Goal: Transaction & Acquisition: Purchase product/service

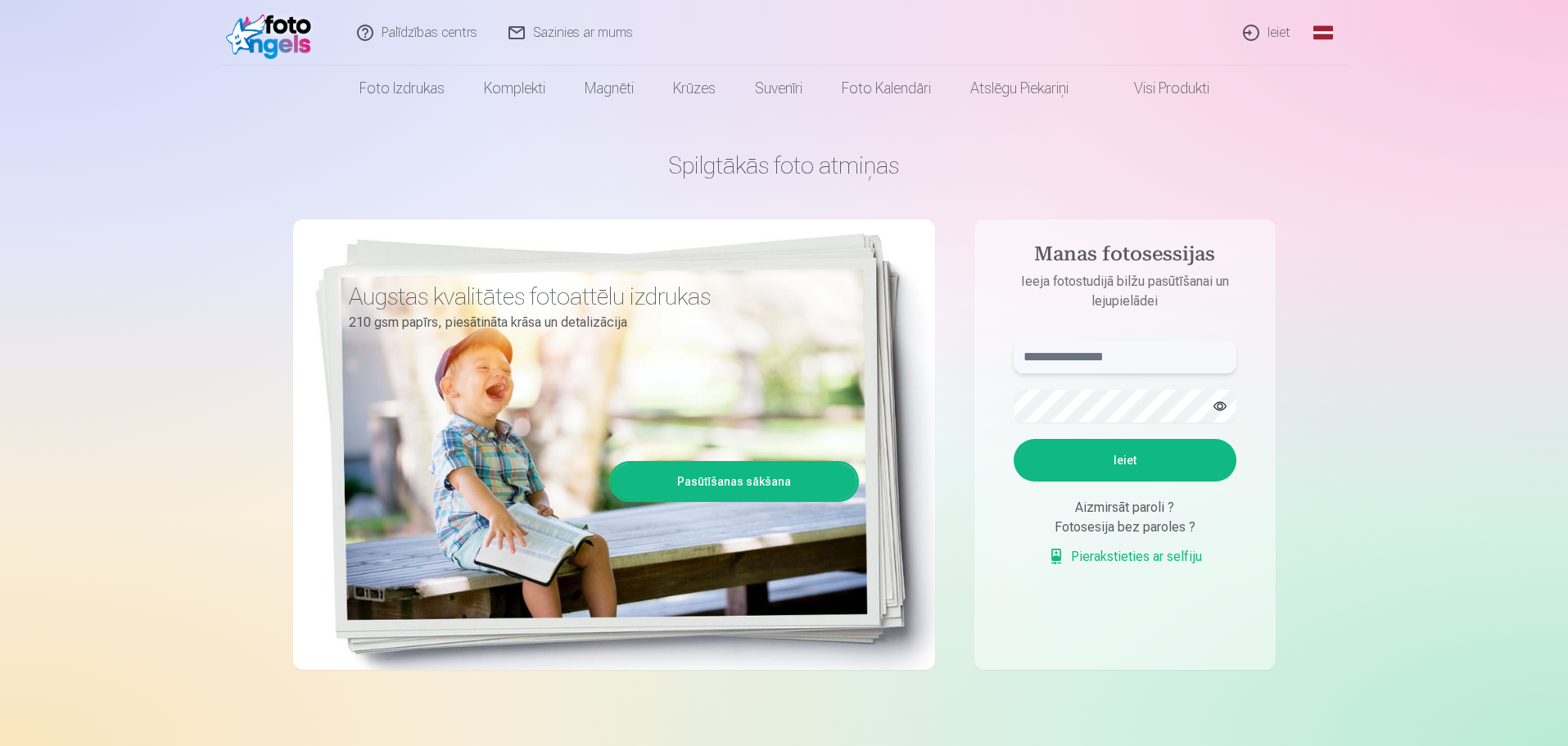
click at [1093, 355] on input "text" at bounding box center [1125, 357] width 223 height 33
click at [1094, 361] on input "text" at bounding box center [1125, 357] width 223 height 33
type input "**********"
click at [1135, 459] on button "Ieiet" at bounding box center [1125, 460] width 223 height 42
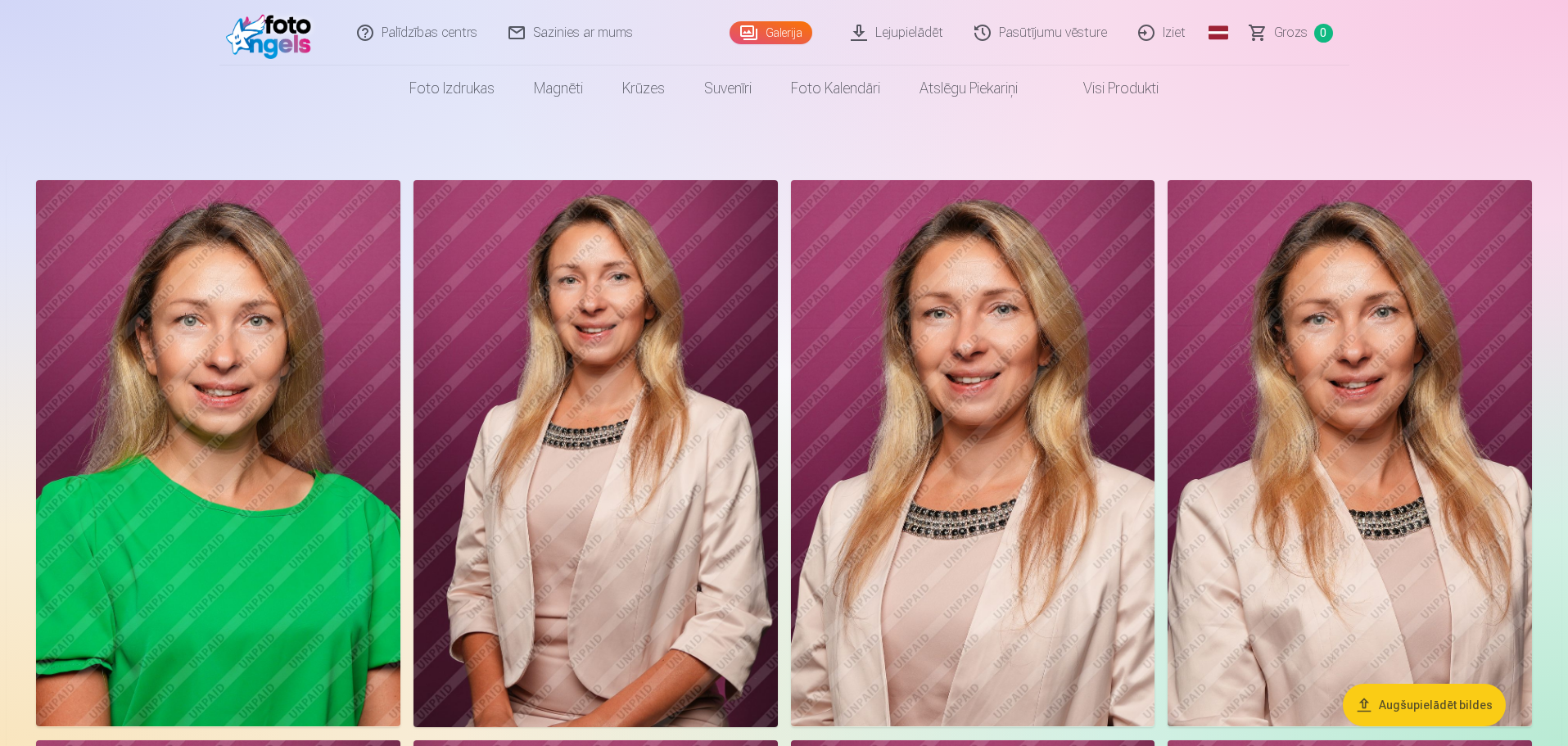
click at [231, 425] on img at bounding box center [218, 453] width 364 height 546
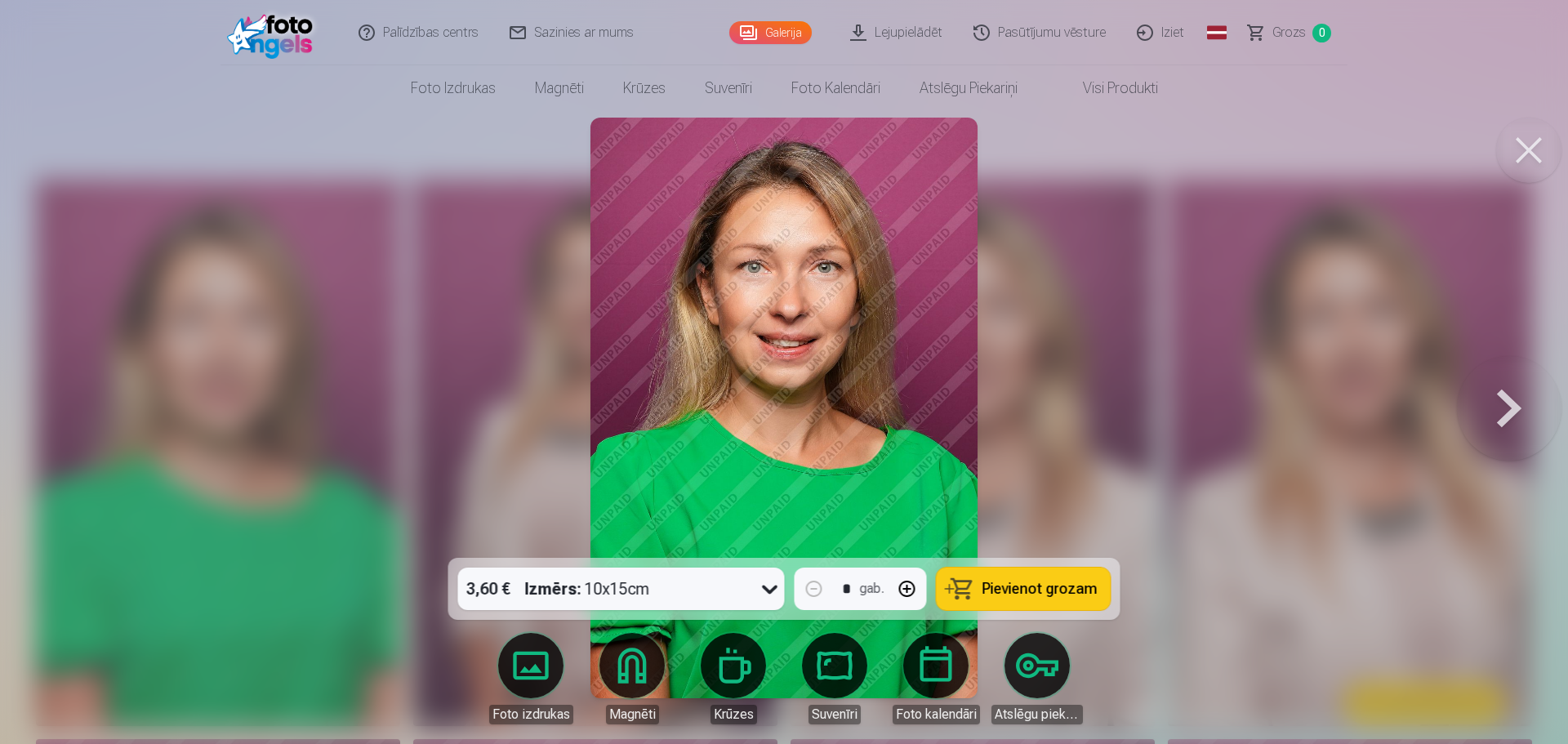
click at [1508, 415] on button at bounding box center [1509, 408] width 104 height 267
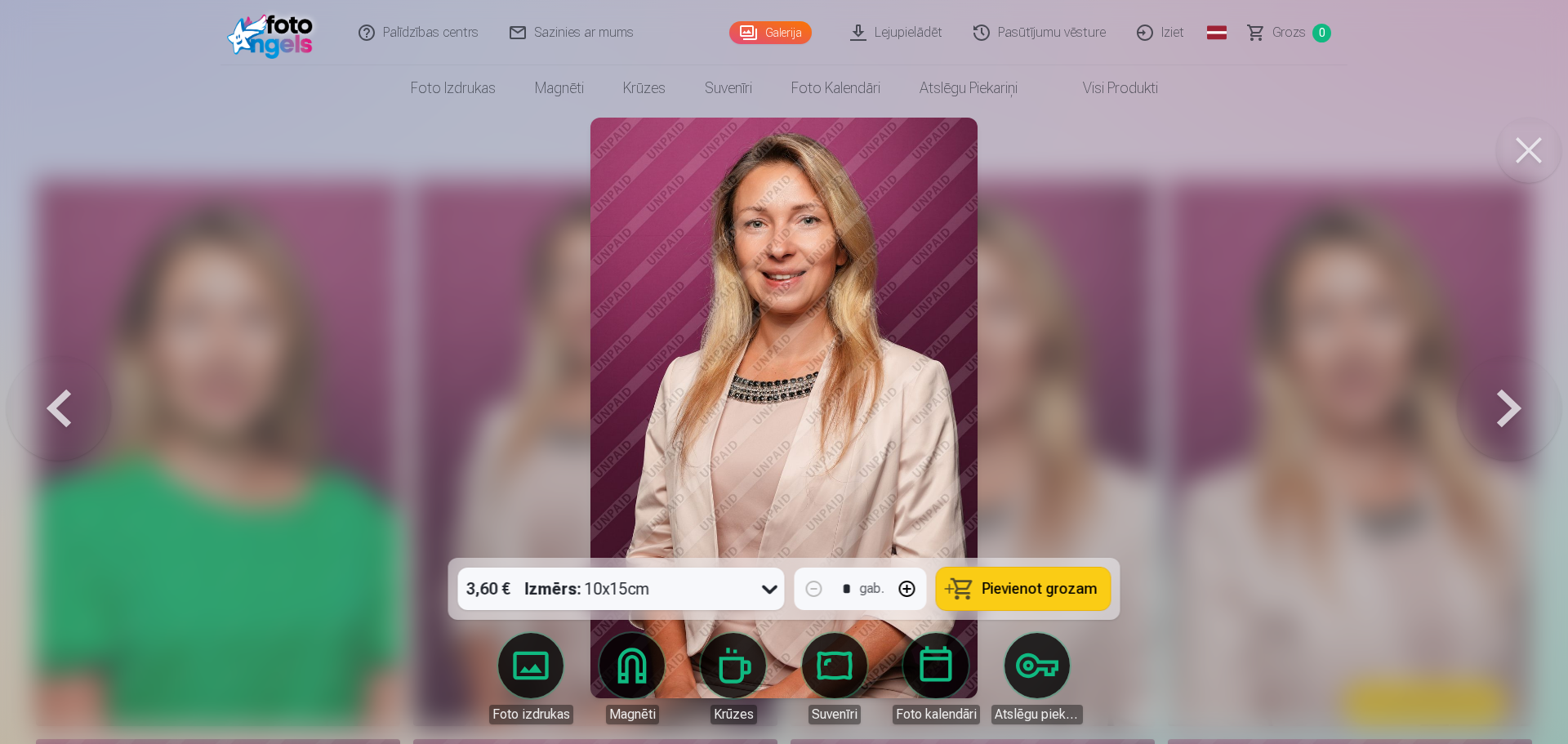
click at [1506, 415] on button at bounding box center [1509, 408] width 104 height 267
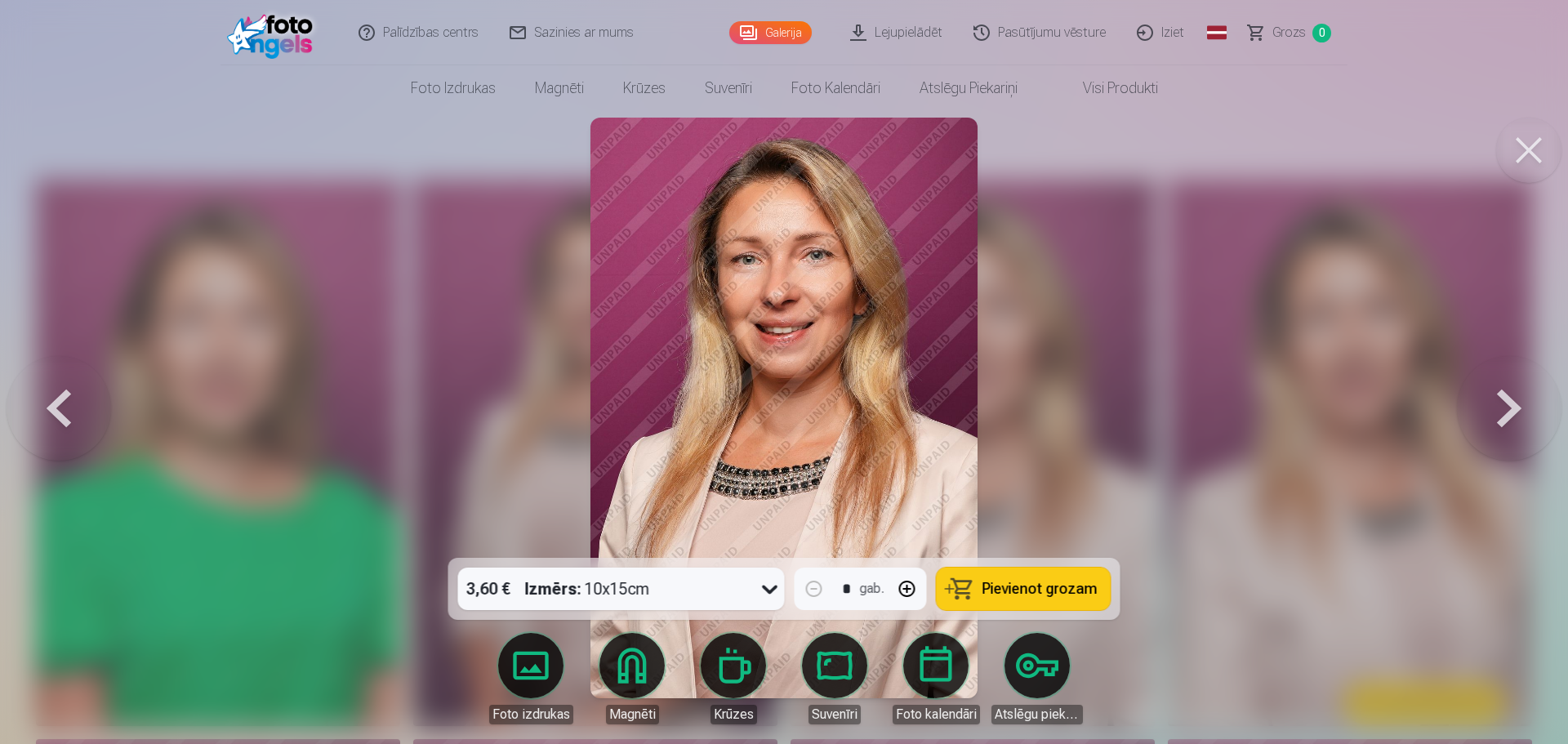
click at [1506, 415] on button at bounding box center [1509, 408] width 104 height 267
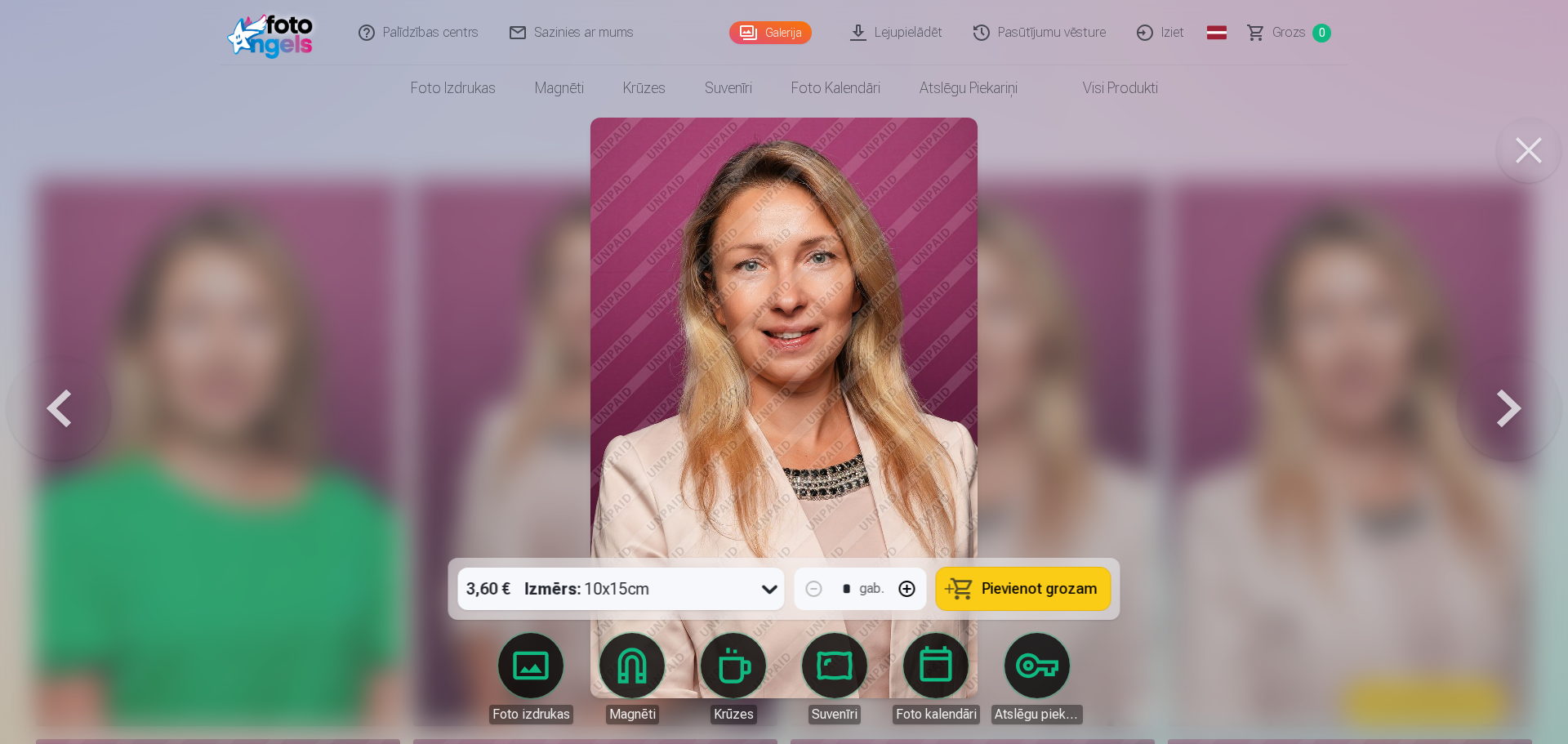
click at [1506, 415] on button at bounding box center [1509, 408] width 104 height 267
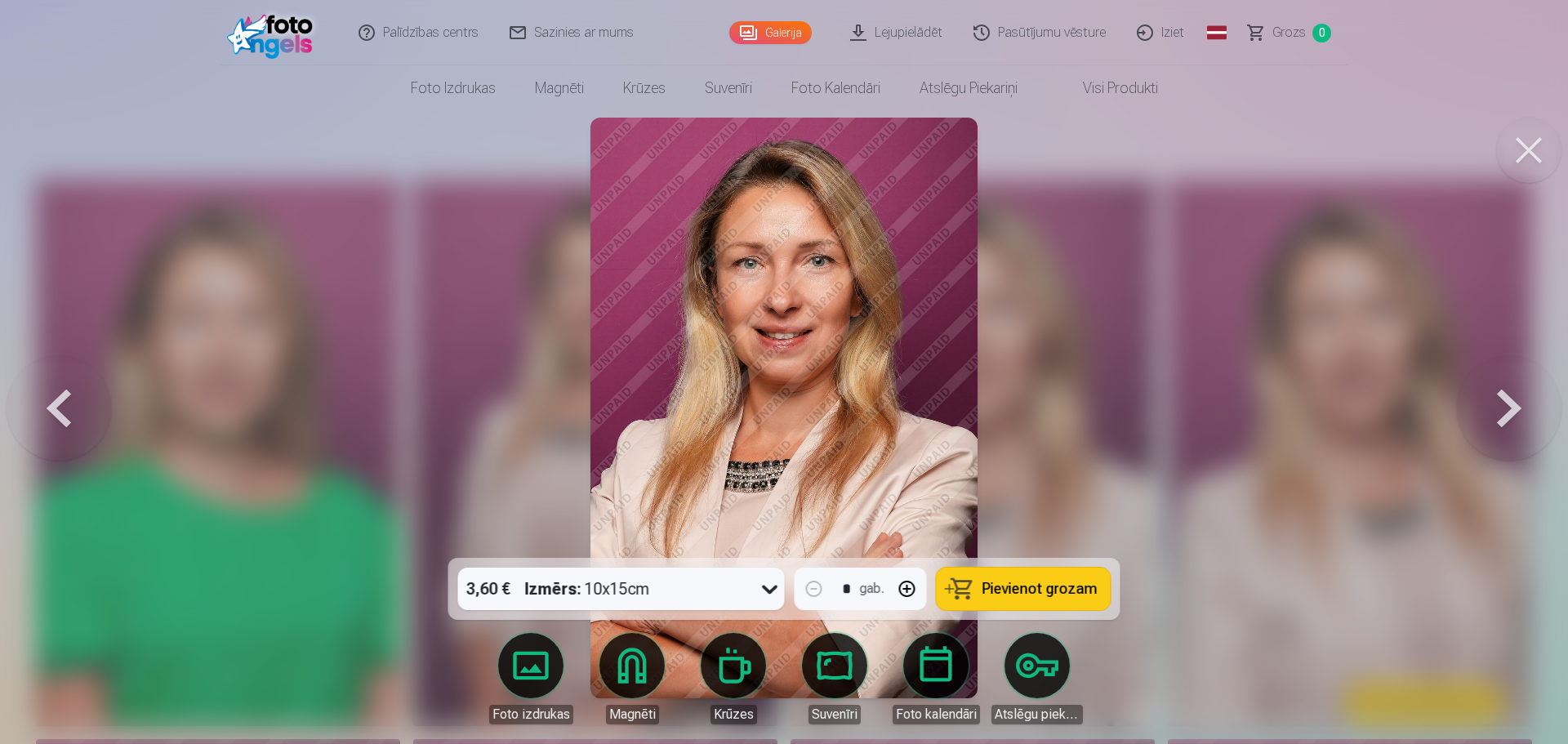
click at [1506, 415] on button at bounding box center [1509, 408] width 104 height 267
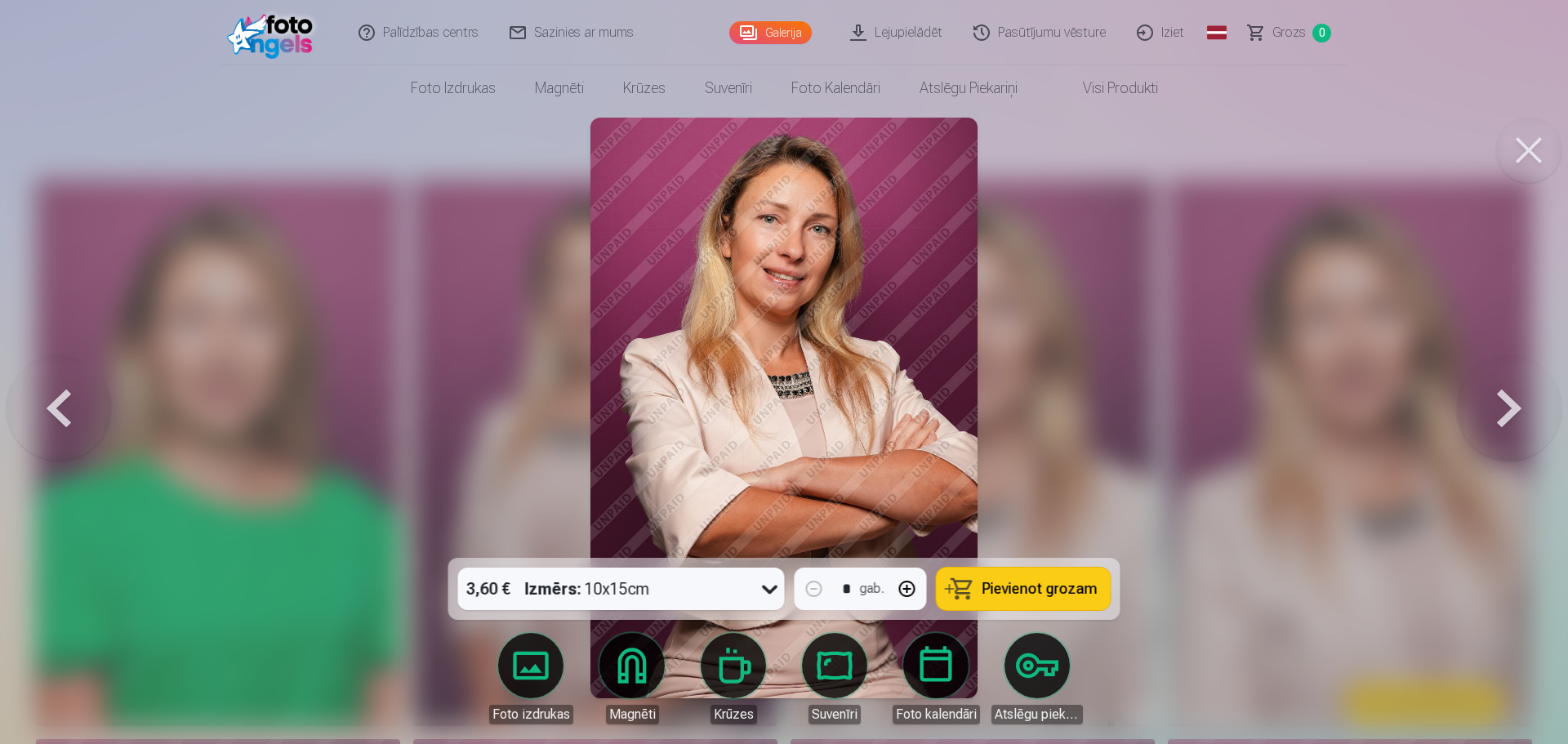
click at [1506, 415] on button at bounding box center [1509, 408] width 104 height 267
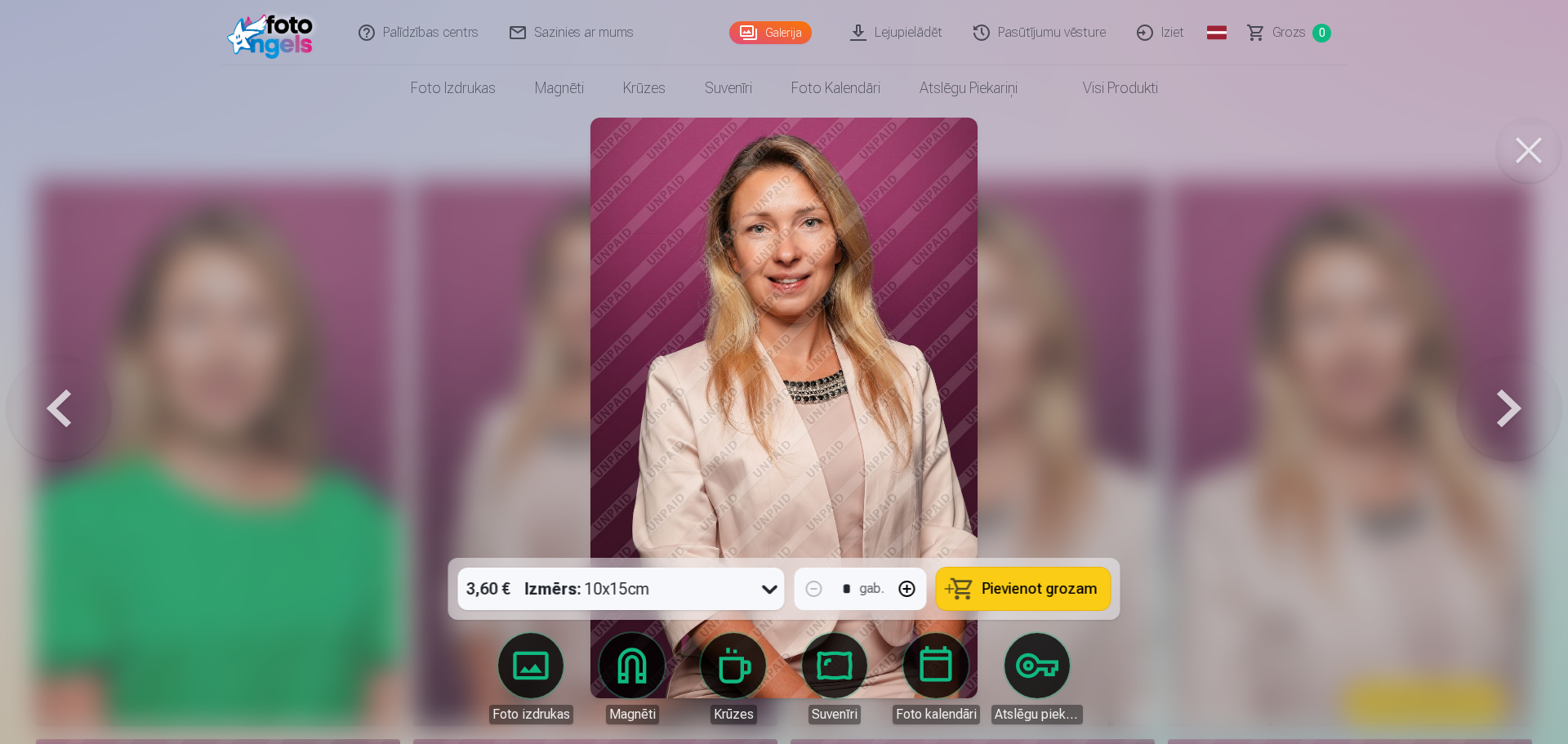
click at [1506, 415] on button at bounding box center [1509, 408] width 104 height 267
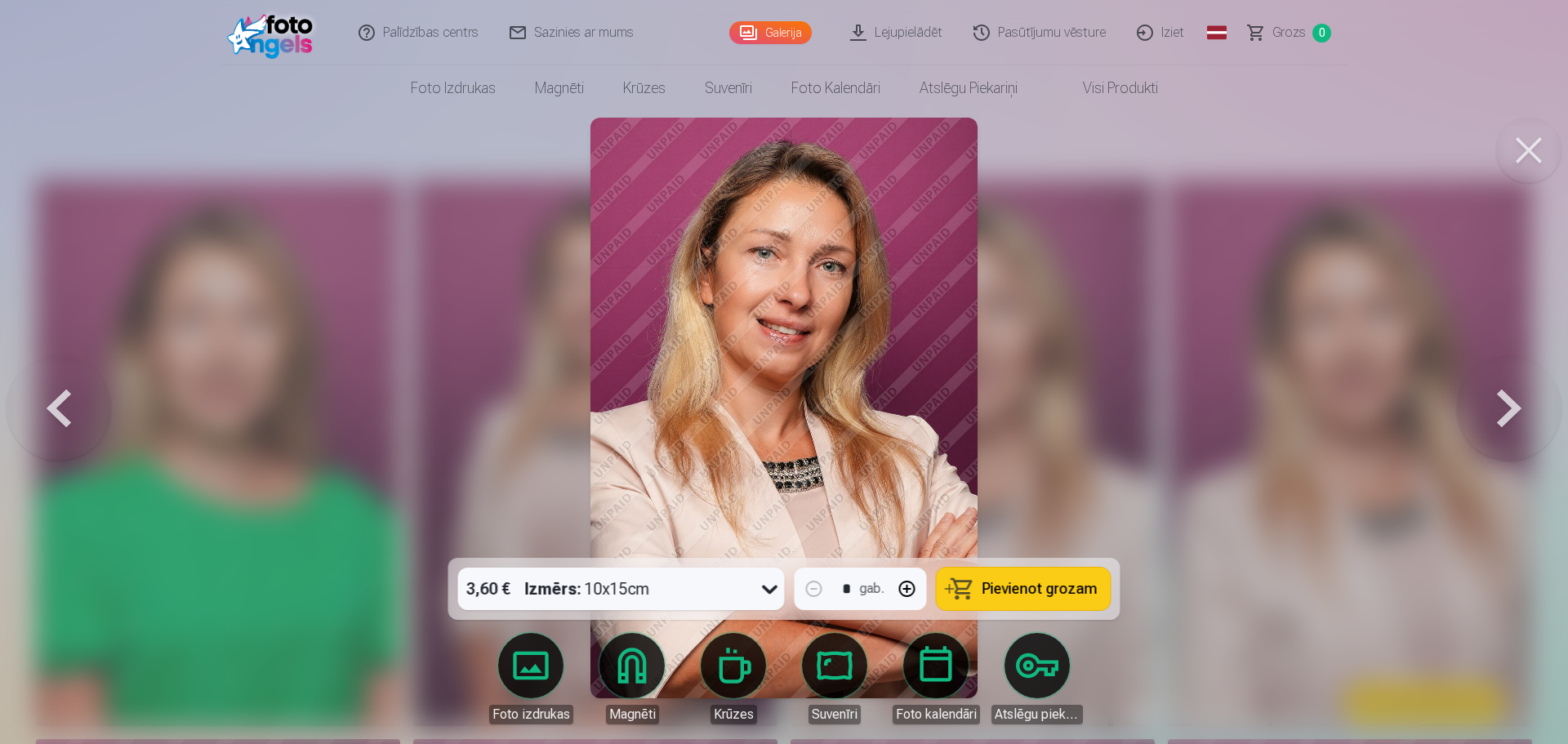
click at [1506, 415] on button at bounding box center [1509, 408] width 104 height 267
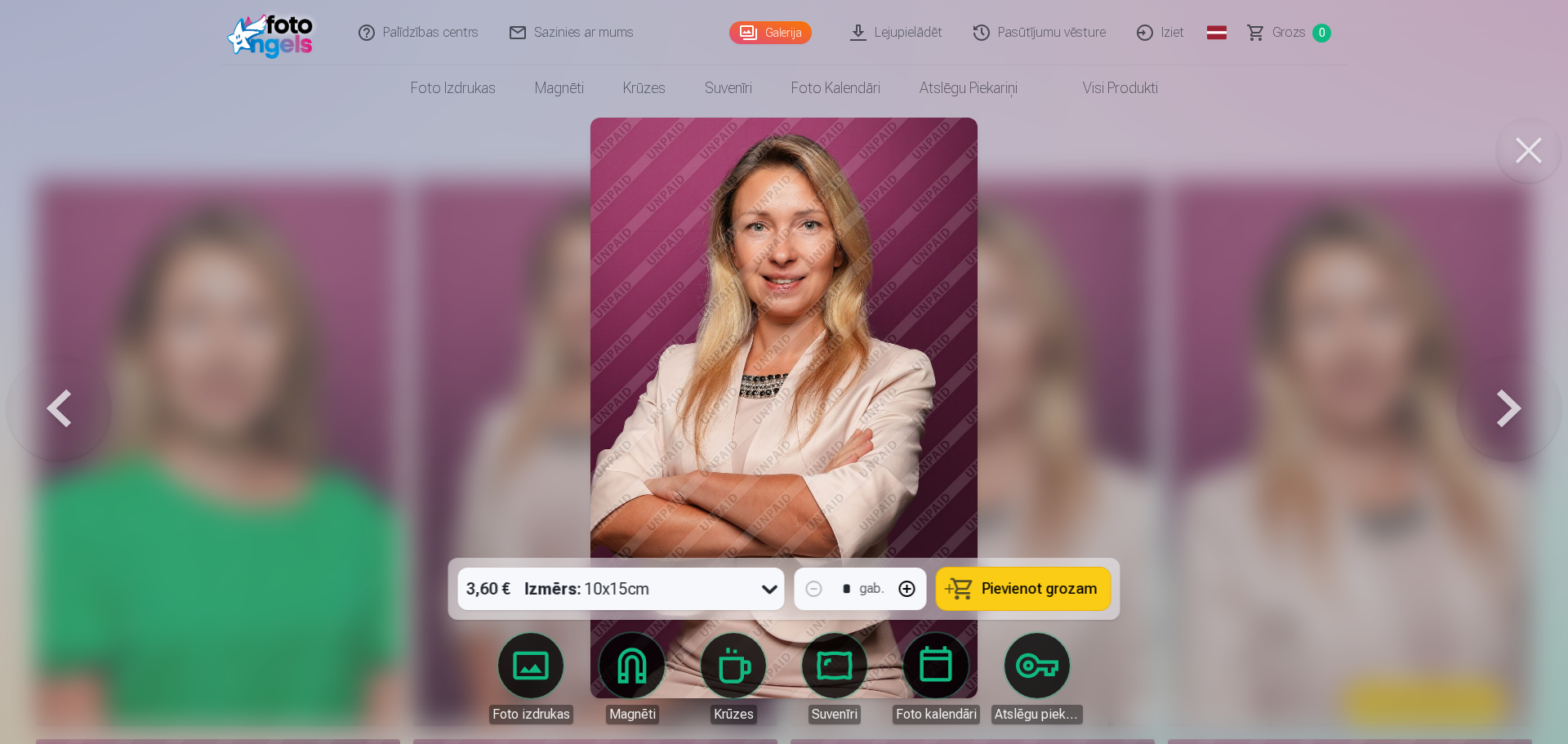
click at [1506, 415] on button at bounding box center [1509, 408] width 104 height 267
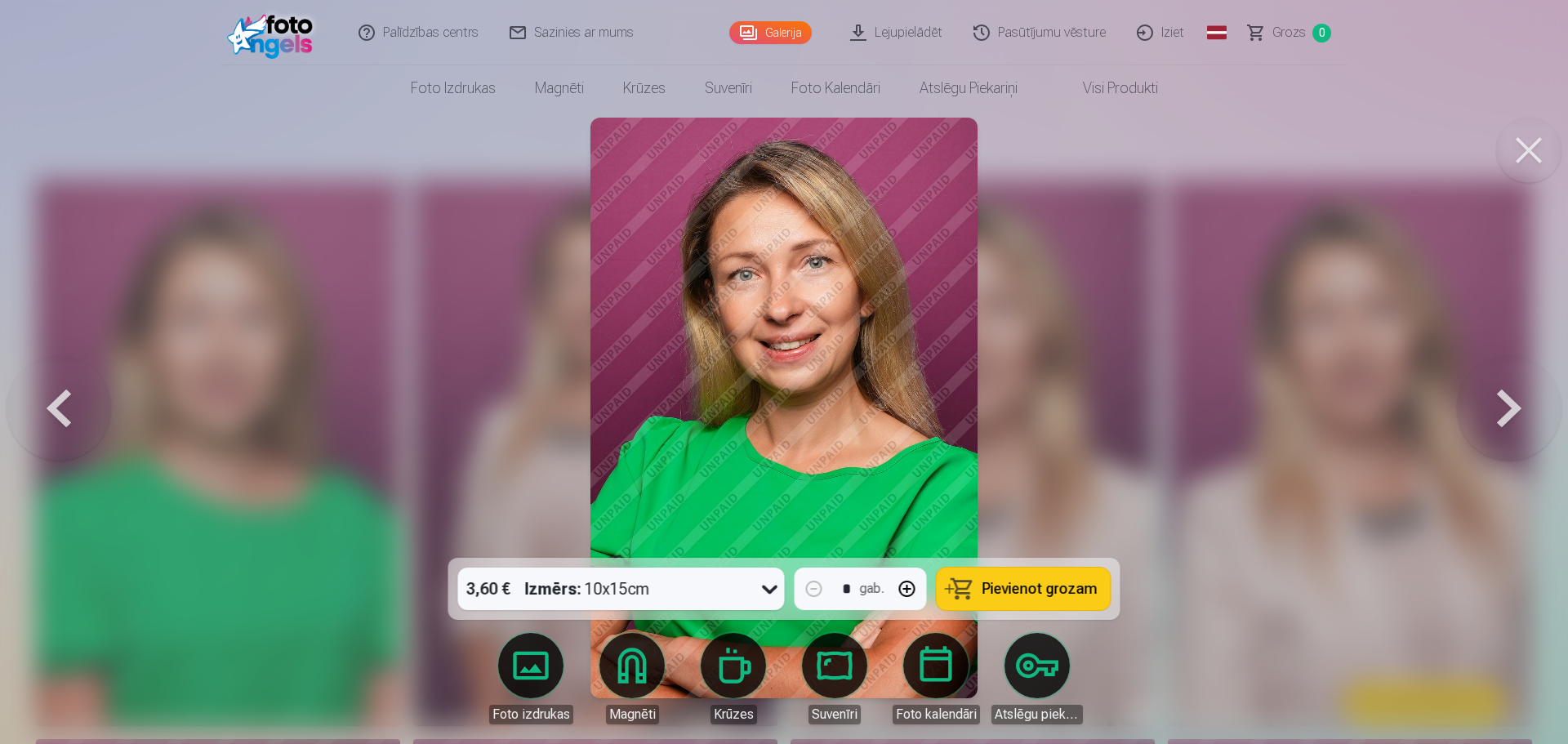
click at [1506, 415] on button at bounding box center [1509, 408] width 104 height 267
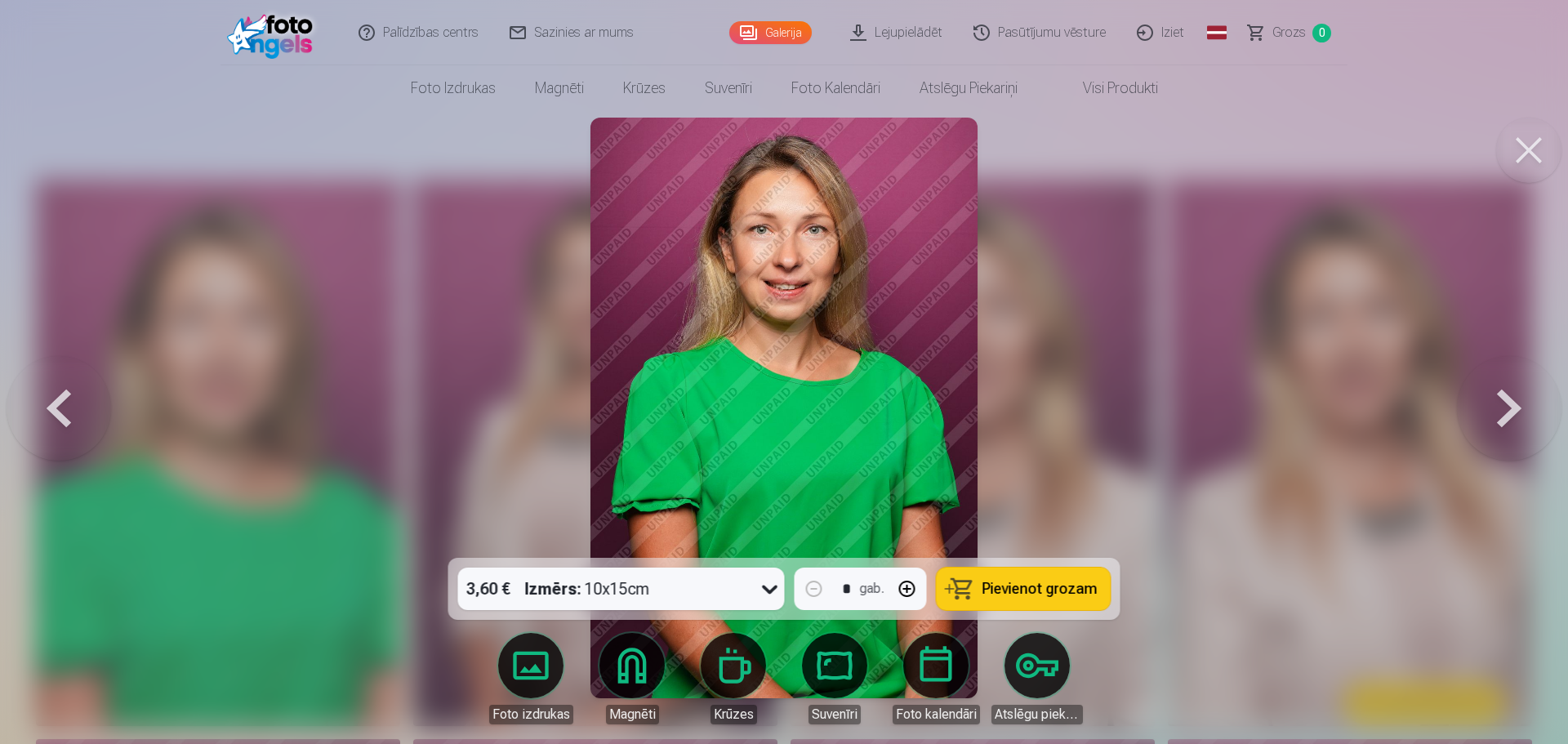
click at [1506, 415] on button at bounding box center [1509, 408] width 104 height 267
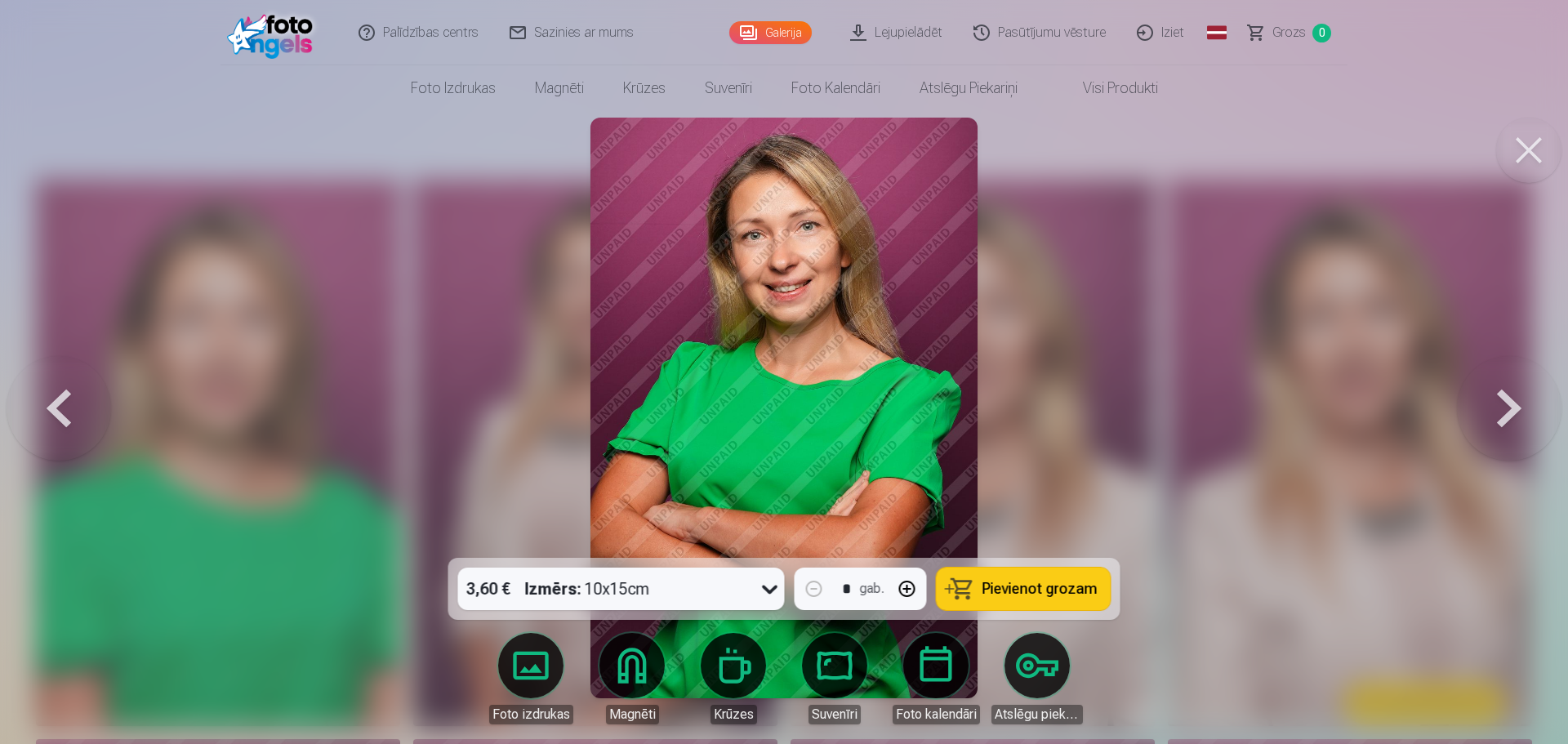
click at [1506, 415] on button at bounding box center [1509, 408] width 104 height 267
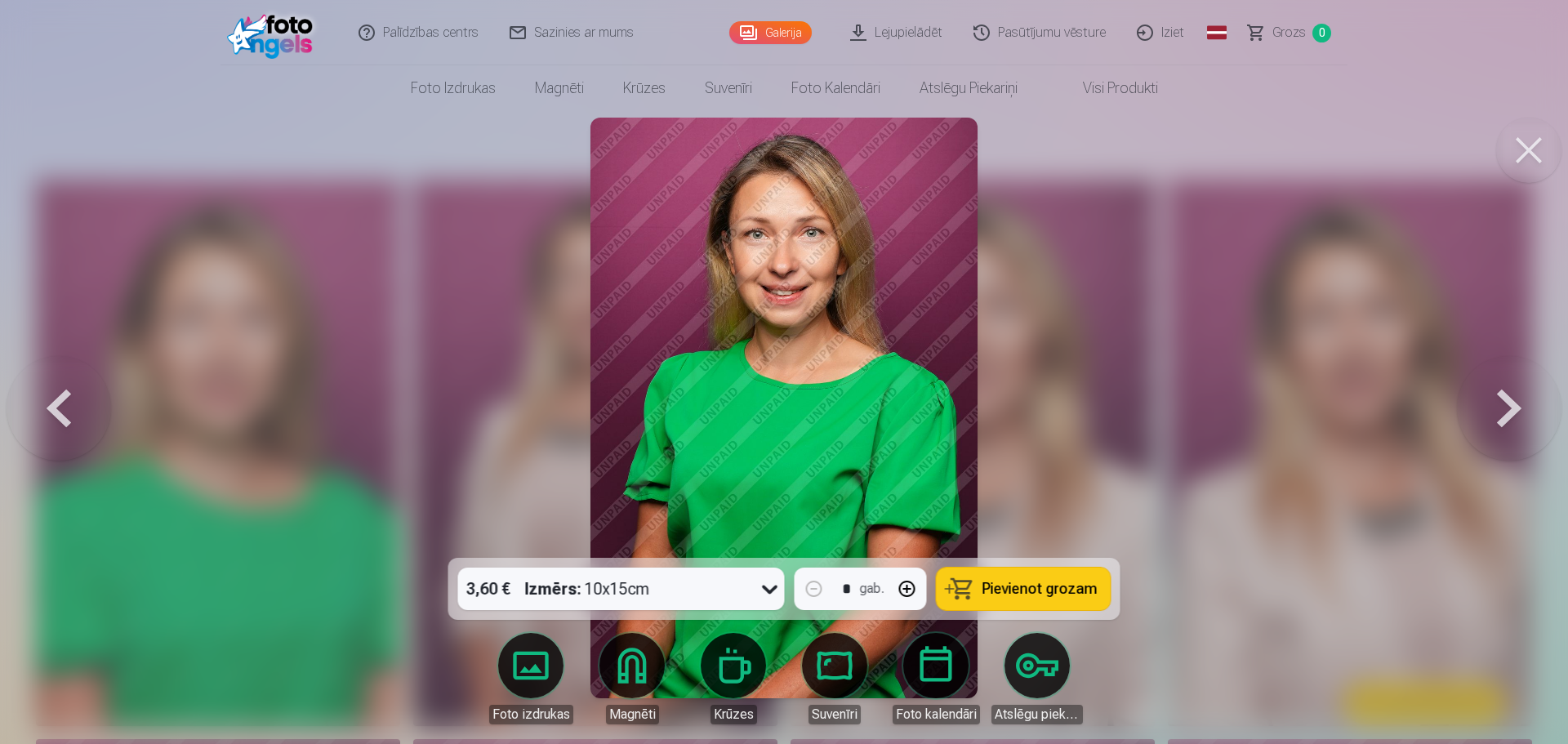
click at [1506, 415] on button at bounding box center [1509, 408] width 104 height 267
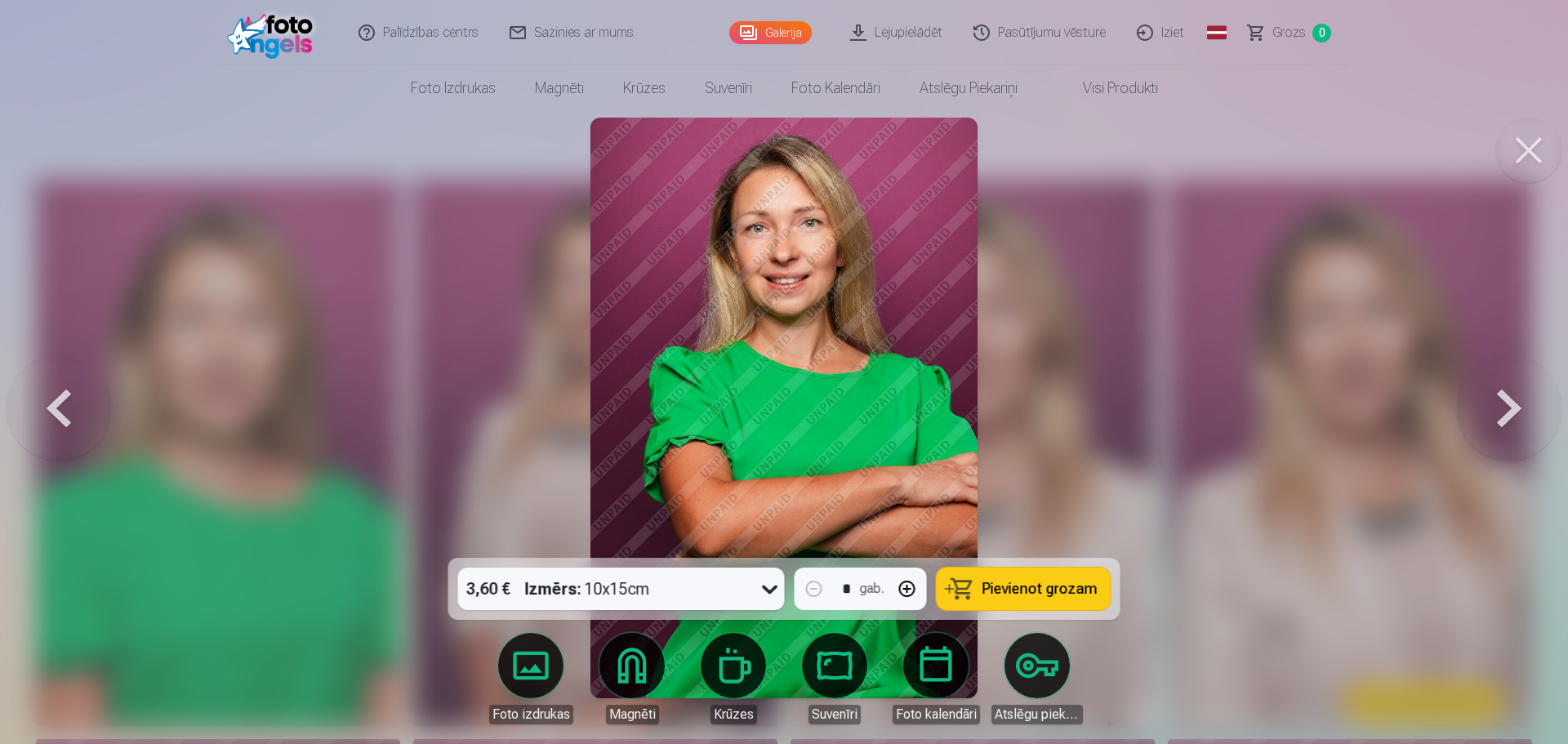
click at [1506, 415] on button at bounding box center [1509, 408] width 104 height 267
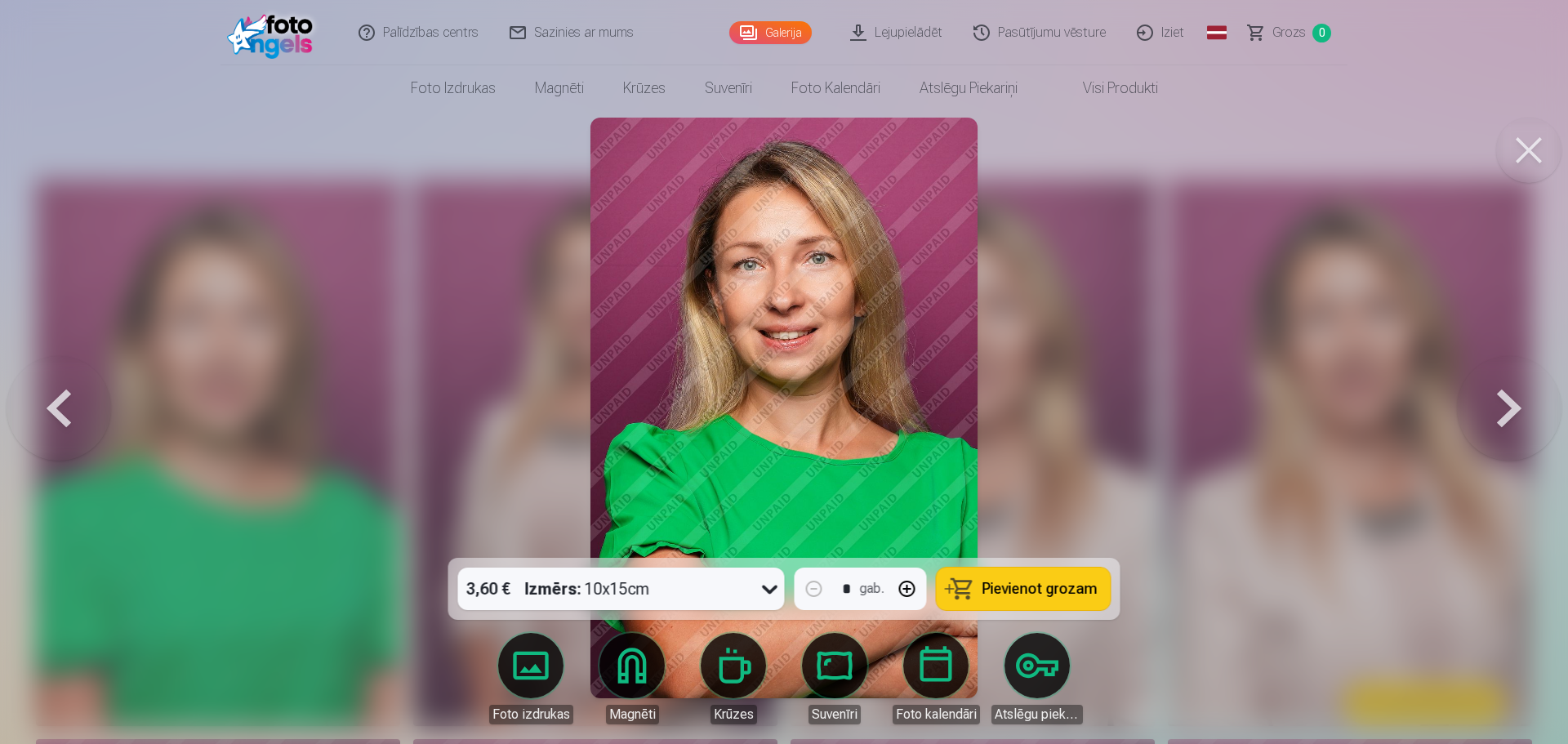
click at [1506, 415] on button at bounding box center [1509, 408] width 104 height 267
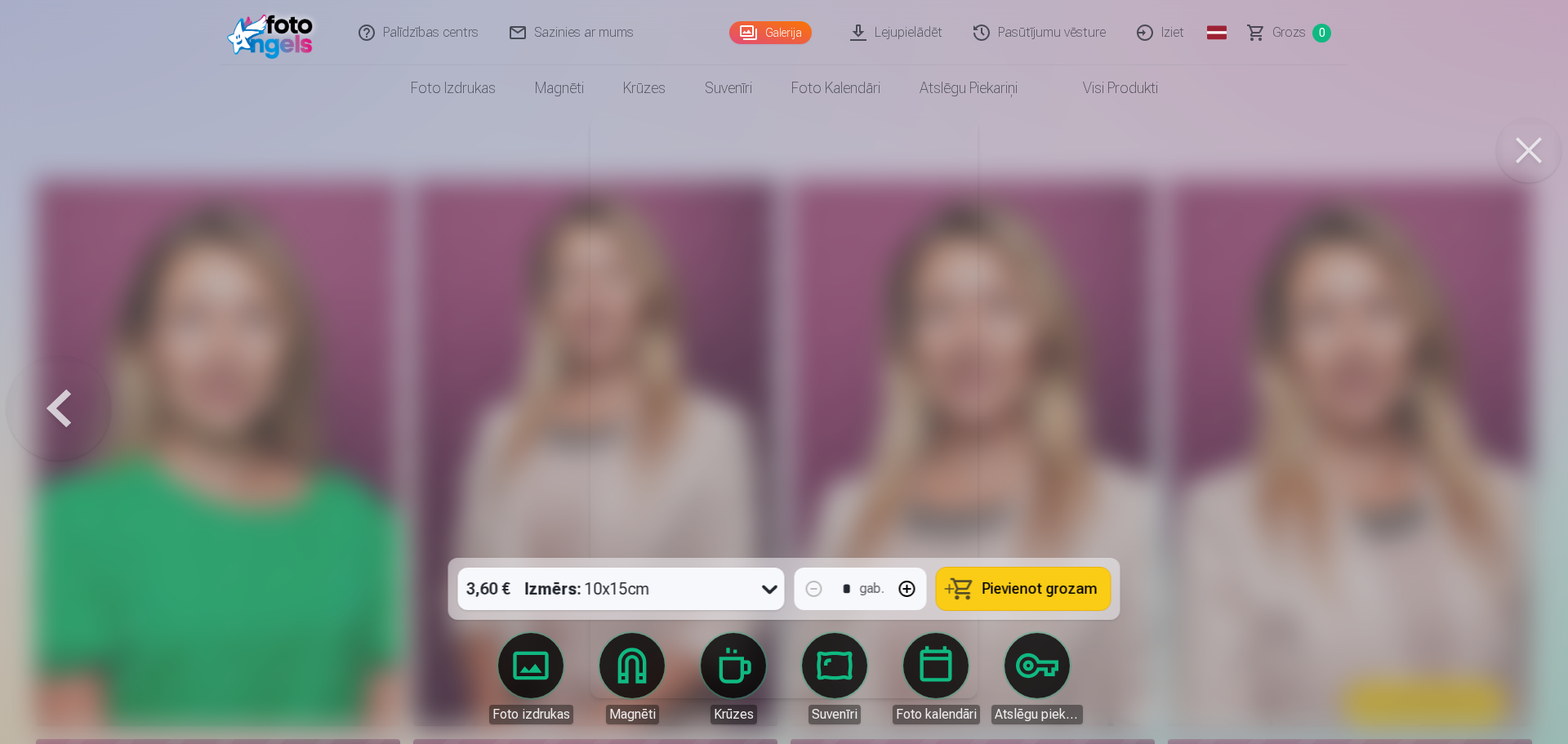
click at [1506, 415] on div at bounding box center [784, 372] width 1568 height 744
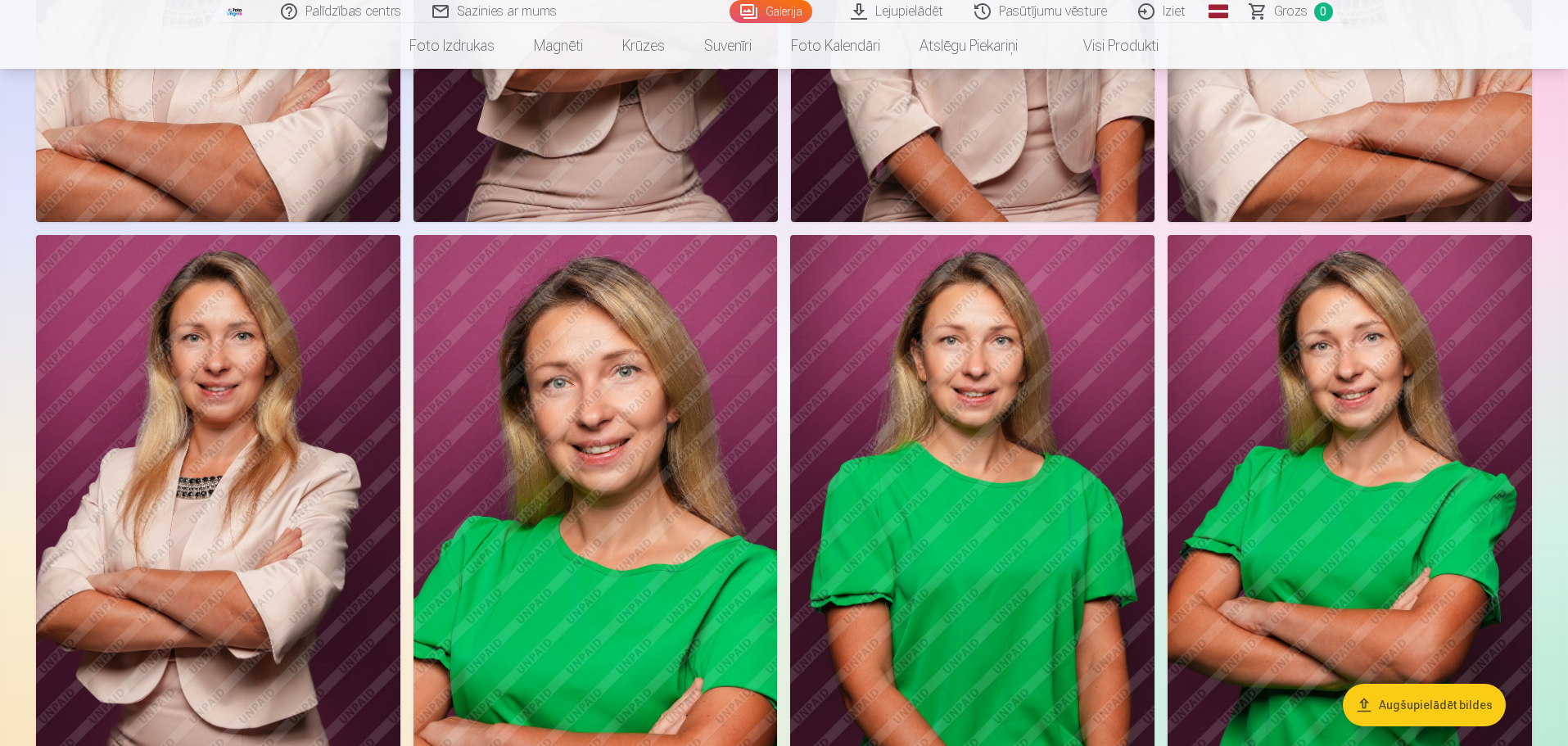
scroll to position [1474, 0]
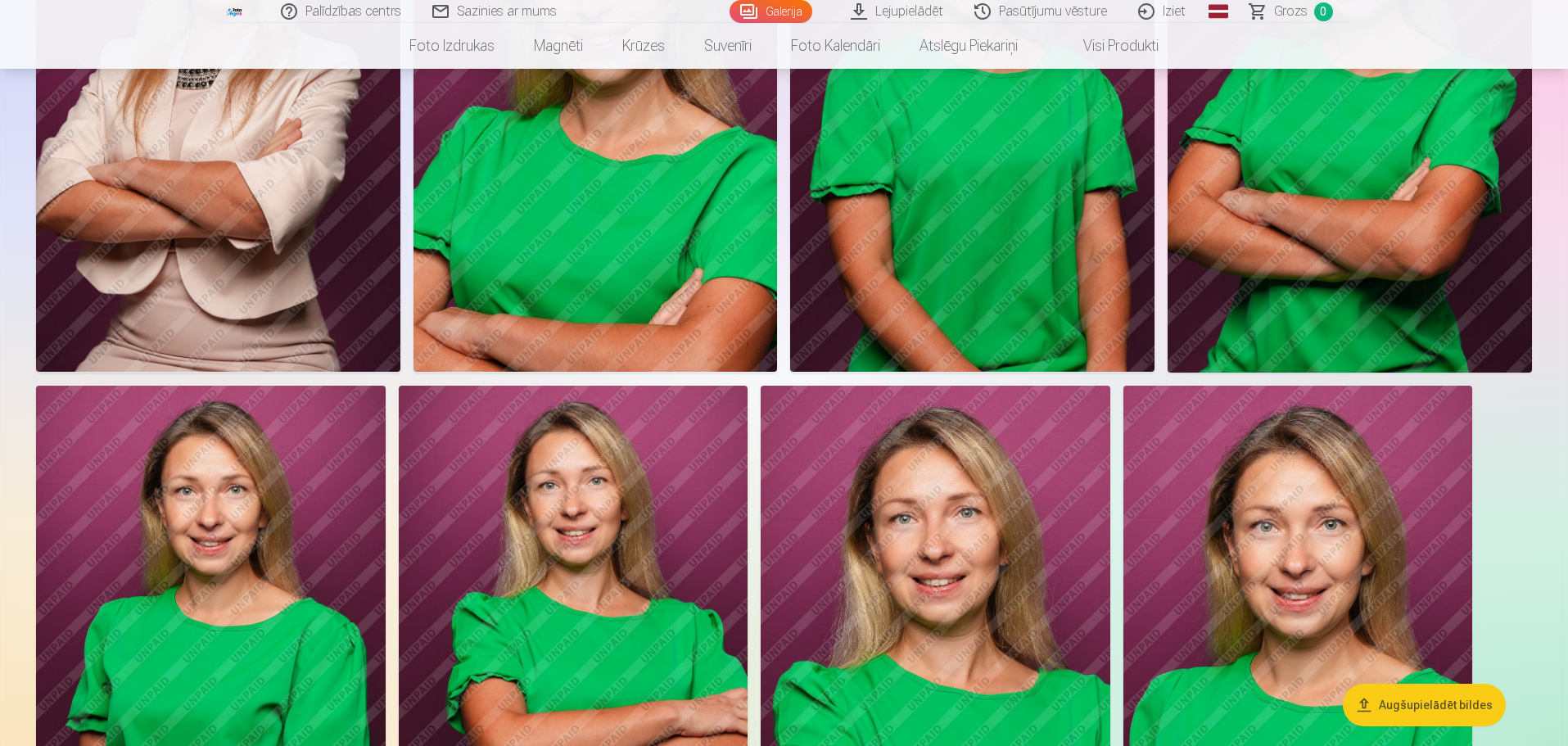
click at [589, 571] on img at bounding box center [573, 648] width 350 height 524
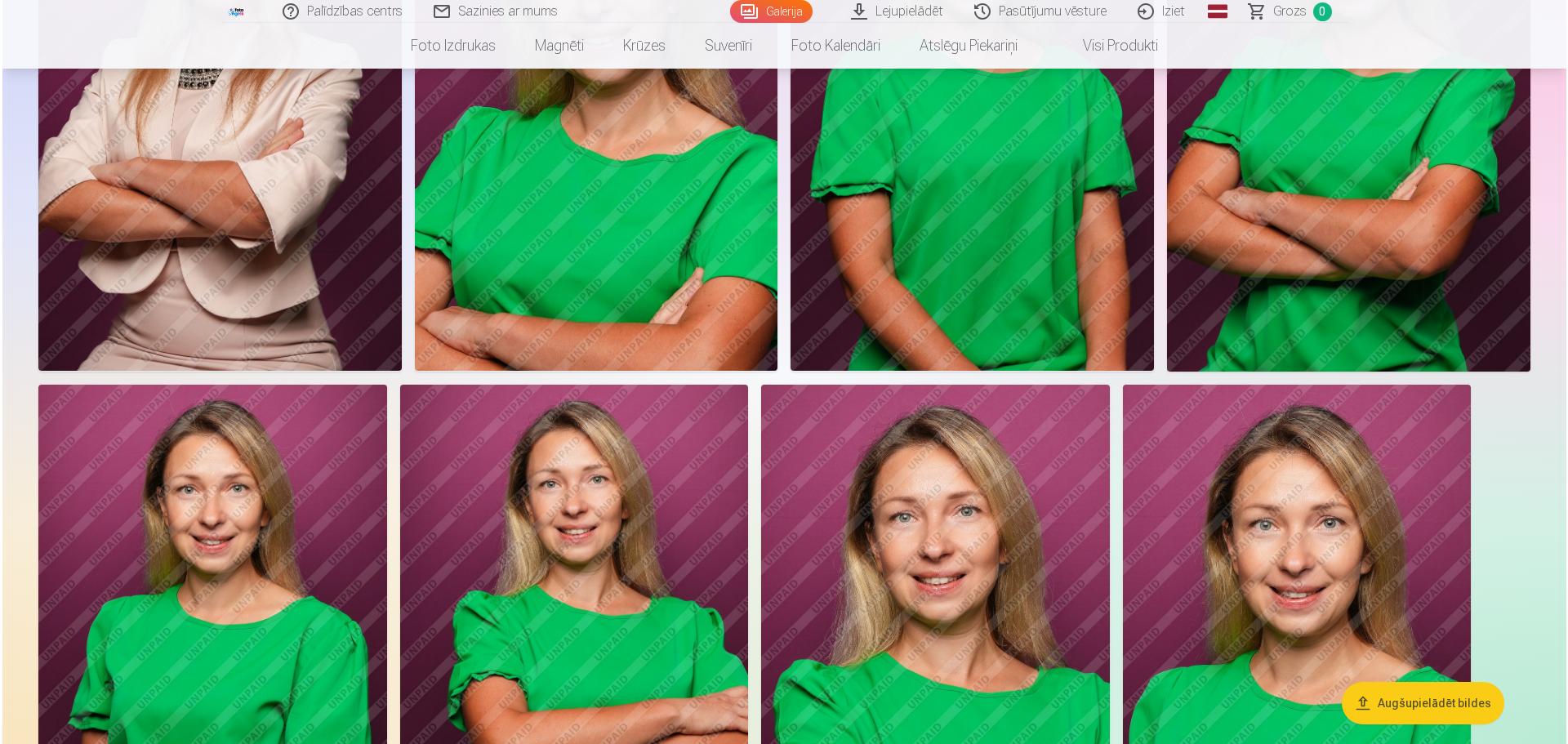
scroll to position [1473, 0]
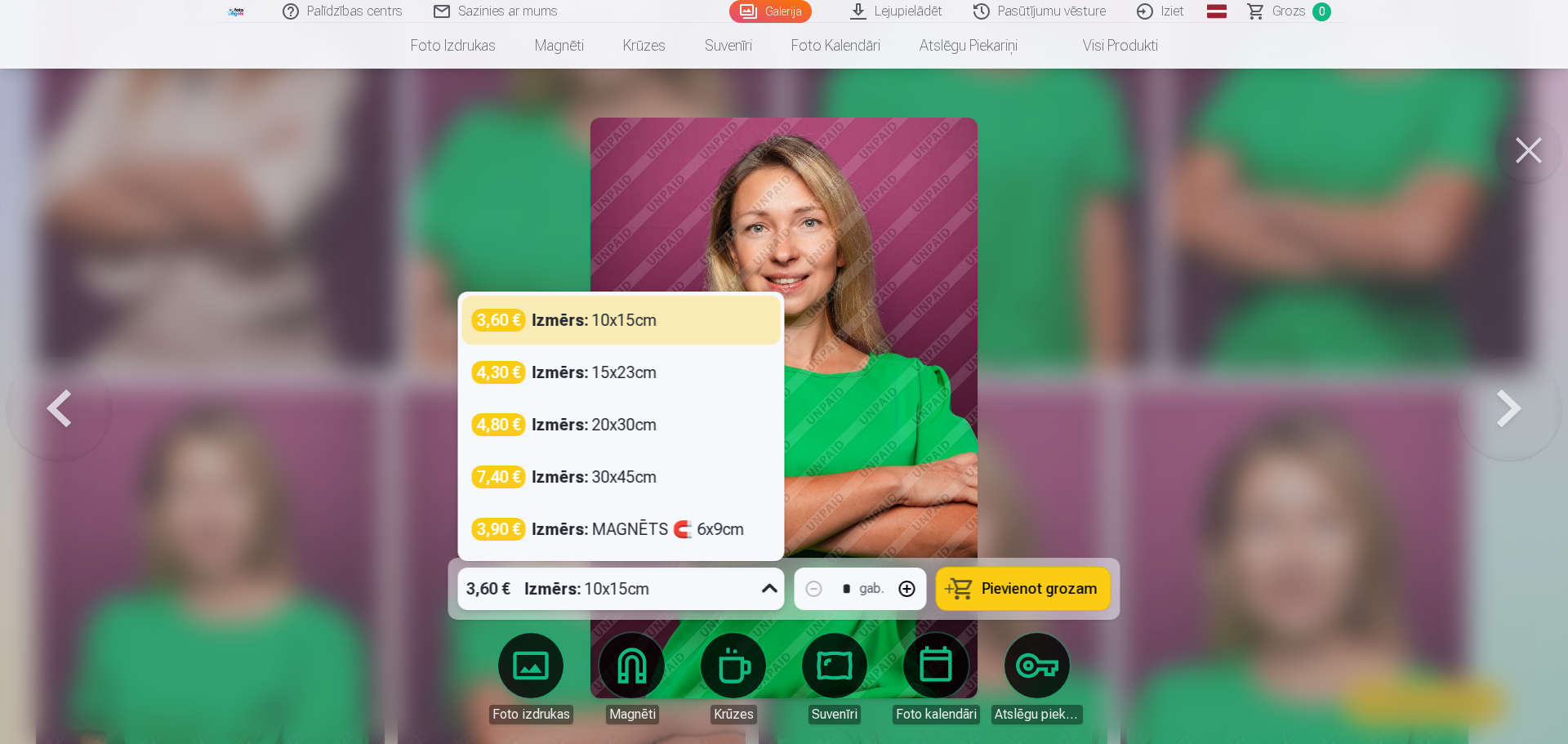
click at [767, 592] on icon at bounding box center [769, 588] width 26 height 26
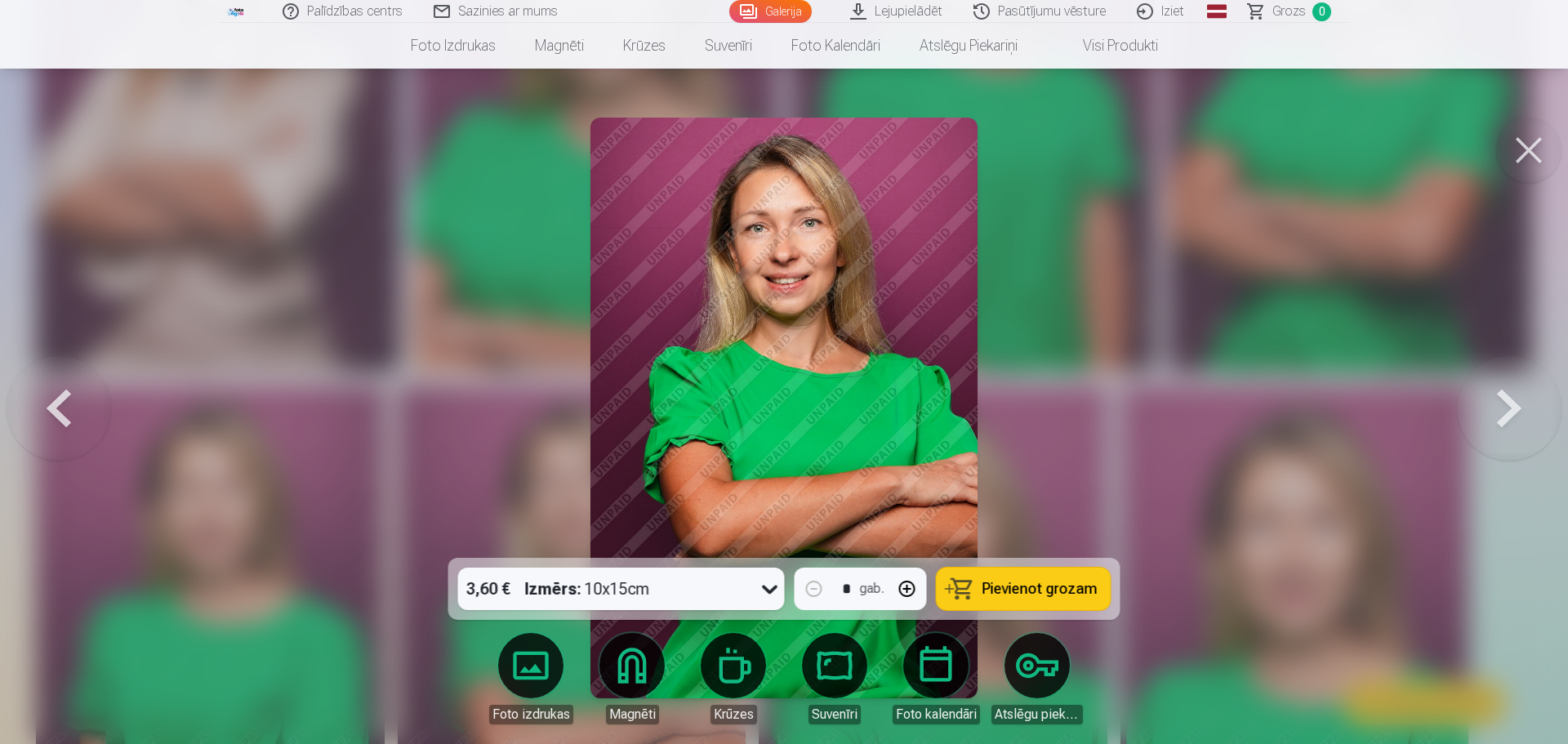
click at [1018, 446] on div at bounding box center [784, 372] width 1568 height 744
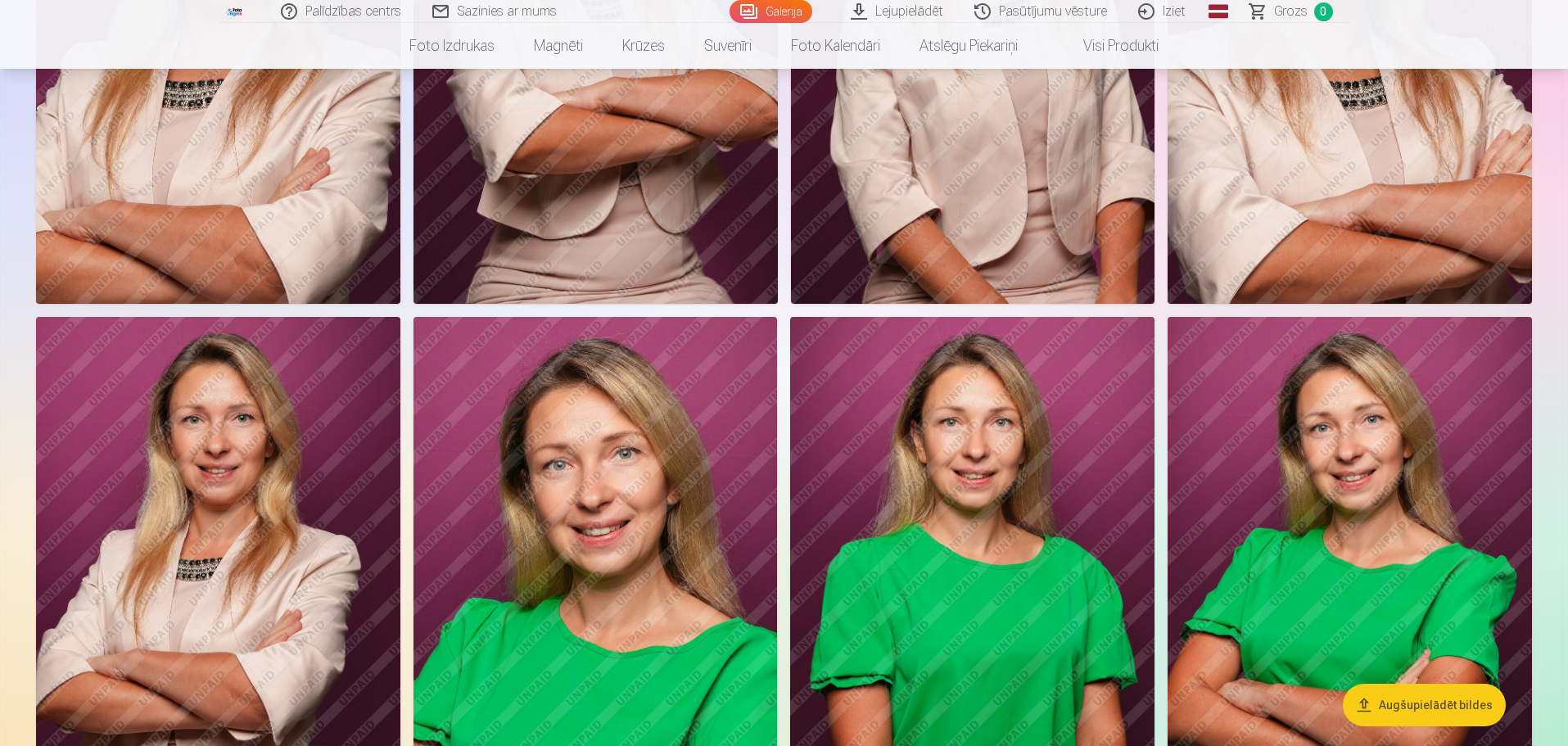
scroll to position [1228, 0]
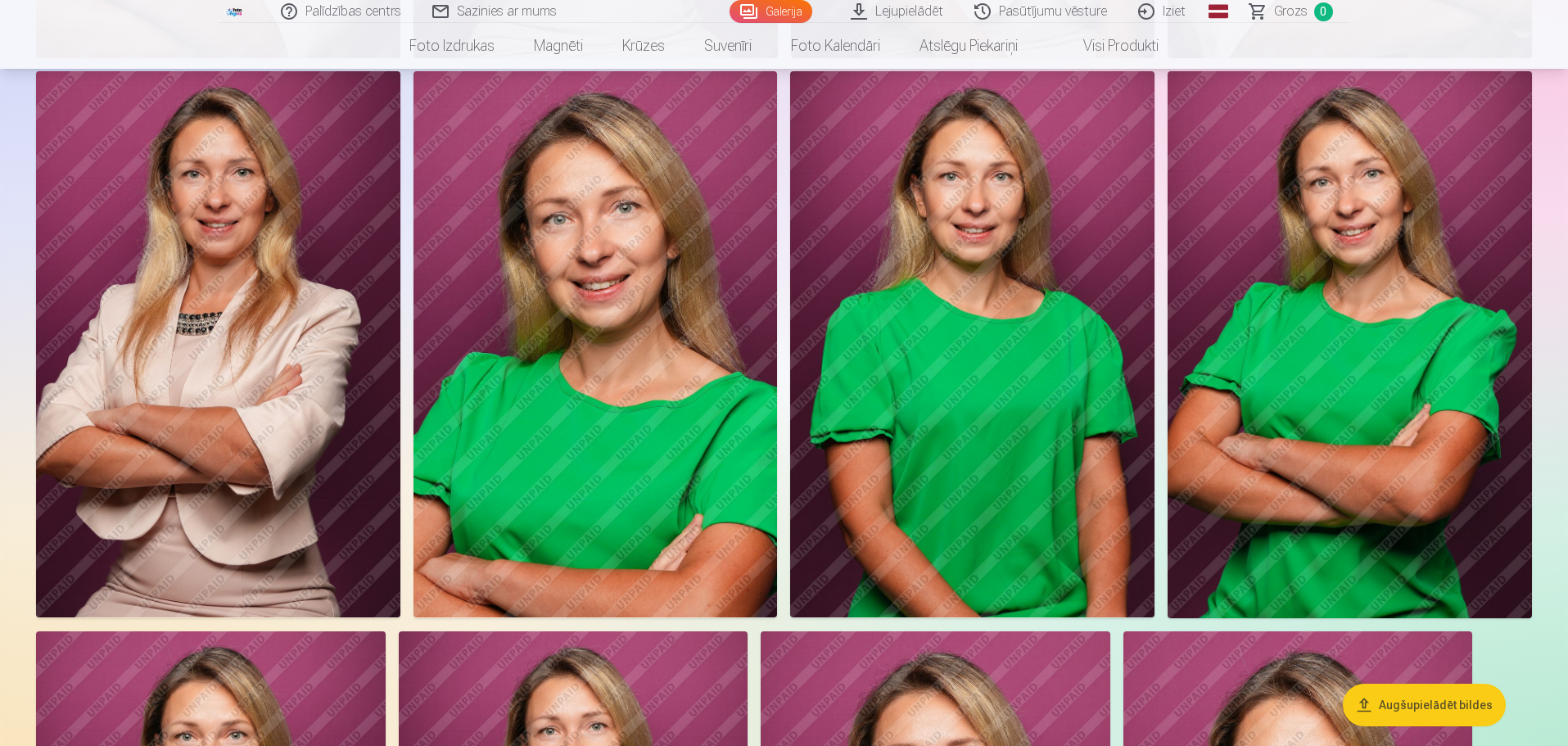
click at [569, 367] on img at bounding box center [595, 344] width 364 height 546
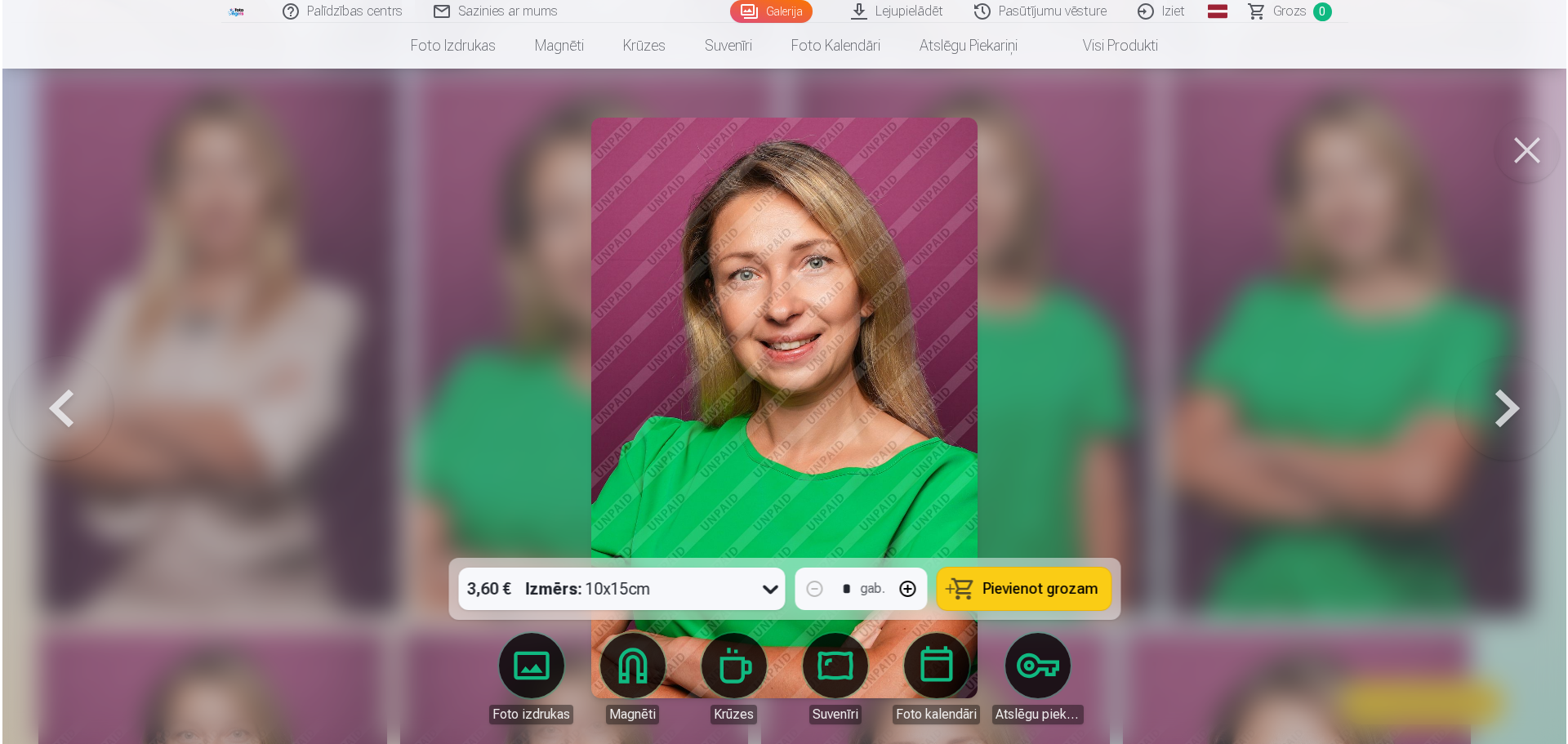
scroll to position [1226, 0]
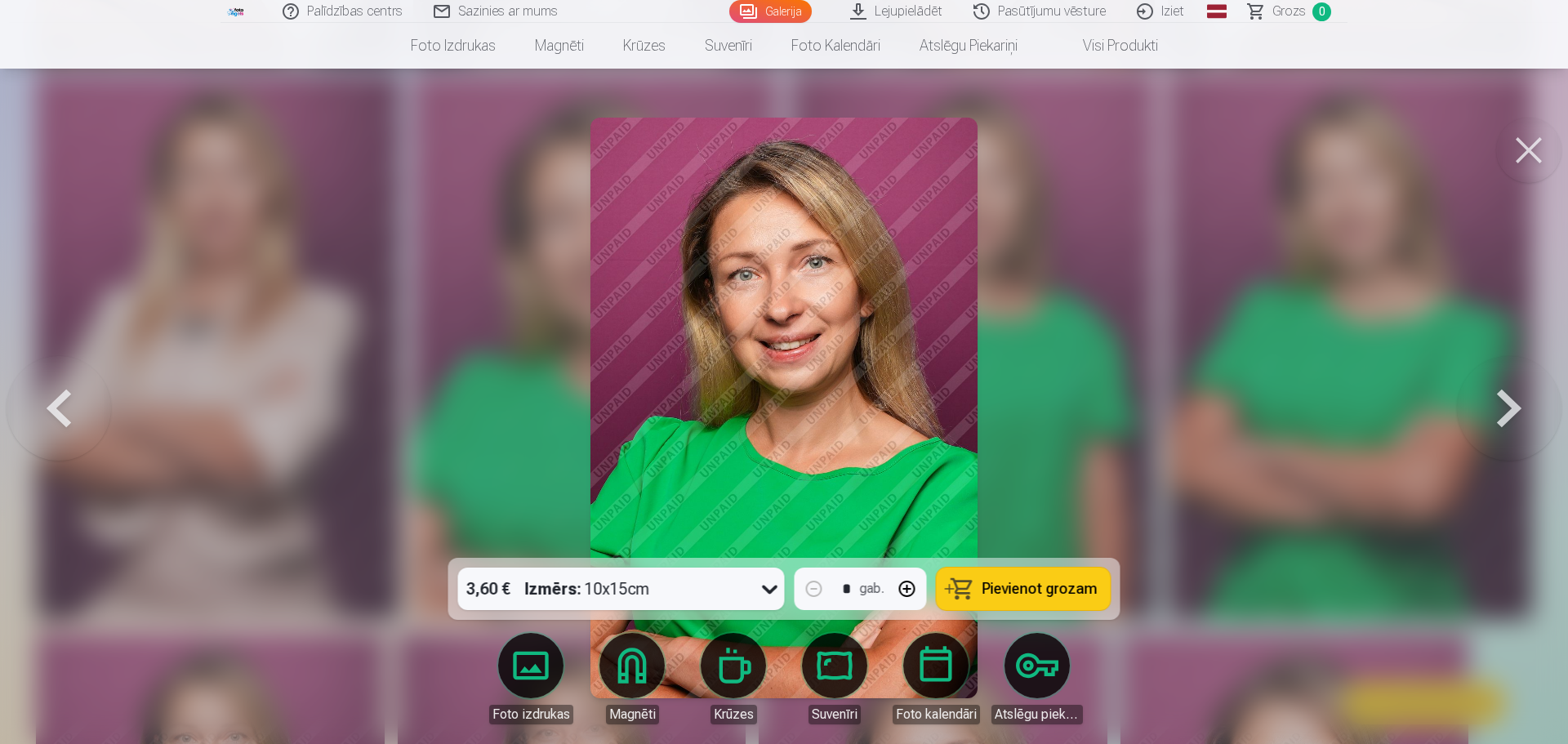
click at [1061, 588] on span "Pievienot grozam" at bounding box center [1040, 588] width 115 height 14
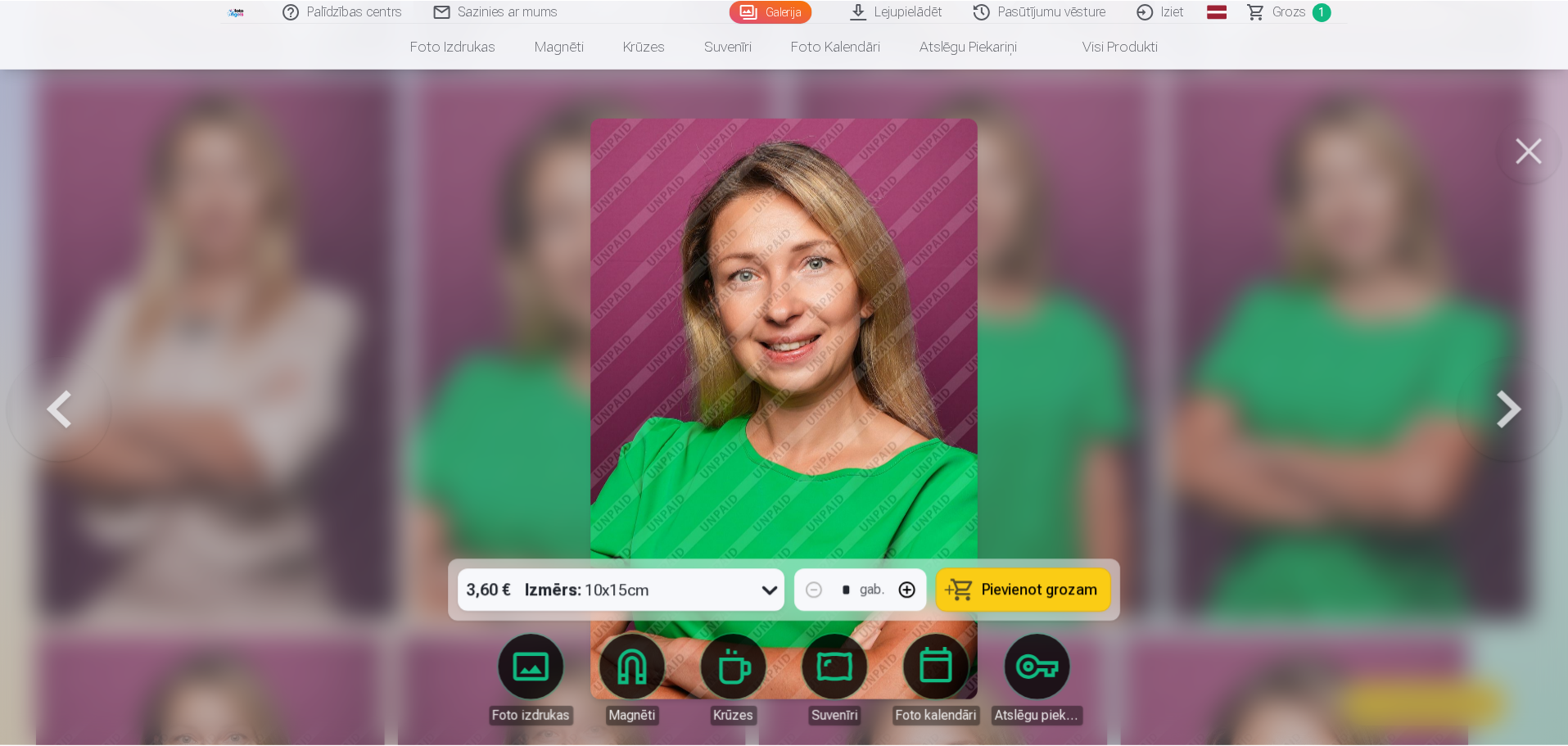
scroll to position [1228, 0]
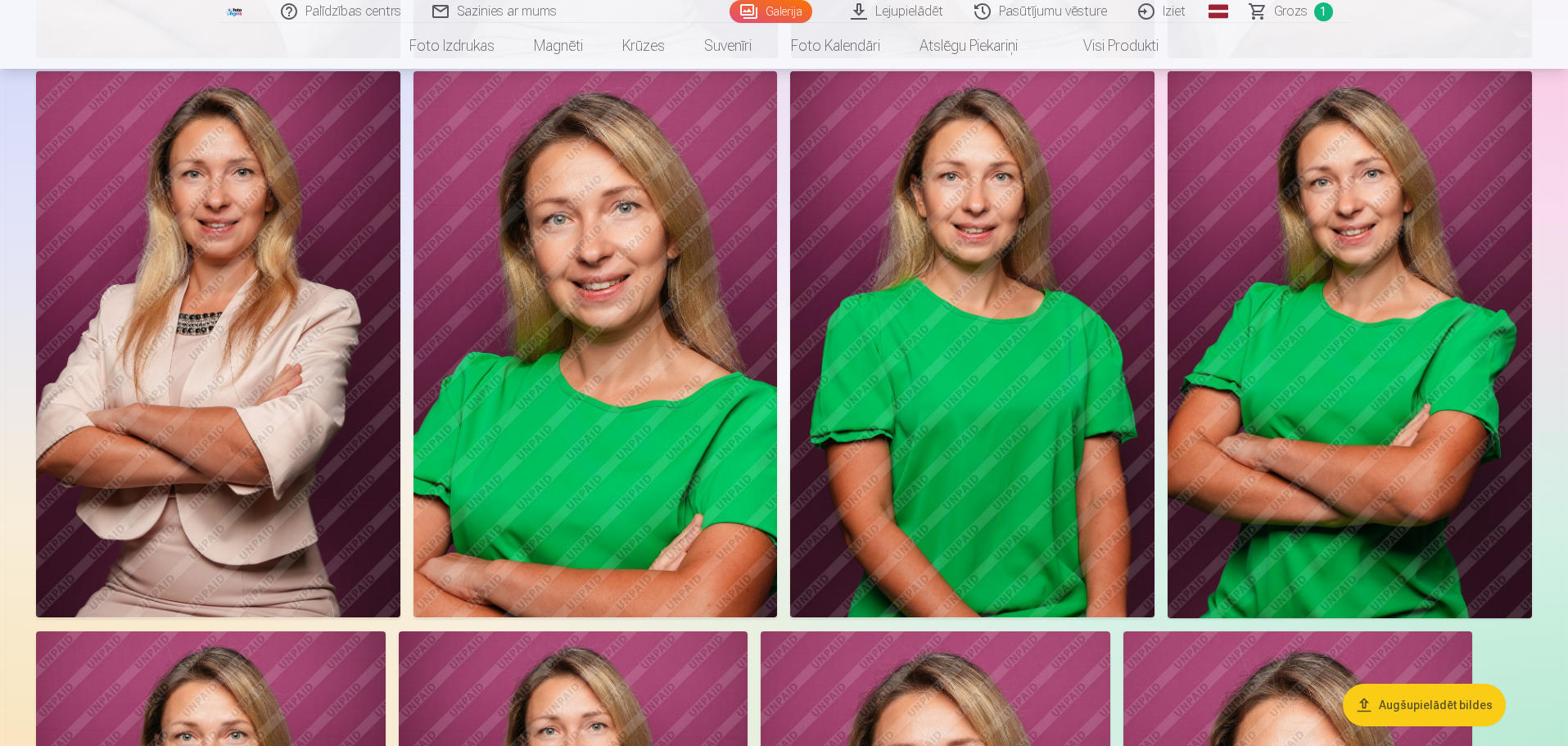
click at [281, 309] on img at bounding box center [218, 344] width 364 height 546
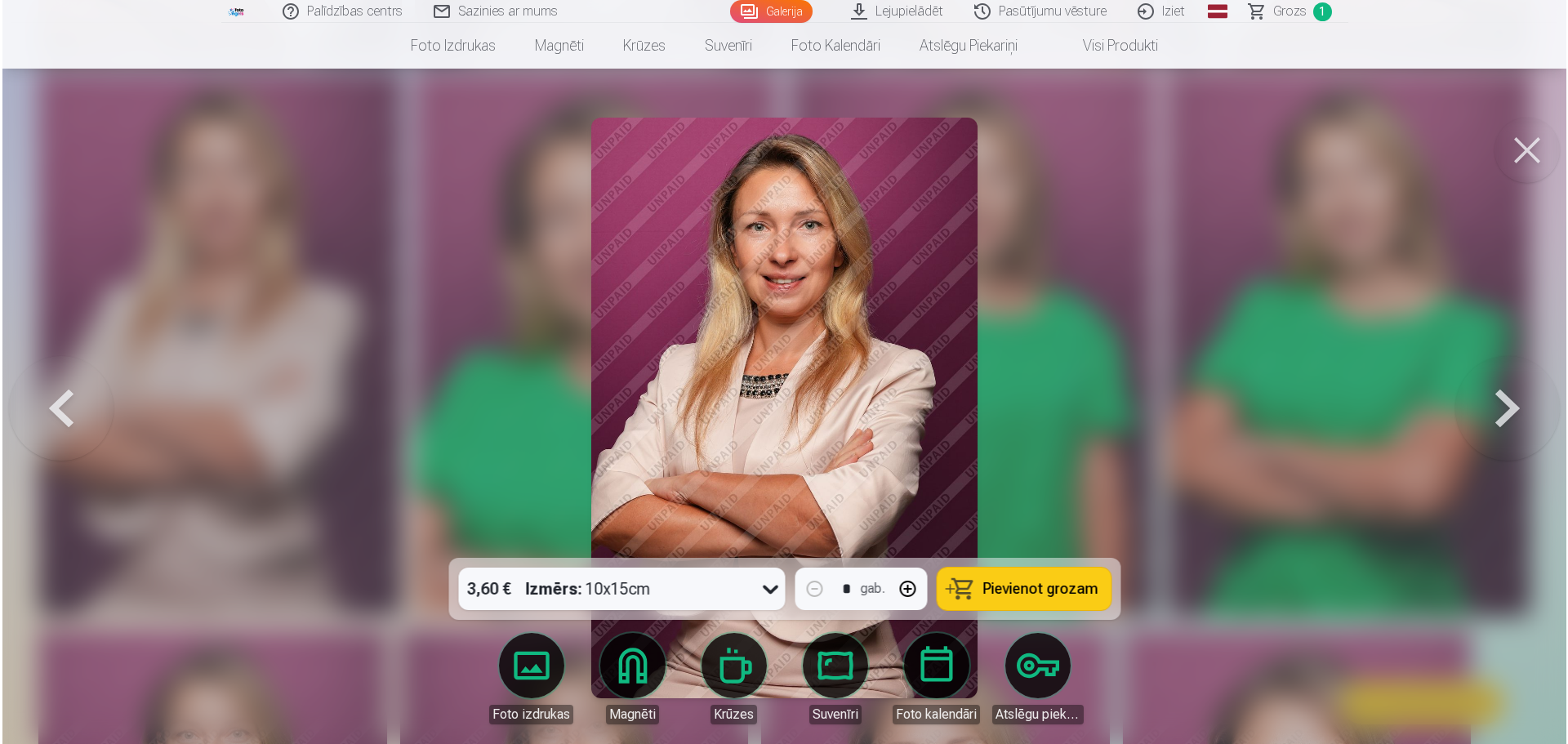
scroll to position [1226, 0]
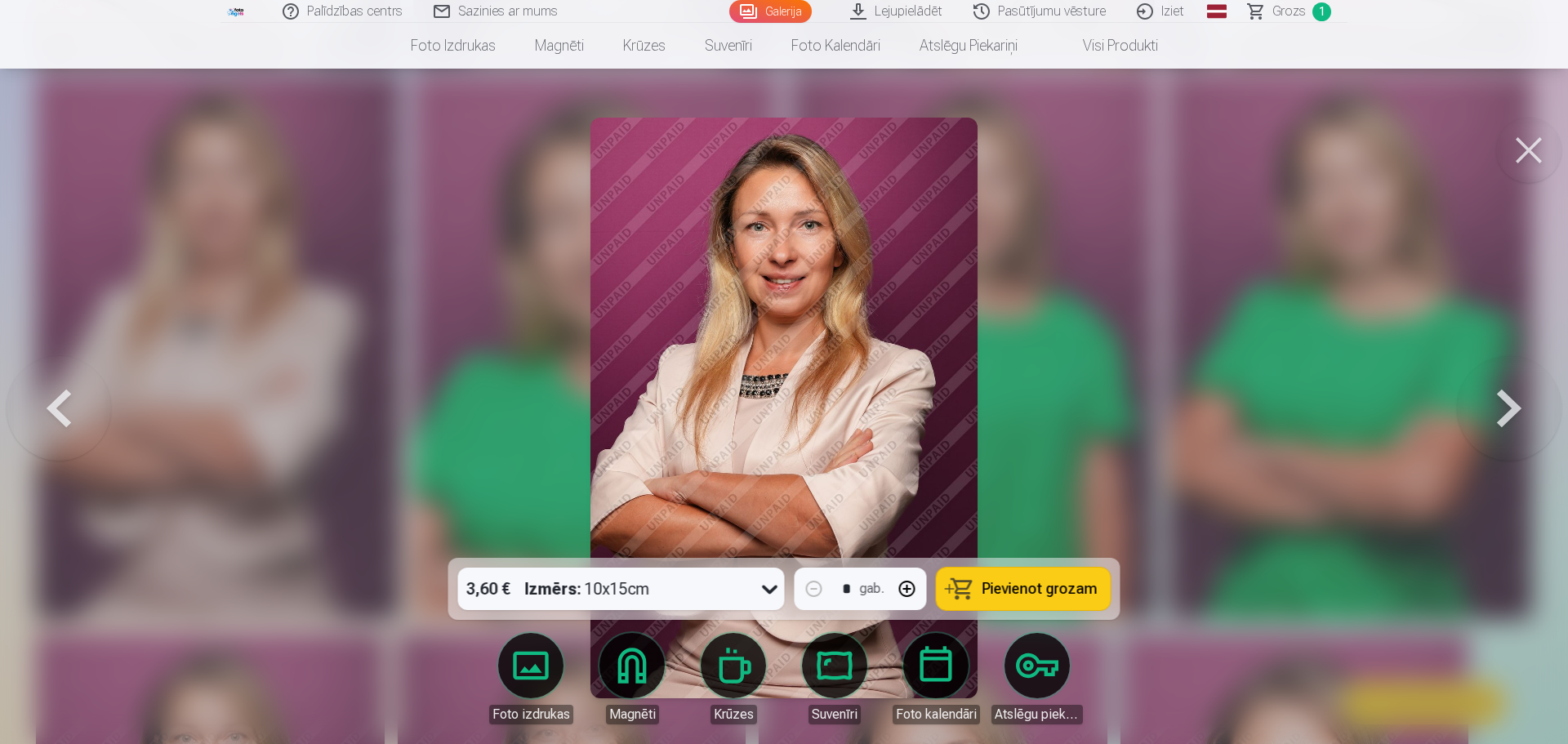
click at [1018, 595] on span "Pievienot grozam" at bounding box center [1040, 588] width 115 height 14
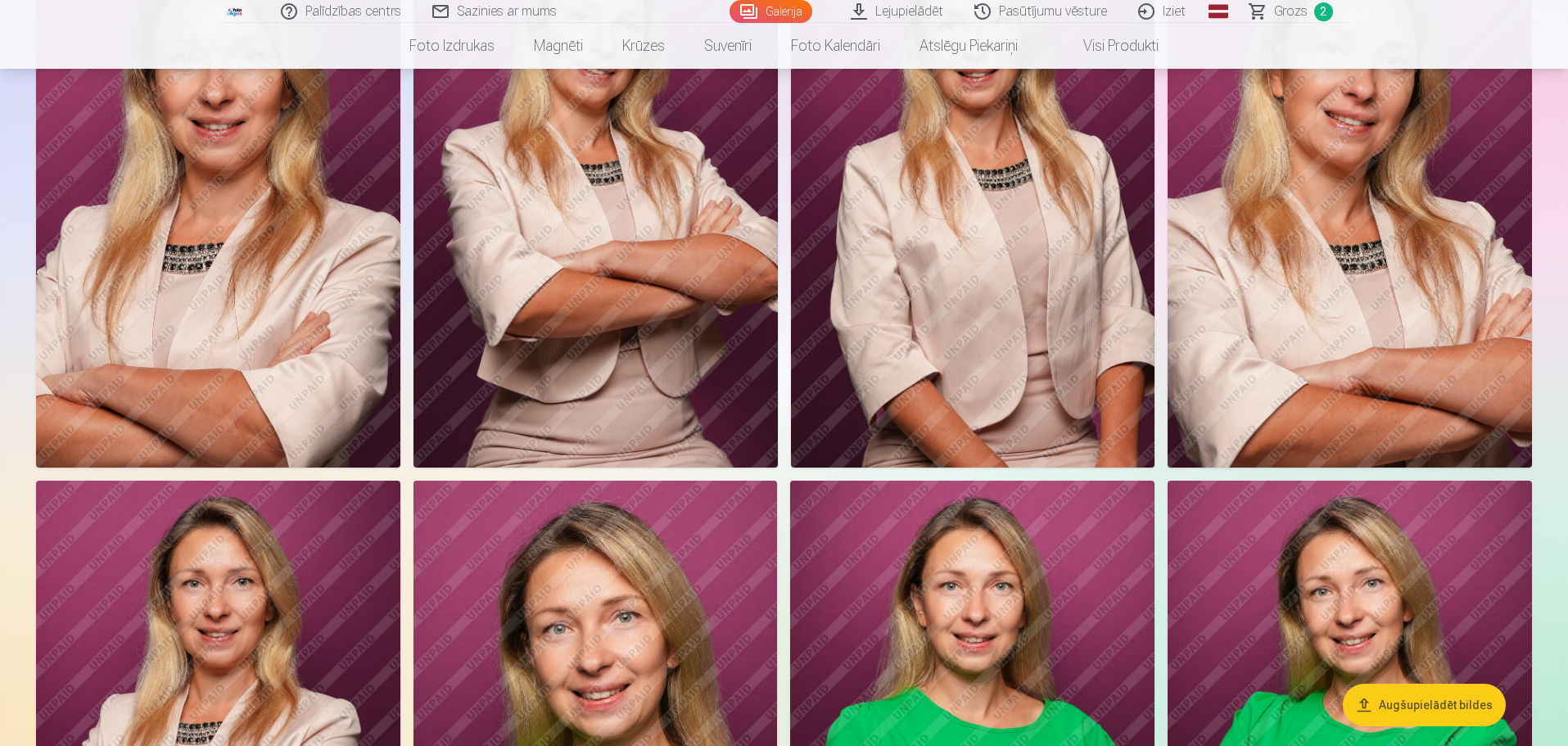
scroll to position [573, 0]
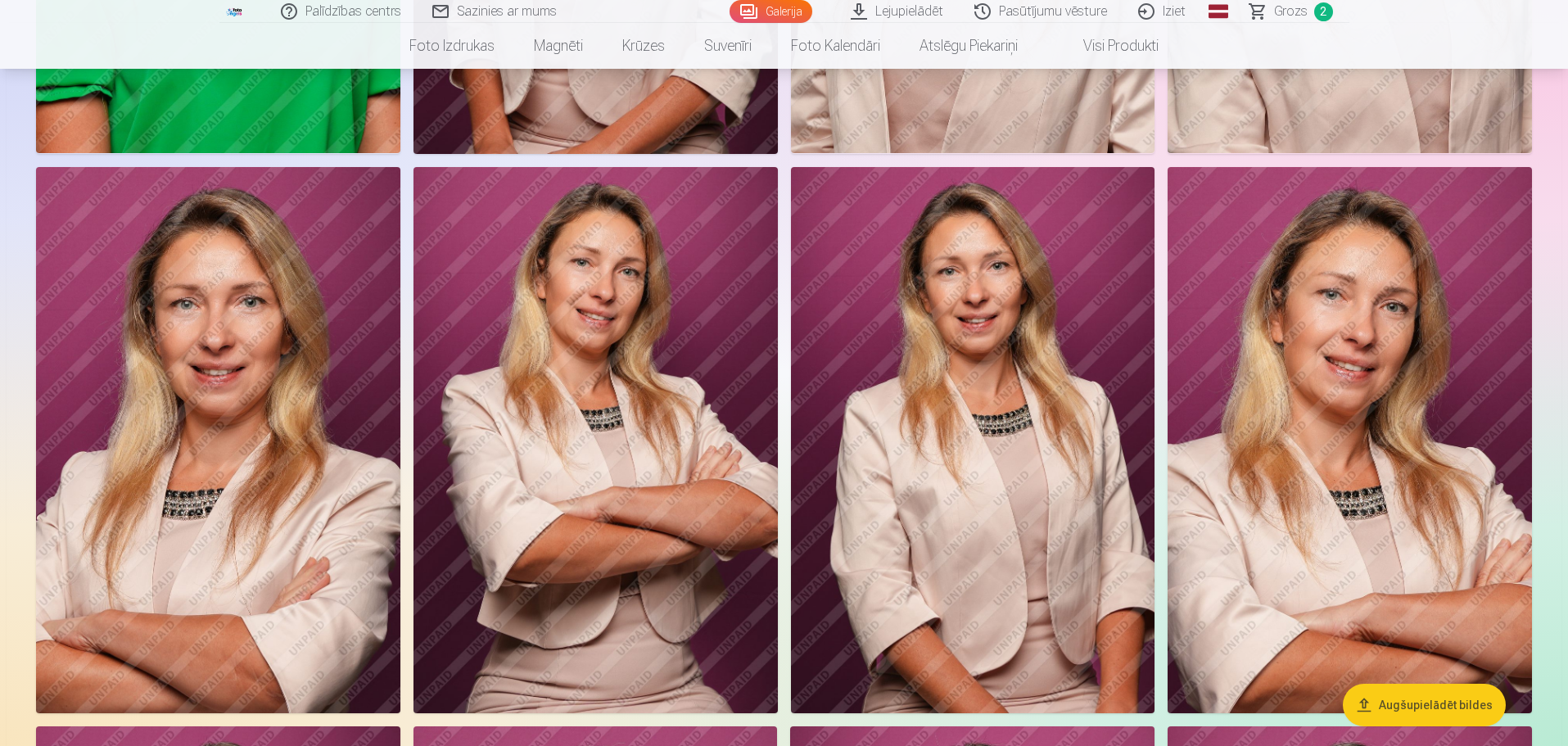
click at [562, 431] on img at bounding box center [595, 440] width 364 height 546
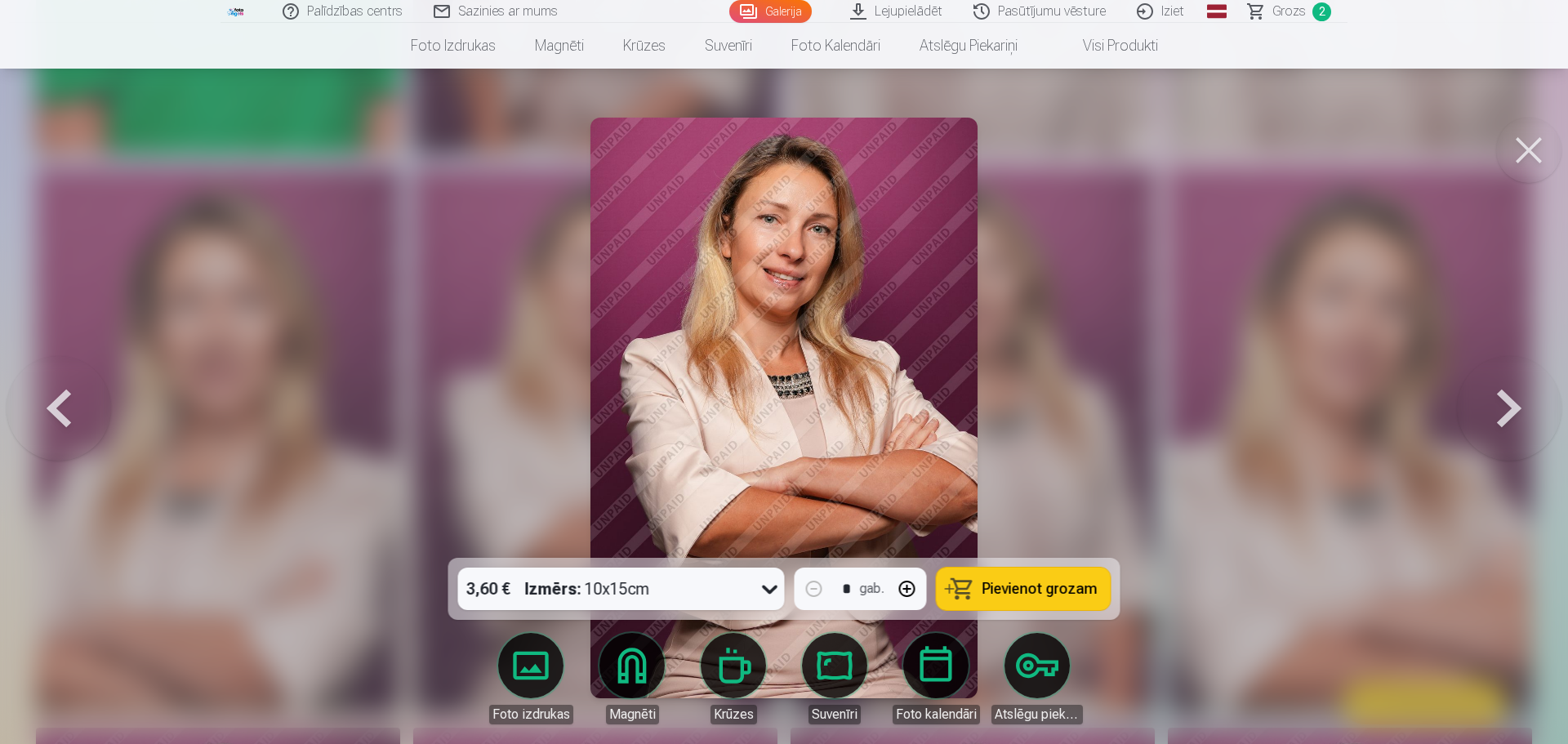
click at [684, 379] on img at bounding box center [784, 408] width 387 height 580
click at [807, 343] on img at bounding box center [784, 408] width 387 height 580
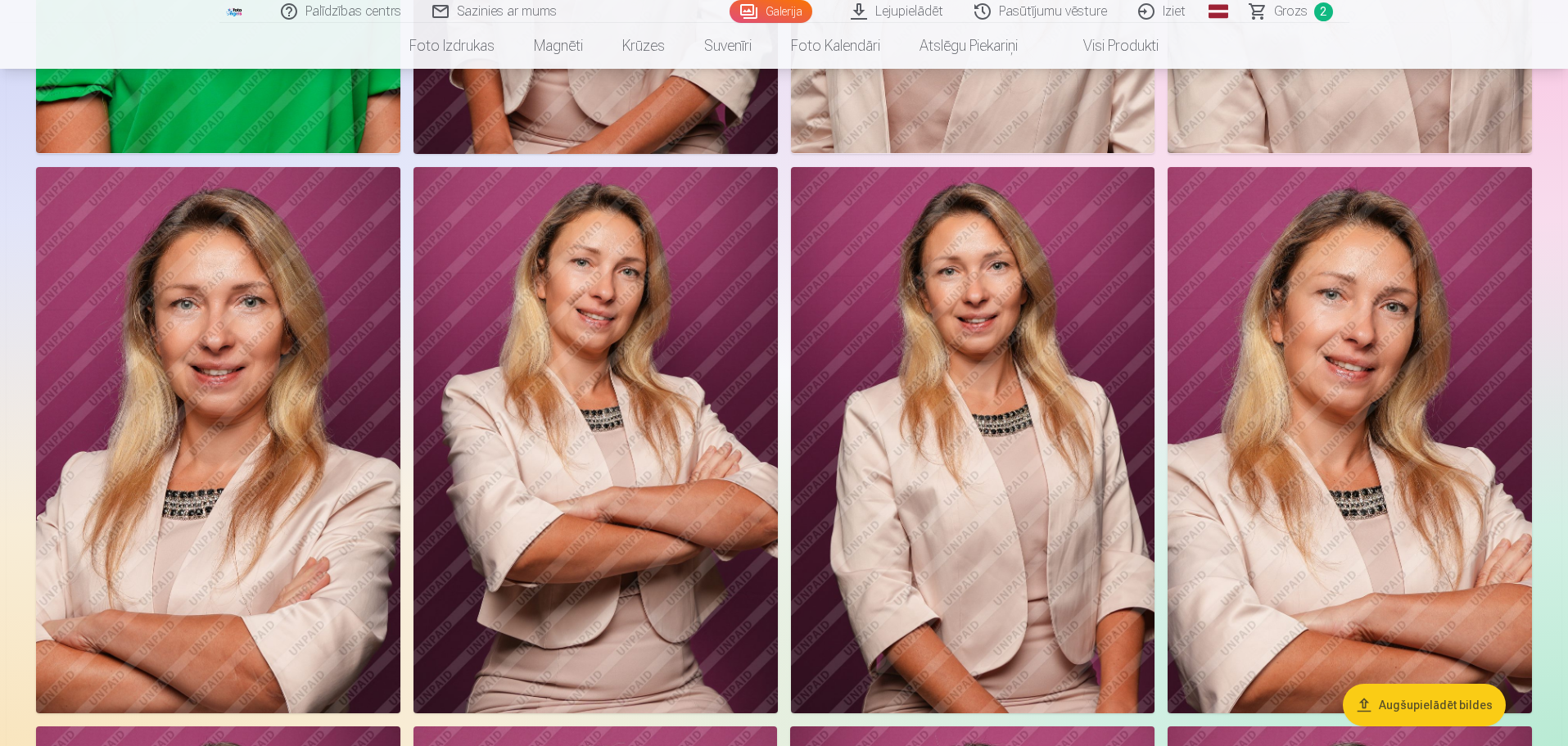
click at [582, 349] on img at bounding box center [595, 440] width 364 height 546
click at [1399, 391] on img at bounding box center [1349, 440] width 364 height 546
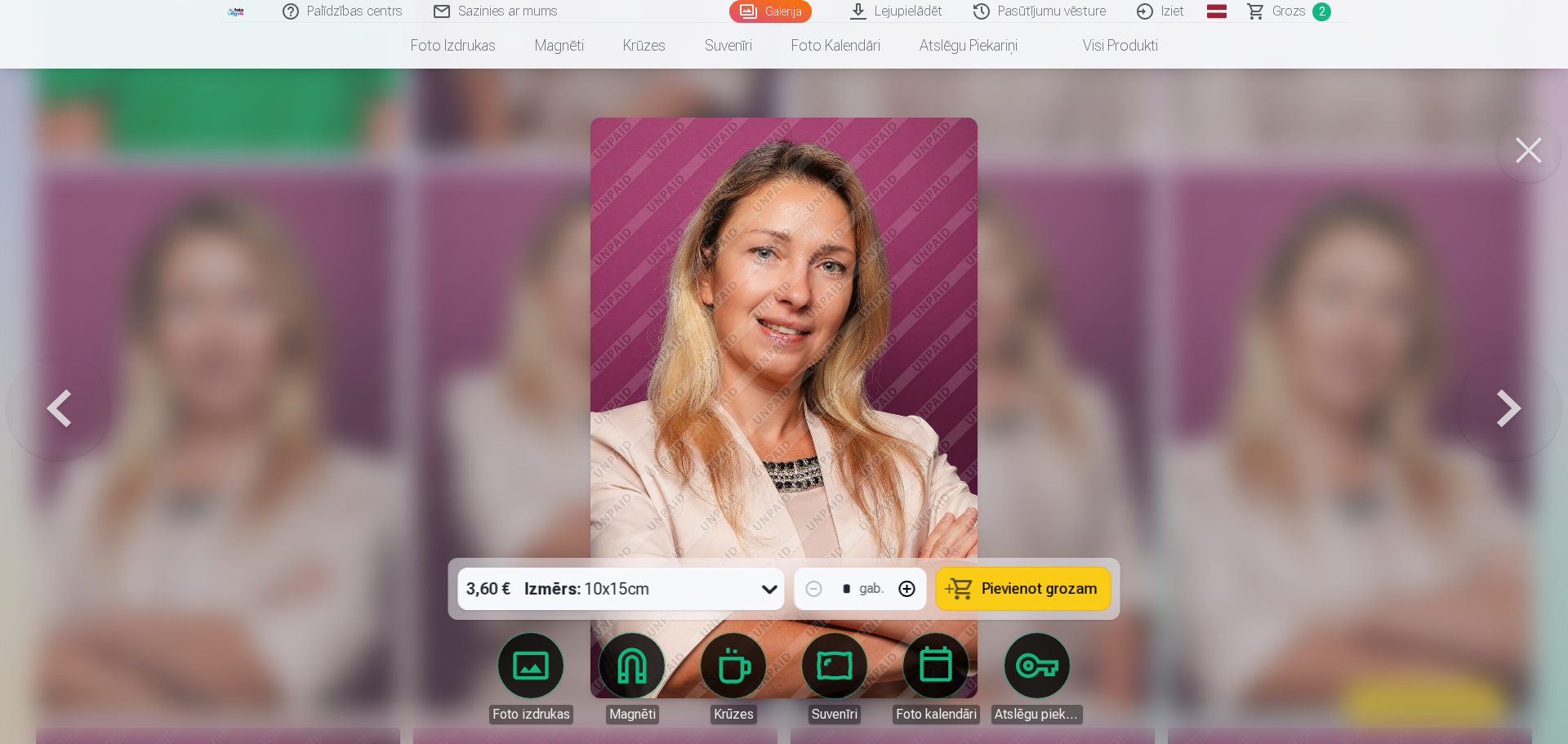
click at [1025, 592] on span "Pievienot grozam" at bounding box center [1040, 588] width 115 height 14
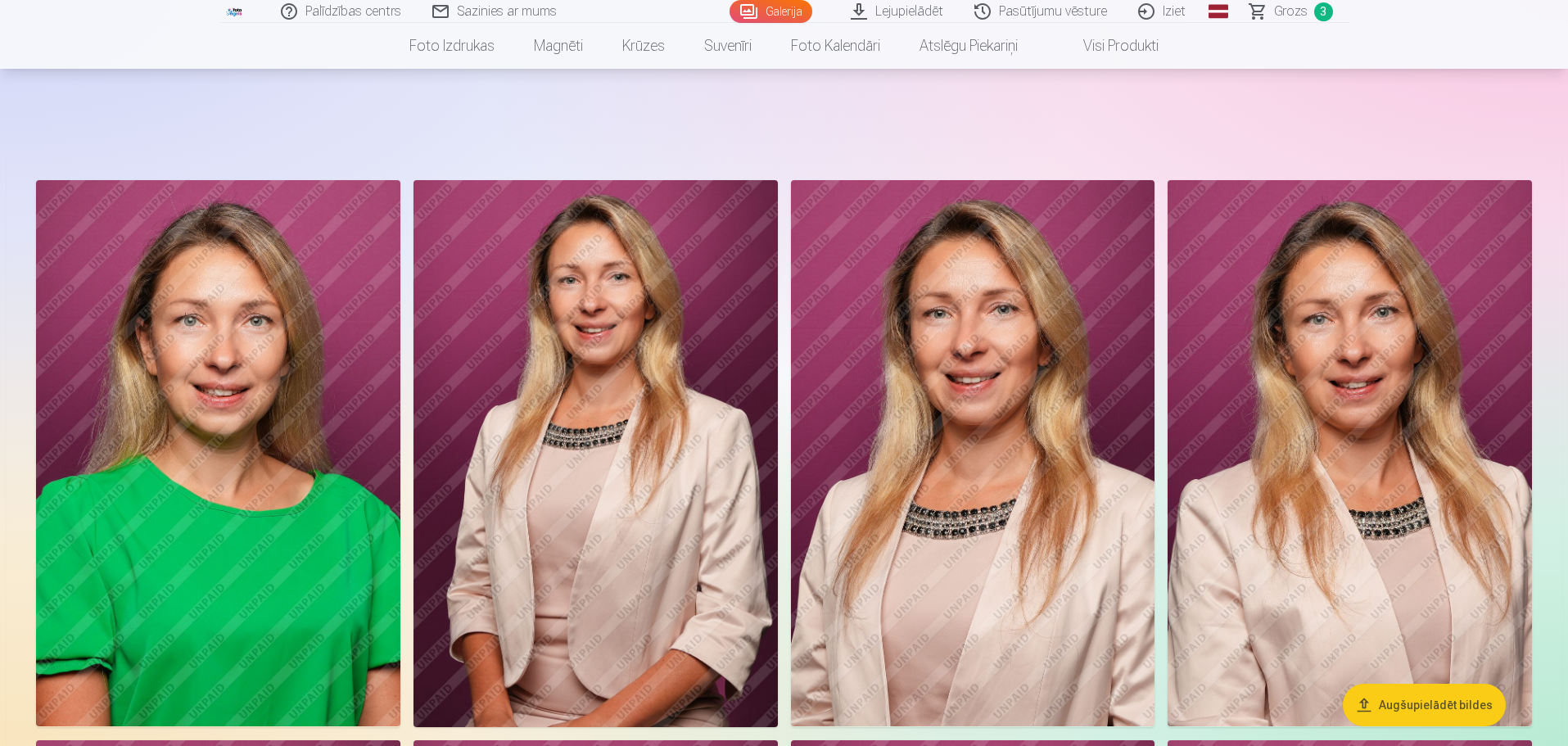
scroll to position [492, 0]
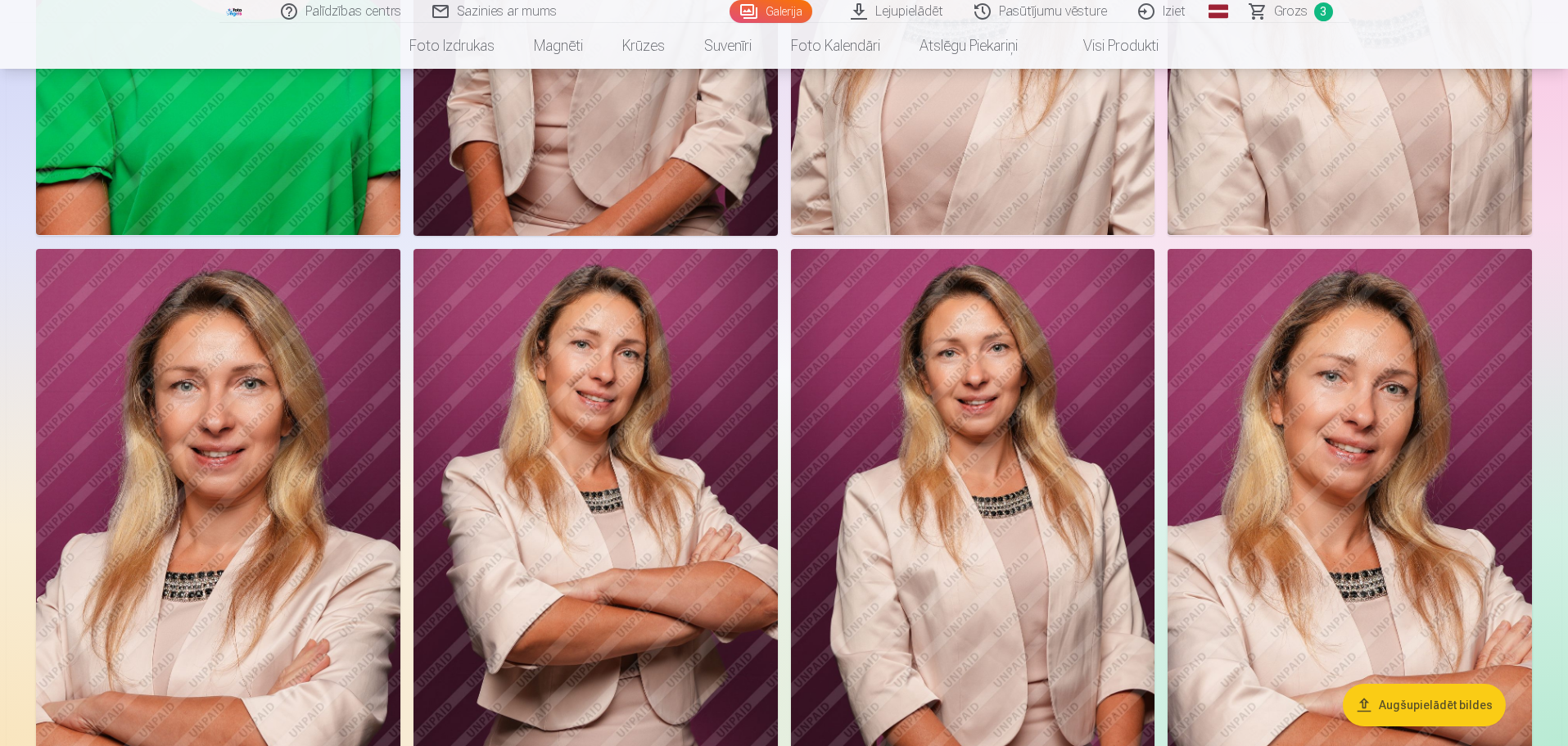
click at [233, 488] on img at bounding box center [218, 521] width 364 height 546
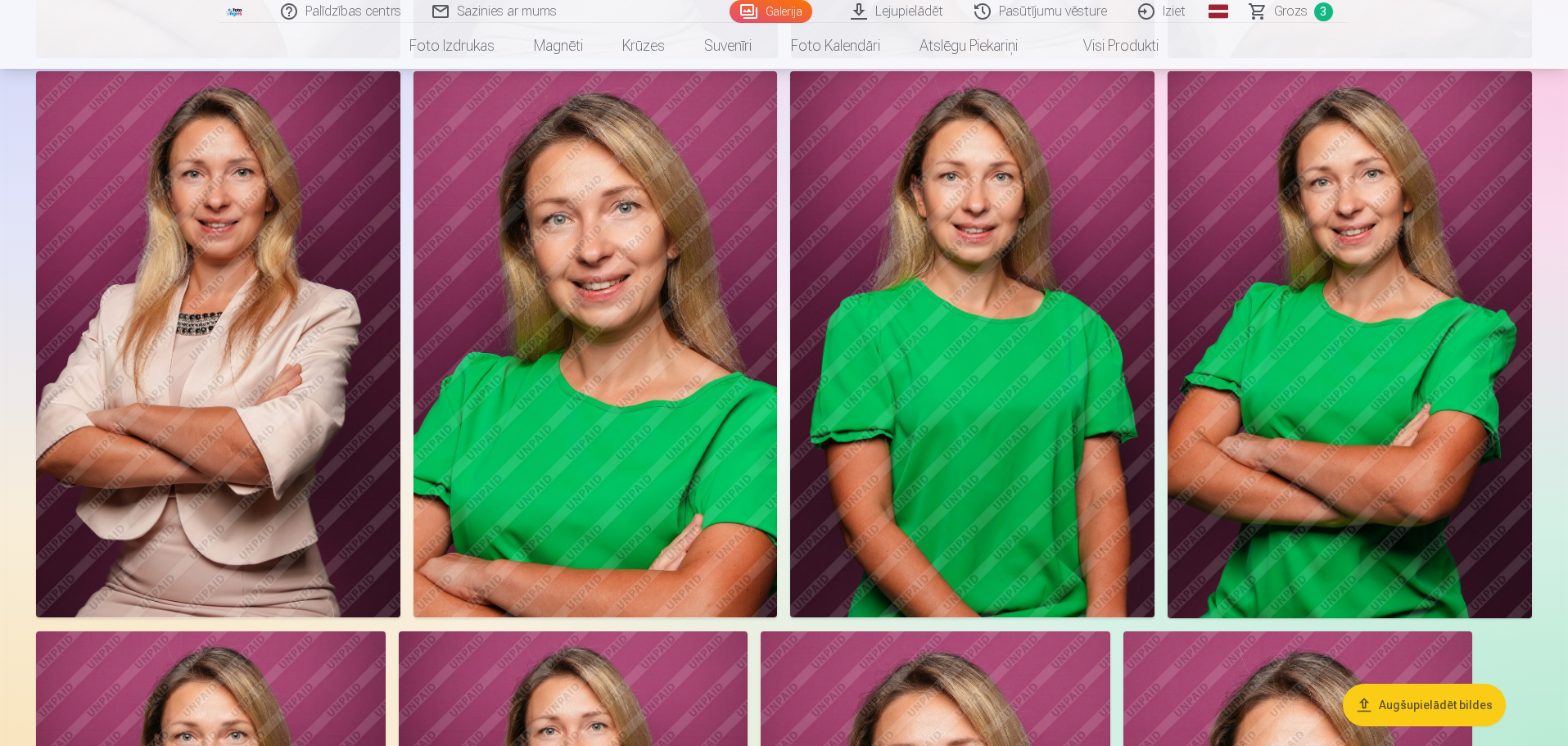
scroll to position [1637, 0]
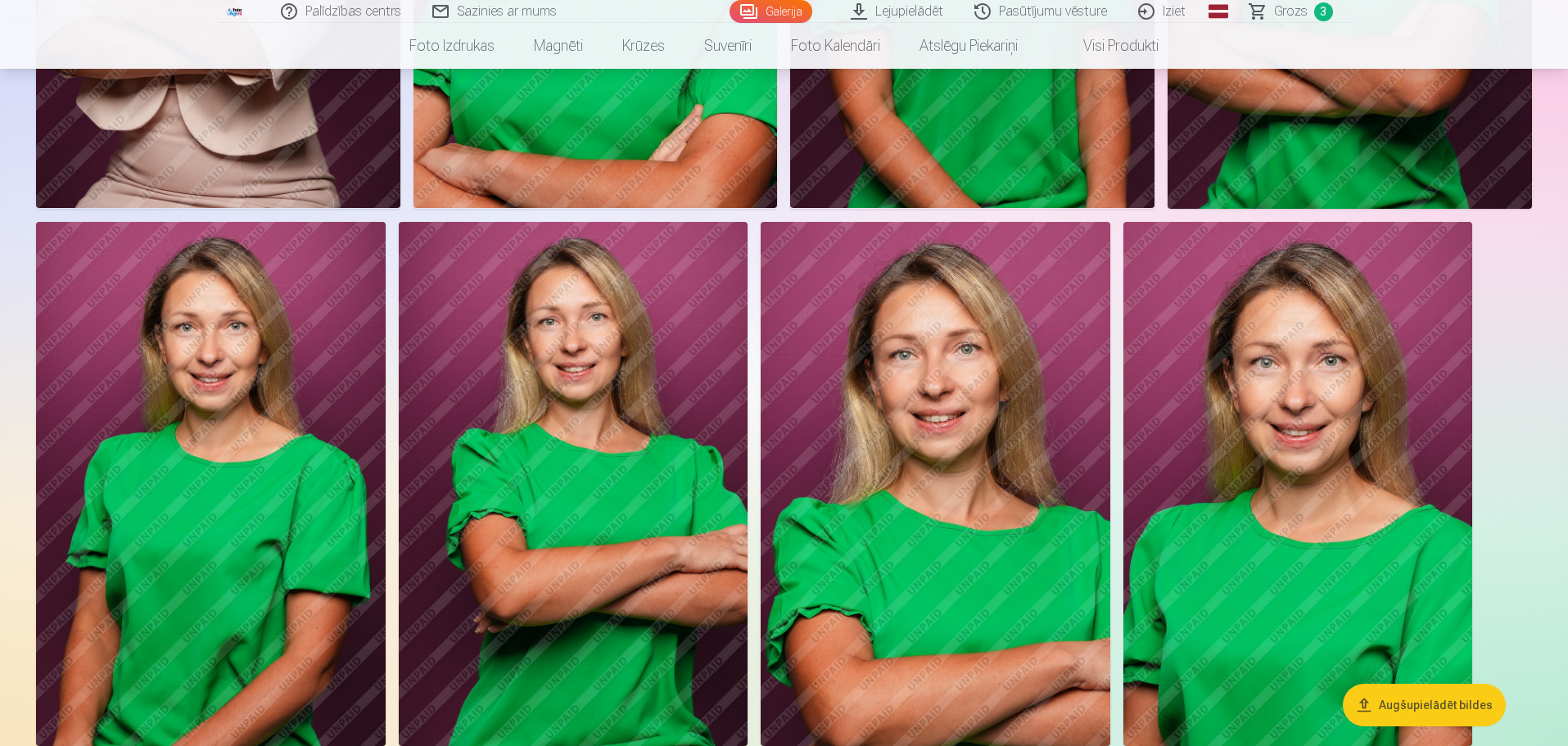
click at [638, 518] on img at bounding box center [573, 484] width 350 height 524
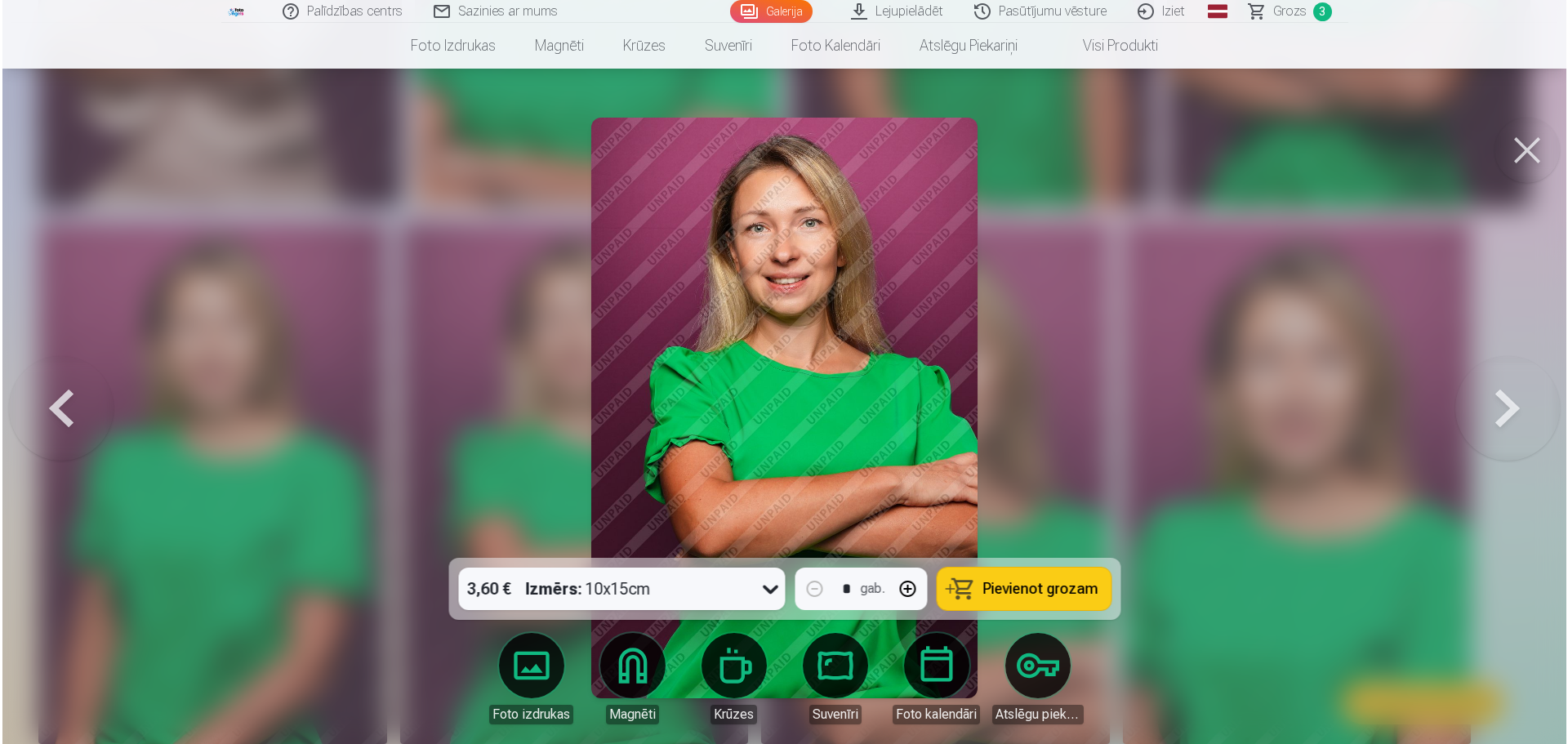
scroll to position [1636, 0]
click at [1030, 594] on span "Pievienot grozam" at bounding box center [1040, 588] width 115 height 14
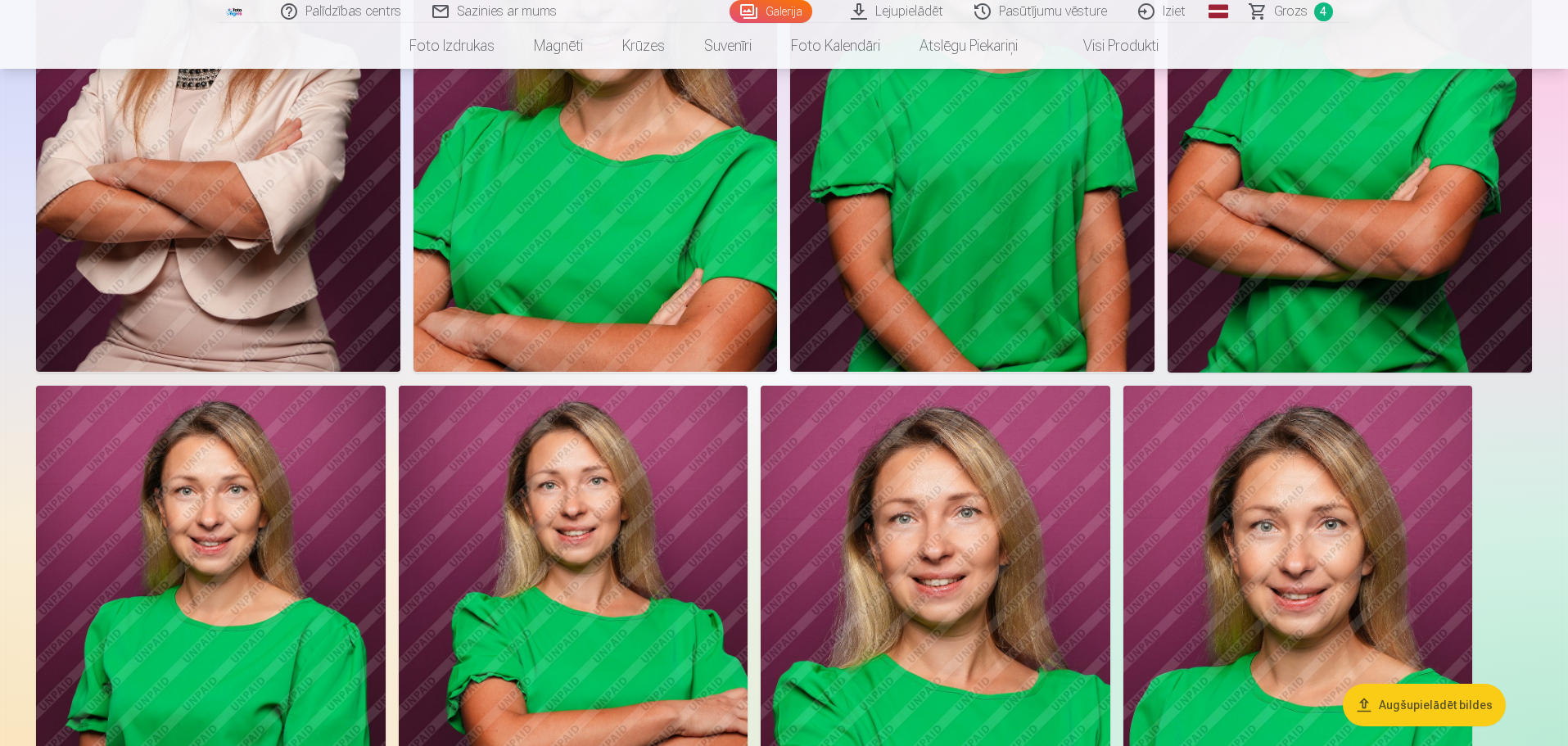
scroll to position [1228, 0]
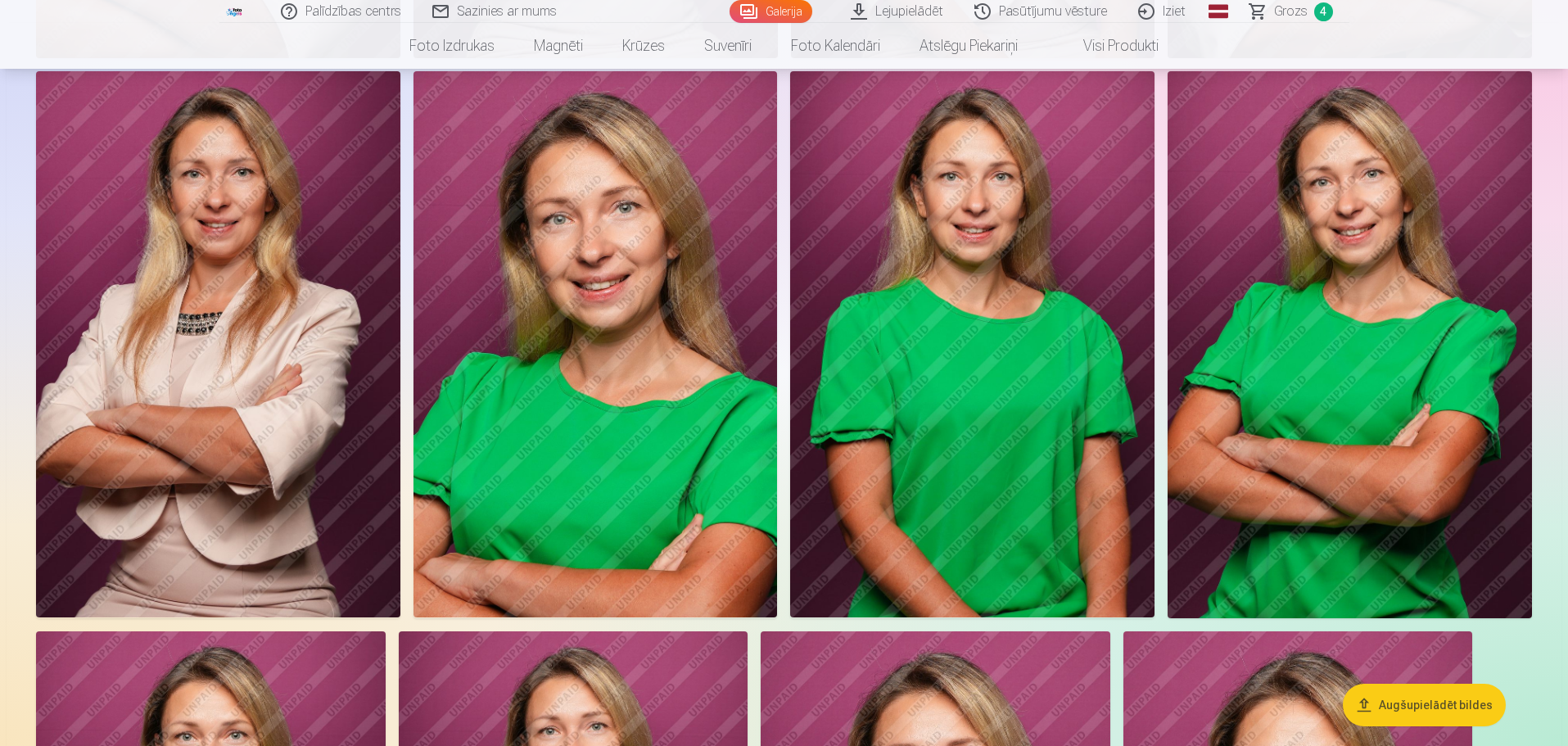
click at [1298, 12] on span "Grozs" at bounding box center [1291, 12] width 34 height 19
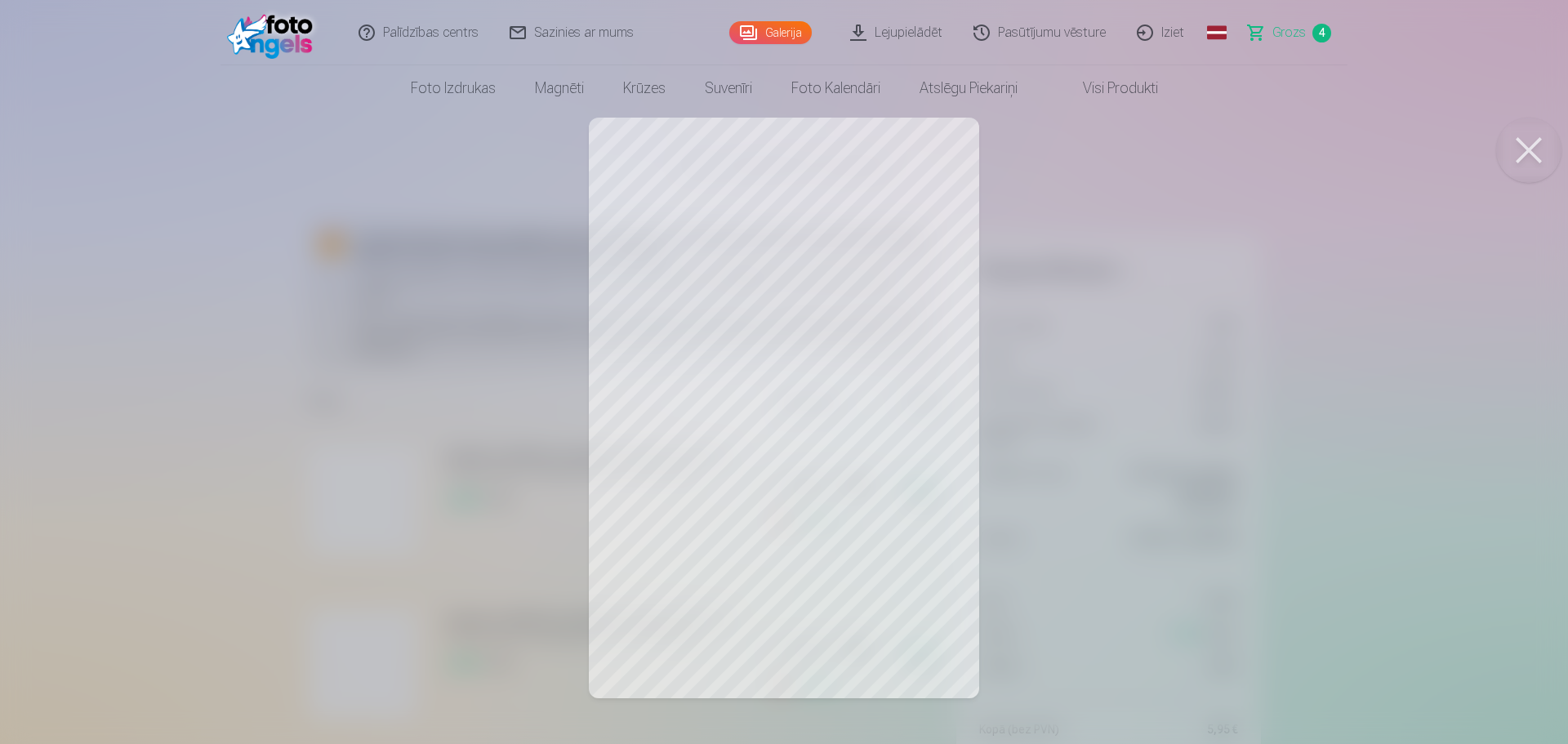
click at [911, 28] on link "Lejupielādēt" at bounding box center [897, 33] width 124 height 65
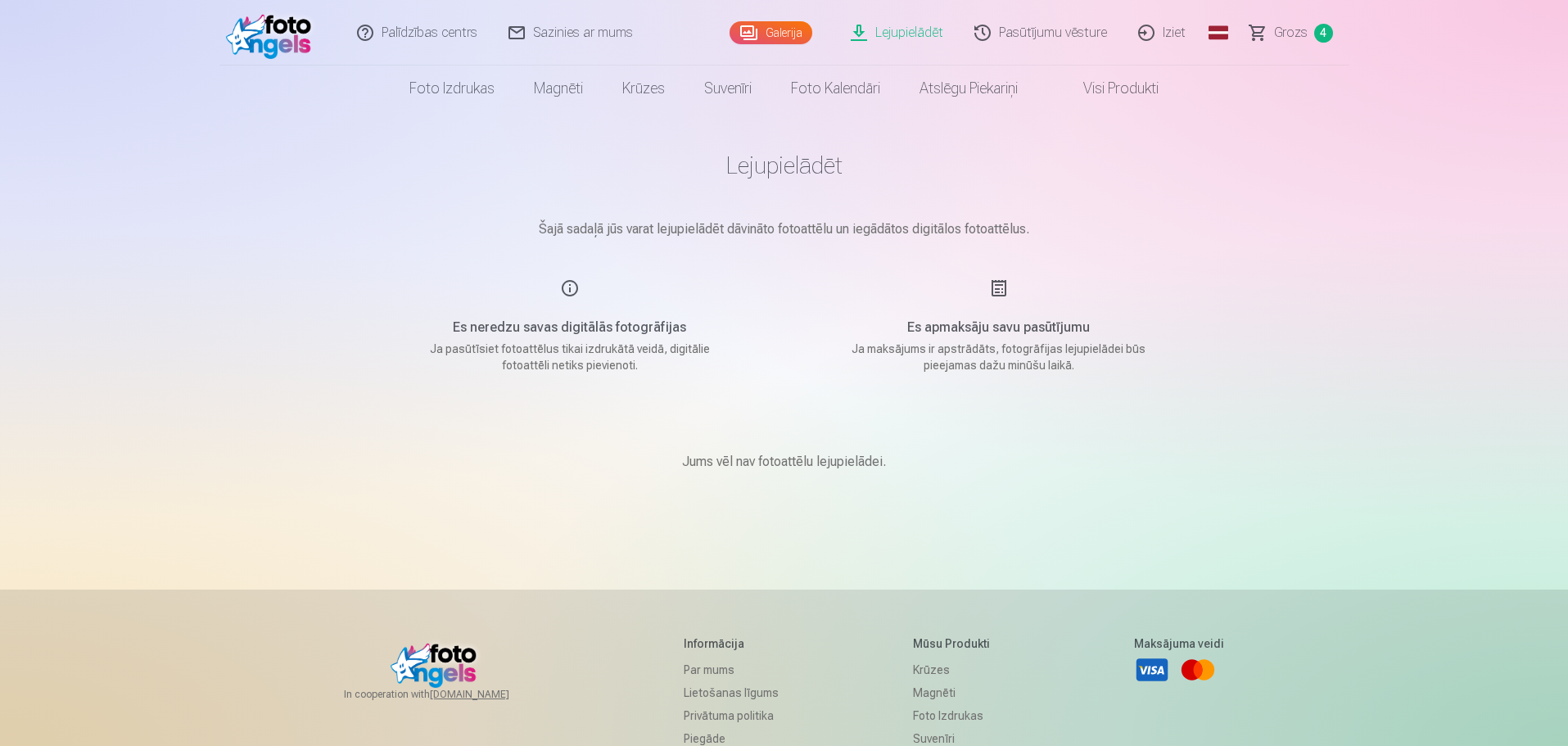
click at [569, 333] on h5 "Es neredzu savas digitālās fotogrāfijas" at bounding box center [569, 327] width 311 height 19
click at [569, 299] on div "Es neredzu savas digitālās fotogrāfijas Ja pasūtīsiet fotoattēlus tikai izdrukā…" at bounding box center [570, 325] width 390 height 95
click at [1278, 40] on span "Grozs" at bounding box center [1291, 33] width 34 height 19
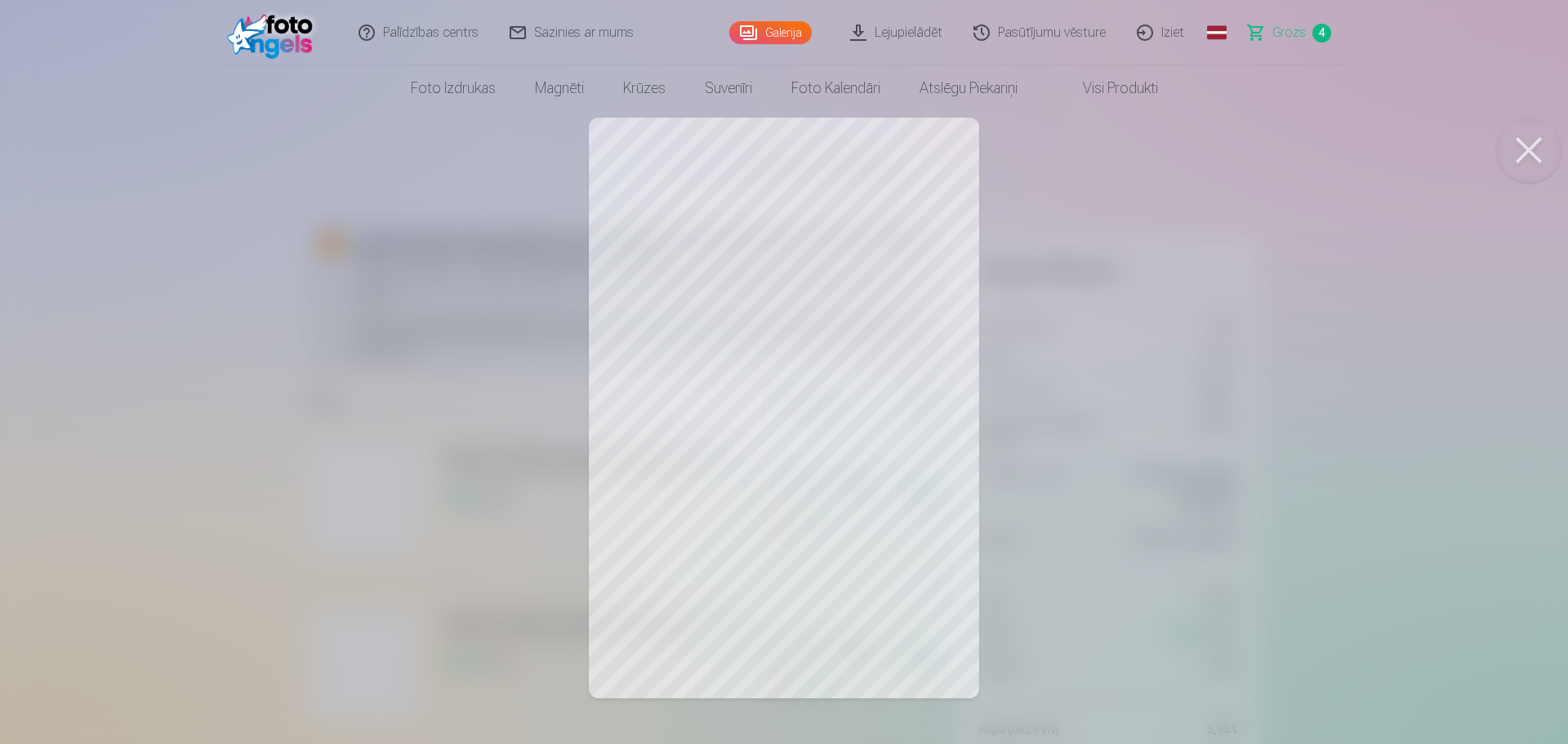
drag, startPoint x: 821, startPoint y: 349, endPoint x: 724, endPoint y: 373, distance: 99.9
click at [724, 373] on div at bounding box center [784, 372] width 1568 height 744
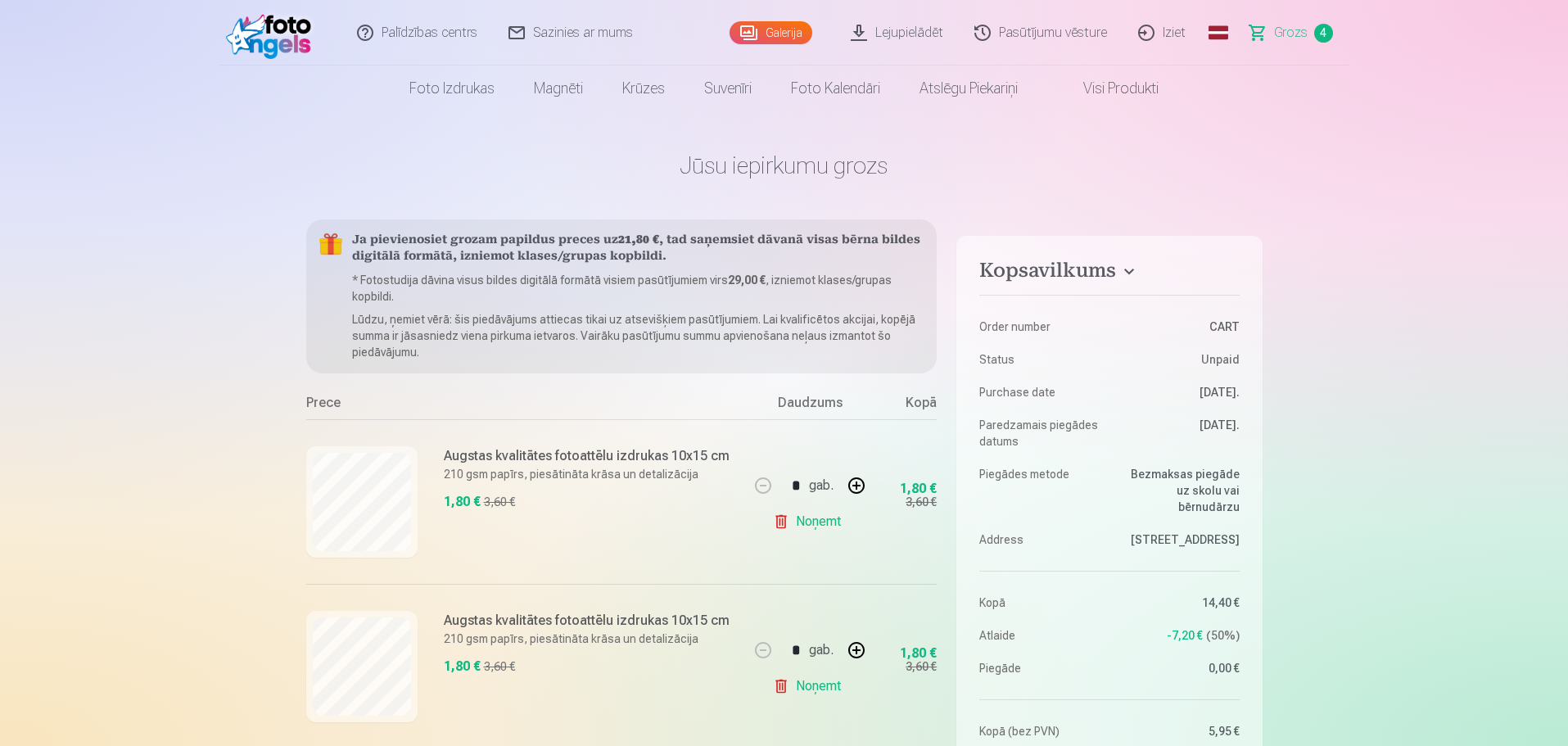
click at [515, 453] on h6 "Augstas kvalitātes fotoattēlu izdrukas 10x15 cm" at bounding box center [587, 456] width 286 height 19
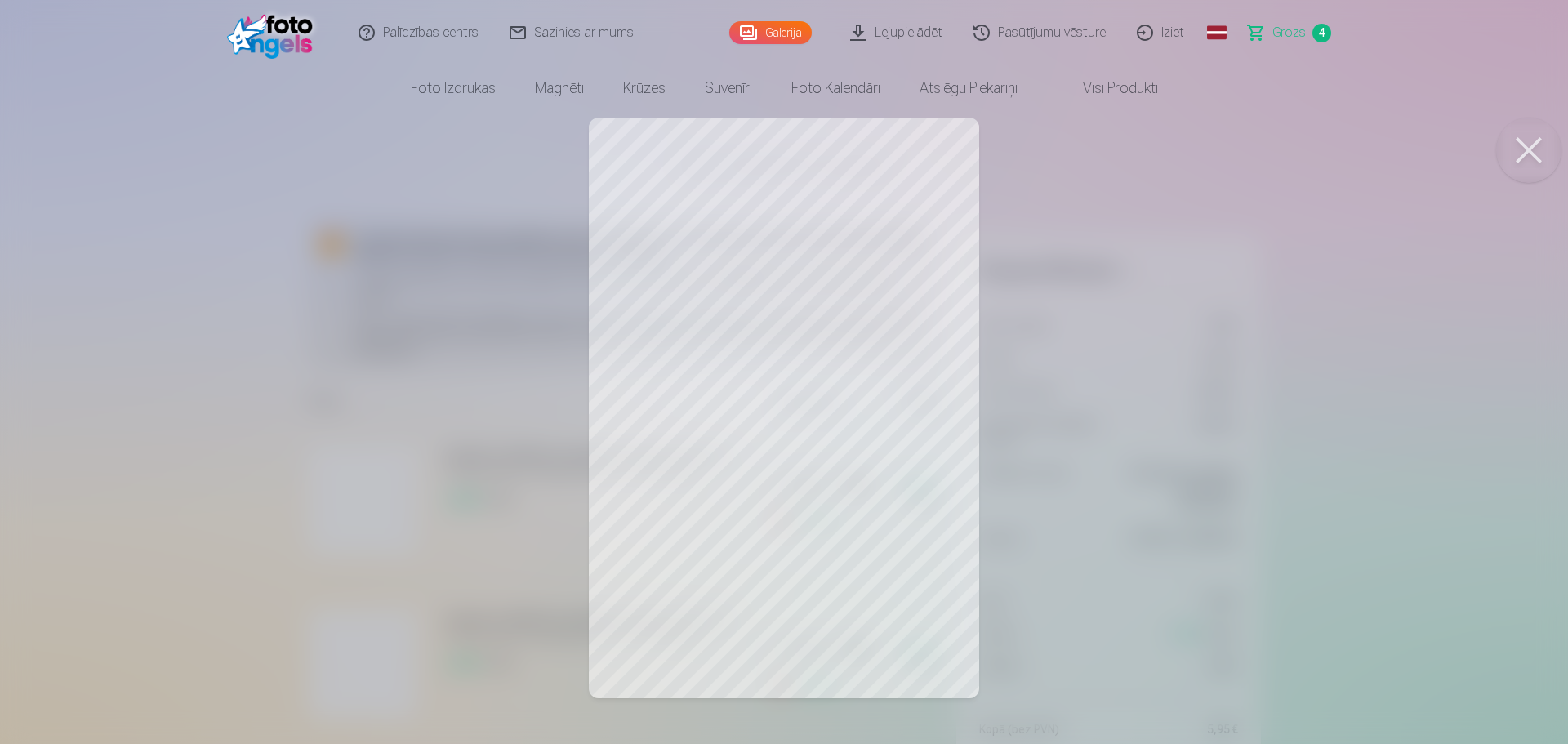
drag, startPoint x: 734, startPoint y: 389, endPoint x: 598, endPoint y: 387, distance: 136.0
click at [598, 387] on div at bounding box center [784, 372] width 1568 height 744
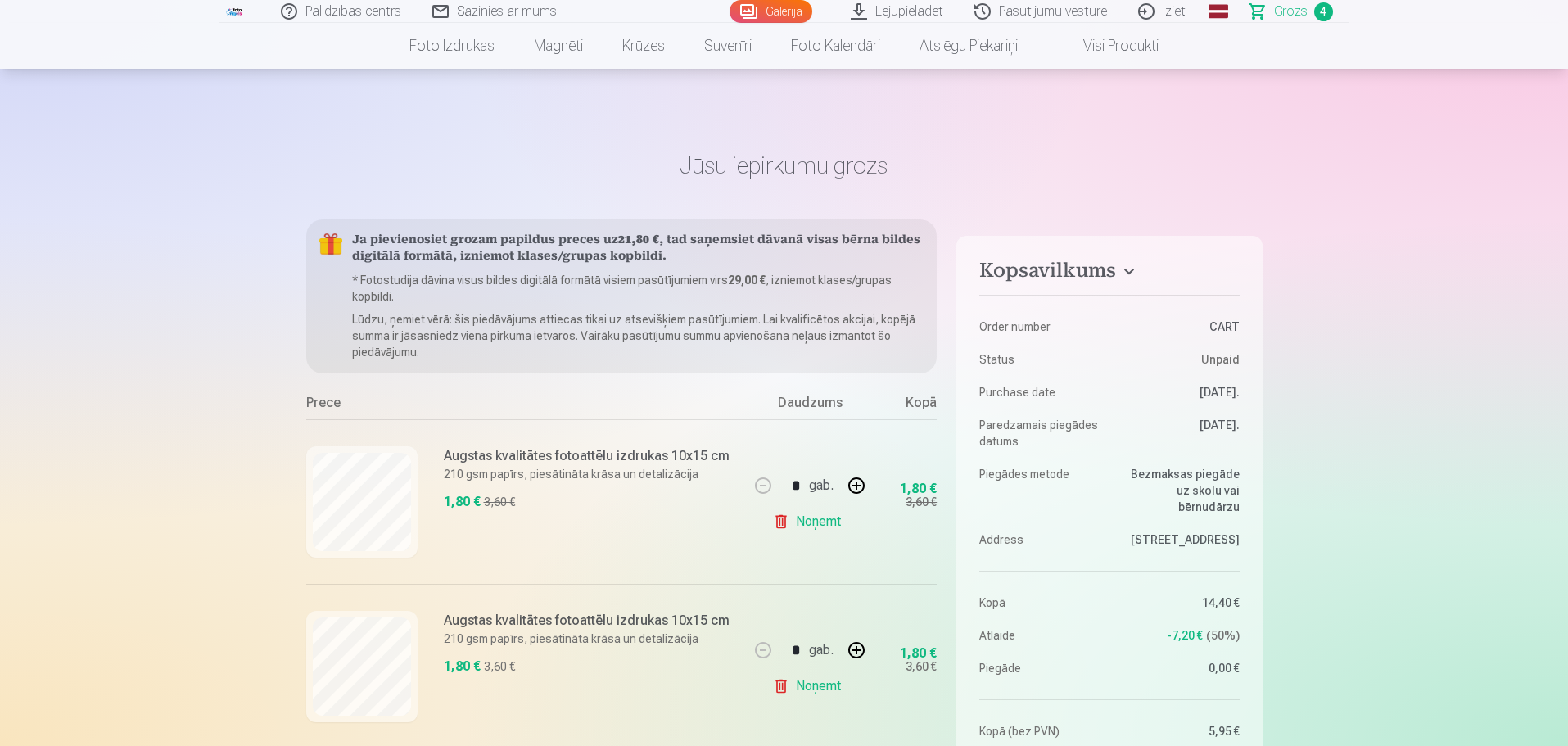
scroll to position [164, 0]
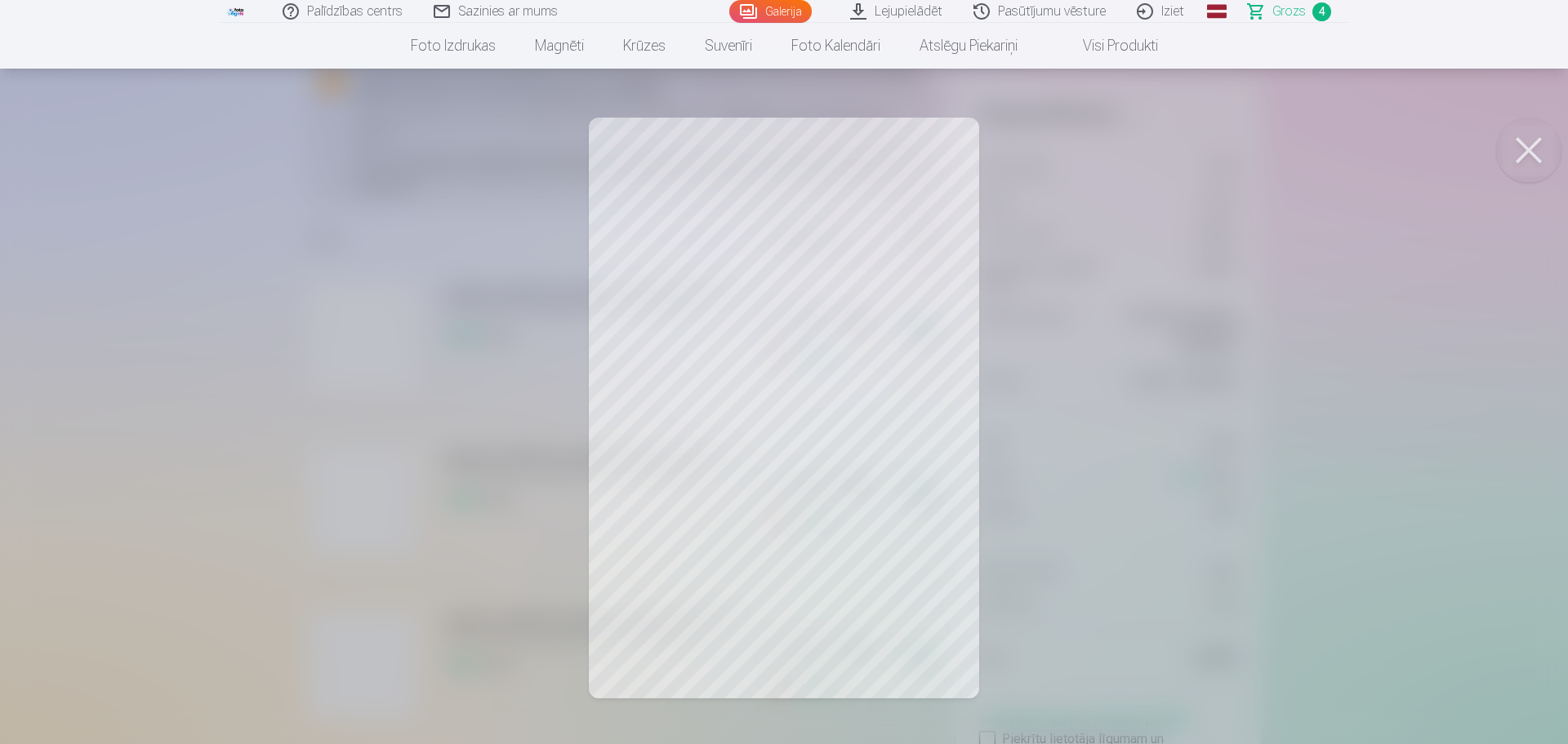
click at [1529, 158] on button at bounding box center [1529, 150] width 65 height 65
click at [1529, 144] on button at bounding box center [1529, 150] width 65 height 65
click at [1528, 147] on button at bounding box center [1529, 150] width 65 height 65
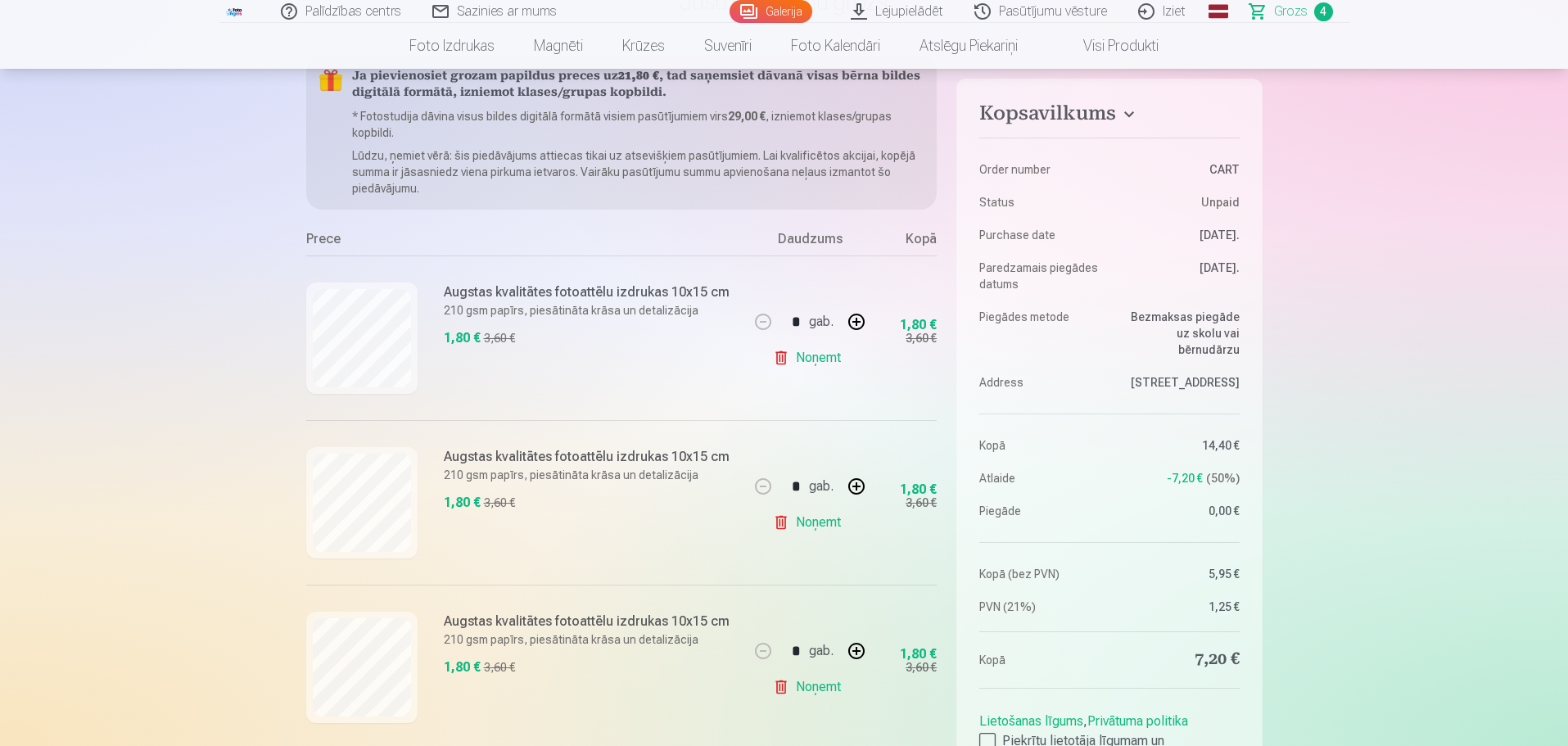
scroll to position [492, 0]
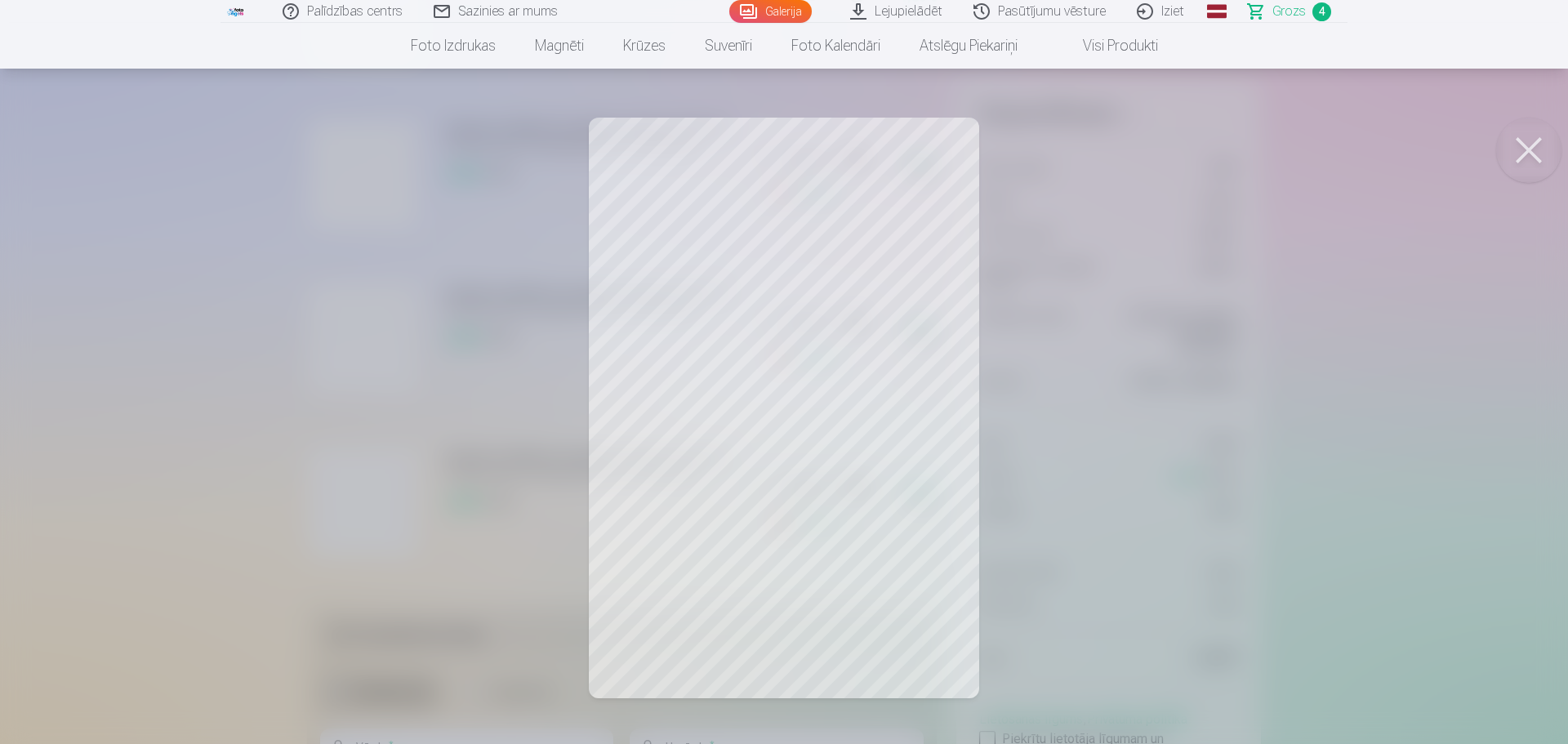
click at [1527, 139] on button at bounding box center [1529, 150] width 65 height 65
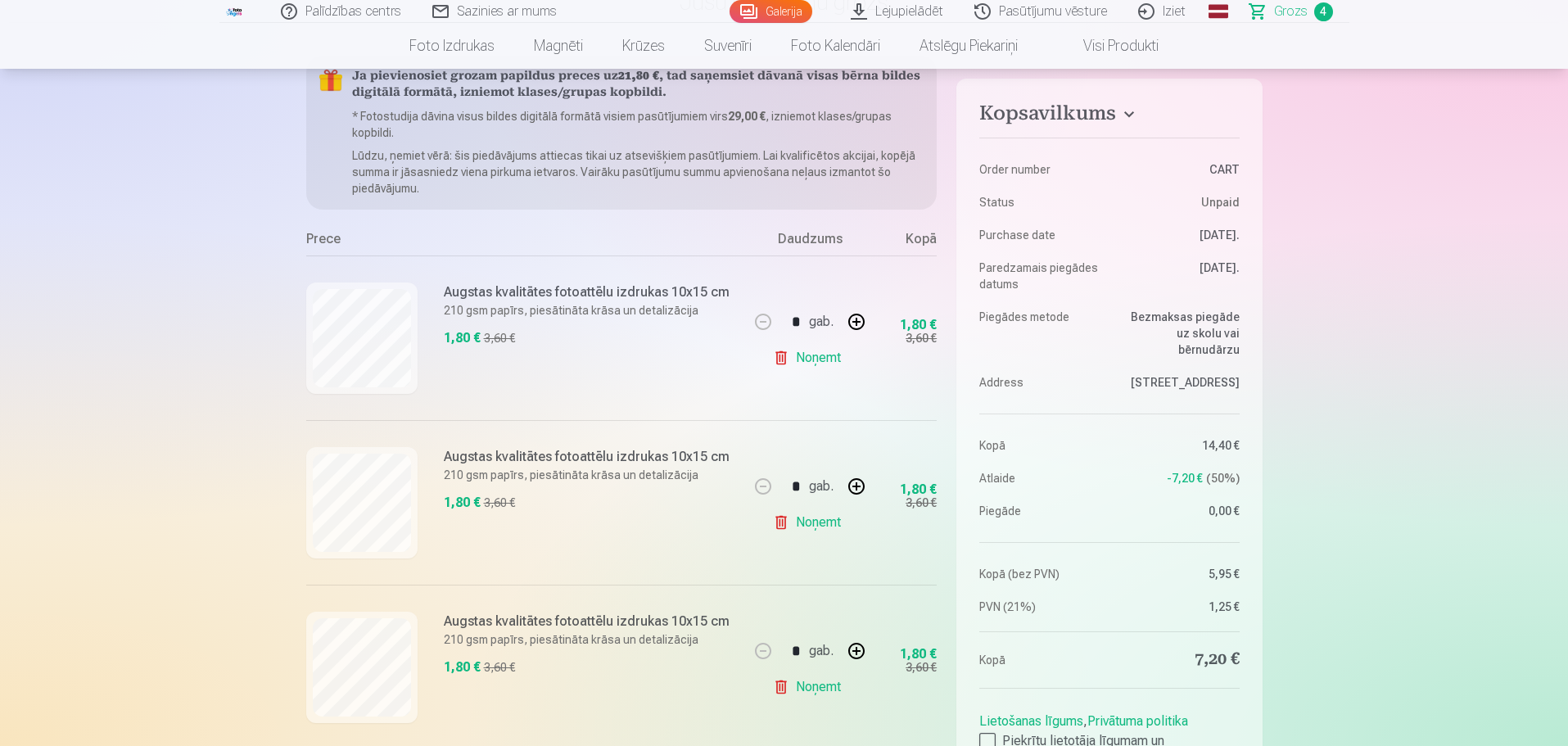
scroll to position [0, 0]
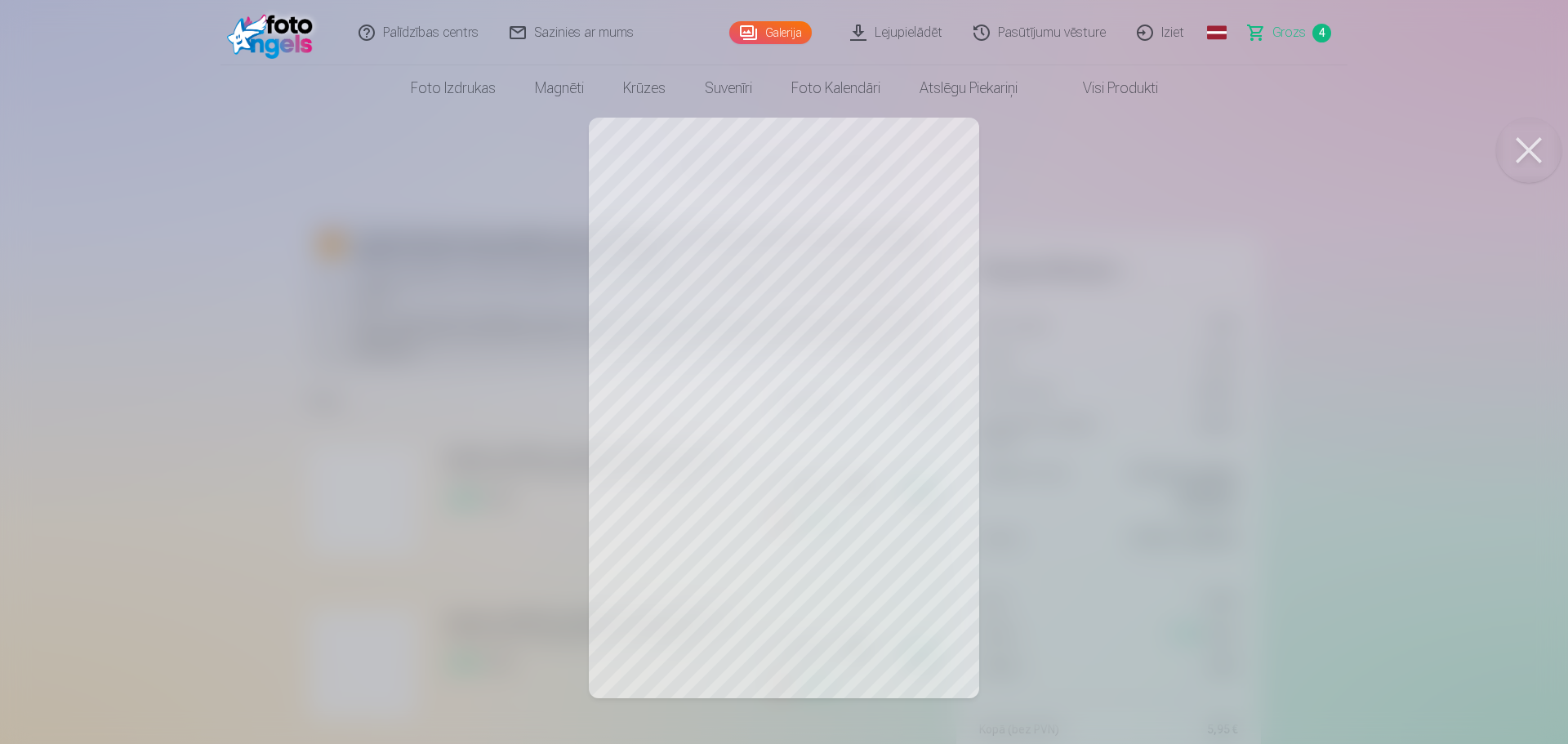
click at [1517, 147] on button at bounding box center [1529, 150] width 65 height 65
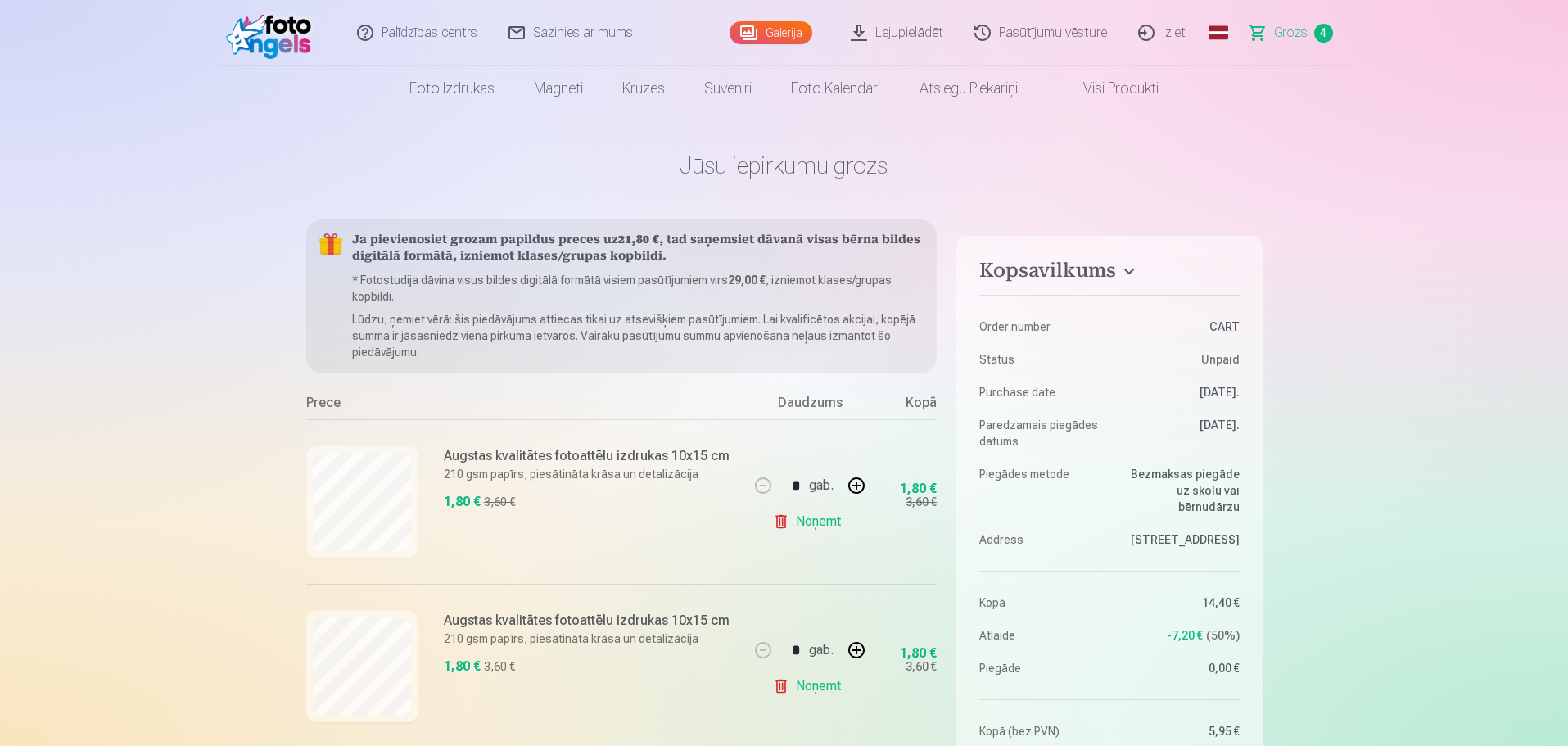
scroll to position [82, 0]
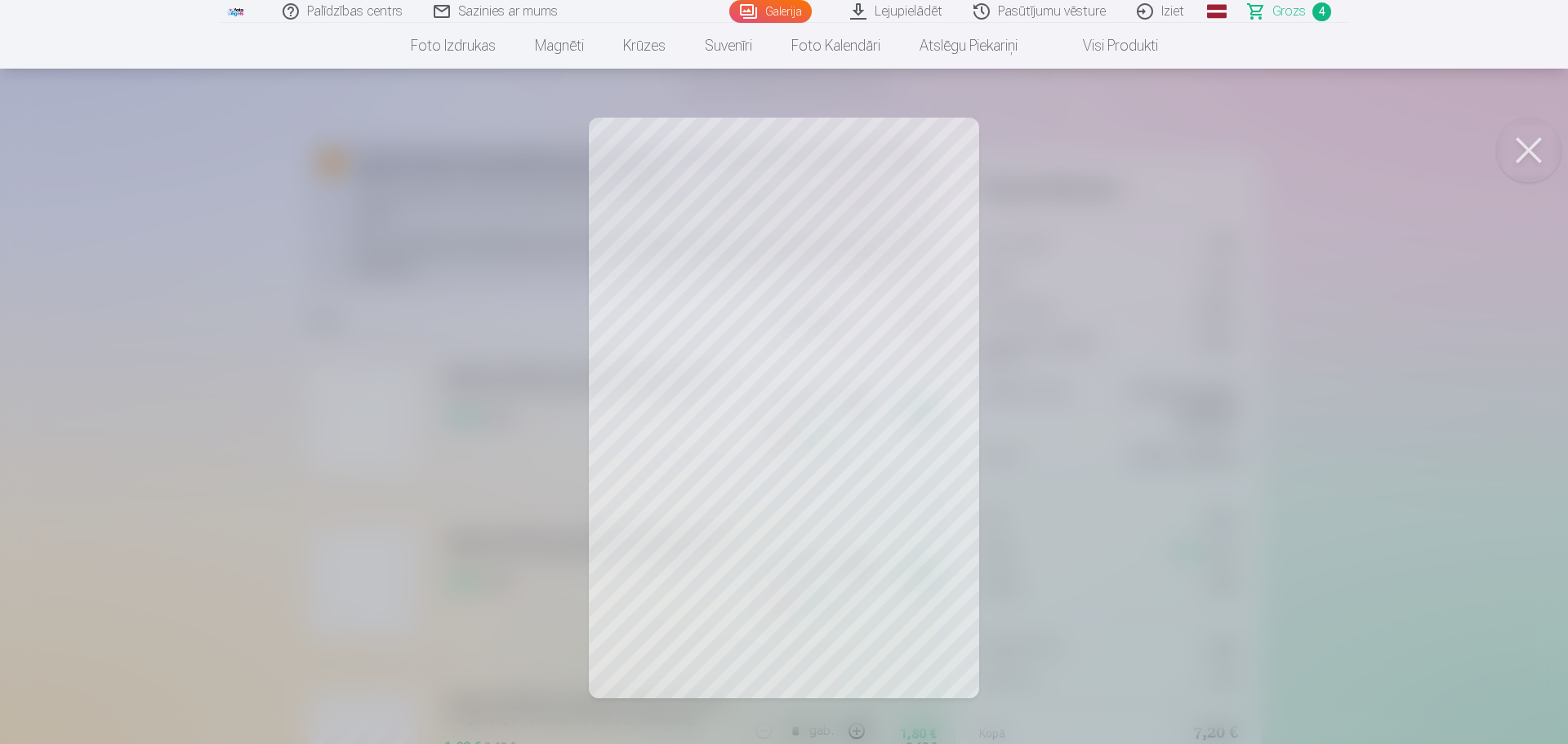
click at [1134, 287] on div at bounding box center [784, 372] width 1568 height 744
click at [835, 325] on div at bounding box center [784, 372] width 1568 height 744
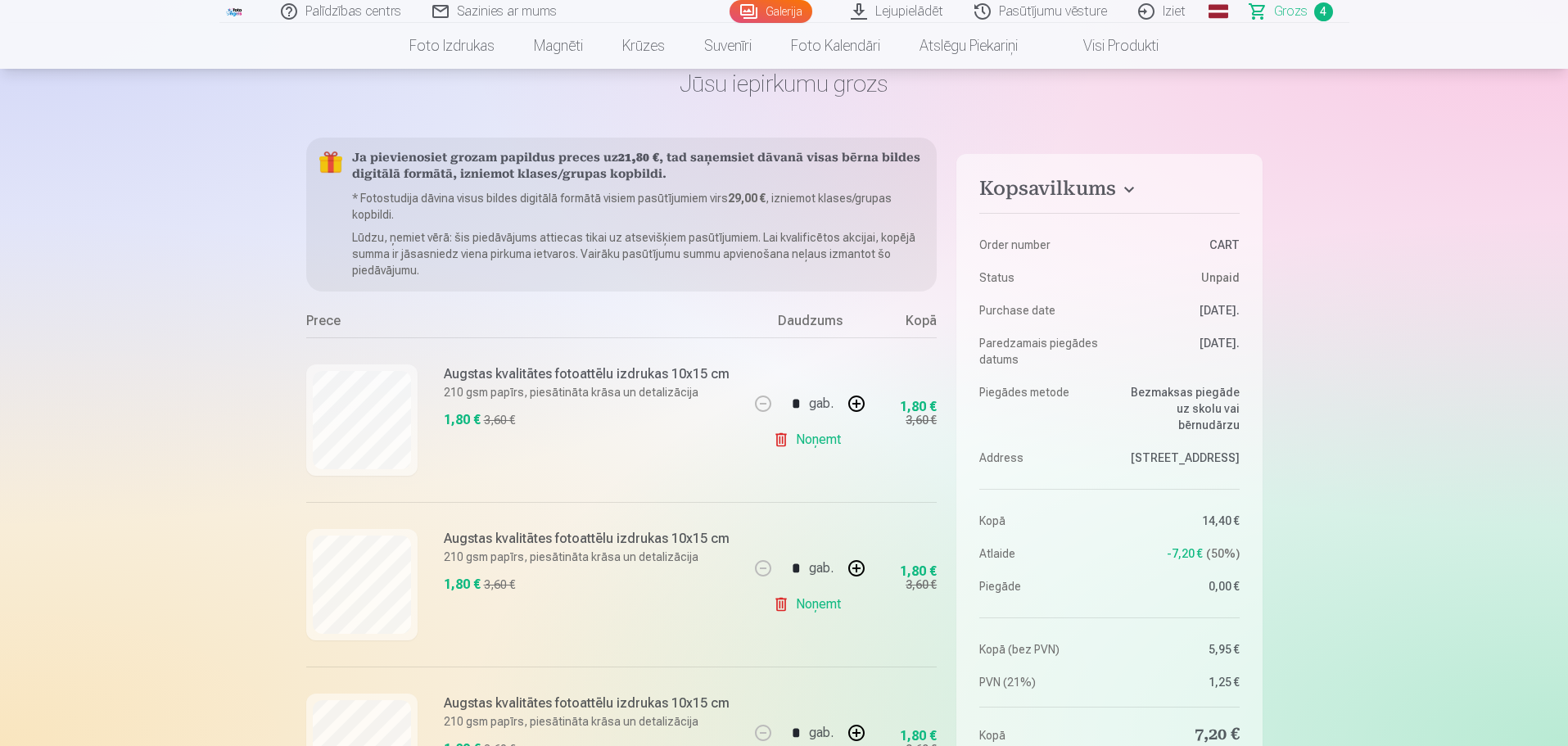
click at [522, 536] on h6 "Augstas kvalitātes fotoattēlu izdrukas 10x15 cm" at bounding box center [587, 539] width 286 height 19
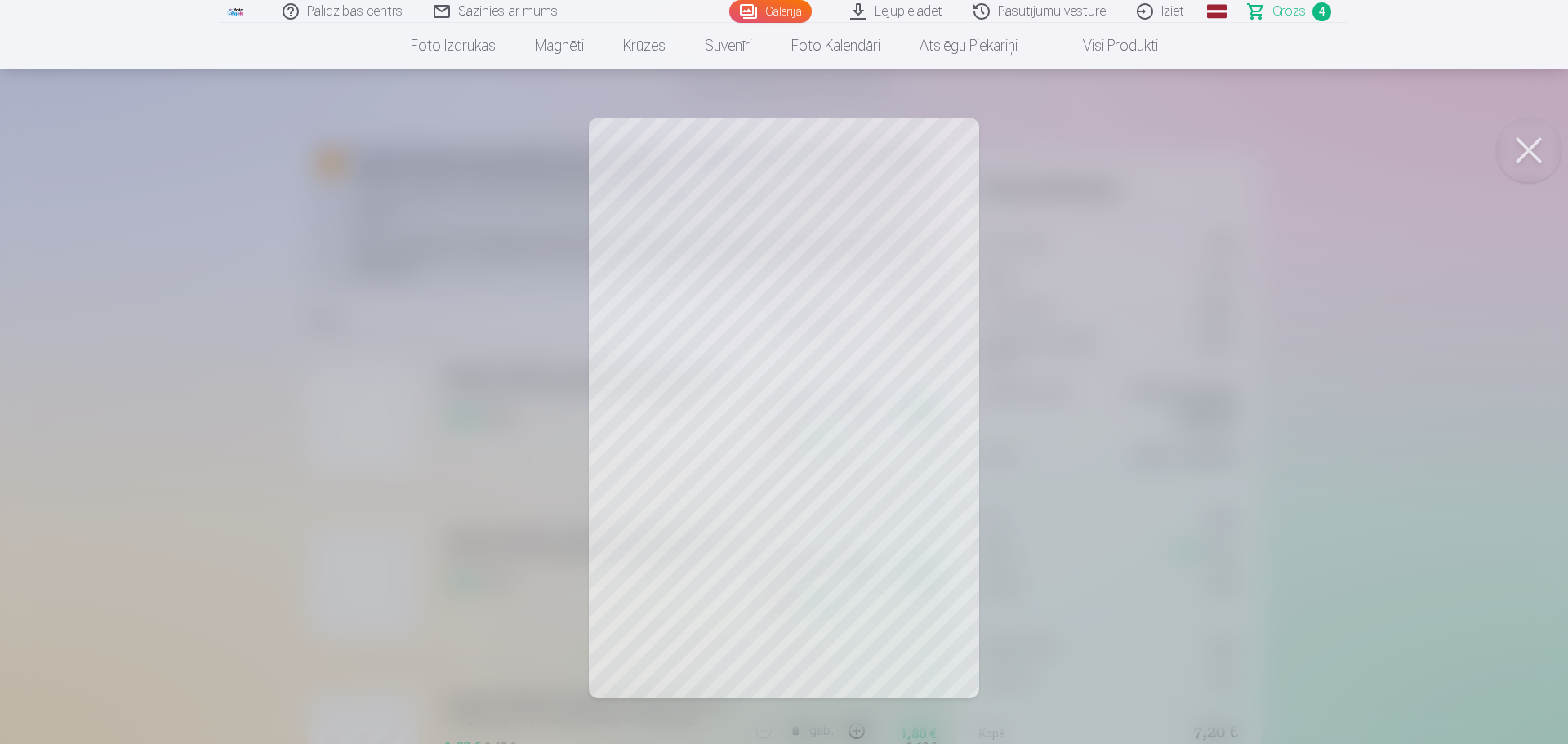
click at [1535, 152] on button at bounding box center [1529, 150] width 65 height 65
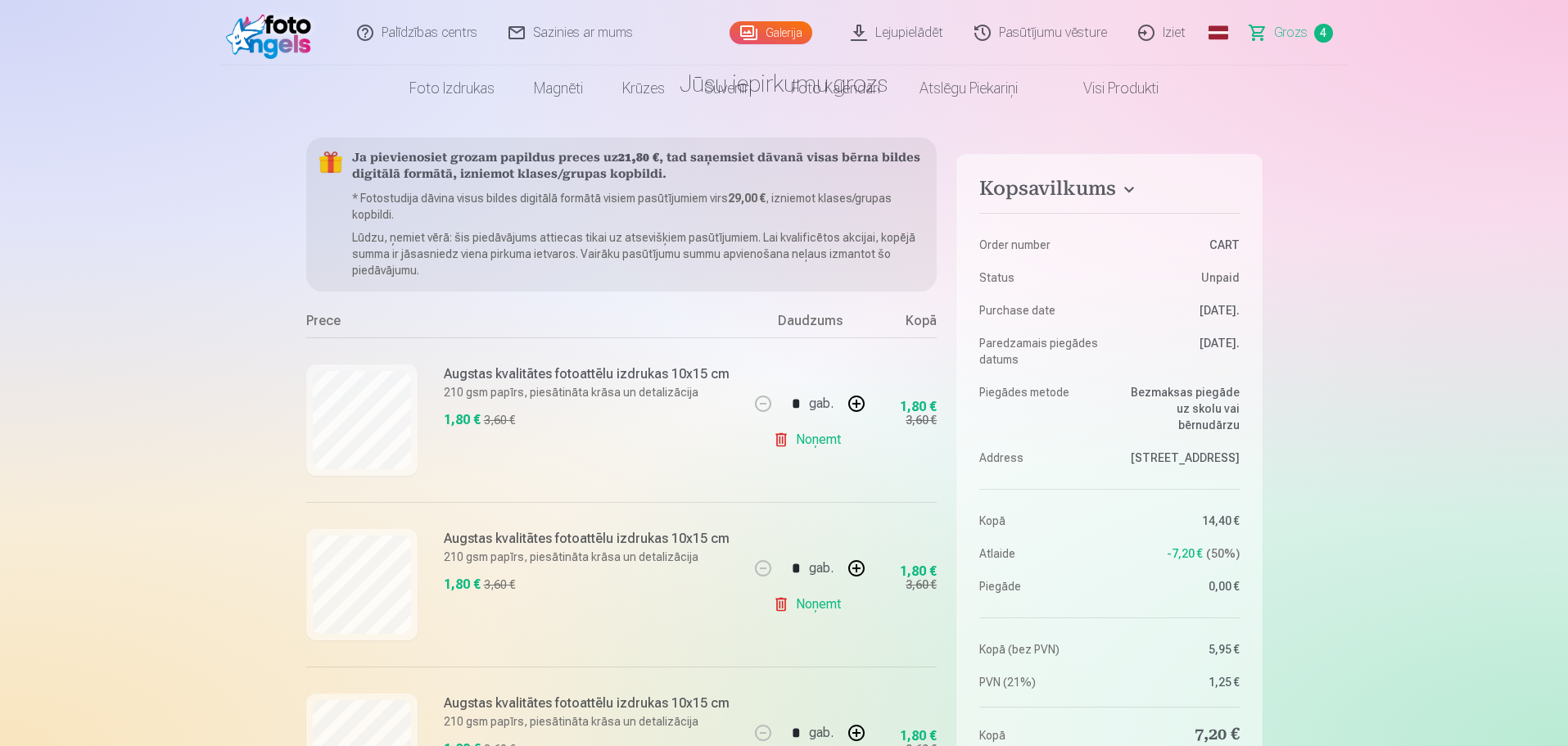
scroll to position [0, 0]
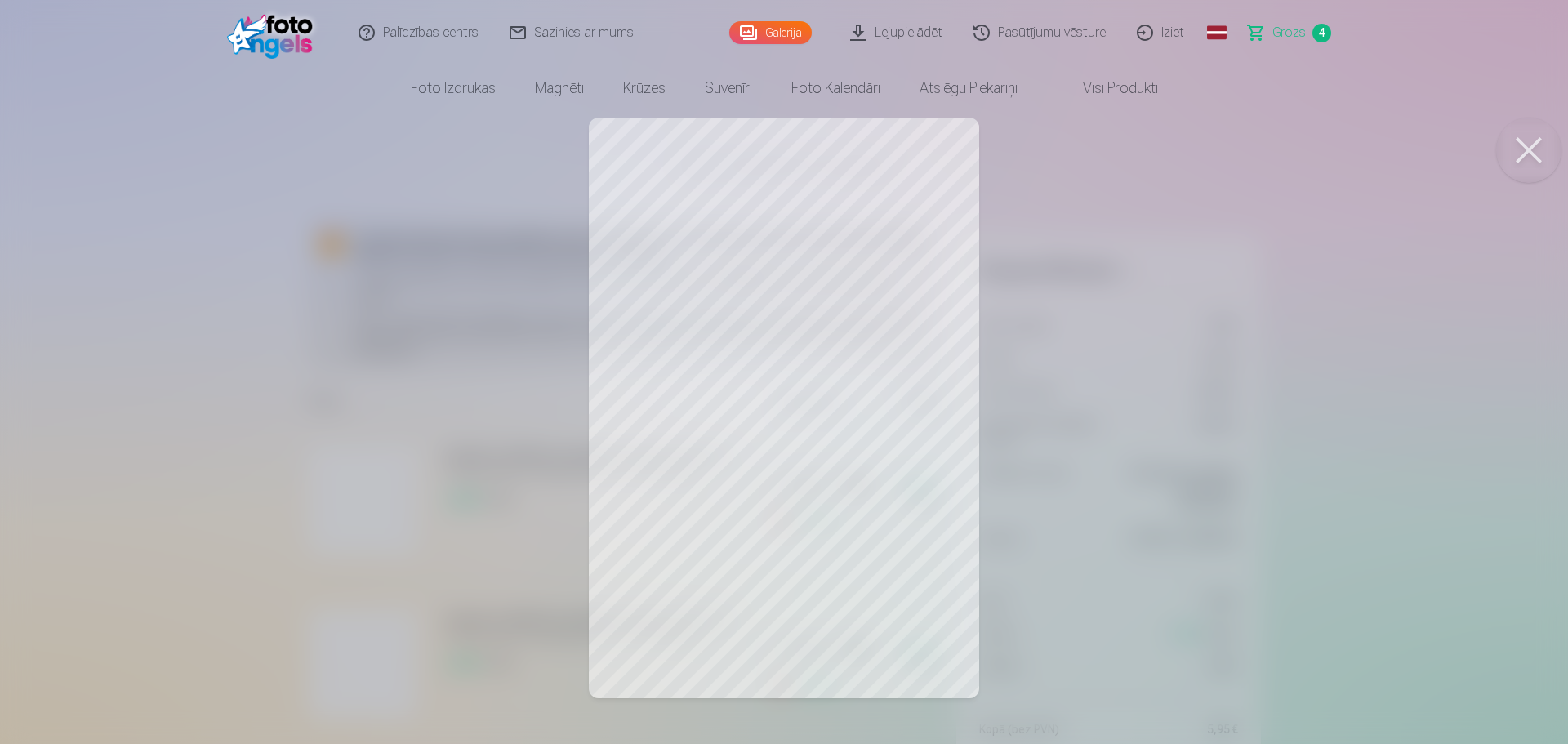
click at [817, 270] on div at bounding box center [784, 372] width 1568 height 744
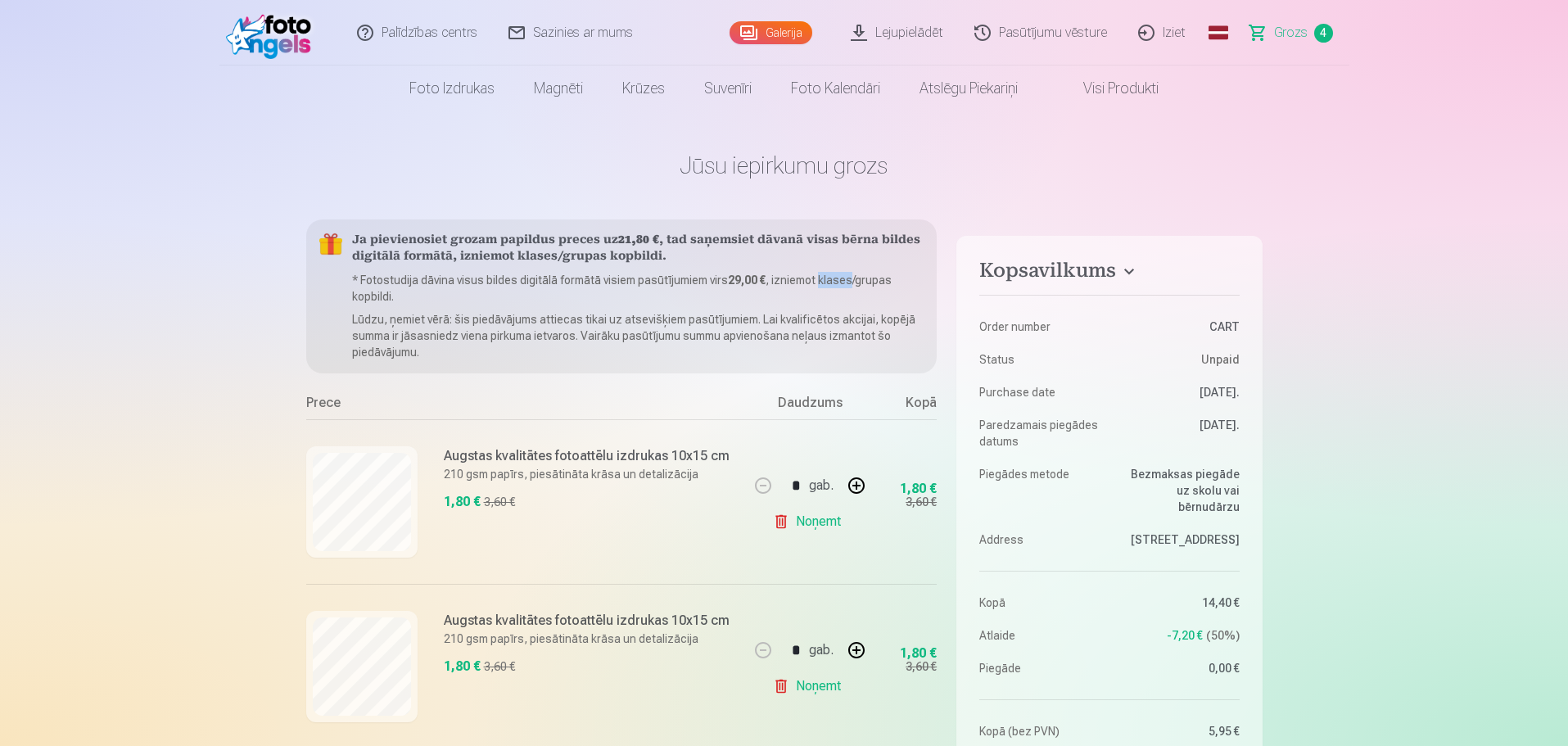
click at [819, 271] on div "Ja pievienosiet grozam papildus preces uz 21,80 € , tad saņemsiet dāvanā visas …" at bounding box center [621, 297] width 631 height 154
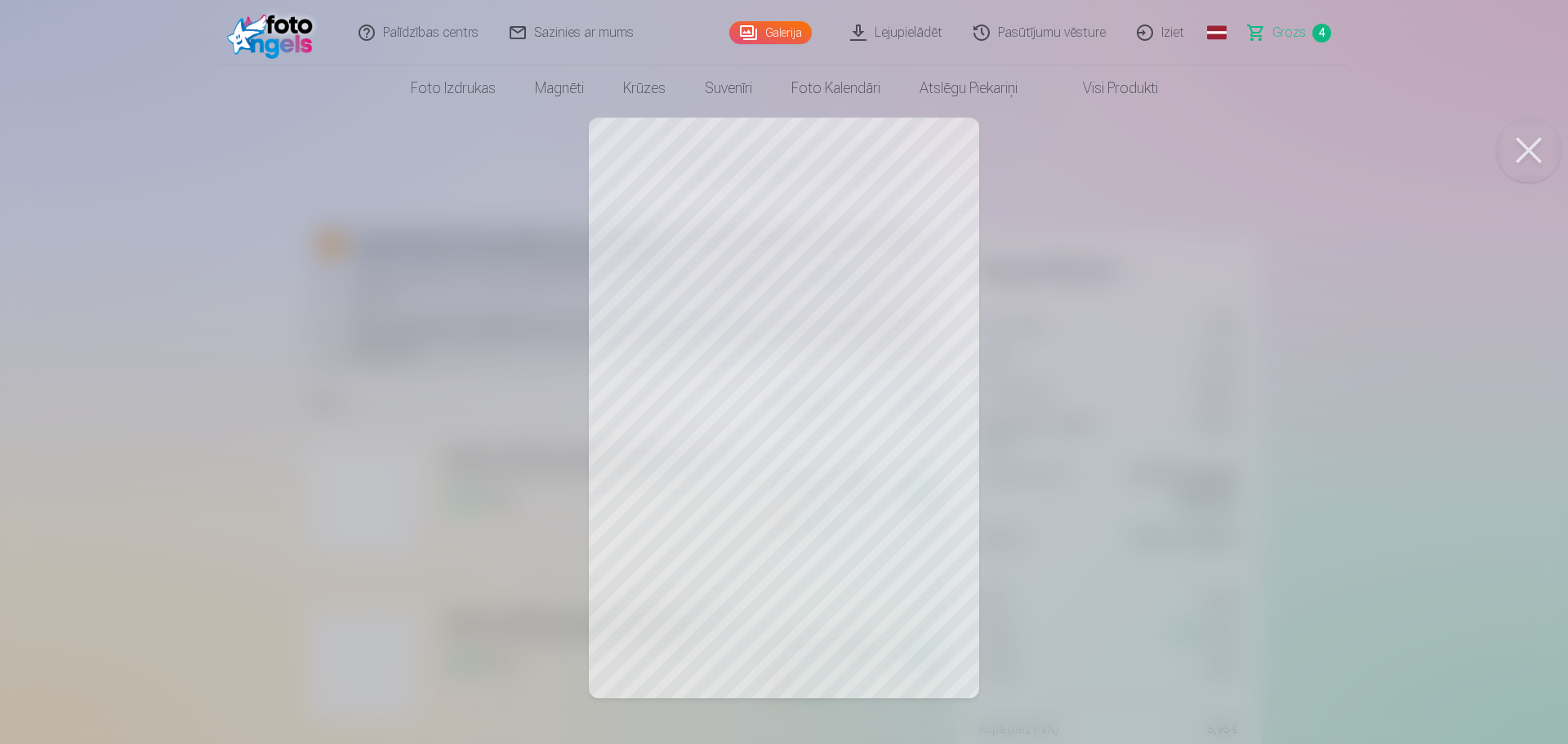
click at [1535, 130] on button at bounding box center [1529, 150] width 65 height 65
click at [1526, 146] on button at bounding box center [1529, 150] width 65 height 65
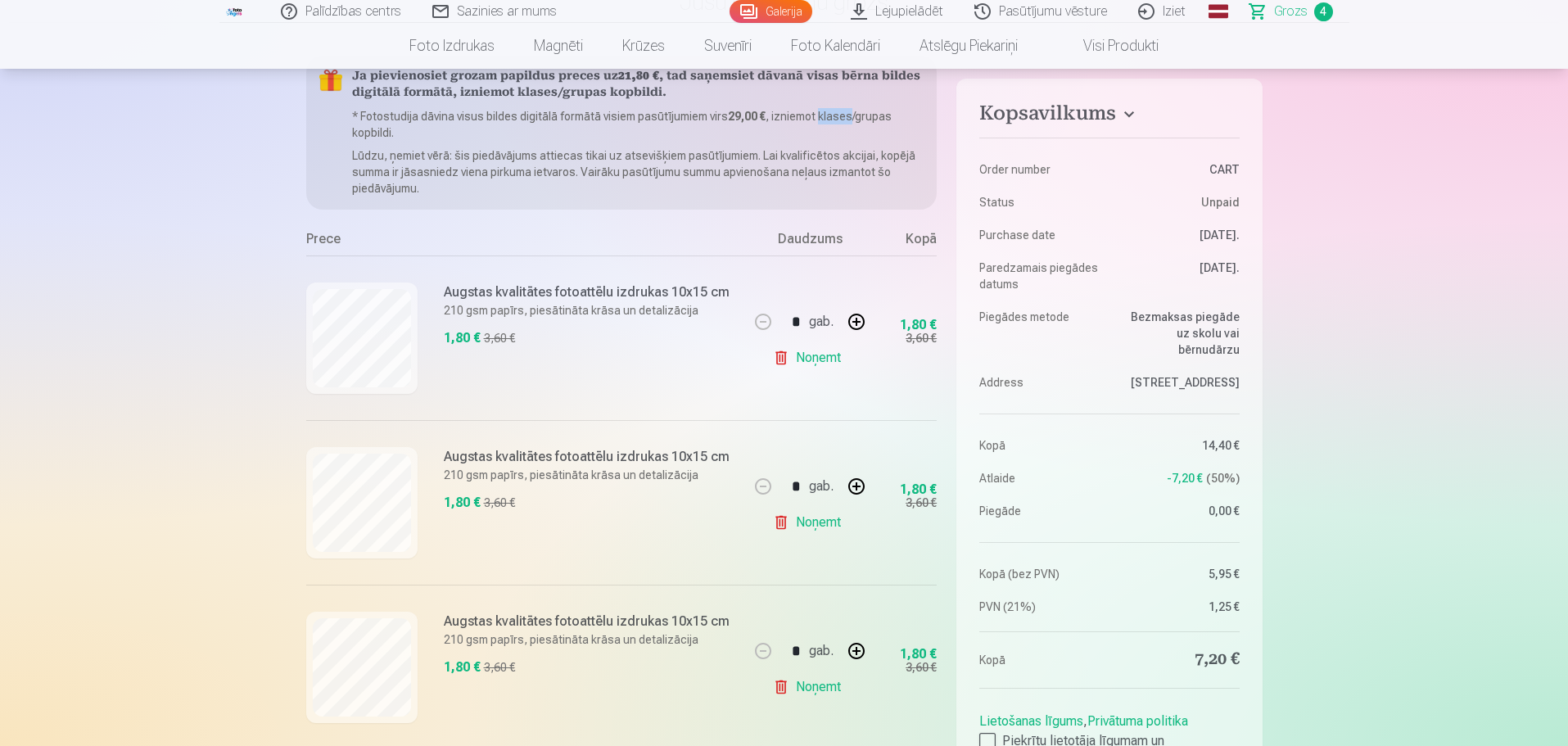
scroll to position [246, 0]
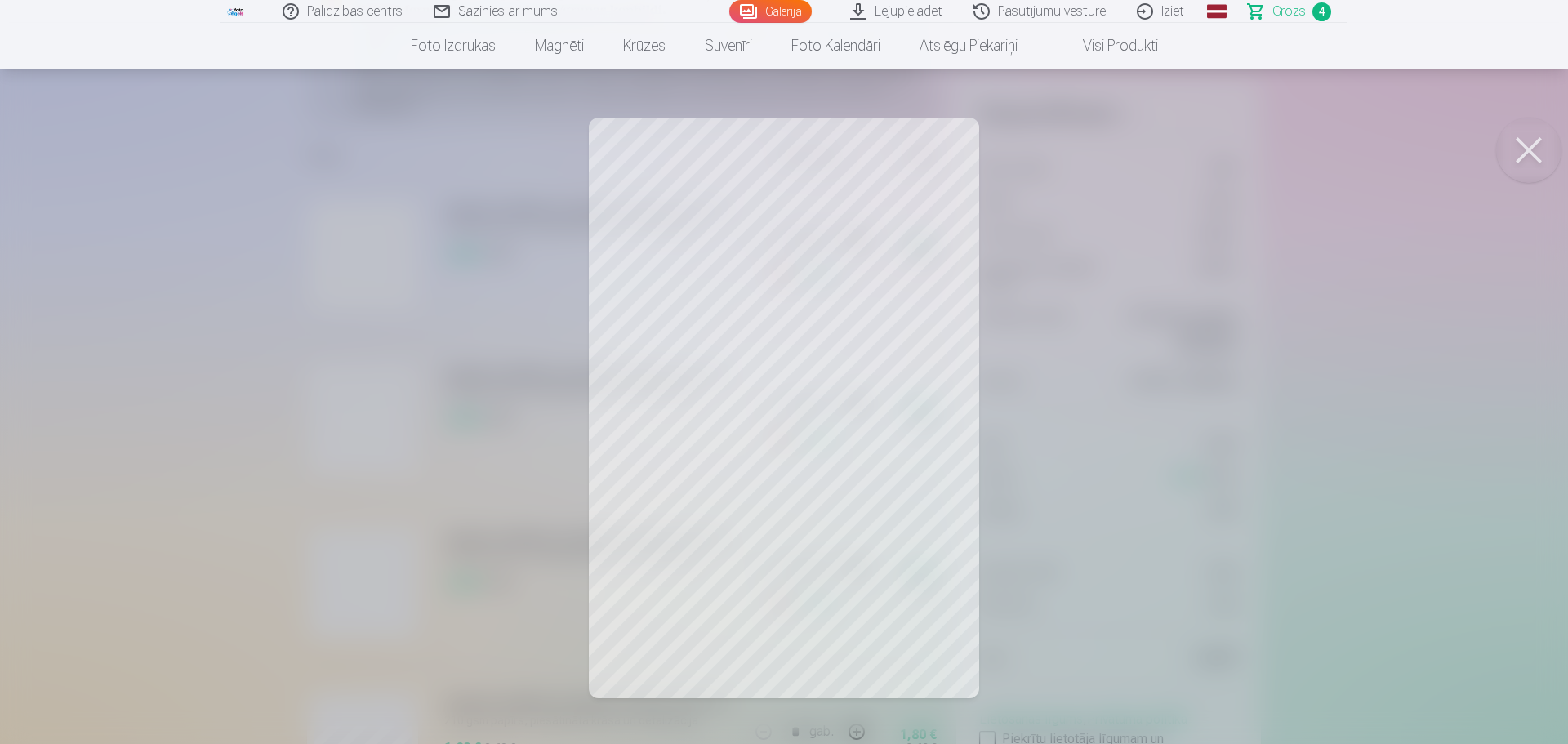
click at [1522, 148] on button at bounding box center [1529, 150] width 65 height 65
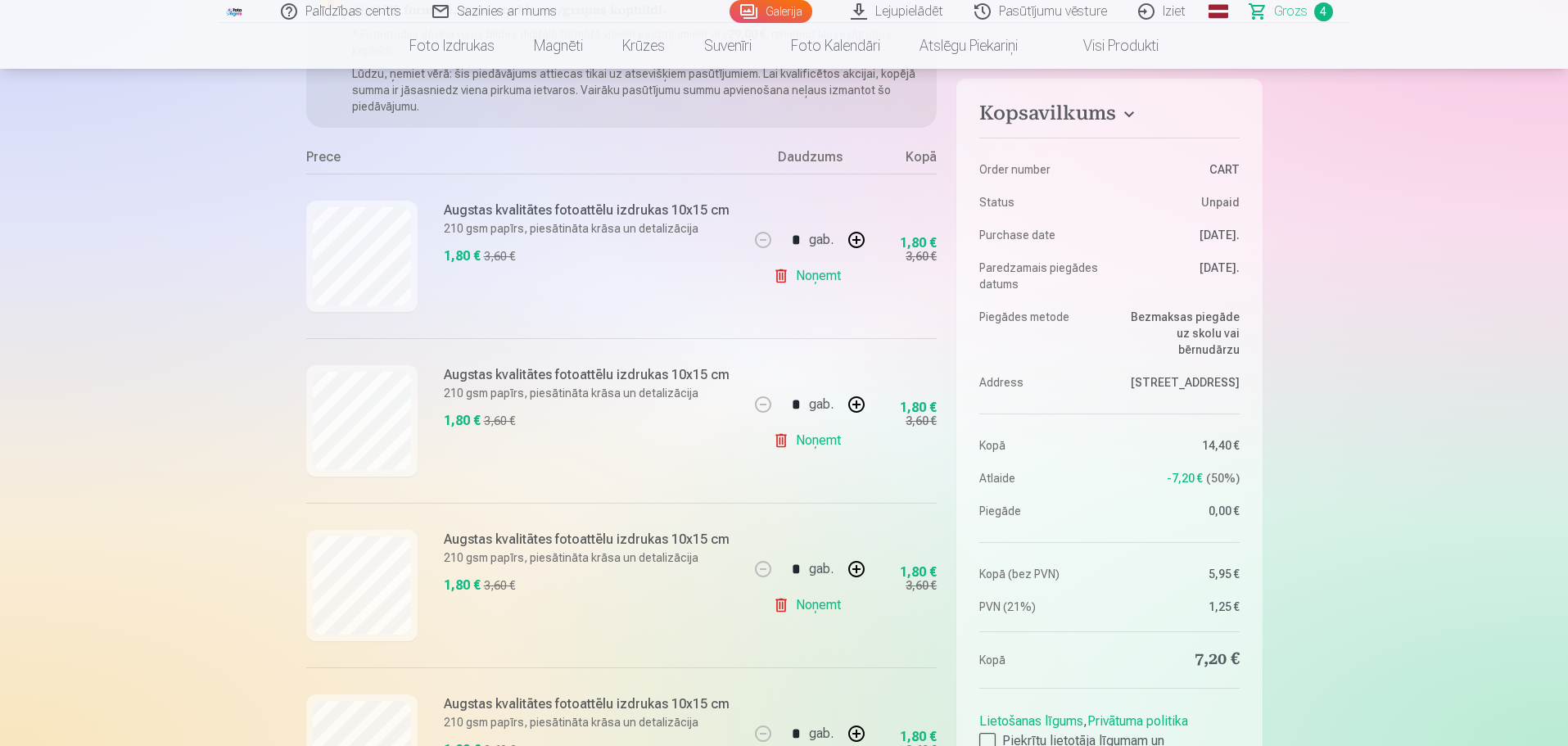
scroll to position [492, 0]
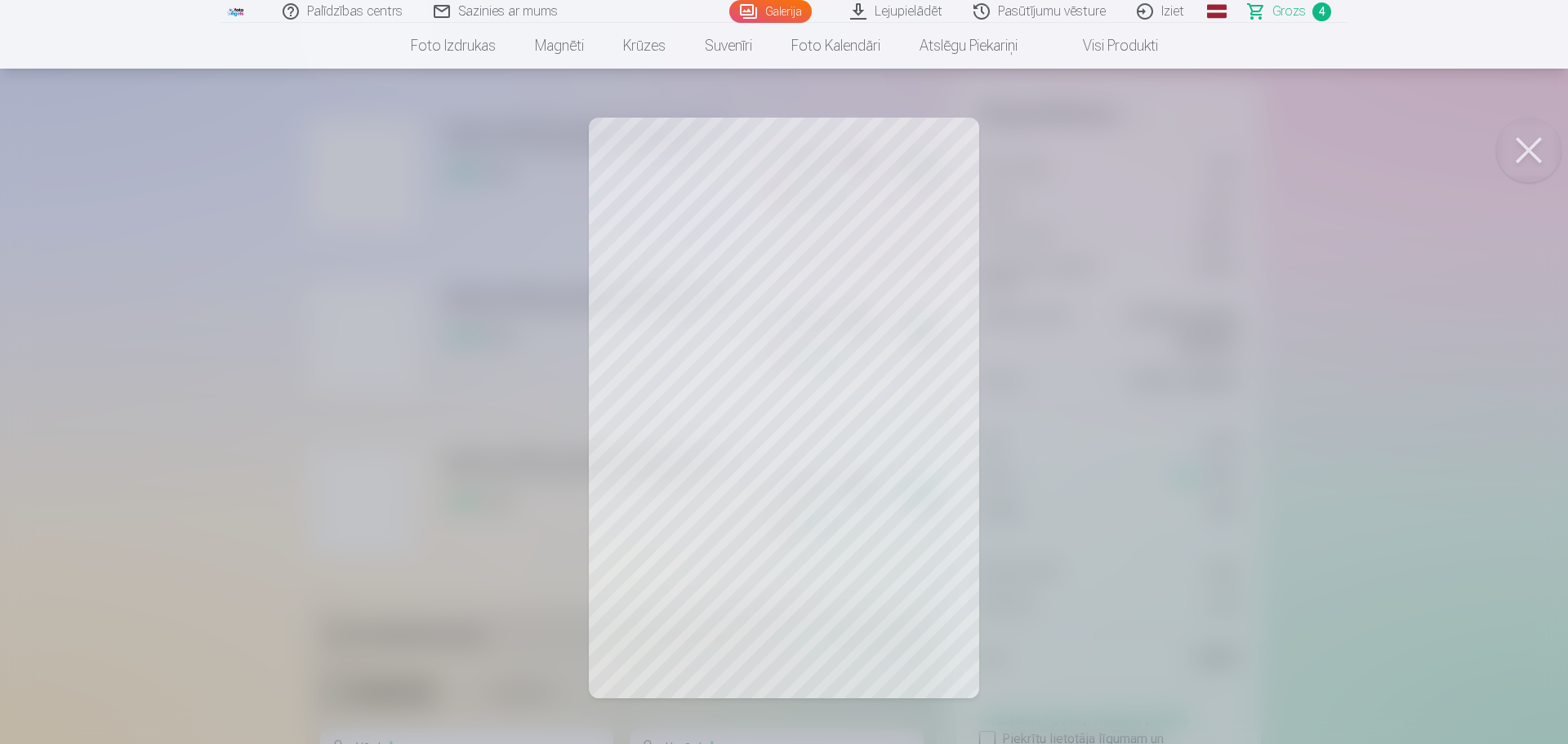
click at [1515, 156] on button at bounding box center [1529, 150] width 65 height 65
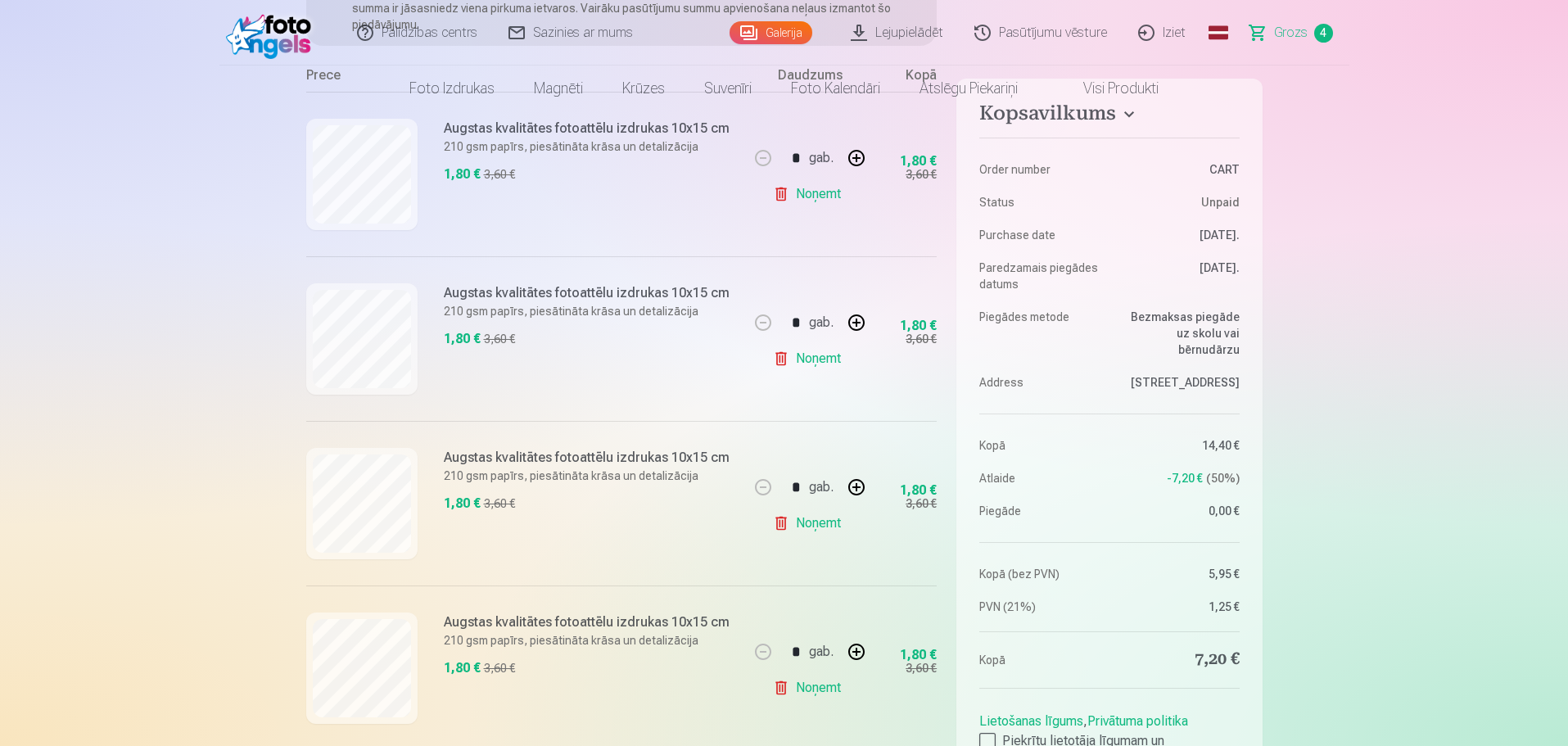
scroll to position [0, 0]
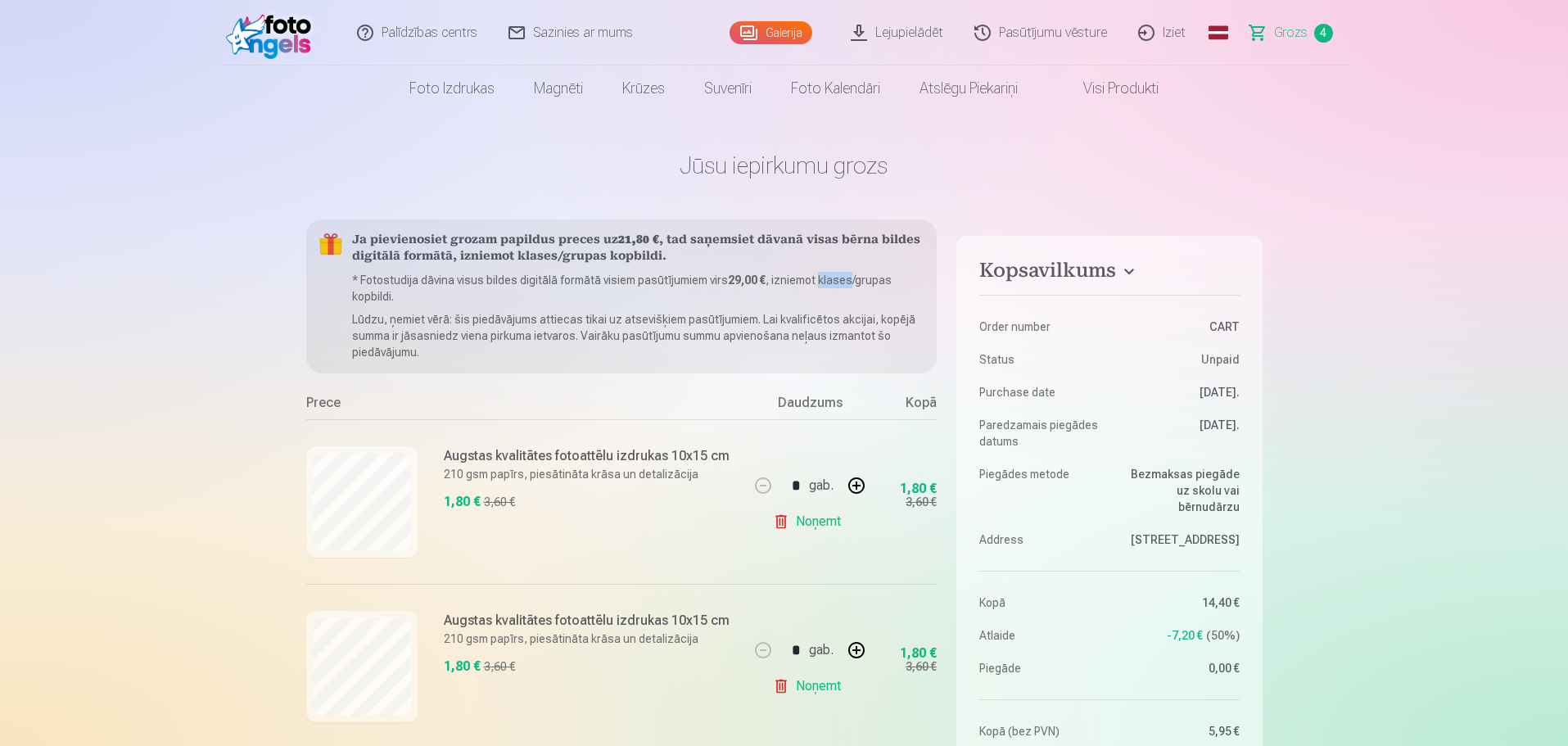
click at [761, 32] on link "Galerija" at bounding box center [771, 33] width 83 height 23
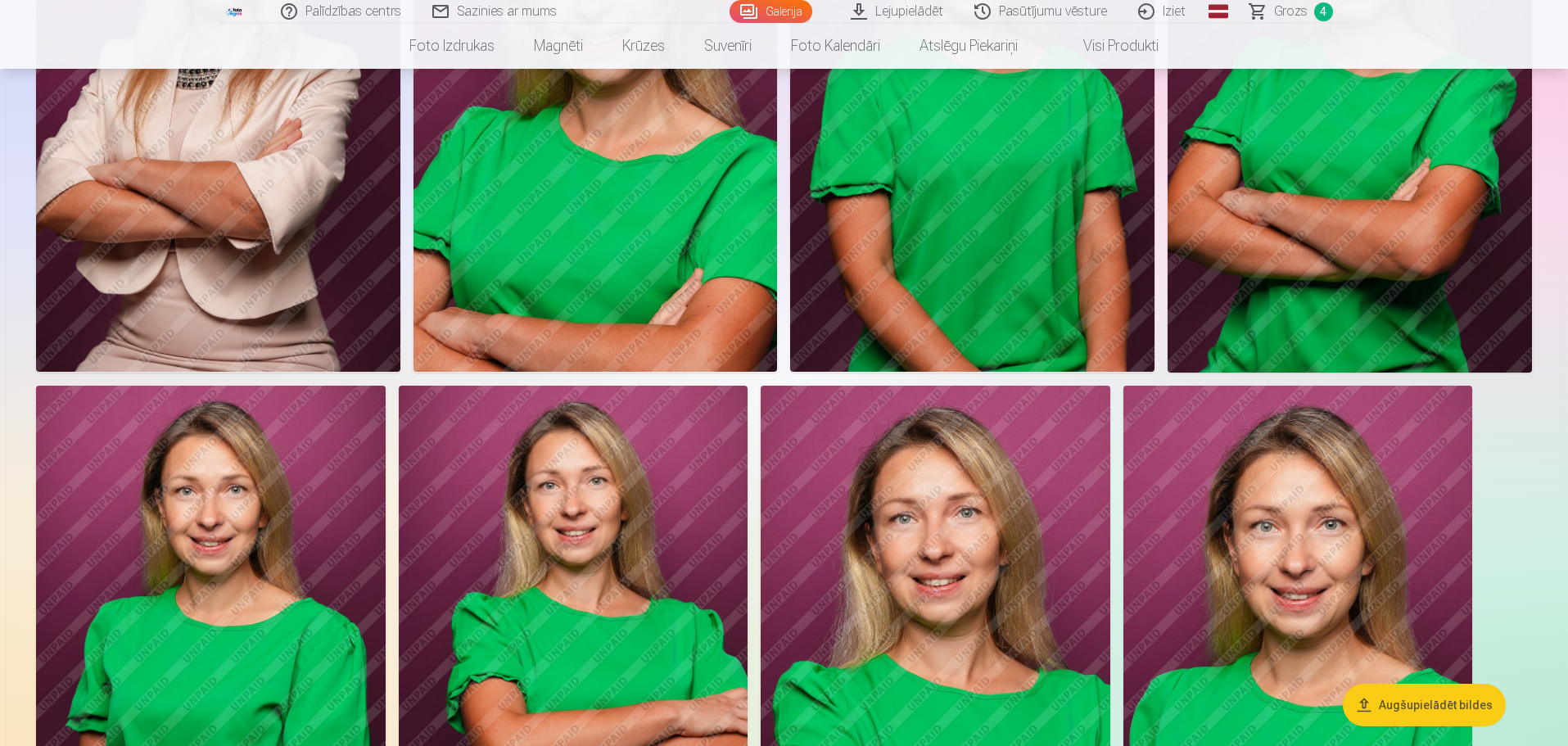
scroll to position [1637, 0]
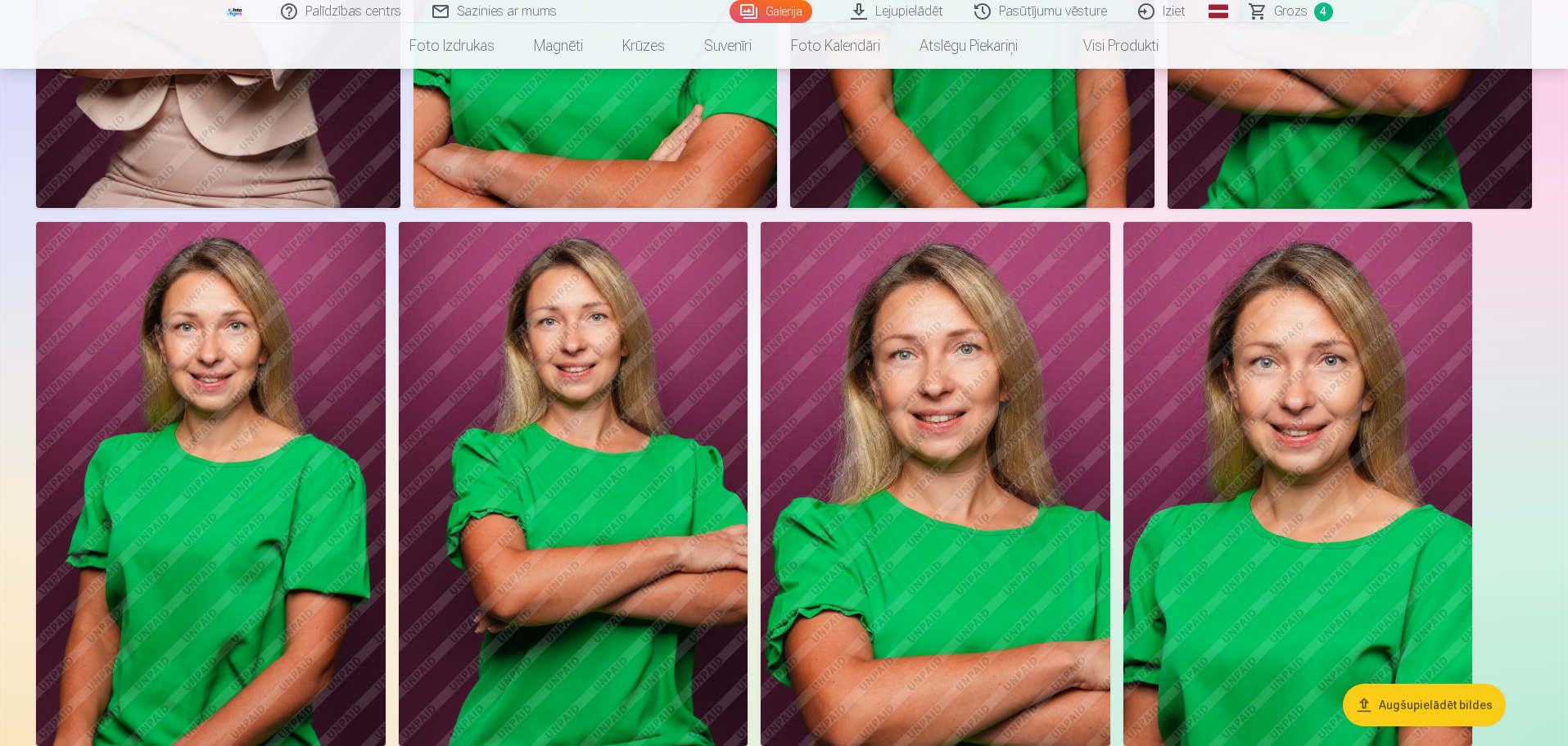
click at [692, 481] on img at bounding box center [573, 484] width 350 height 524
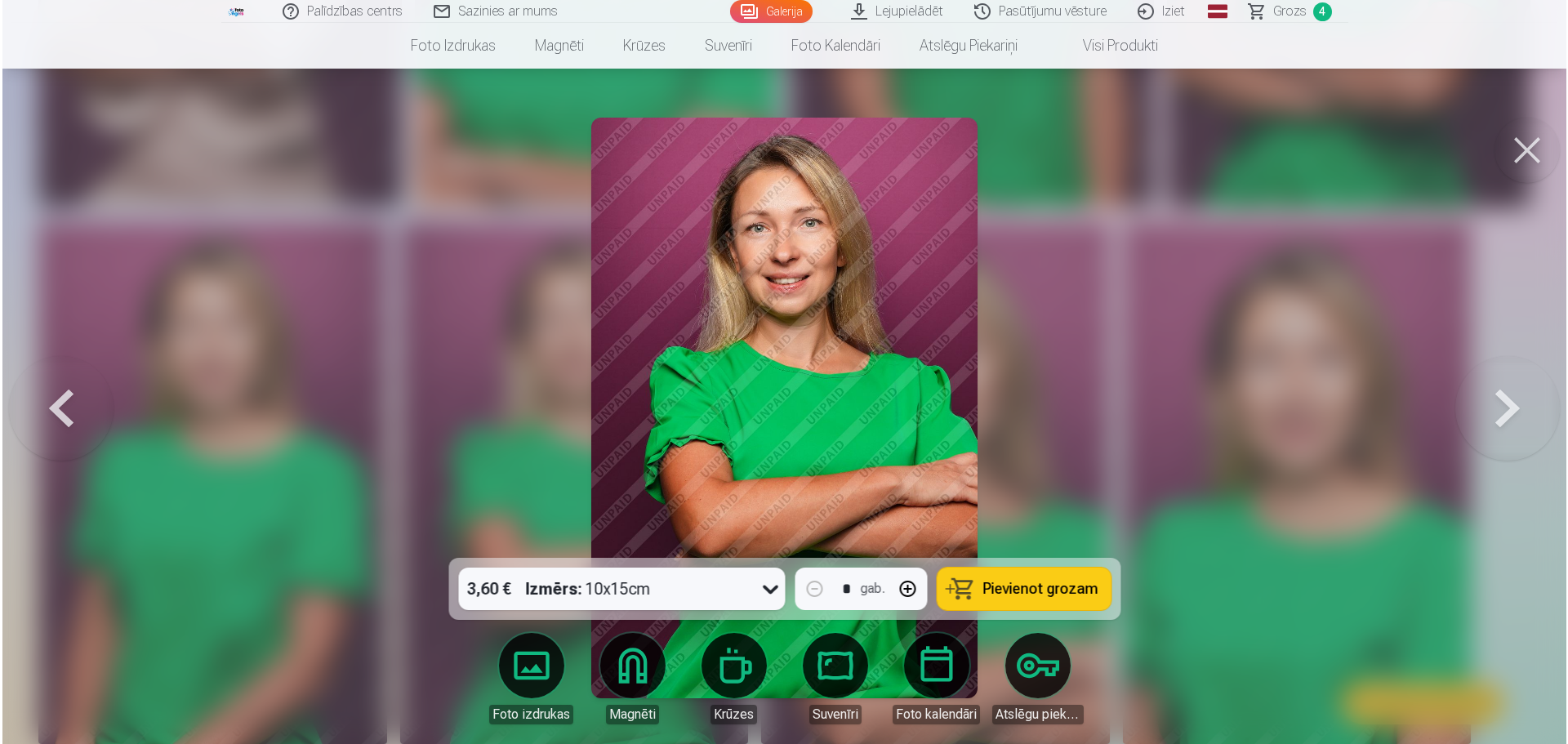
scroll to position [1636, 0]
click at [590, 323] on div at bounding box center [784, 372] width 1568 height 744
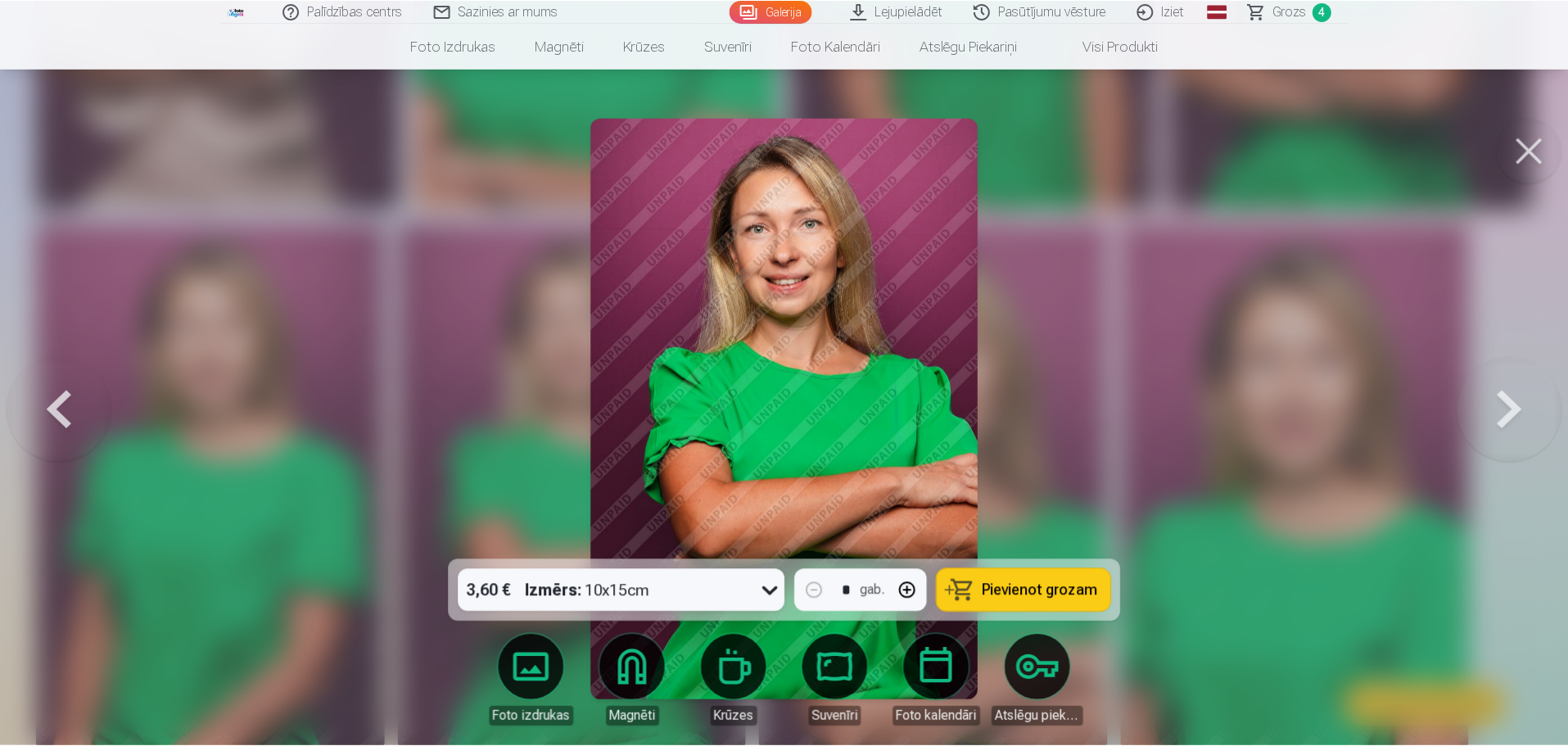
scroll to position [1637, 0]
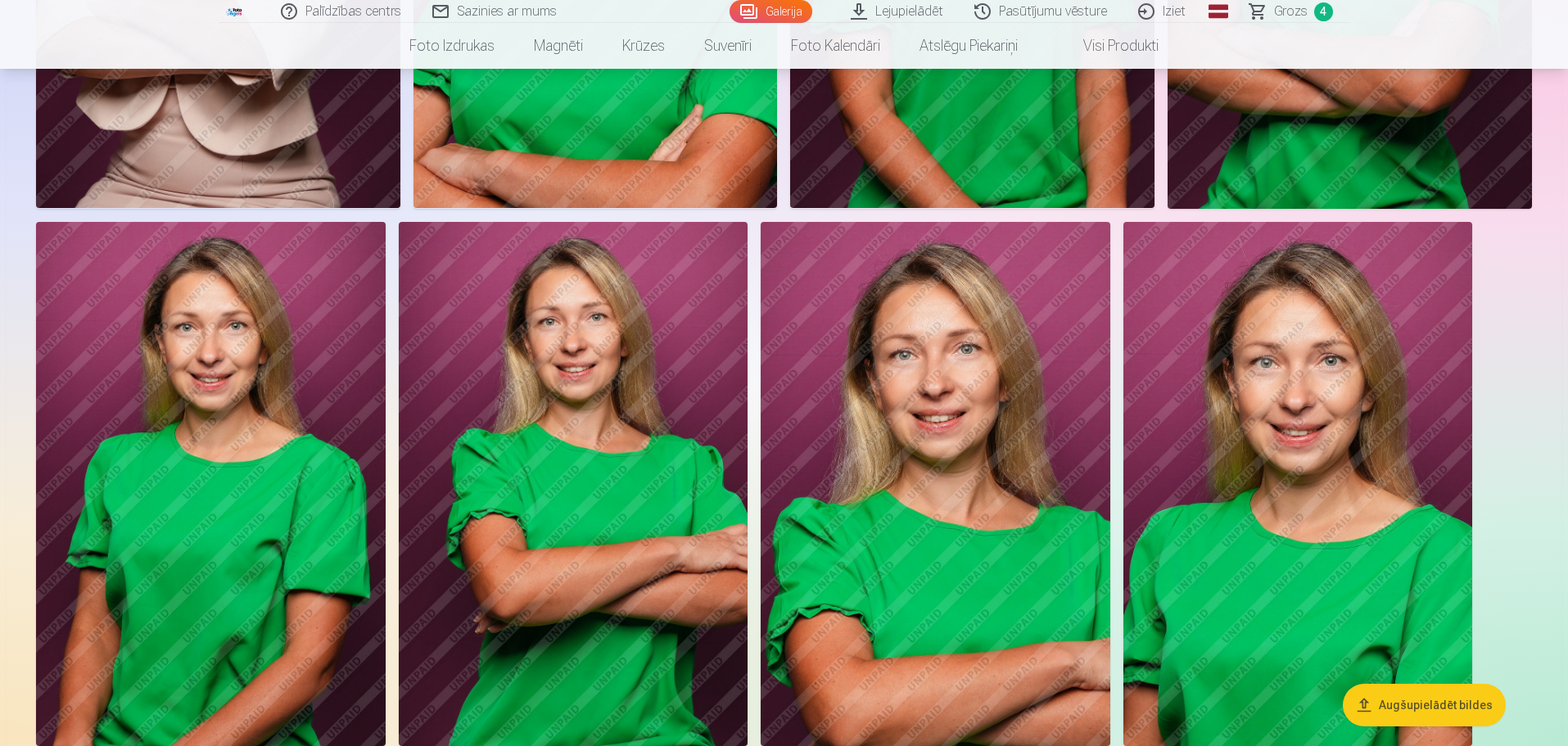
click at [631, 422] on img at bounding box center [573, 484] width 350 height 524
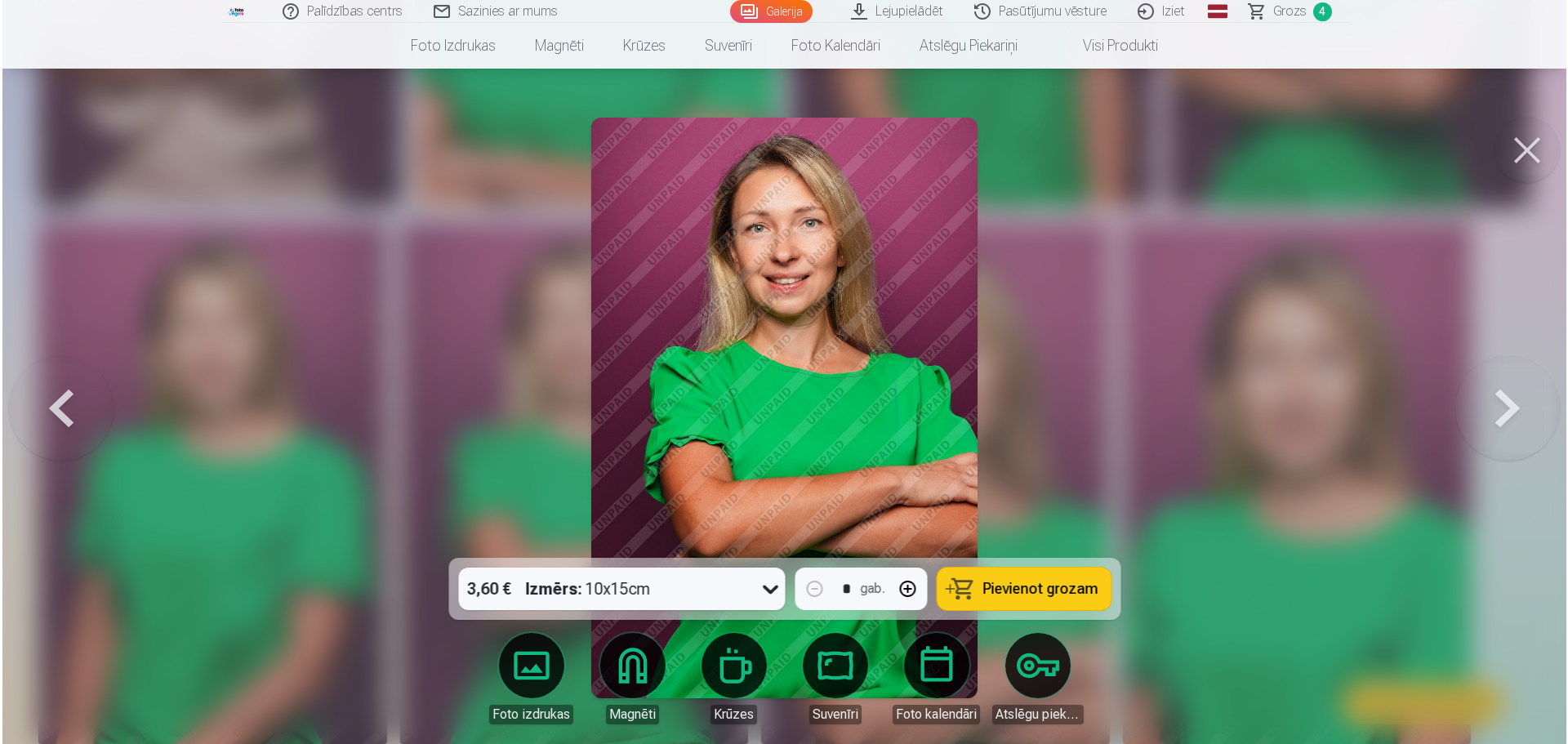
scroll to position [1636, 0]
click at [1518, 392] on button at bounding box center [1509, 408] width 104 height 267
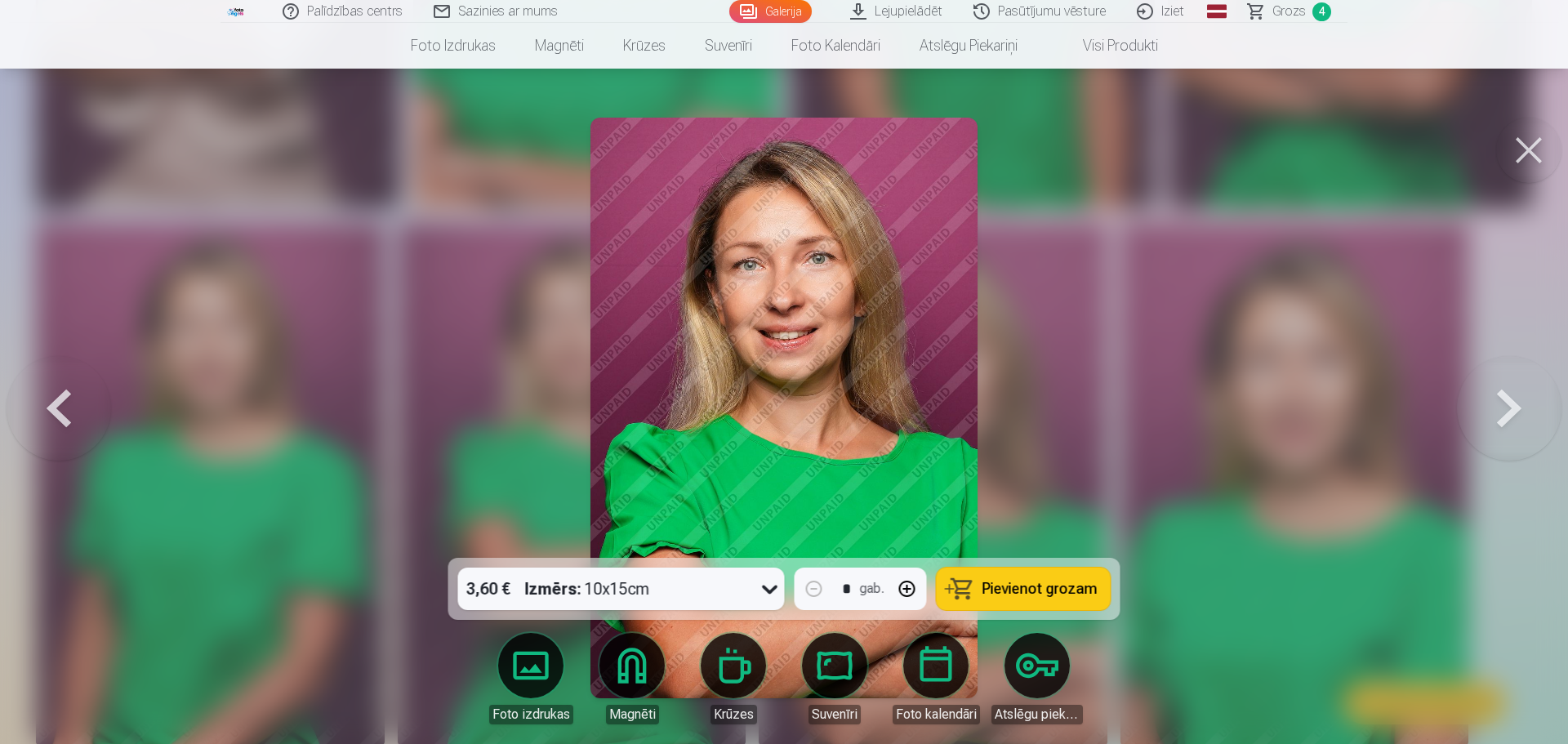
click at [1518, 392] on button at bounding box center [1509, 408] width 104 height 267
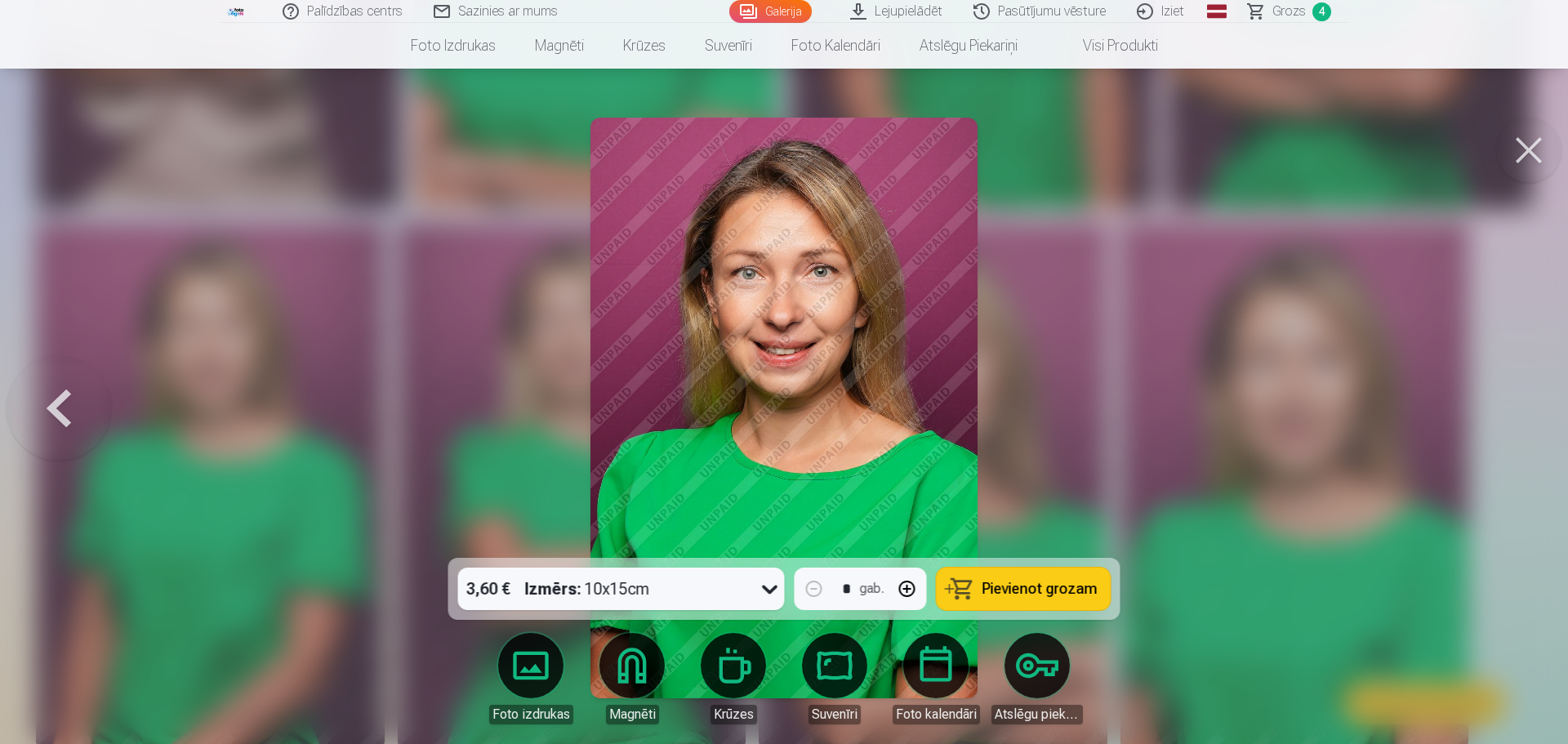
drag, startPoint x: 1533, startPoint y: 128, endPoint x: 1523, endPoint y: 167, distance: 40.3
click at [1533, 129] on button at bounding box center [1529, 150] width 65 height 65
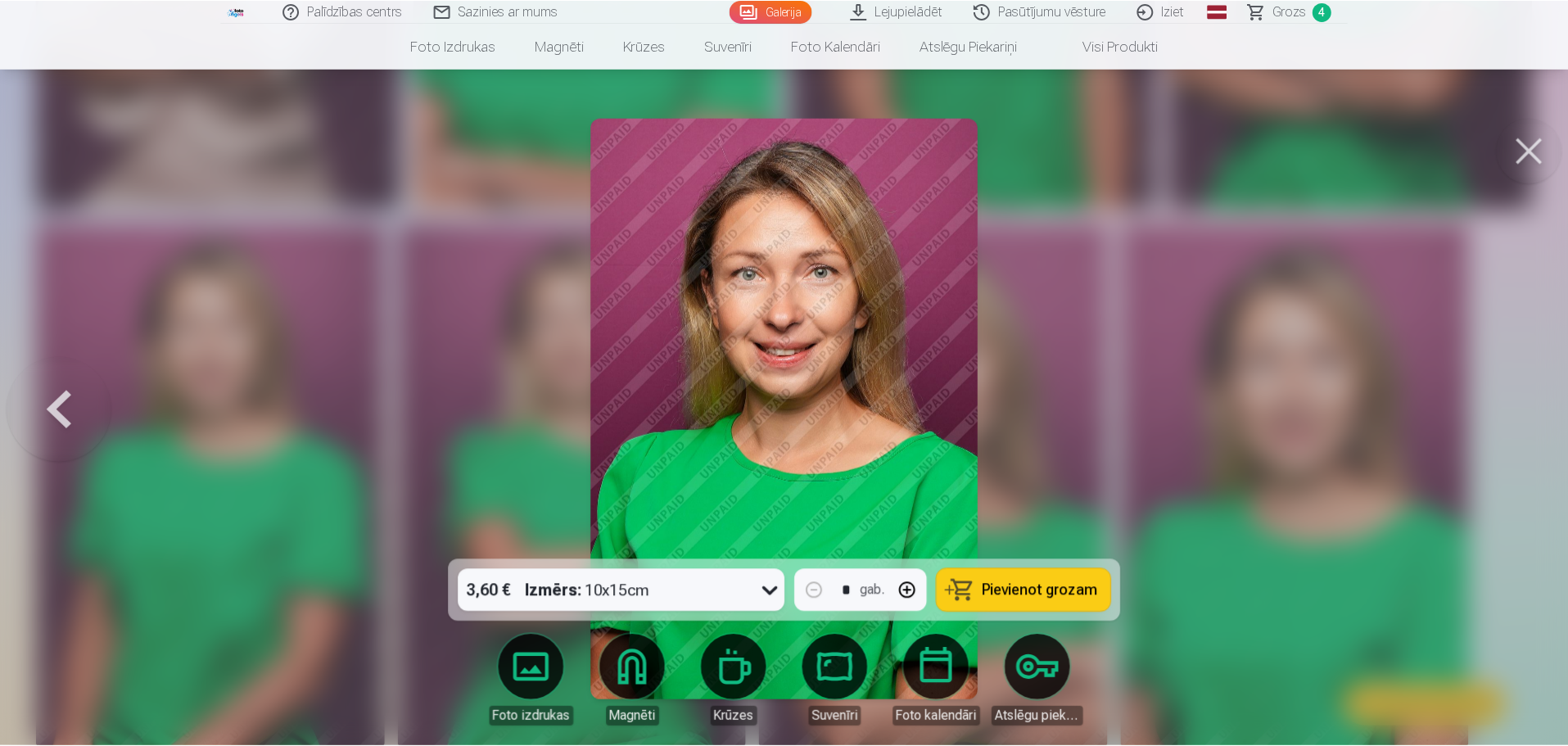
scroll to position [1637, 0]
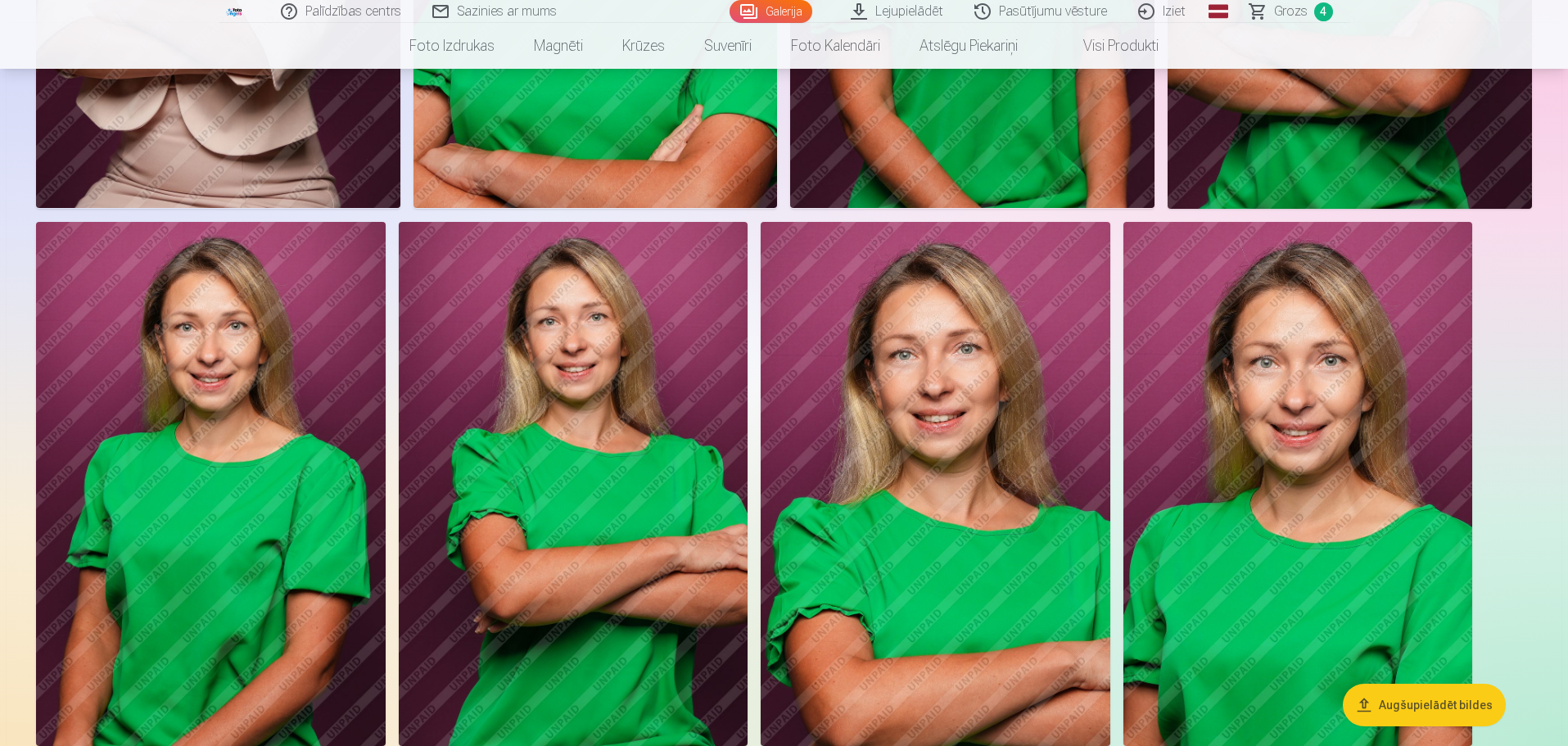
click at [1031, 482] on img at bounding box center [935, 484] width 350 height 524
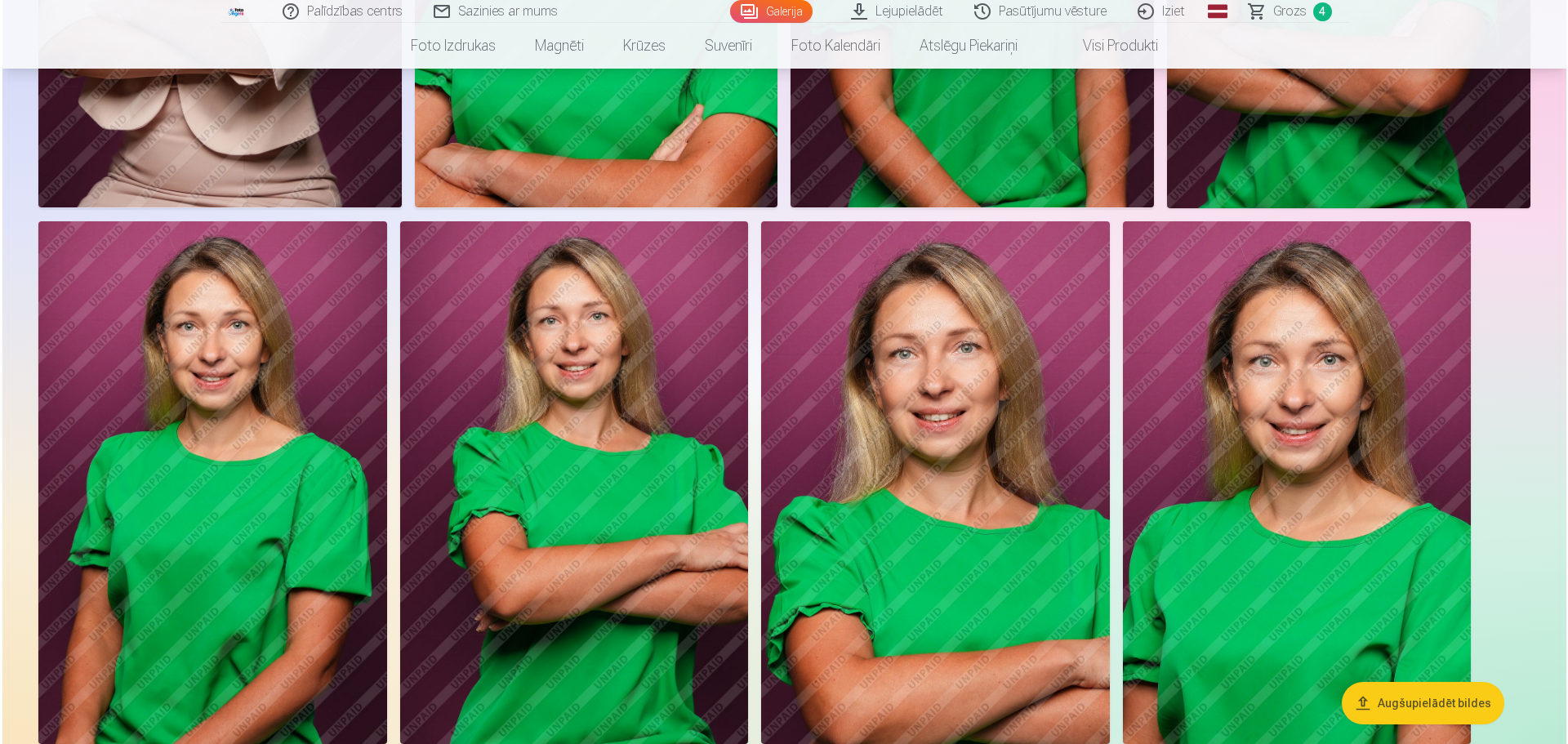
scroll to position [1636, 0]
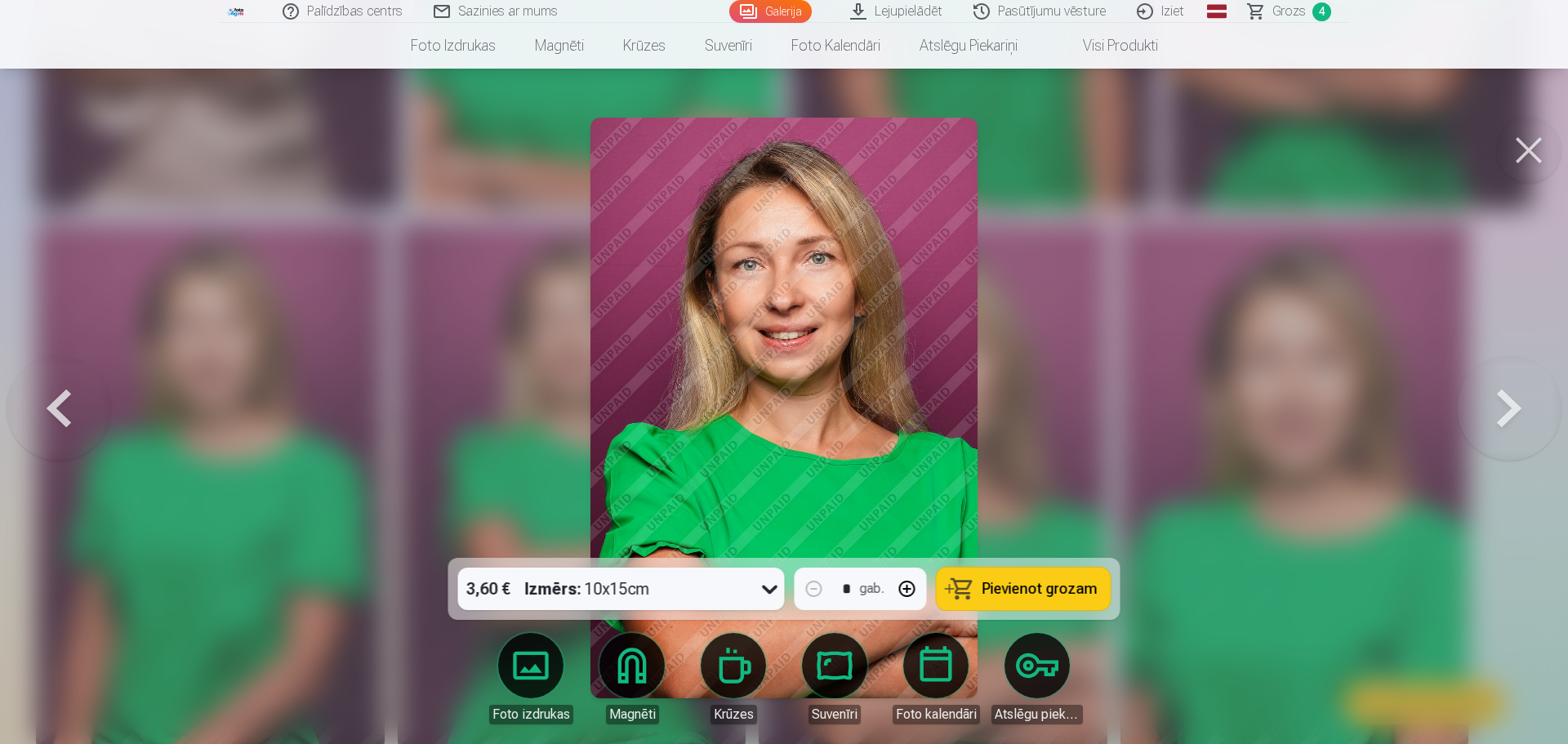
click at [1489, 405] on button at bounding box center [1509, 408] width 104 height 267
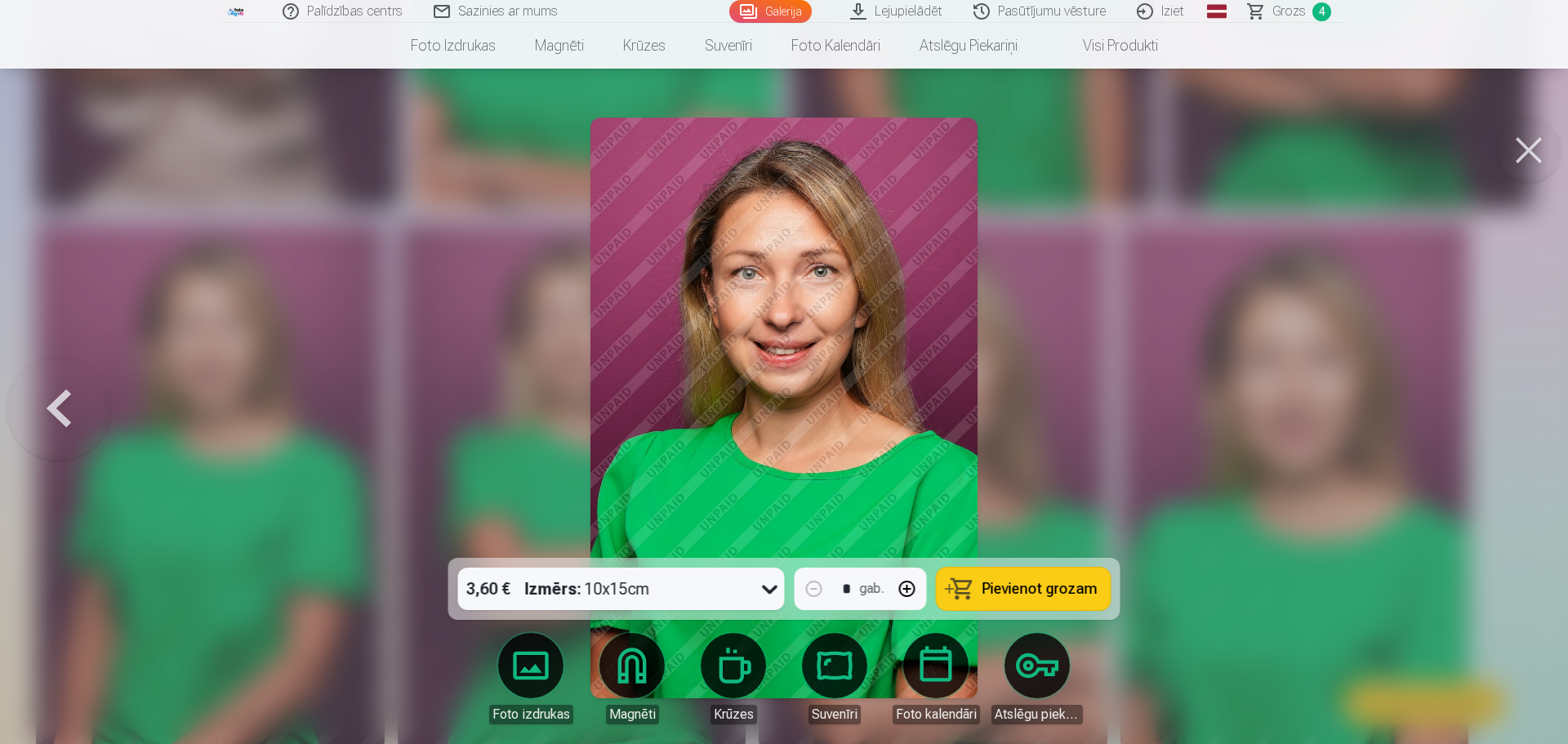
click at [1526, 127] on button at bounding box center [1529, 150] width 65 height 65
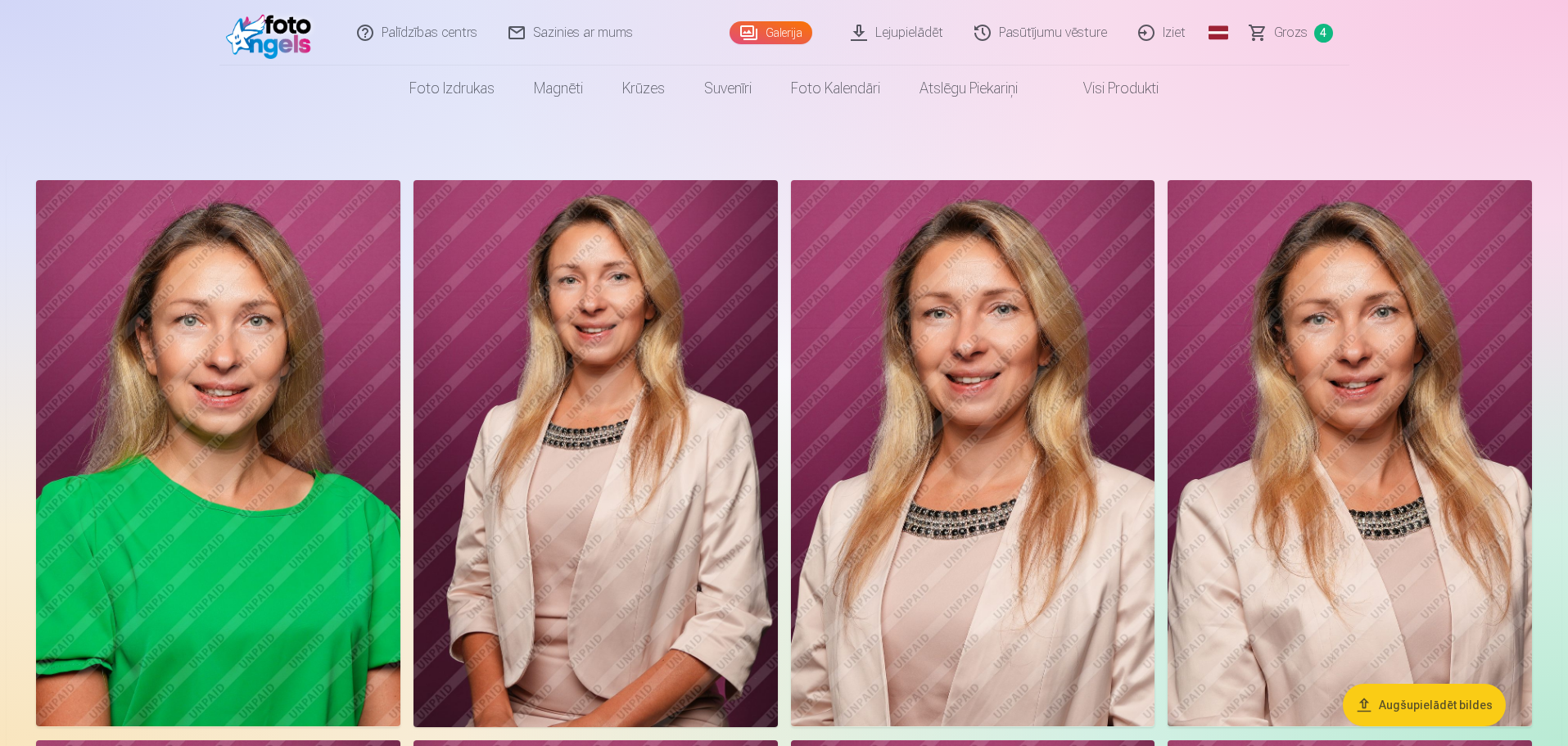
click at [1279, 41] on span "Grozs" at bounding box center [1291, 33] width 34 height 19
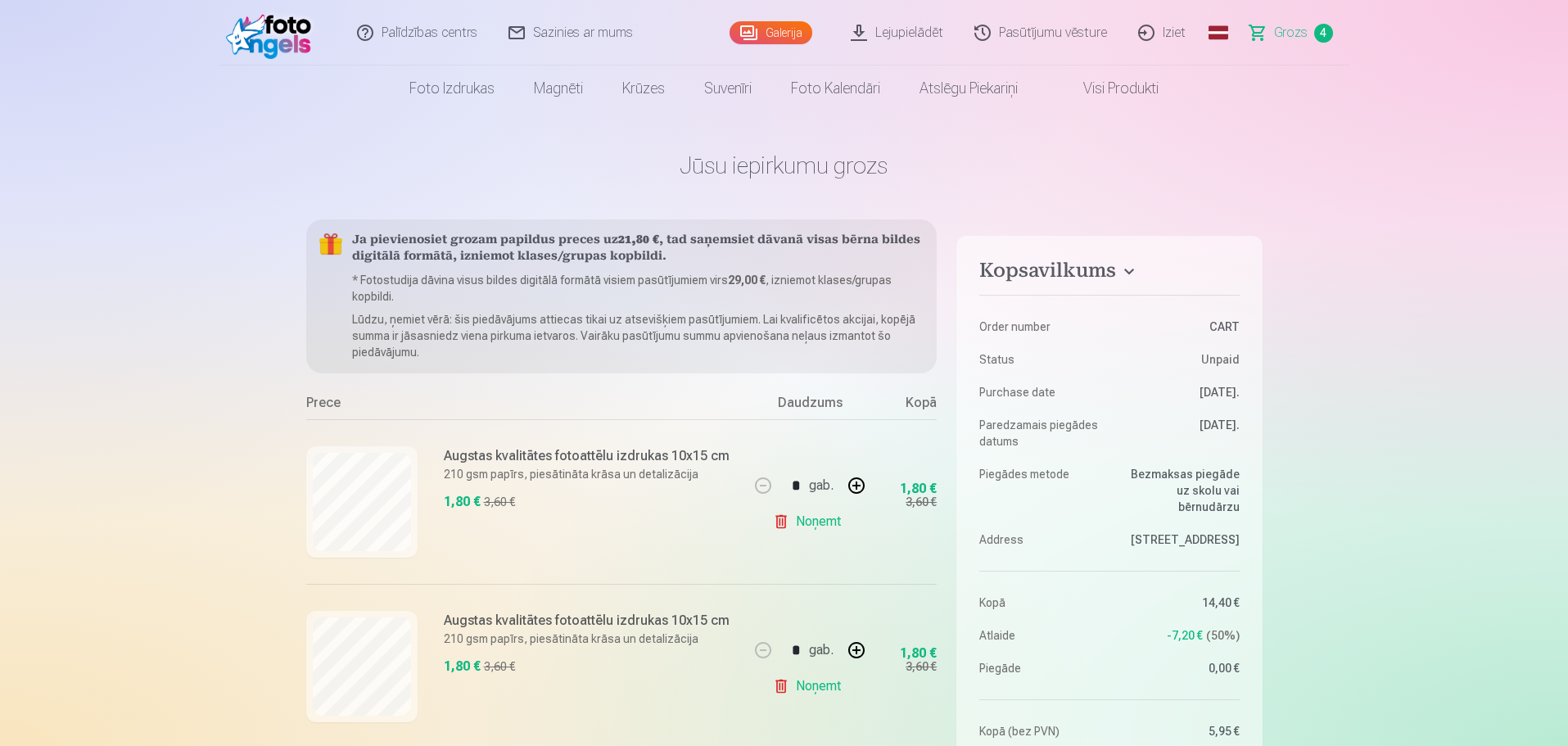
scroll to position [246, 0]
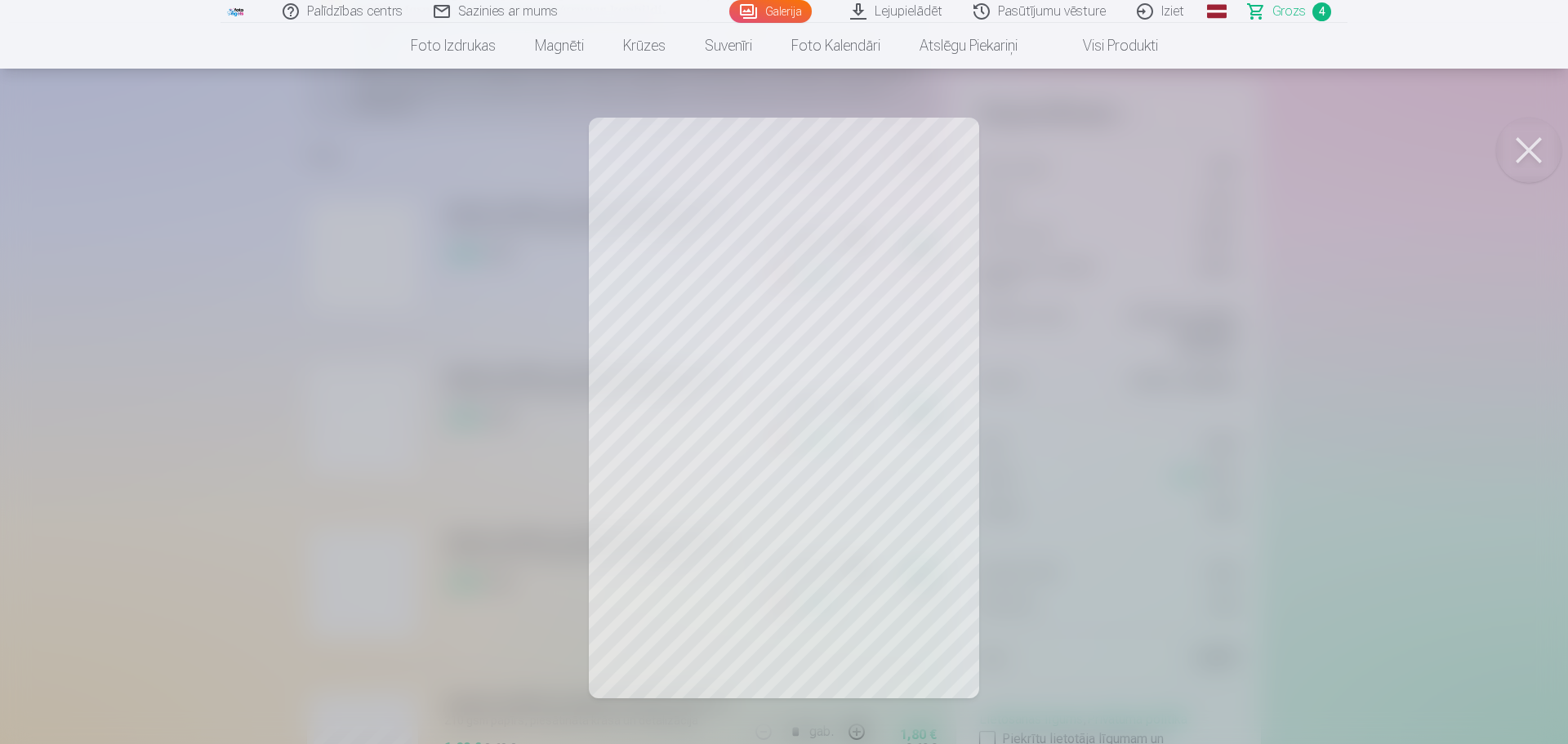
click at [1517, 147] on button at bounding box center [1529, 150] width 65 height 65
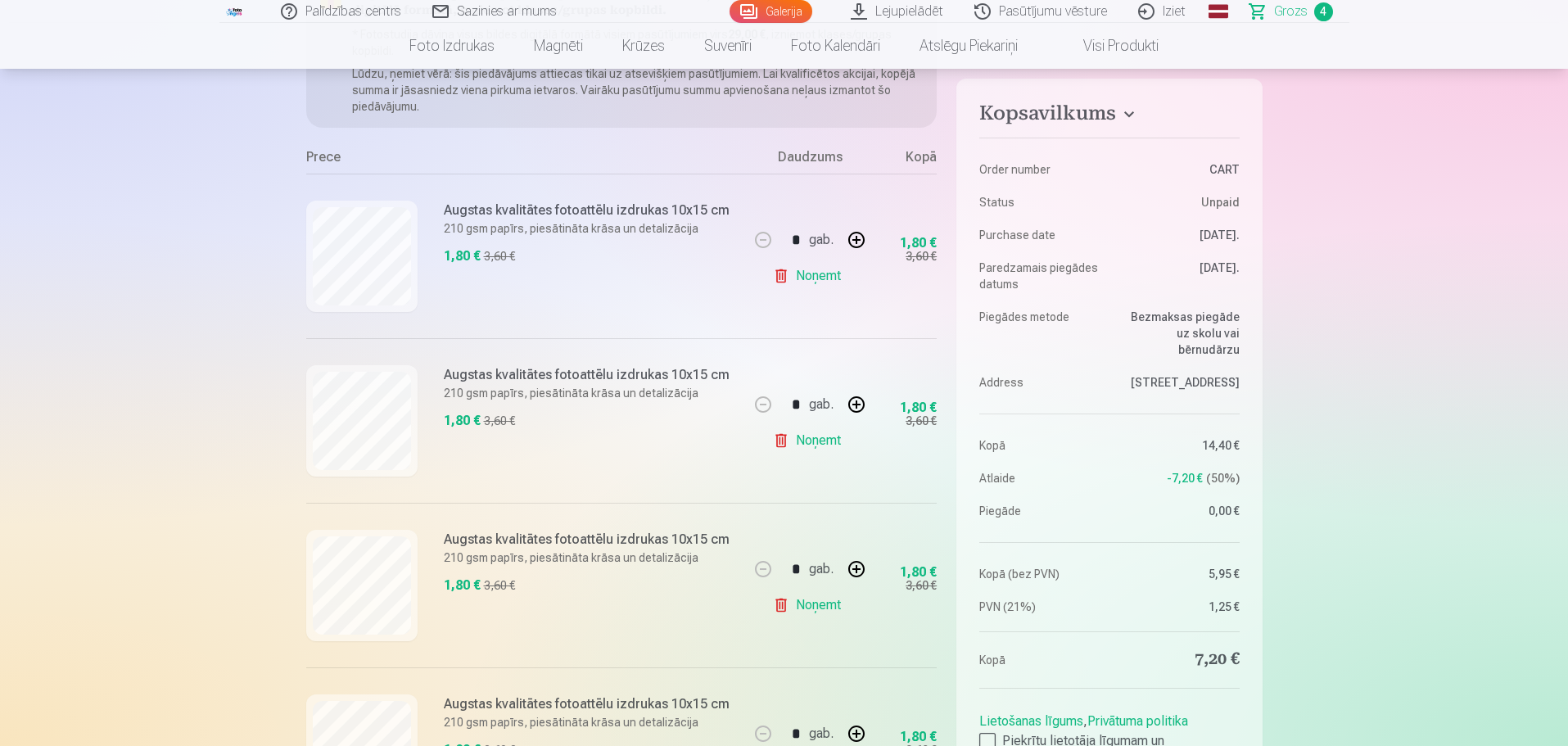
scroll to position [409, 0]
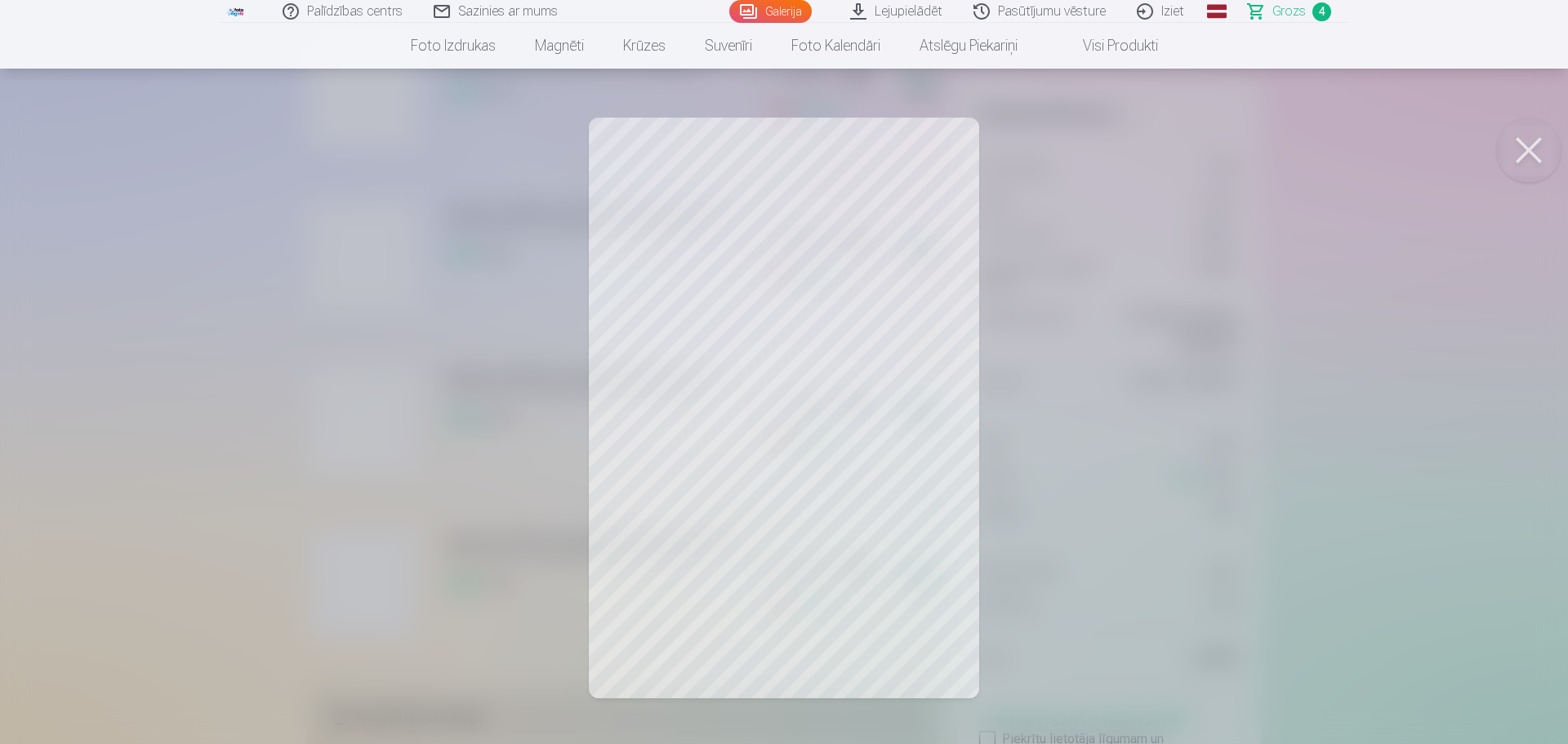
click at [1526, 154] on button at bounding box center [1529, 150] width 65 height 65
click at [1525, 141] on button at bounding box center [1529, 150] width 65 height 65
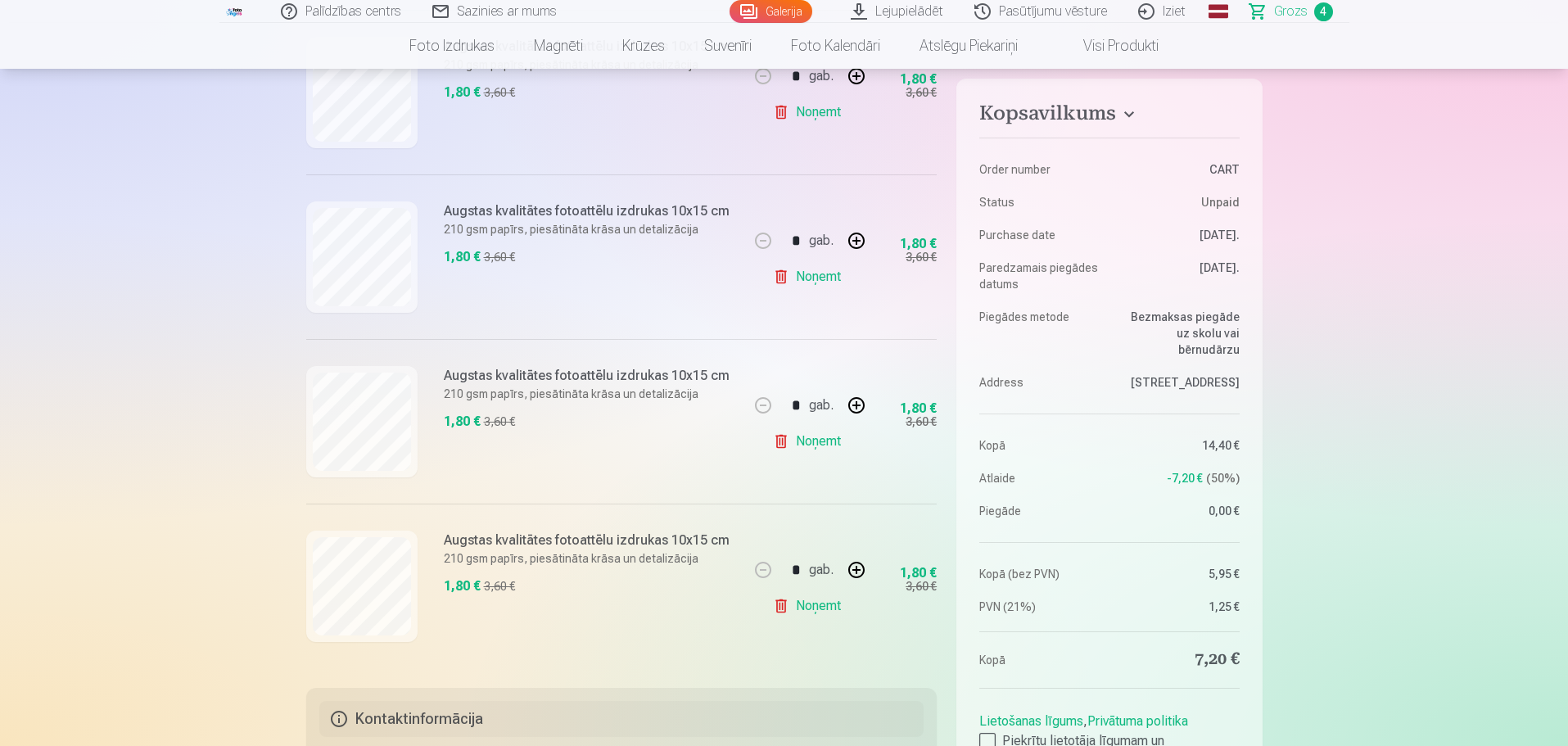
scroll to position [0, 0]
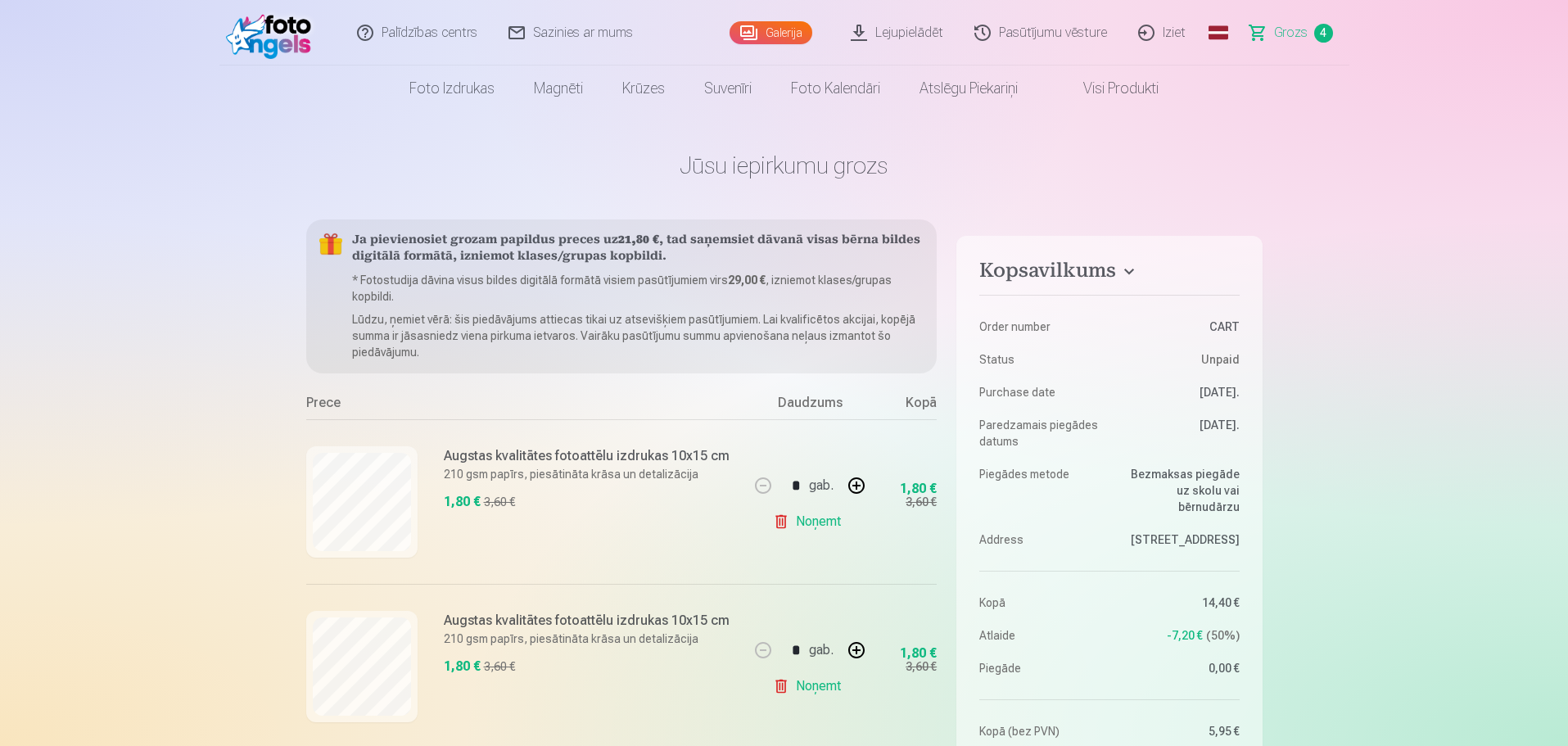
click at [777, 32] on link "Galerija" at bounding box center [771, 33] width 83 height 23
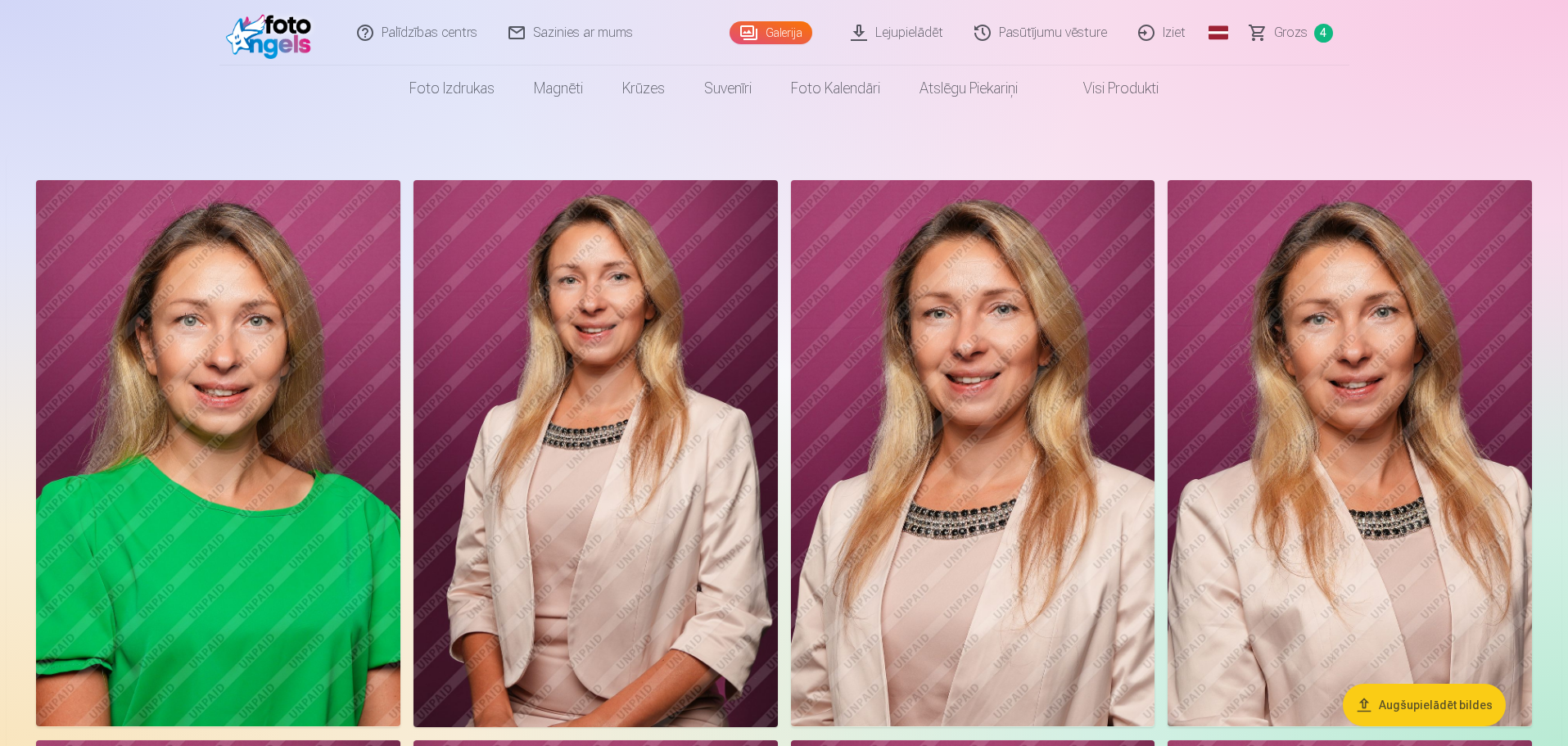
drag, startPoint x: 252, startPoint y: 390, endPoint x: 224, endPoint y: 396, distance: 28.6
click at [224, 396] on img at bounding box center [218, 453] width 364 height 546
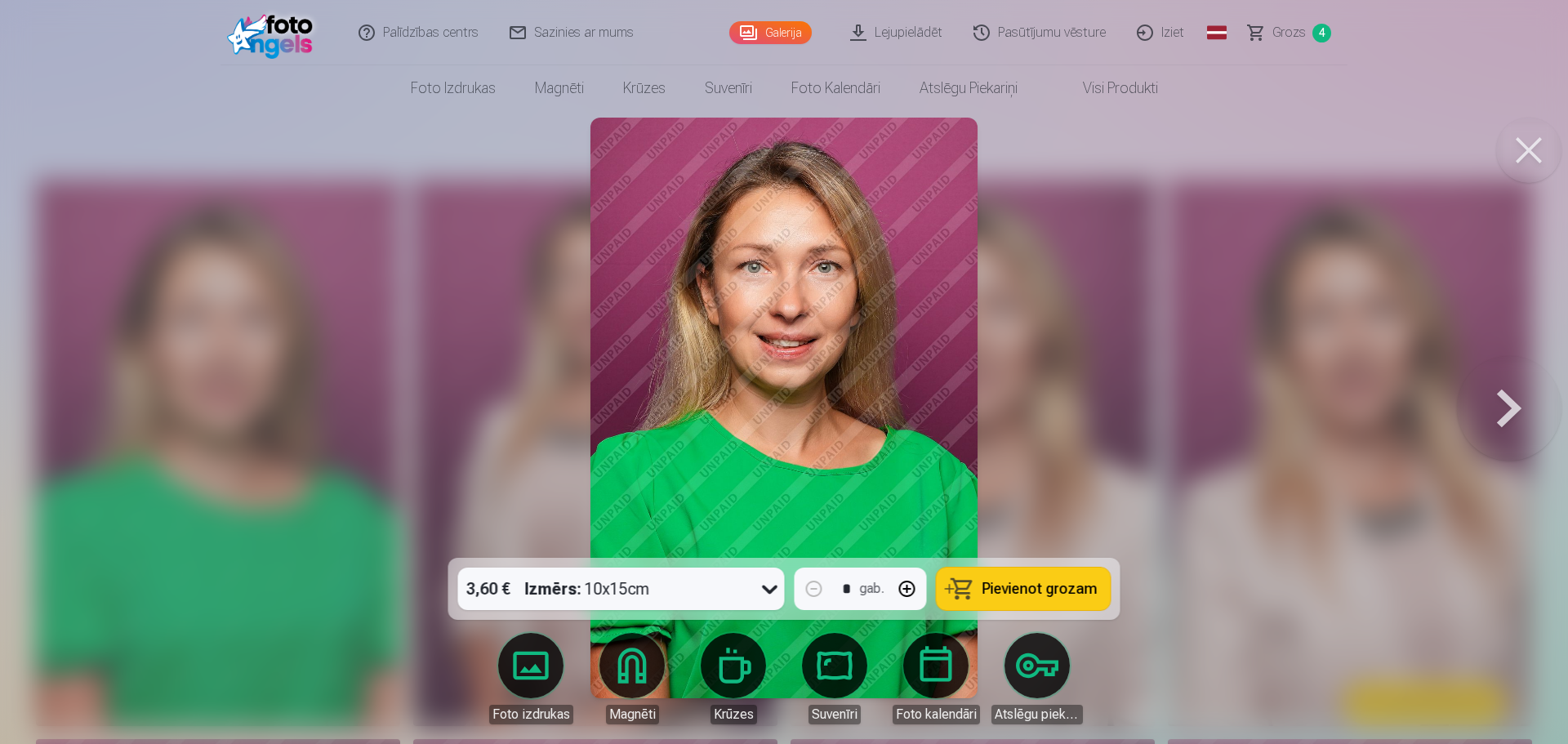
click at [777, 593] on icon at bounding box center [769, 588] width 26 height 26
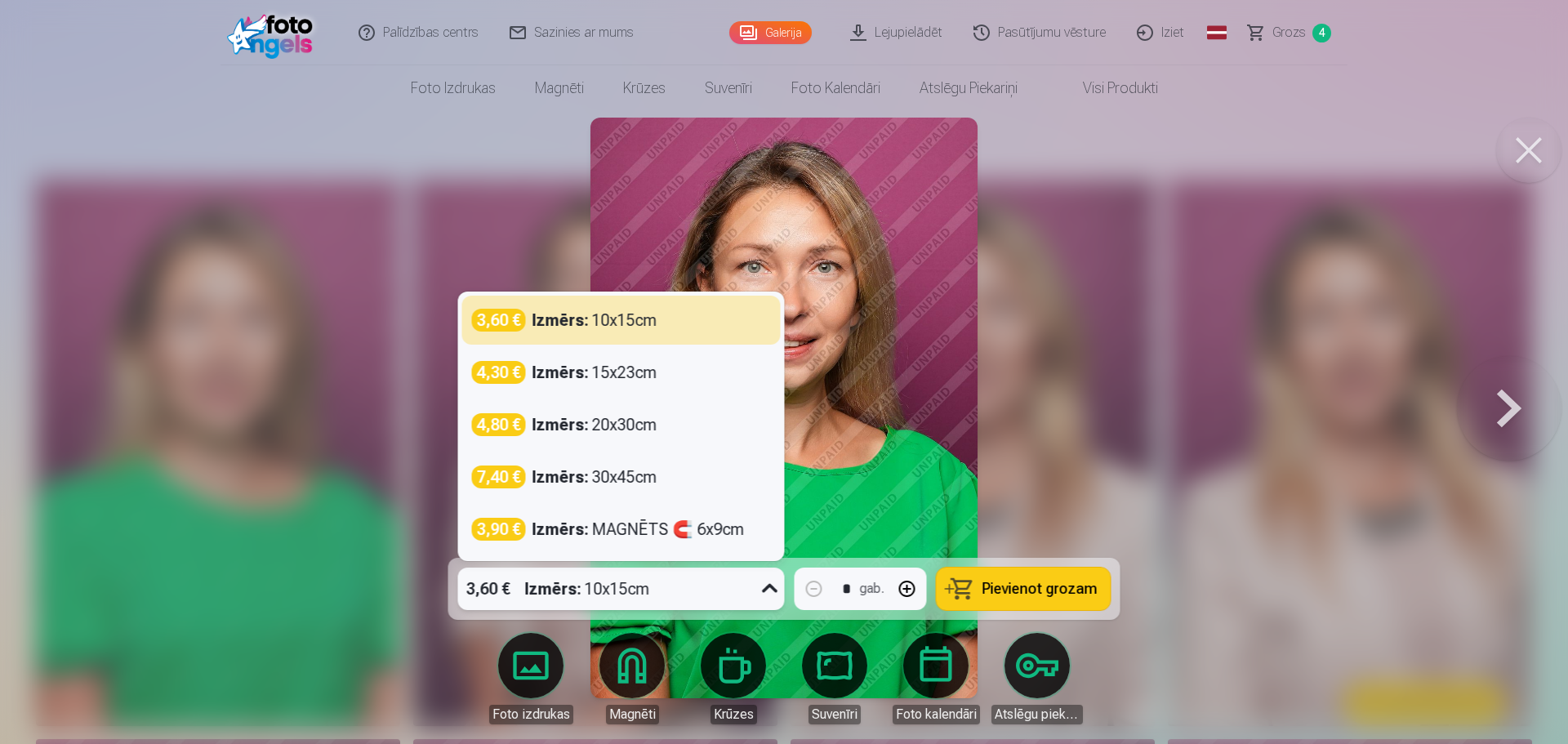
click at [1071, 449] on div at bounding box center [784, 372] width 1568 height 744
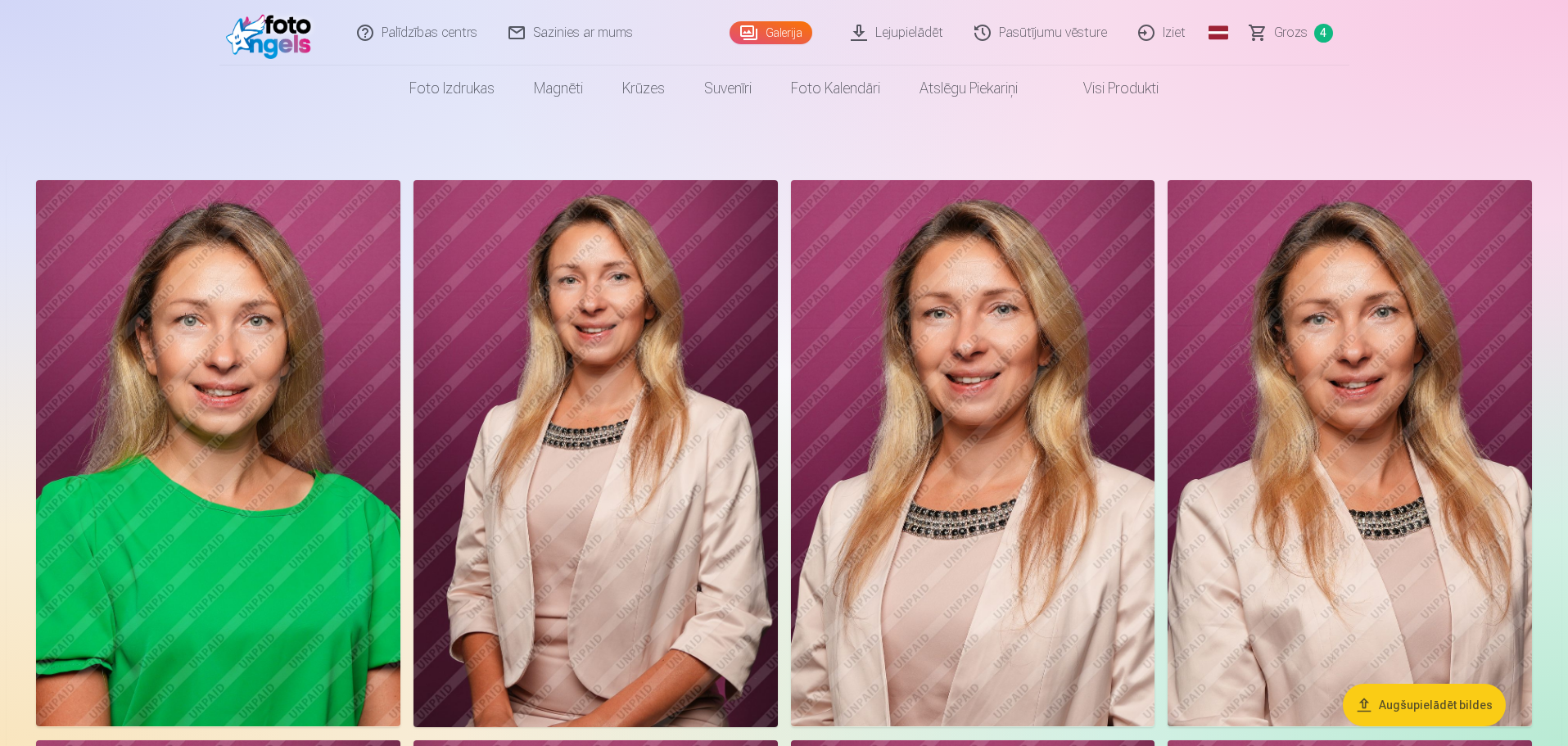
click at [270, 463] on img at bounding box center [218, 453] width 364 height 546
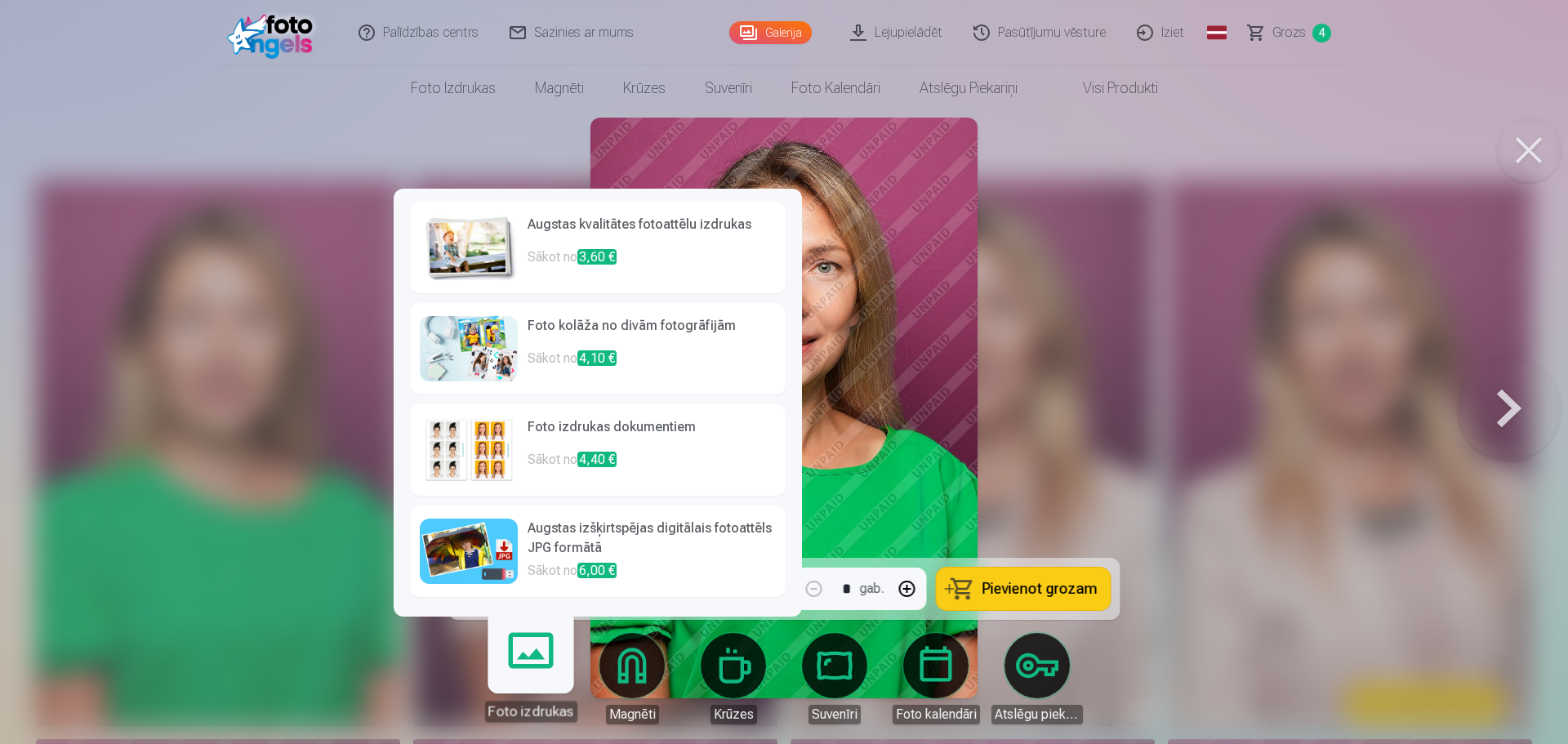
click at [525, 552] on link "Augstas izšķirtspējas digitālais fotoattēls JPG formātā Sākot no 6,00 €" at bounding box center [598, 552] width 375 height 92
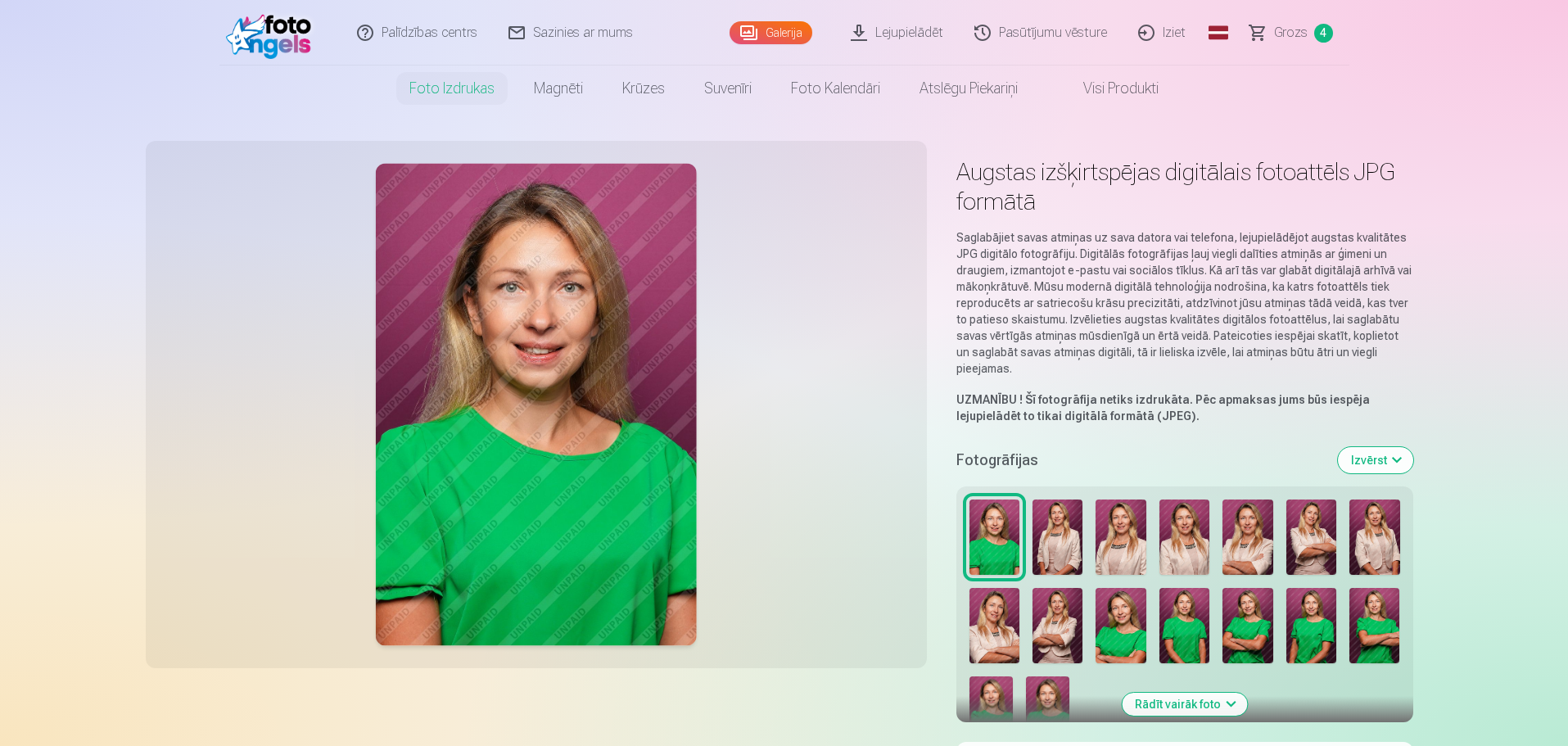
click at [1365, 458] on button "Izvērst" at bounding box center [1375, 460] width 75 height 26
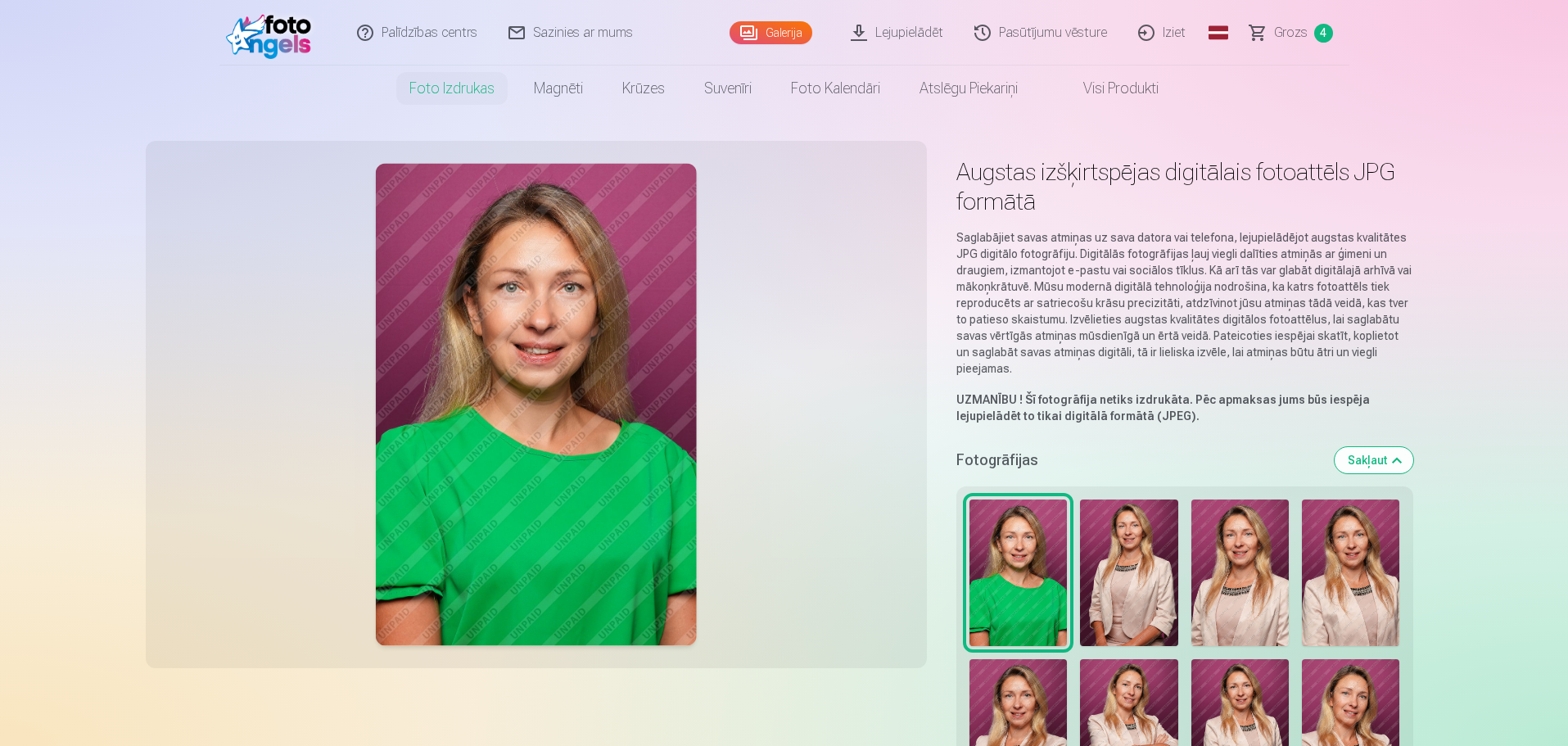
click at [1094, 567] on img at bounding box center [1129, 572] width 98 height 147
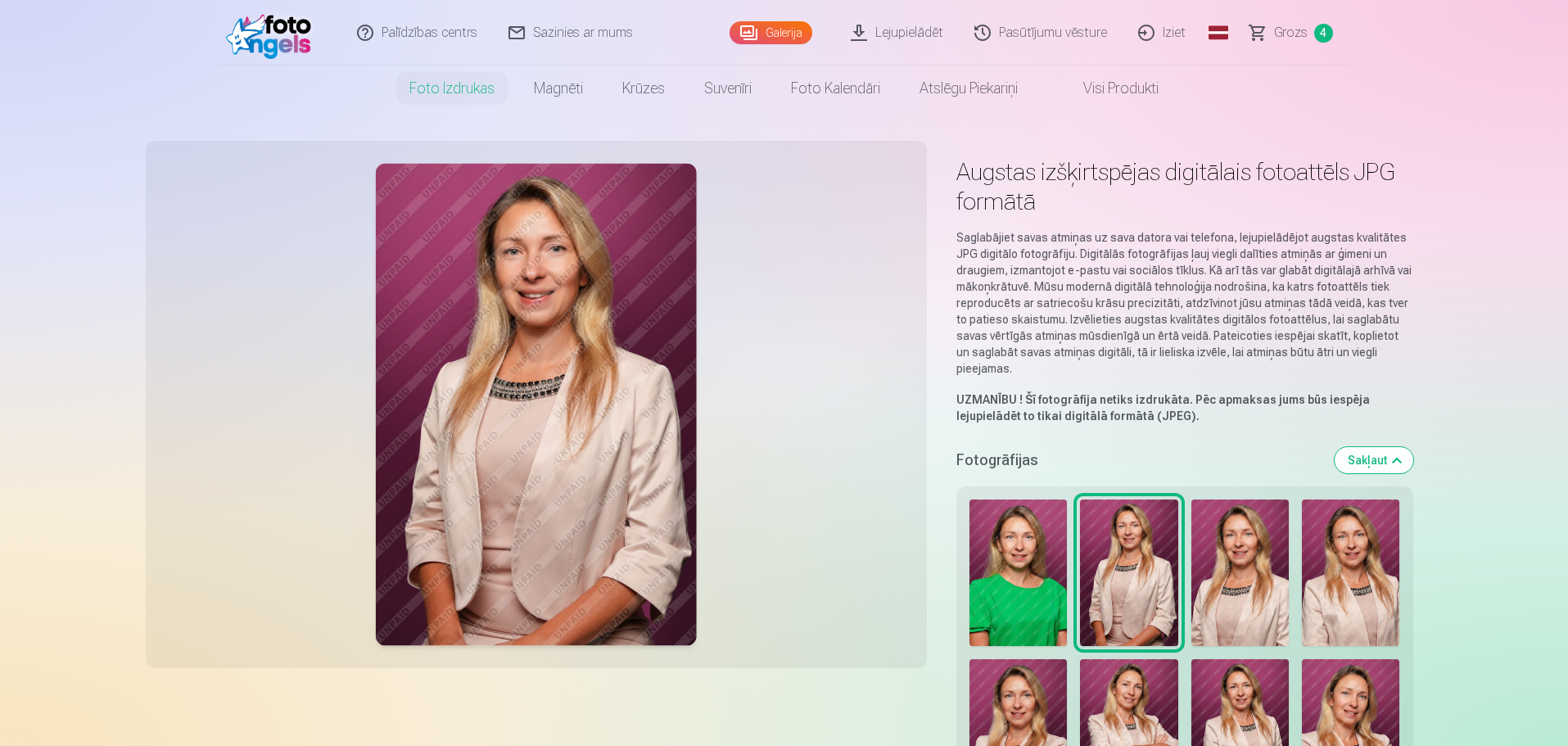
click at [1226, 581] on img at bounding box center [1240, 572] width 97 height 147
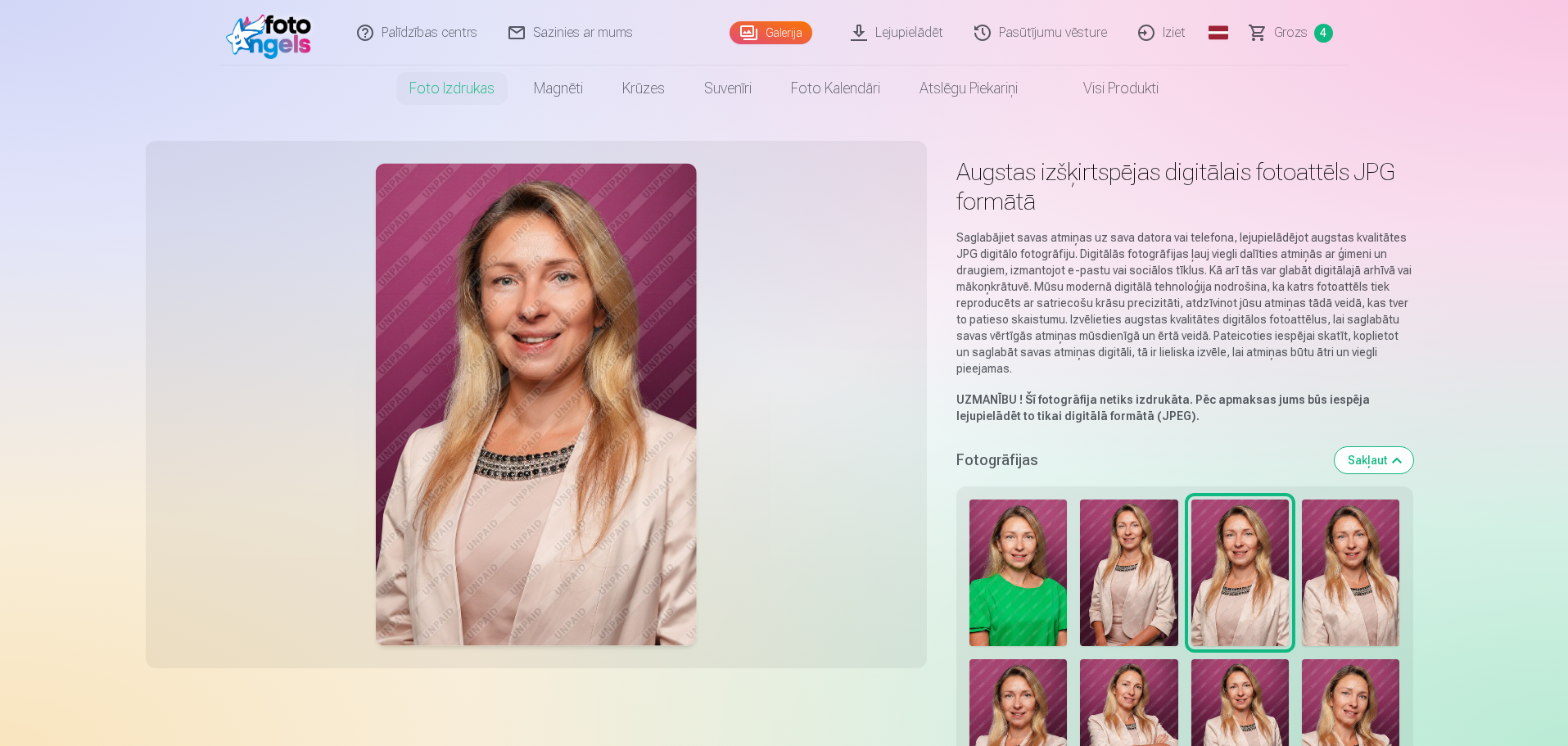
click at [1370, 590] on img at bounding box center [1350, 572] width 97 height 147
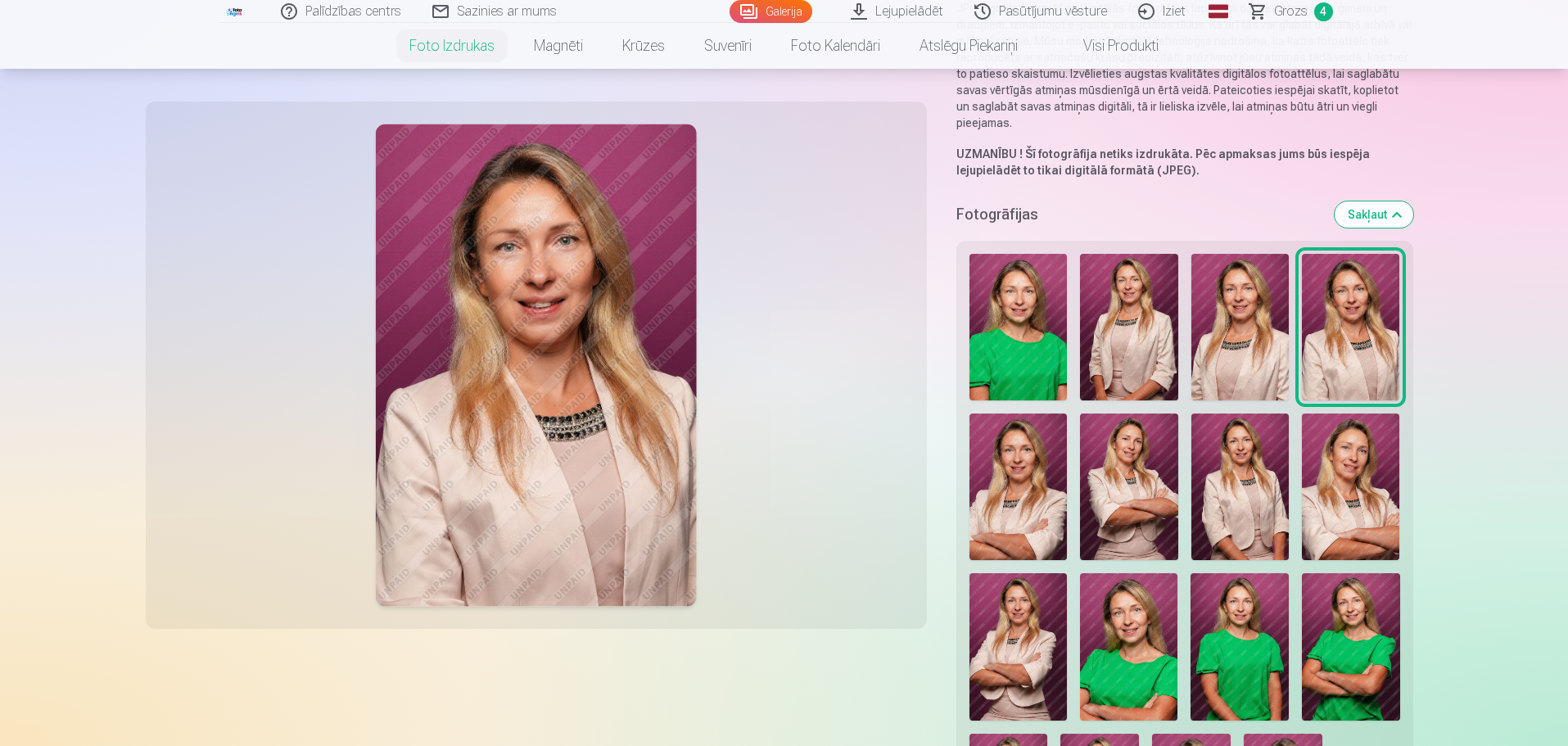
scroll to position [327, 0]
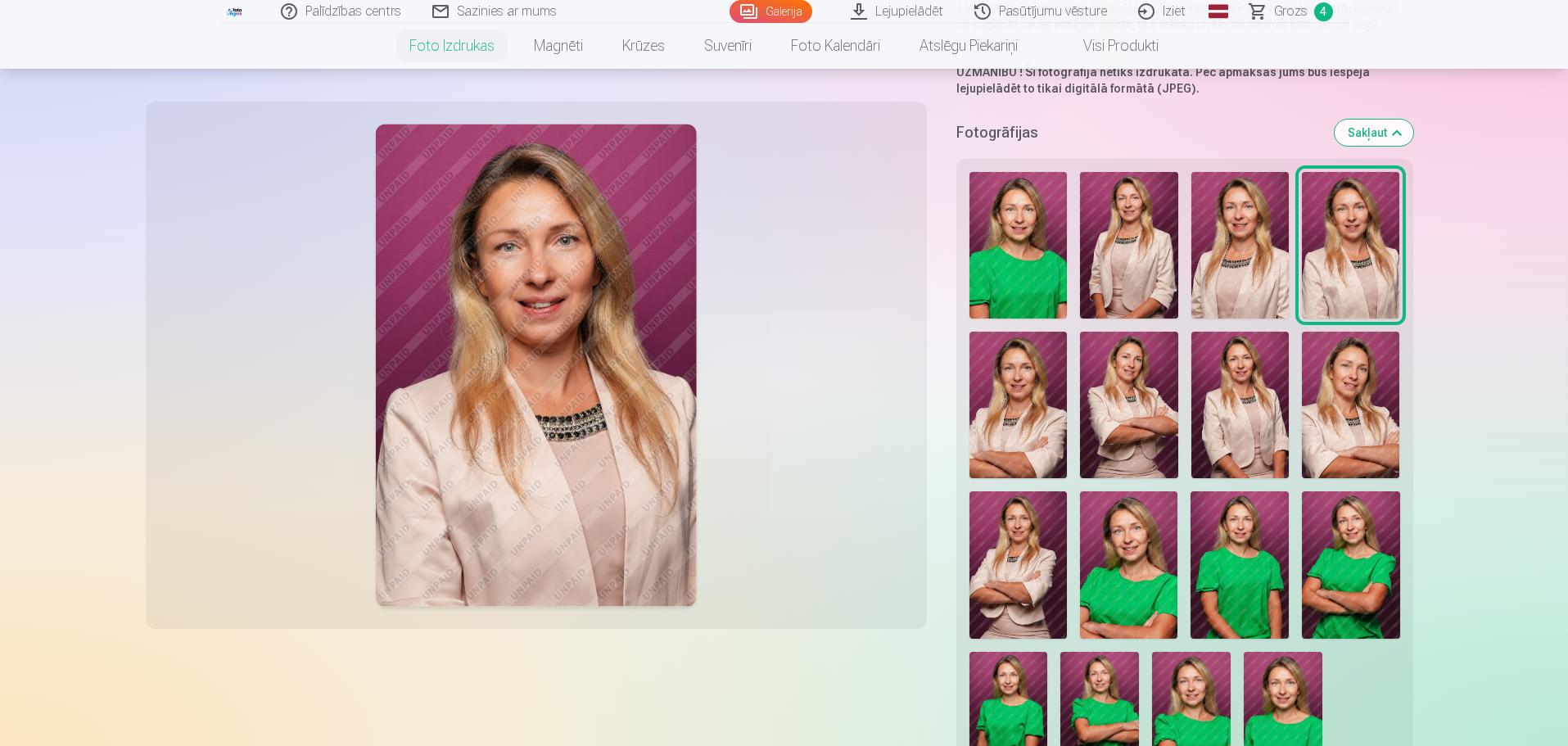
click at [986, 382] on img at bounding box center [1018, 404] width 97 height 147
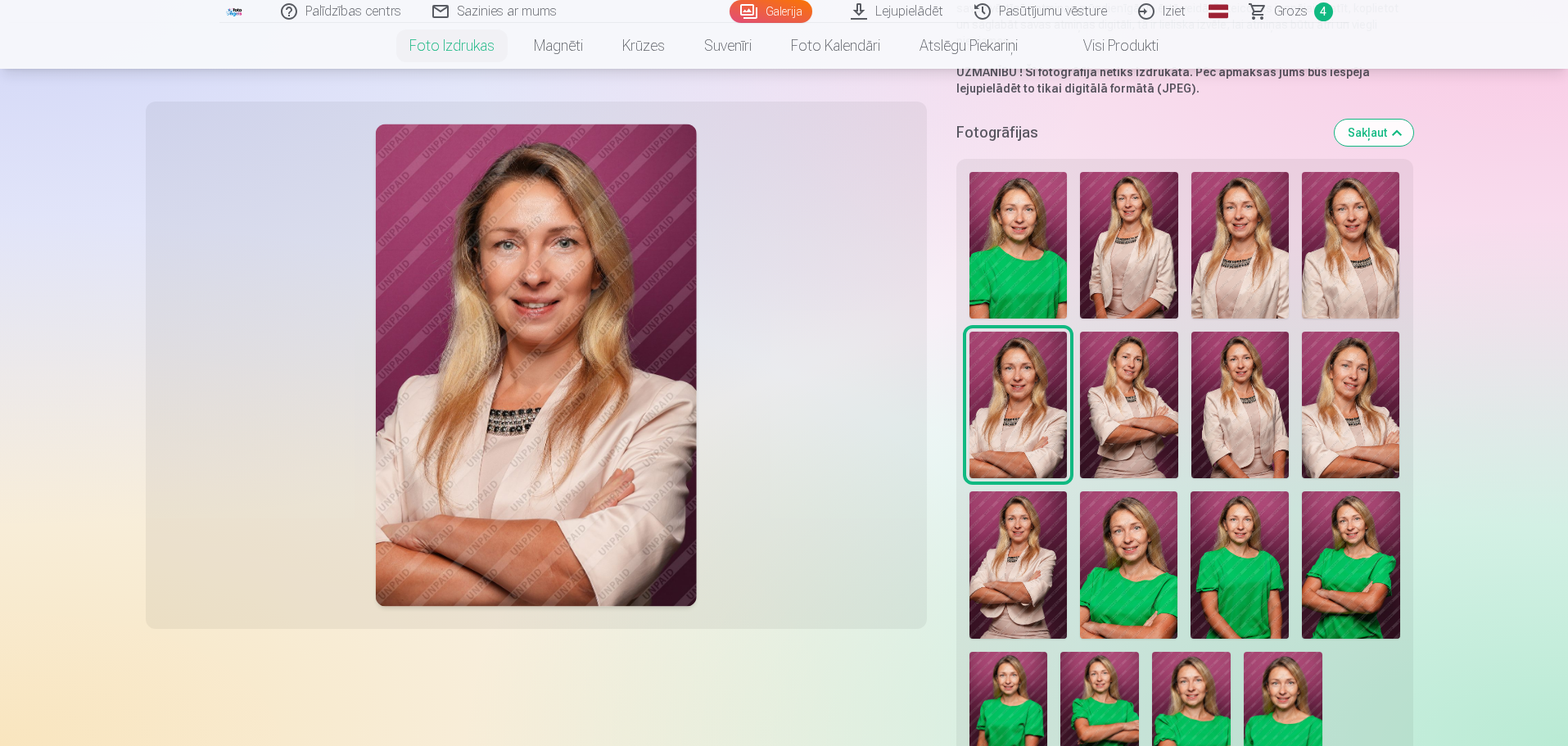
click at [1032, 250] on img at bounding box center [1019, 245] width 98 height 147
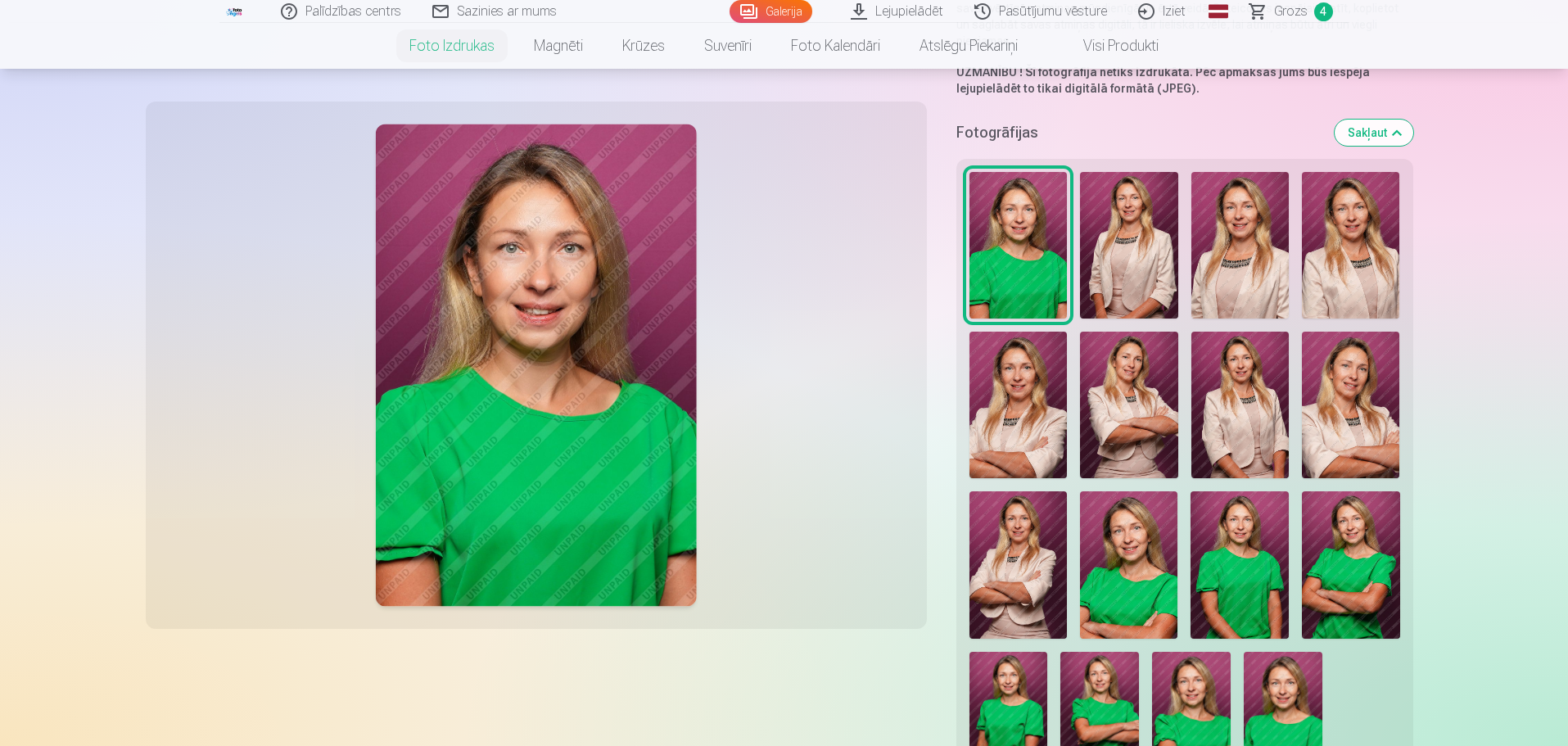
click at [1102, 249] on img at bounding box center [1129, 245] width 98 height 147
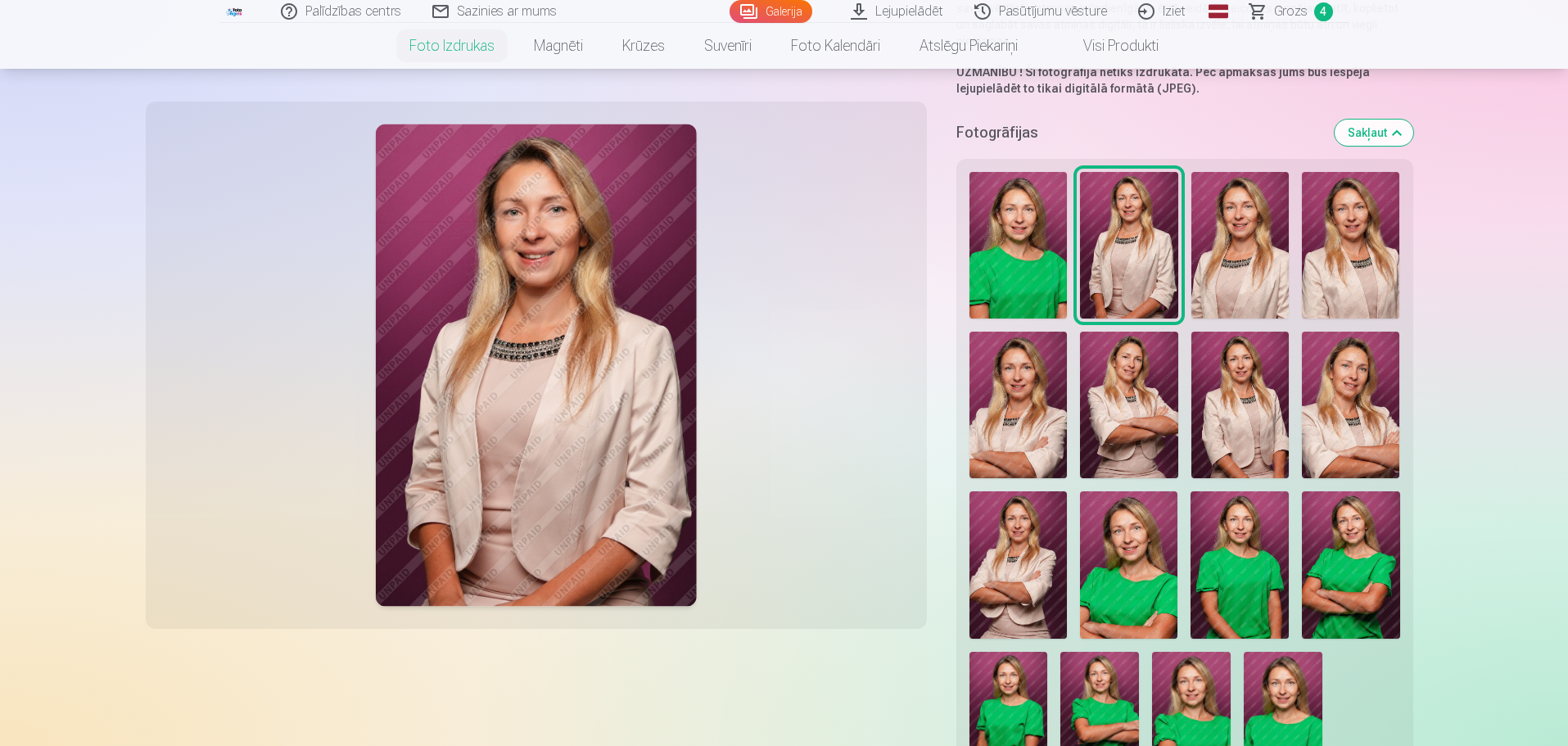
click at [1191, 237] on div at bounding box center [1185, 470] width 444 height 611
click at [1321, 231] on img at bounding box center [1350, 245] width 97 height 147
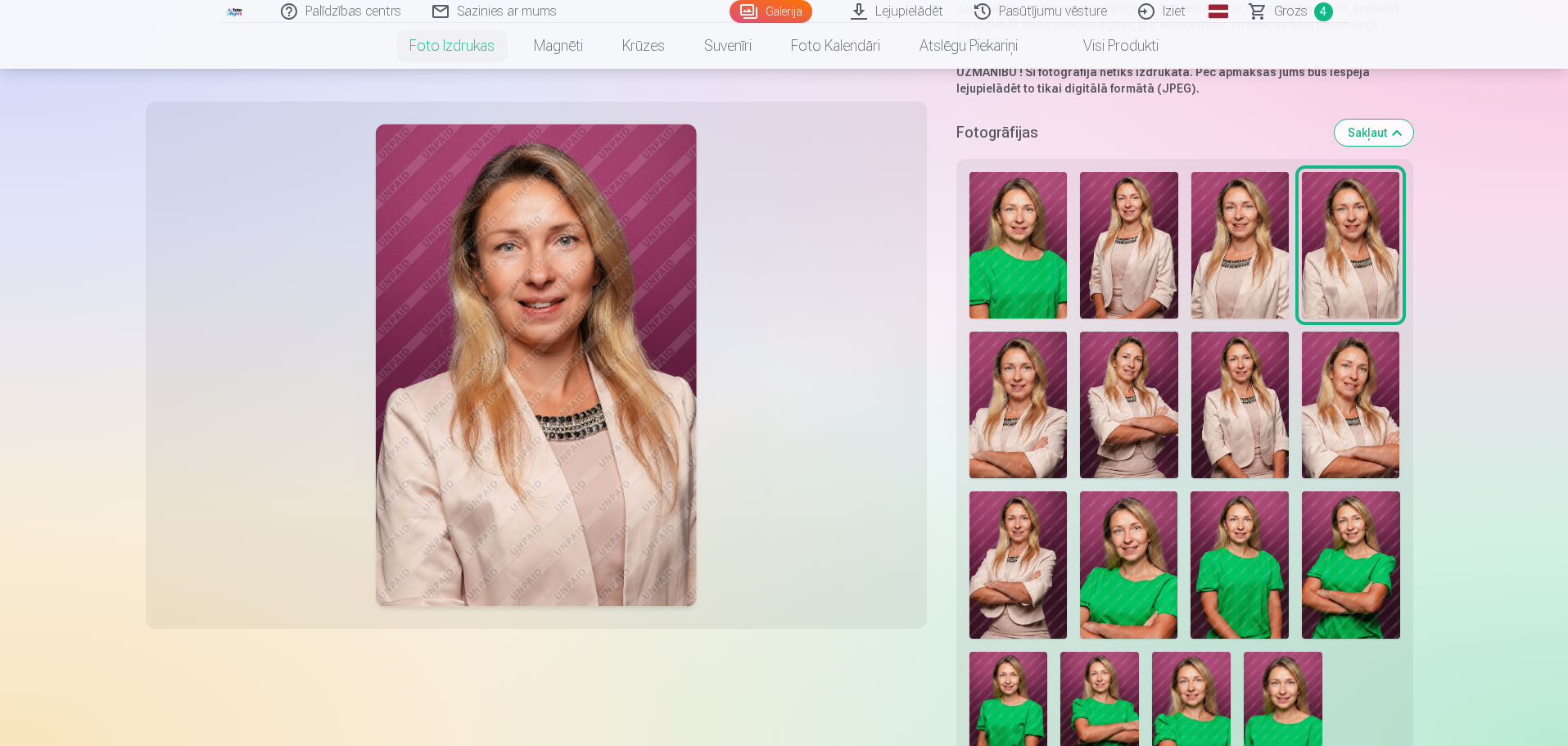
click at [1012, 405] on img at bounding box center [1018, 404] width 97 height 147
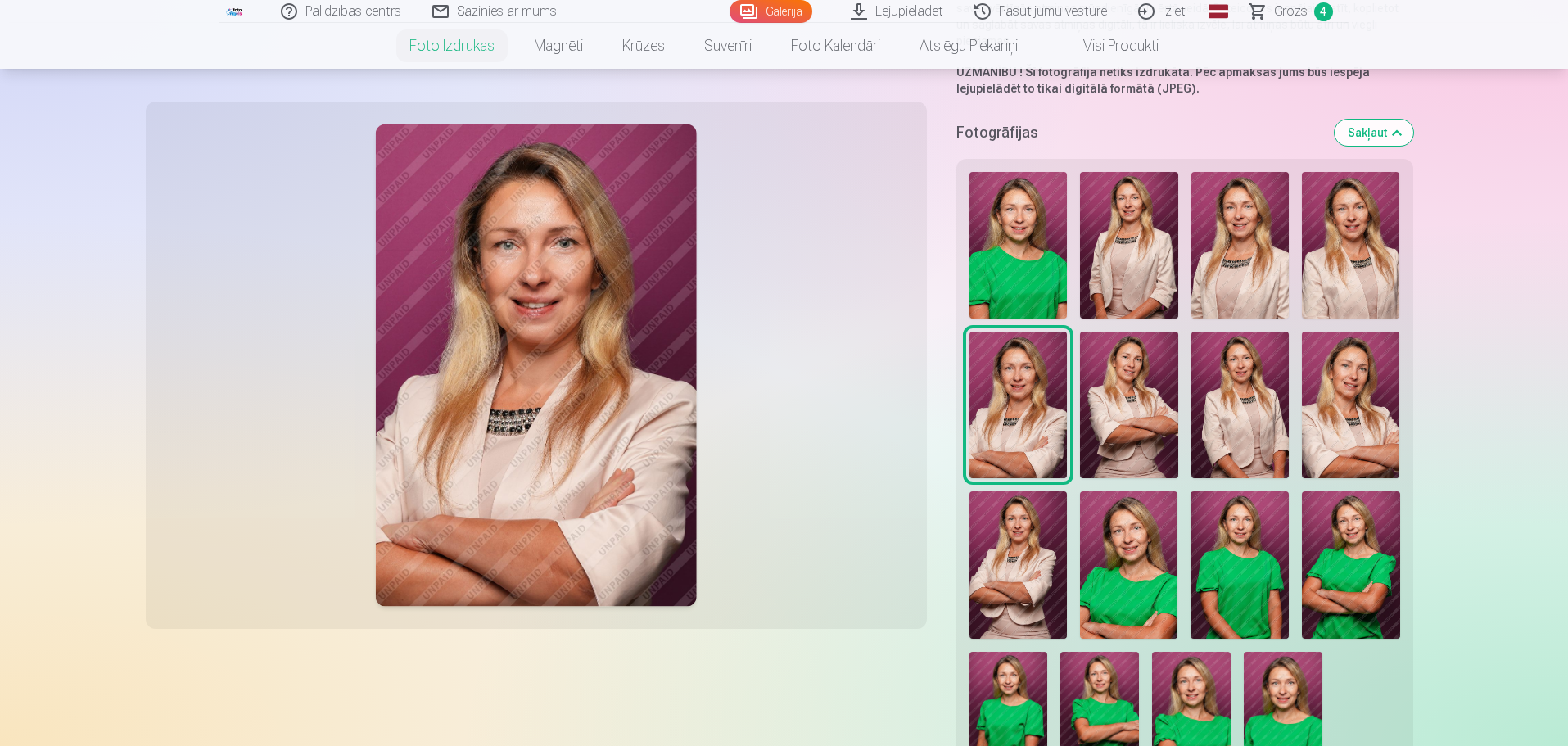
click at [1098, 409] on img at bounding box center [1129, 404] width 98 height 147
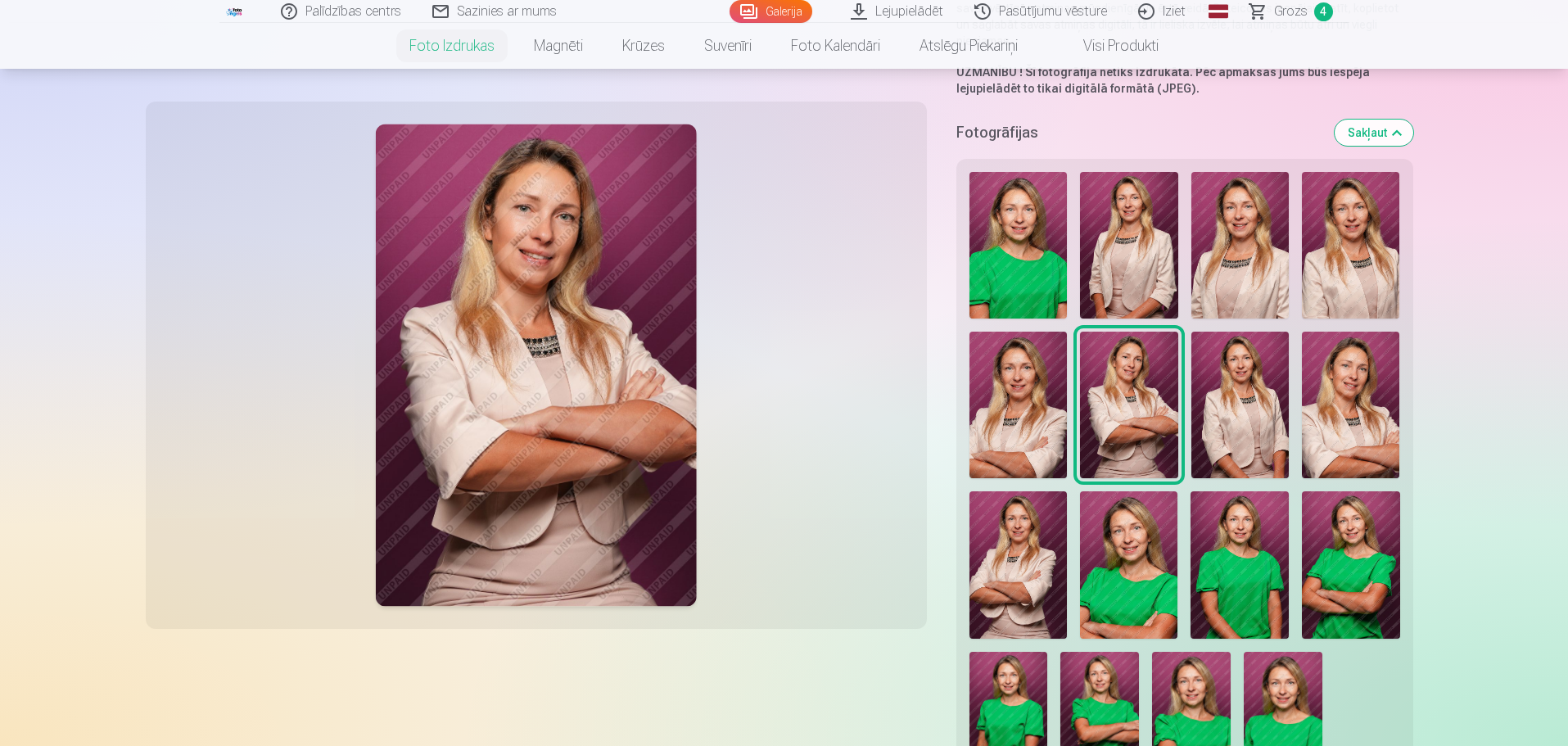
click at [1221, 414] on img at bounding box center [1240, 404] width 97 height 147
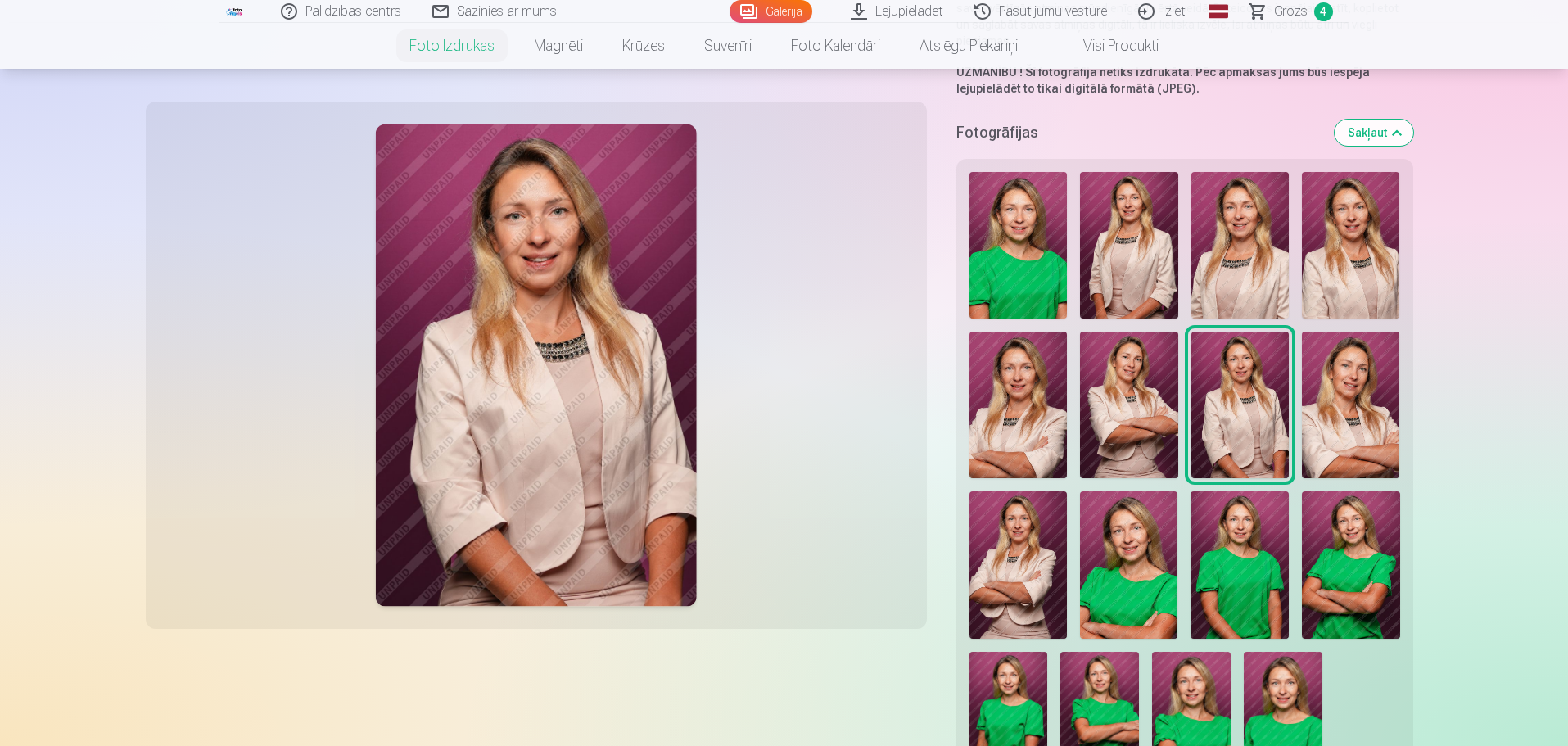
click at [1305, 413] on img at bounding box center [1350, 404] width 97 height 147
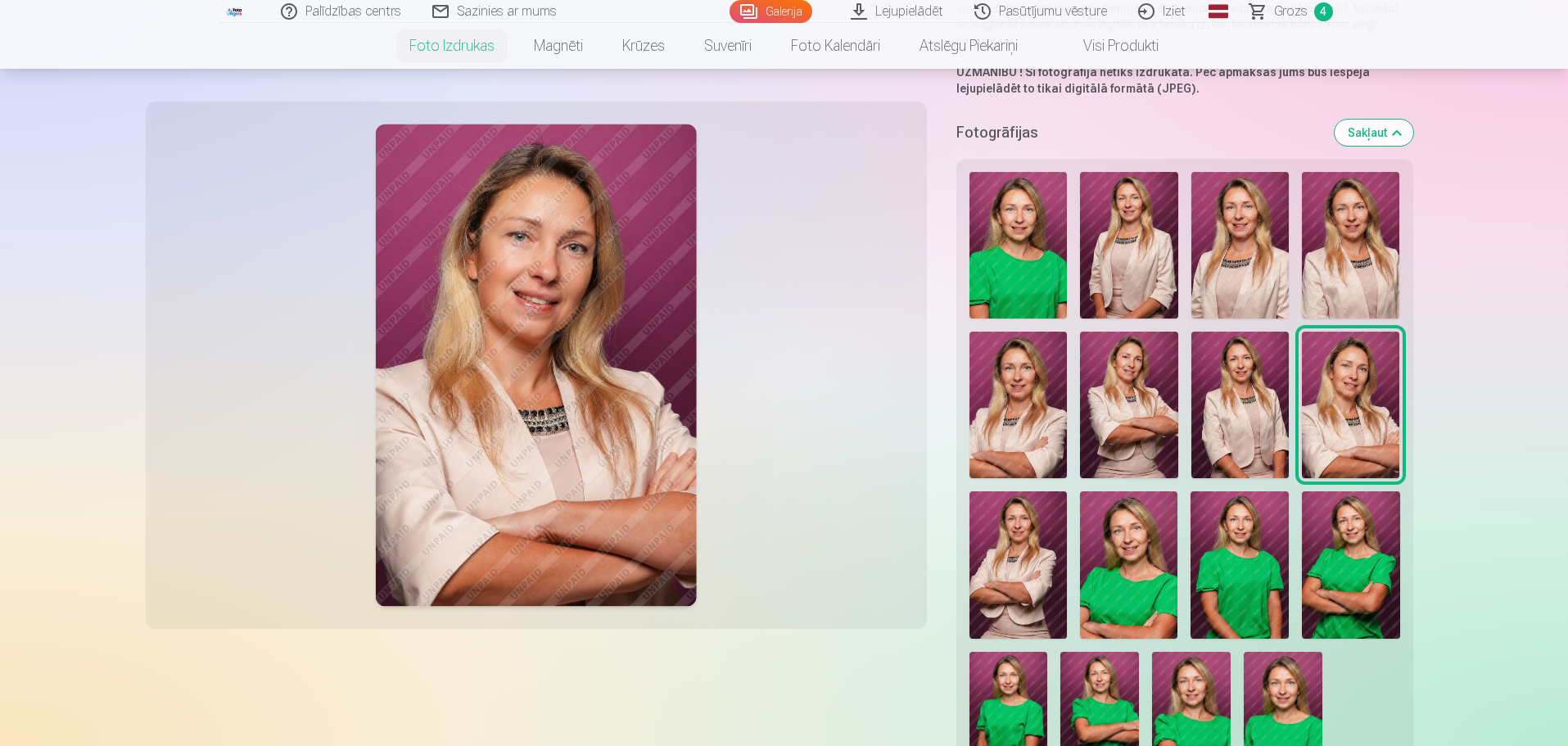
click at [1005, 548] on img at bounding box center [1019, 565] width 98 height 147
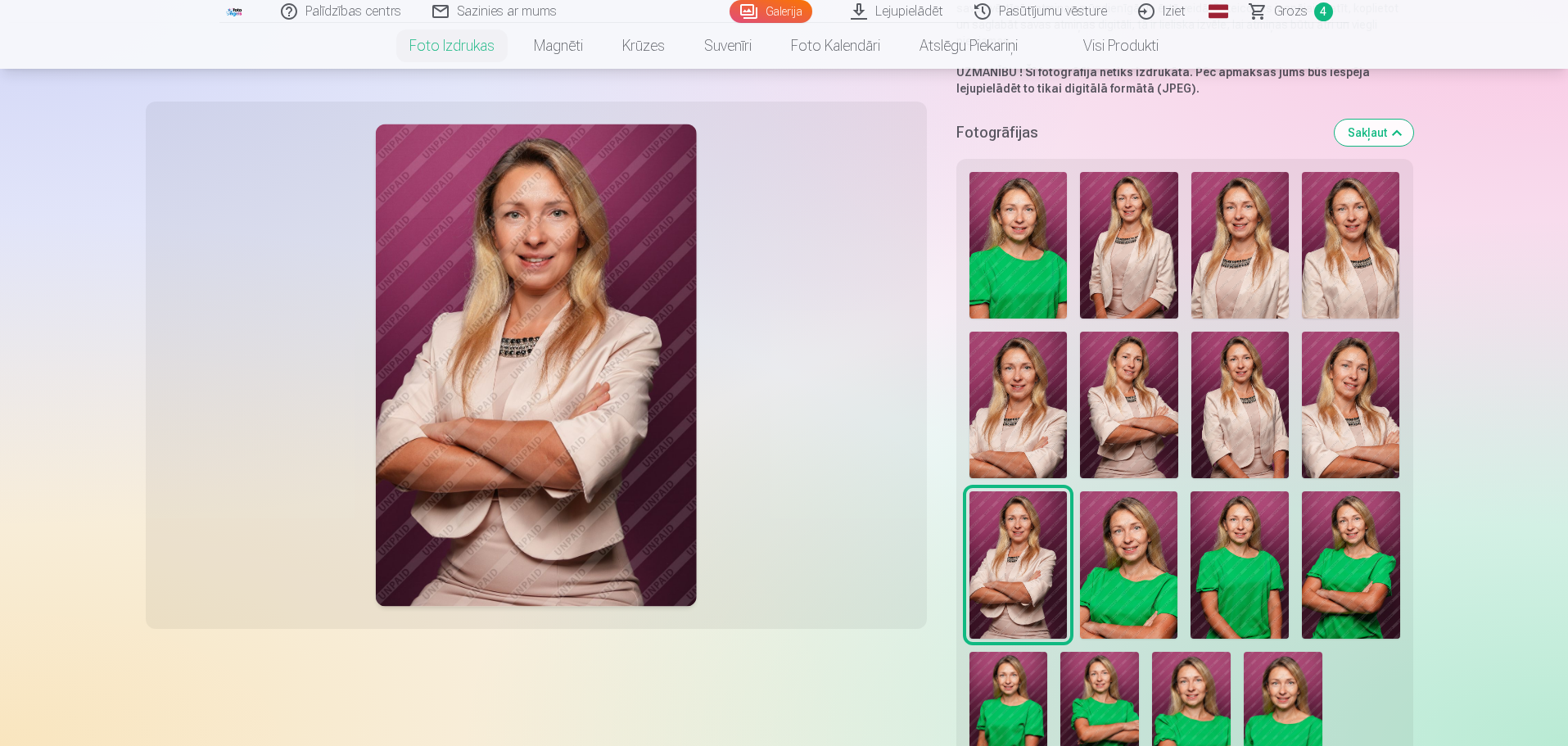
click at [1122, 541] on img at bounding box center [1128, 565] width 97 height 147
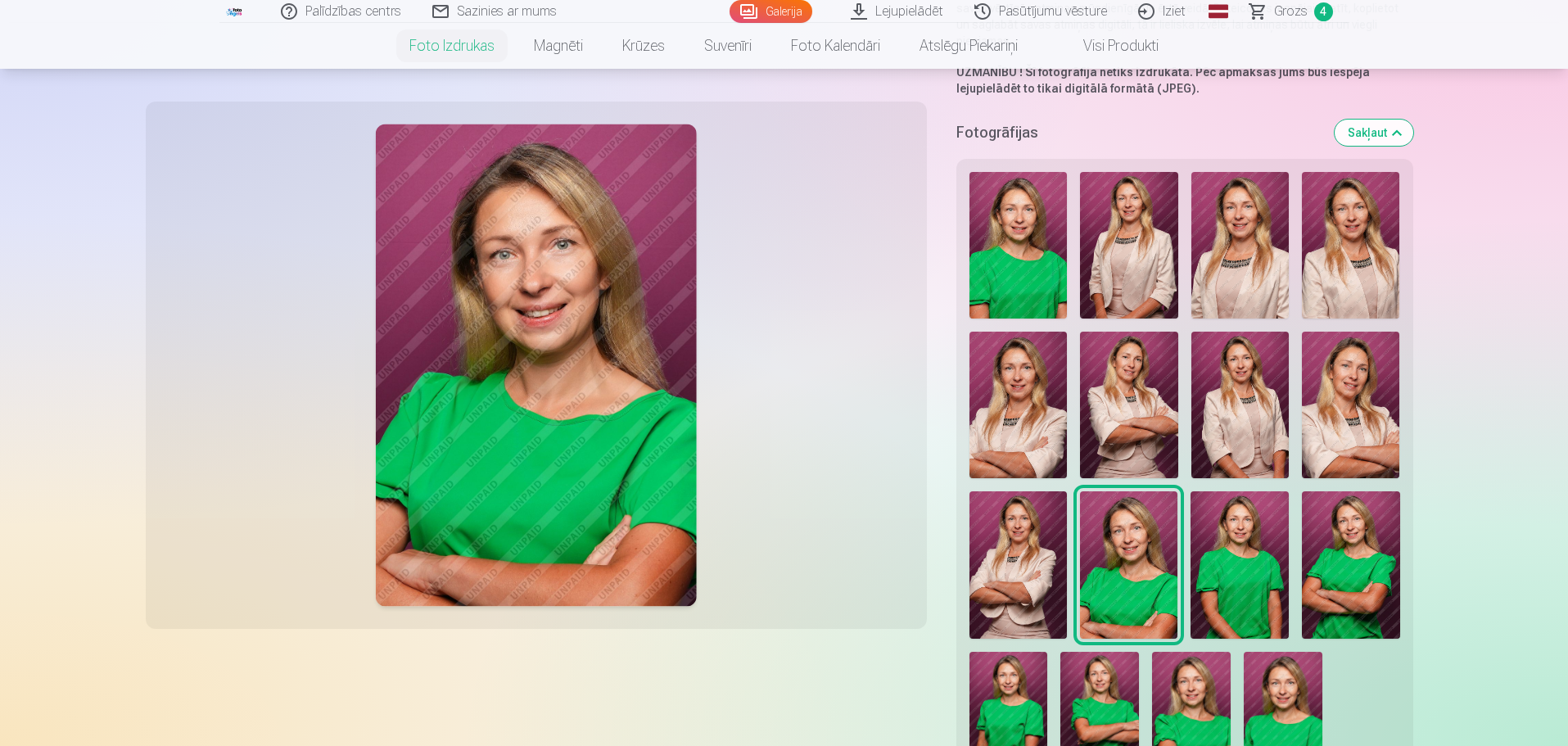
click at [1228, 541] on img at bounding box center [1240, 565] width 98 height 147
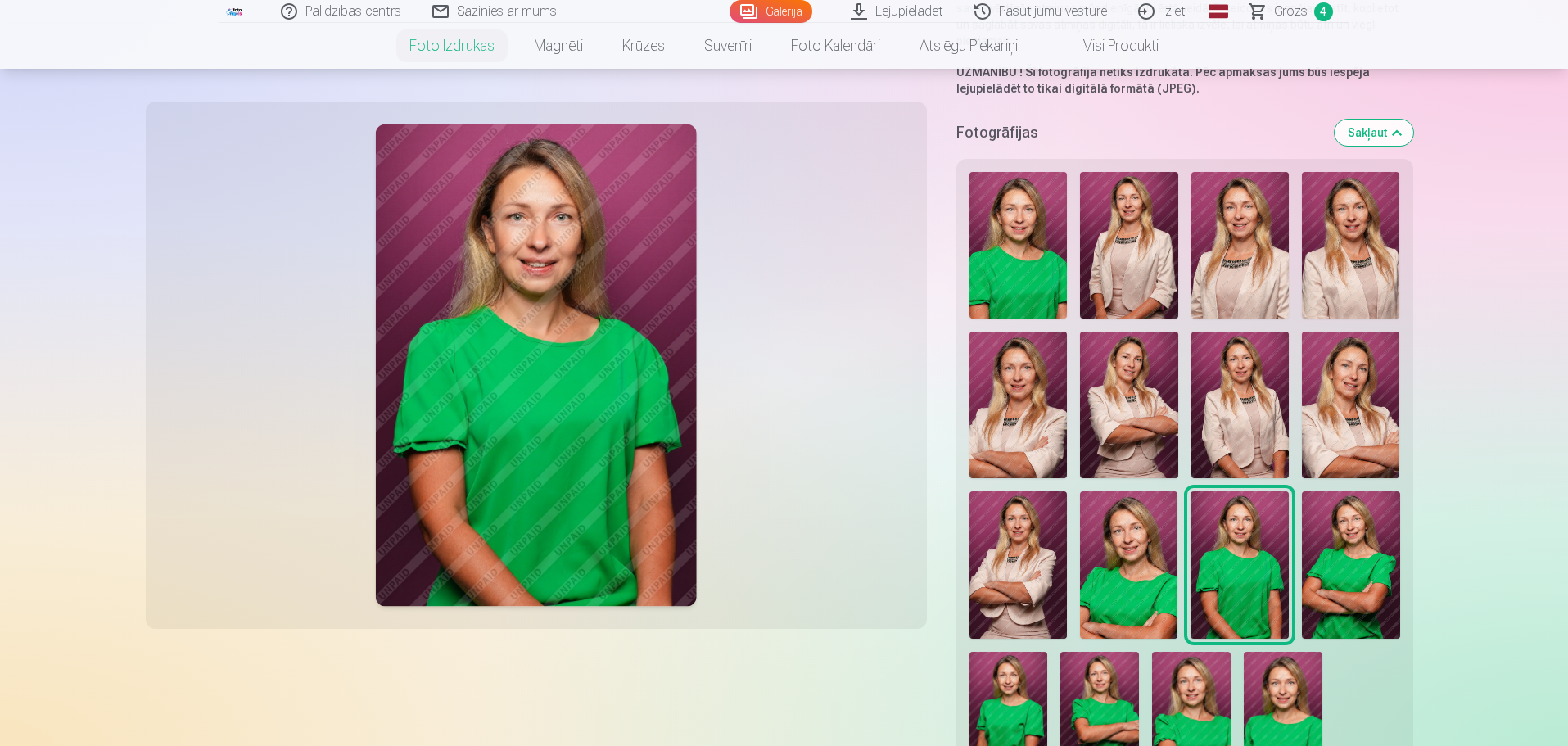
click at [1349, 535] on img at bounding box center [1351, 565] width 98 height 147
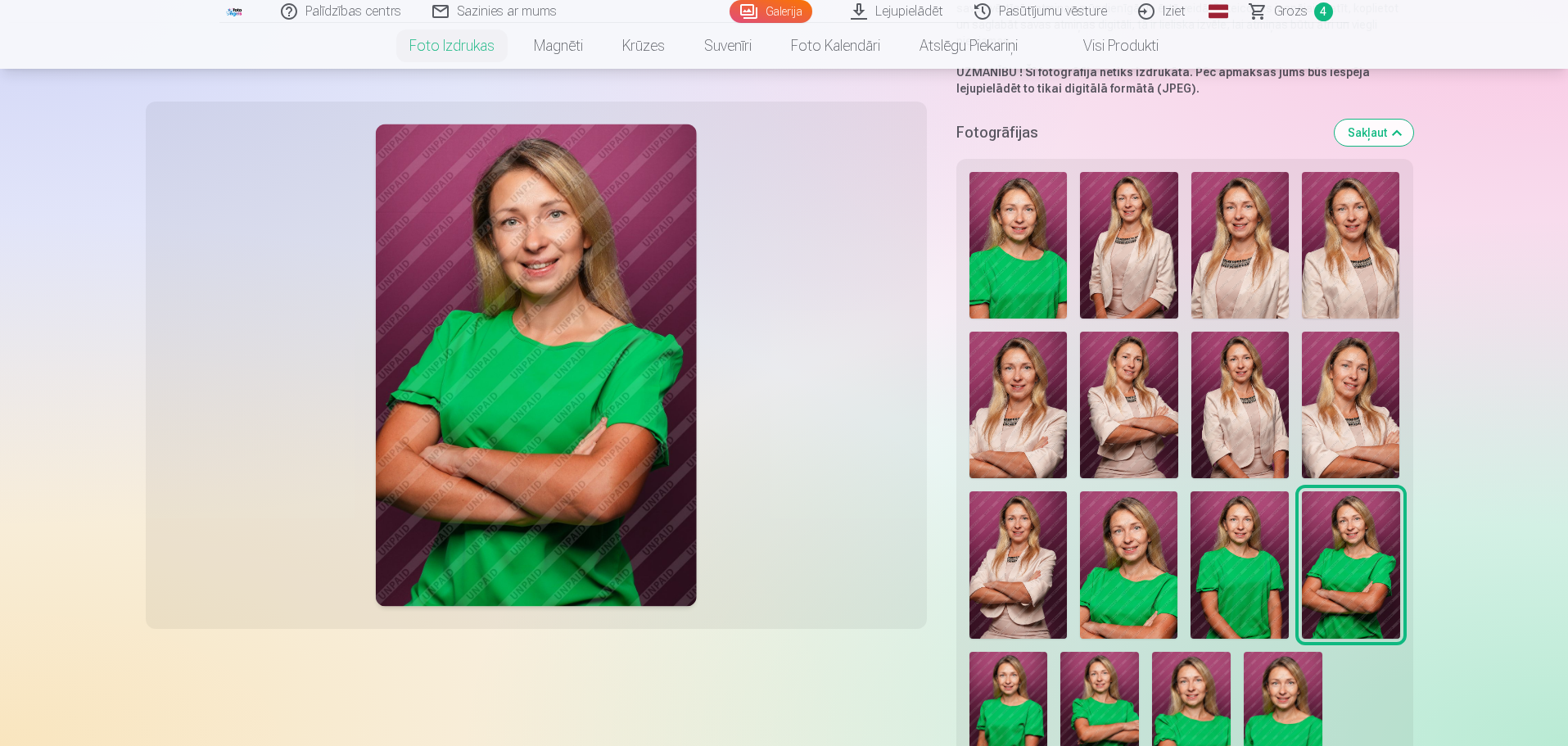
click at [1037, 679] on img at bounding box center [1009, 710] width 79 height 118
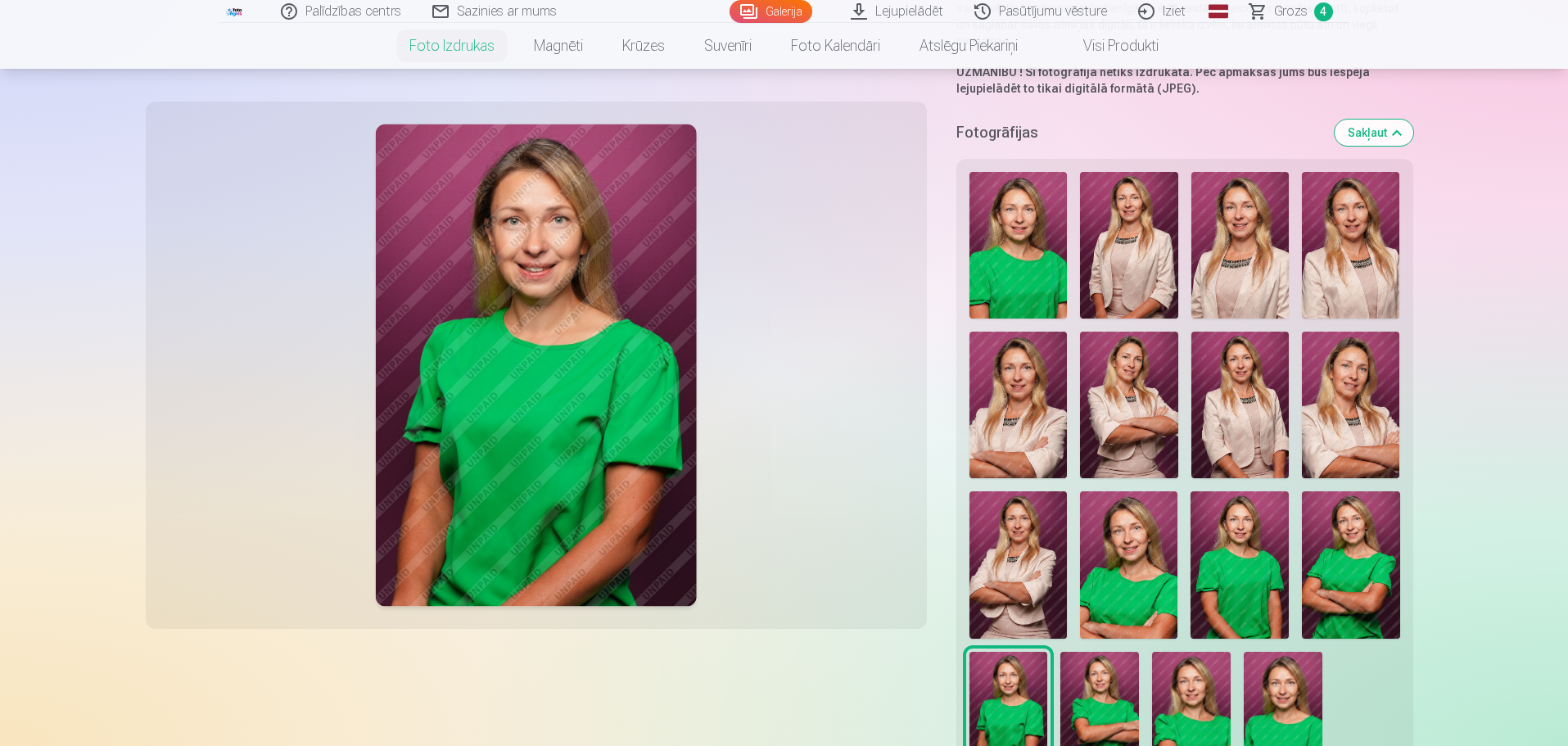
click at [1124, 678] on img at bounding box center [1099, 710] width 79 height 118
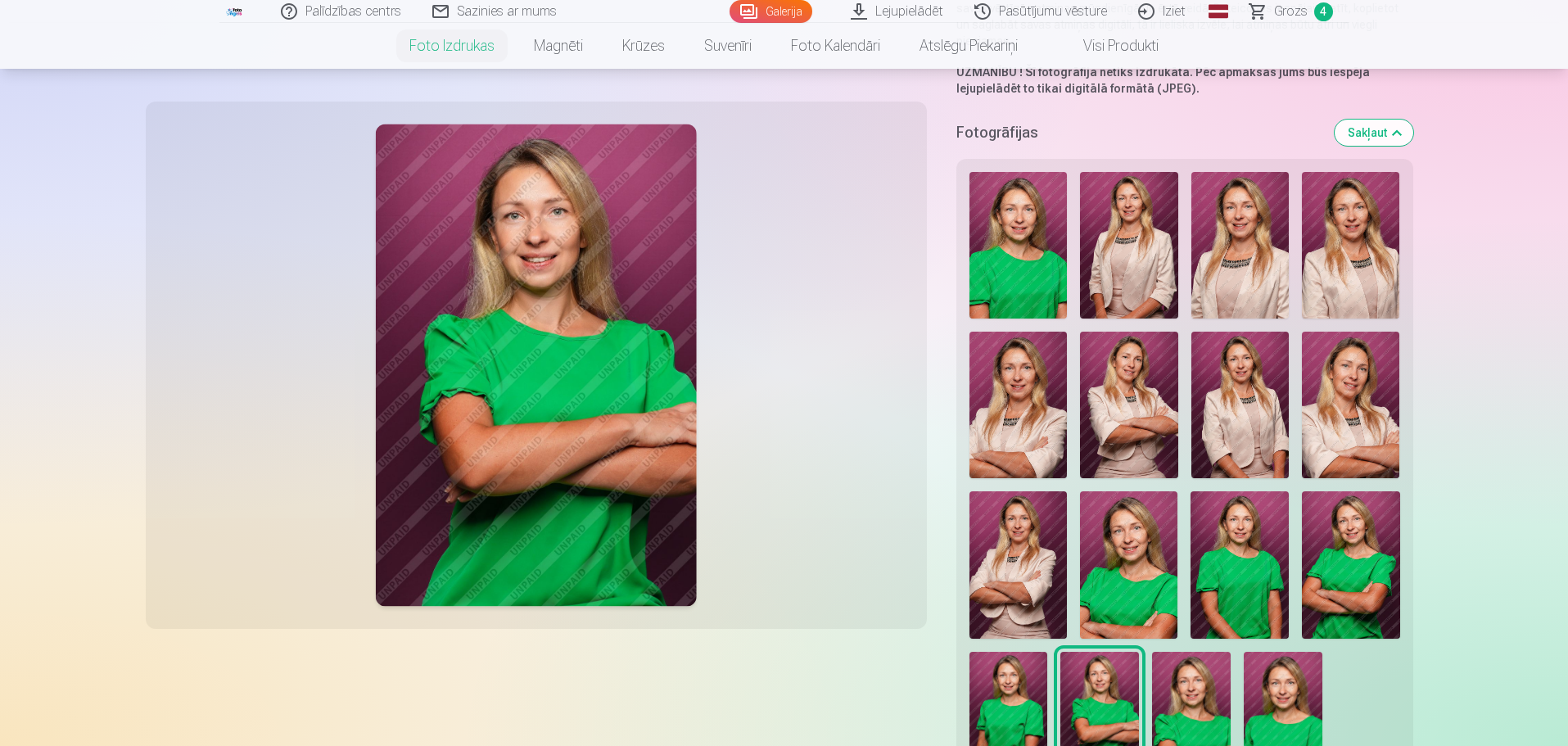
click at [1184, 686] on img at bounding box center [1192, 710] width 79 height 118
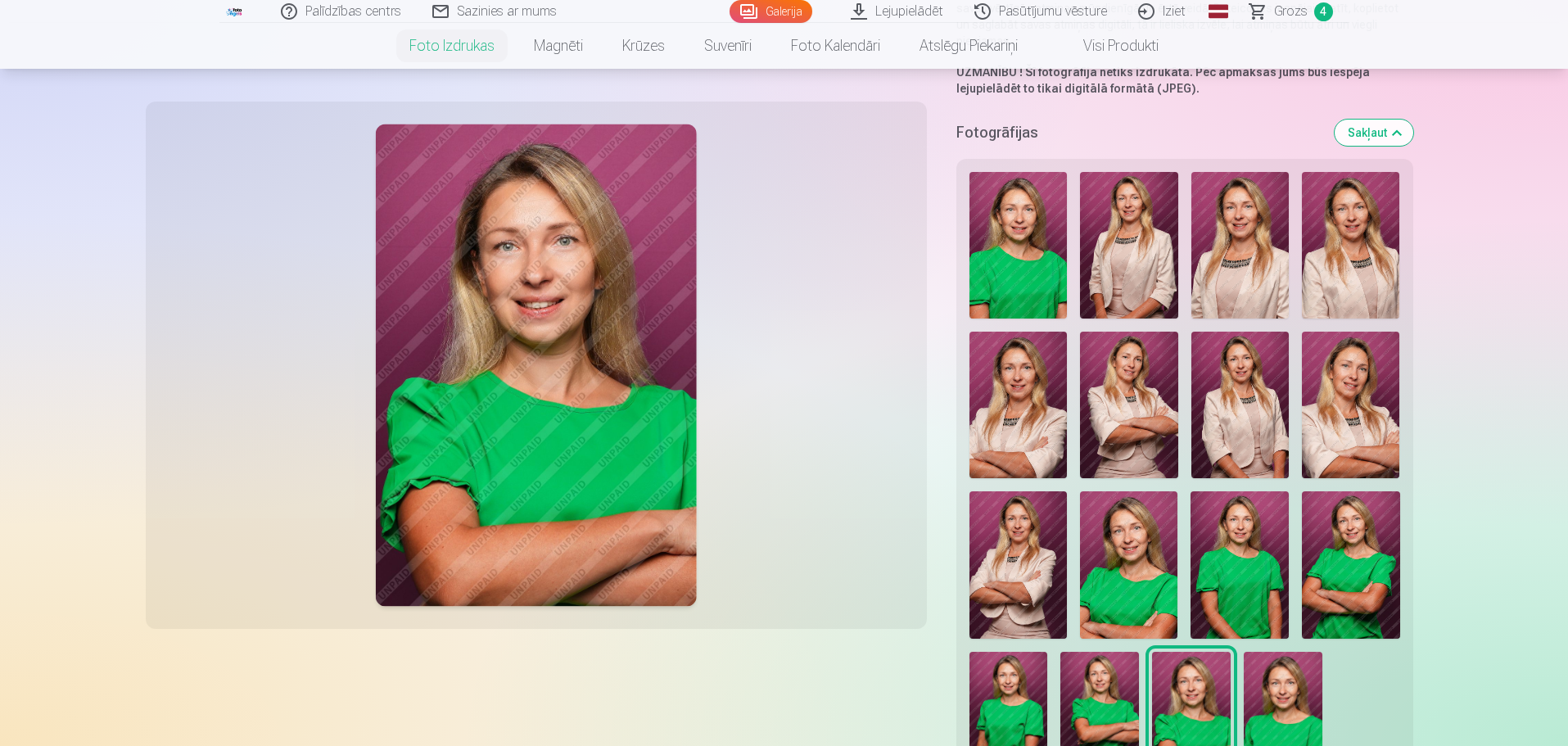
click at [1277, 686] on img at bounding box center [1283, 710] width 79 height 118
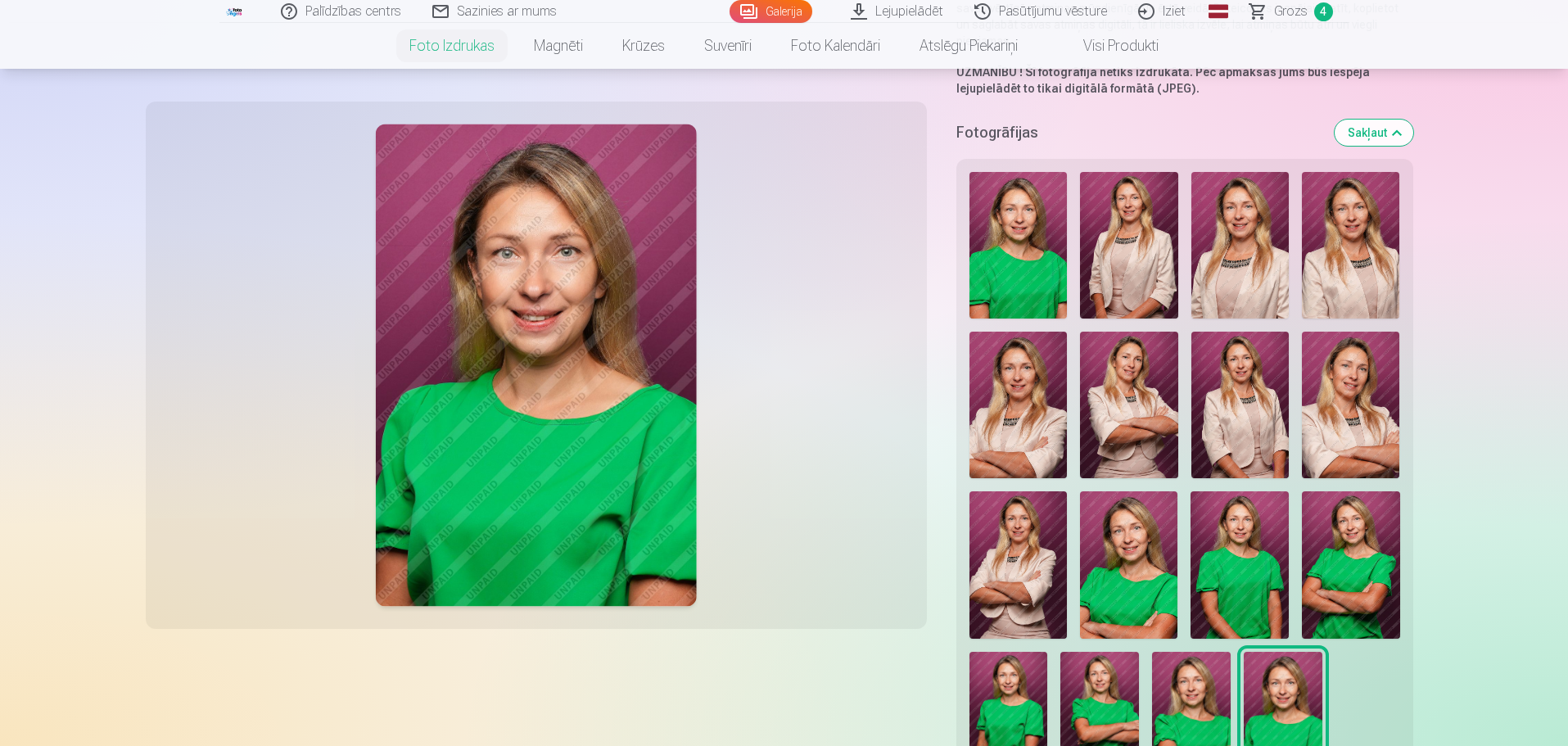
click at [1211, 687] on img at bounding box center [1192, 710] width 79 height 118
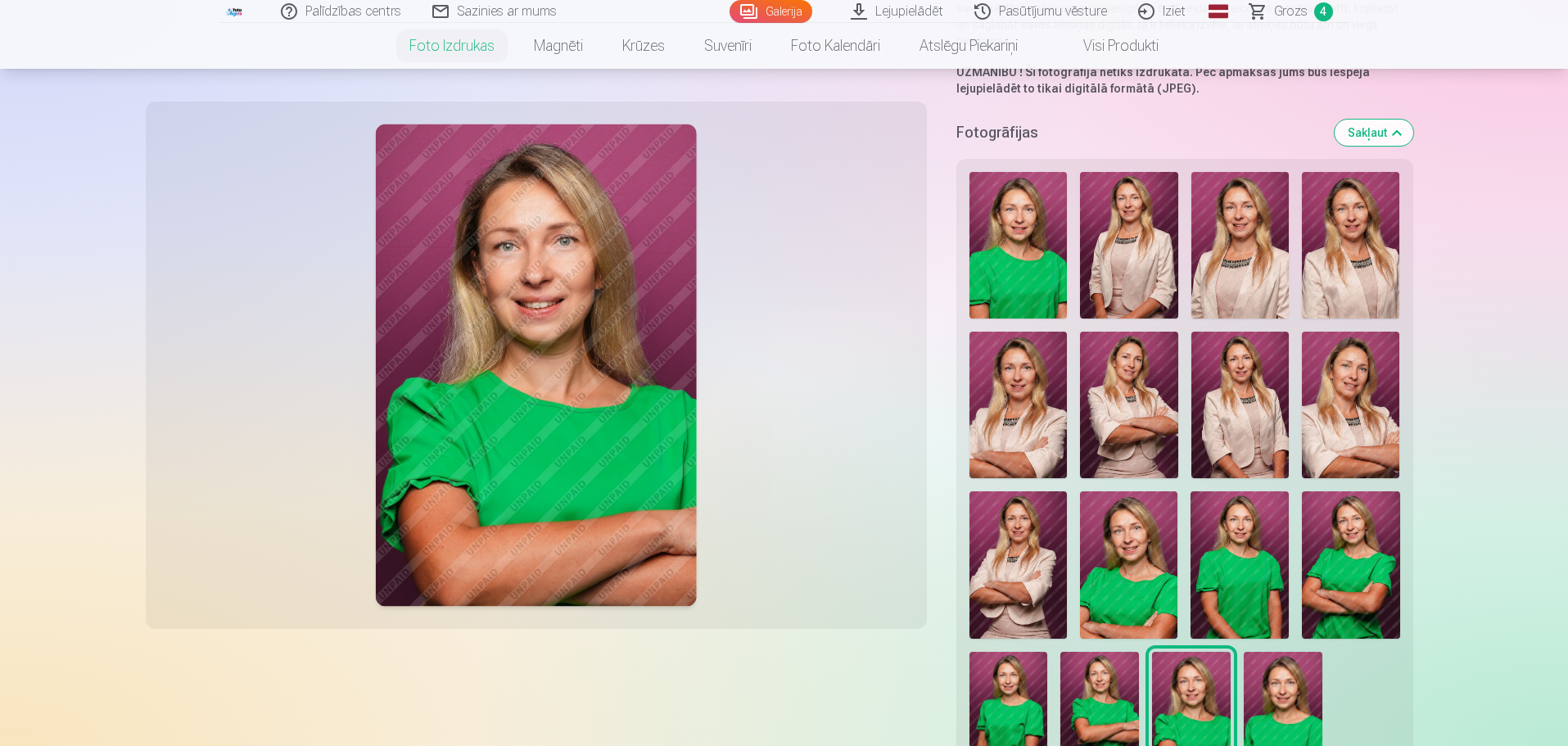
scroll to position [82, 0]
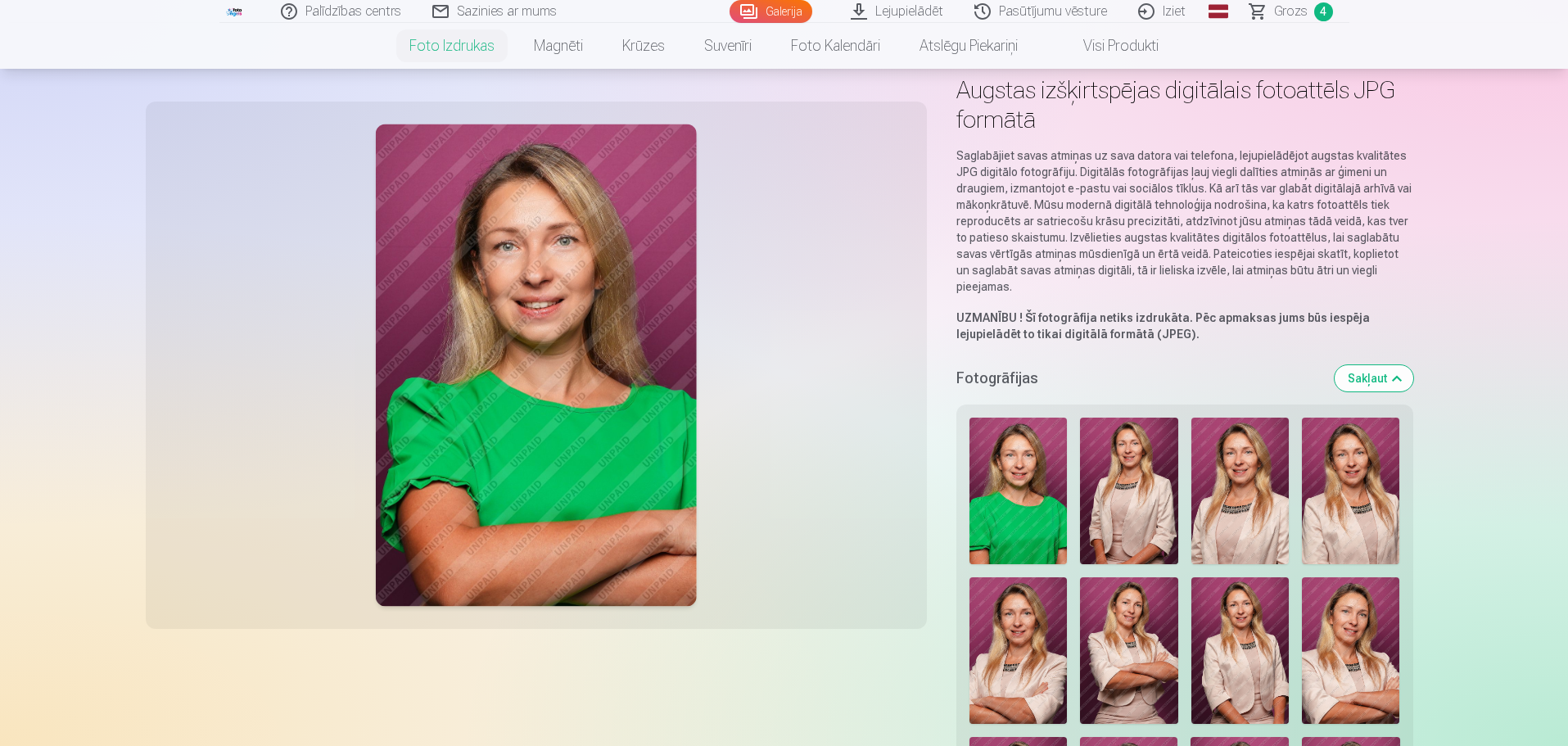
click at [1298, 12] on span "Grozs" at bounding box center [1291, 12] width 34 height 19
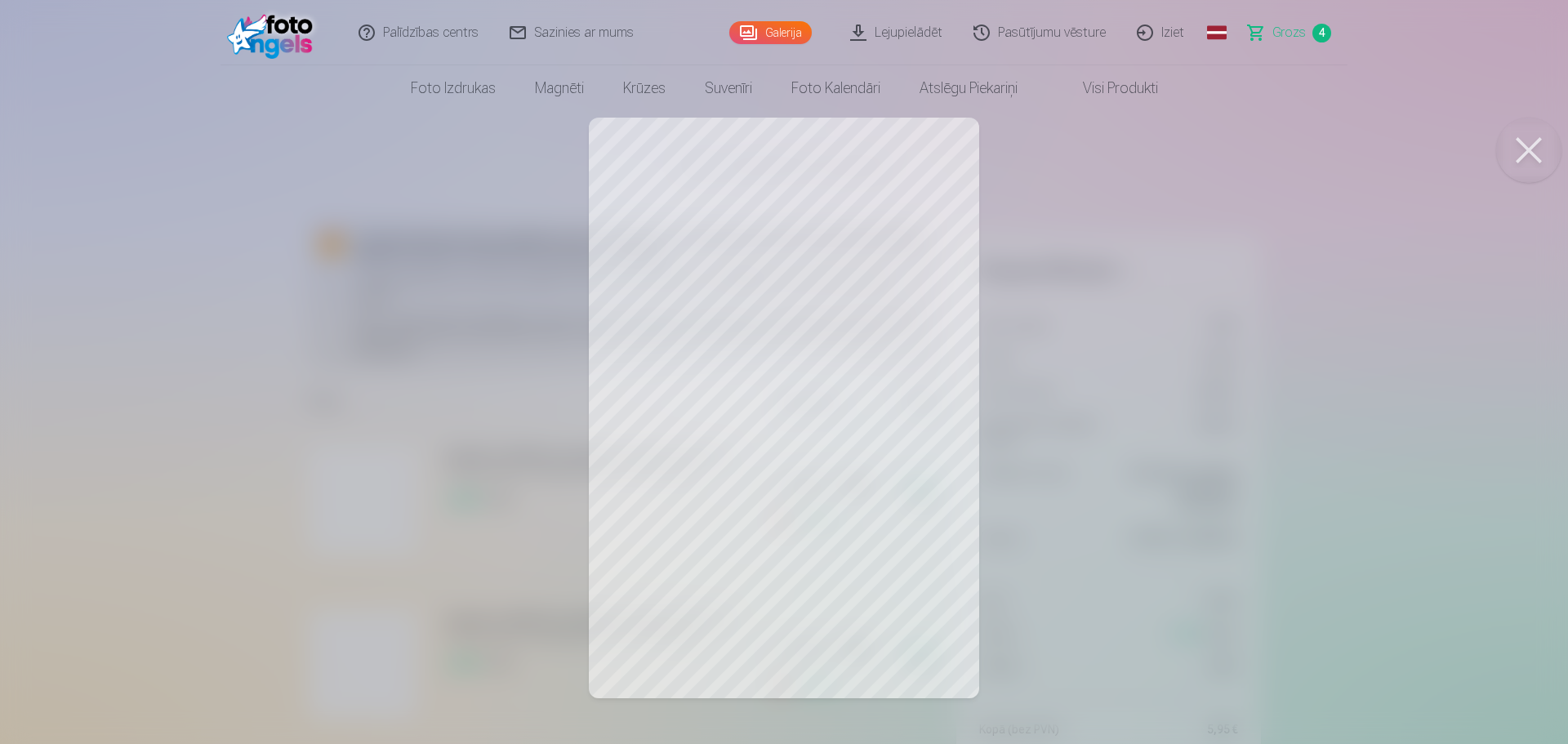
click at [1532, 147] on button at bounding box center [1529, 150] width 65 height 65
click at [1524, 149] on button at bounding box center [1529, 150] width 65 height 65
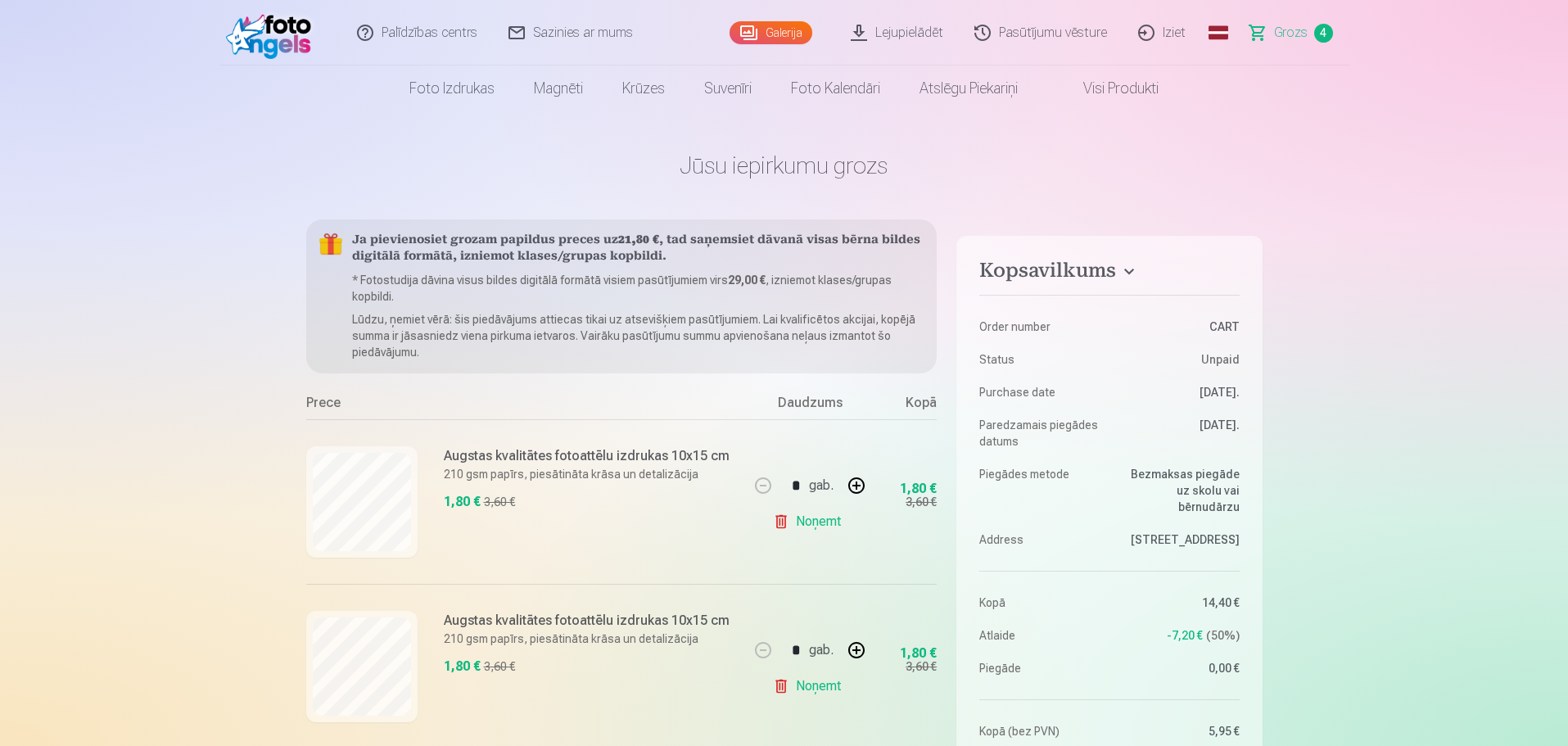
click at [812, 686] on link "Noņemt" at bounding box center [810, 686] width 75 height 33
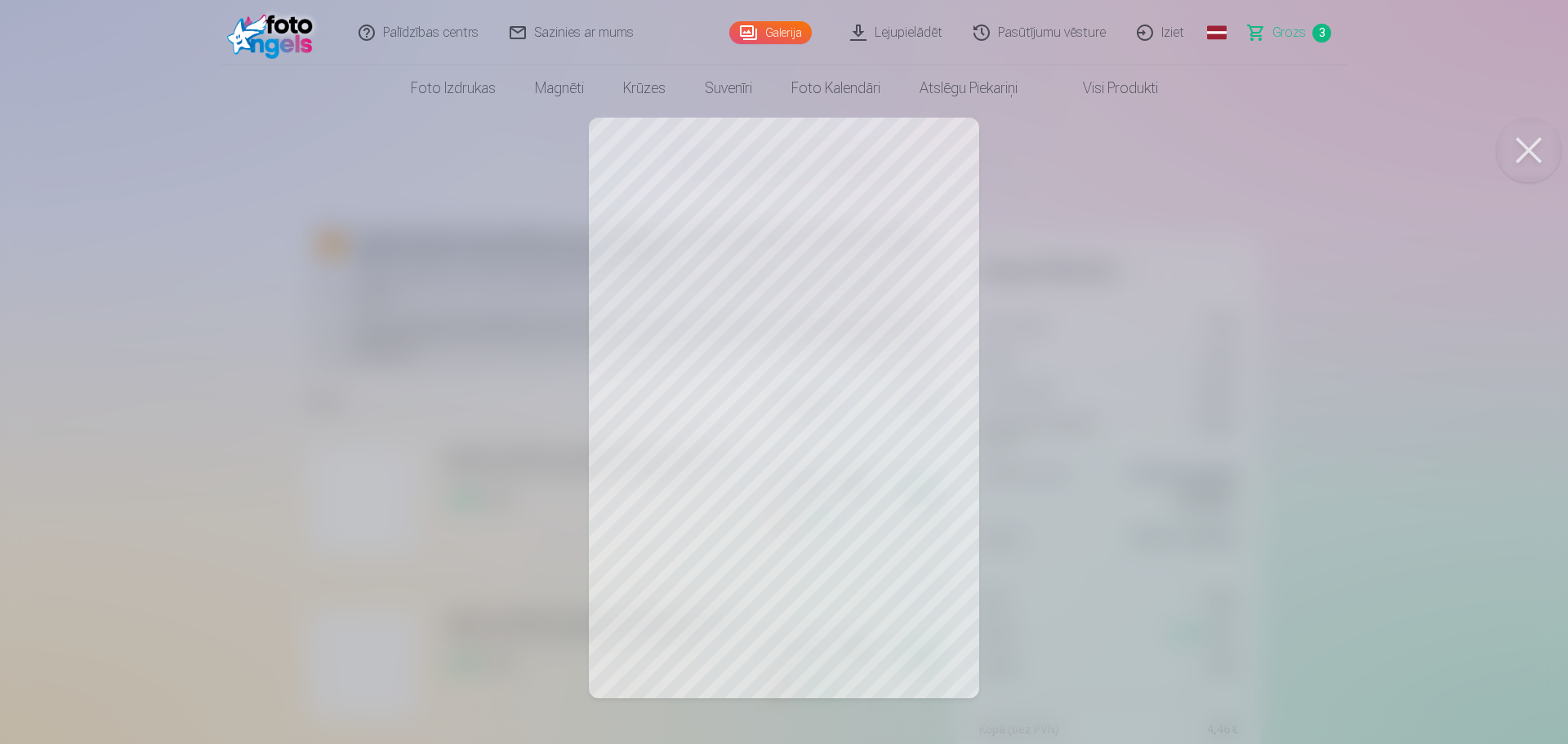
click at [1527, 146] on button at bounding box center [1529, 150] width 65 height 65
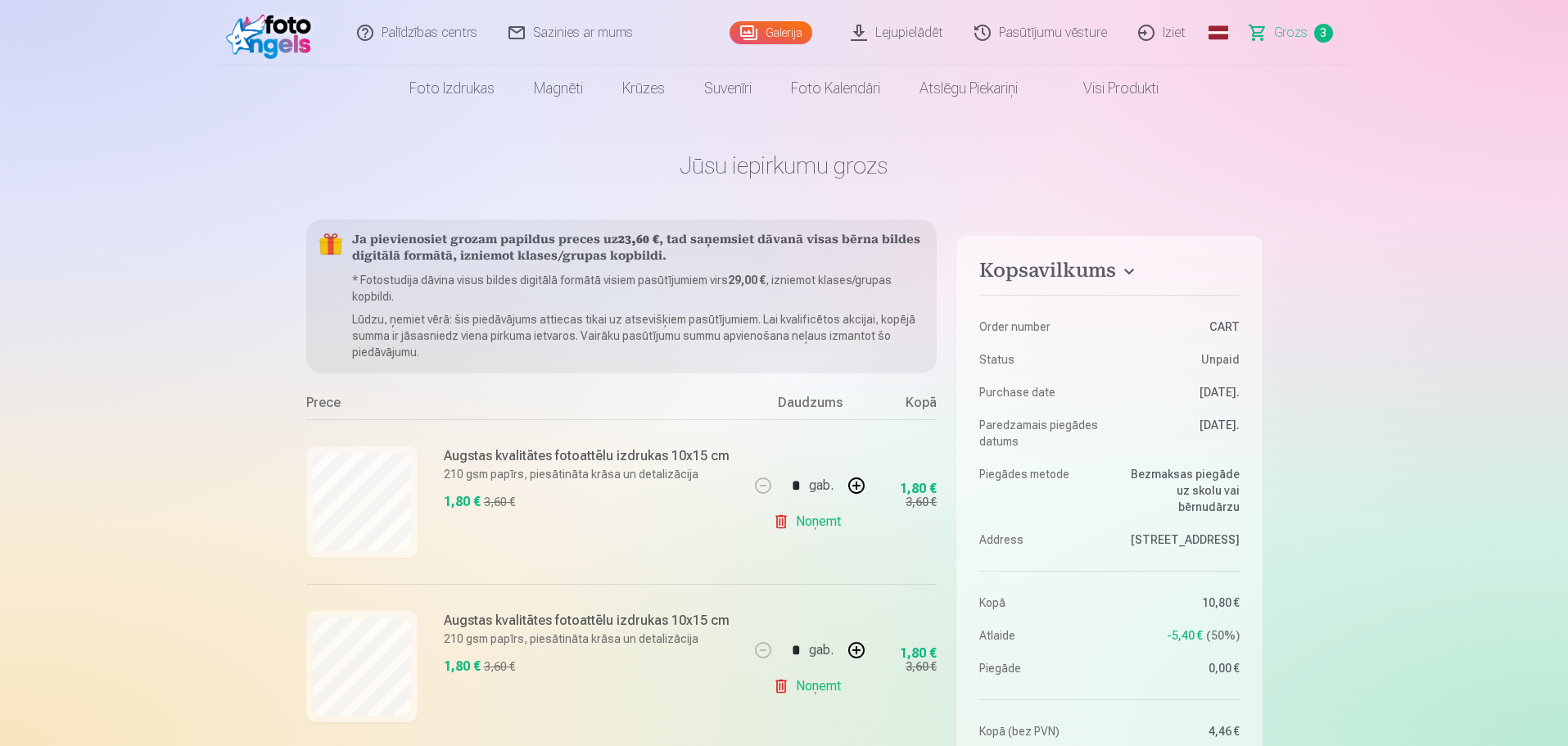
scroll to position [246, 0]
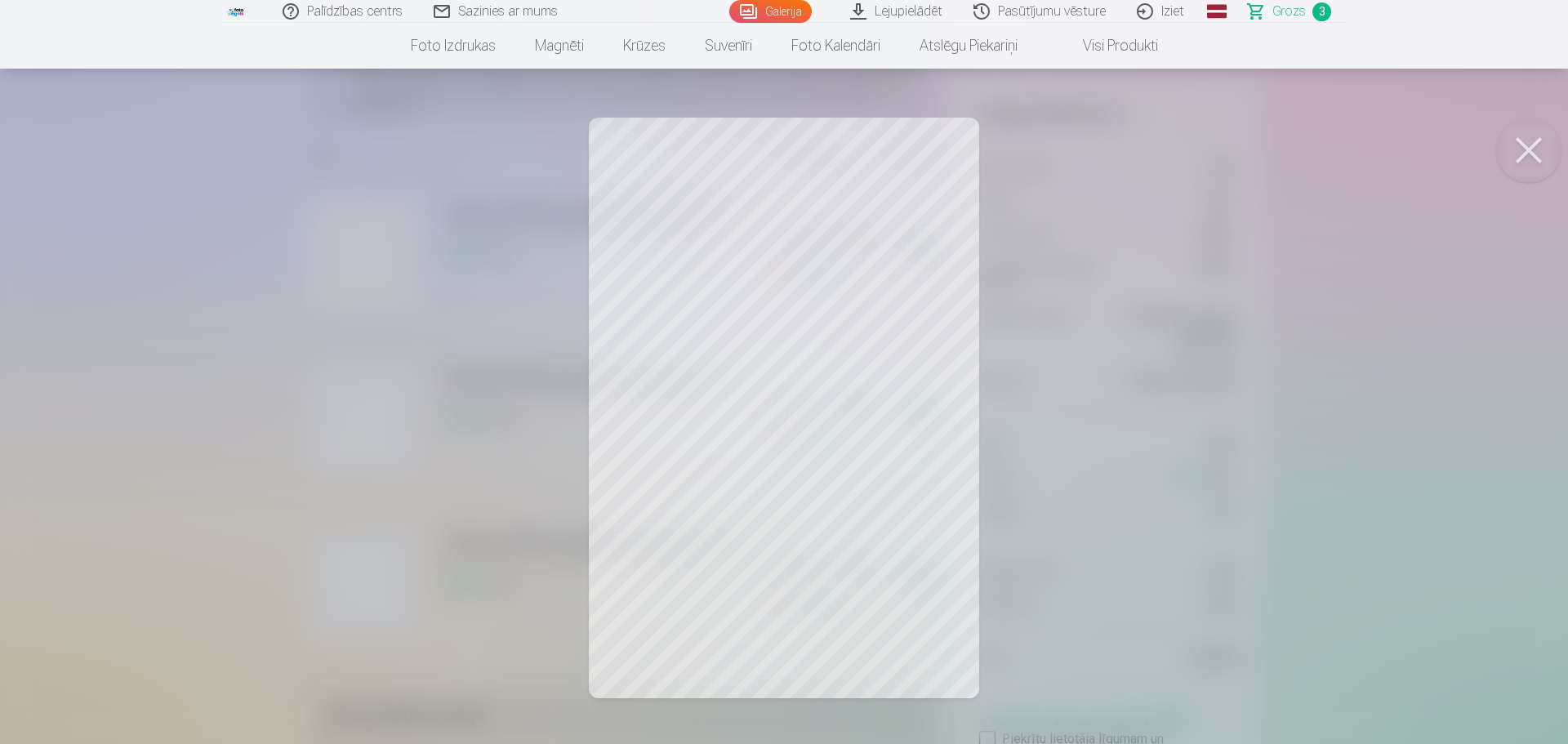
click at [1515, 154] on button at bounding box center [1529, 150] width 65 height 65
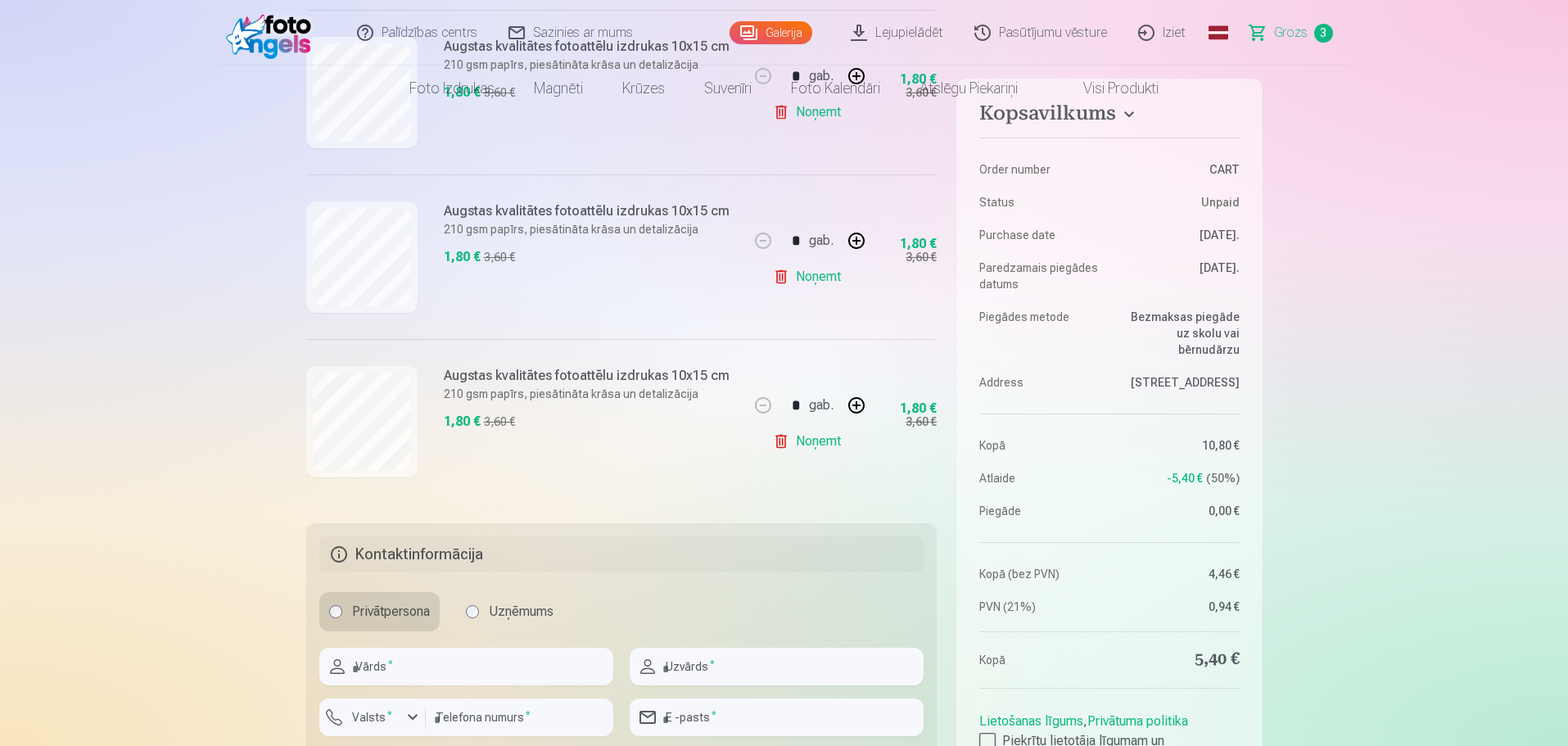
scroll to position [0, 0]
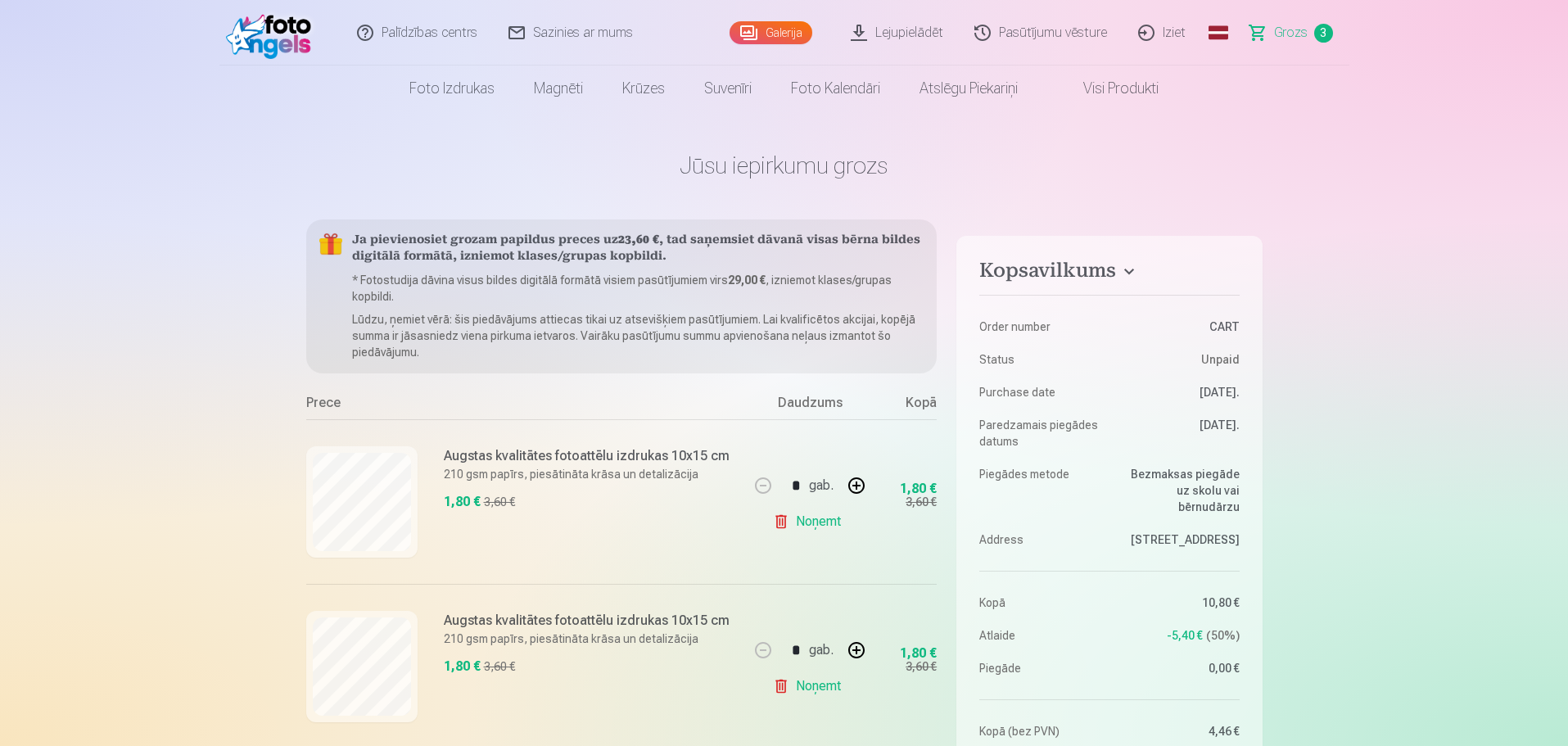
click at [519, 468] on p "210 gsm papīrs, piesātināta krāsa un detalizācija" at bounding box center [587, 473] width 286 height 16
click at [798, 31] on link "Galerija" at bounding box center [771, 33] width 83 height 23
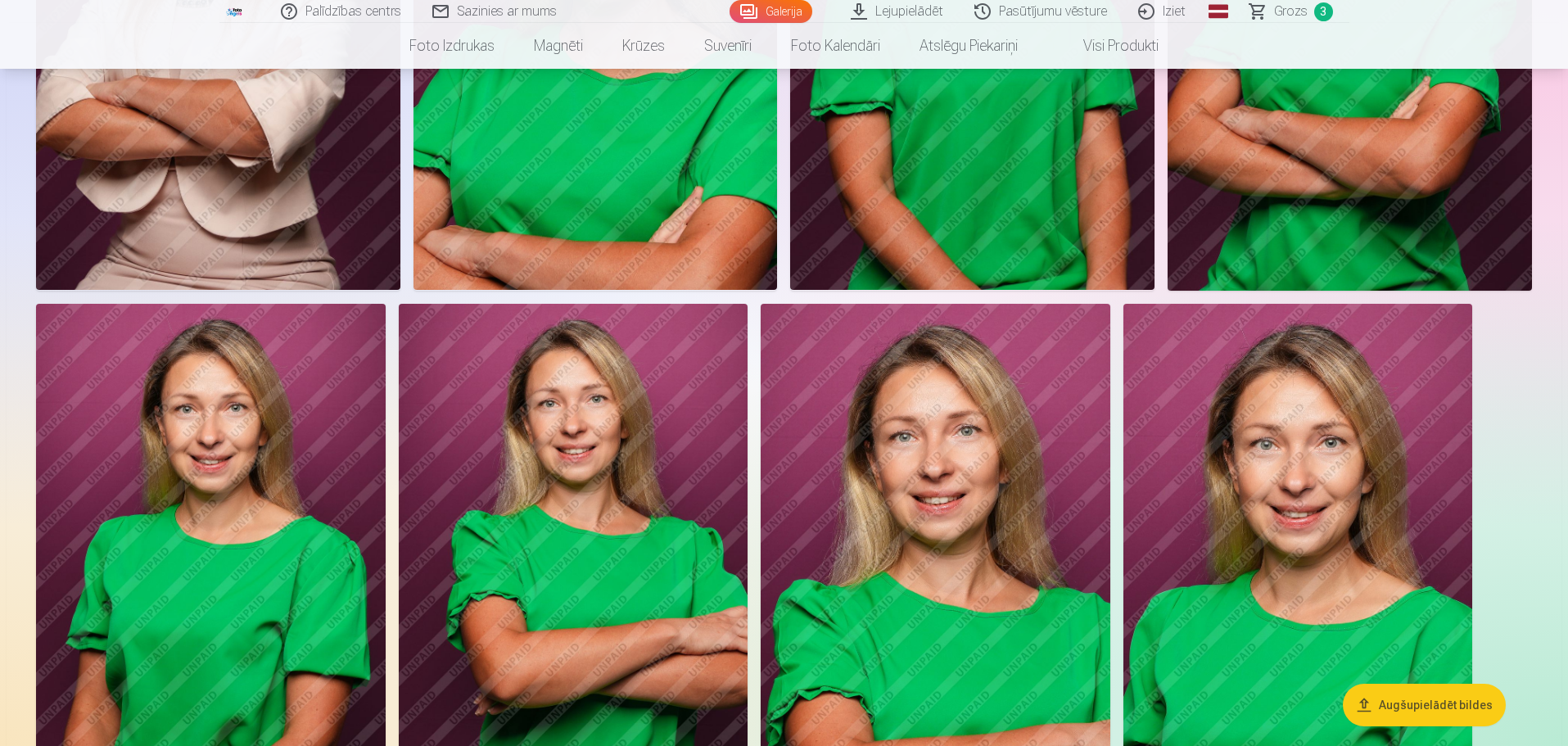
scroll to position [1883, 0]
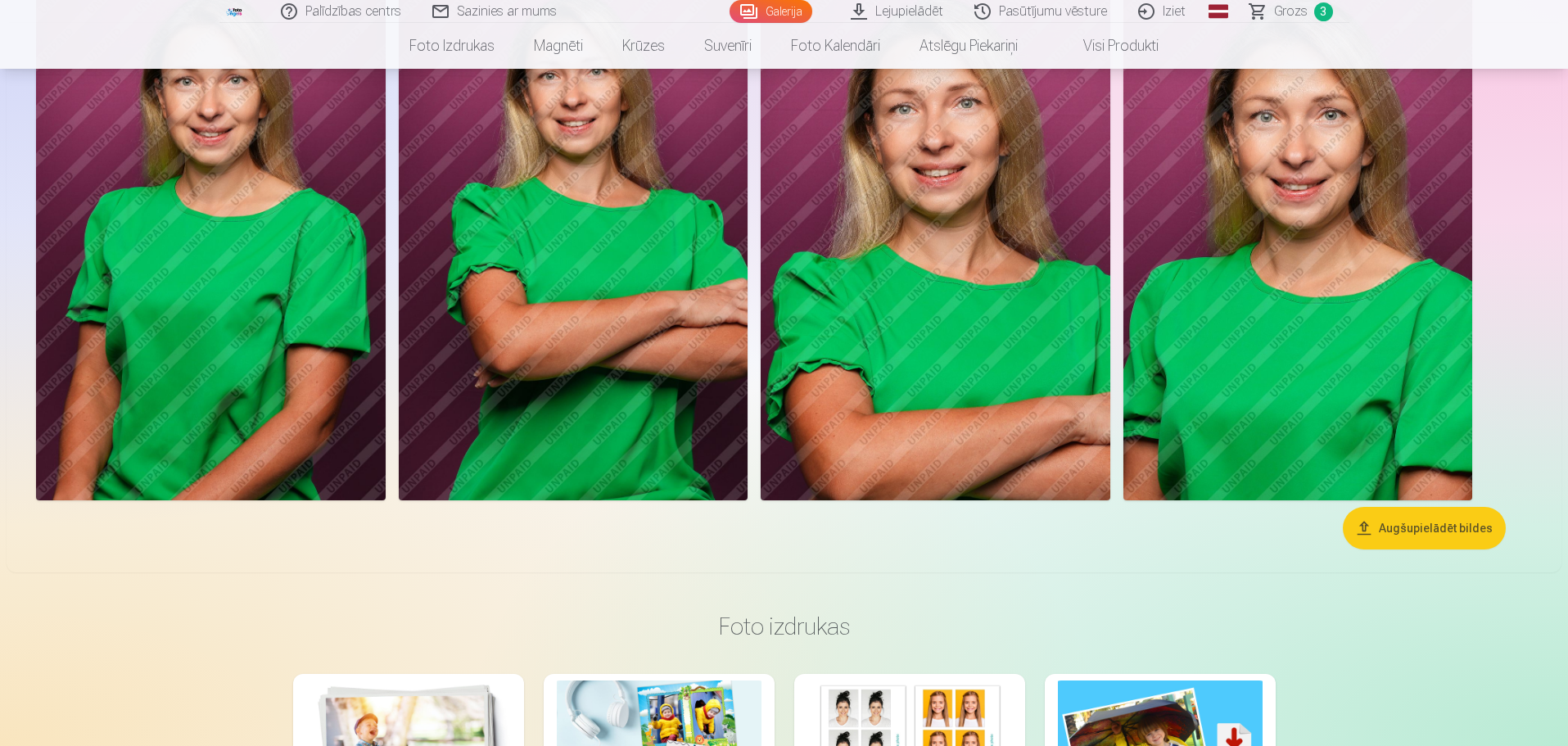
click at [1411, 520] on button "Augšupielādēt bildes" at bounding box center [1424, 528] width 163 height 42
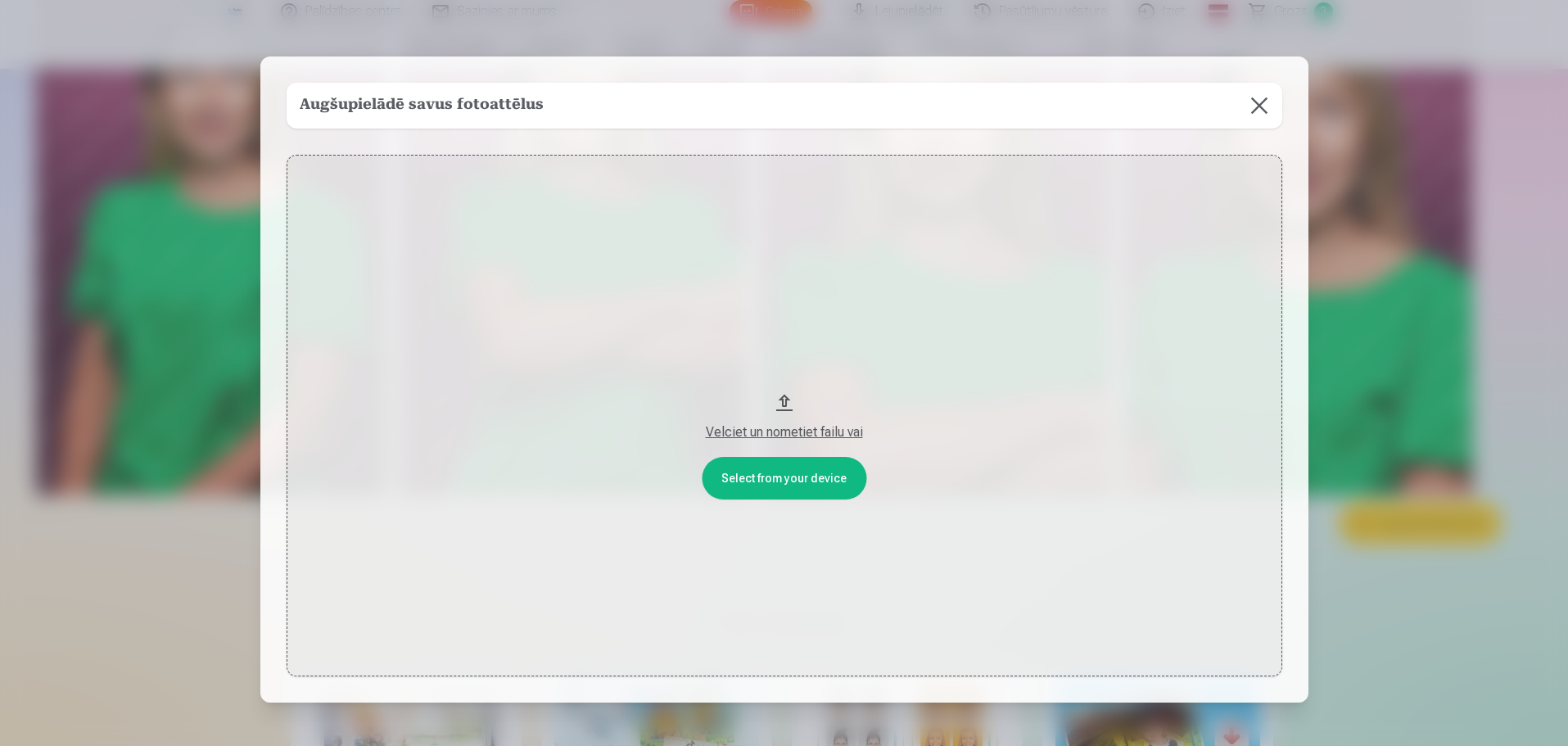
scroll to position [1888, 0]
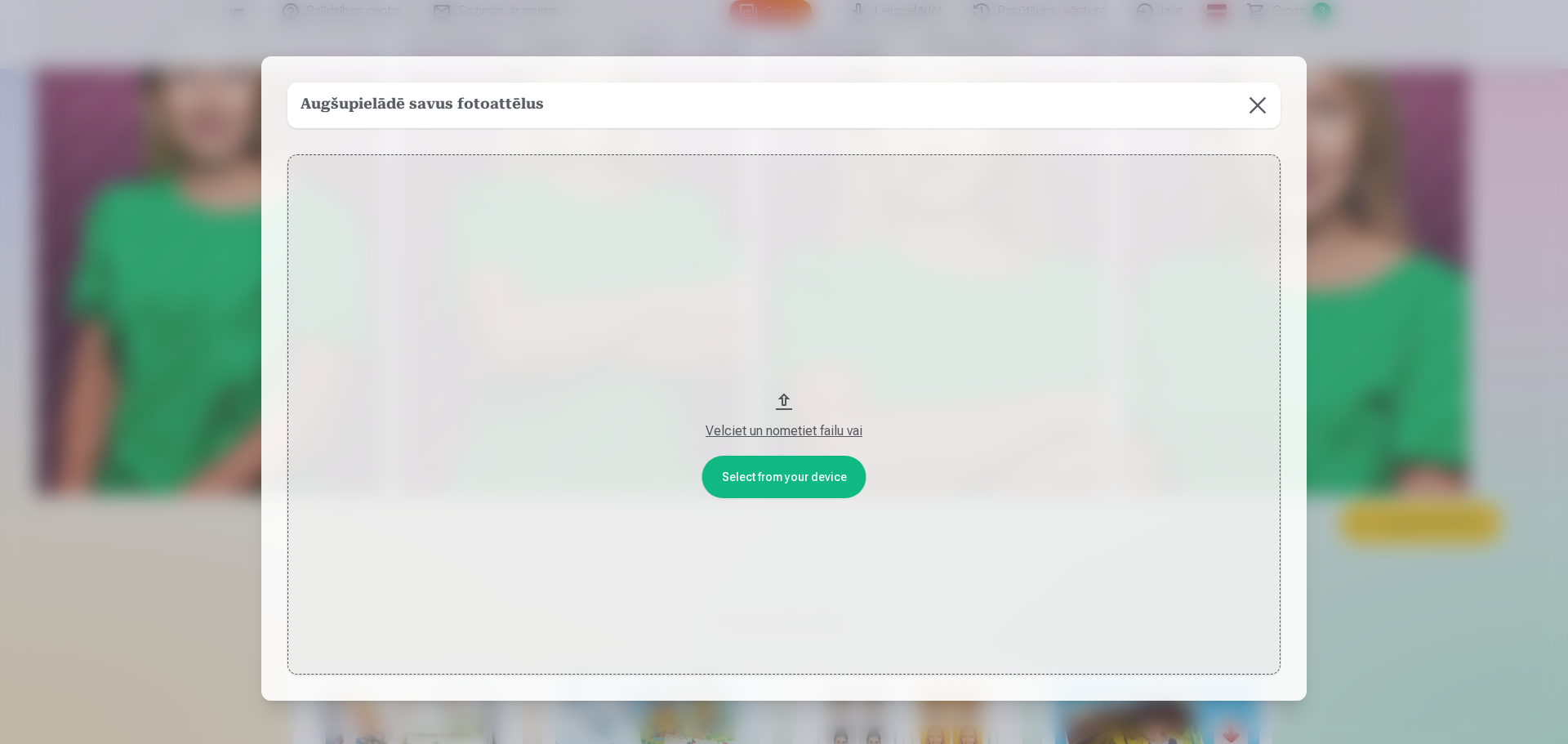
click at [737, 432] on div "Velciet un nometiet failu vai" at bounding box center [784, 431] width 961 height 19
click at [785, 476] on button "Velciet un nometiet failu vai" at bounding box center [784, 415] width 993 height 521
click at [1258, 98] on button at bounding box center [1258, 105] width 46 height 46
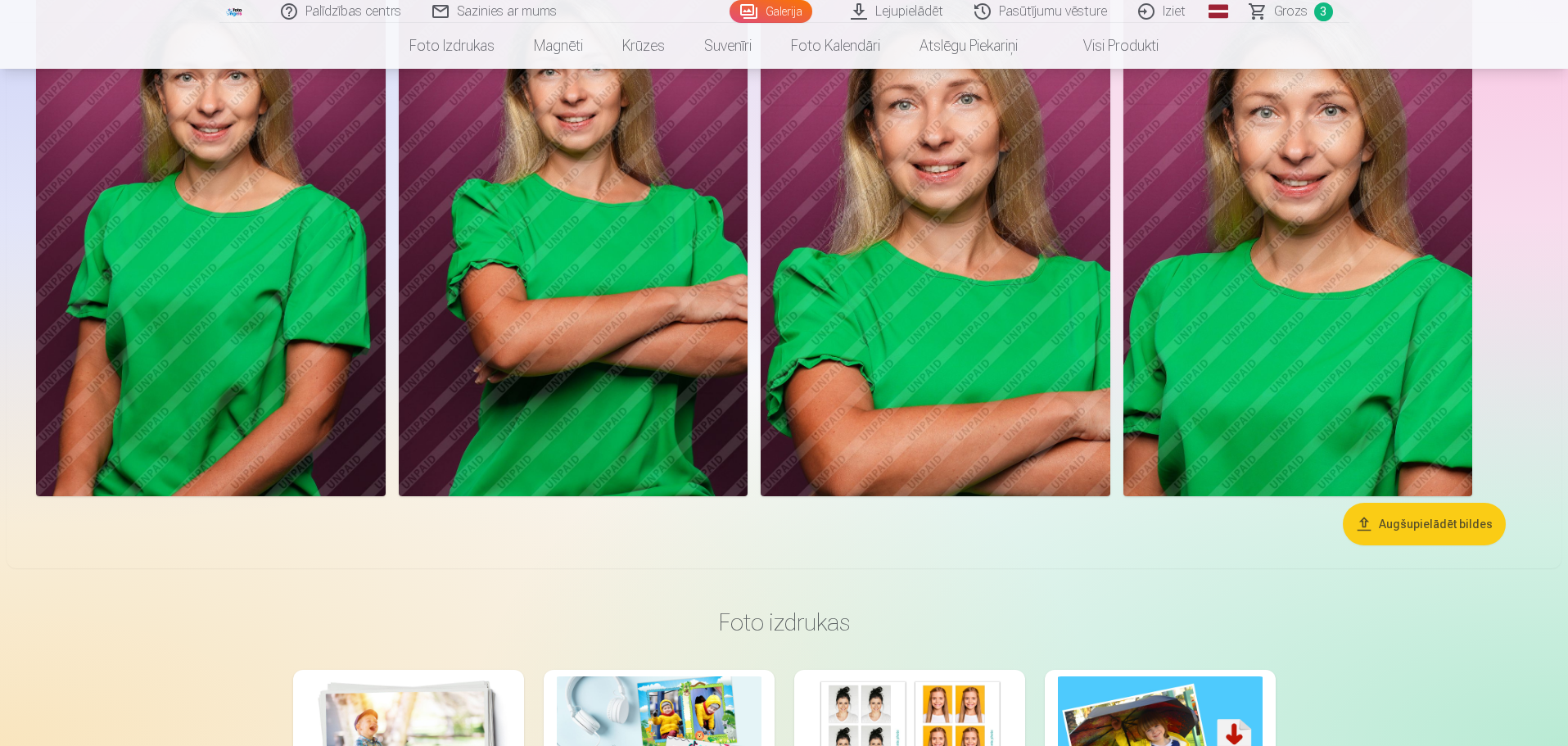
scroll to position [1642, 0]
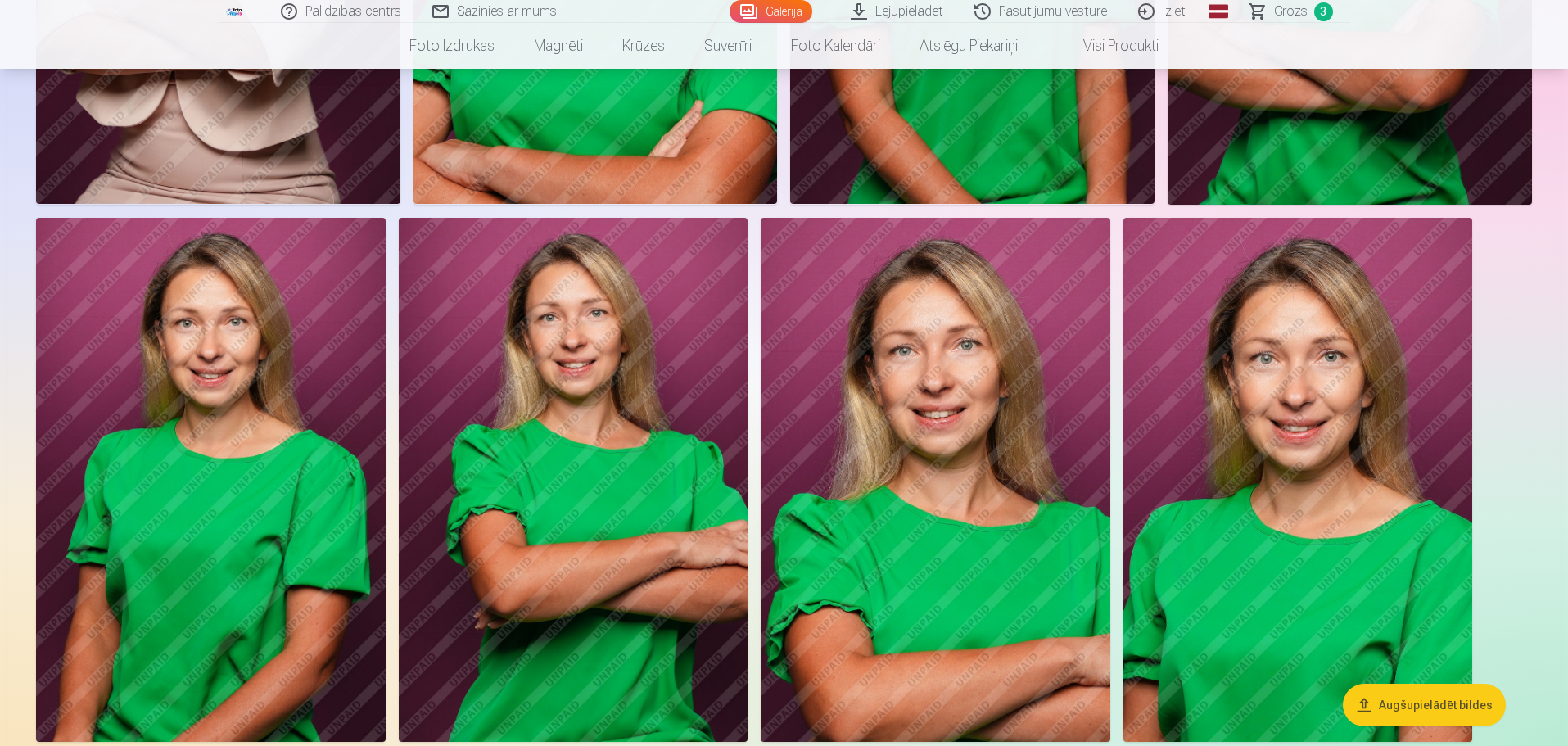
drag, startPoint x: 512, startPoint y: 398, endPoint x: 484, endPoint y: 401, distance: 28.2
click at [484, 401] on img at bounding box center [573, 480] width 350 height 524
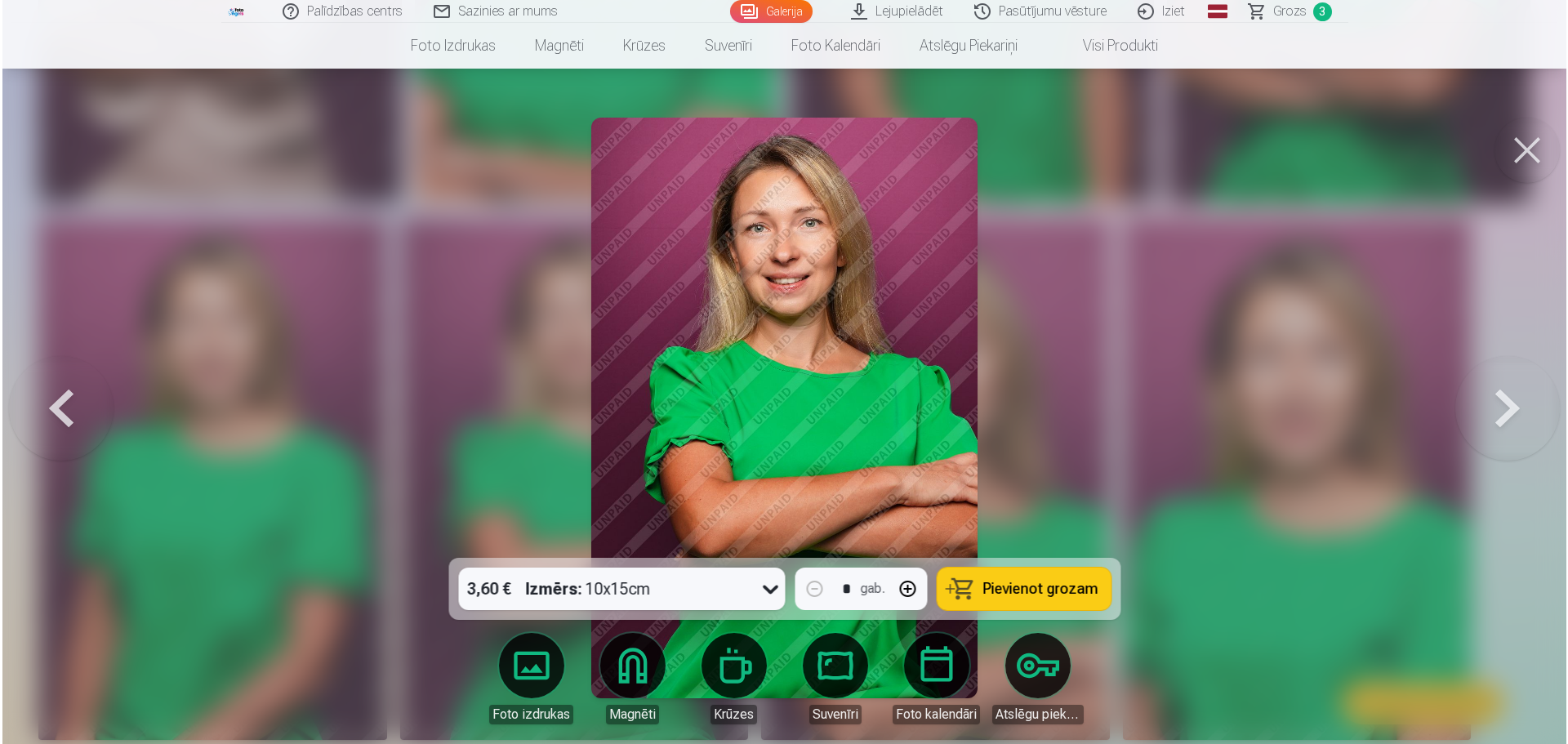
scroll to position [1640, 0]
click at [1225, 474] on div at bounding box center [784, 372] width 1568 height 744
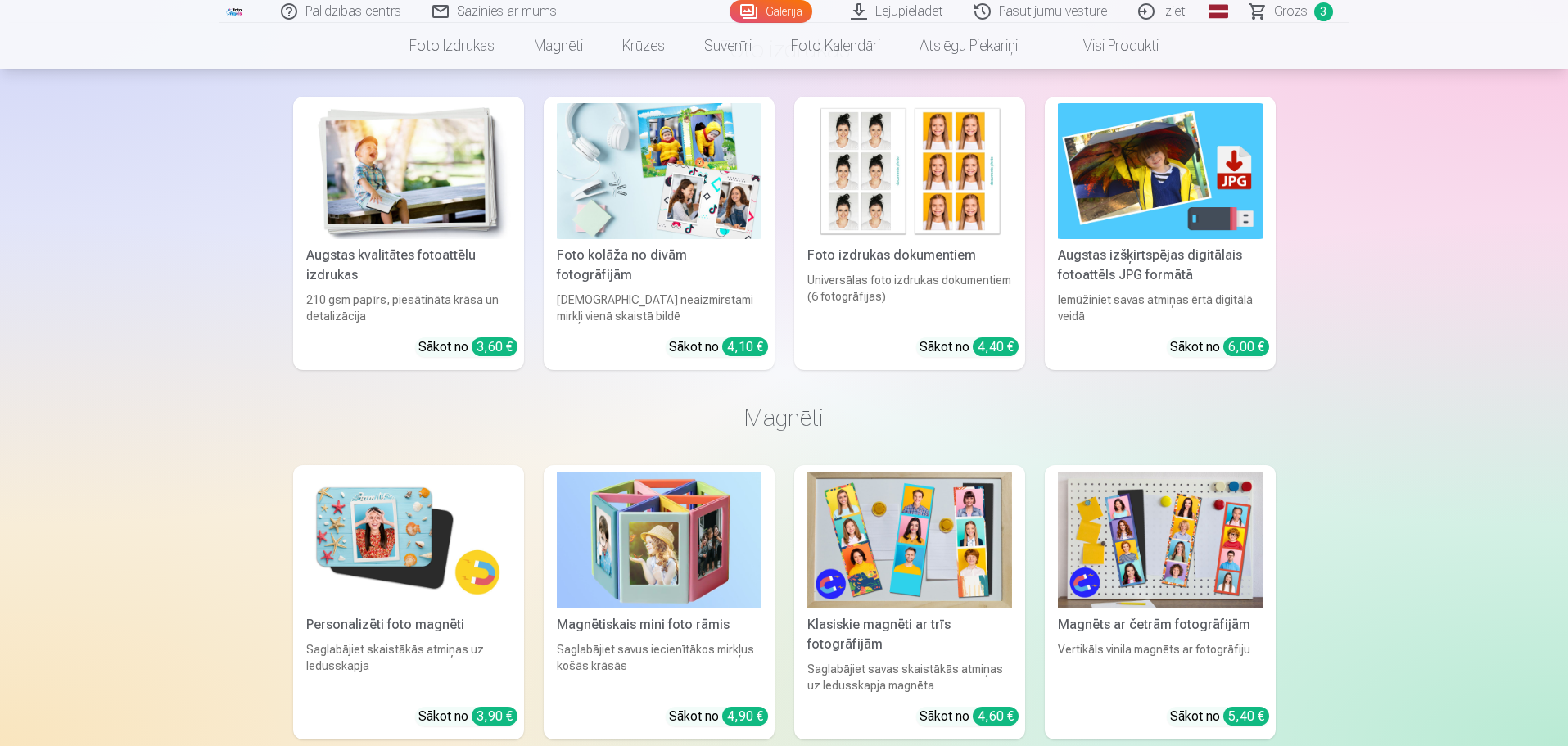
scroll to position [2215, 0]
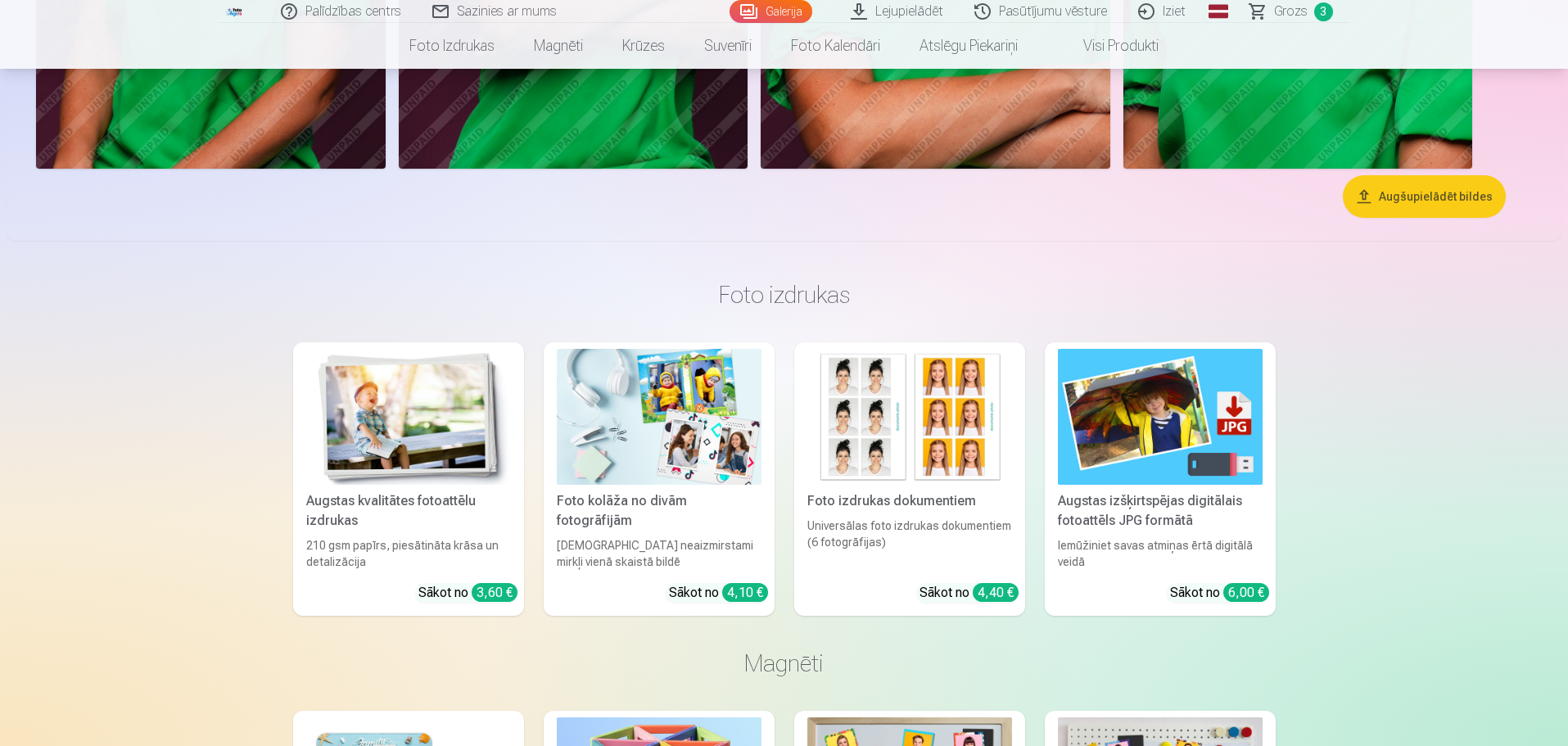
click at [1101, 463] on img at bounding box center [1160, 417] width 205 height 136
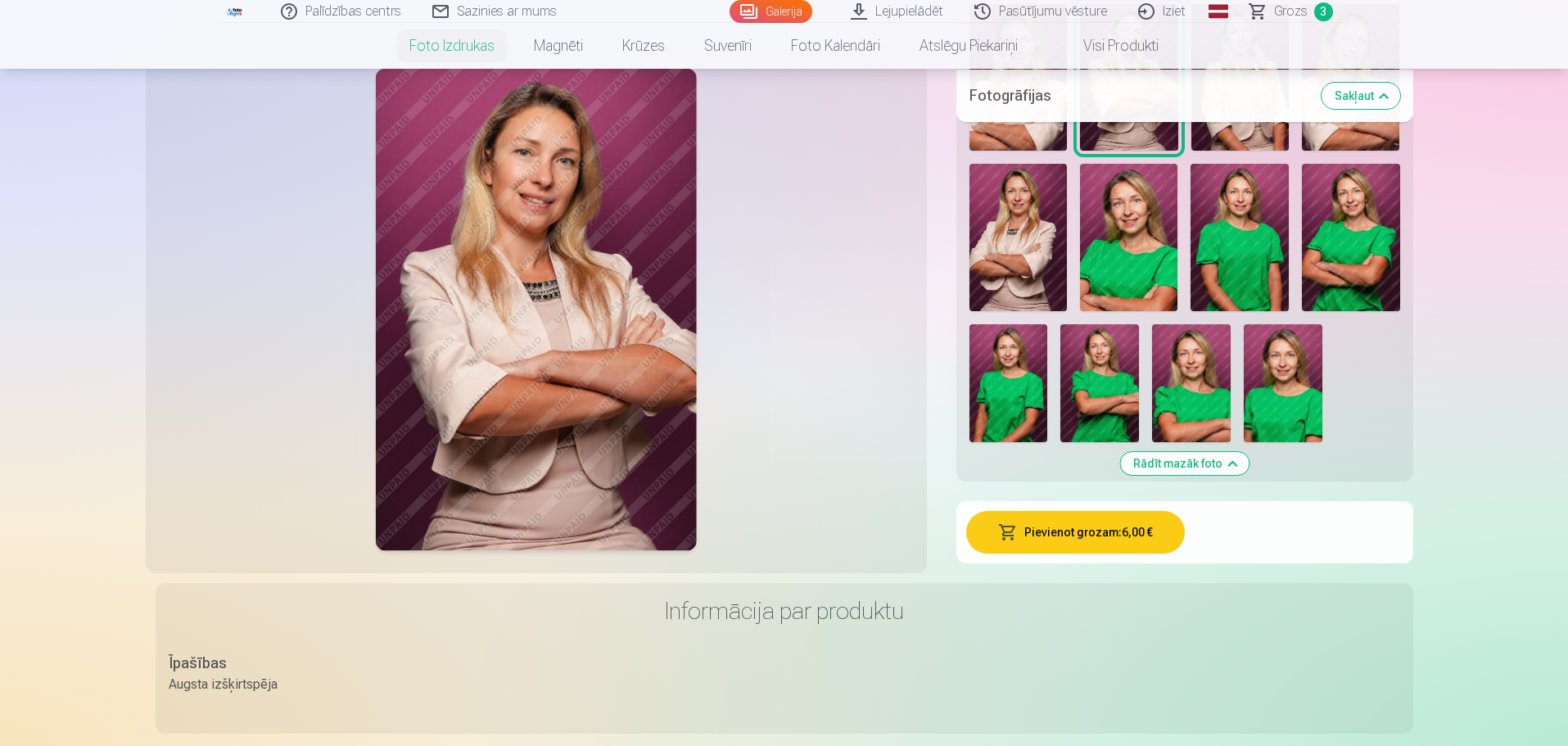
scroll to position [164, 0]
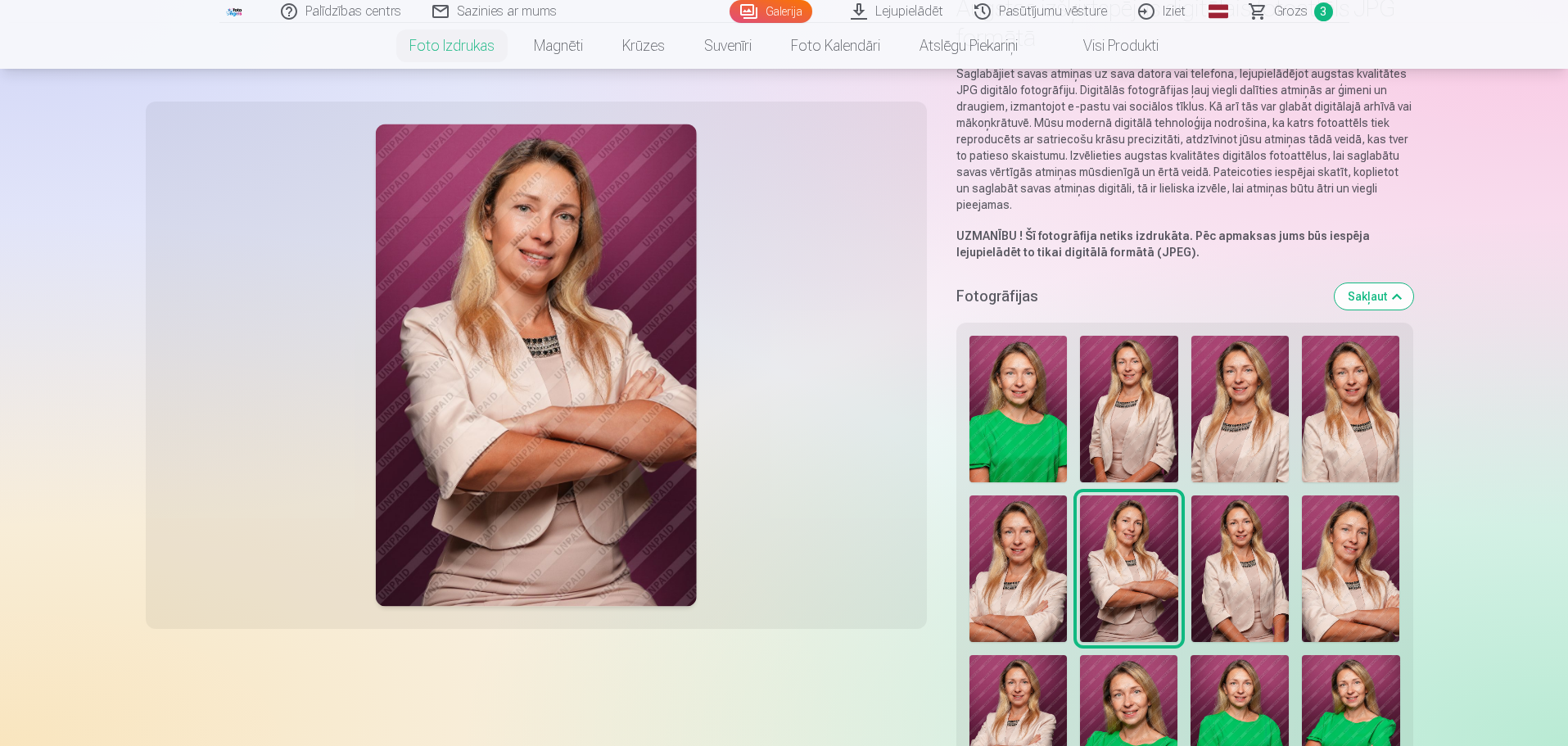
click at [993, 431] on img at bounding box center [1019, 409] width 98 height 147
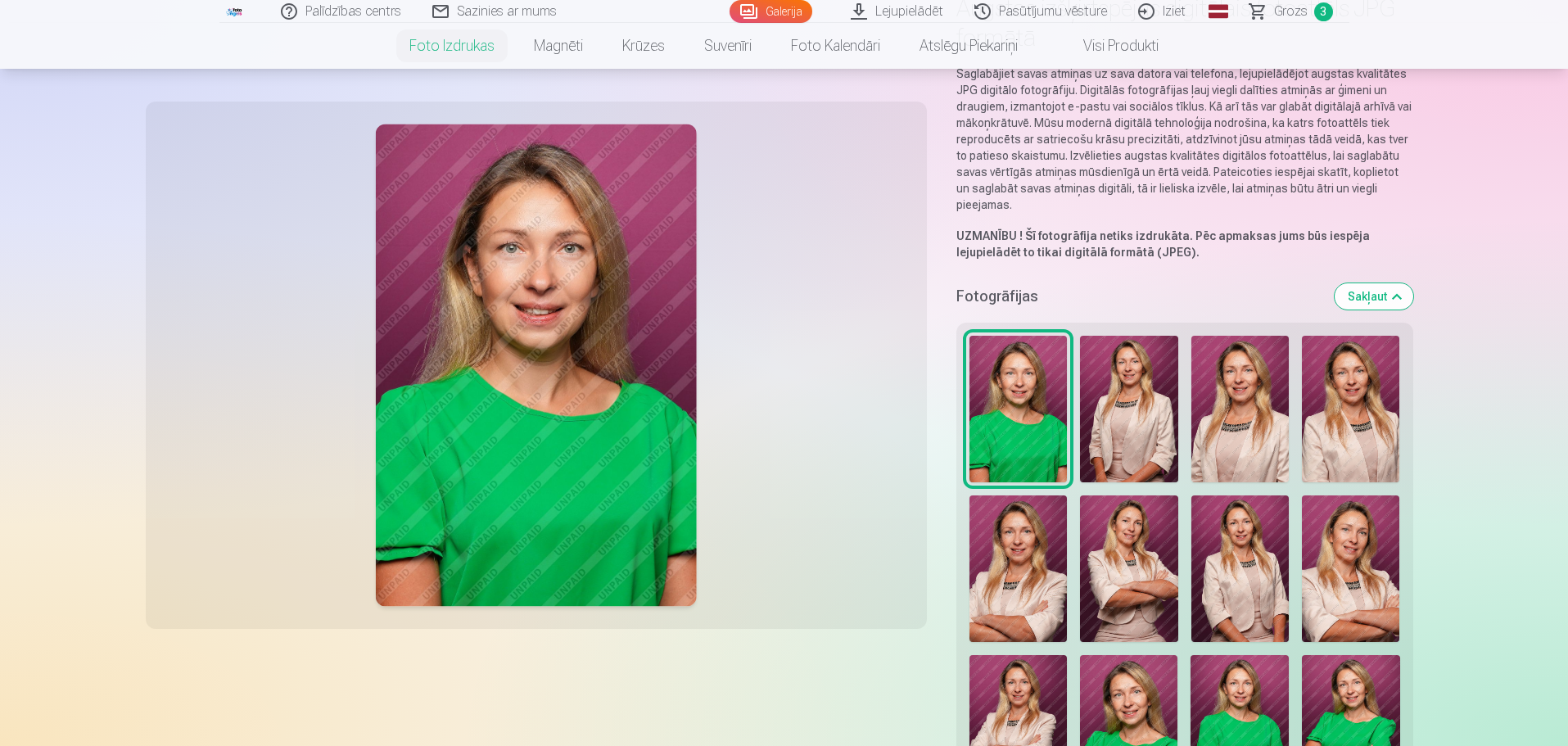
click at [1129, 431] on img at bounding box center [1129, 409] width 98 height 147
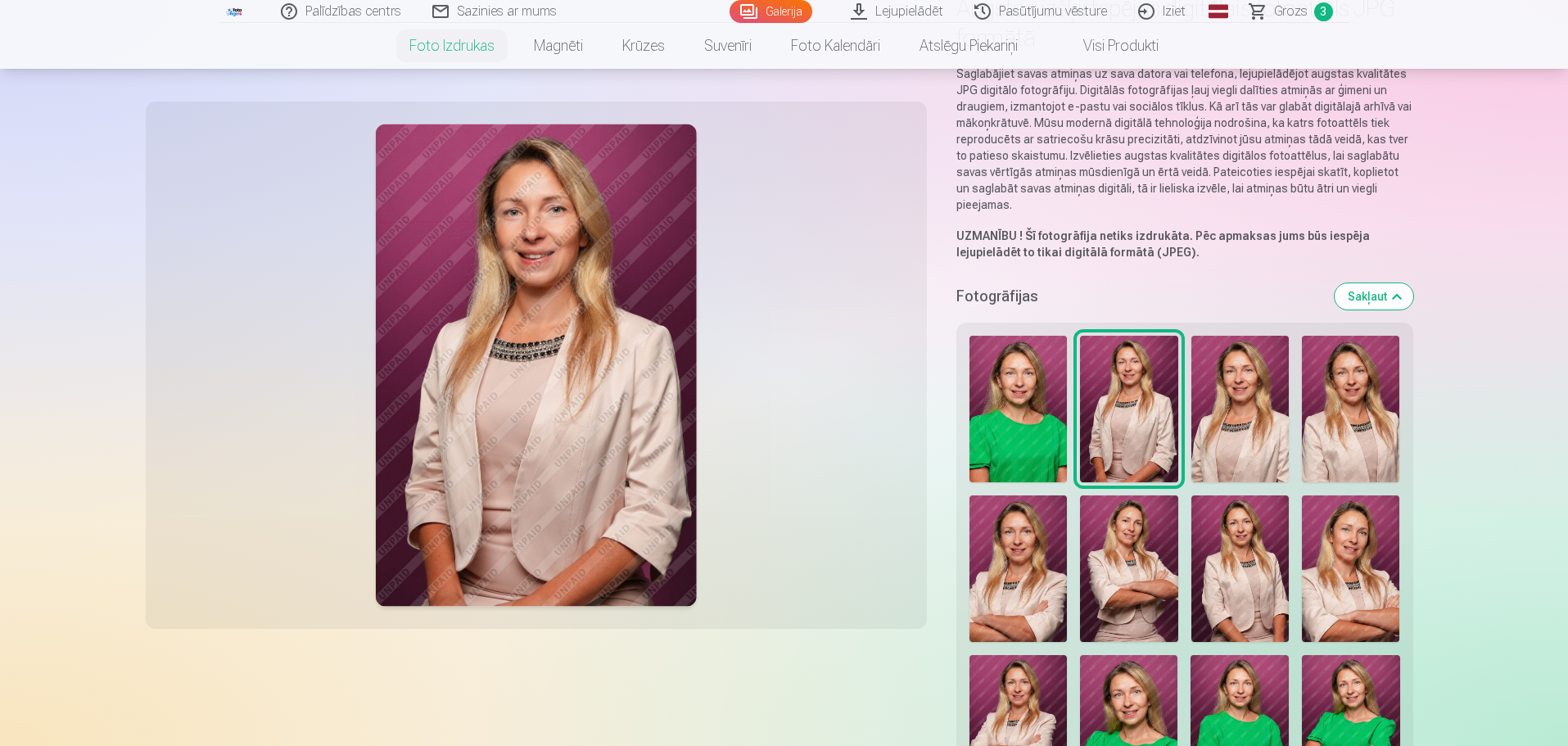
click at [1260, 432] on img at bounding box center [1240, 409] width 97 height 147
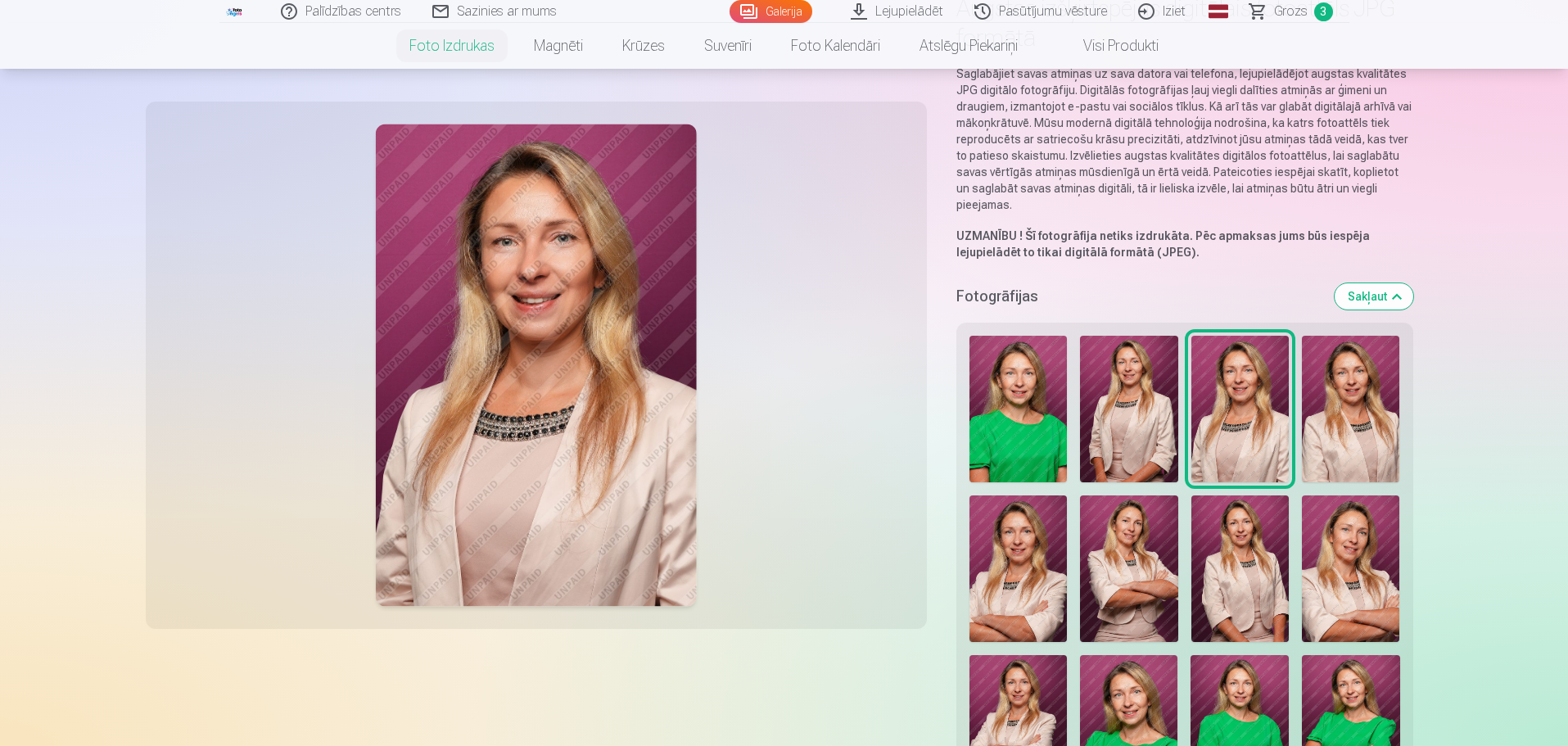
click at [1353, 430] on img at bounding box center [1350, 409] width 97 height 147
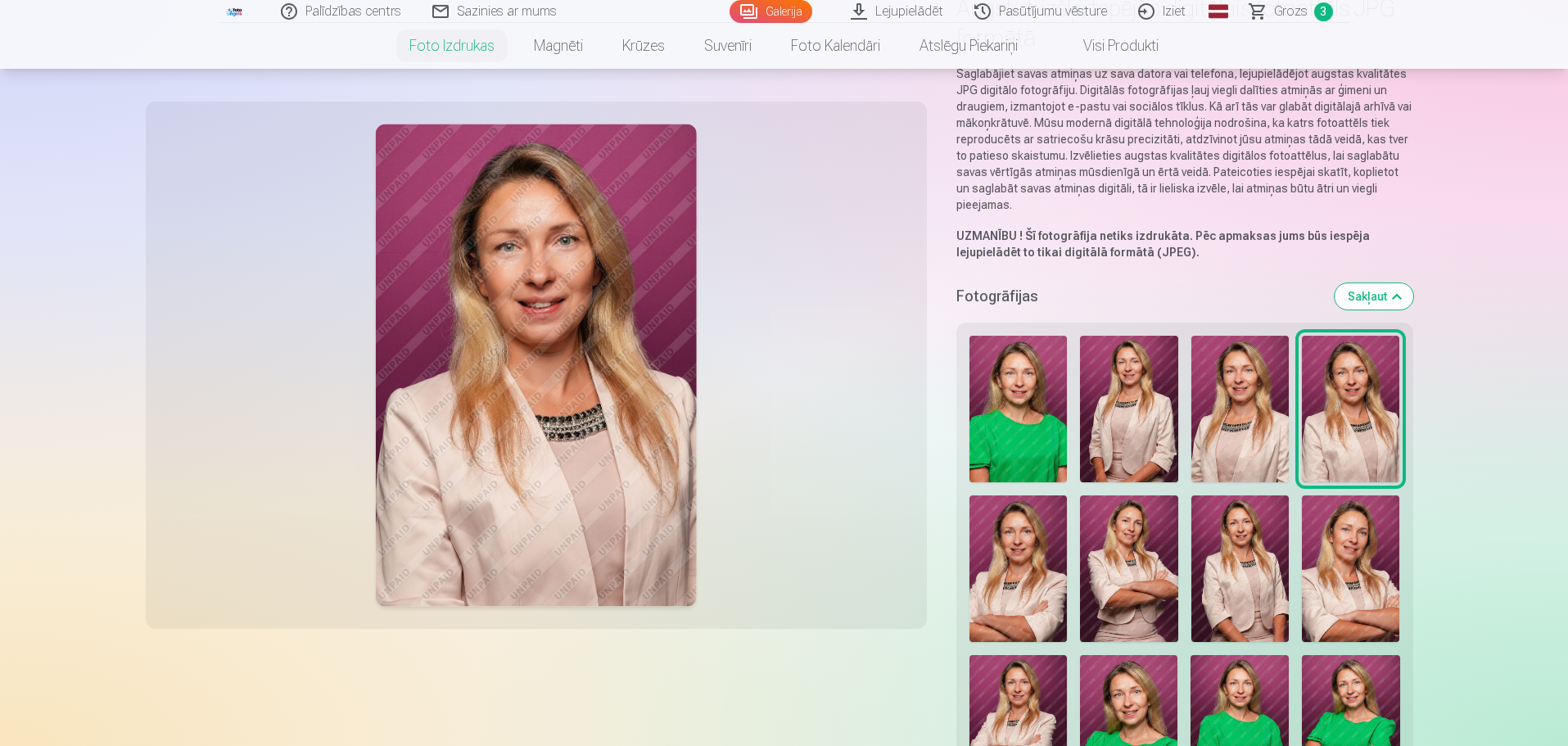
click at [989, 546] on img at bounding box center [1018, 568] width 97 height 147
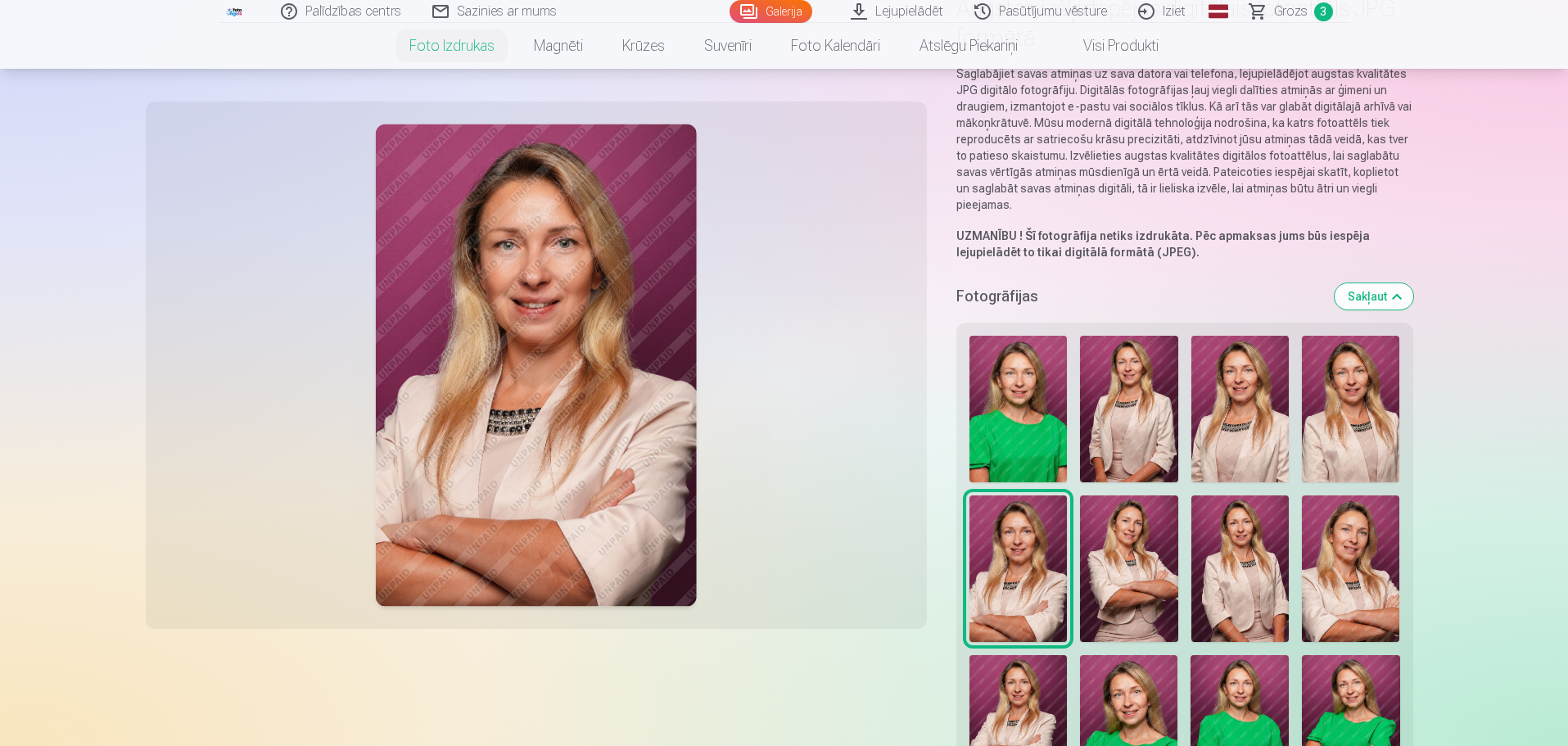
click at [1149, 557] on img at bounding box center [1129, 568] width 98 height 147
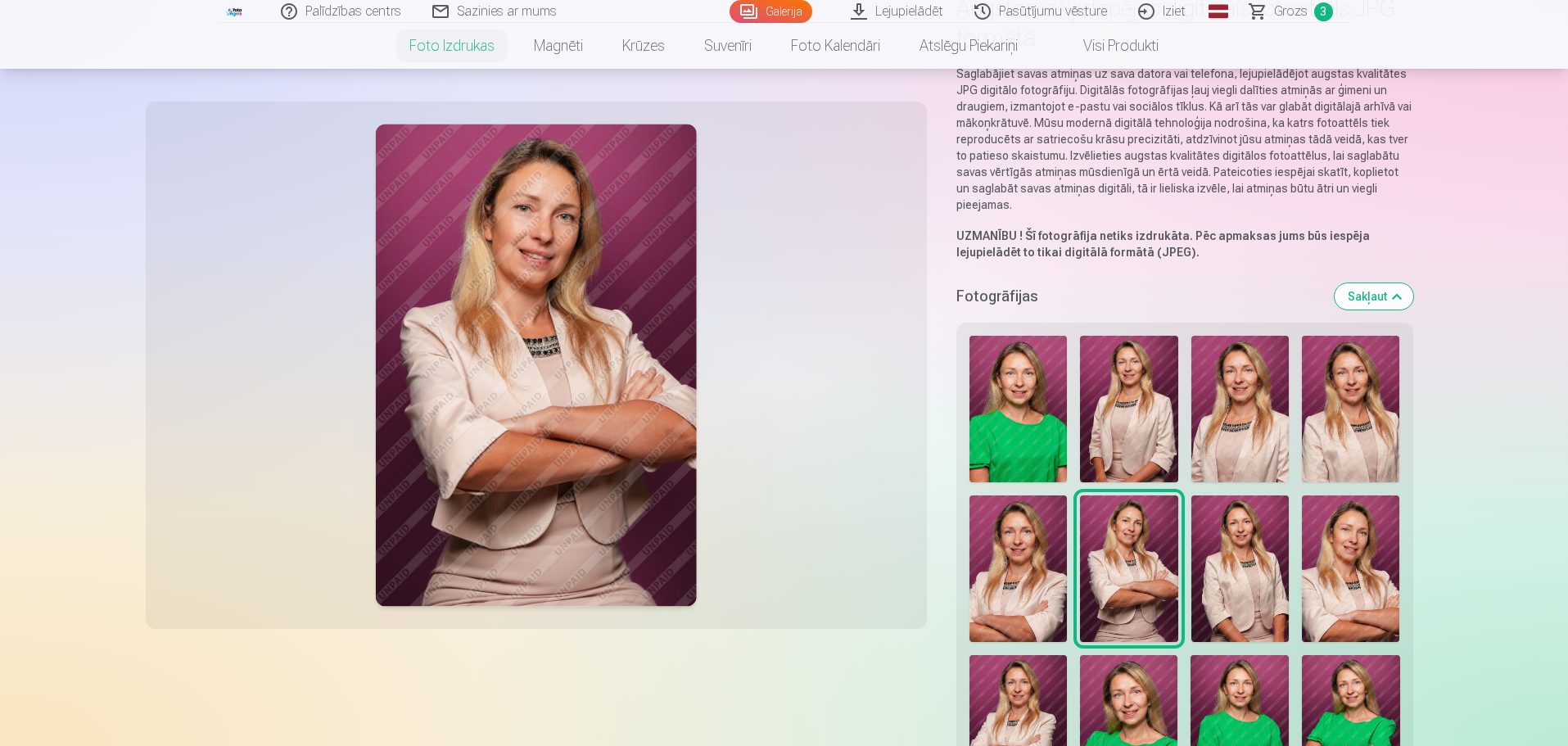
click at [1215, 565] on img at bounding box center [1240, 568] width 97 height 147
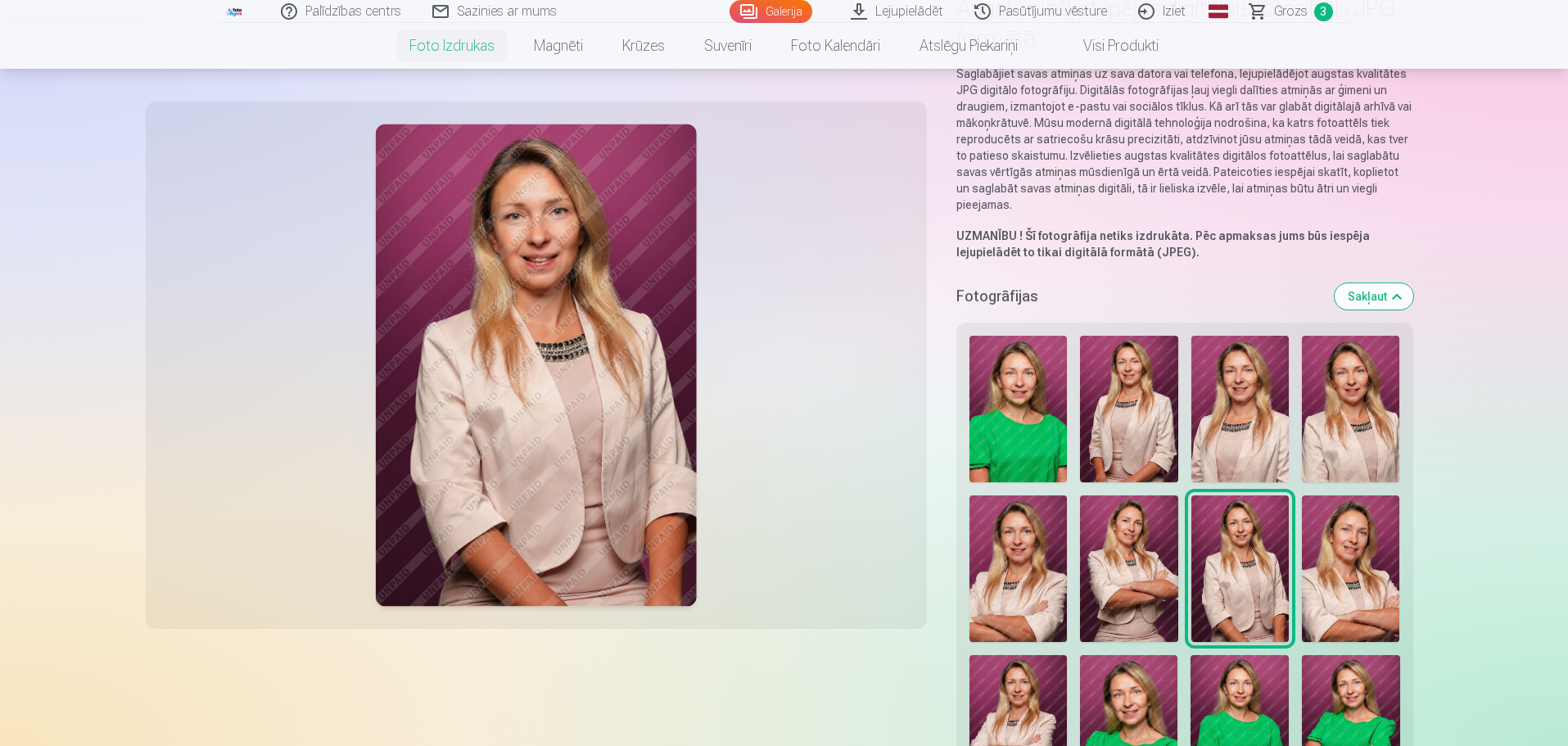
click at [1324, 562] on img at bounding box center [1350, 568] width 97 height 147
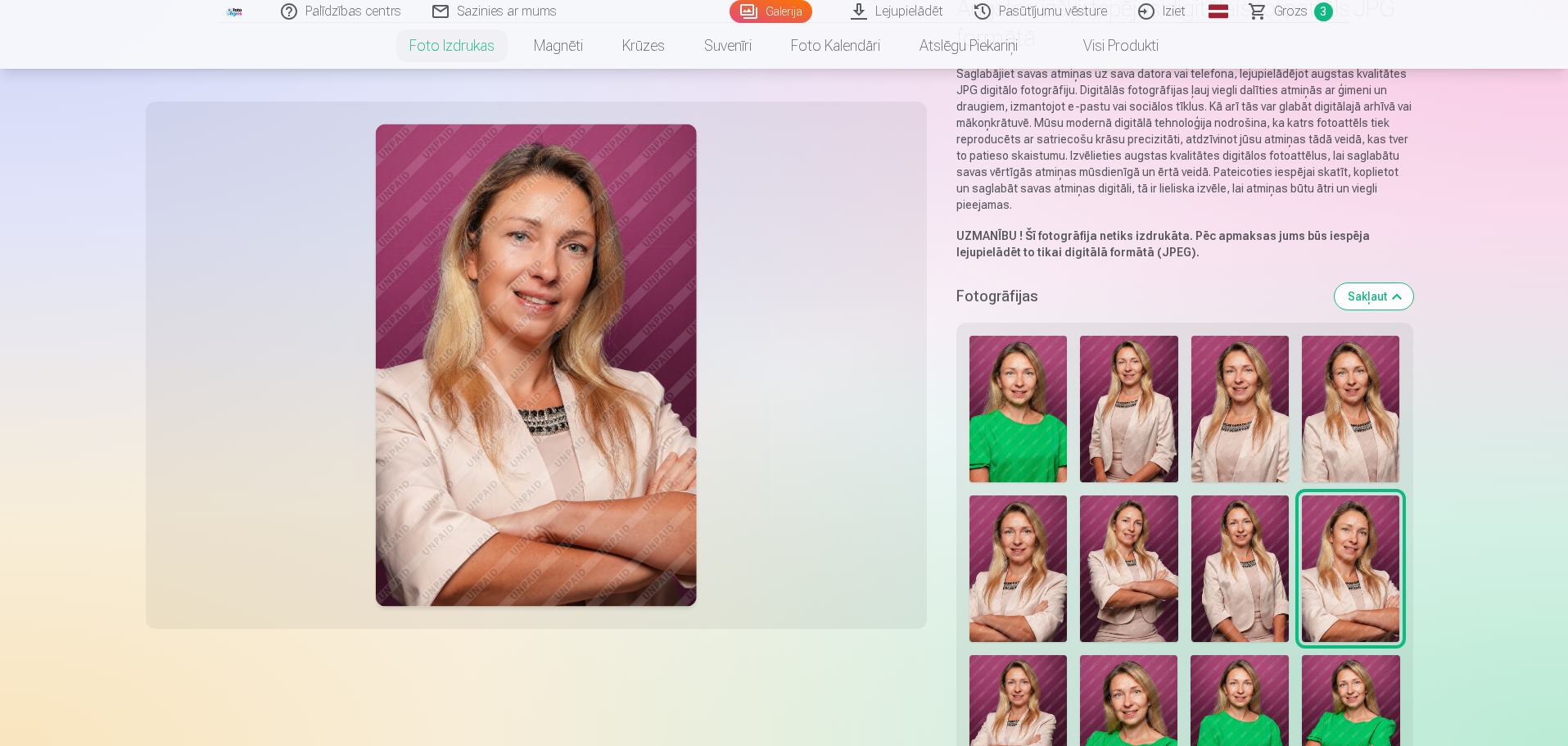
scroll to position [246, 0]
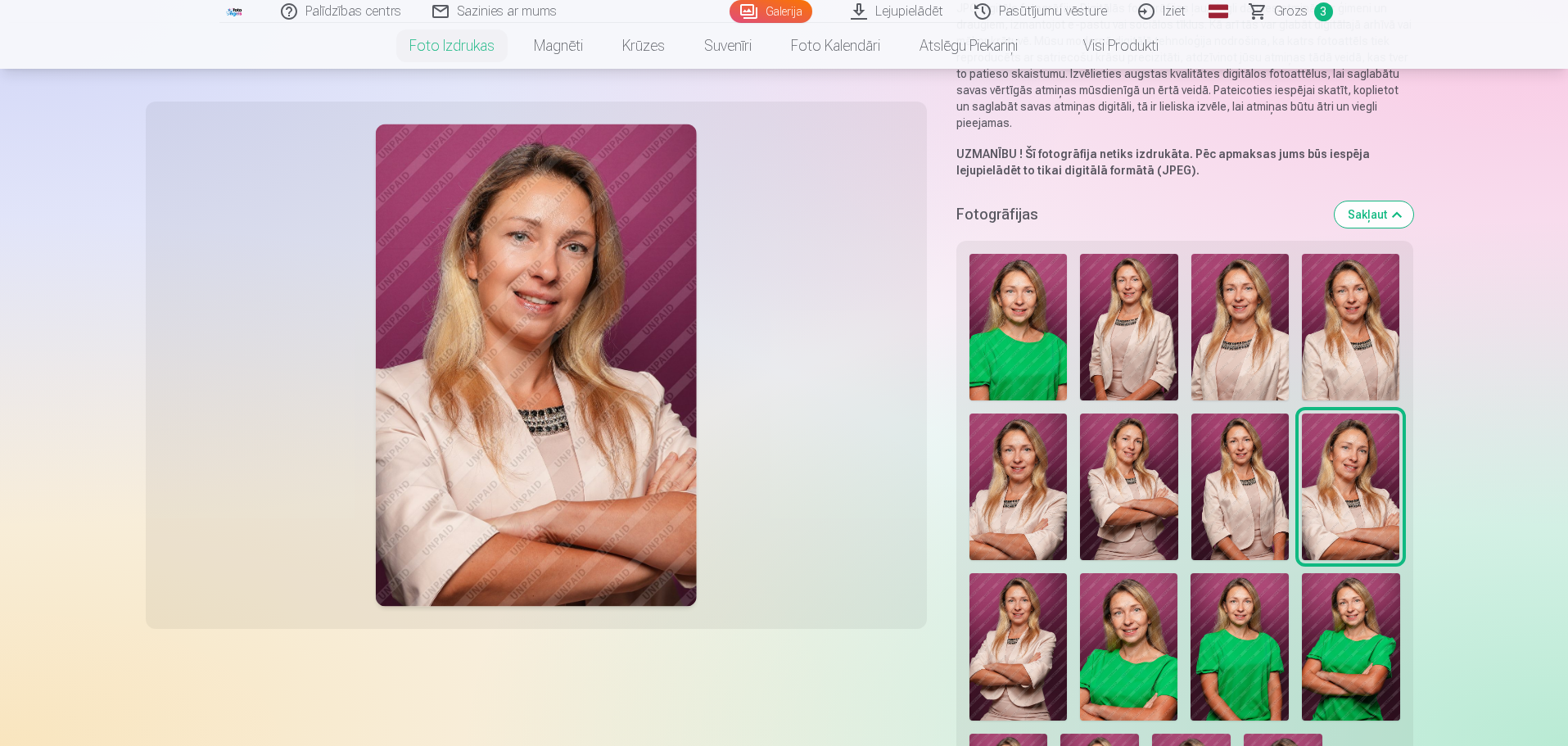
click at [1049, 595] on img at bounding box center [1019, 646] width 98 height 147
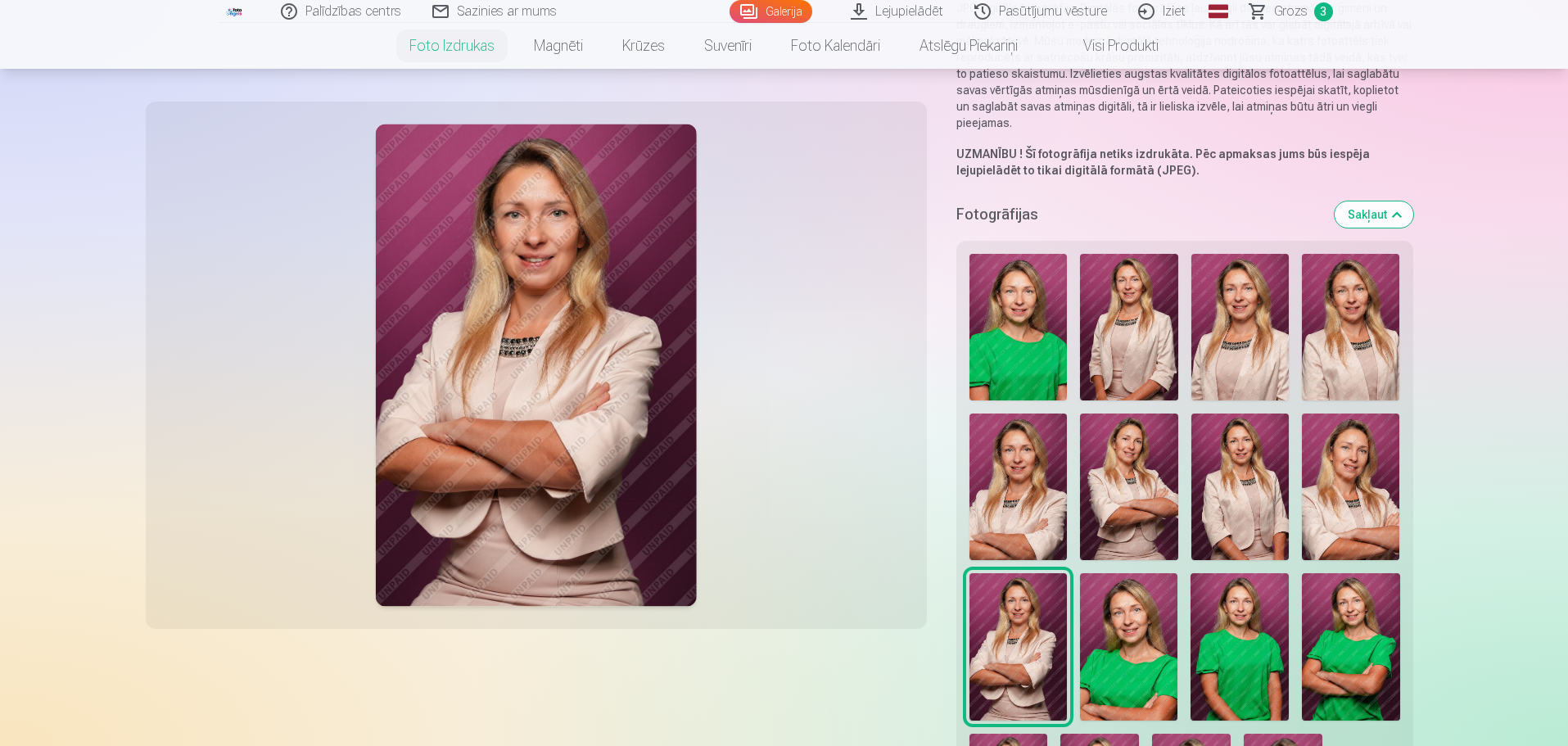
click at [1149, 600] on img at bounding box center [1128, 646] width 97 height 147
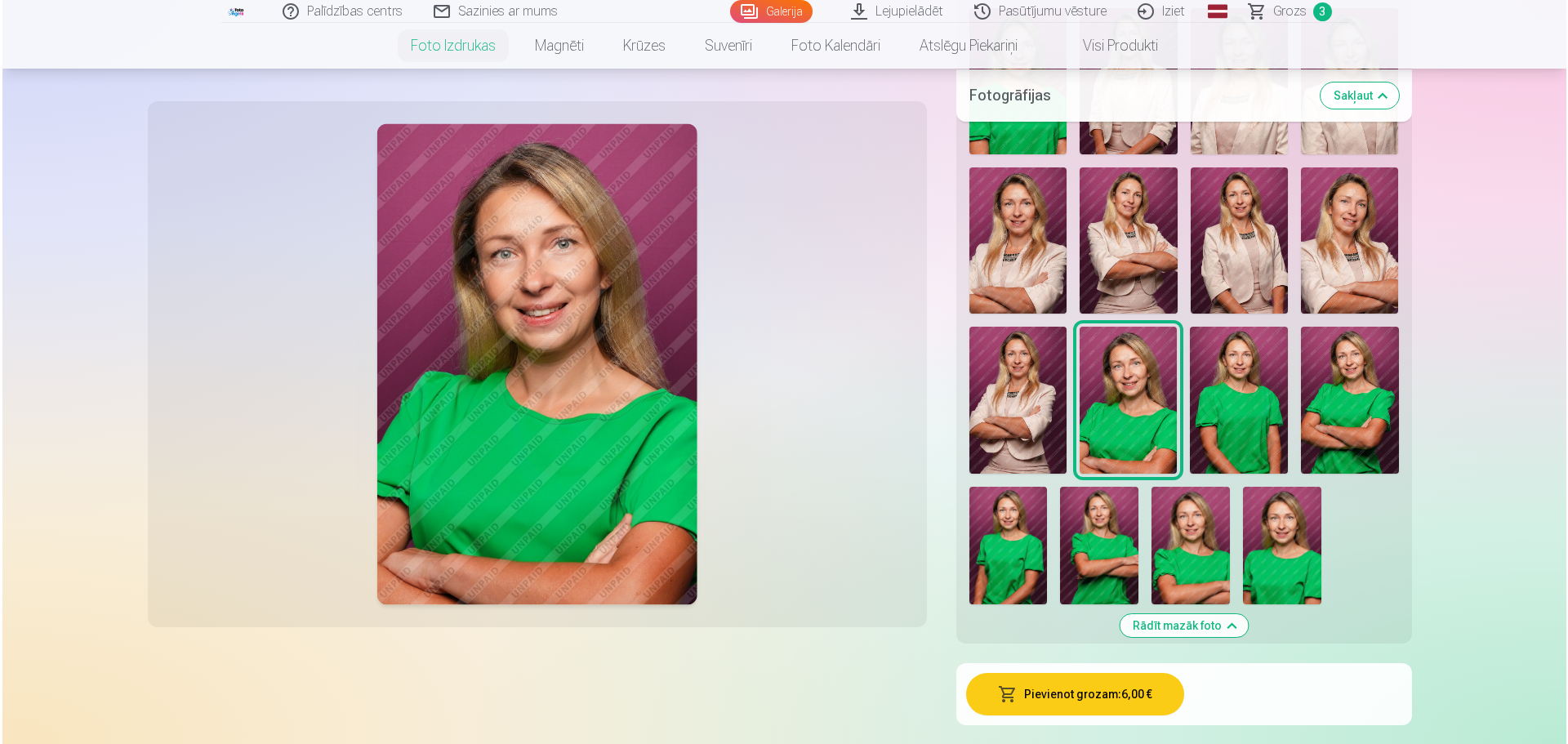
scroll to position [572, 0]
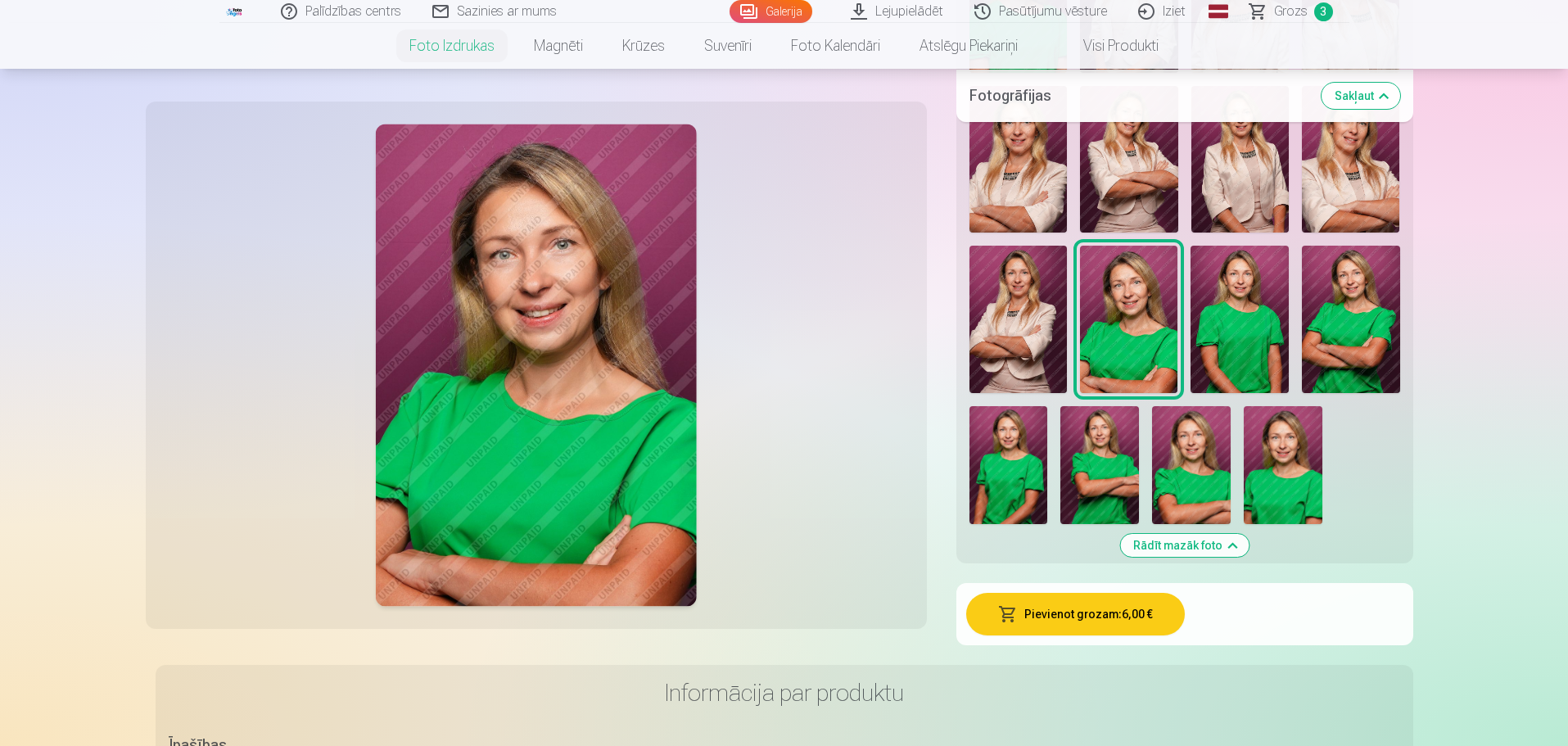
click at [1119, 620] on button "Pievienot grozam : 6,00 €" at bounding box center [1075, 614] width 219 height 42
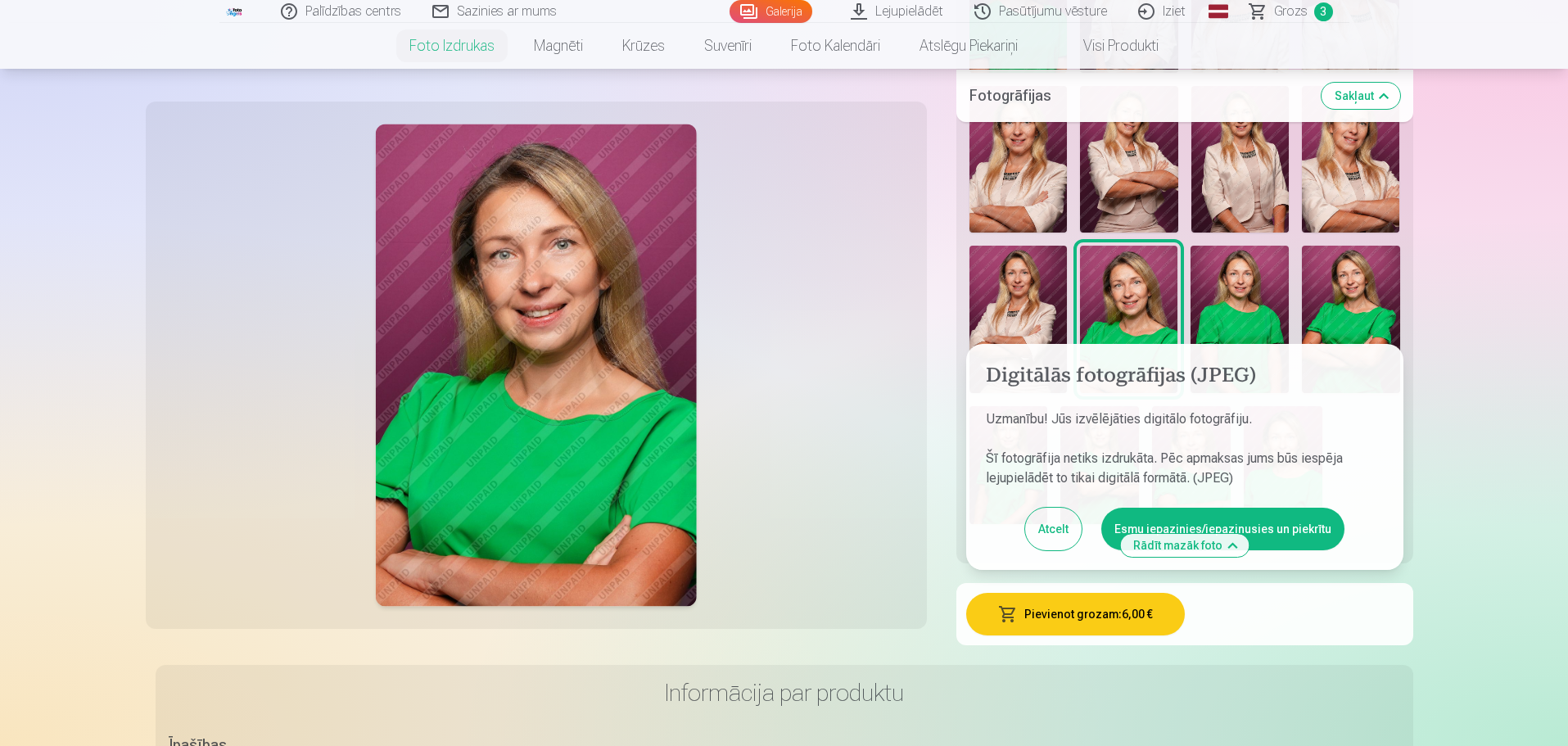
click at [1124, 518] on button "Esmu iepazinies/iepazinusies un piekrītu" at bounding box center [1222, 529] width 243 height 42
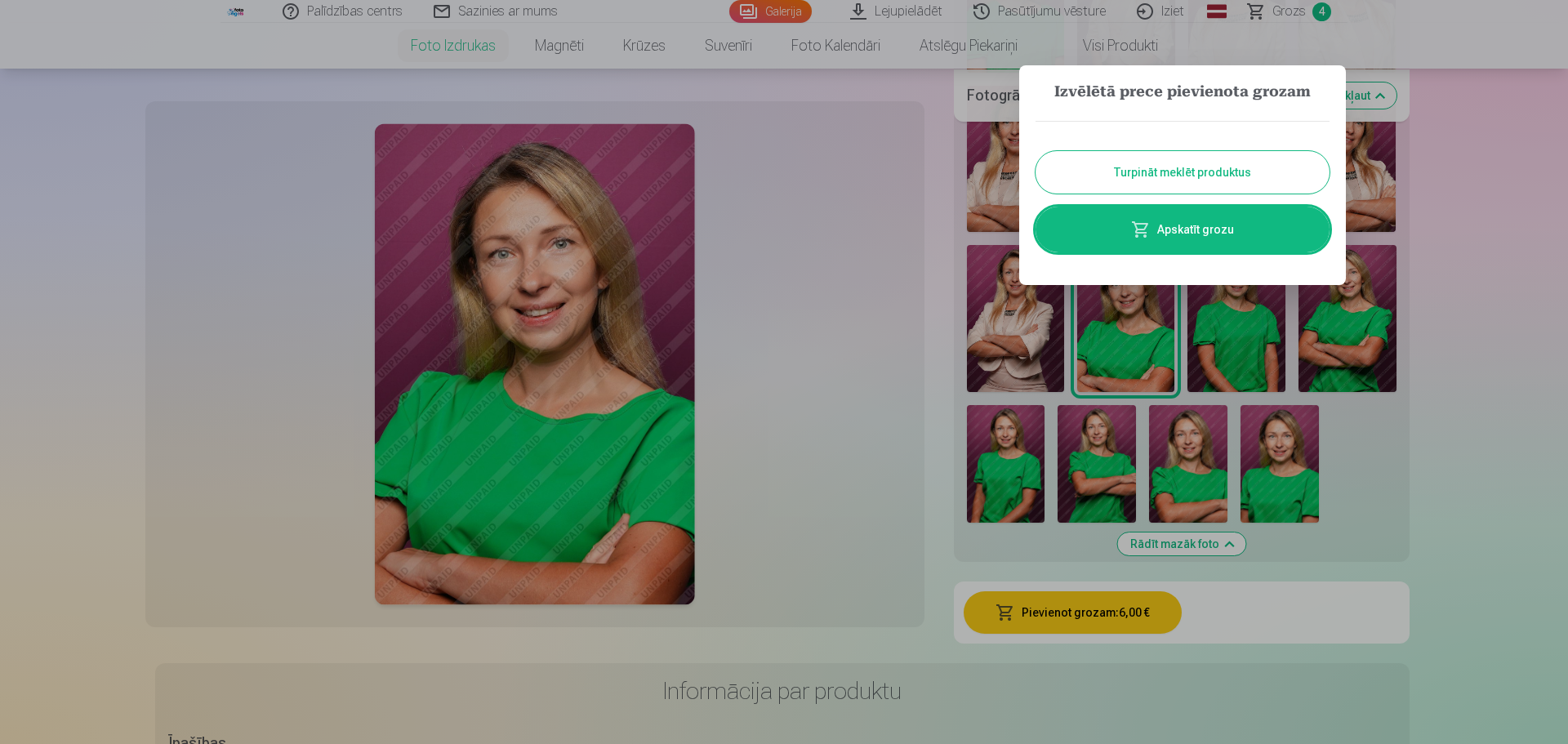
click at [1205, 181] on button "Turpināt meklēt produktus" at bounding box center [1182, 172] width 294 height 42
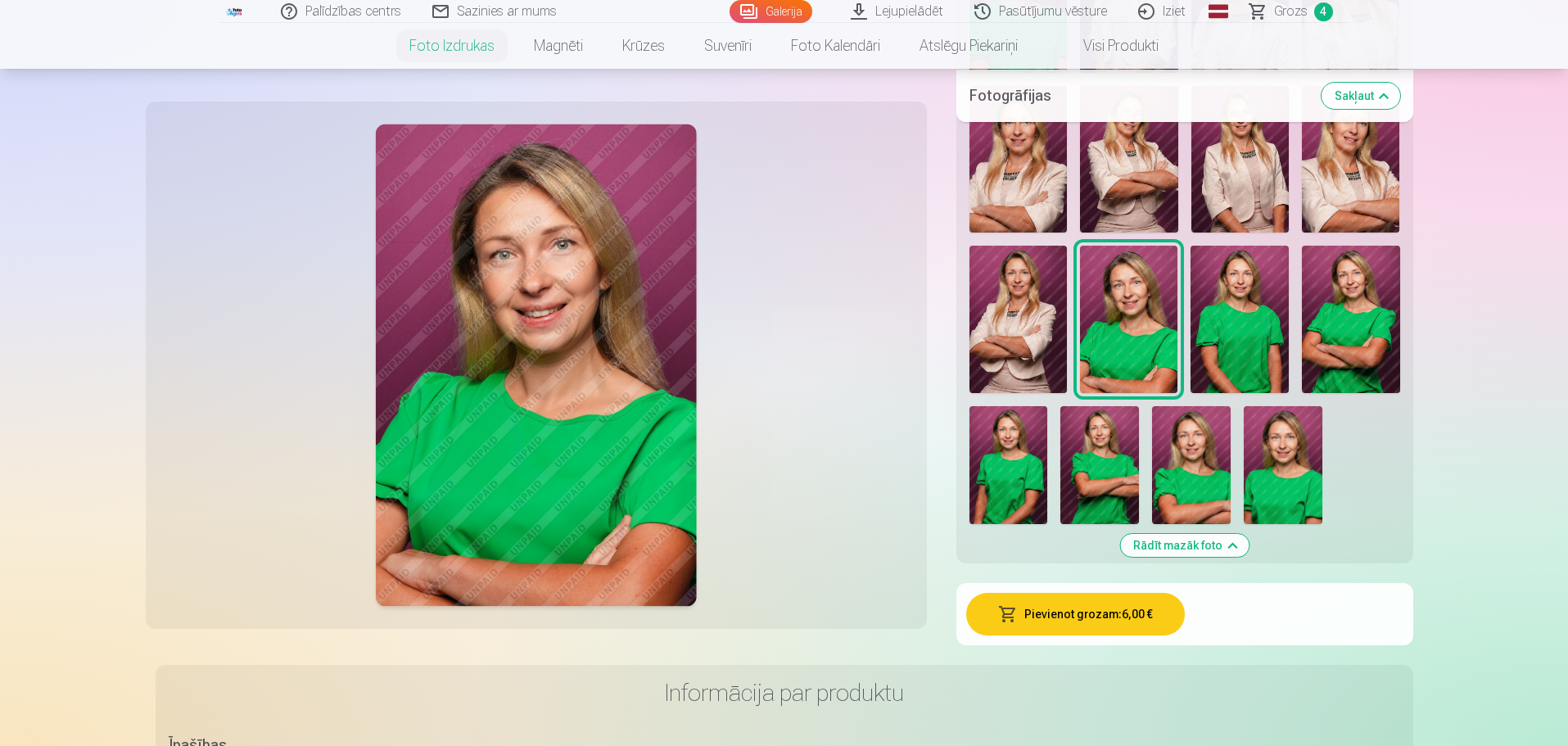
click at [1213, 331] on img at bounding box center [1240, 319] width 98 height 147
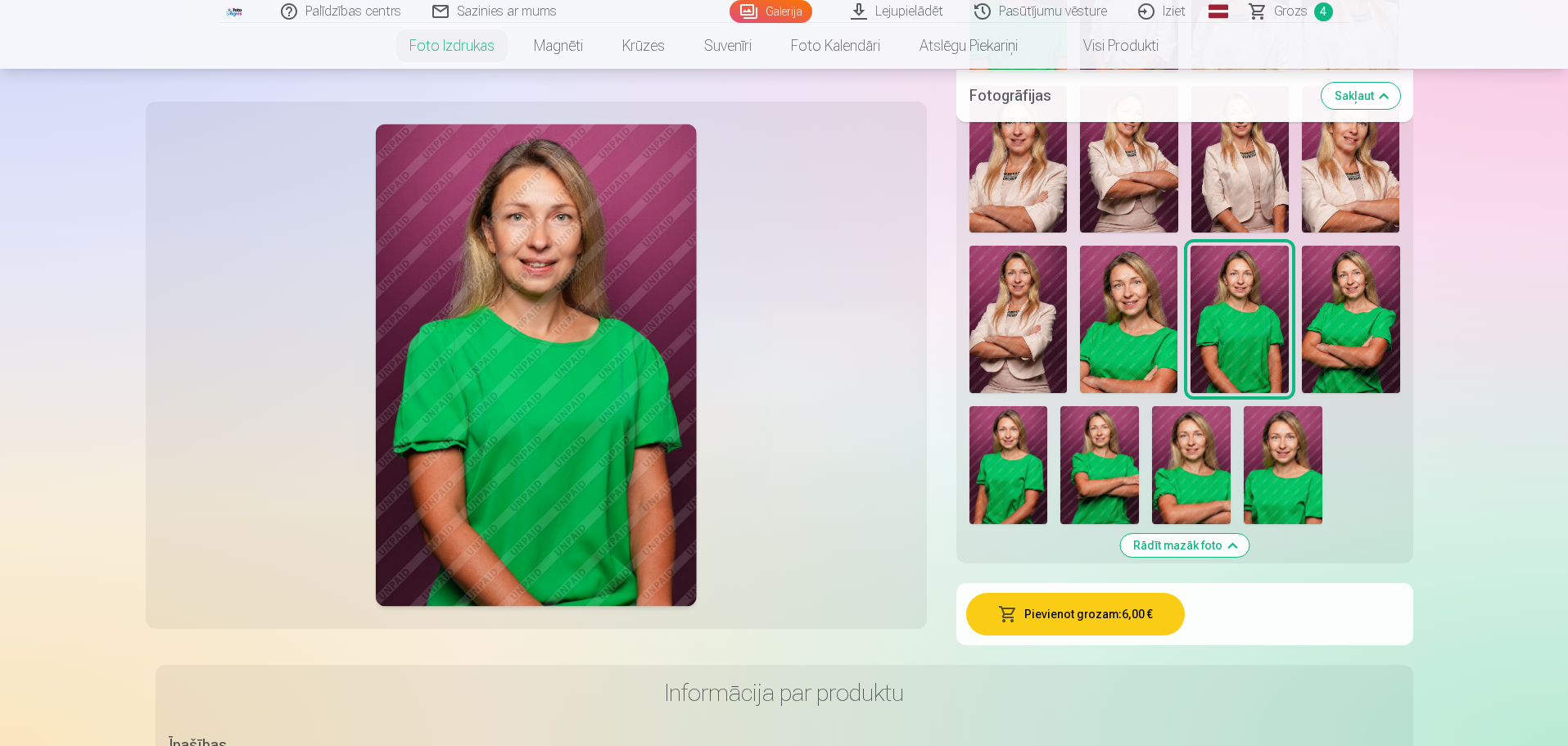
click at [1363, 328] on img at bounding box center [1351, 319] width 98 height 147
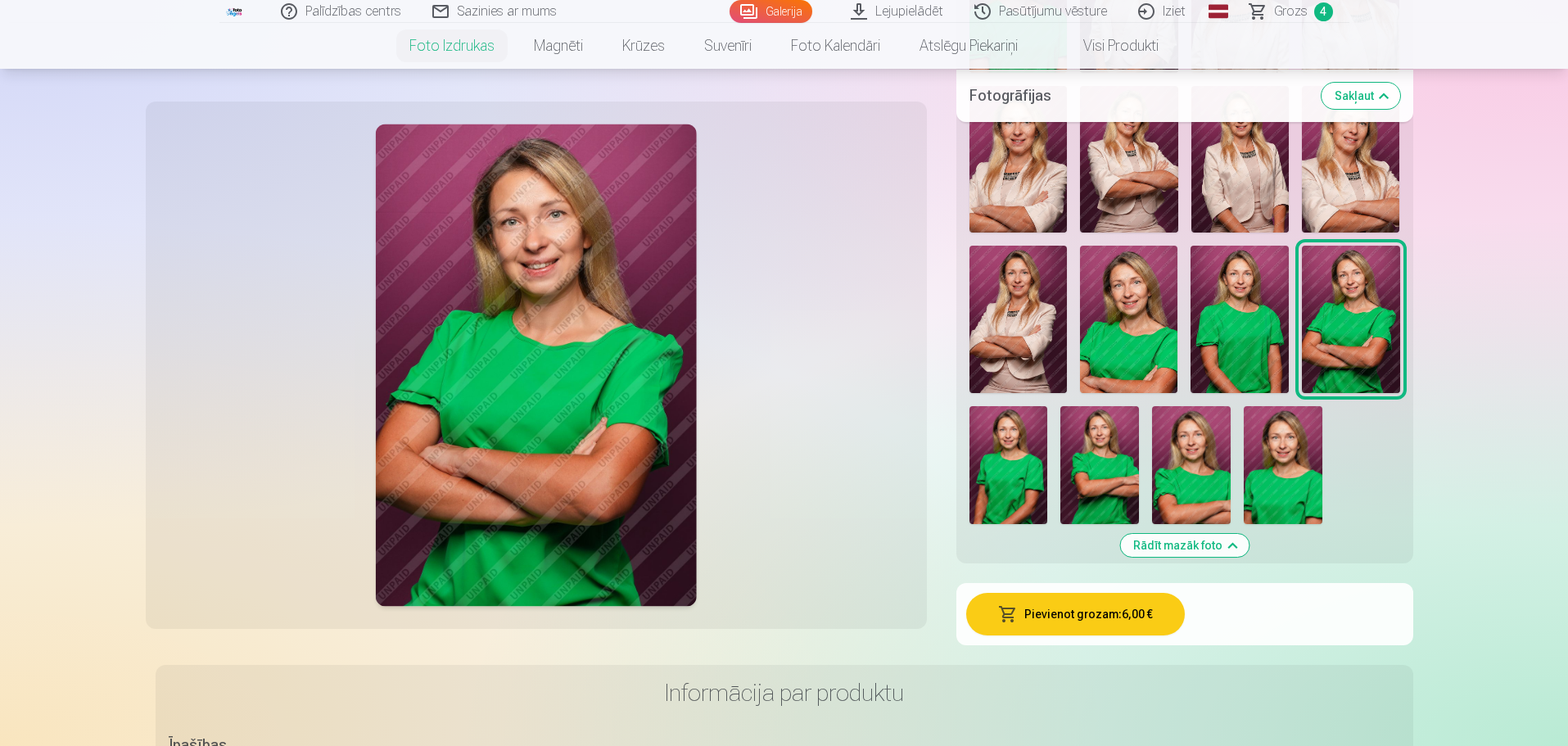
click at [995, 447] on img at bounding box center [1009, 465] width 79 height 118
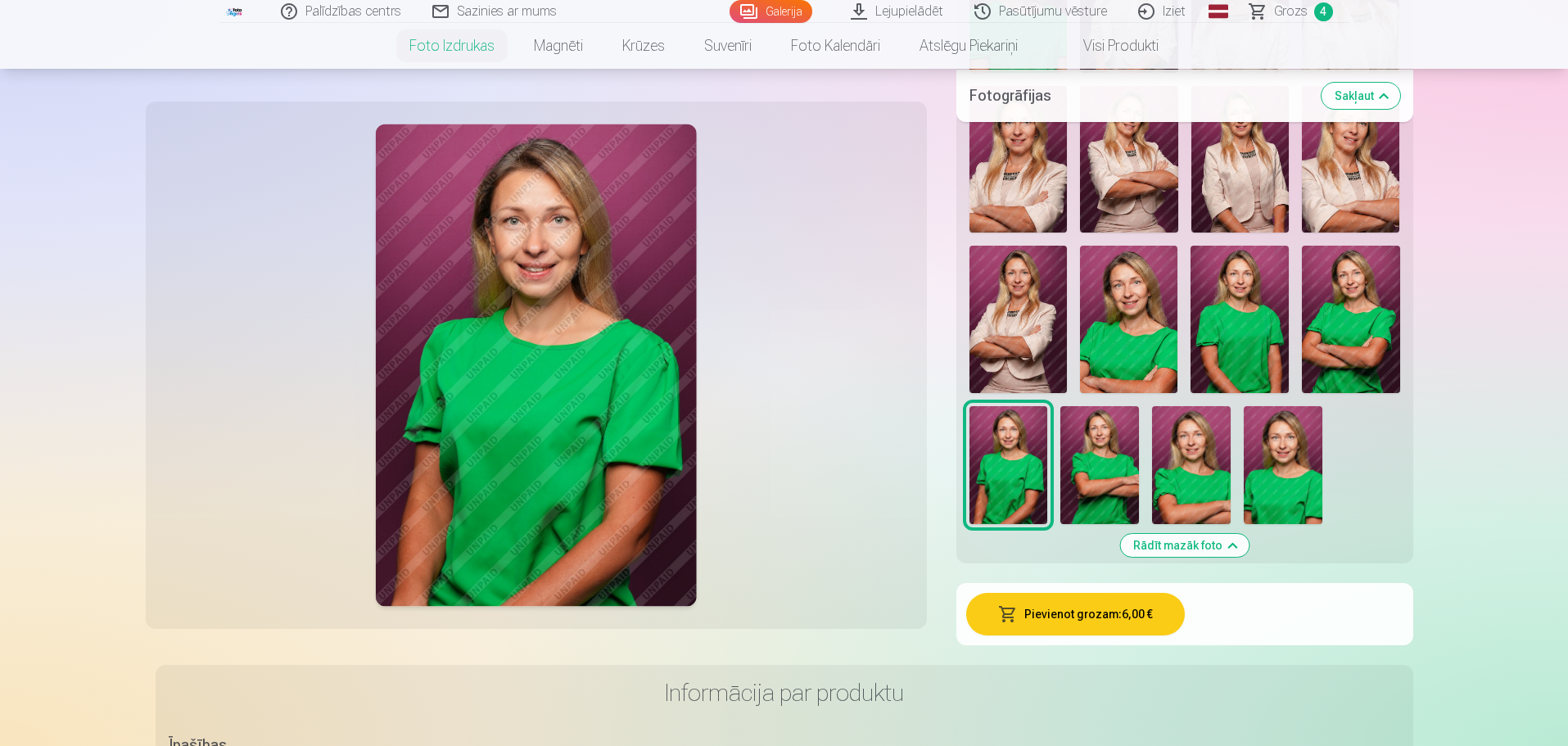
click at [1100, 462] on img at bounding box center [1099, 465] width 79 height 118
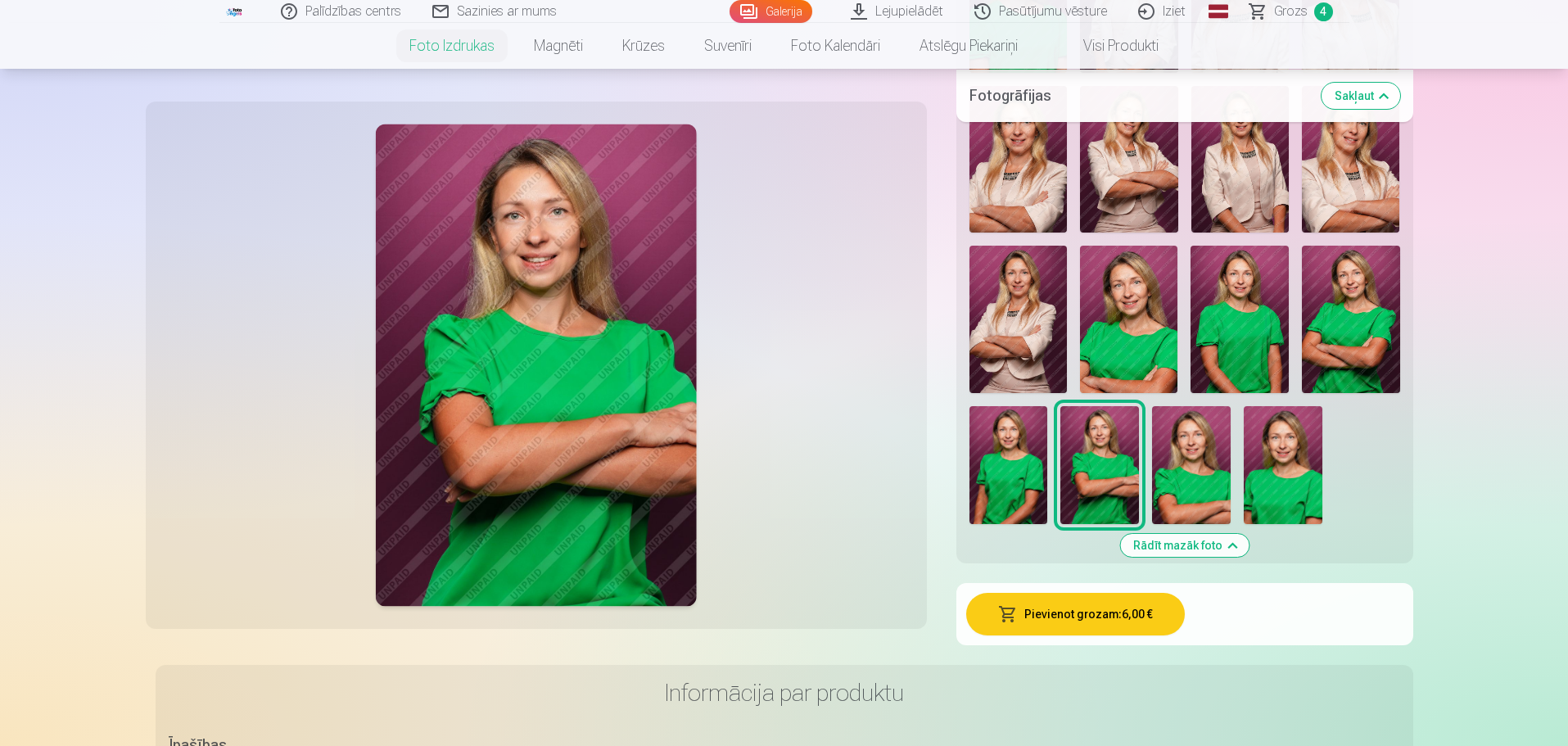
click at [1193, 463] on img at bounding box center [1192, 465] width 79 height 118
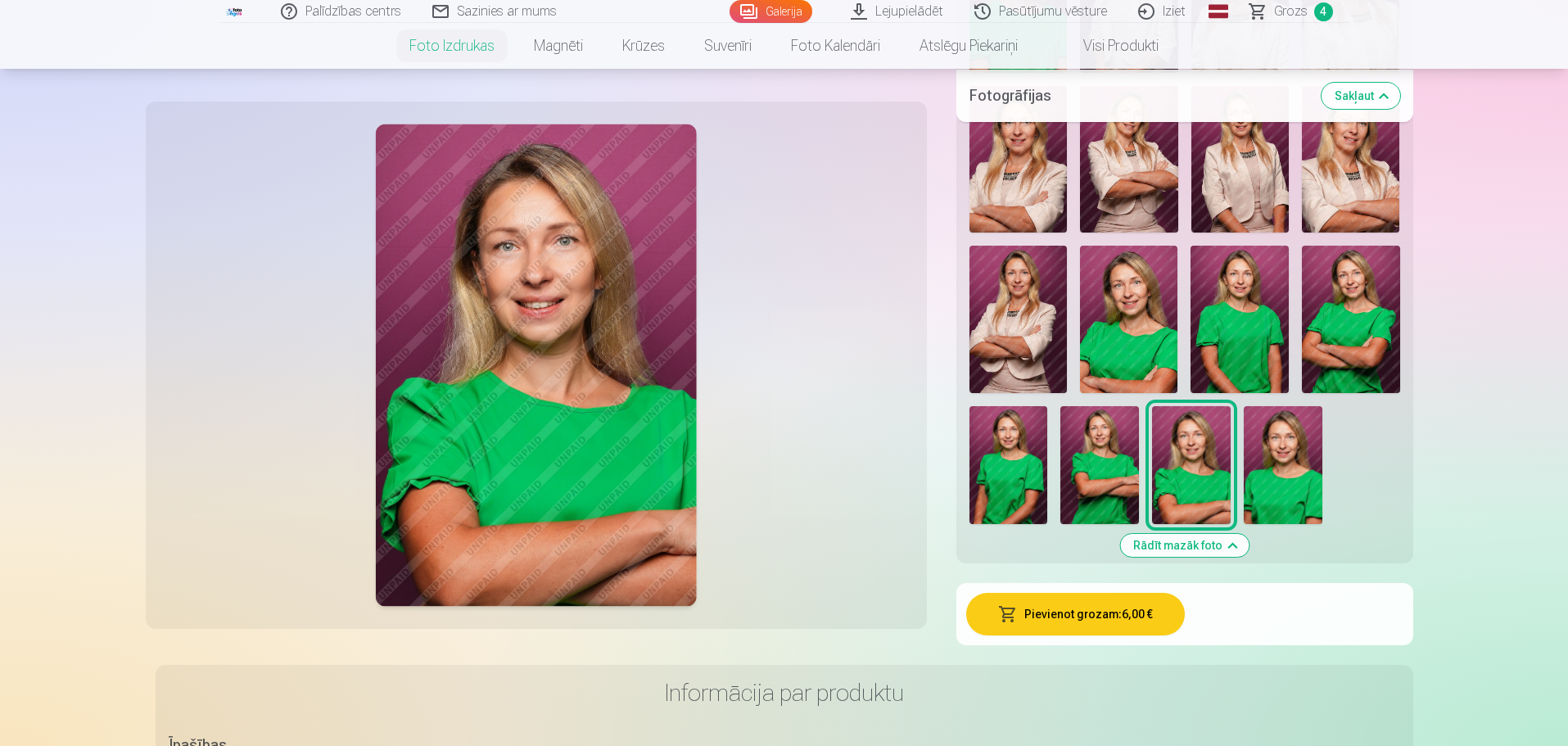
click at [1281, 465] on img at bounding box center [1283, 465] width 79 height 118
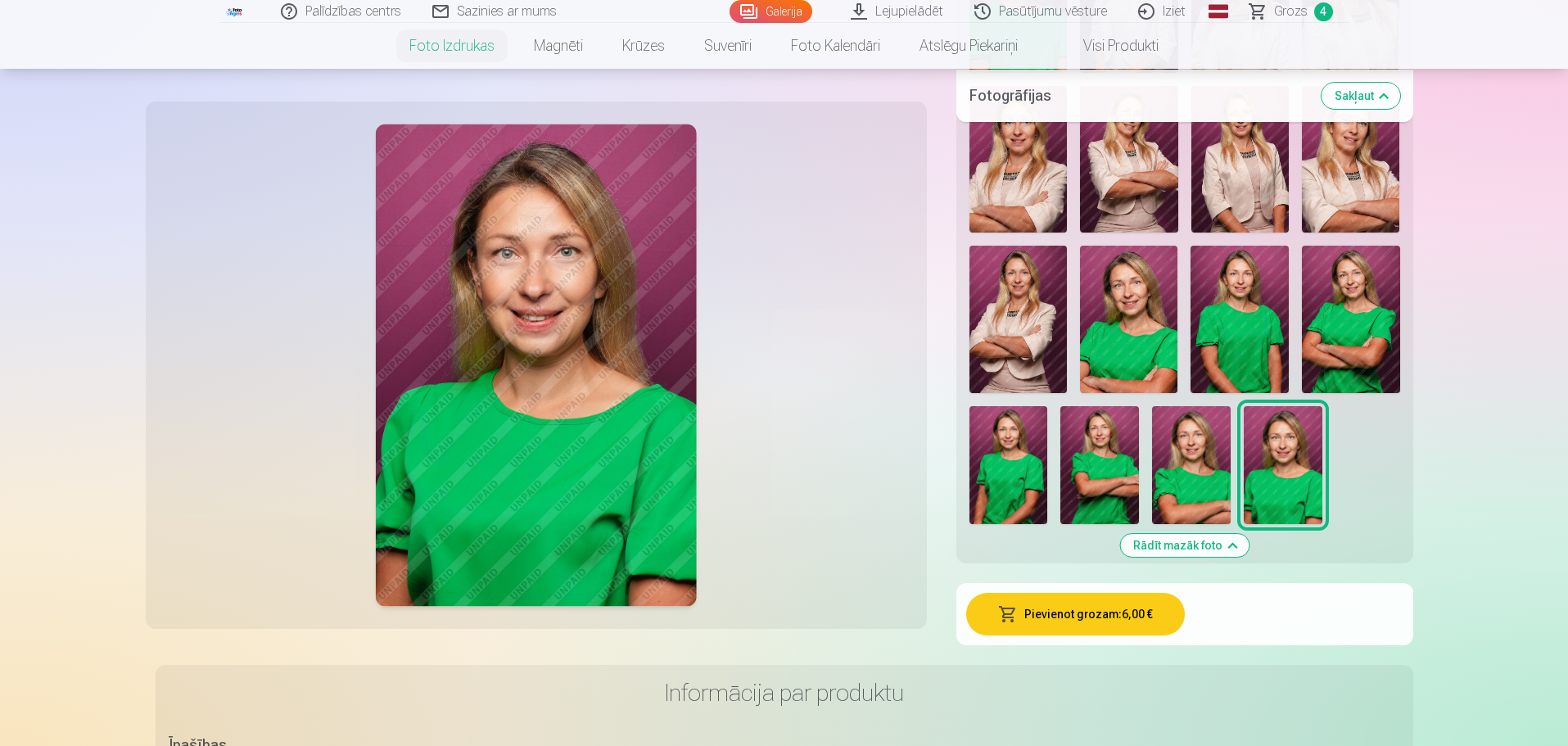
click at [1211, 467] on img at bounding box center [1192, 465] width 79 height 118
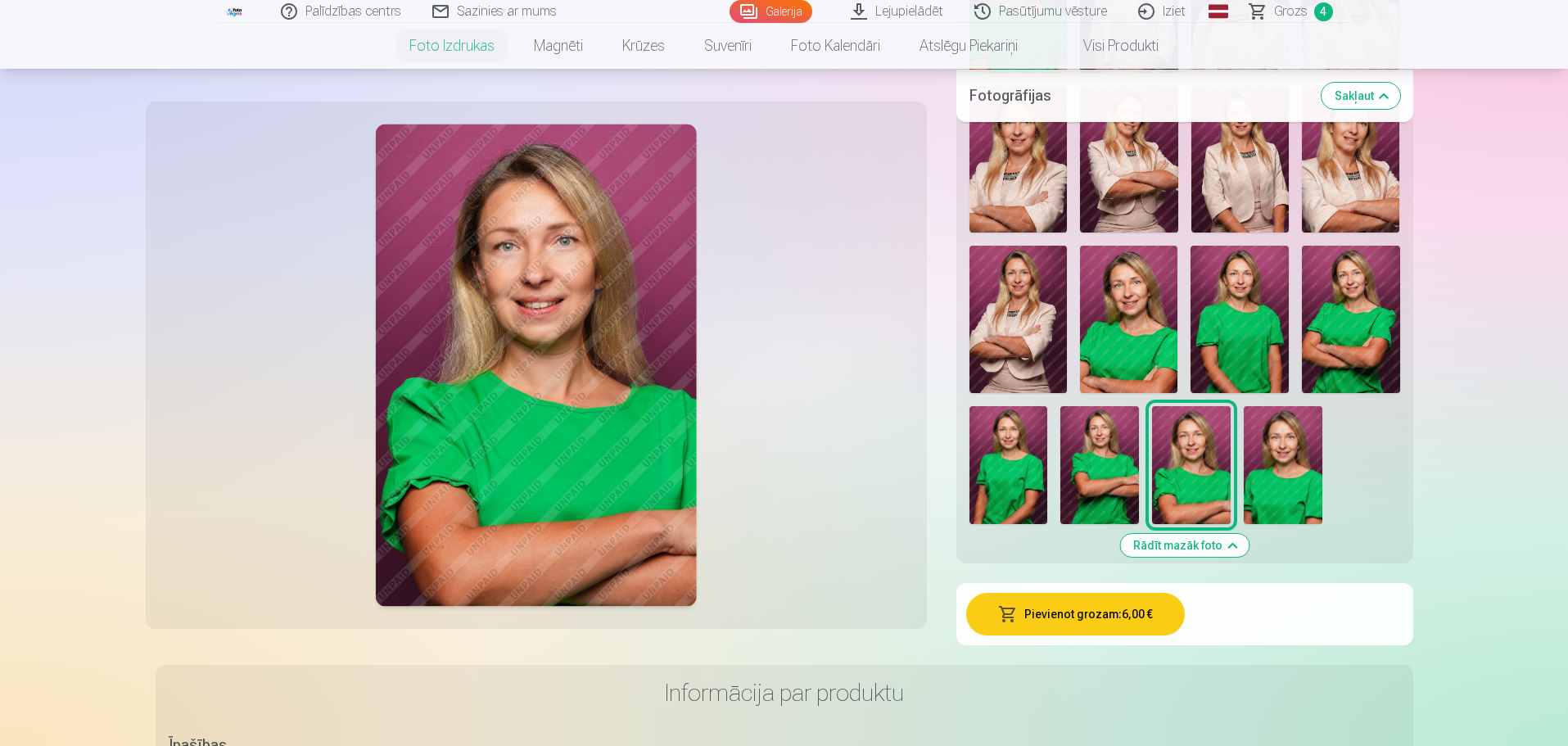
click at [1087, 620] on button "Pievienot grozam : 6,00 €" at bounding box center [1075, 614] width 219 height 42
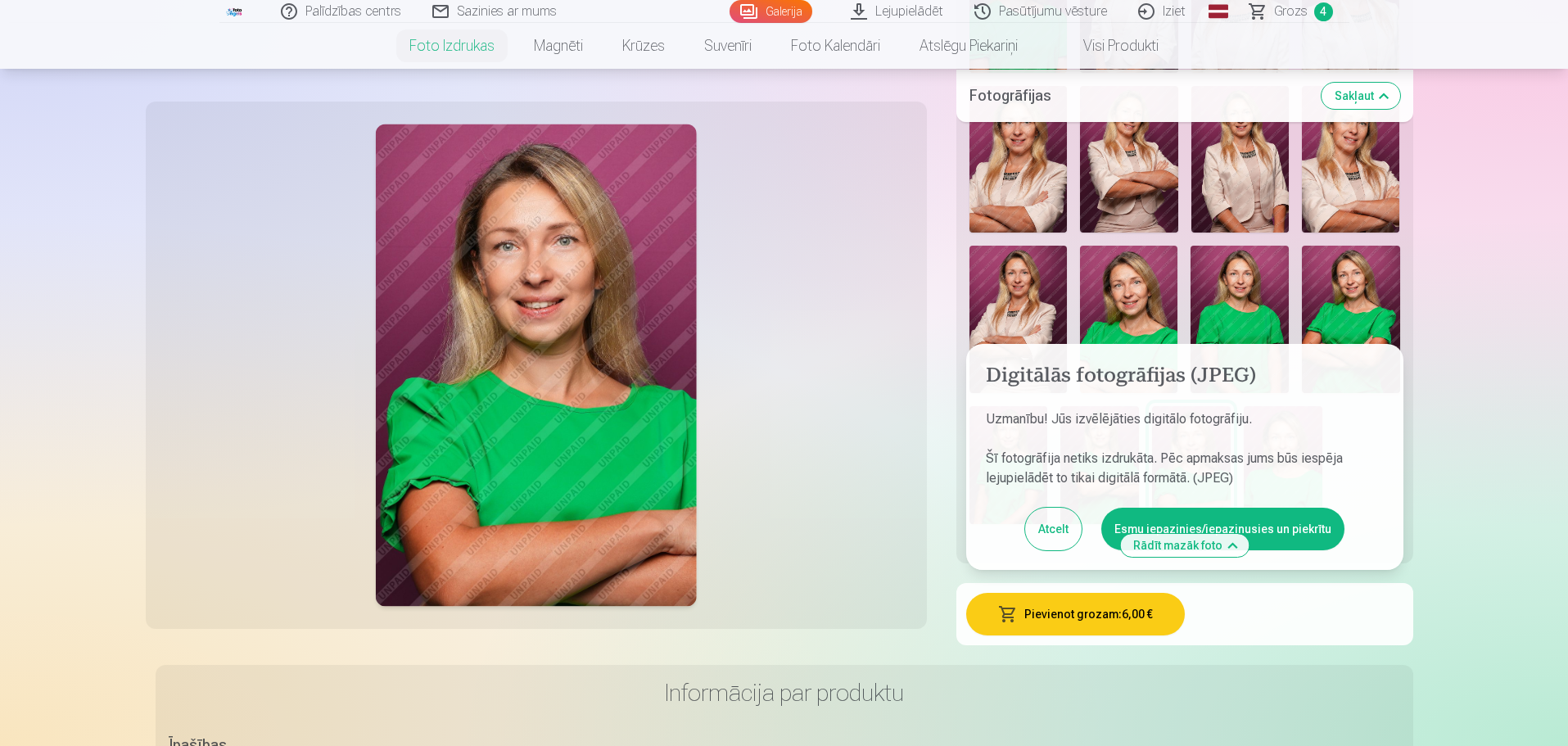
click at [1290, 527] on button "Esmu iepazinies/iepazinusies un piekrītu" at bounding box center [1222, 529] width 243 height 42
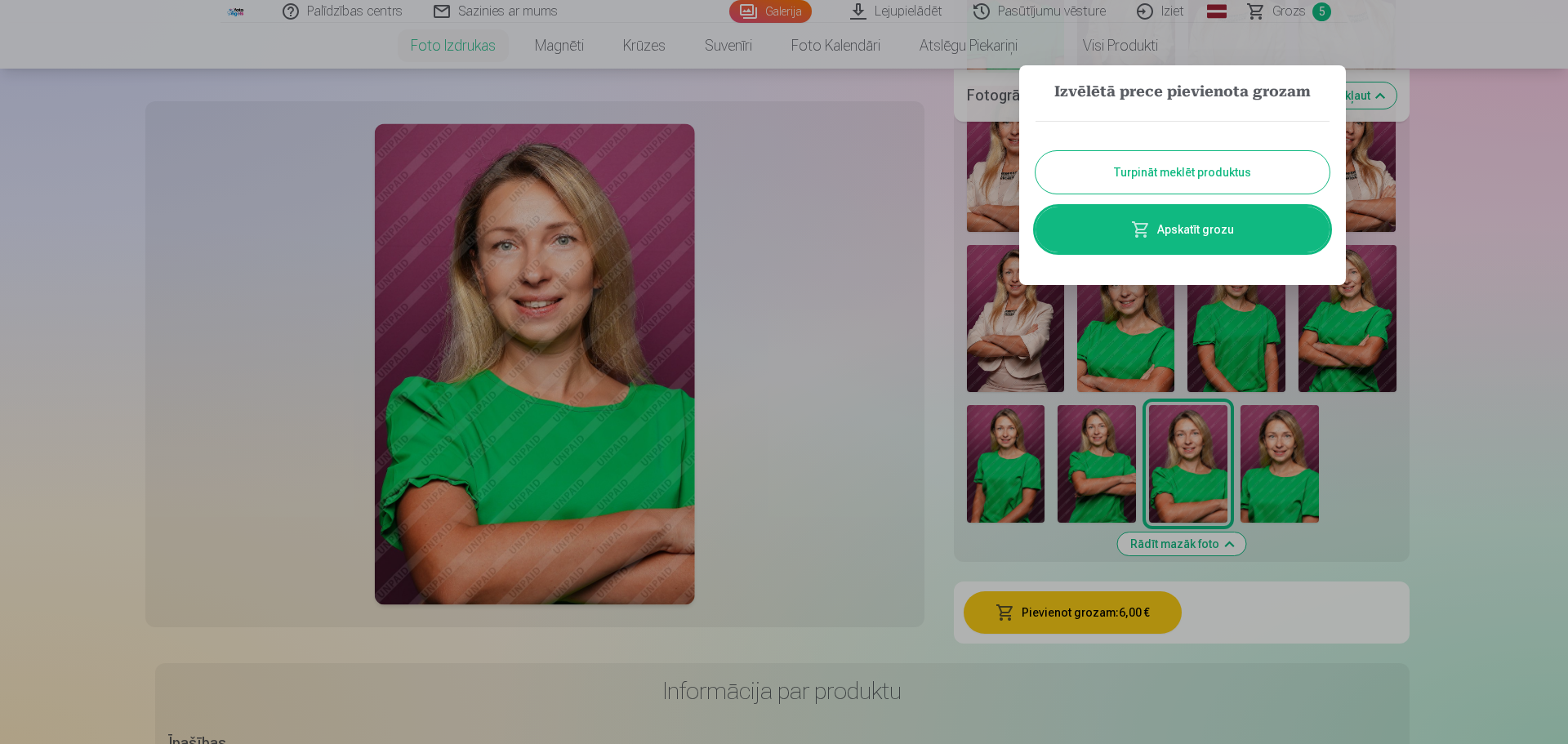
click at [1181, 227] on link "Apskatīt grozu" at bounding box center [1182, 230] width 294 height 46
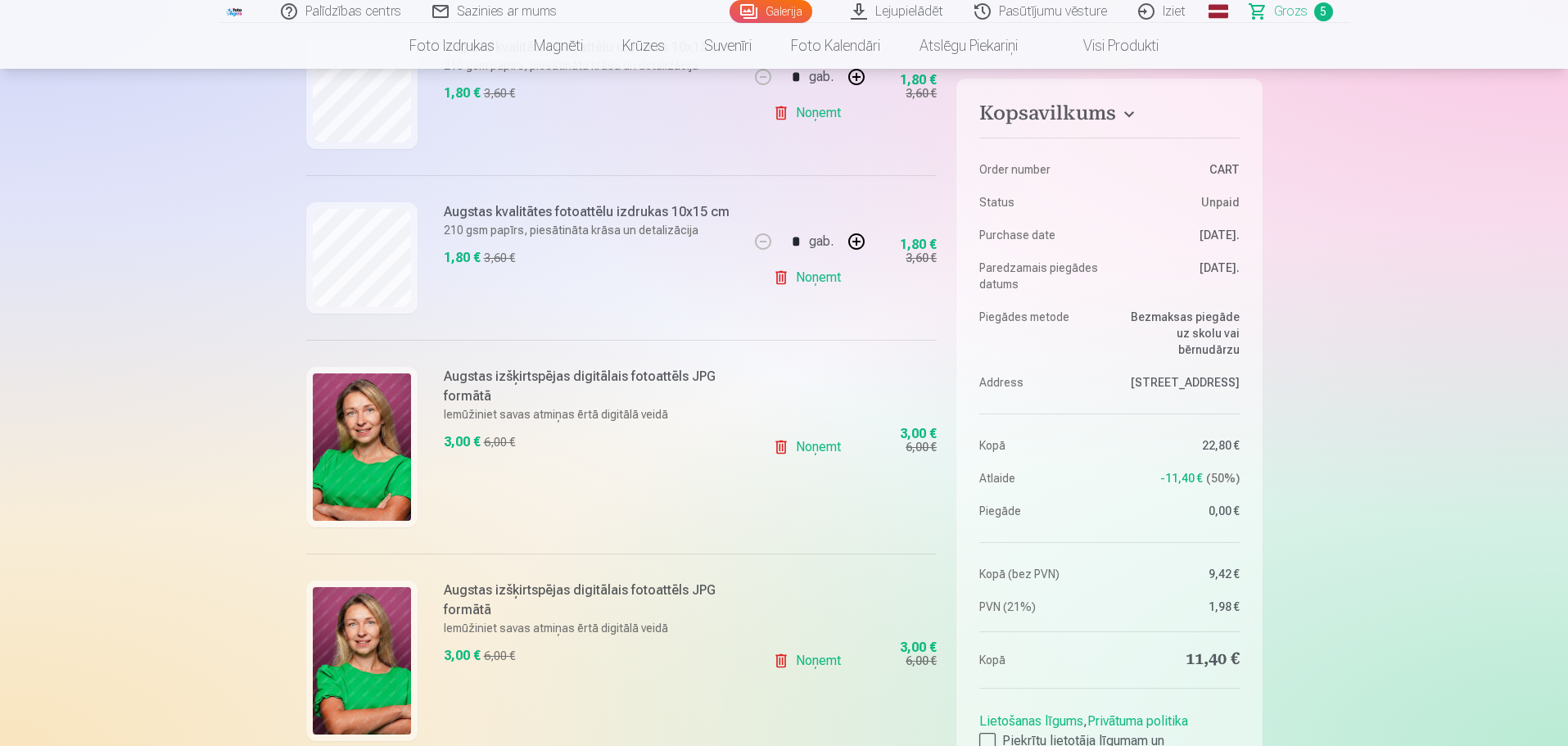
scroll to position [492, 0]
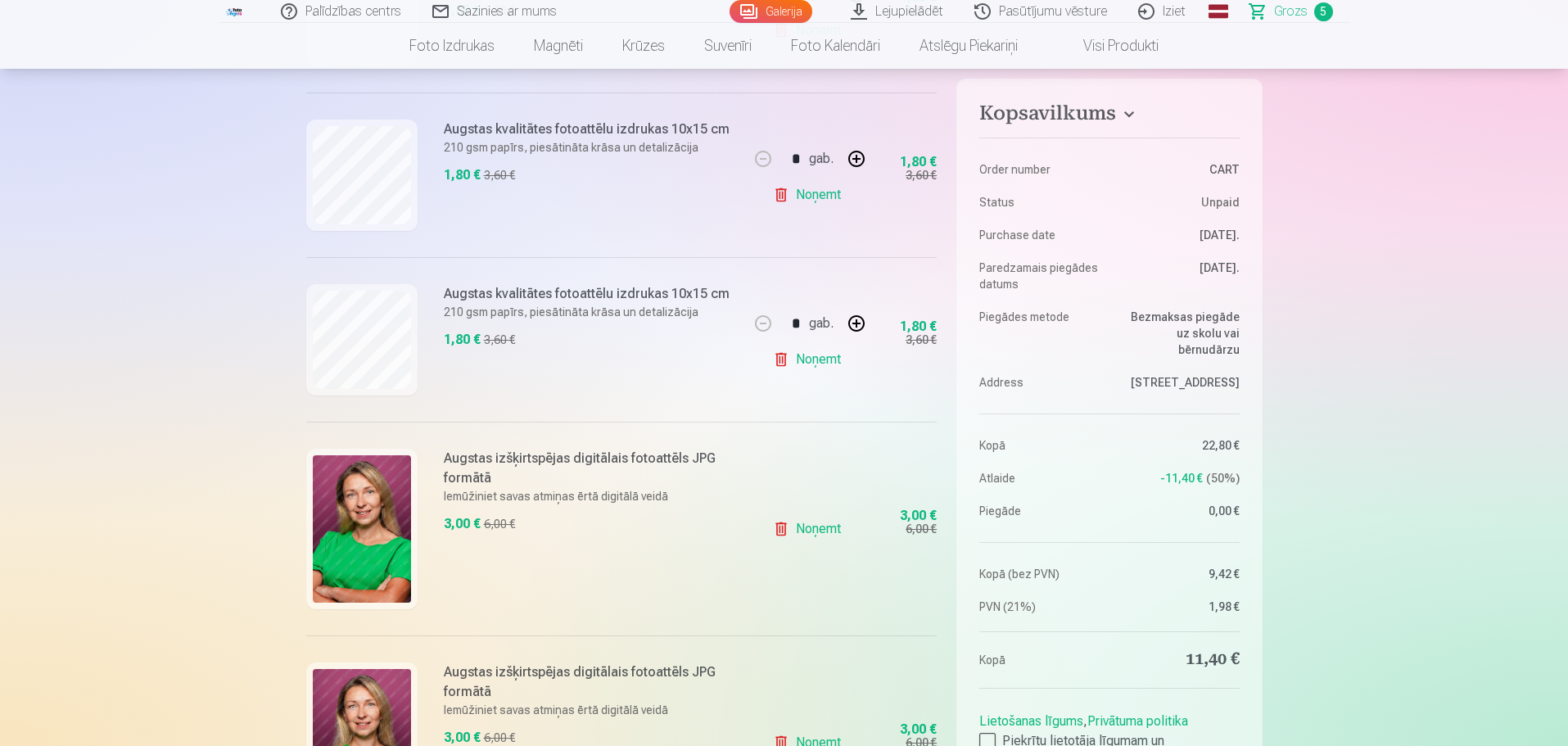
click at [803, 356] on link "Noņemt" at bounding box center [810, 359] width 75 height 33
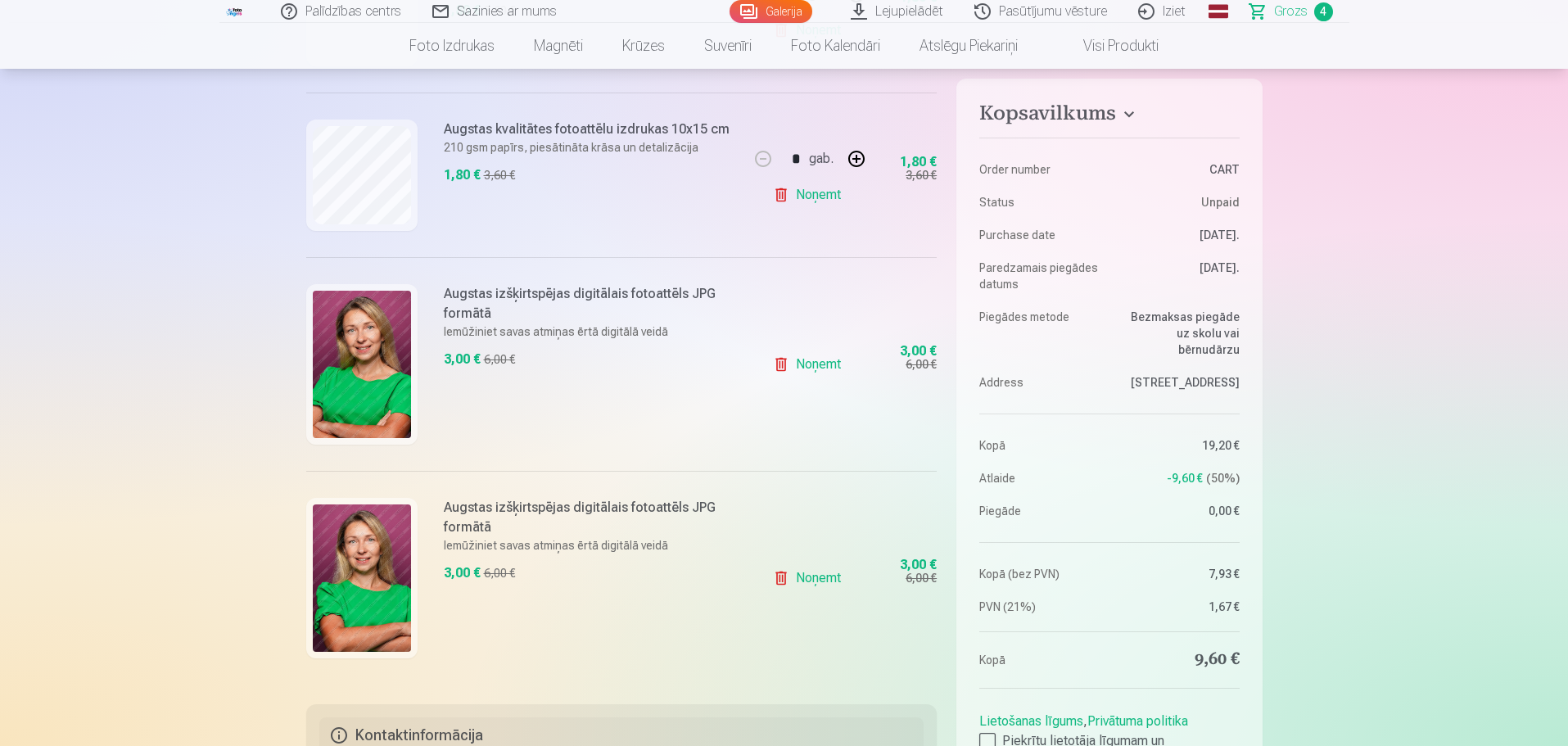
click at [820, 362] on link "Noņemt" at bounding box center [810, 364] width 75 height 33
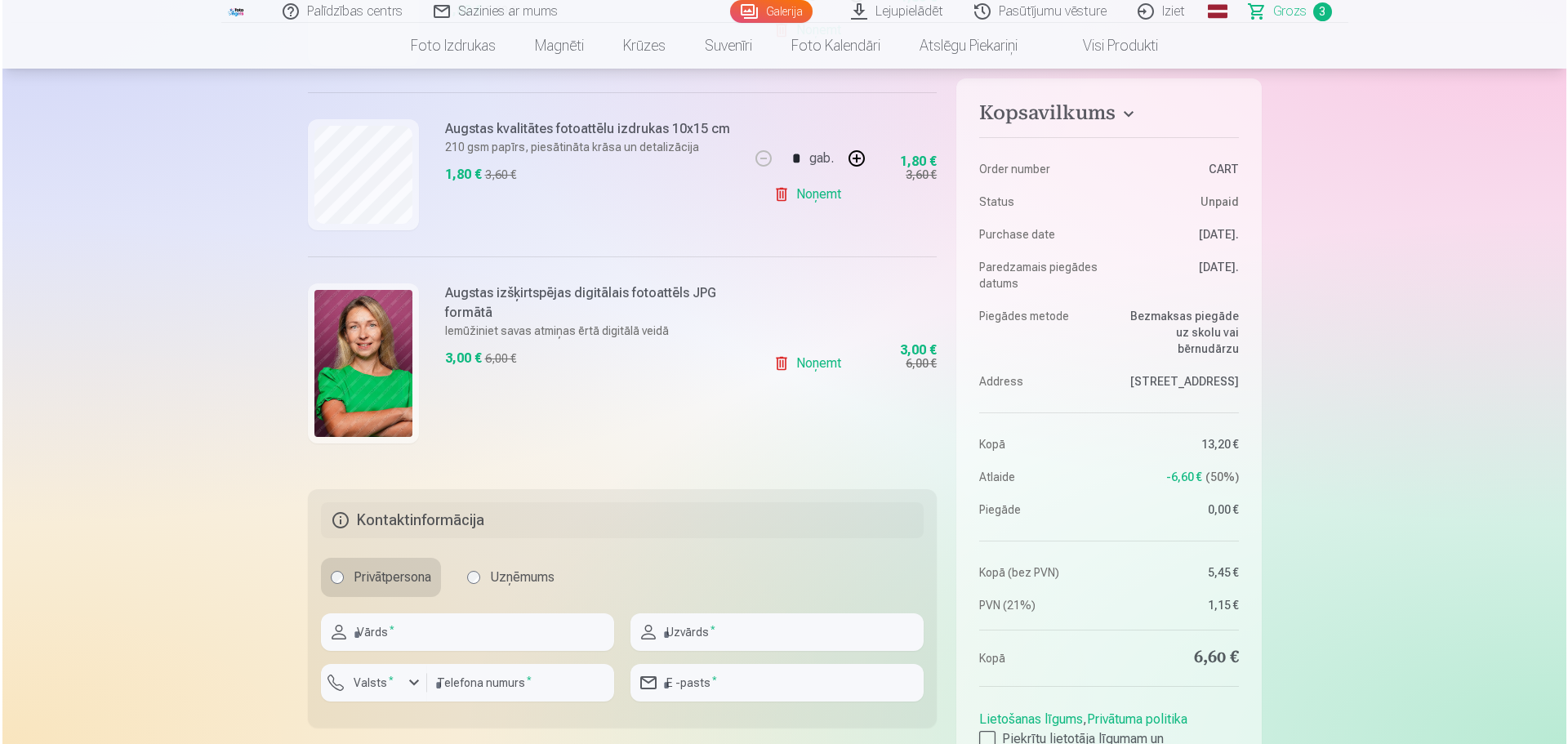
scroll to position [245, 0]
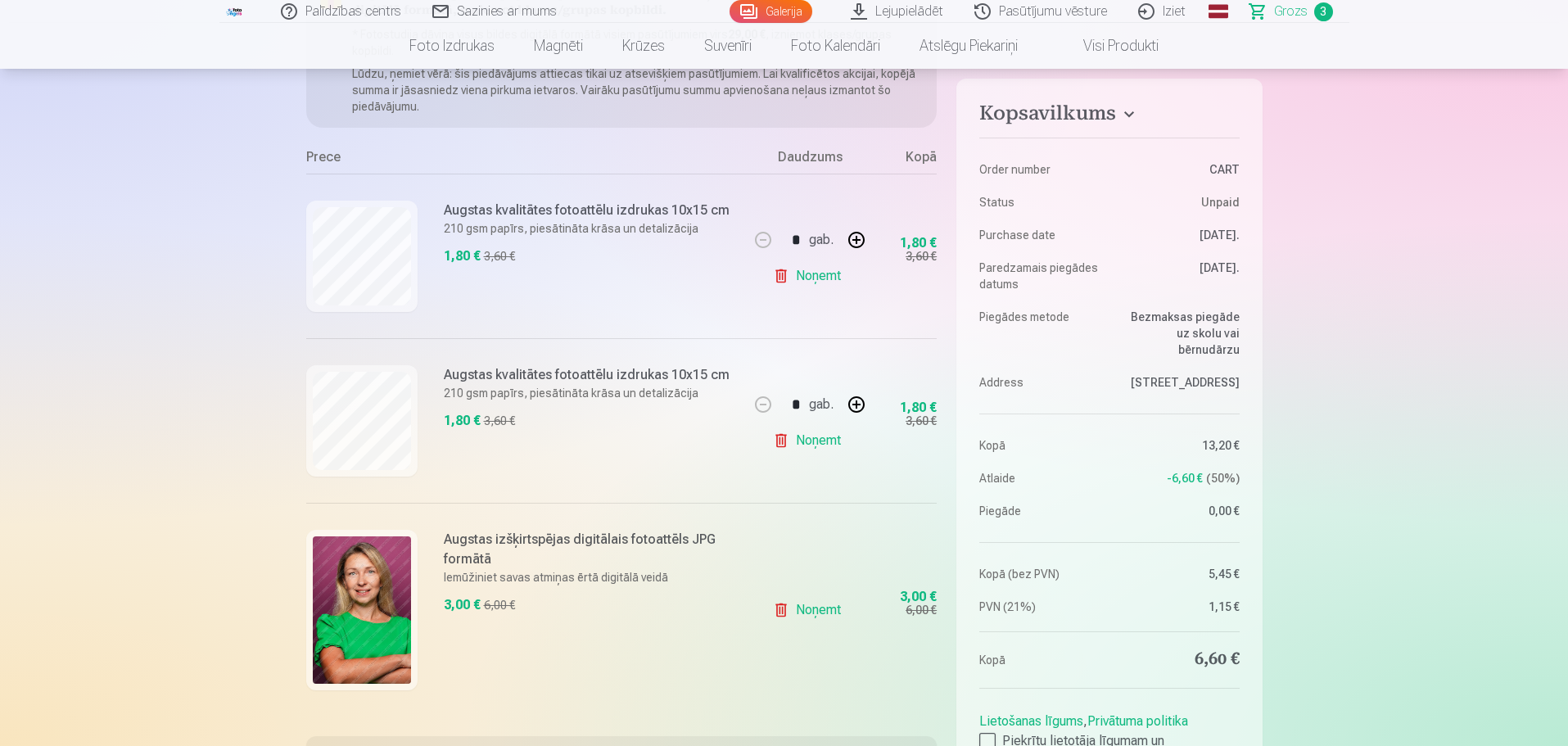
click at [817, 270] on link "Noņemt" at bounding box center [810, 276] width 75 height 33
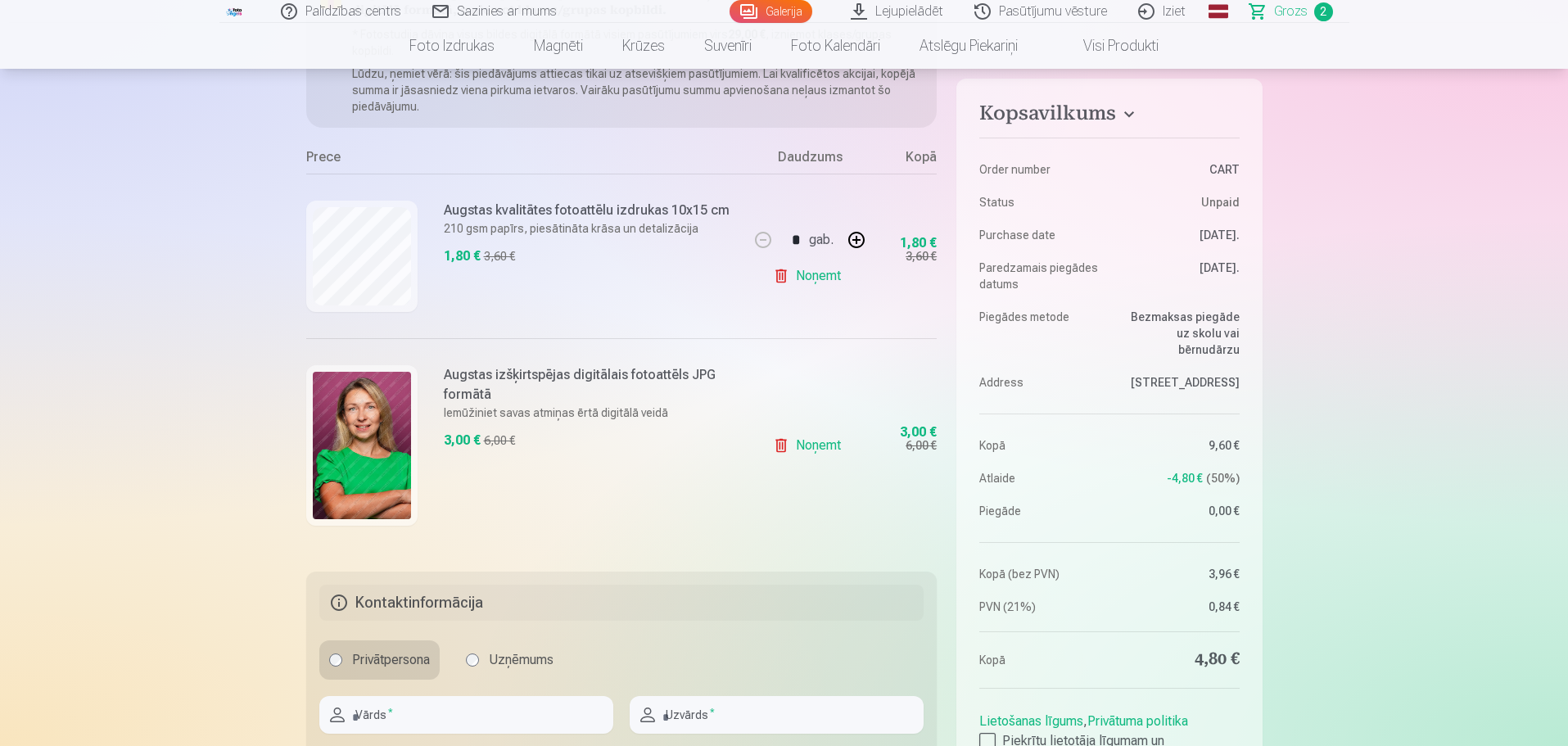
click at [819, 273] on link "Noņemt" at bounding box center [810, 276] width 75 height 33
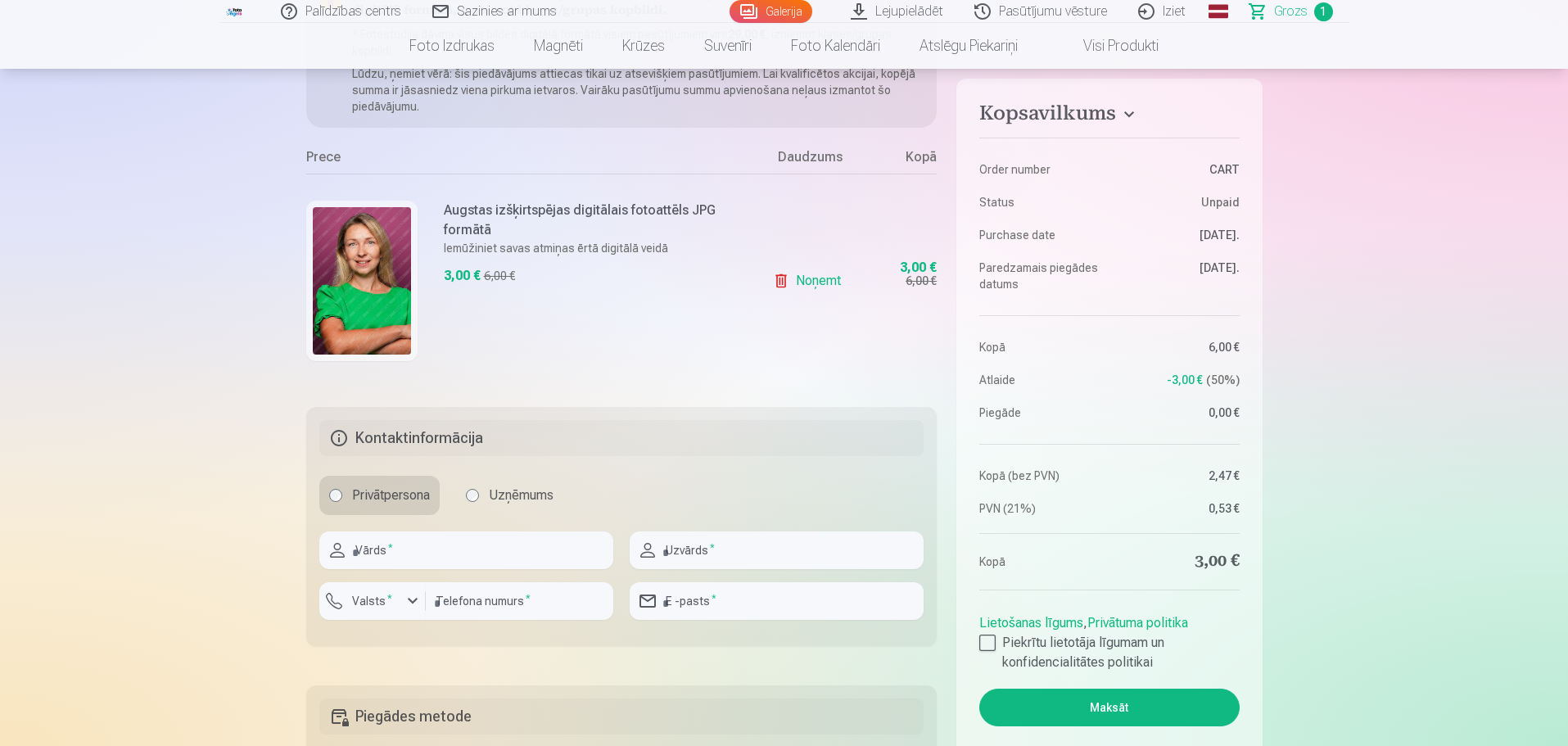
click at [370, 267] on img at bounding box center [362, 280] width 98 height 147
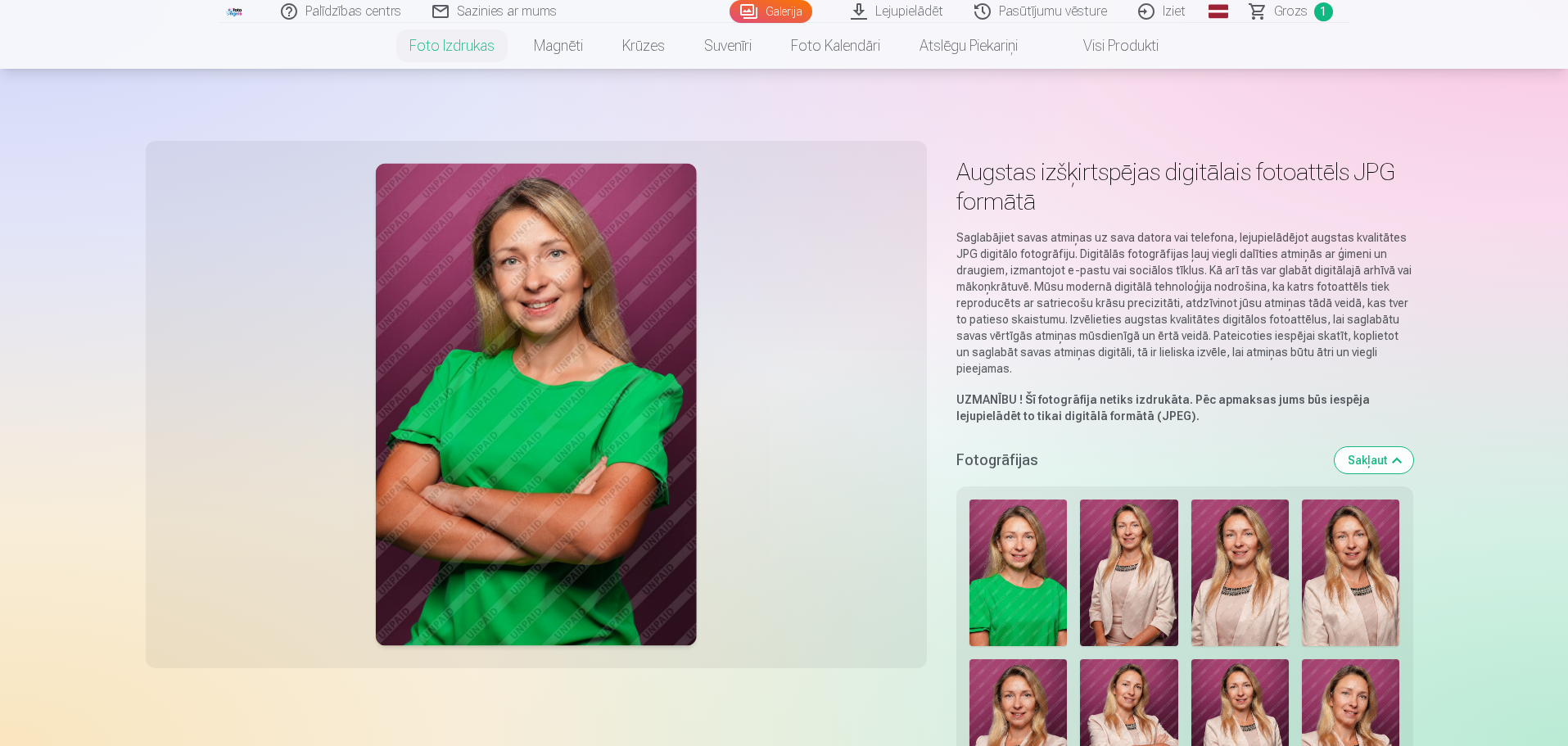
scroll to position [164, 0]
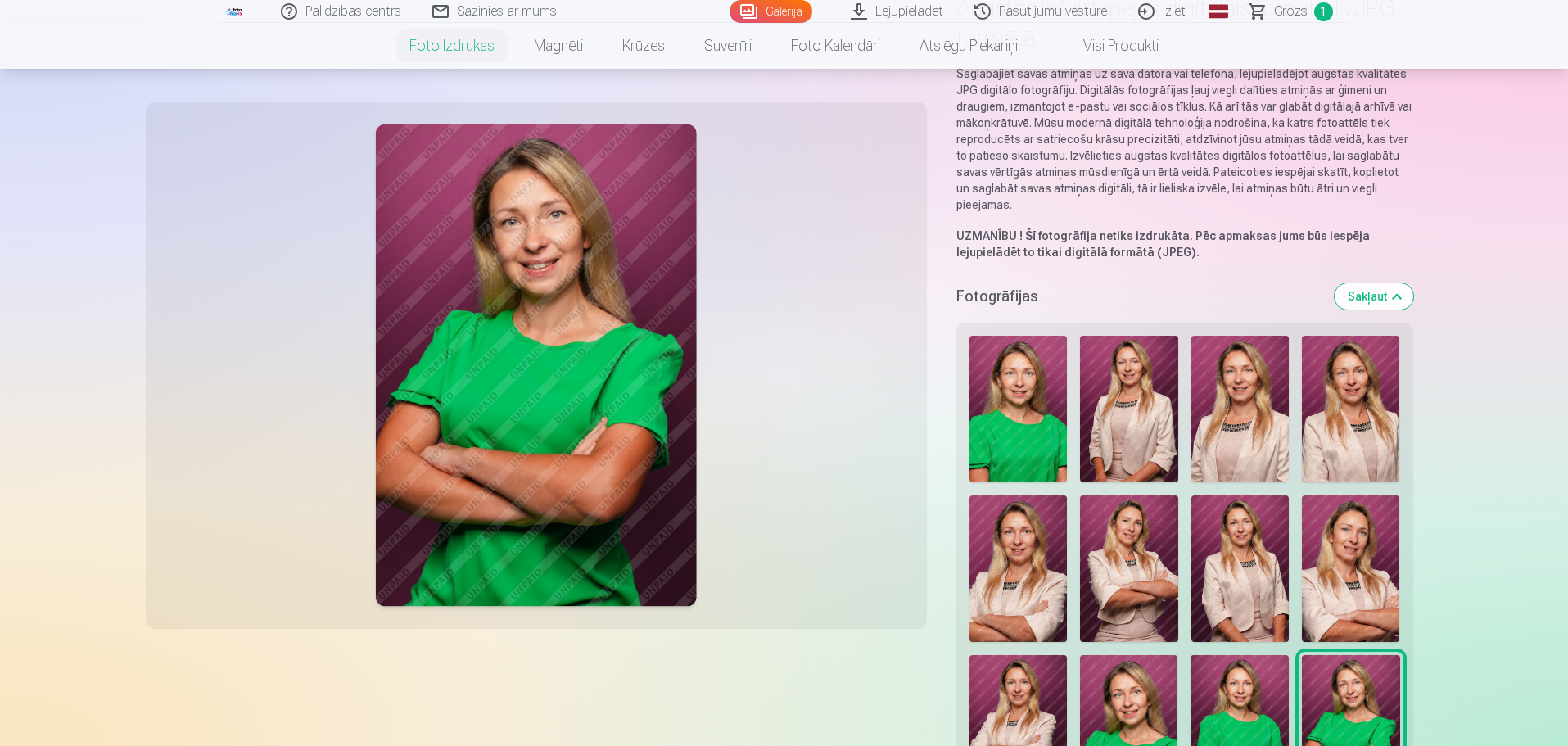
click at [1165, 406] on img at bounding box center [1129, 409] width 98 height 147
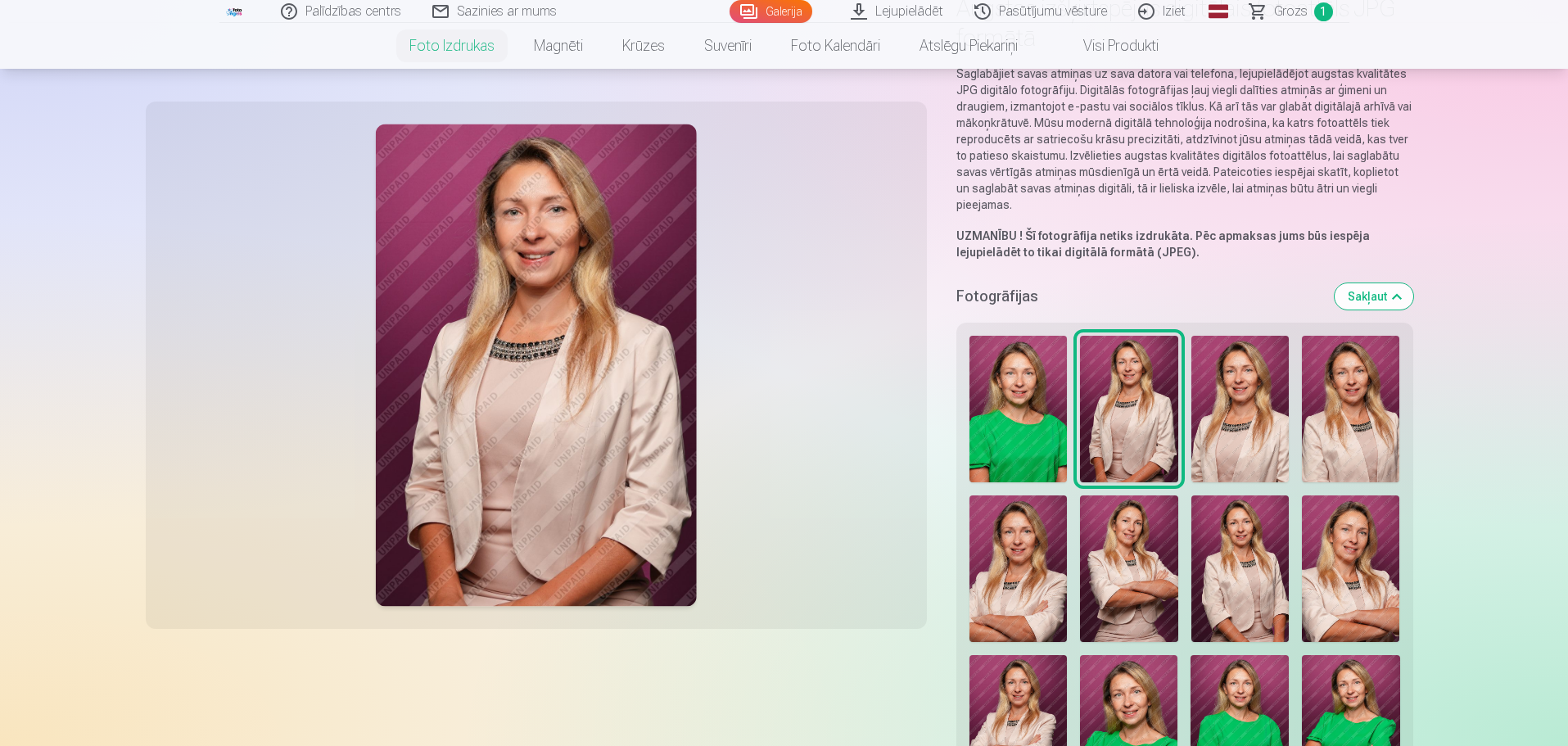
click at [1254, 427] on img at bounding box center [1240, 409] width 97 height 147
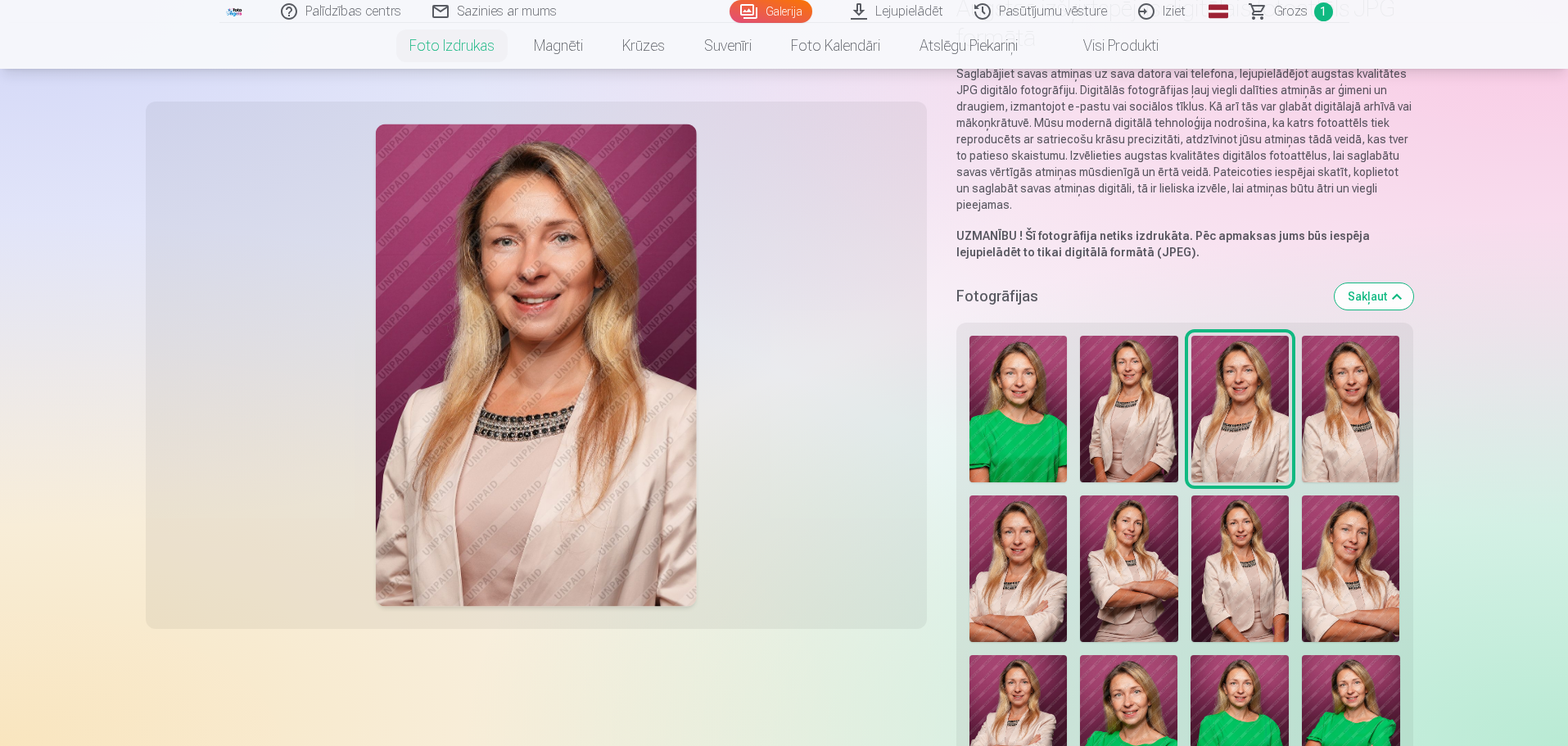
click at [1326, 425] on img at bounding box center [1350, 409] width 97 height 147
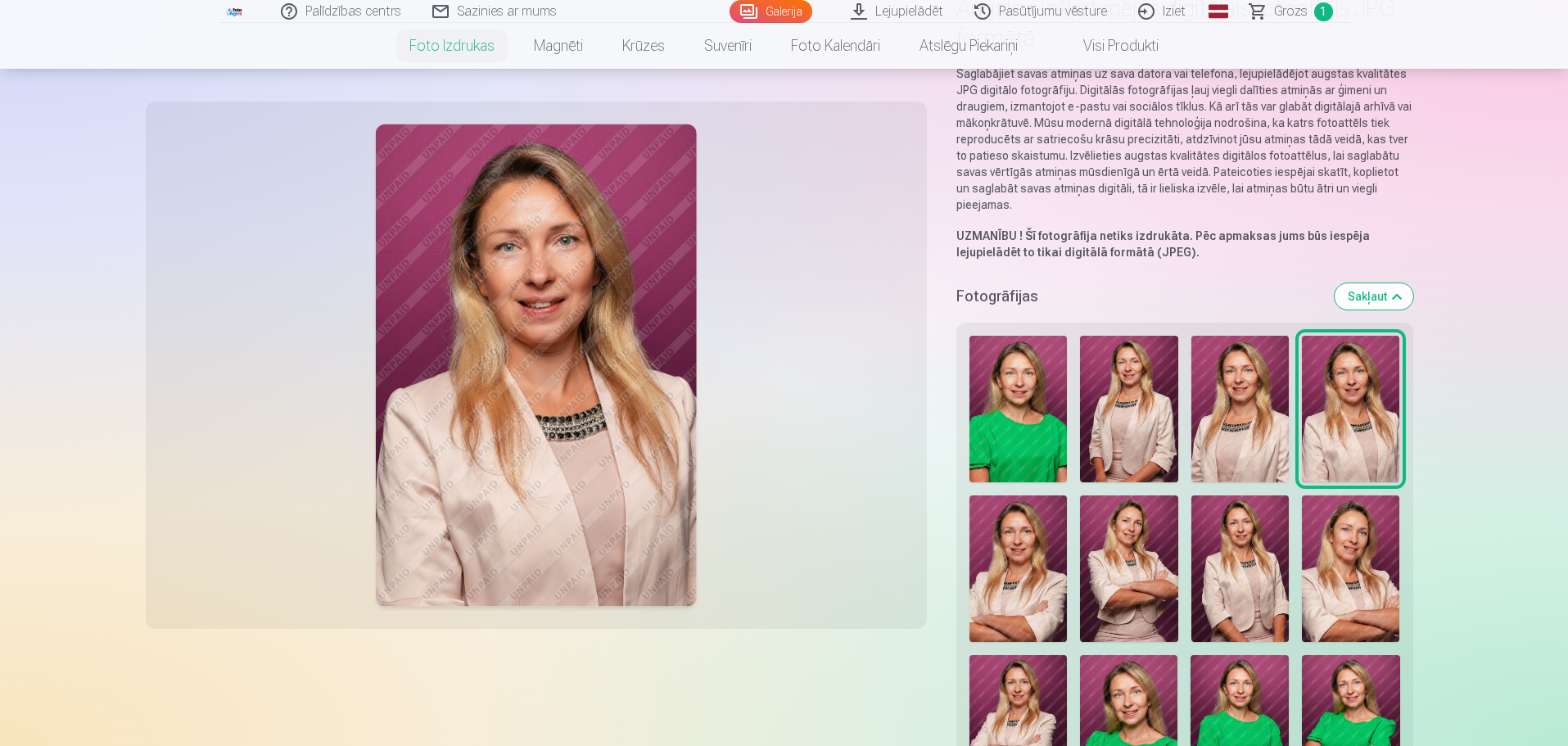
click at [1022, 562] on img at bounding box center [1018, 568] width 97 height 147
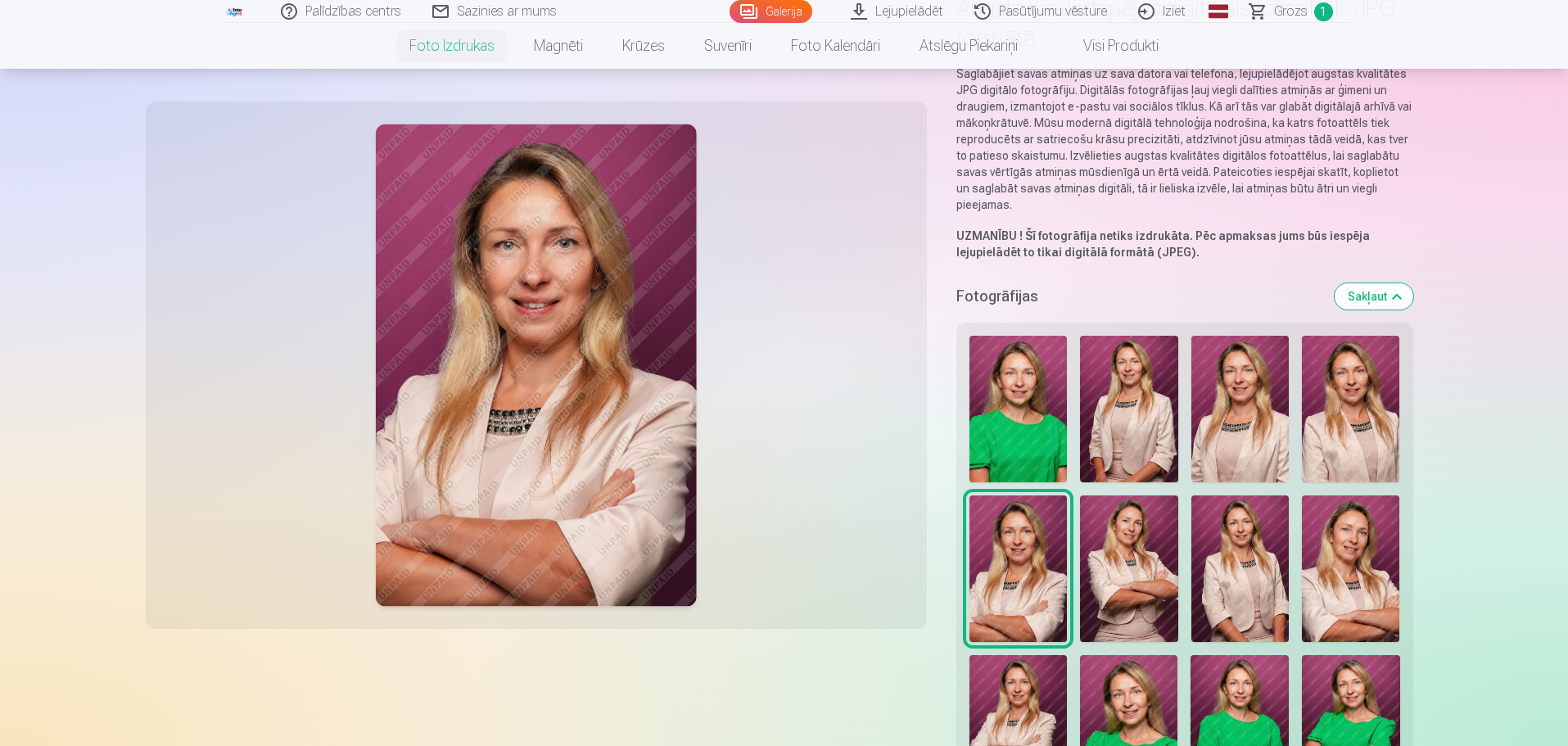
click at [522, 341] on img at bounding box center [536, 366] width 322 height 482
click at [528, 331] on img at bounding box center [536, 366] width 322 height 482
click at [578, 228] on img at bounding box center [536, 366] width 322 height 482
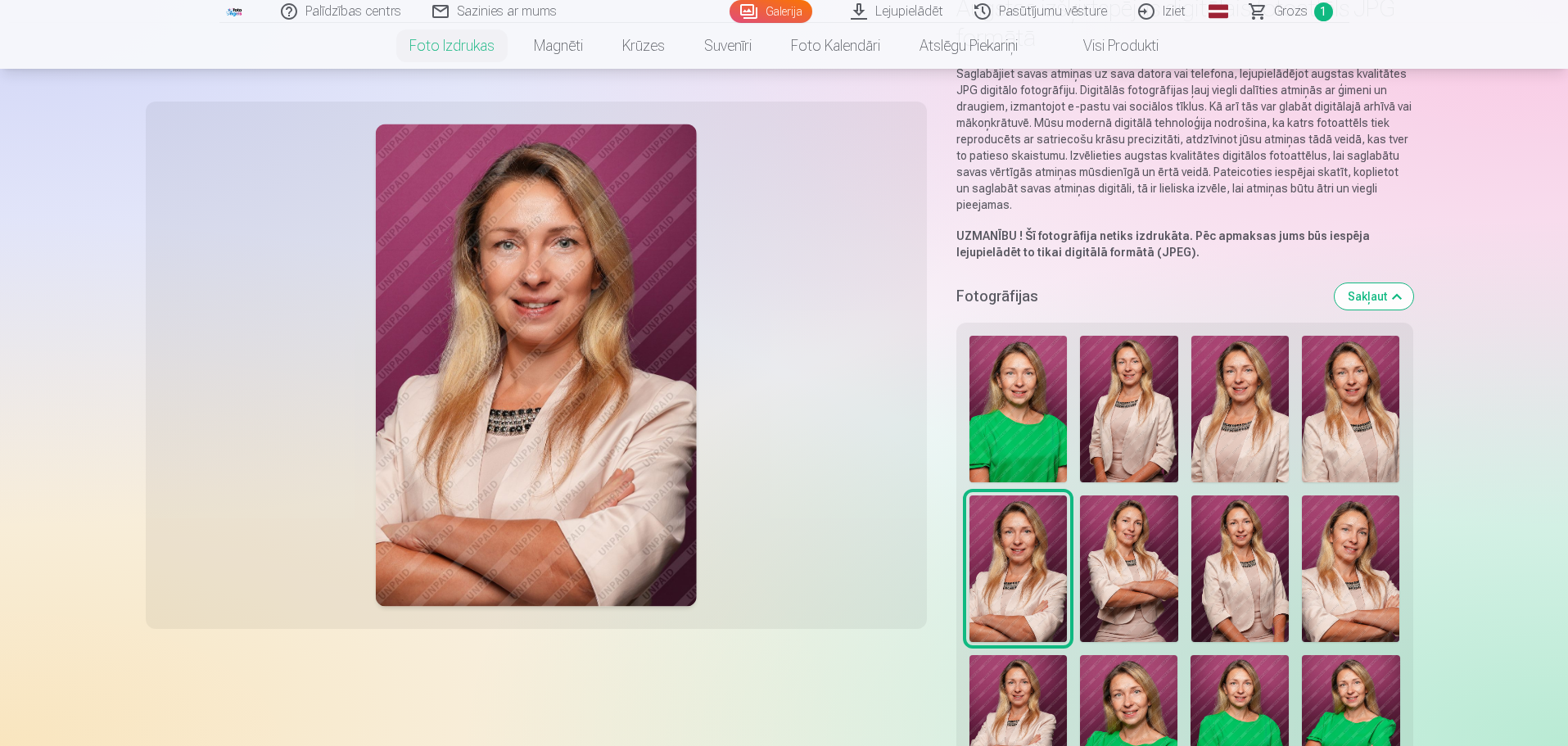
click at [533, 315] on img at bounding box center [536, 366] width 322 height 482
drag, startPoint x: 535, startPoint y: 310, endPoint x: 615, endPoint y: 282, distance: 84.8
click at [535, 308] on img at bounding box center [536, 366] width 322 height 482
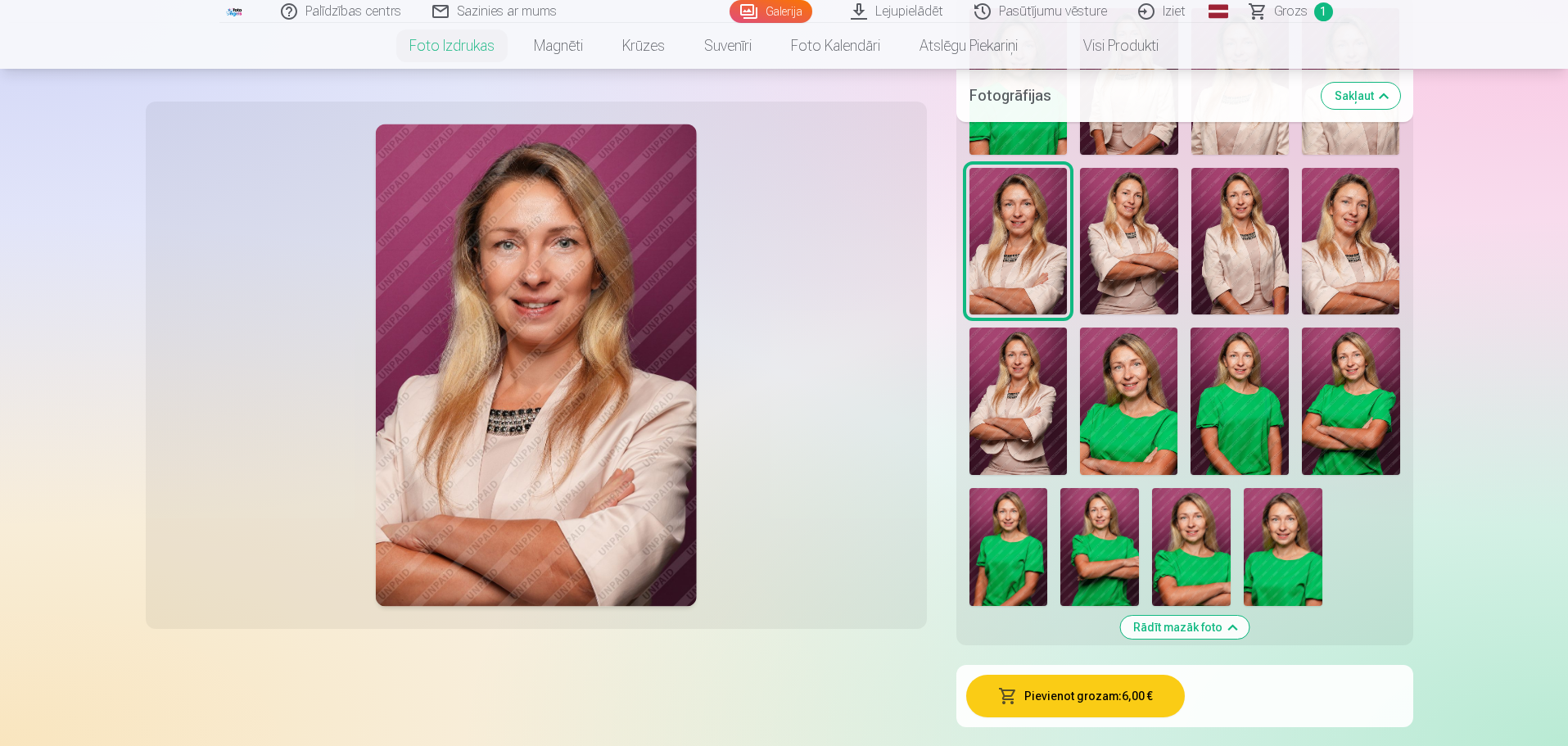
scroll to position [573, 0]
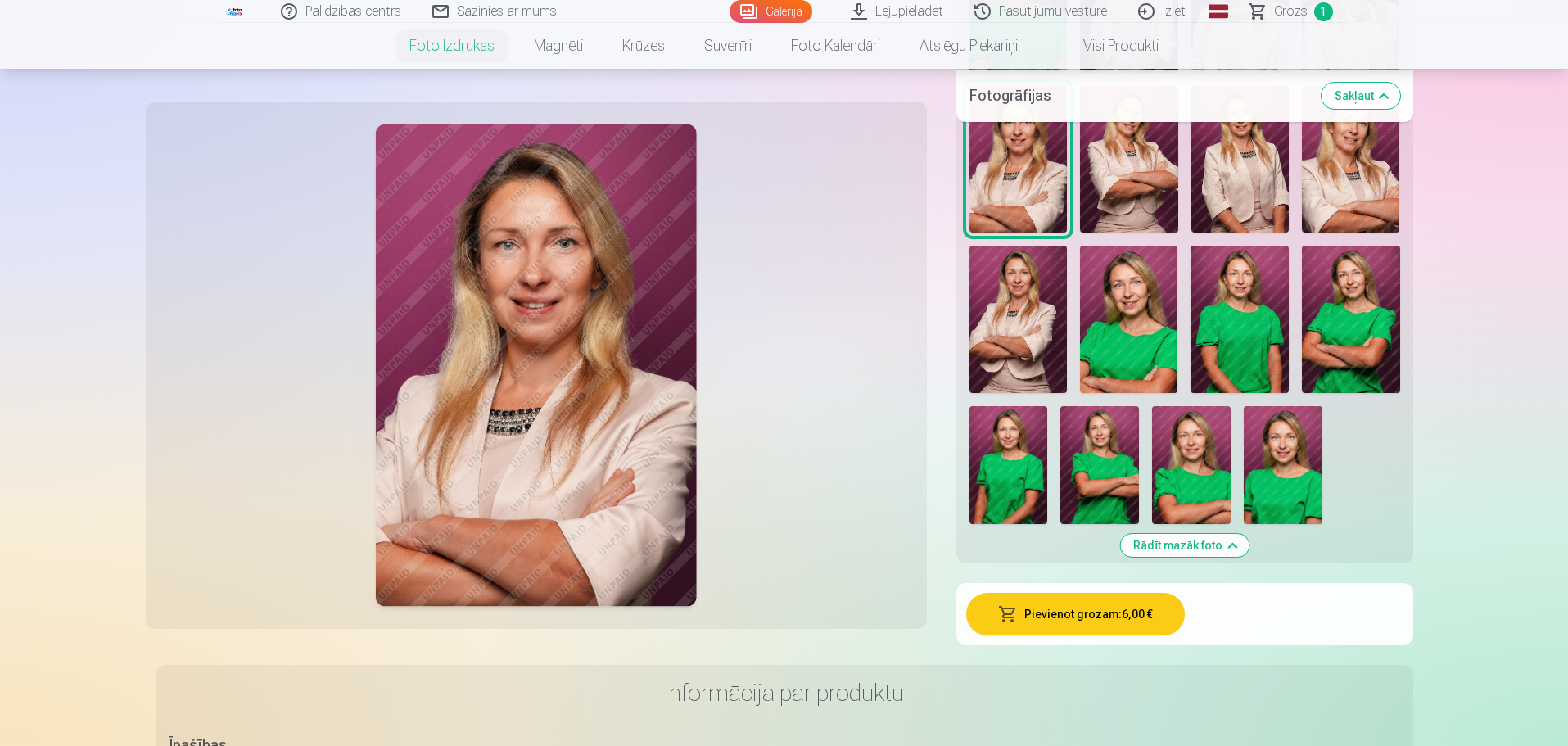
click at [1084, 616] on button "Pievienot grozam : 6,00 €" at bounding box center [1075, 614] width 219 height 42
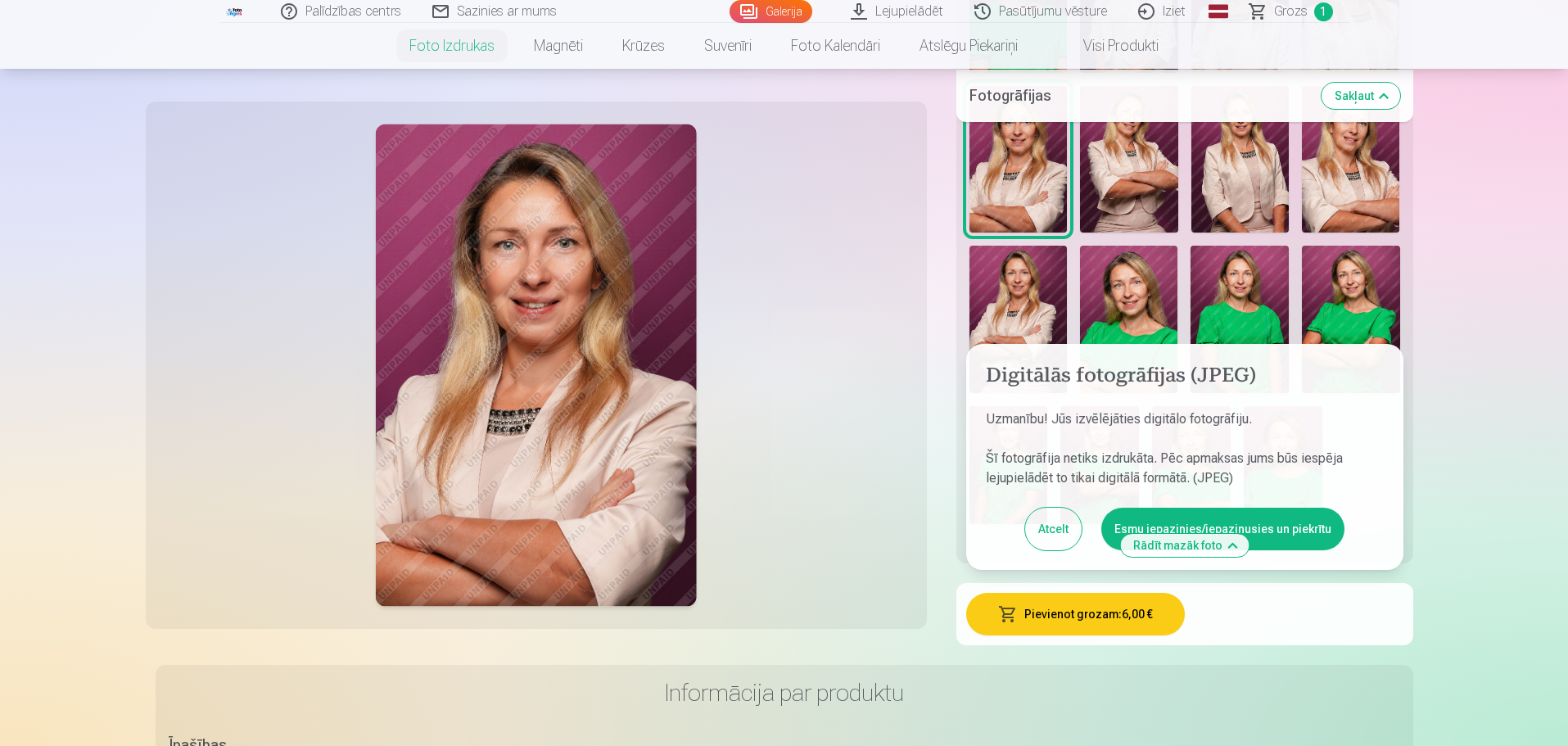
click at [1177, 519] on button "Esmu iepazinies/iepazinusies un piekrītu" at bounding box center [1222, 529] width 243 height 42
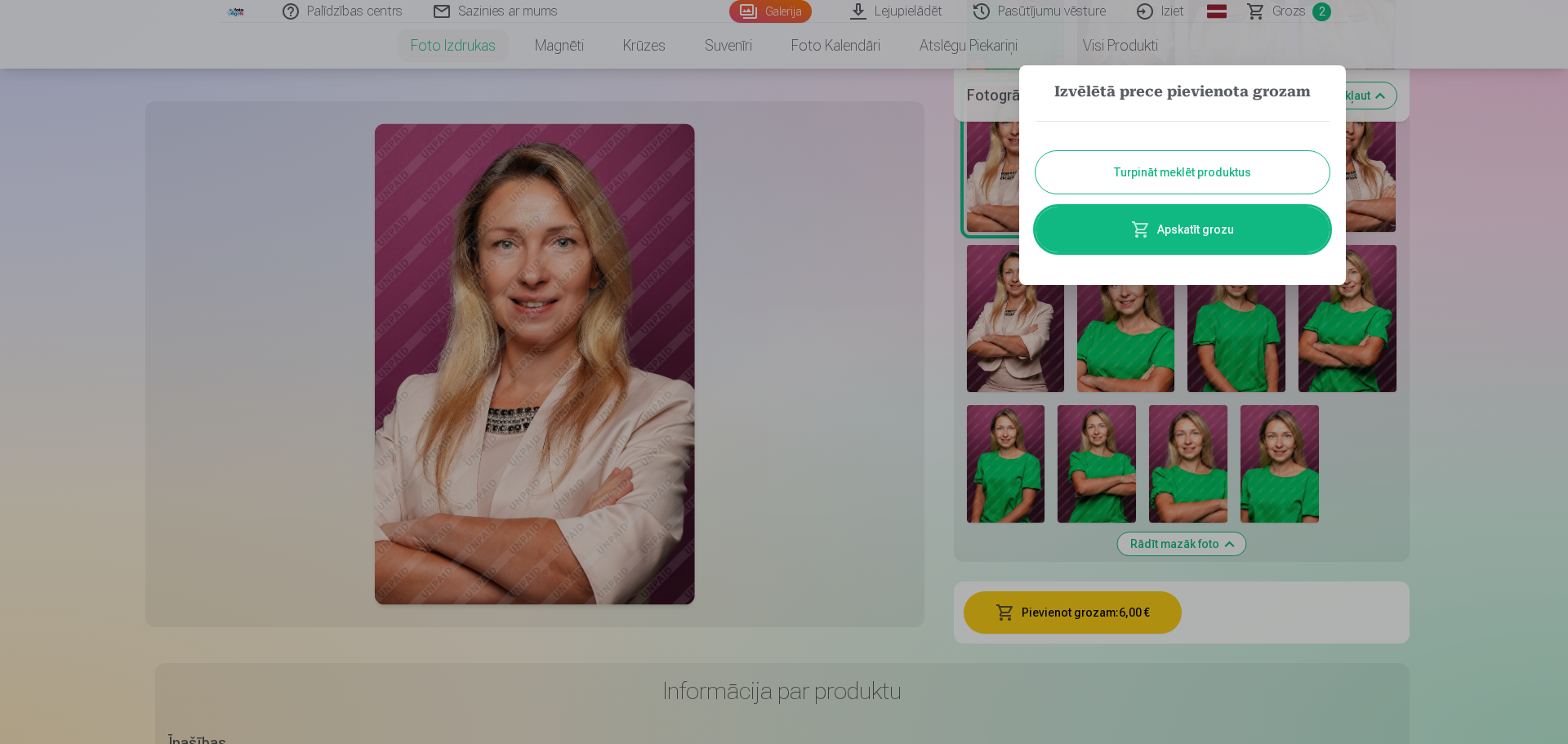
click at [1193, 173] on button "Turpināt meklēt produktus" at bounding box center [1182, 172] width 294 height 42
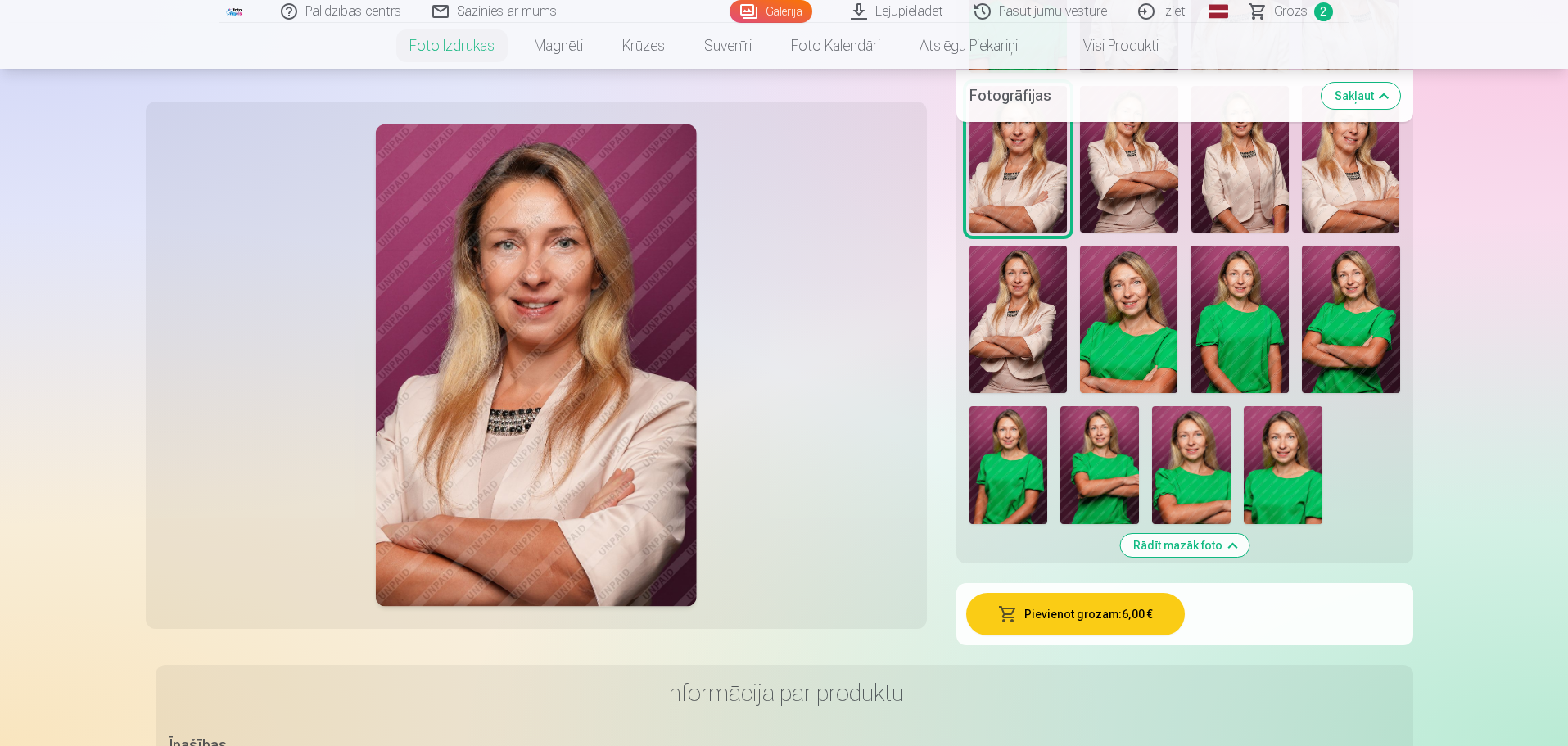
scroll to position [409, 0]
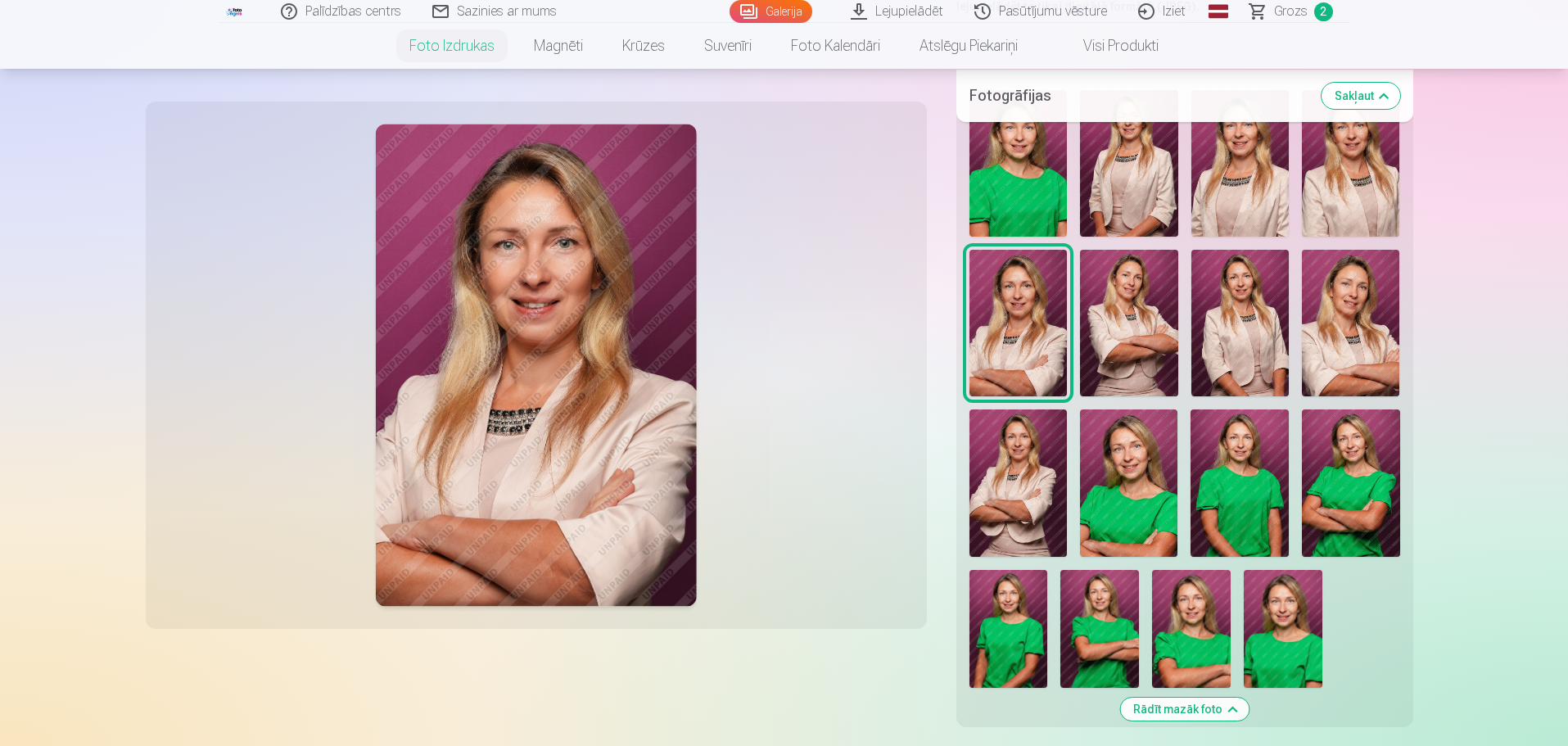
click at [1009, 328] on img at bounding box center [1018, 323] width 97 height 147
click at [1081, 326] on img at bounding box center [1129, 323] width 98 height 147
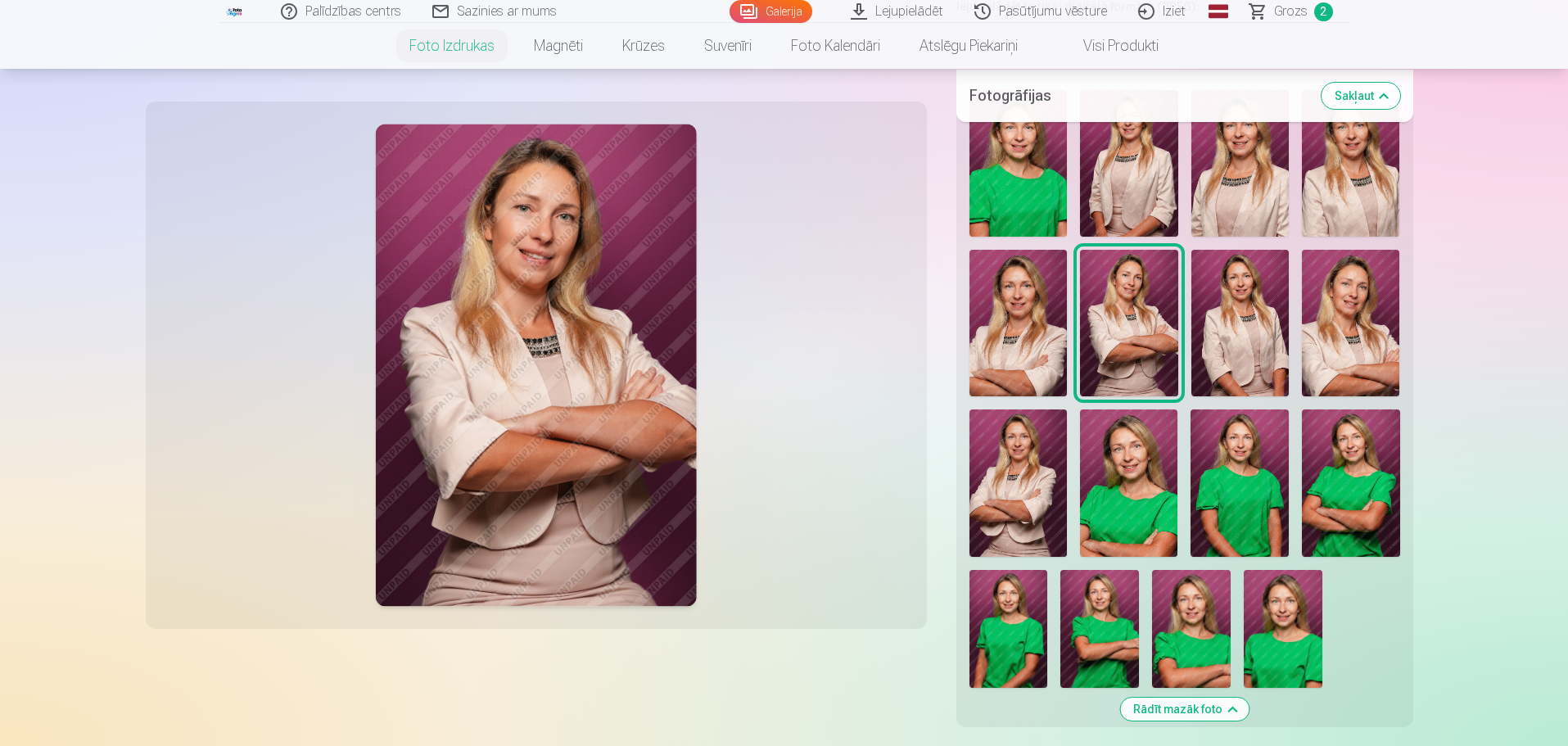
scroll to position [655, 0]
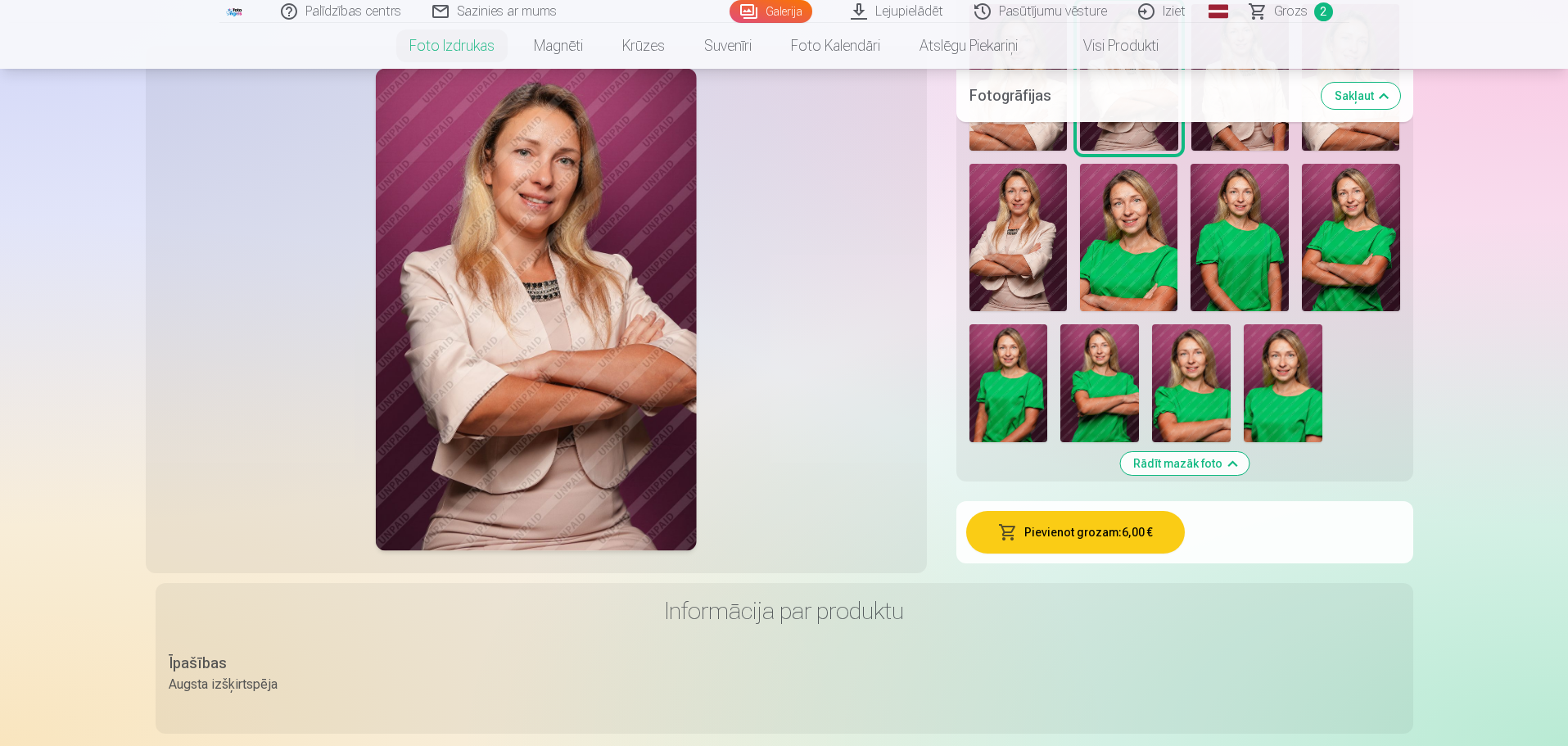
click at [1095, 539] on button "Pievienot grozam : 6,00 €" at bounding box center [1075, 532] width 219 height 42
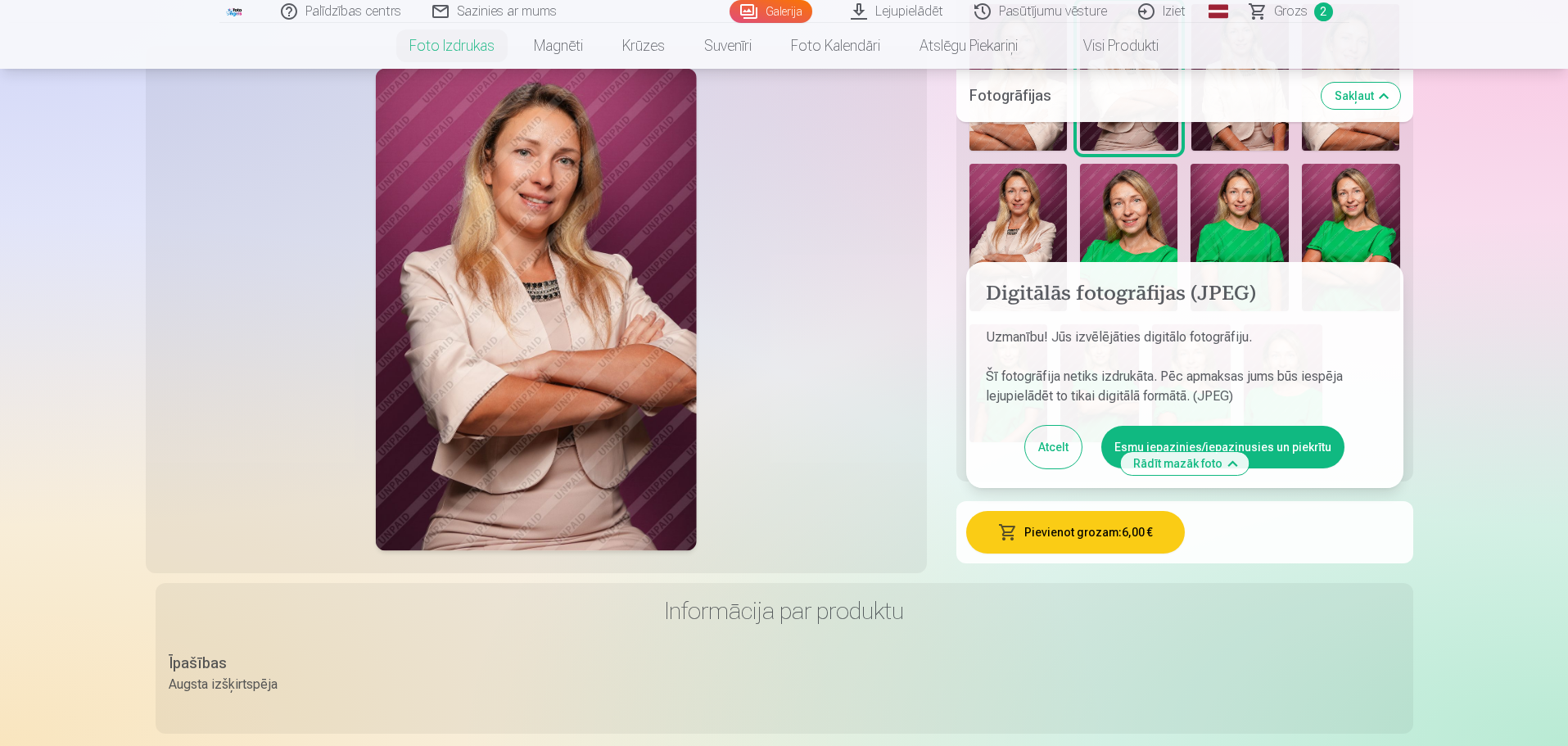
click at [1187, 437] on button "Esmu iepazinies/iepazinusies un piekrītu" at bounding box center [1222, 446] width 243 height 42
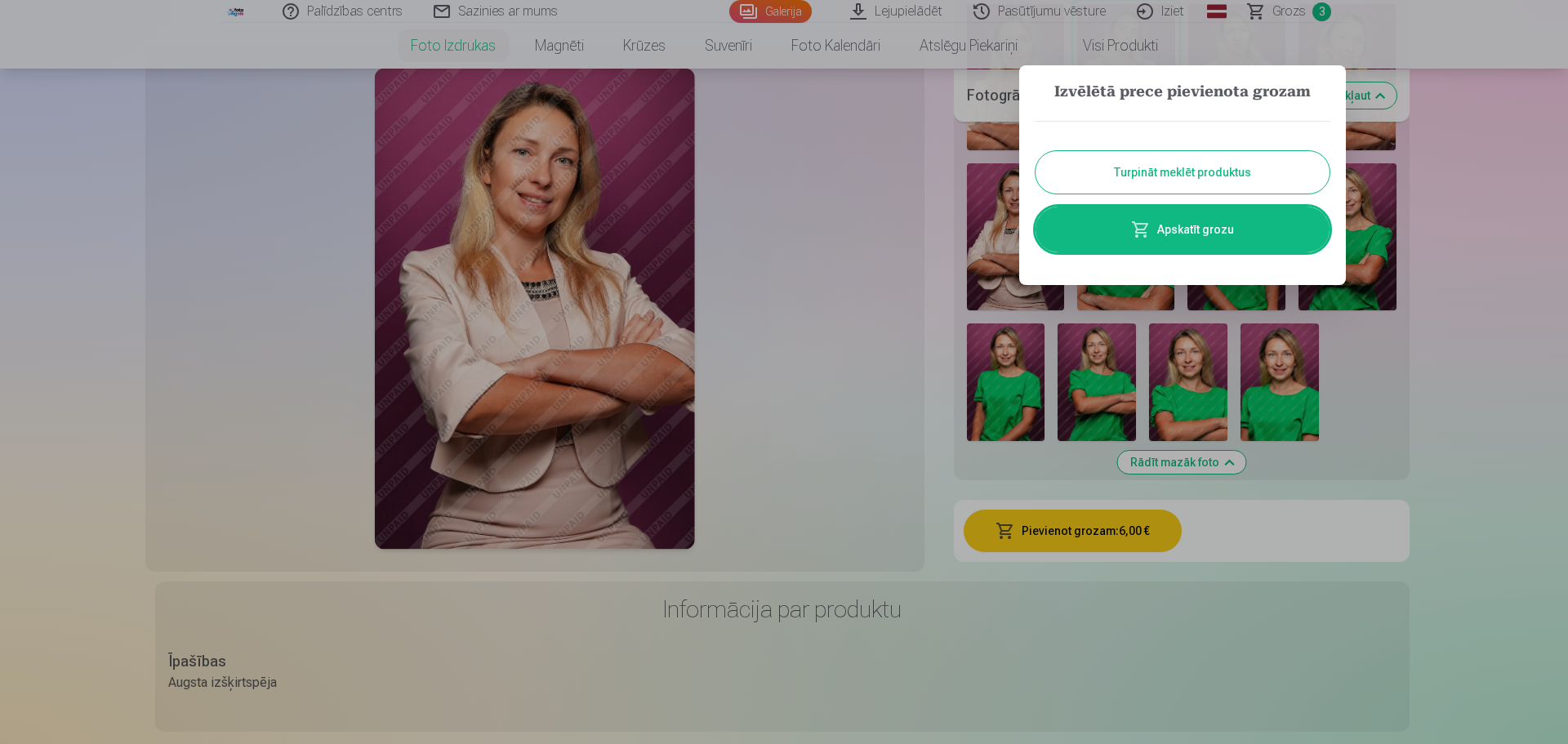
click at [1200, 169] on button "Turpināt meklēt produktus" at bounding box center [1182, 172] width 294 height 42
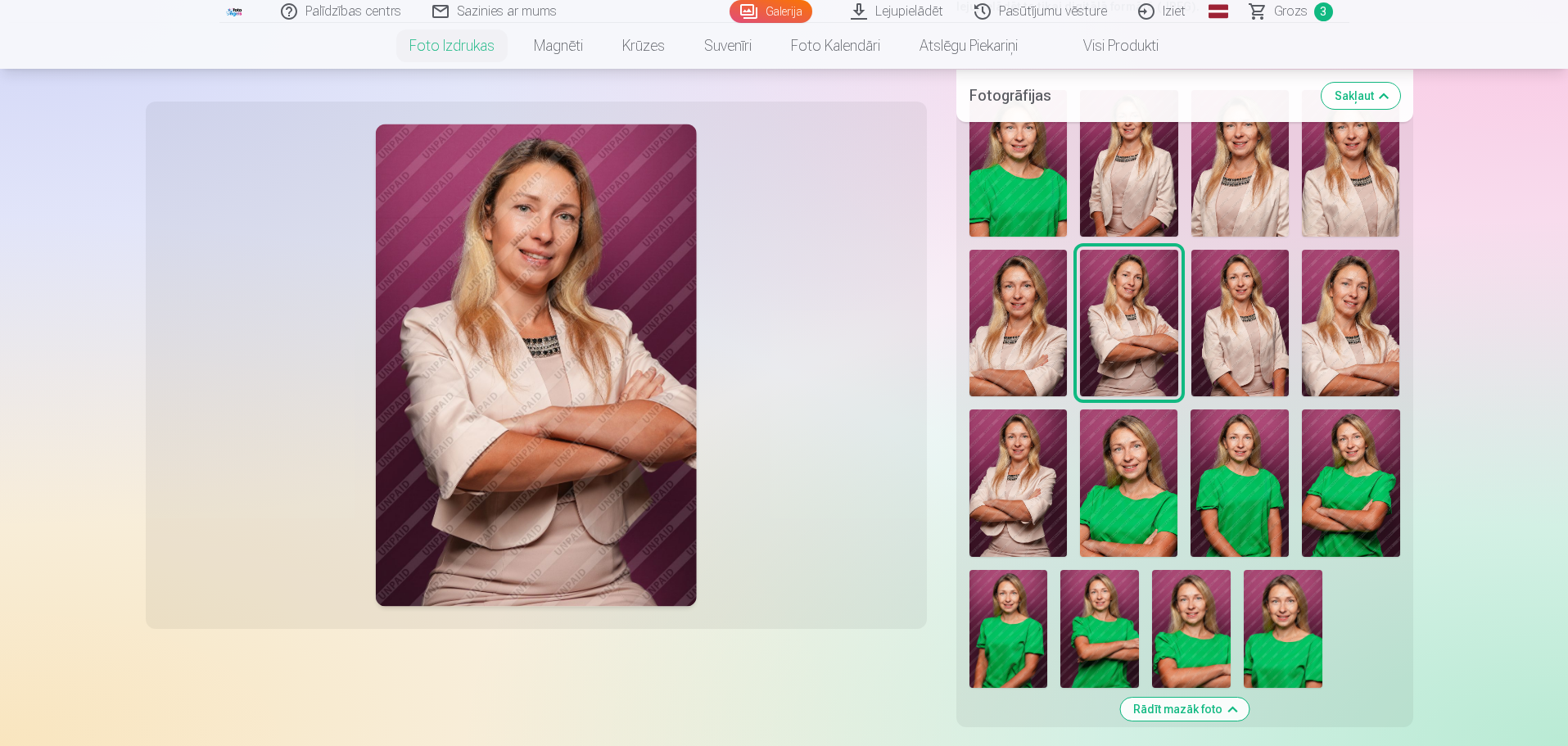
scroll to position [327, 0]
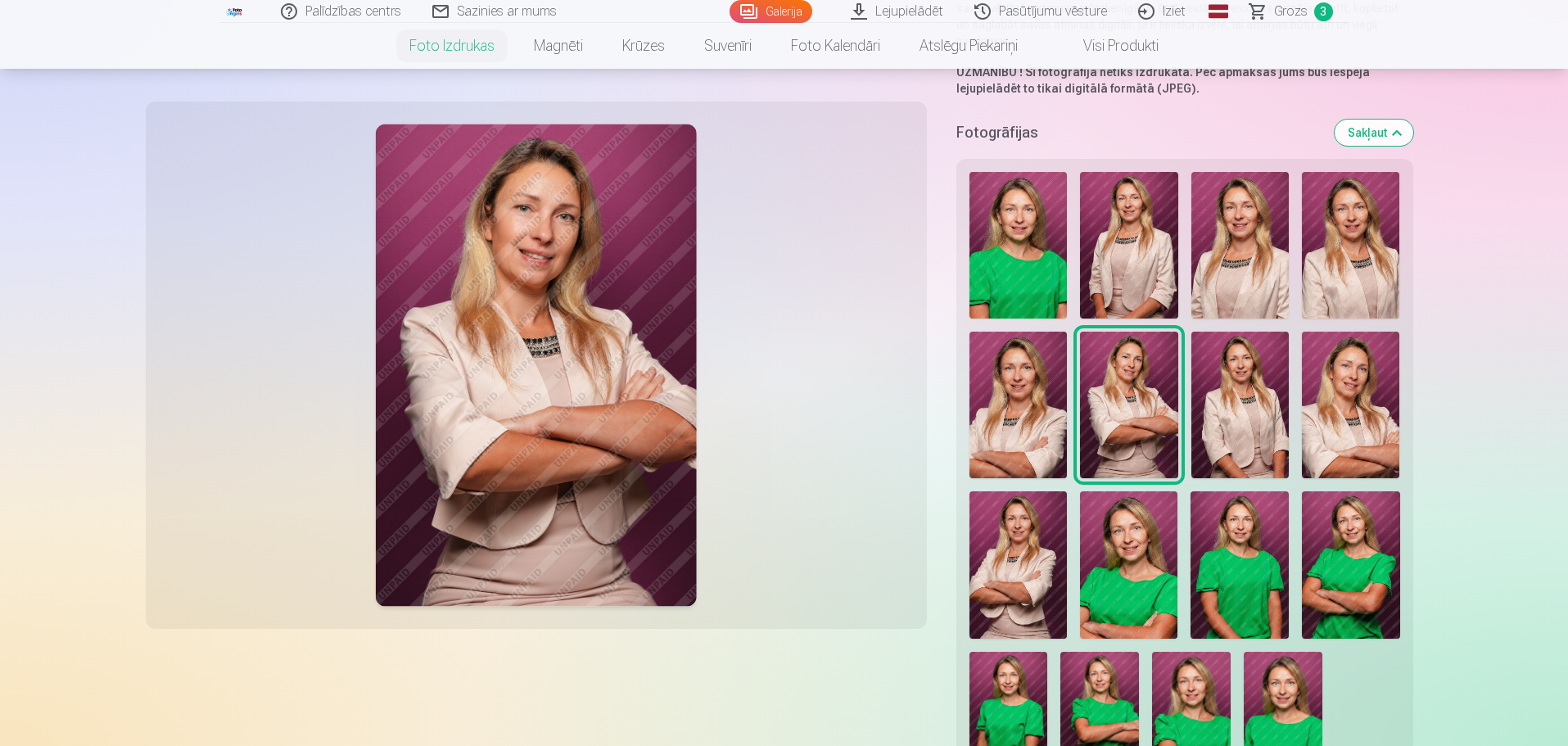
click at [1242, 416] on img at bounding box center [1240, 404] width 97 height 147
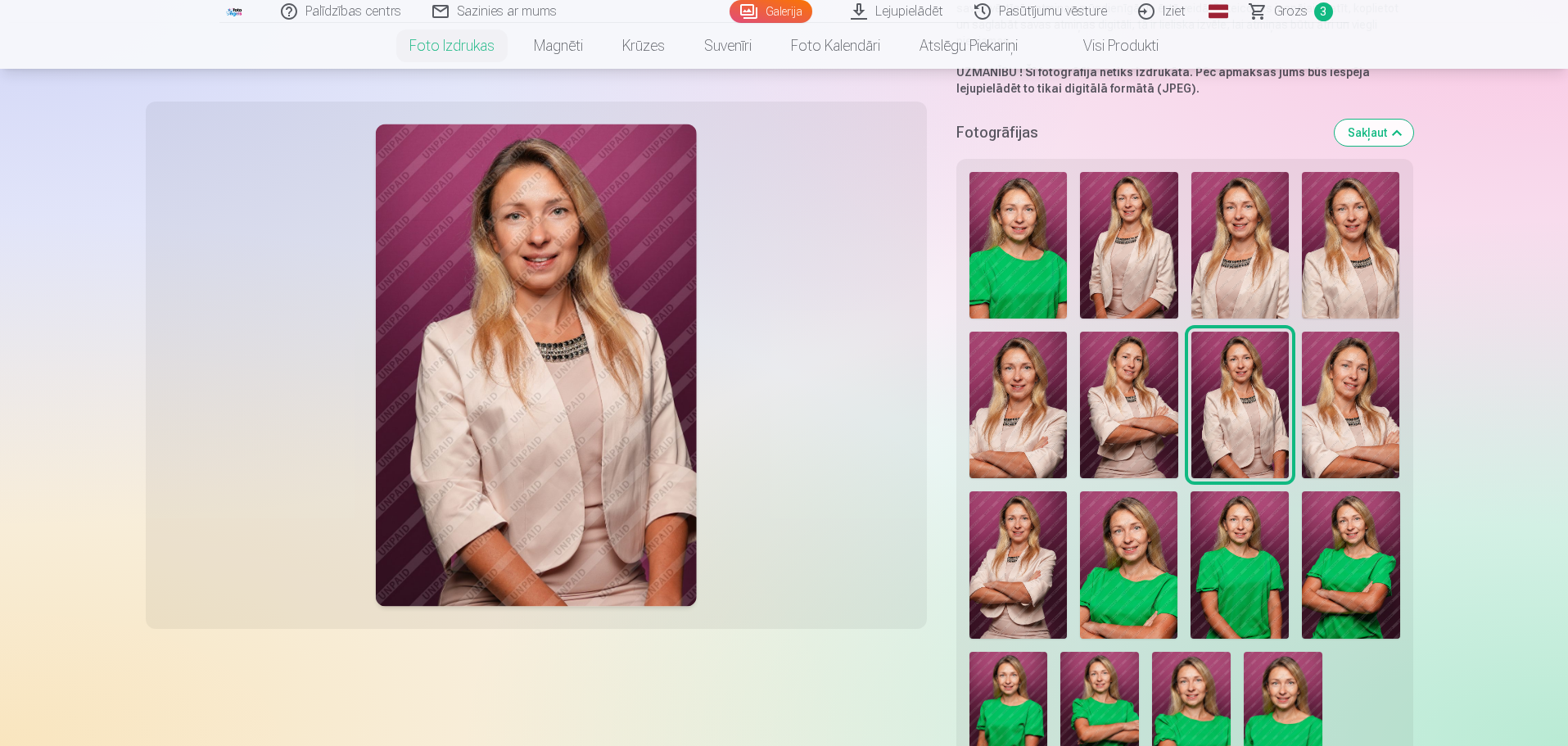
click at [1381, 408] on img at bounding box center [1350, 404] width 97 height 147
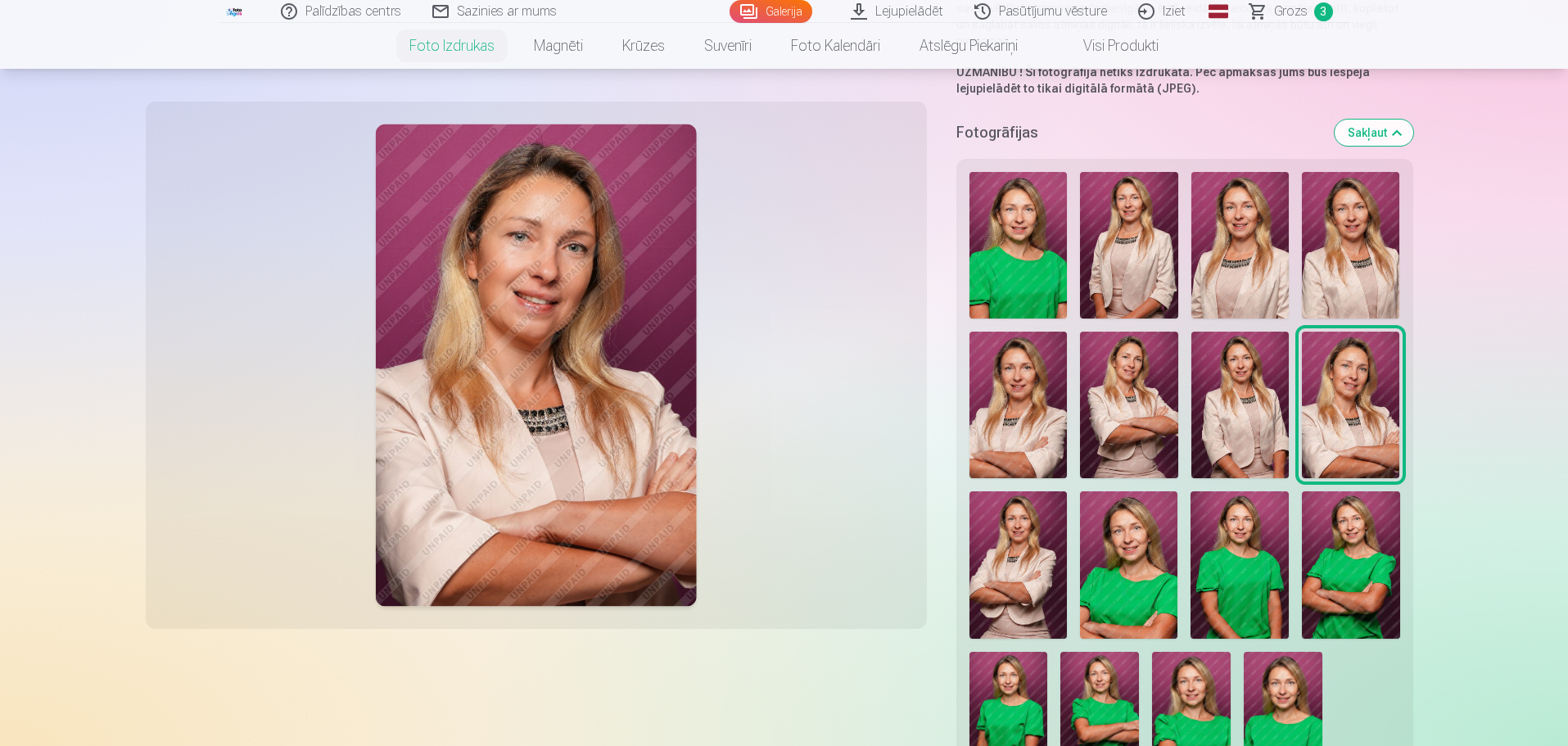
click at [1012, 556] on img at bounding box center [1019, 565] width 98 height 147
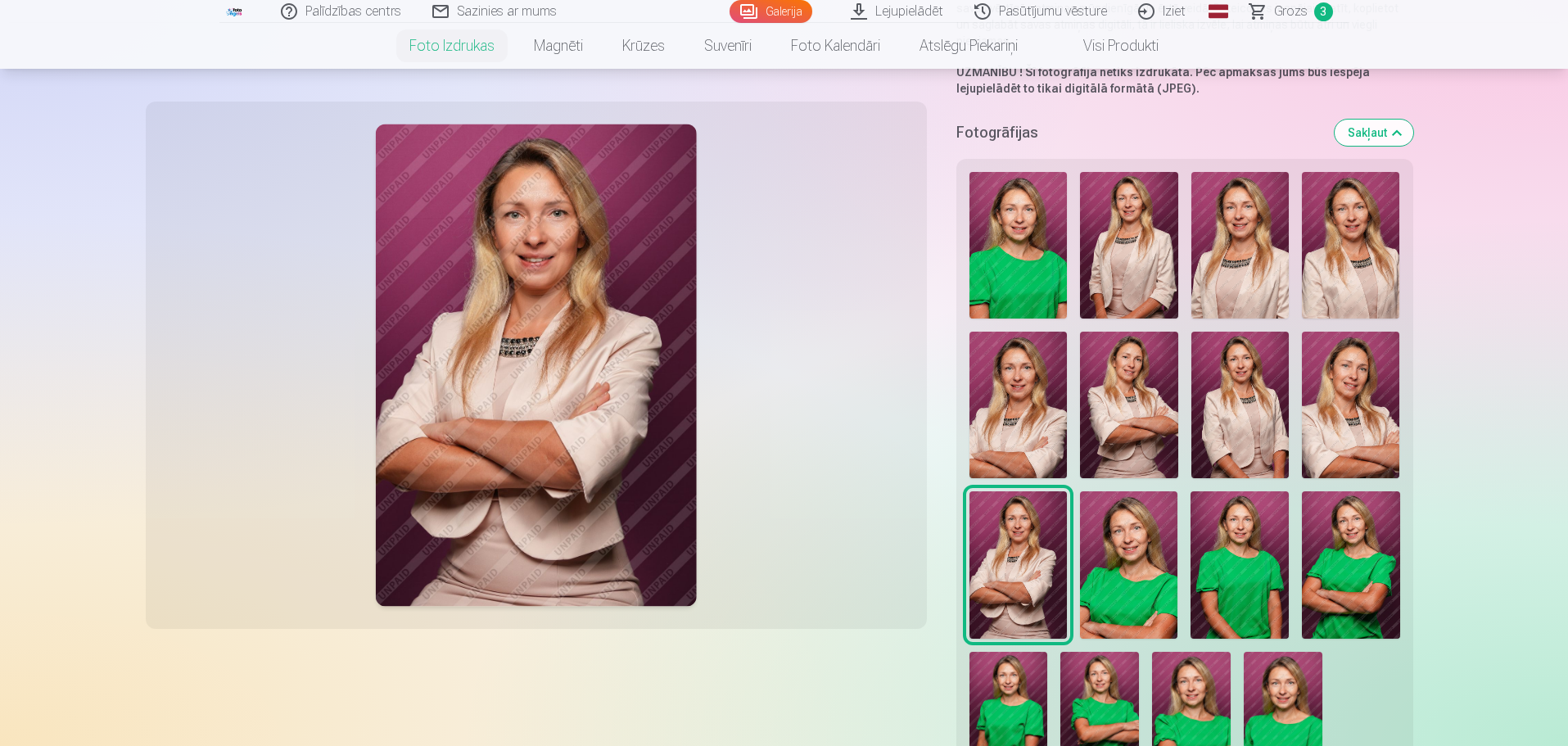
click at [1108, 557] on img at bounding box center [1128, 565] width 97 height 147
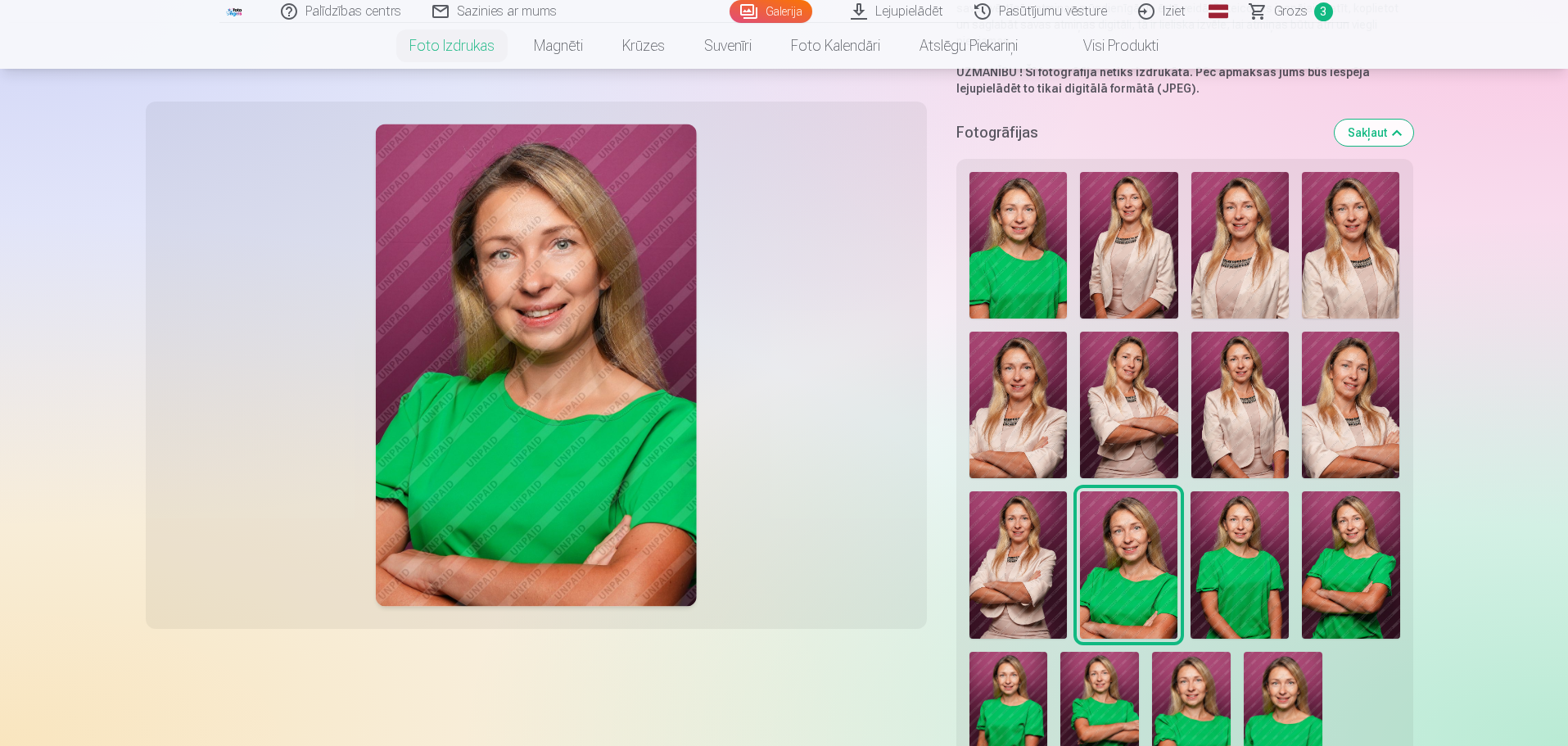
click at [1230, 553] on img at bounding box center [1240, 565] width 98 height 147
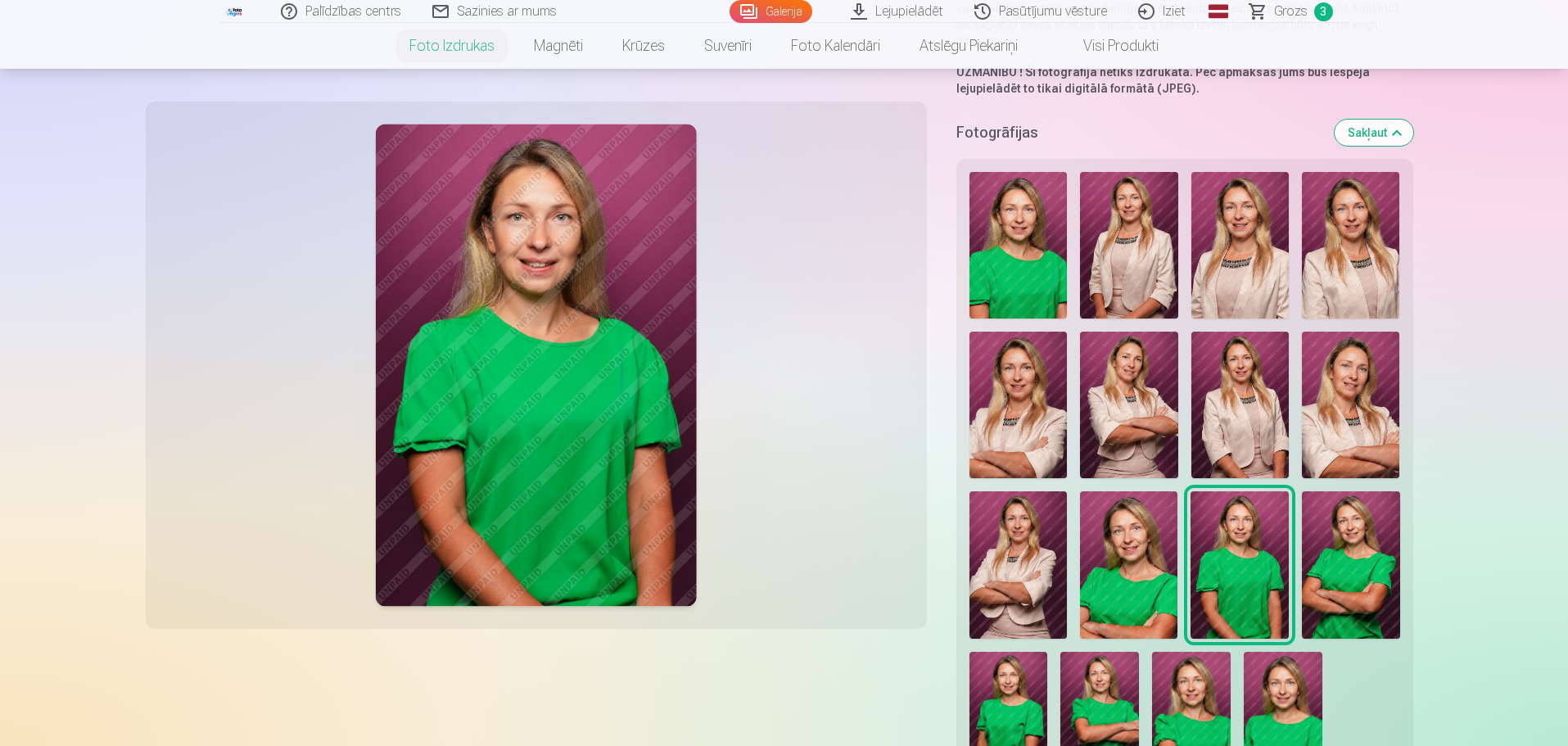
click at [1306, 552] on img at bounding box center [1351, 565] width 98 height 147
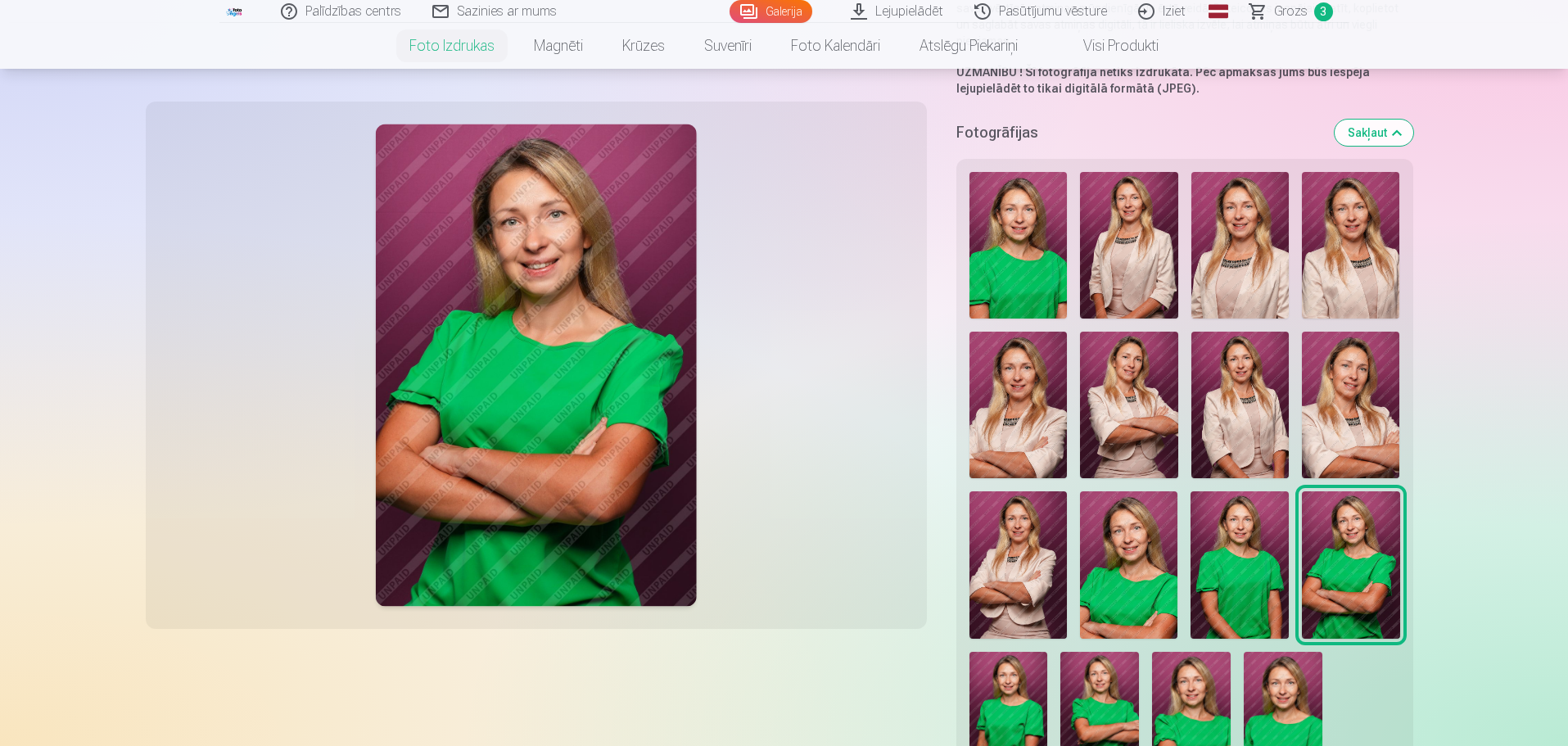
click at [1015, 702] on img at bounding box center [1009, 710] width 79 height 118
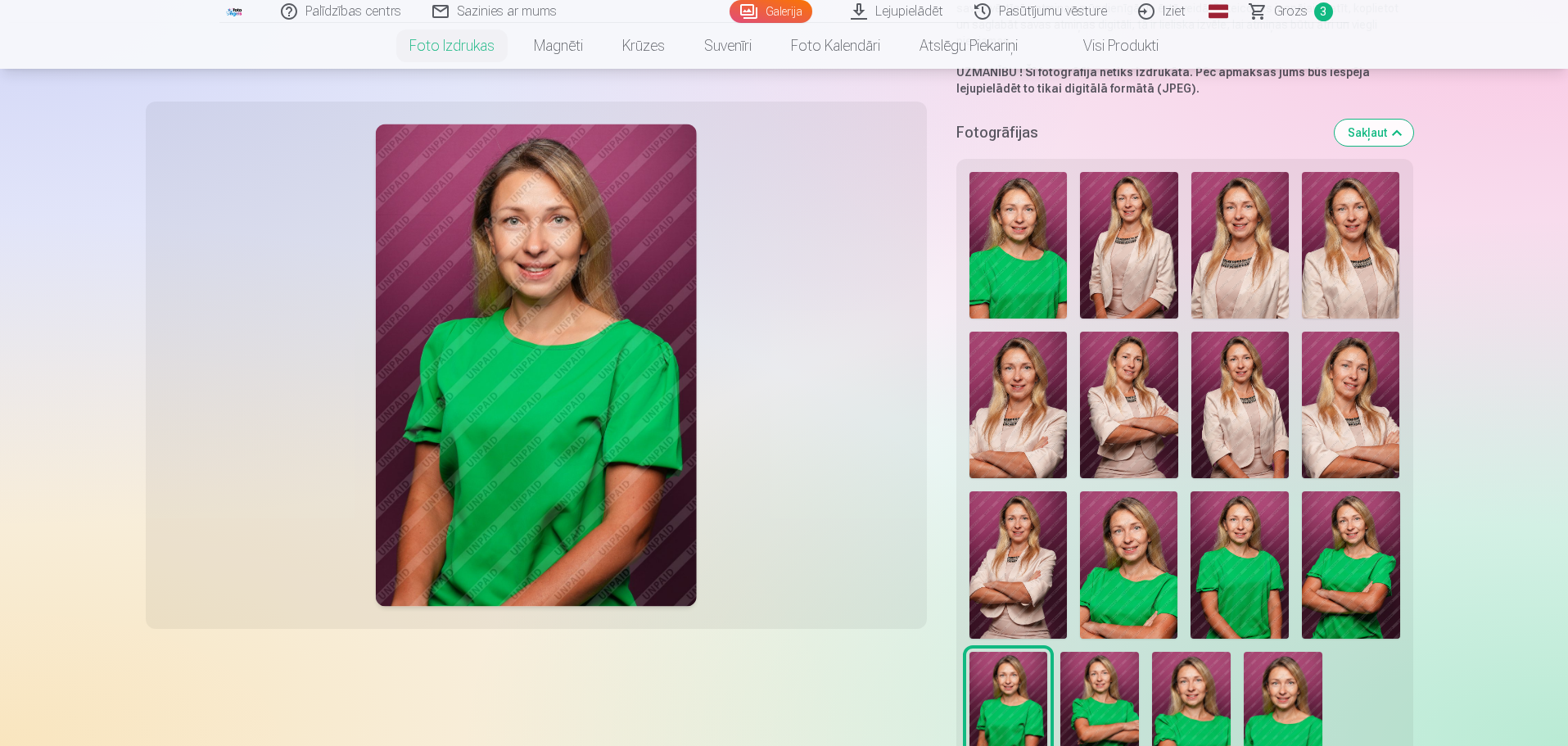
click at [1087, 703] on img at bounding box center [1099, 710] width 79 height 118
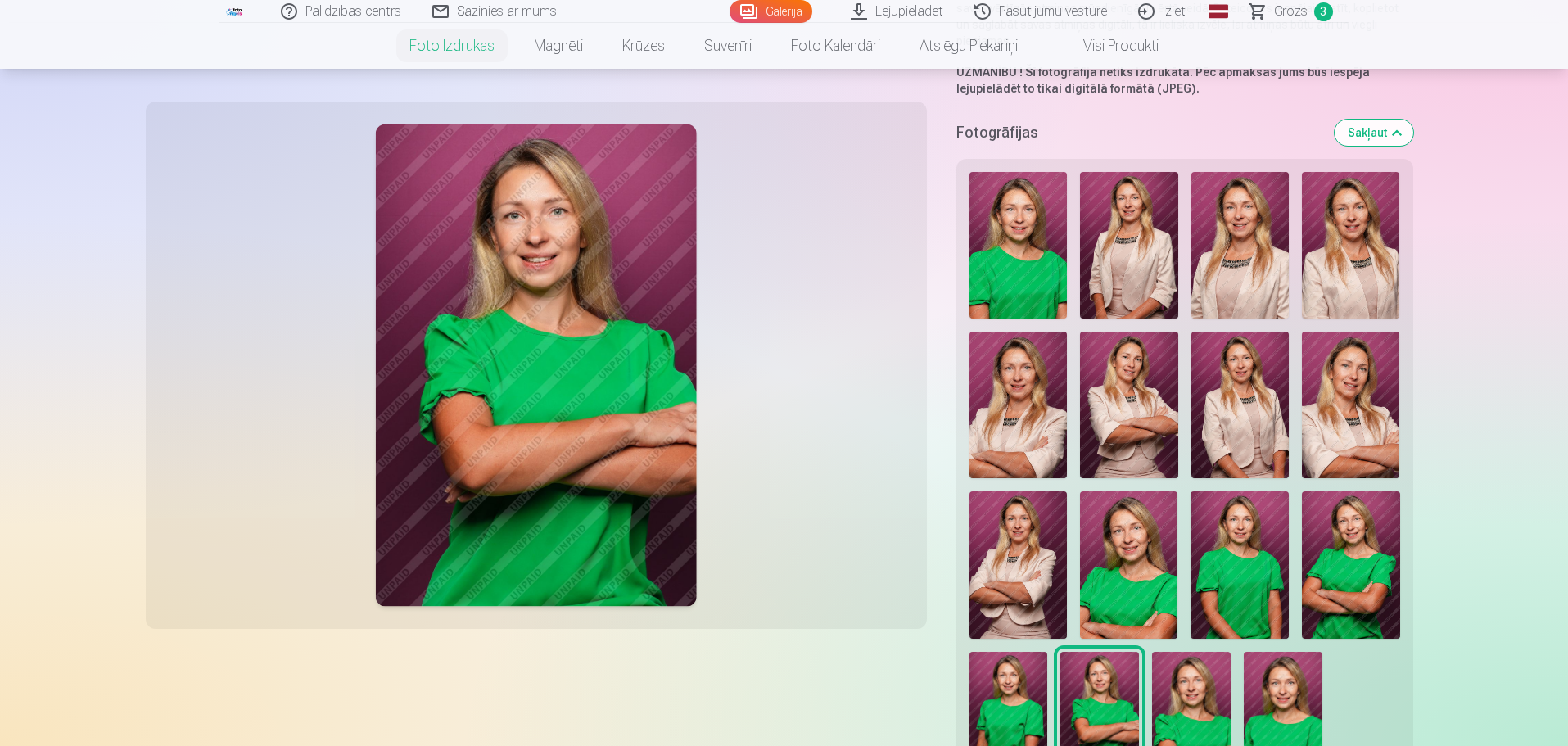
click at [1185, 703] on img at bounding box center [1192, 710] width 79 height 118
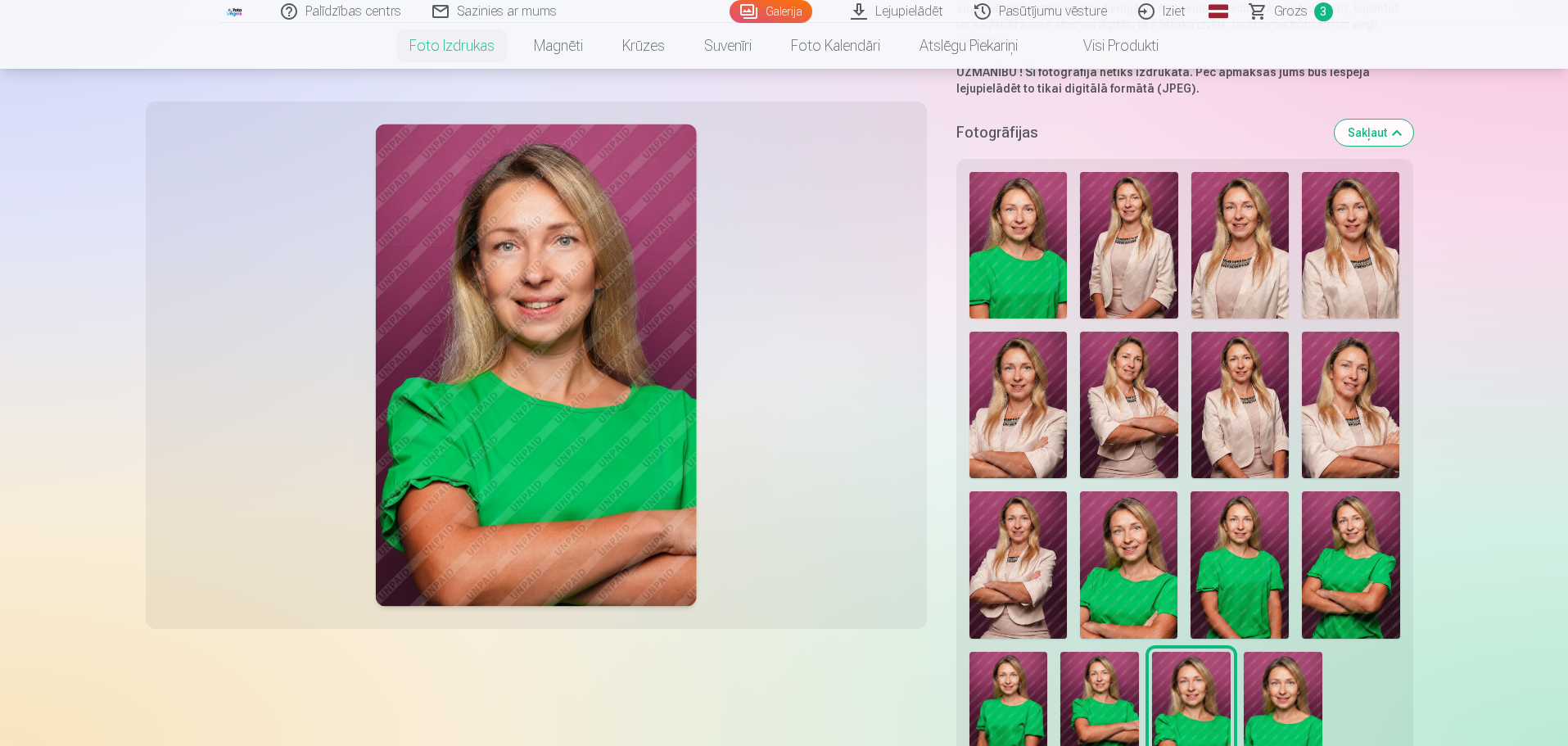
click at [1106, 709] on img at bounding box center [1099, 710] width 79 height 118
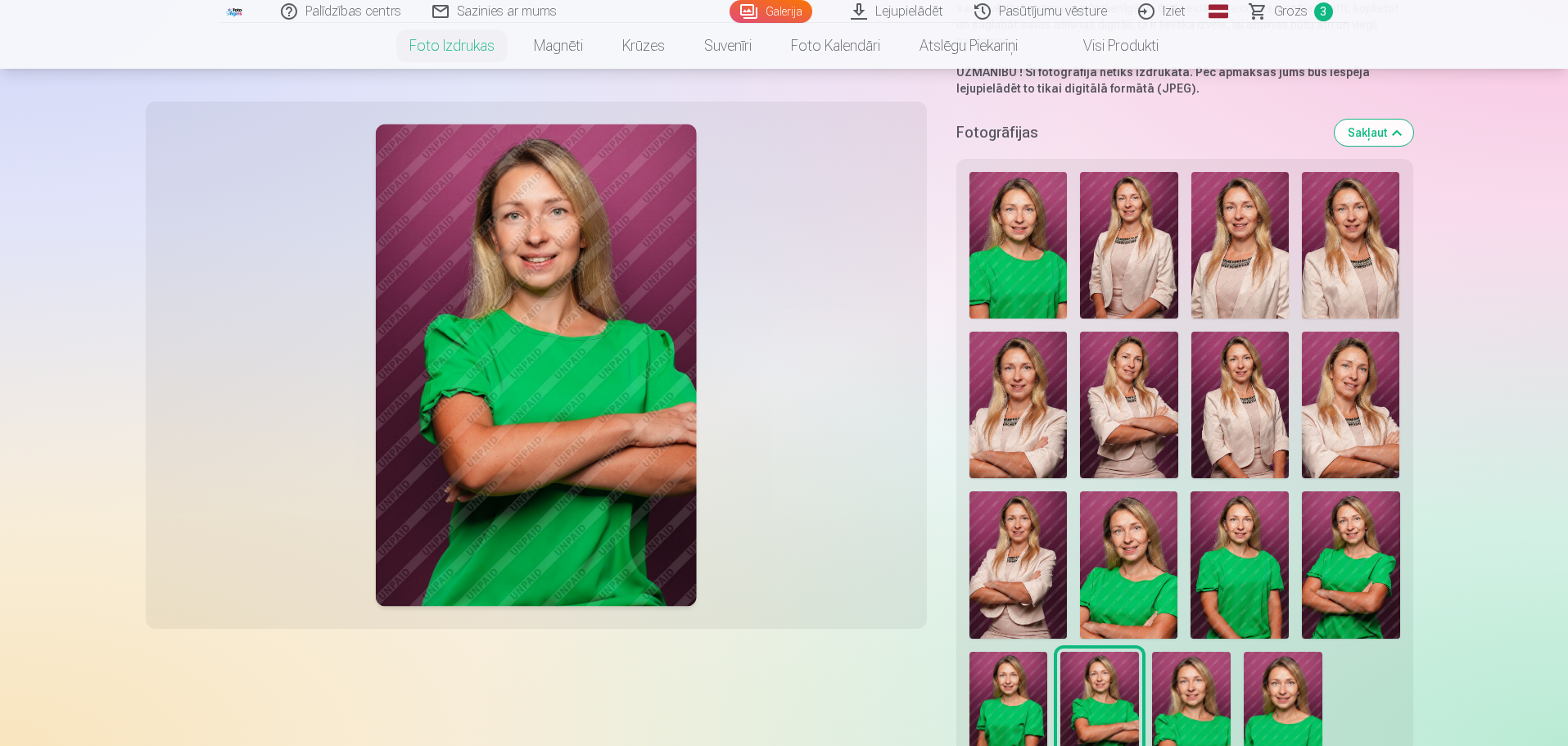
click at [1175, 707] on img at bounding box center [1192, 710] width 79 height 118
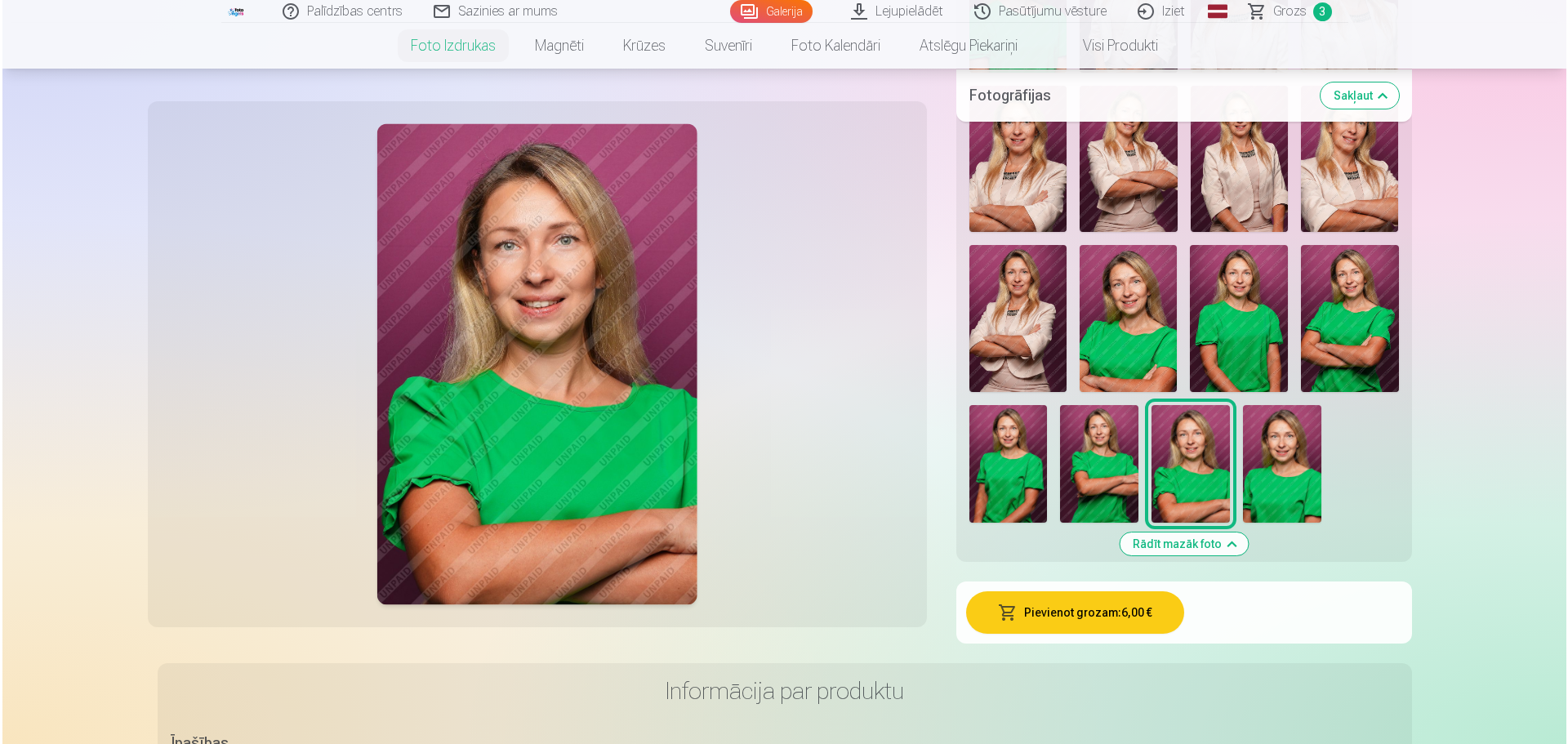
scroll to position [653, 0]
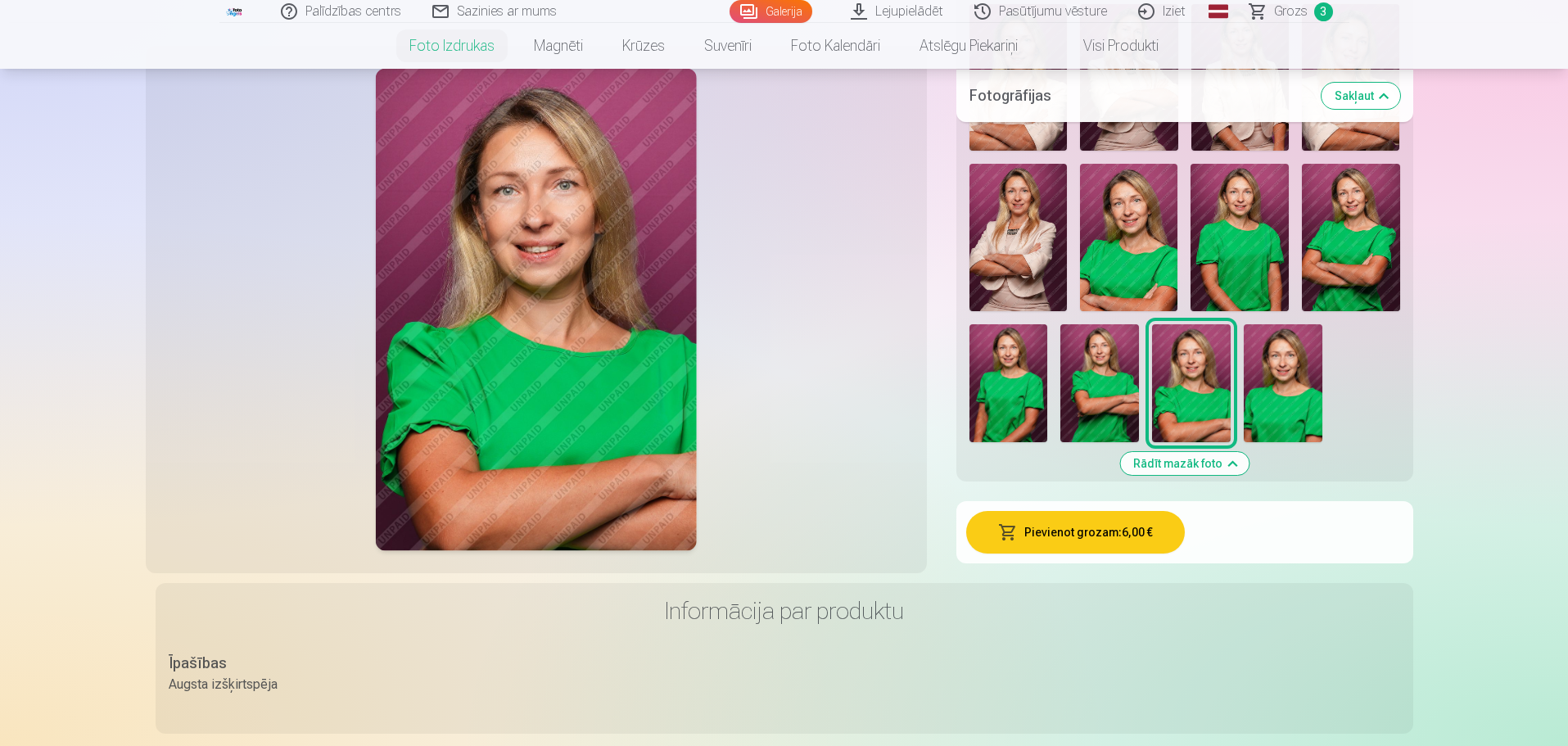
click at [1133, 536] on button "Pievienot grozam : 6,00 €" at bounding box center [1075, 532] width 219 height 42
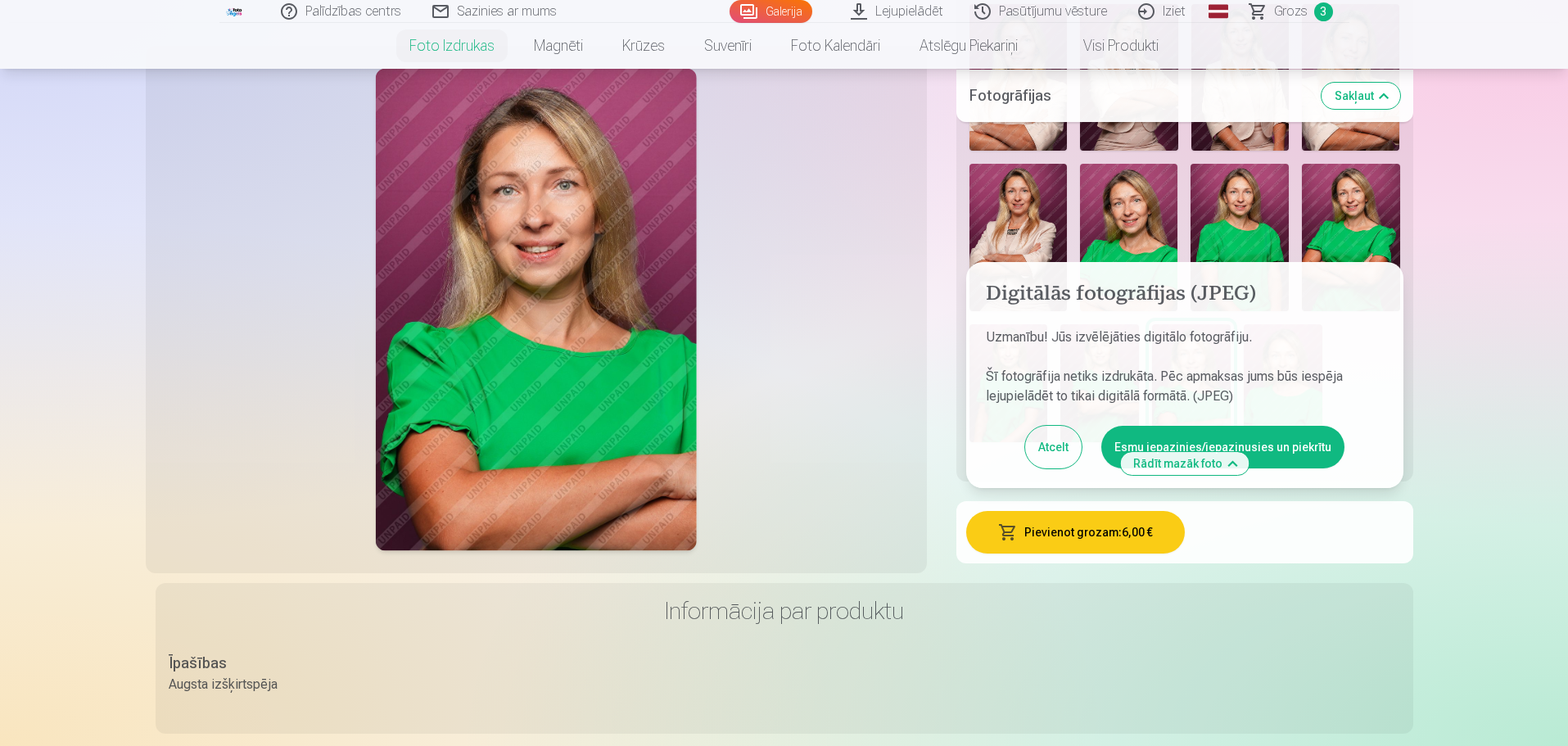
click at [1245, 434] on button "Esmu iepazinies/iepazinusies un piekrītu" at bounding box center [1222, 446] width 243 height 42
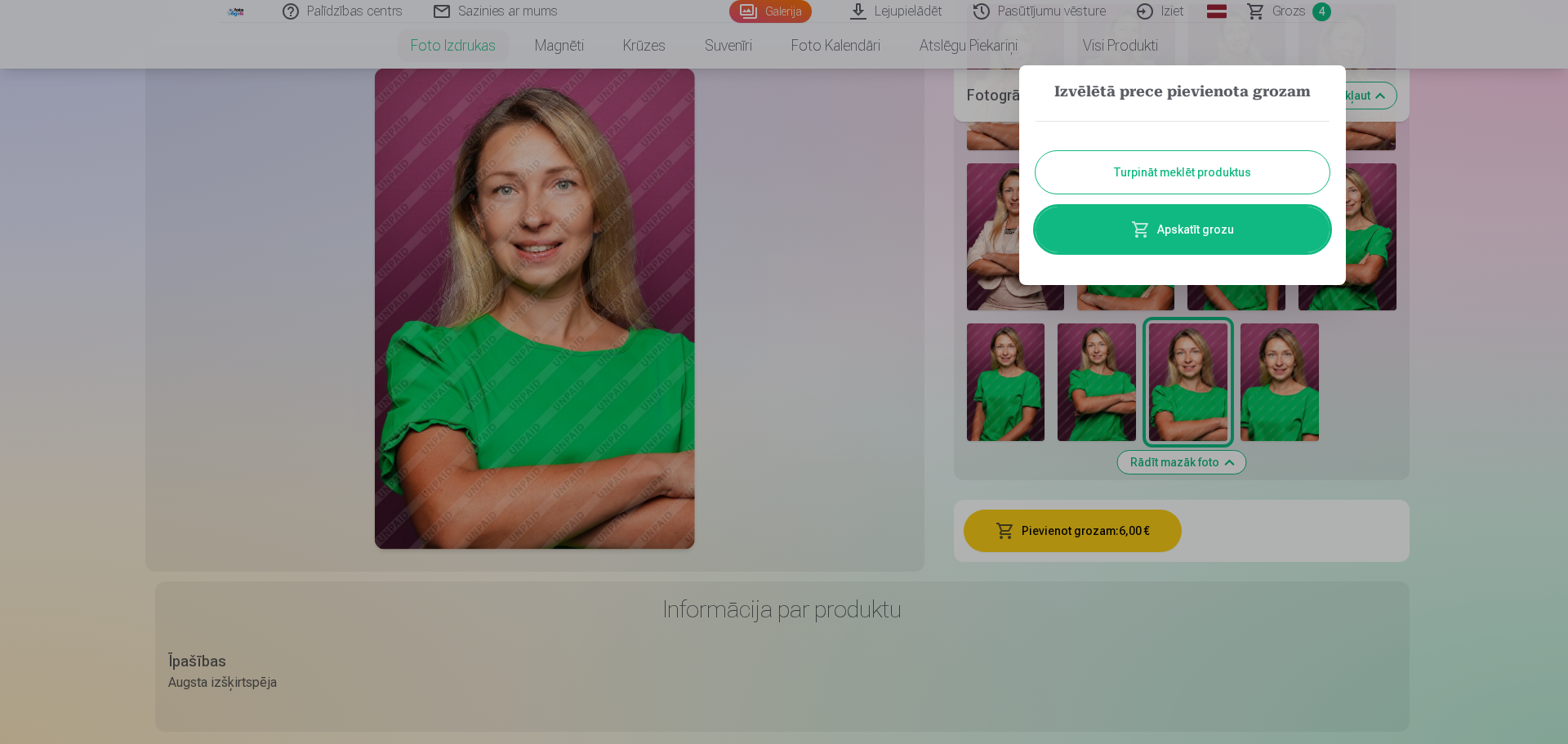
click at [1249, 214] on link "Apskatīt grozu" at bounding box center [1182, 230] width 294 height 46
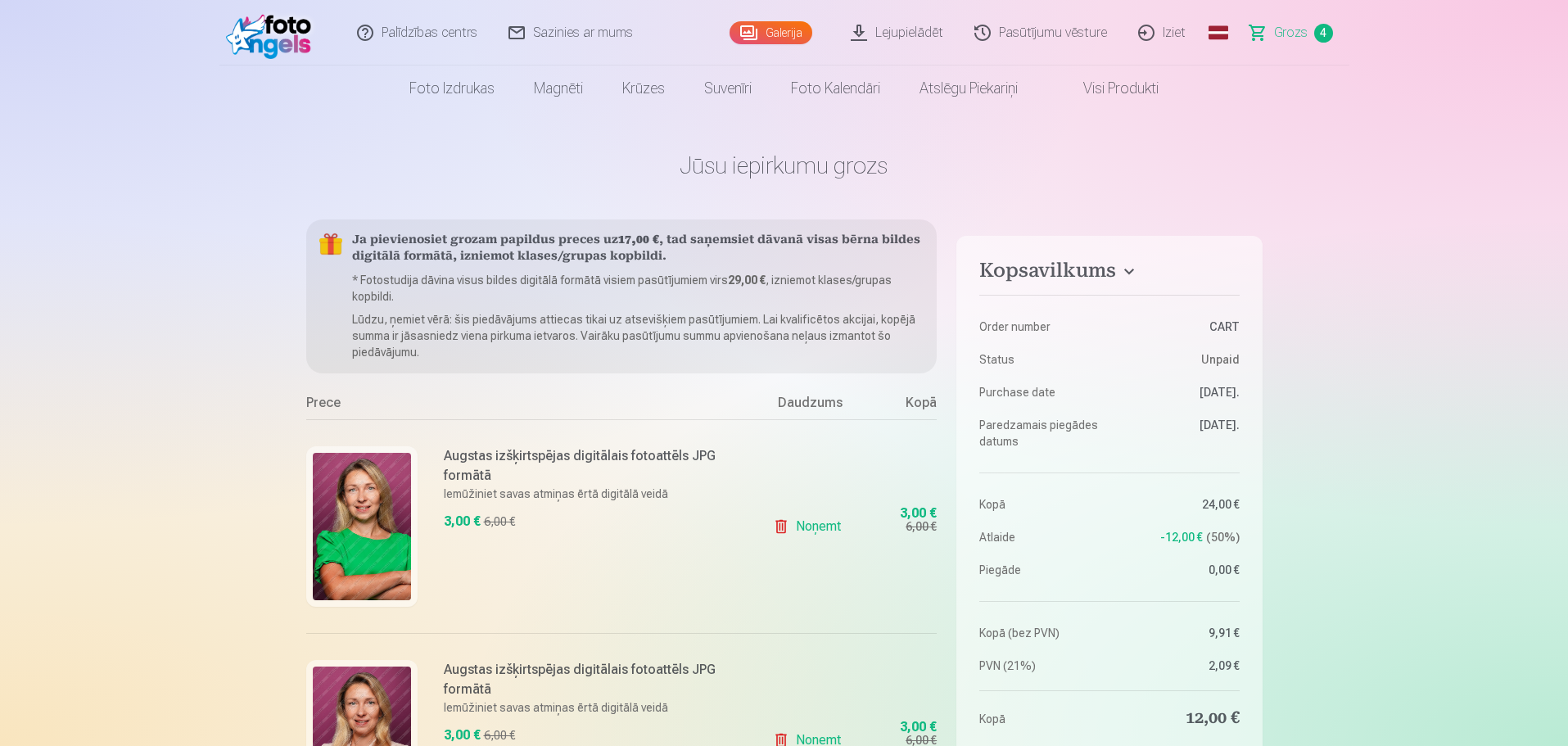
click at [386, 497] on img at bounding box center [362, 526] width 98 height 147
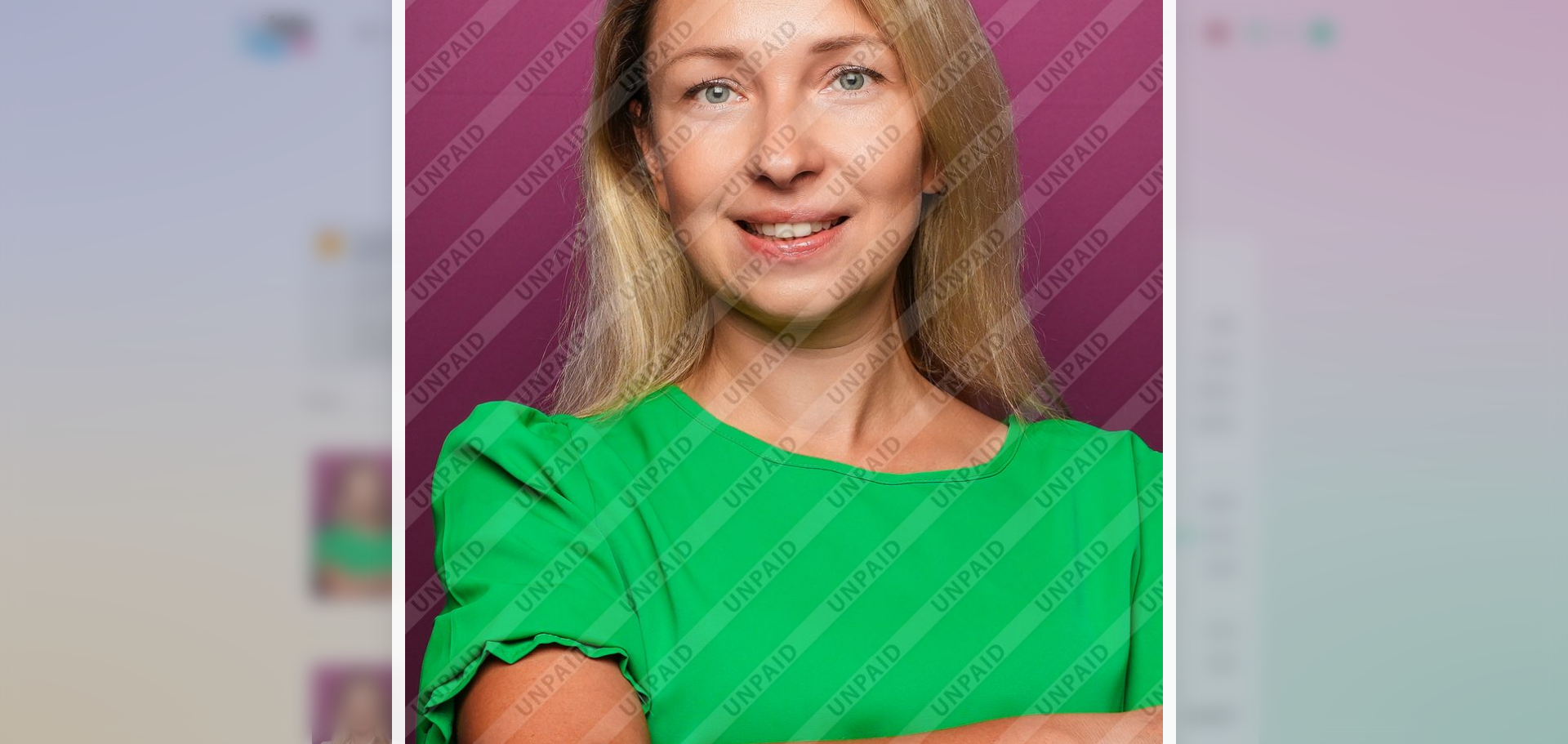
drag, startPoint x: 1556, startPoint y: 346, endPoint x: 1554, endPoint y: 337, distance: 9.2
click at [1555, 346] on div at bounding box center [784, 372] width 1568 height 744
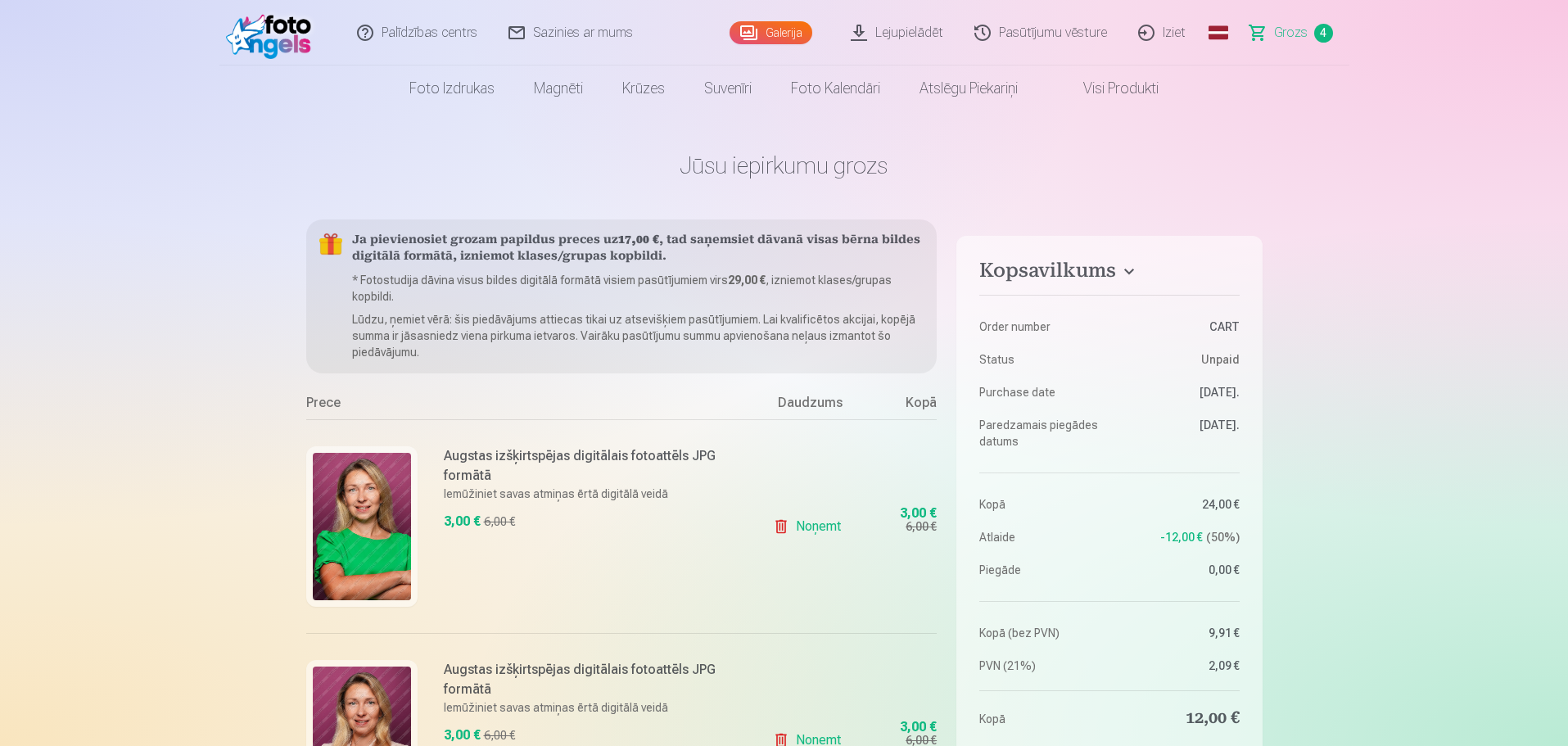
click at [364, 690] on img at bounding box center [362, 739] width 98 height 147
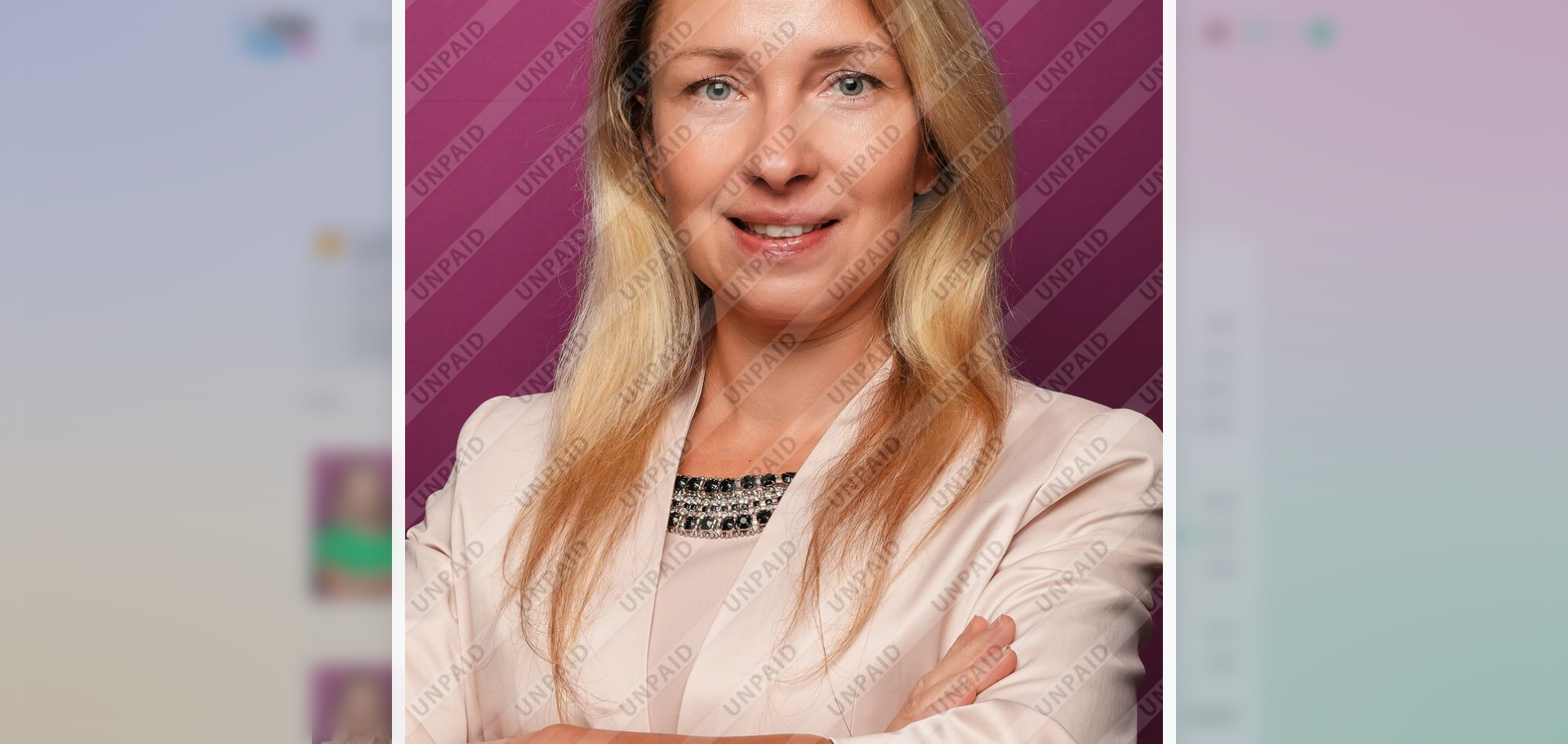
click at [1563, 550] on div at bounding box center [784, 372] width 1568 height 744
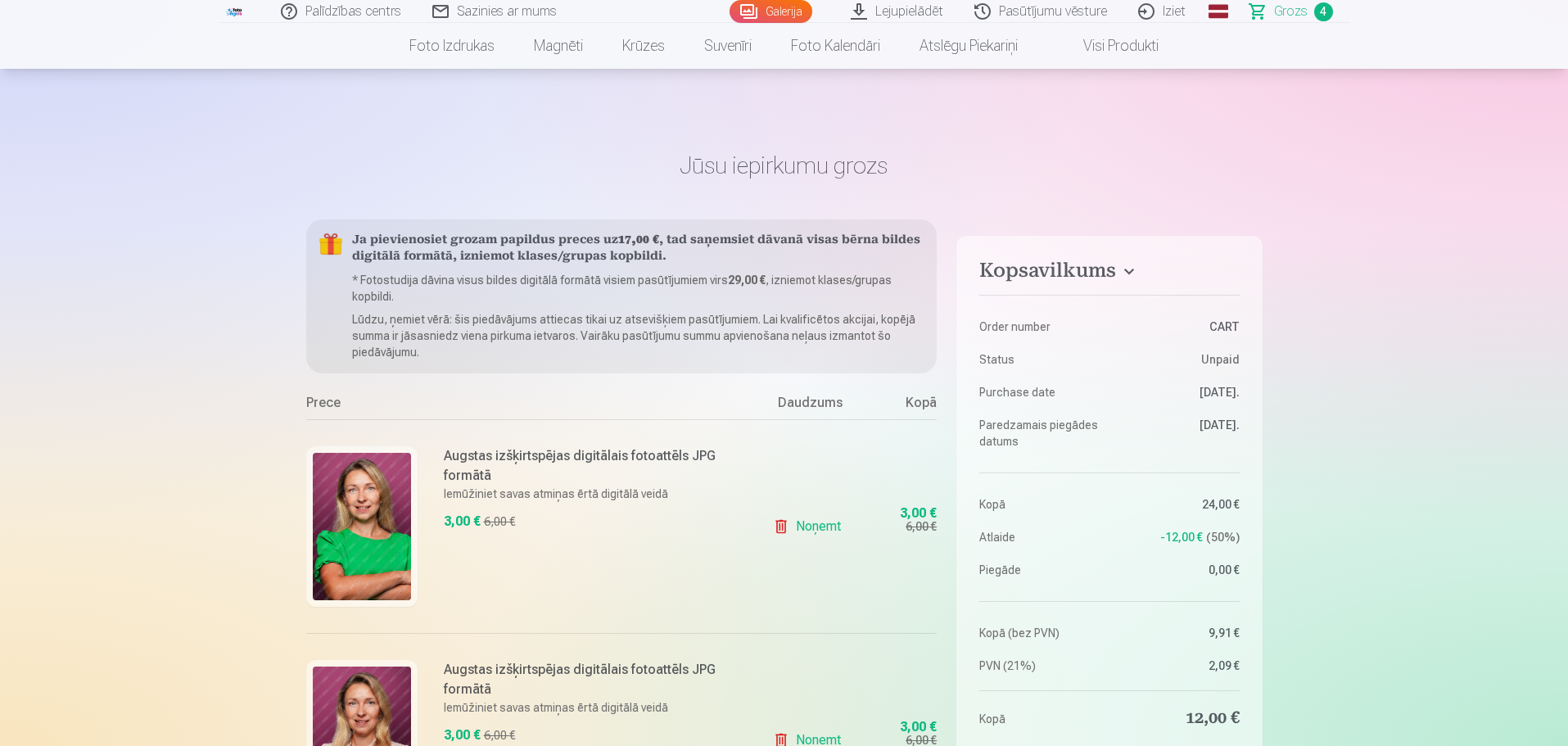
scroll to position [246, 0]
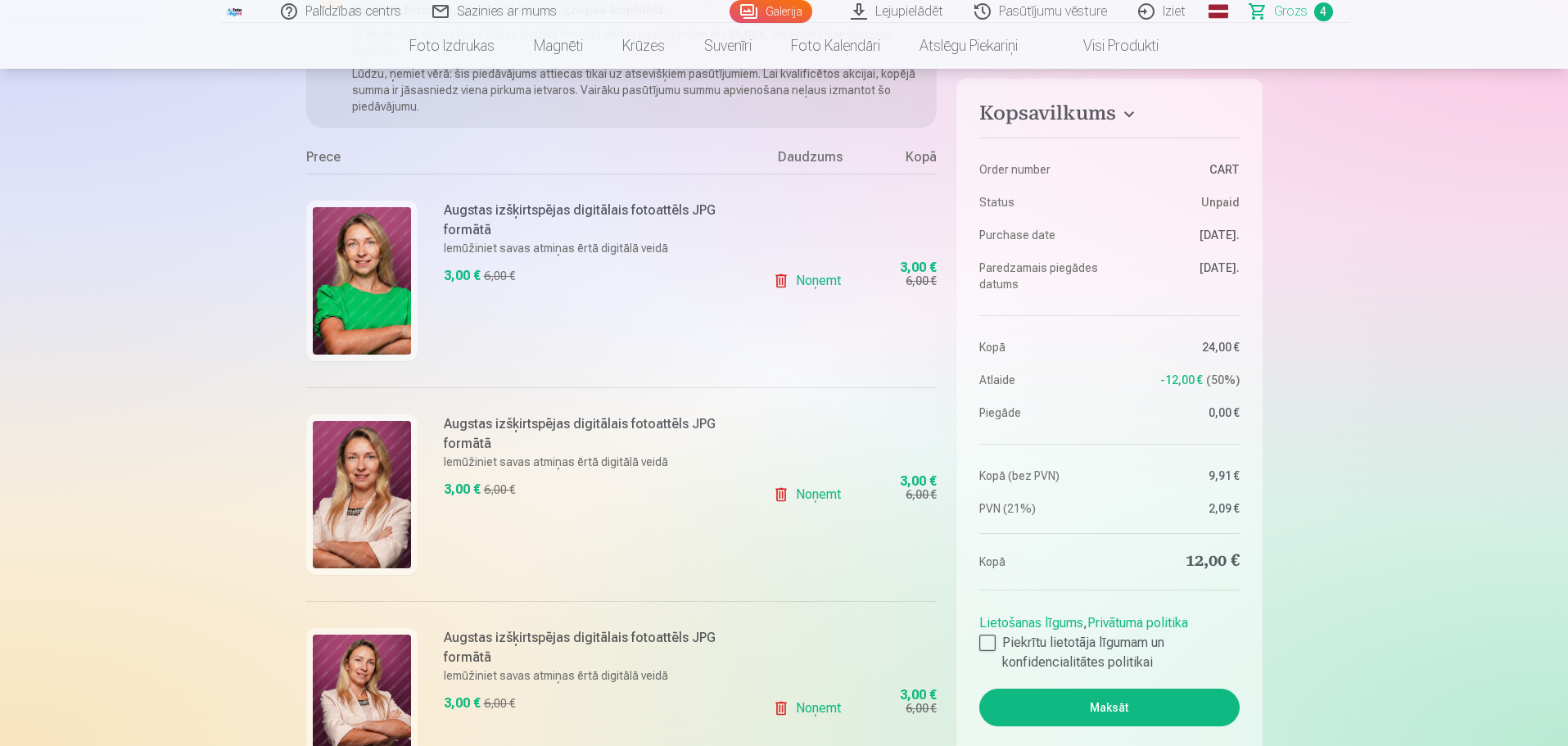
click at [356, 490] on img at bounding box center [362, 493] width 98 height 147
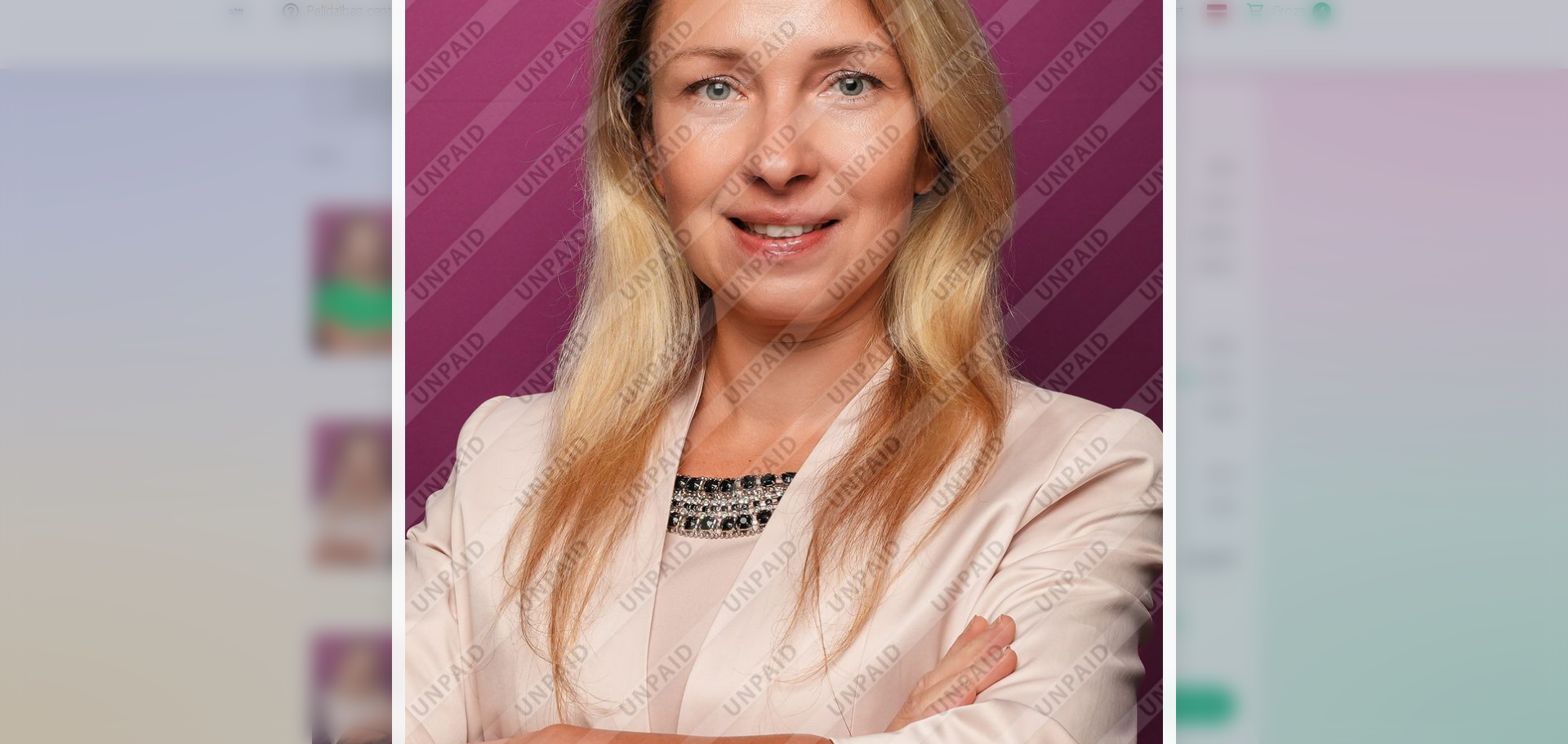
click at [1428, 363] on div at bounding box center [784, 372] width 1568 height 744
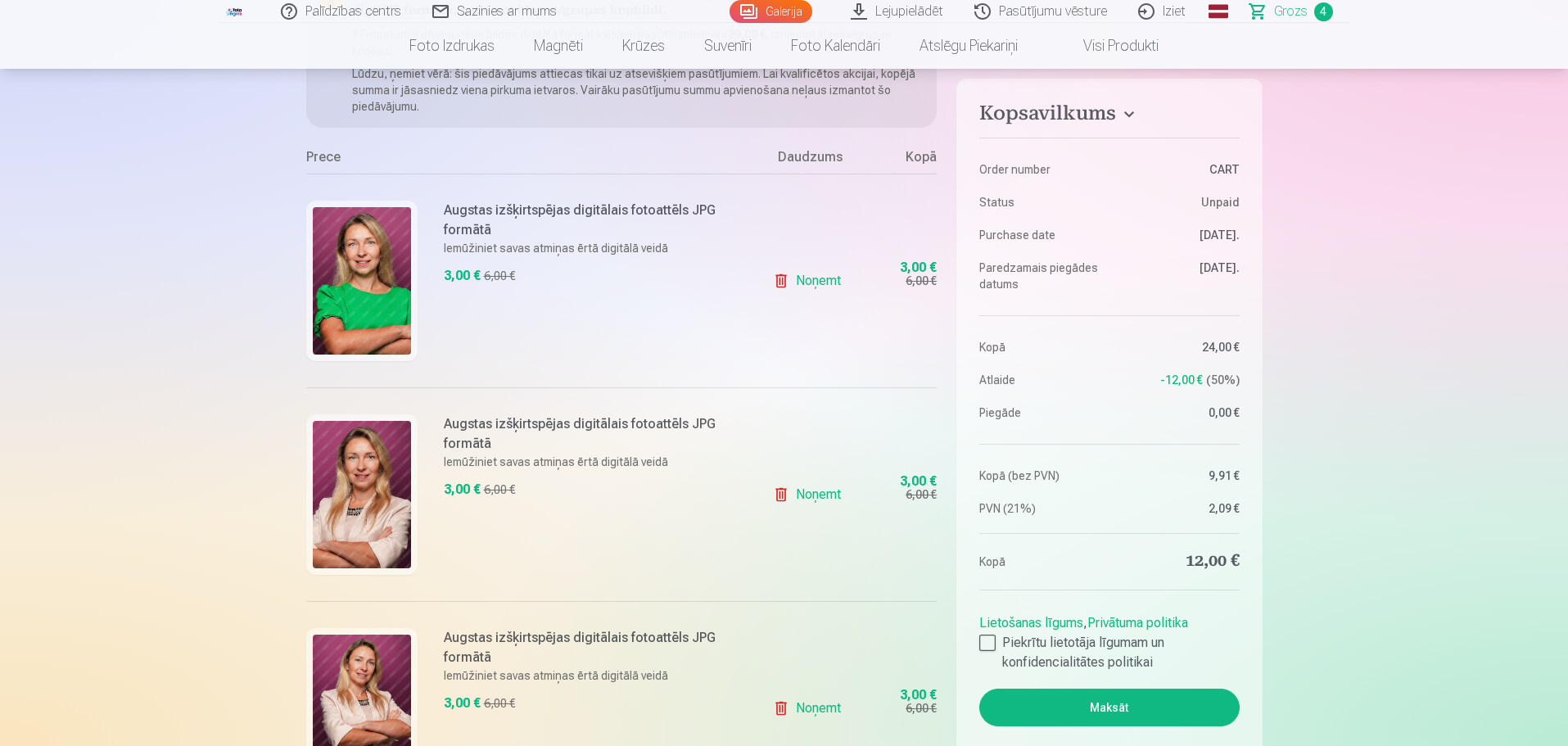
scroll to position [409, 0]
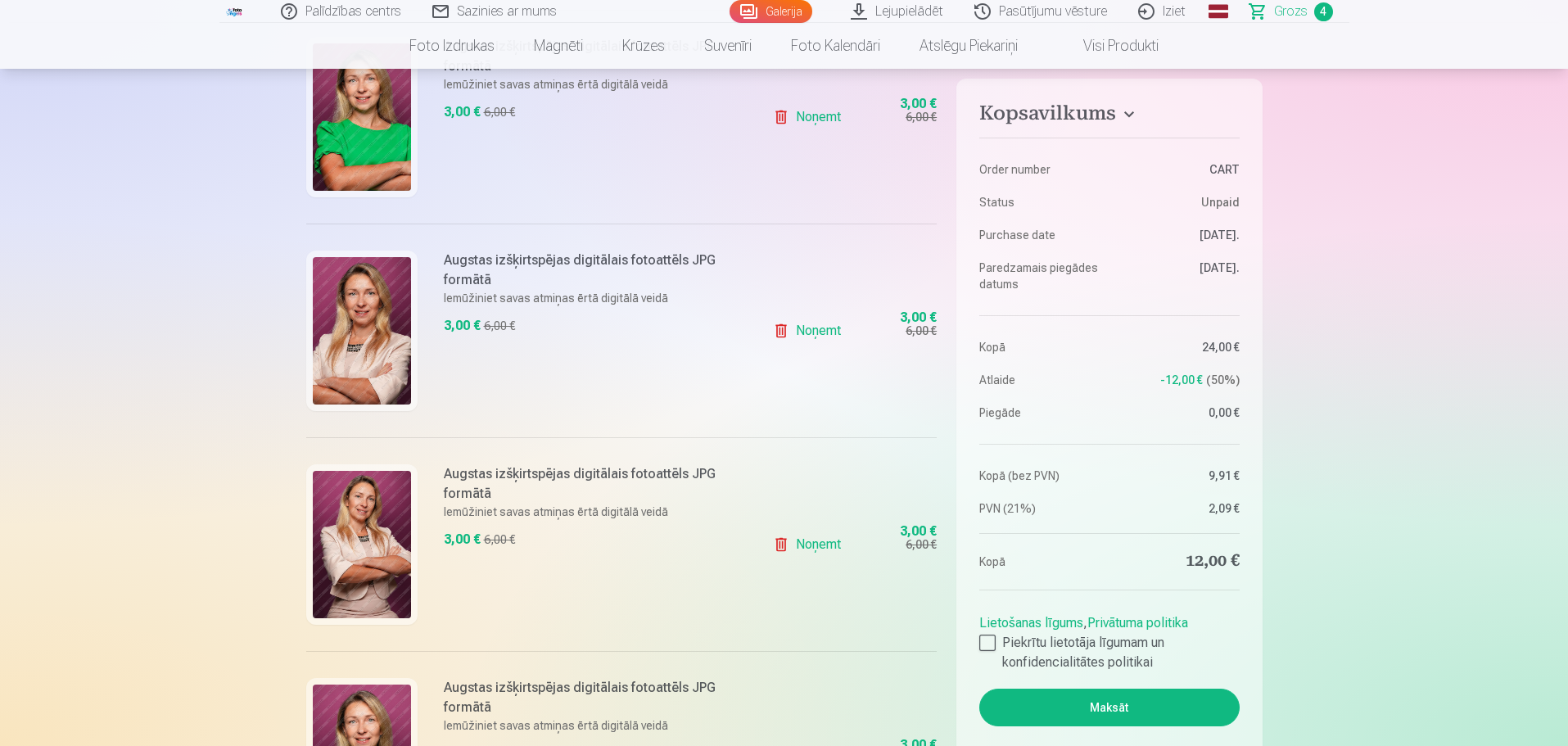
click at [362, 539] on img at bounding box center [362, 543] width 98 height 147
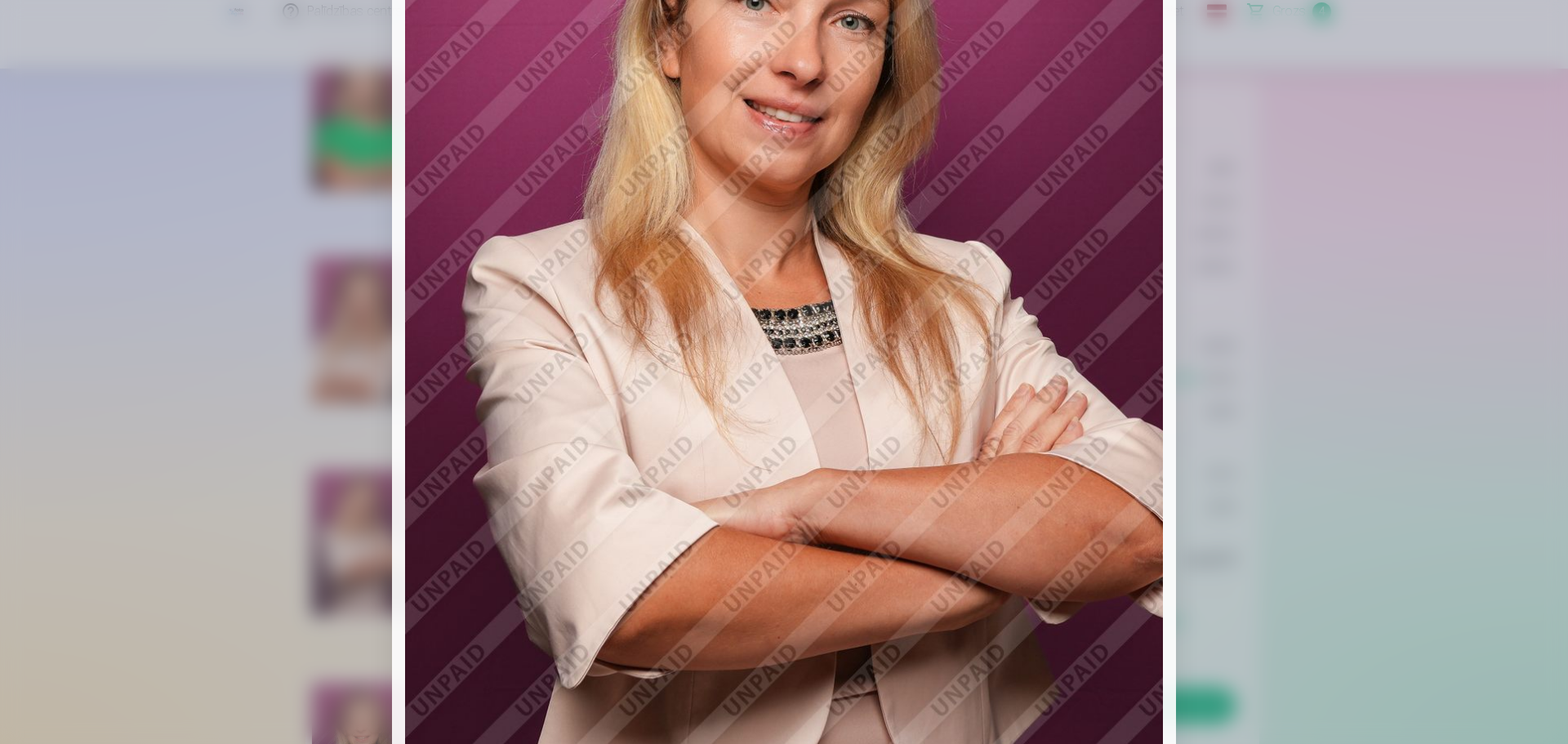
click at [1478, 374] on div at bounding box center [784, 372] width 1568 height 744
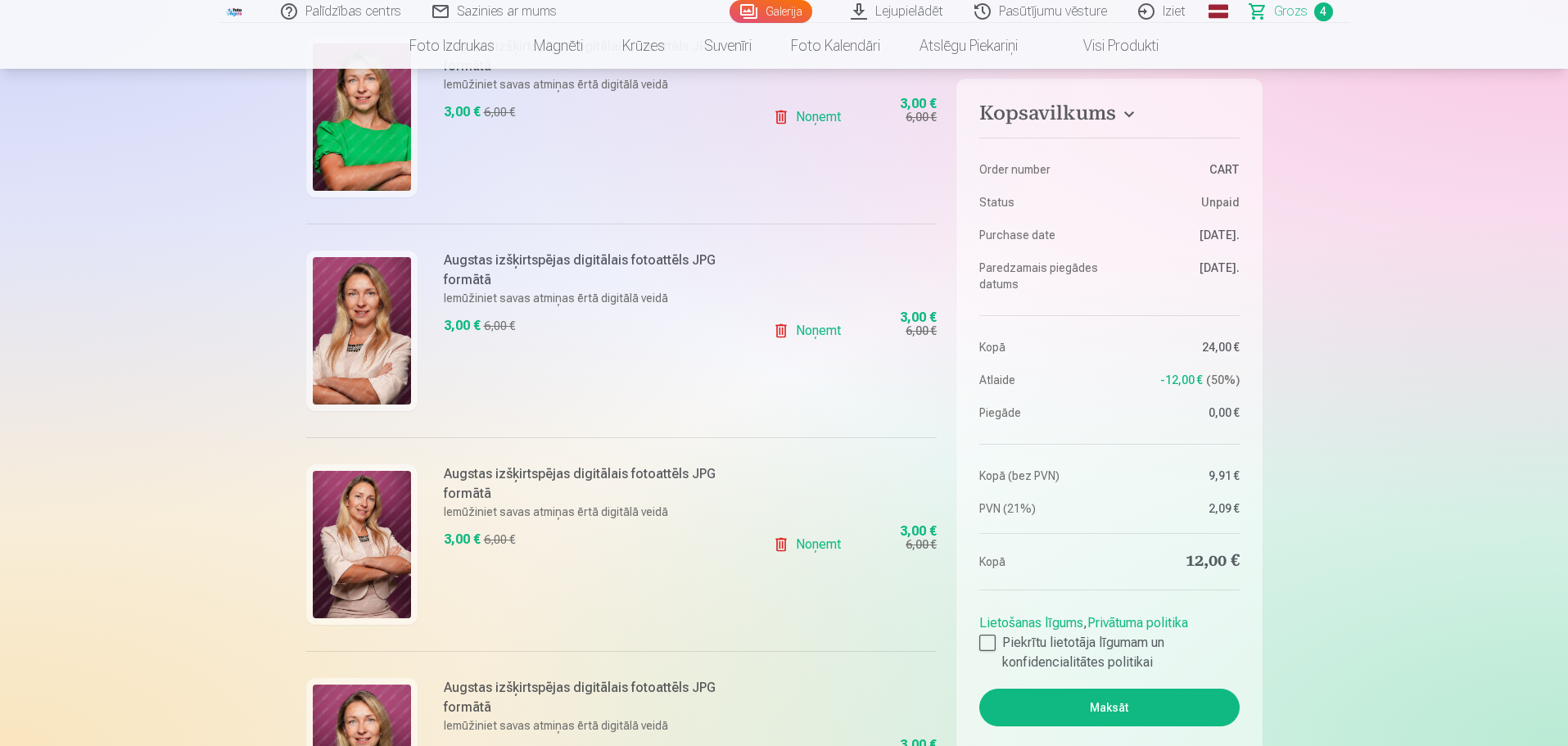
scroll to position [655, 0]
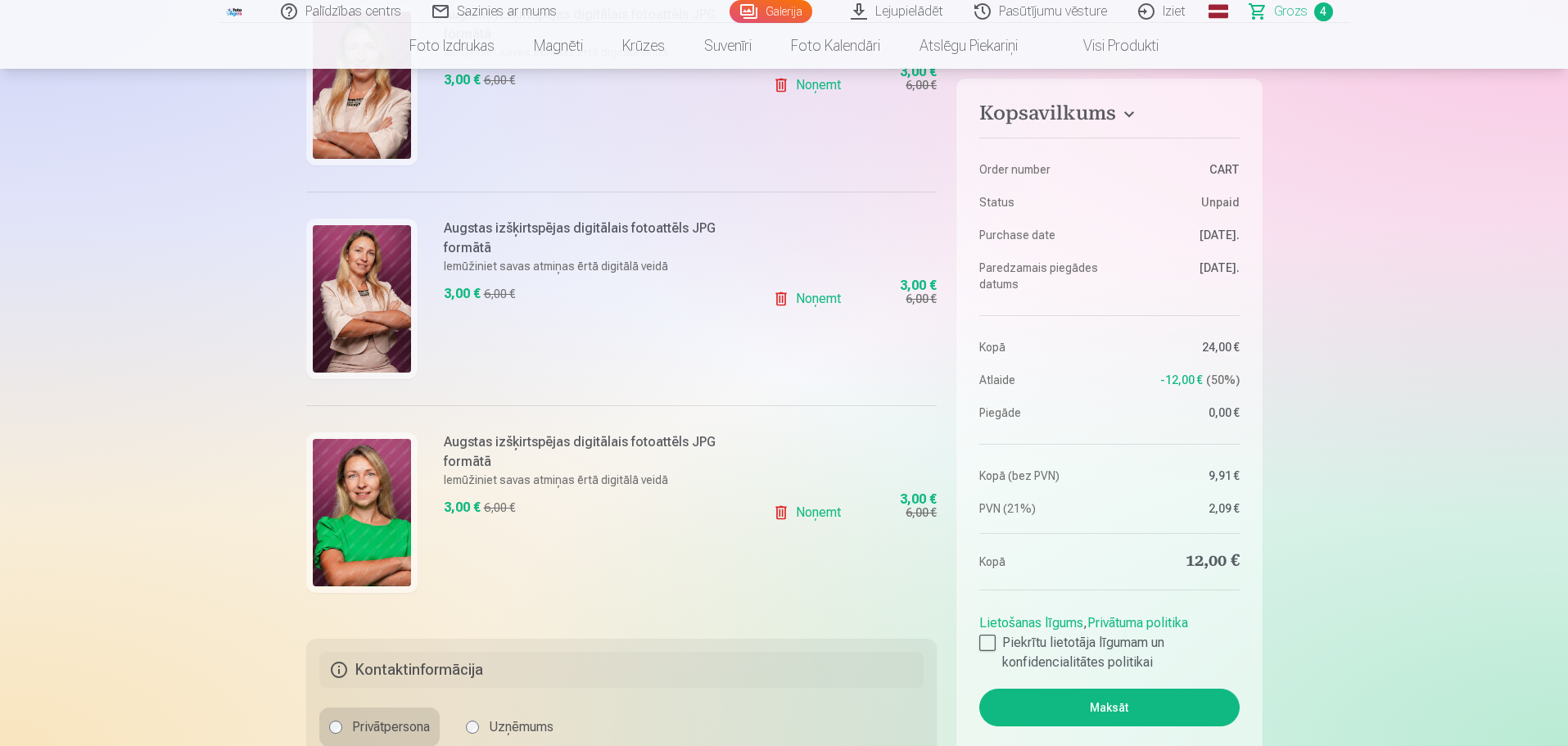
click at [330, 525] on img at bounding box center [362, 512] width 98 height 147
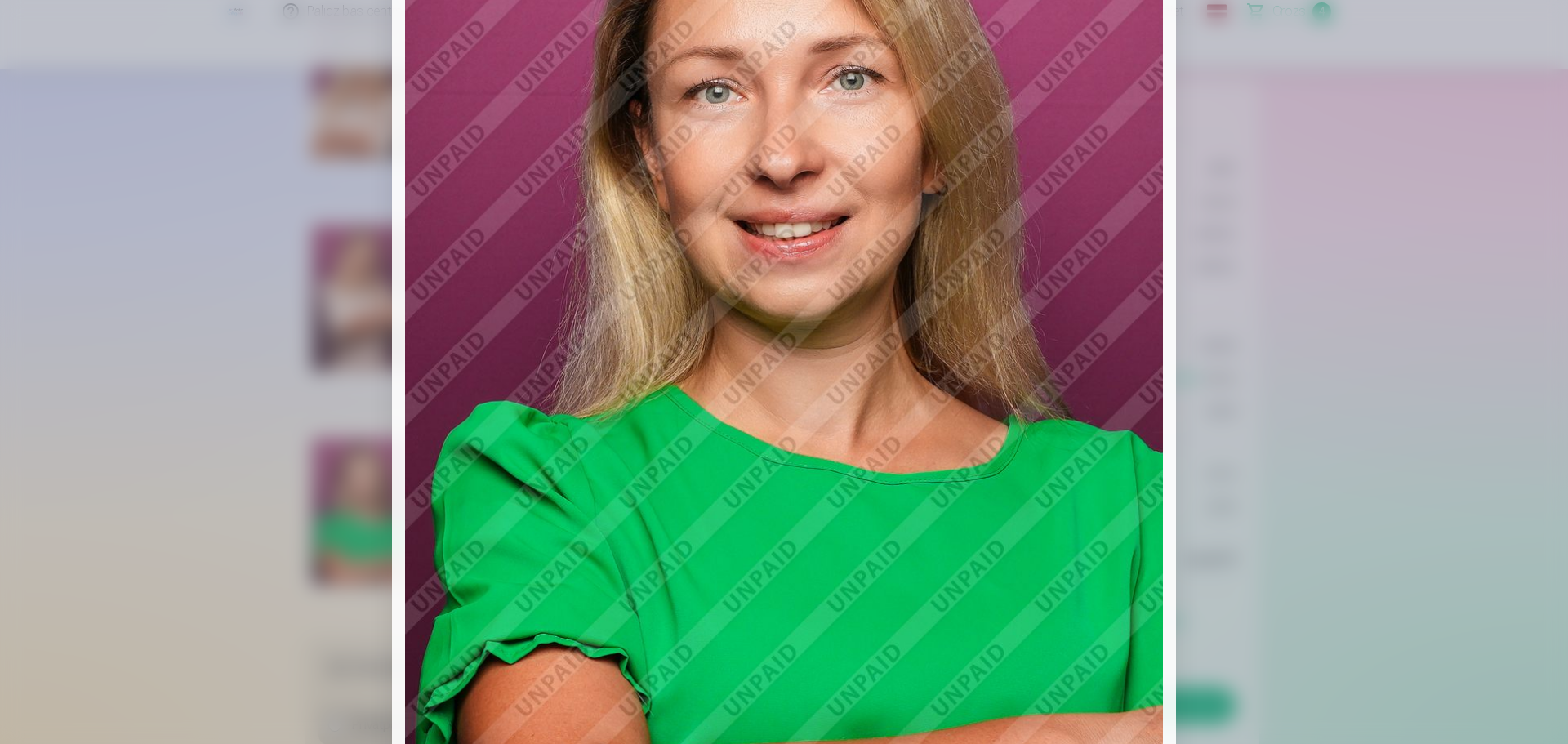
click at [1424, 449] on div at bounding box center [784, 372] width 1568 height 744
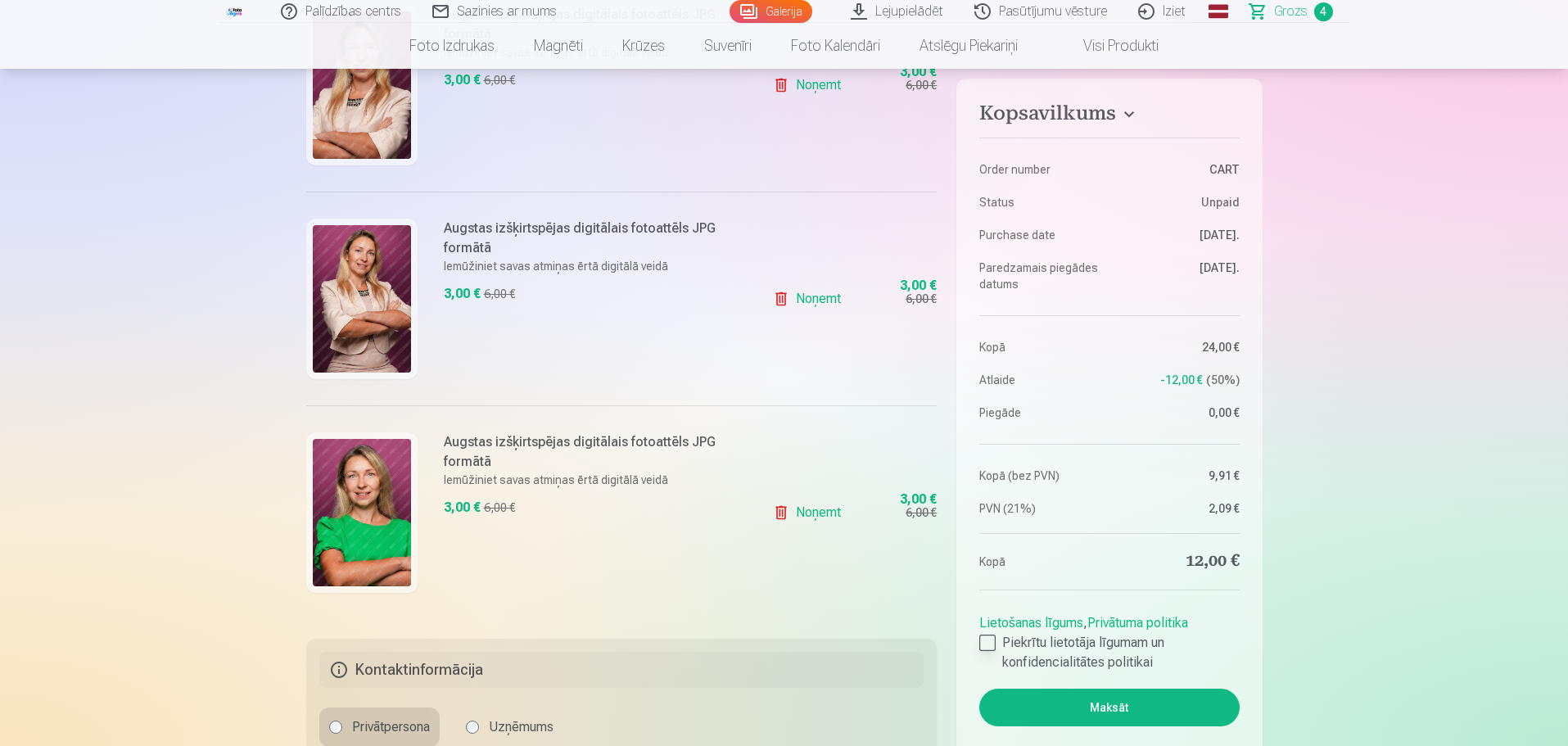
click at [999, 642] on label "Piekrītu lietotāja līgumam un konfidencialitātes politikai" at bounding box center [1109, 652] width 259 height 39
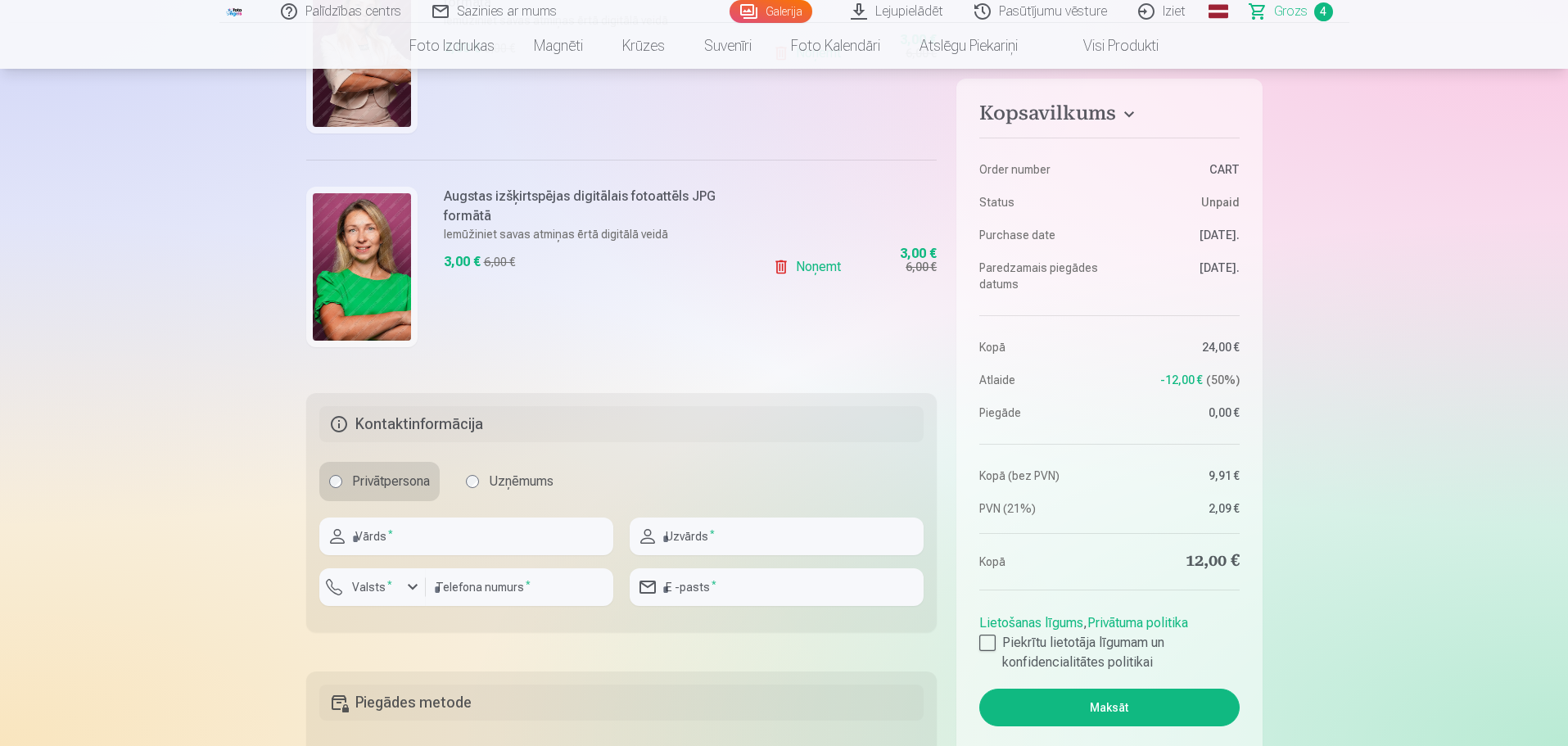
click at [1151, 703] on button "Maksāt" at bounding box center [1109, 707] width 259 height 37
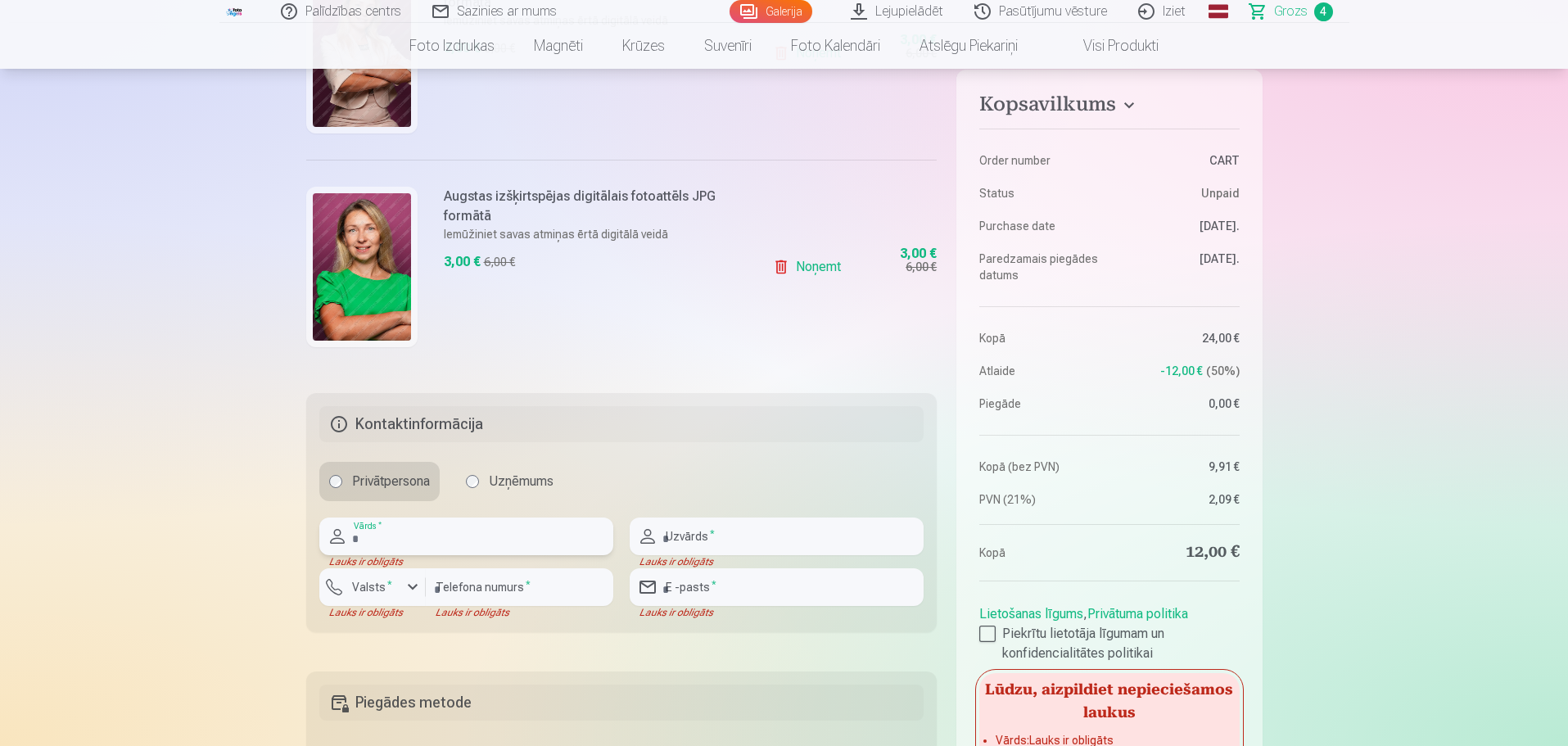
click at [414, 538] on input "text" at bounding box center [467, 536] width 294 height 37
type input "******"
type input "**********"
type input "********"
type input "**********"
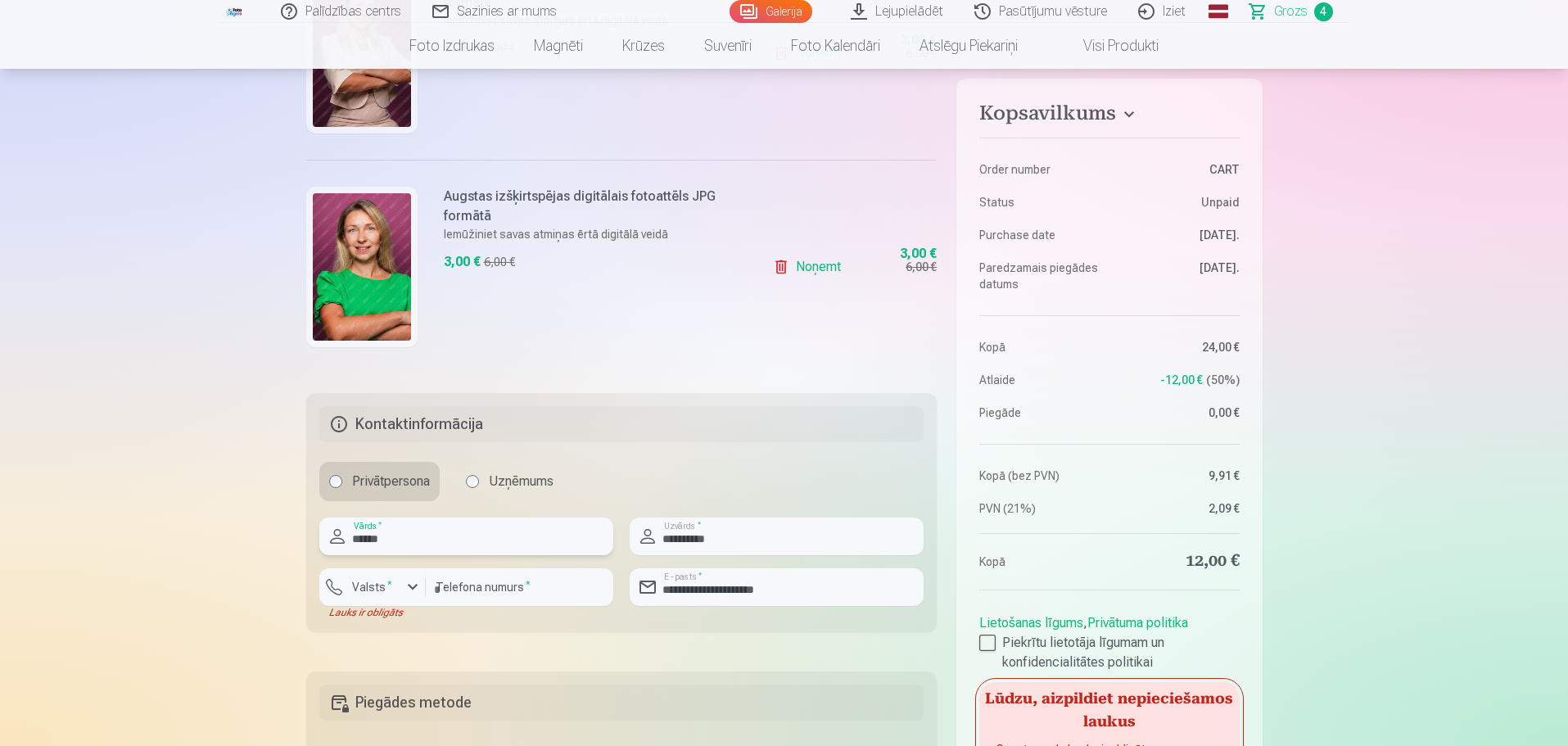
scroll to position [1065, 0]
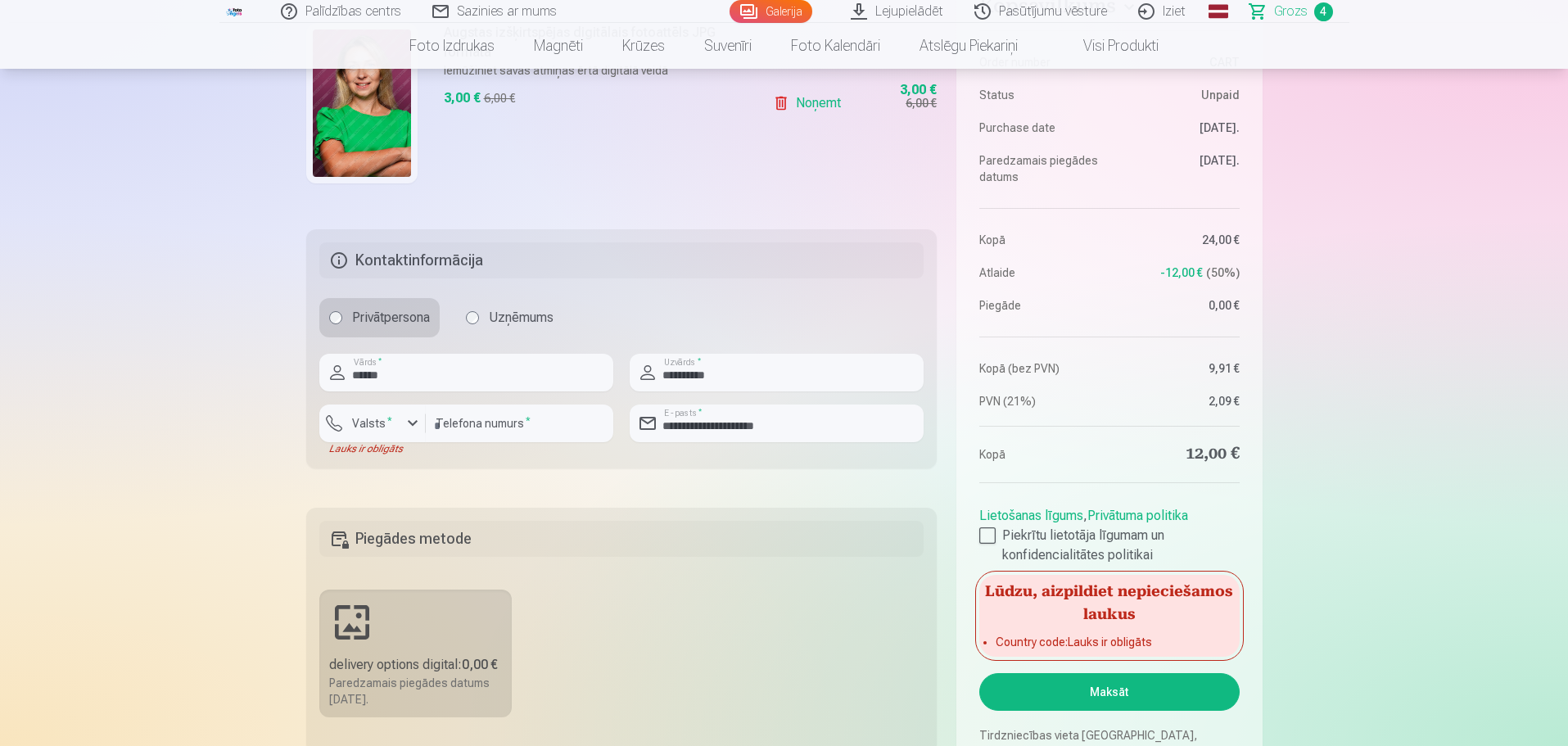
click at [1132, 693] on button "Maksāt" at bounding box center [1109, 691] width 259 height 37
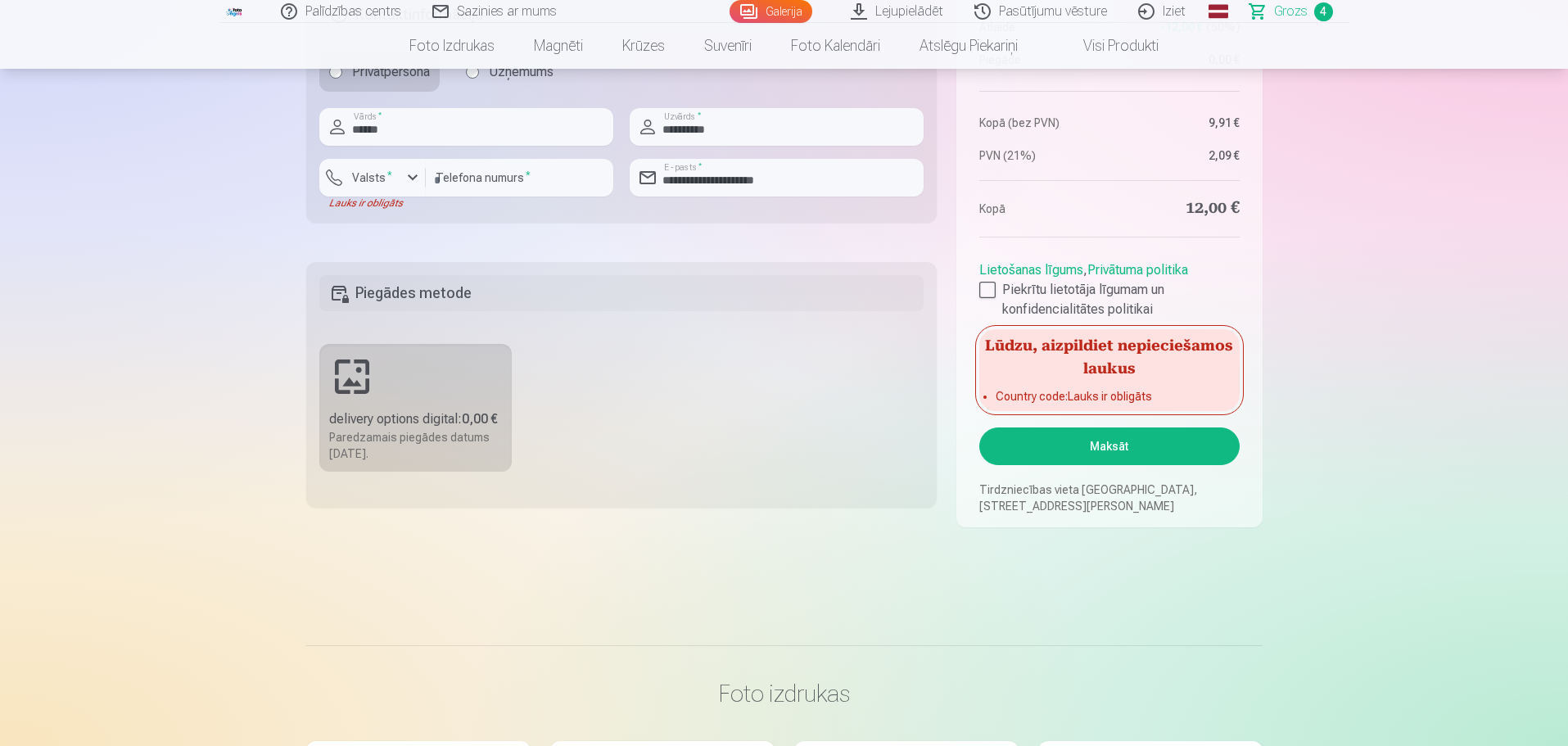
click at [1088, 444] on button "Maksāt" at bounding box center [1109, 445] width 259 height 37
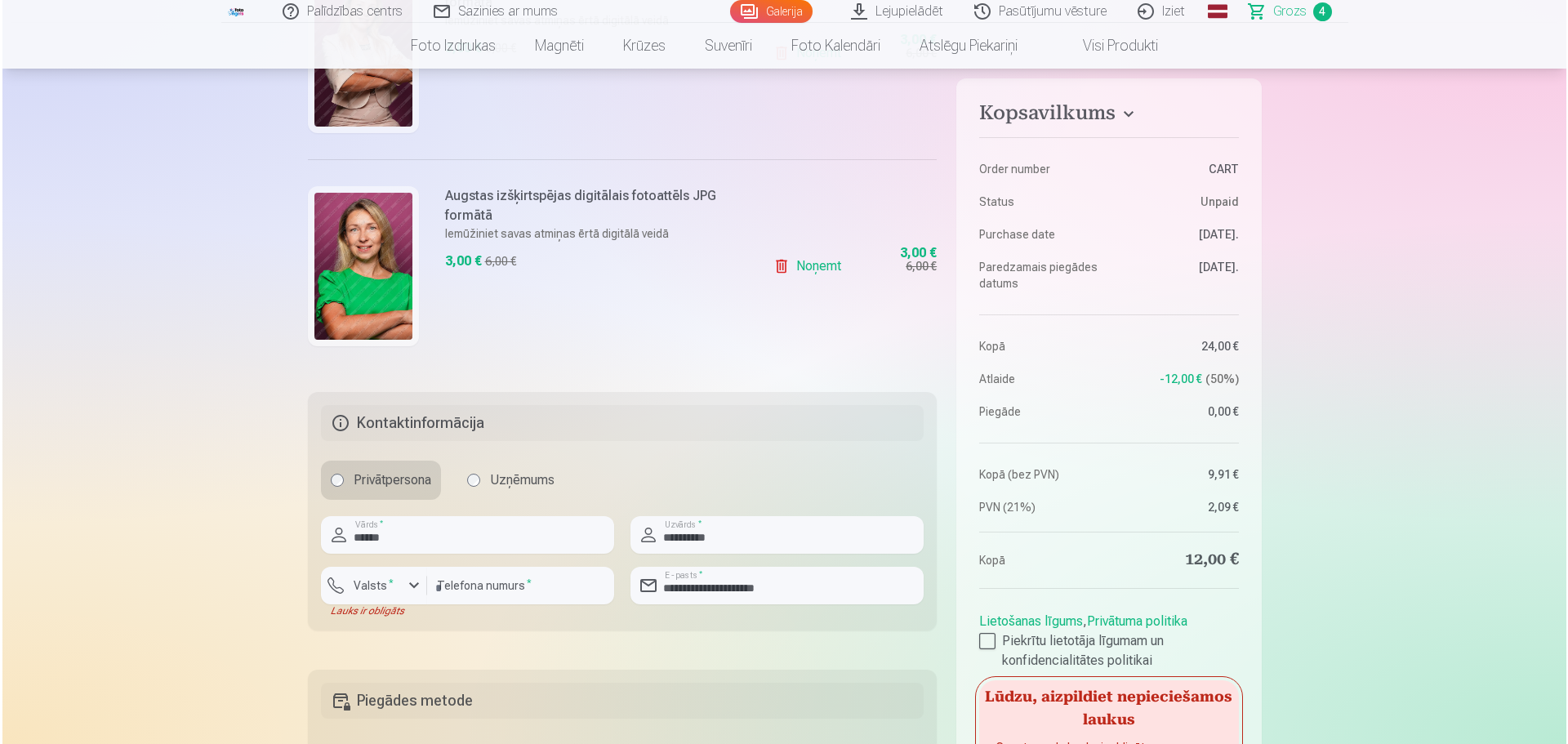
scroll to position [1225, 0]
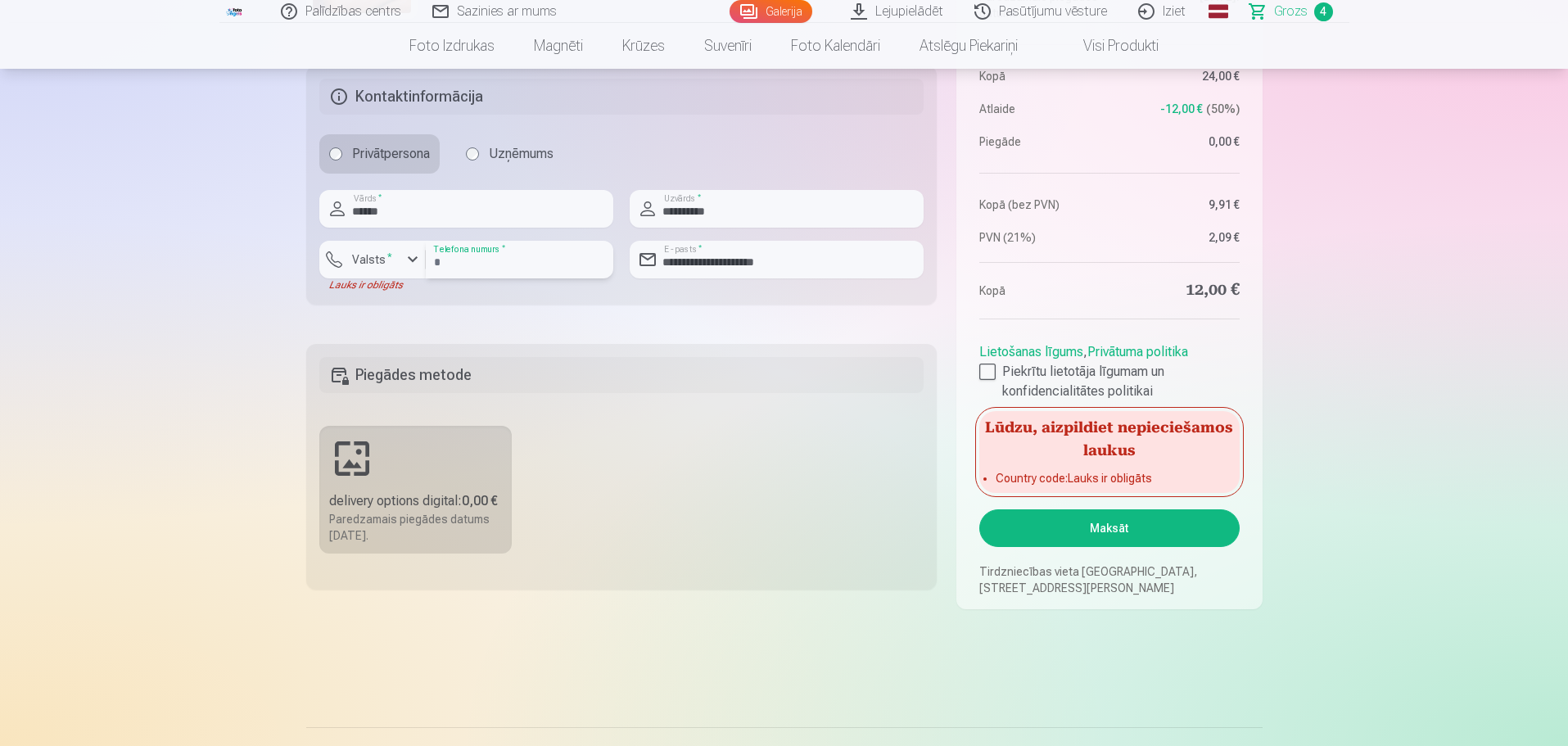
click at [559, 265] on input "********" at bounding box center [519, 259] width 187 height 37
click at [413, 258] on div "button" at bounding box center [413, 259] width 19 height 19
click at [401, 301] on li "+371 Latvija" at bounding box center [390, 298] width 116 height 33
click at [1081, 526] on button "Maksāt" at bounding box center [1109, 527] width 259 height 37
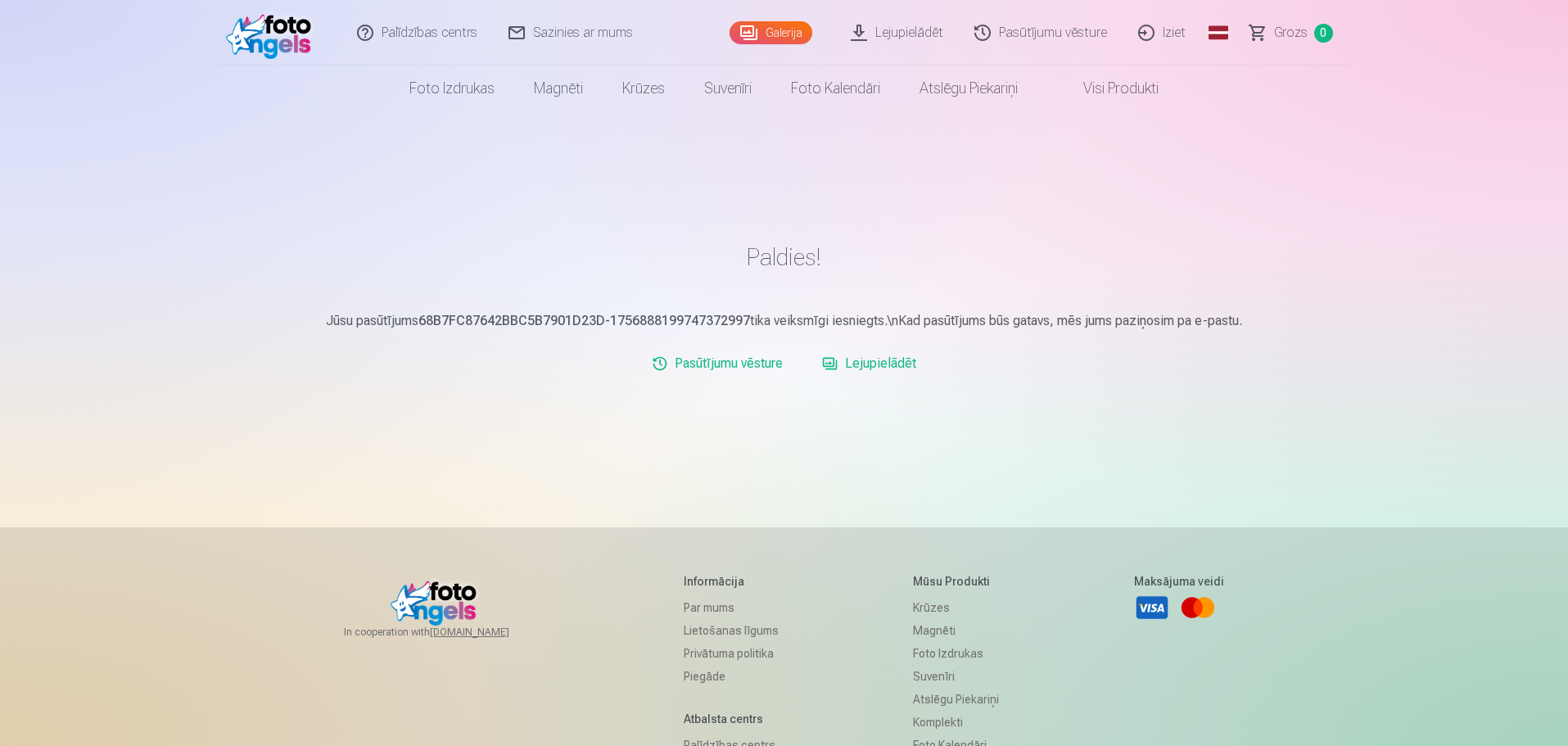
click at [915, 35] on link "Lejupielādēt" at bounding box center [898, 33] width 124 height 65
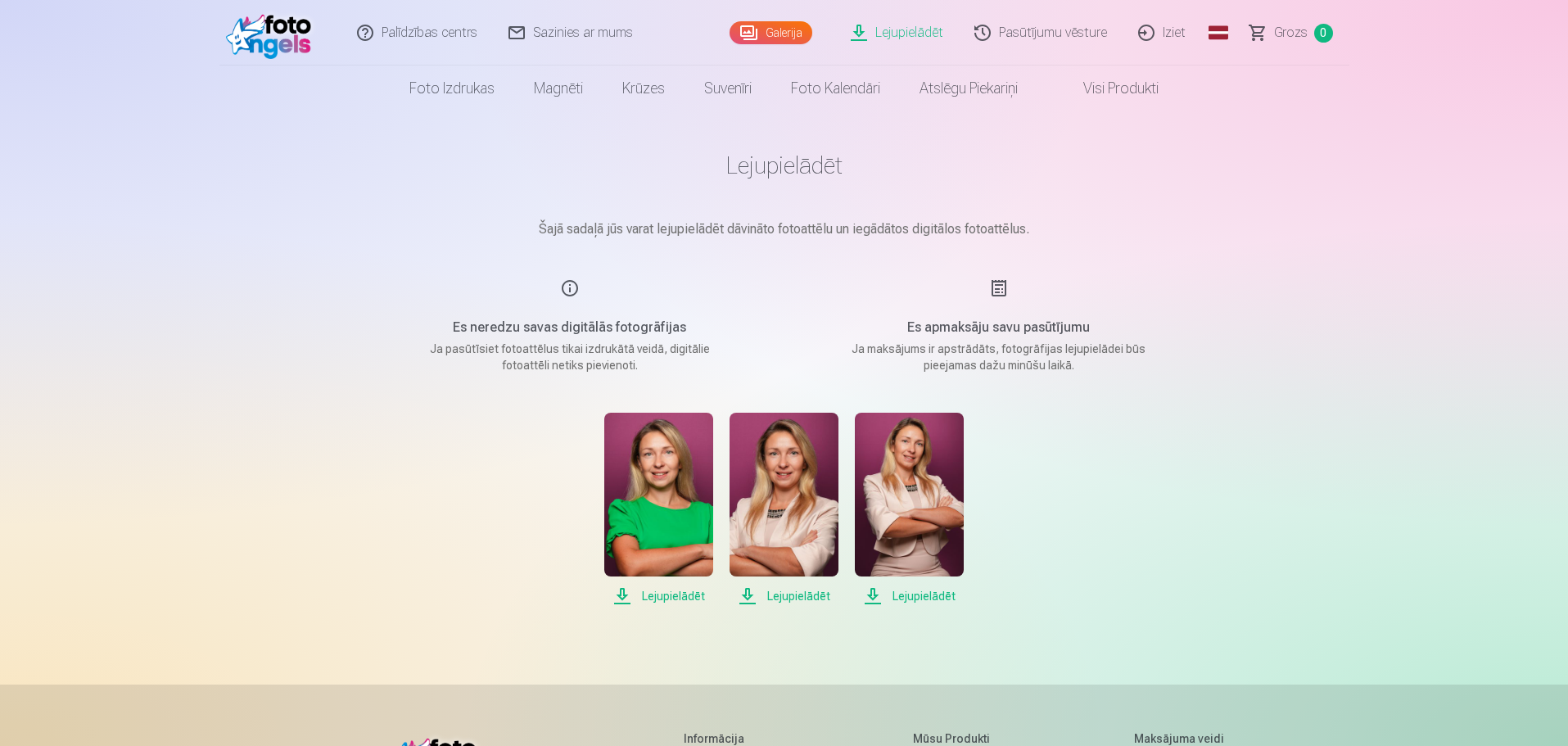
click at [673, 597] on span "Lejupielādēt" at bounding box center [658, 596] width 109 height 19
click at [791, 592] on span "Lejupielādēt" at bounding box center [784, 596] width 109 height 19
click at [931, 592] on span "Lejupielādēt" at bounding box center [908, 596] width 109 height 19
click at [611, 353] on p "Ja pasūtīsiet fotoattēlus tikai izdrukātā veidā, digitālie fotoattēli netiks pi…" at bounding box center [569, 357] width 311 height 33
click at [770, 37] on link "Galerija" at bounding box center [771, 33] width 83 height 23
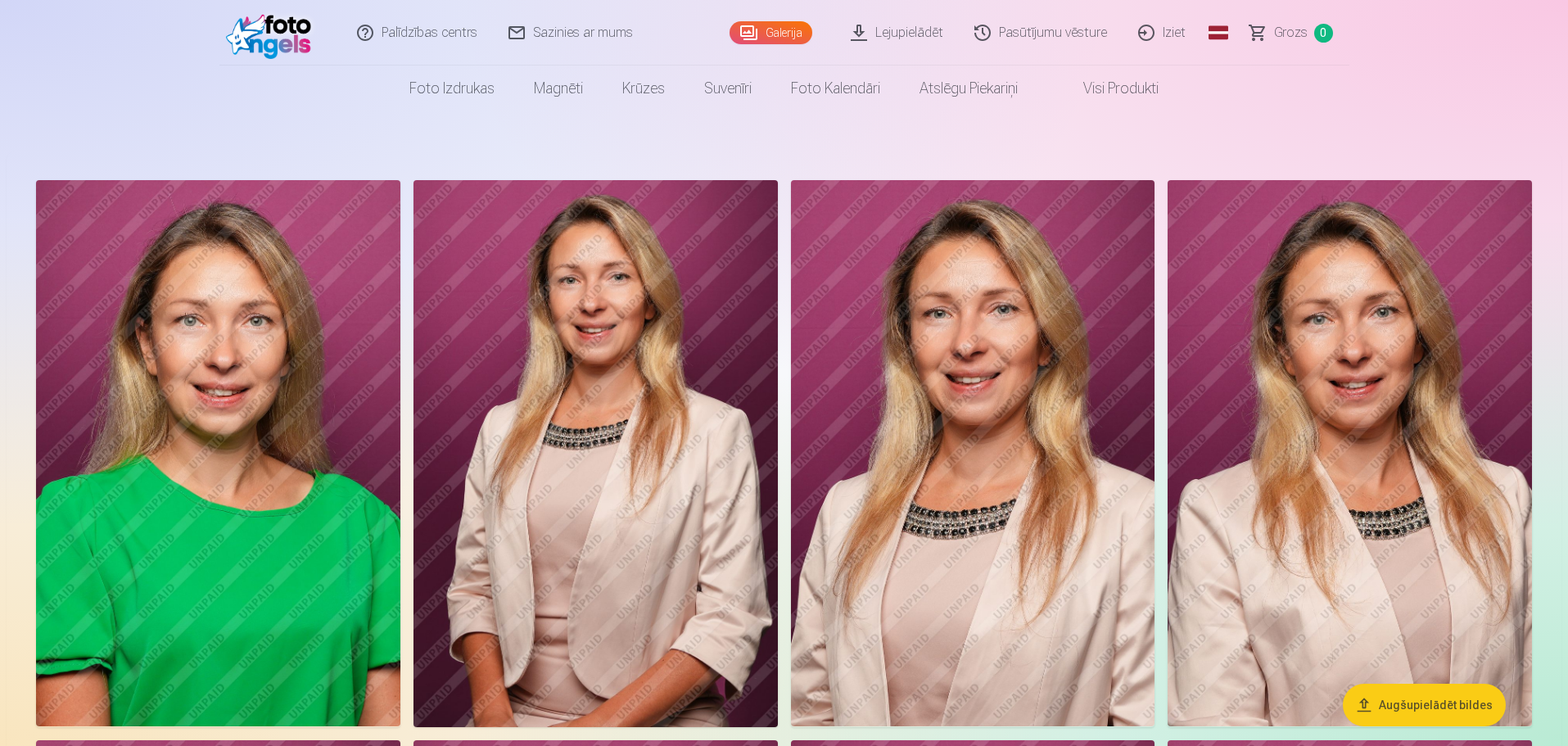
click at [1298, 24] on span "Grozs" at bounding box center [1291, 33] width 34 height 19
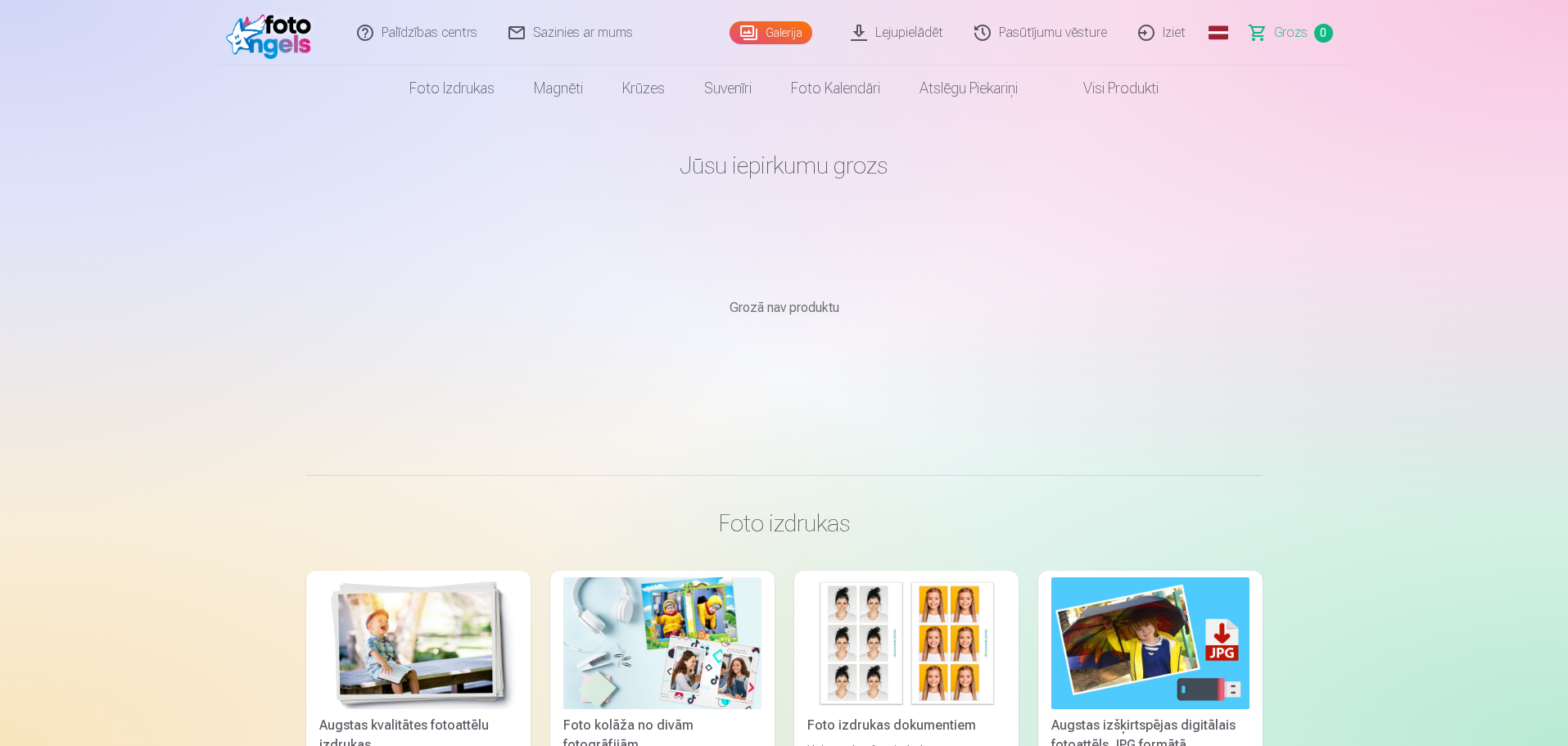
click at [973, 30] on link "Pasūtījumu vēsture" at bounding box center [1041, 33] width 164 height 65
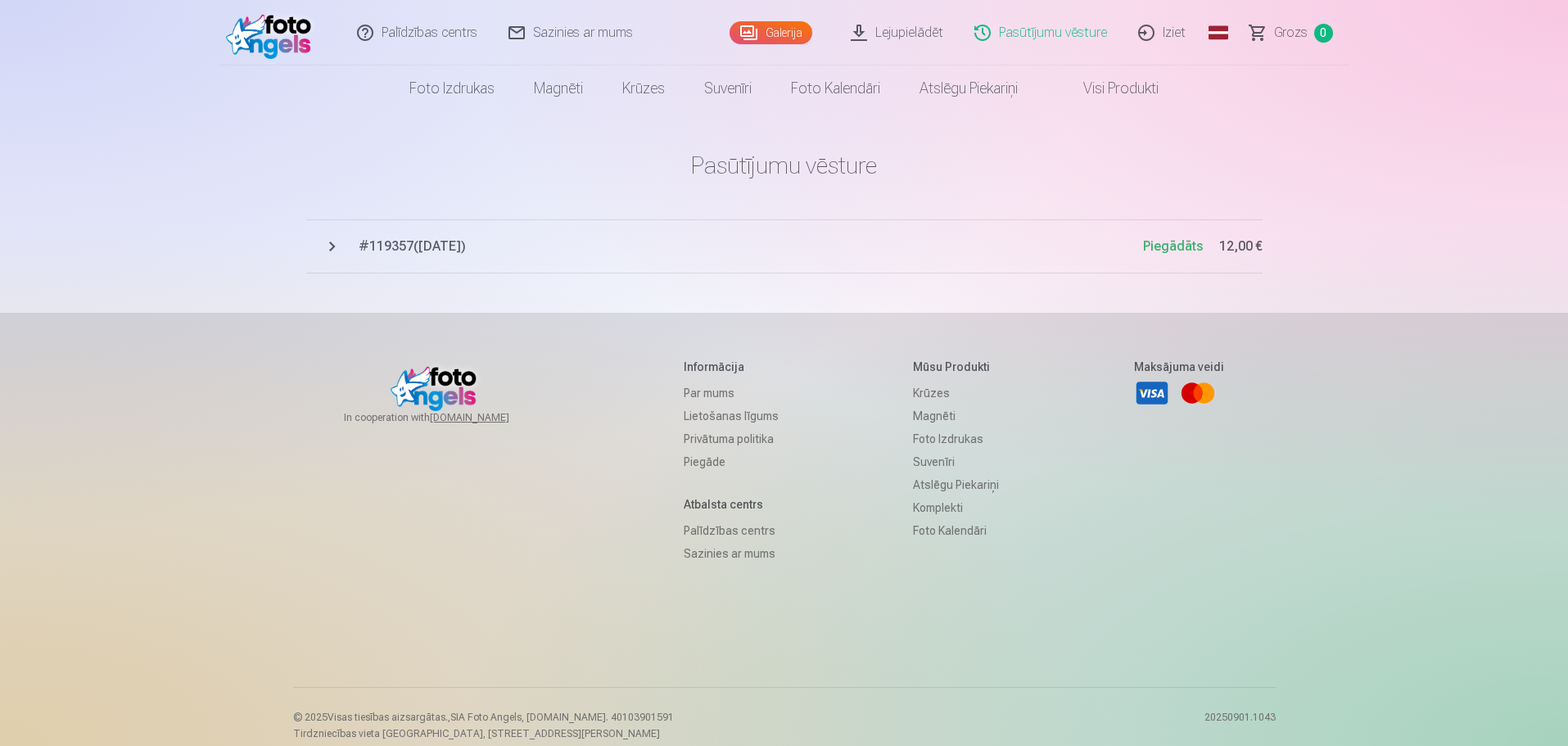
click at [410, 242] on span "# 119357 ( 3.09.2025 )" at bounding box center [750, 246] width 784 height 19
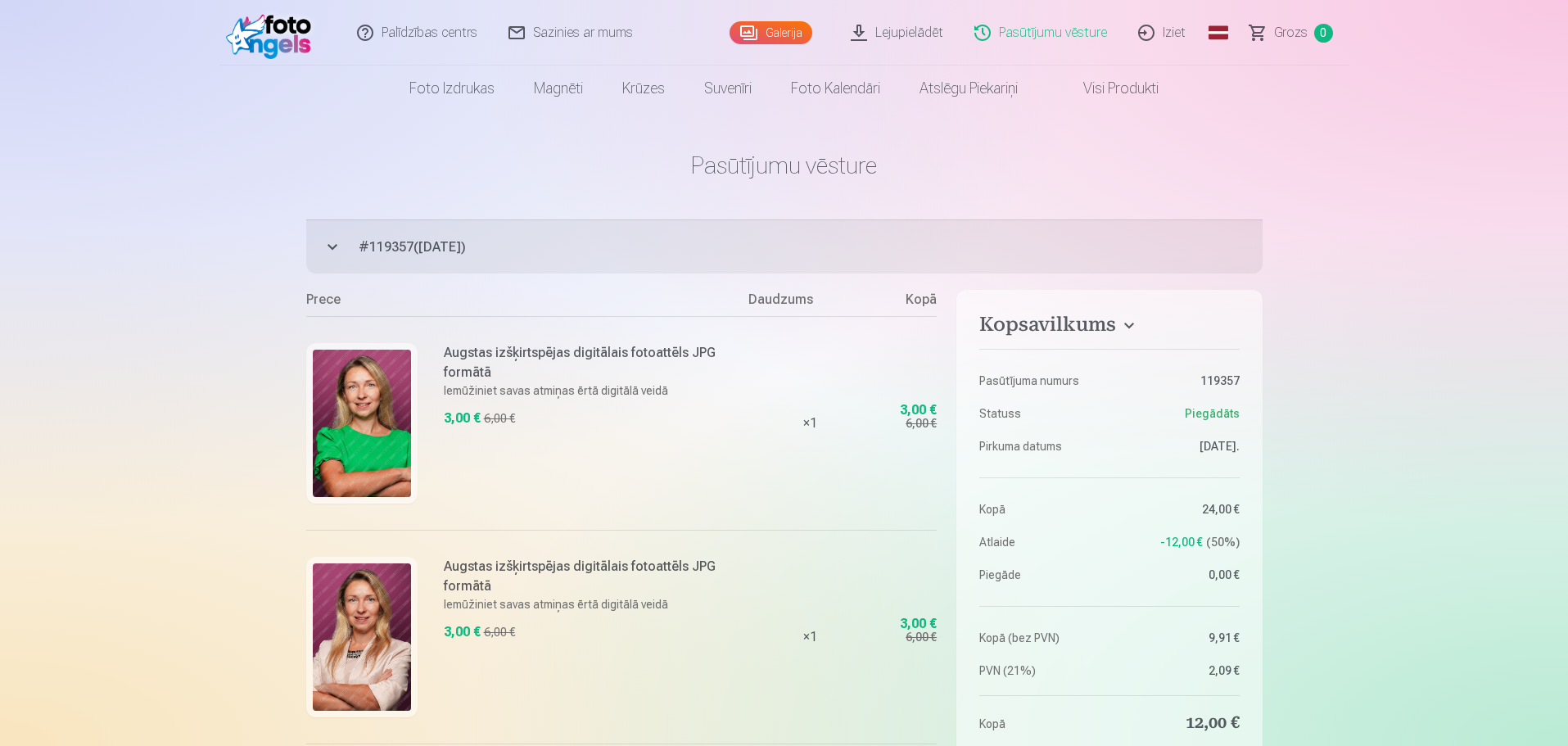
click at [910, 31] on link "Lejupielādēt" at bounding box center [898, 33] width 124 height 65
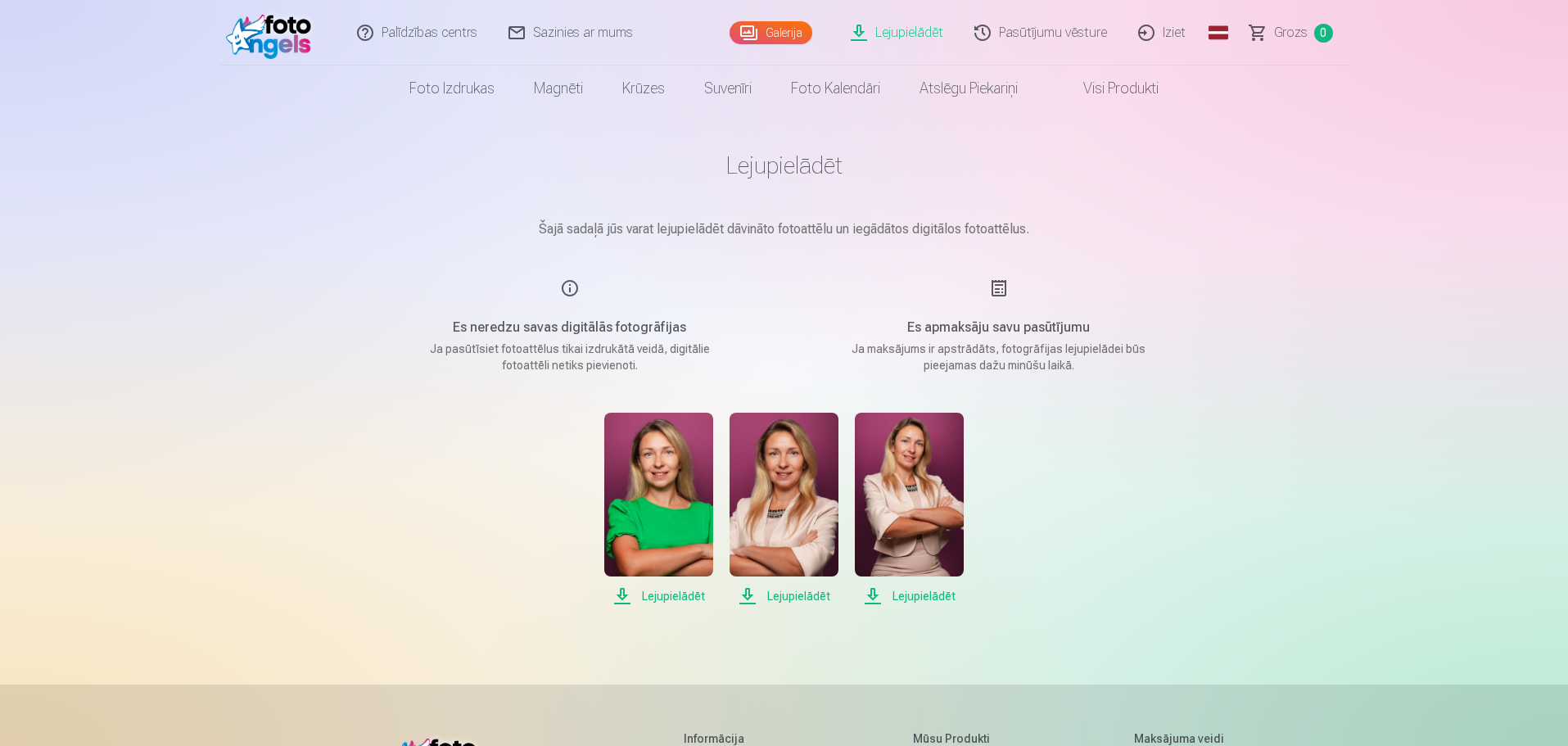
click at [536, 326] on h5 "Es neredzu savas digitālās fotogrāfijas" at bounding box center [569, 327] width 311 height 19
drag, startPoint x: 481, startPoint y: 508, endPoint x: 499, endPoint y: 495, distance: 22.2
click at [481, 507] on div "Lejupielādēt Lejupielādēt Lejupielādēt" at bounding box center [784, 509] width 819 height 193
click at [994, 290] on div "Es apmaksāju savu pasūtījumu Ja maksājums ir apstrādāts, fotogrāfijas lejupielā…" at bounding box center [999, 325] width 390 height 95
click at [998, 291] on div "Es apmaksāju savu pasūtījumu Ja maksājums ir apstrādāts, fotogrāfijas lejupielā…" at bounding box center [999, 325] width 390 height 95
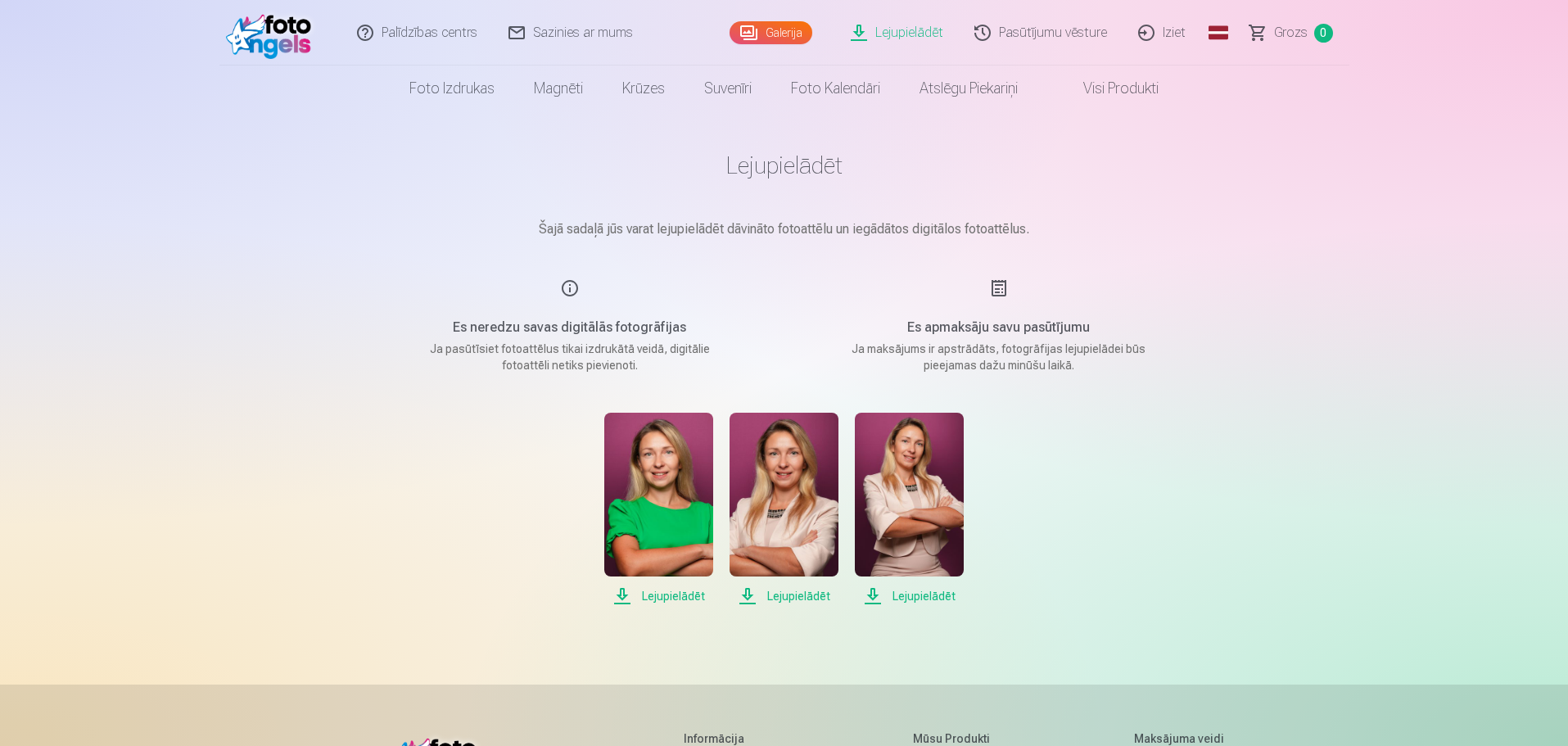
click at [1136, 462] on div "Lejupielādēt Lejupielādēt Lejupielādēt" at bounding box center [784, 509] width 819 height 193
click at [783, 24] on link "Galerija" at bounding box center [771, 33] width 83 height 23
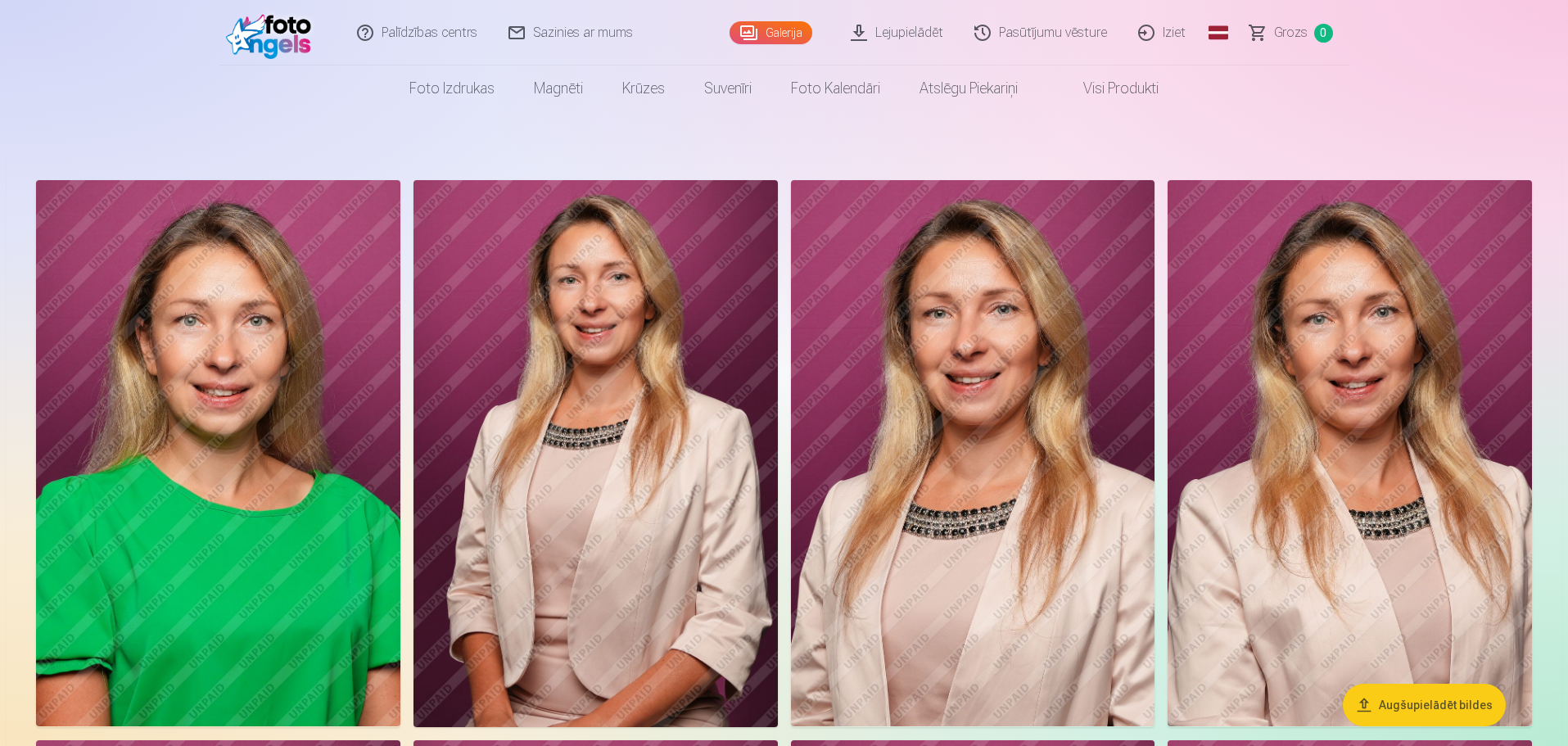
click at [914, 40] on link "Lejupielādēt" at bounding box center [898, 33] width 124 height 65
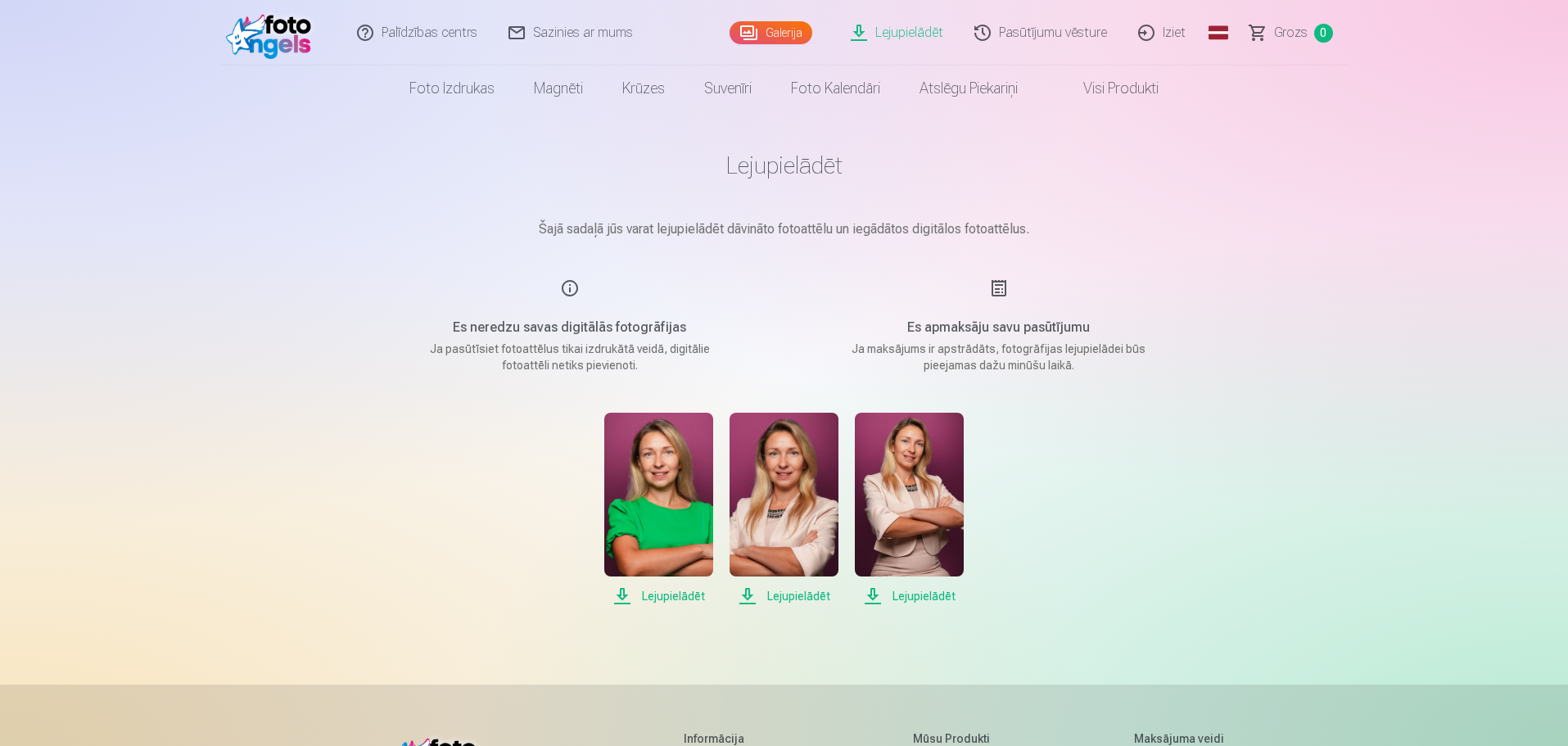
click at [649, 511] on img at bounding box center [658, 494] width 109 height 164
click at [1215, 544] on div "Lejupielādēt Šajā sadaļā jūs varat lejupielādēt dāvināto fotoattēlu un iegādāto…" at bounding box center [784, 567] width 982 height 1135
click at [567, 41] on link "Sazinies ar mums" at bounding box center [571, 33] width 156 height 65
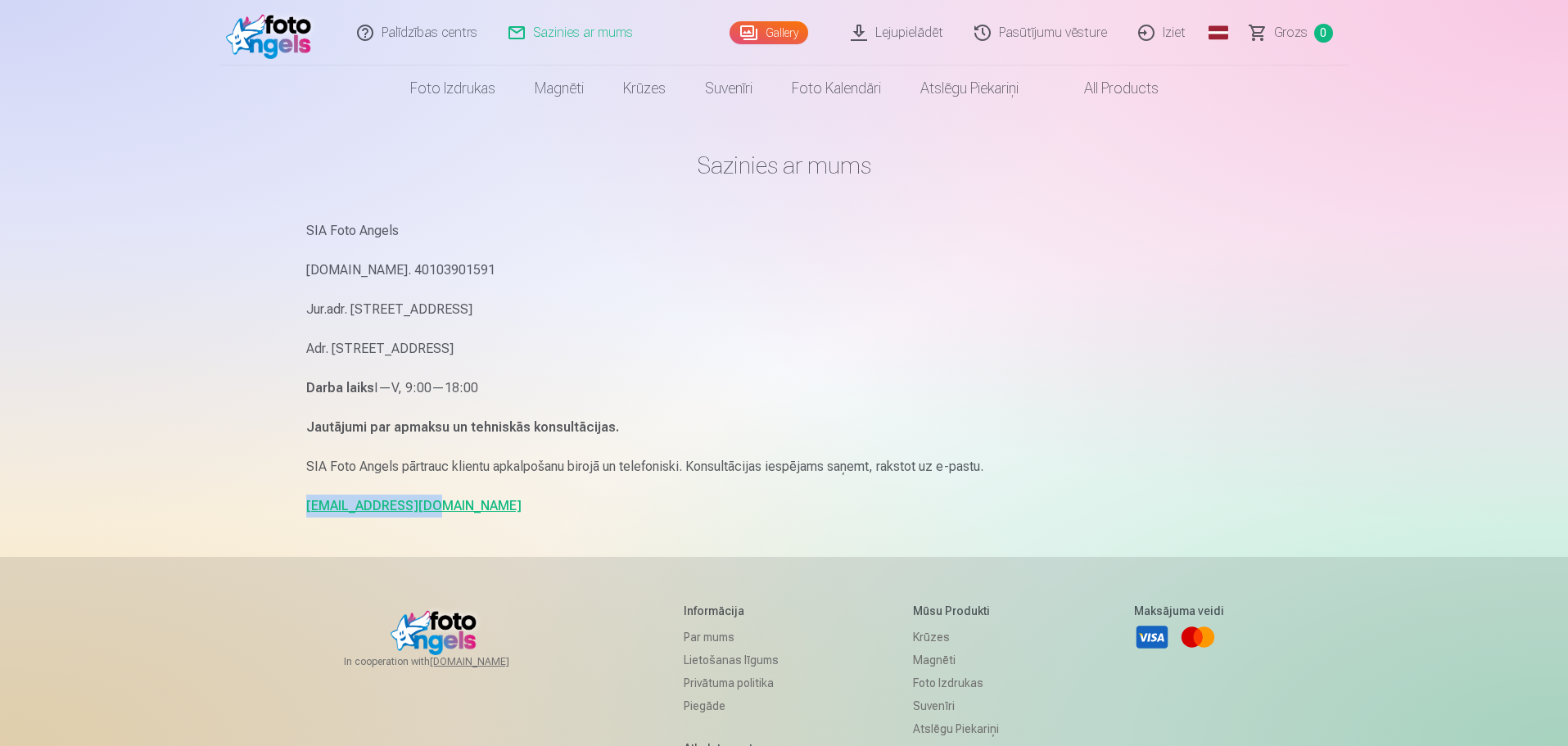
drag, startPoint x: 292, startPoint y: 511, endPoint x: 437, endPoint y: 517, distance: 145.1
click at [437, 517] on div "Palīdzības centrs Sazinies ar mums Gallery Lejupielādēt Pasūtījumu vēsture Izie…" at bounding box center [784, 503] width 1568 height 1007
copy link "info@fotoangels.lv"
drag, startPoint x: 1037, startPoint y: 250, endPoint x: 1047, endPoint y: 214, distance: 37.4
click at [1037, 250] on div "SIA Foto Angels Reg.Nr. 40103901591 Jur.adr. Rīga, Dzelzavas iela 74 k-1 - 34, …" at bounding box center [784, 369] width 956 height 298
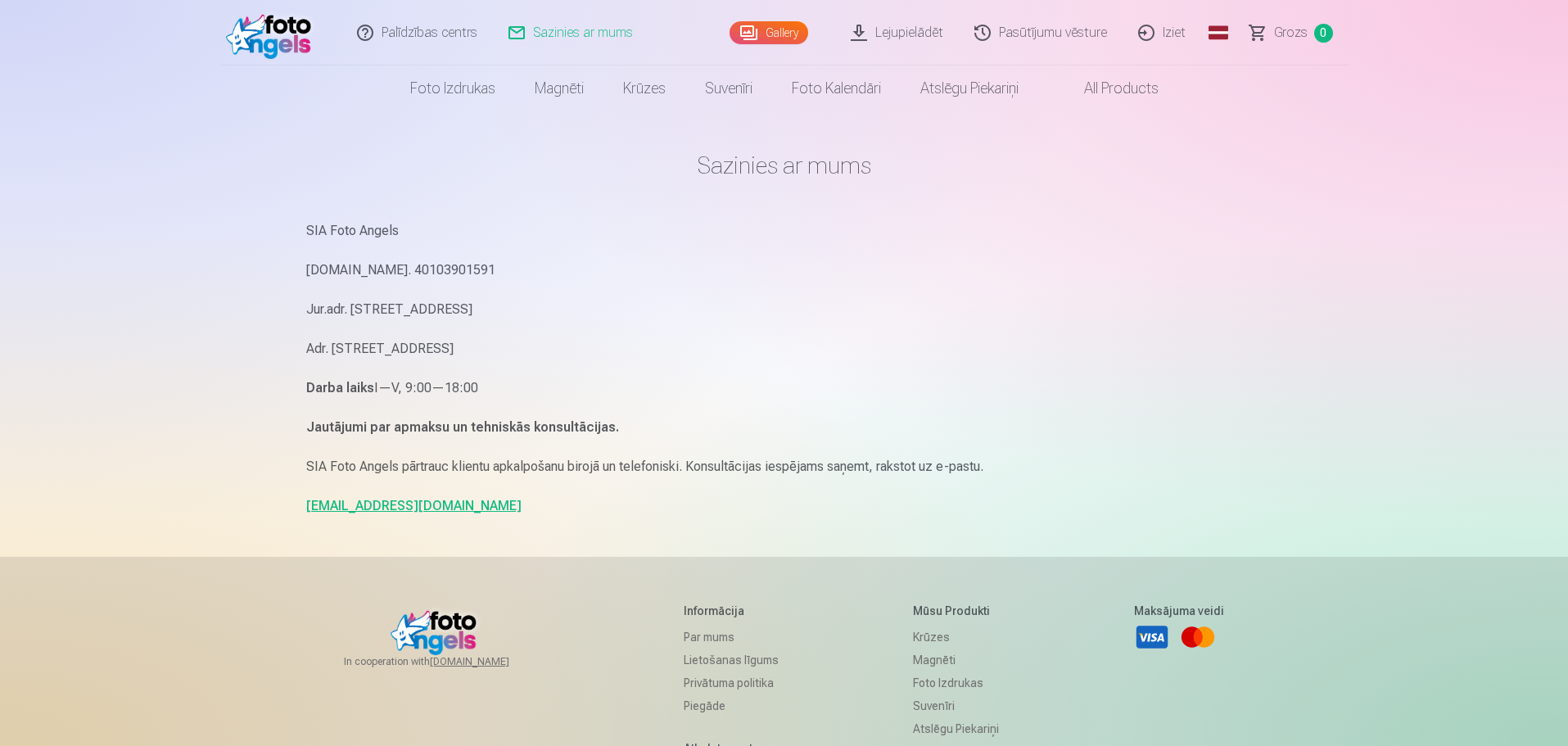
click at [1045, 36] on link "Pasūtījumu vēsture" at bounding box center [1041, 33] width 164 height 65
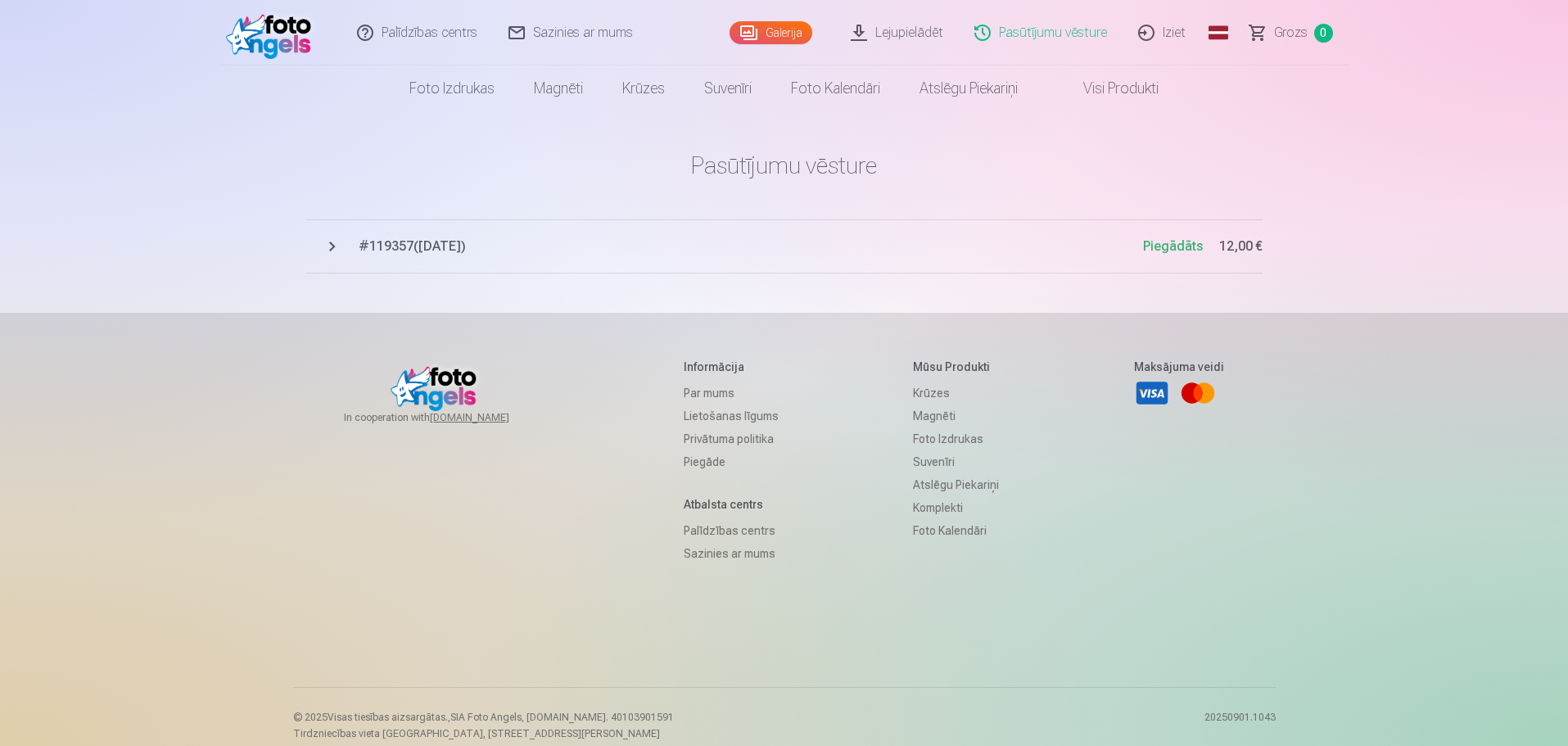
click at [426, 252] on span "# 119357 ( 3.09.2025 )" at bounding box center [750, 246] width 784 height 19
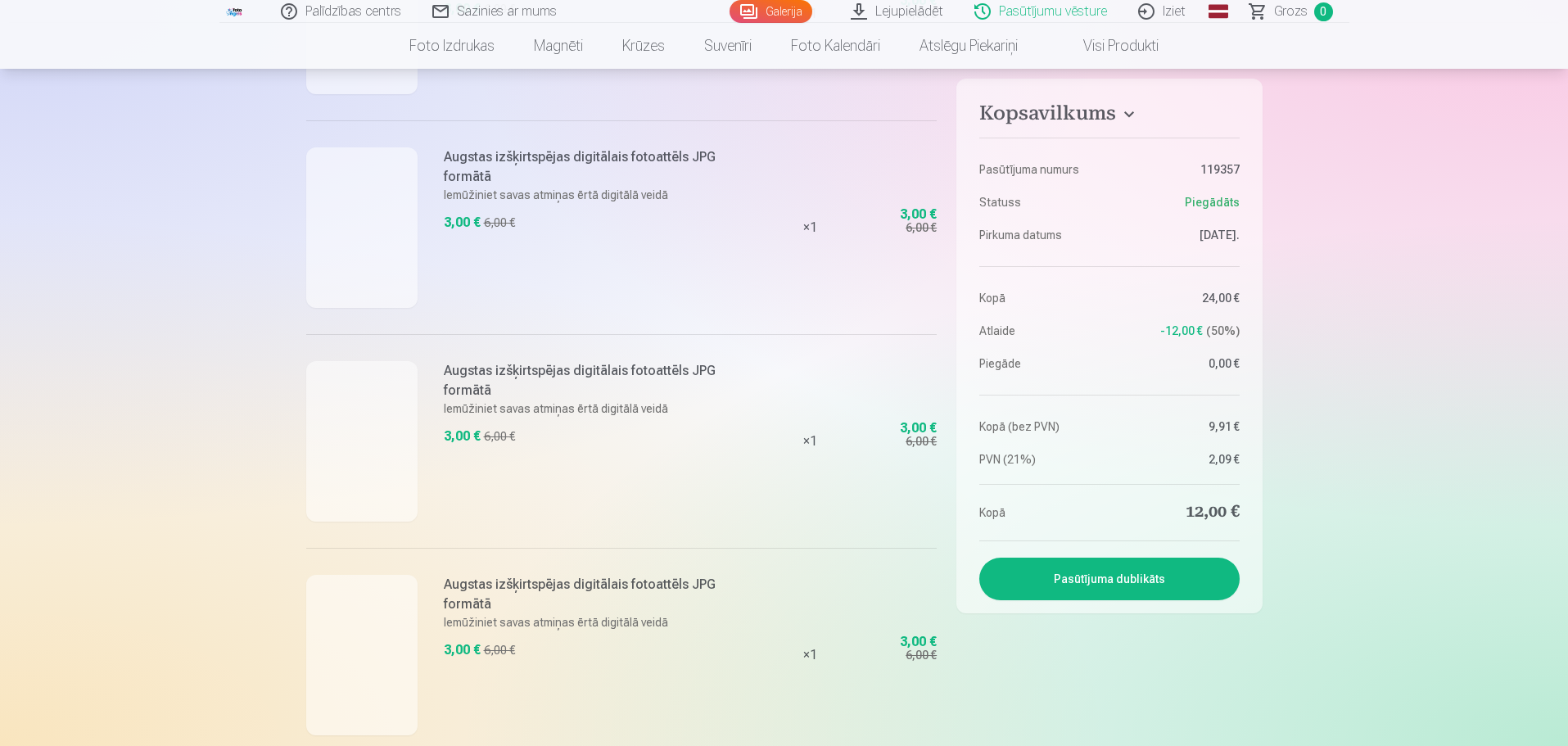
scroll to position [246, 0]
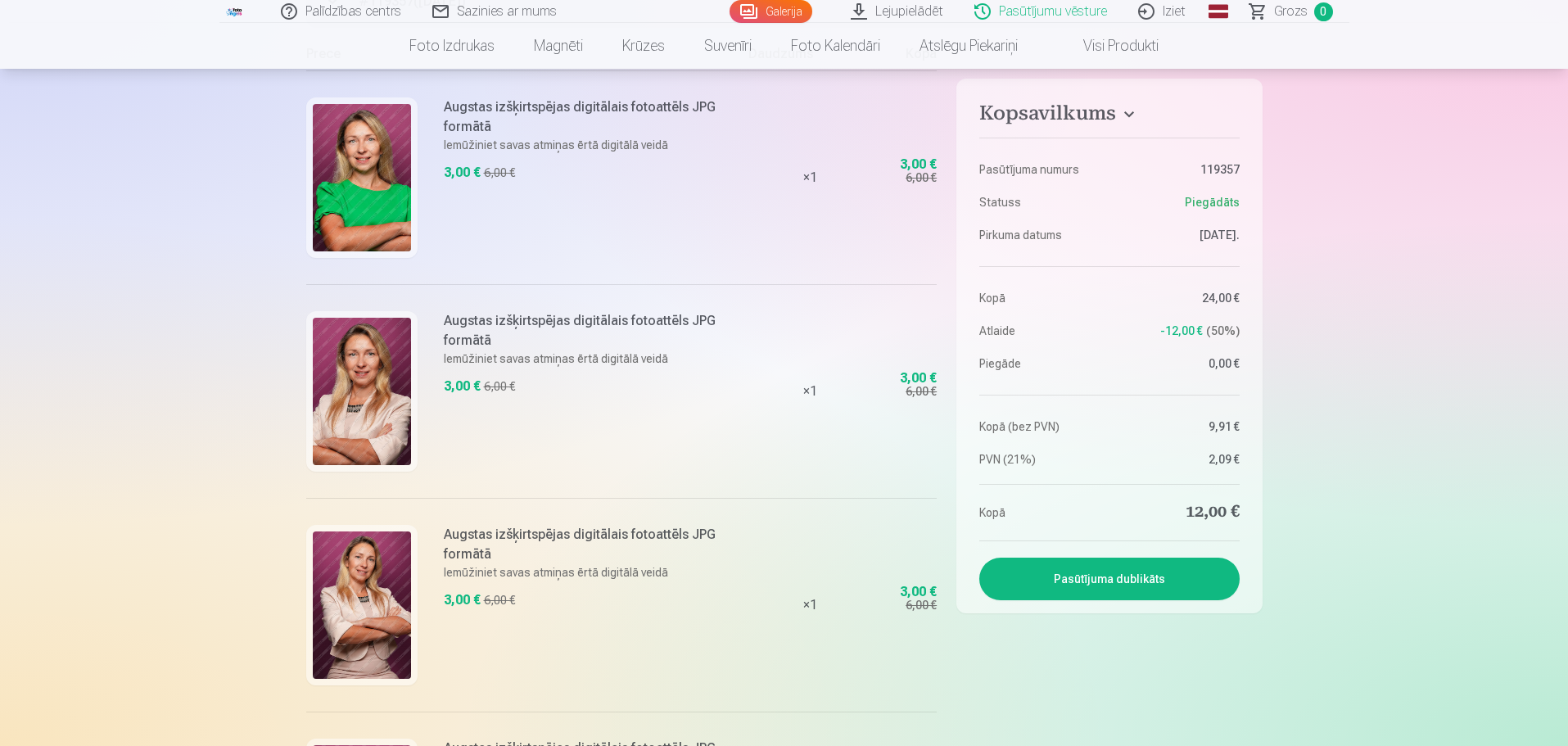
click at [902, 9] on link "Lejupielādēt" at bounding box center [898, 12] width 124 height 23
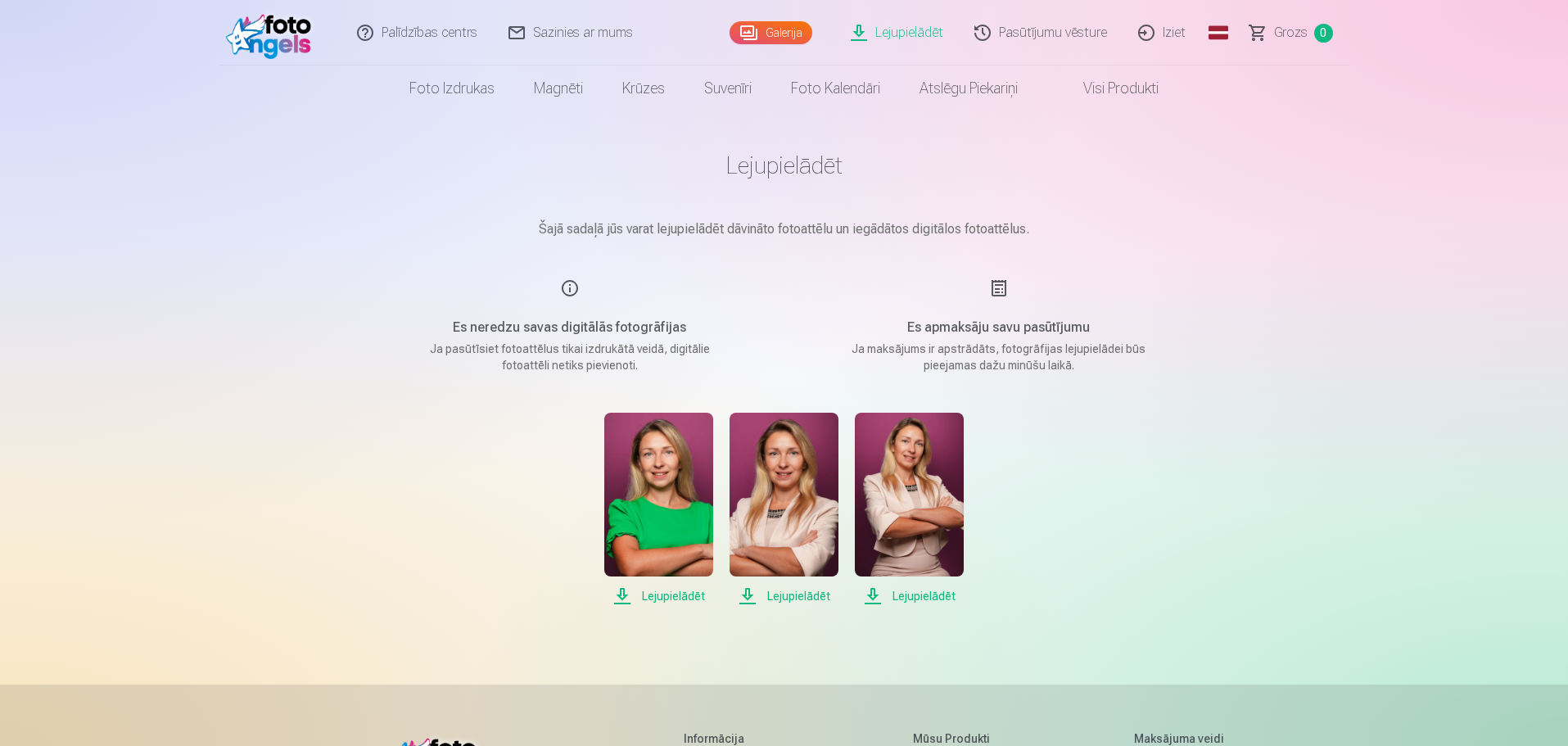
drag, startPoint x: 1308, startPoint y: 517, endPoint x: 1287, endPoint y: 510, distance: 22.1
click at [1307, 516] on div "Palīdzības centrs Sazinies ar mums Galerija Lejupielādēt Pasūtījumu vēsture Izi…" at bounding box center [784, 567] width 1568 height 1135
click at [1094, 474] on div "Lejupielādēt Lejupielādēt Lejupielādēt" at bounding box center [784, 509] width 819 height 193
drag, startPoint x: 1033, startPoint y: 285, endPoint x: 1028, endPoint y: 299, distance: 14.9
click at [1031, 292] on div "Es apmaksāju savu pasūtījumu Ja maksājums ir apstrādāts, fotogrāfijas lejupielā…" at bounding box center [999, 325] width 390 height 95
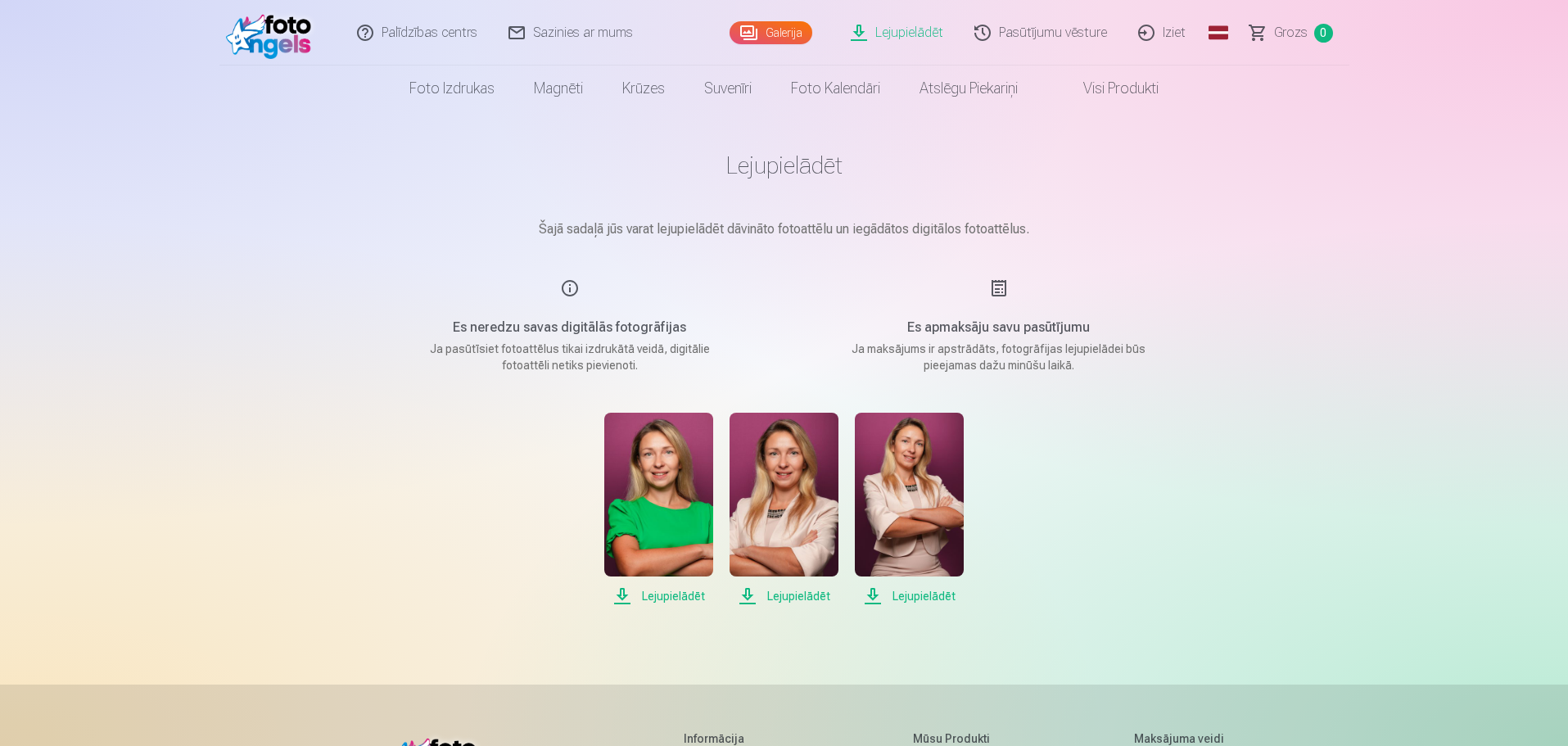
click at [1005, 328] on h5 "Es apmaksāju savu pasūtījumu" at bounding box center [999, 327] width 311 height 19
click at [1004, 327] on h5 "Es apmaksāju savu pasūtījumu" at bounding box center [999, 327] width 311 height 19
click at [774, 35] on link "Galerija" at bounding box center [771, 33] width 83 height 23
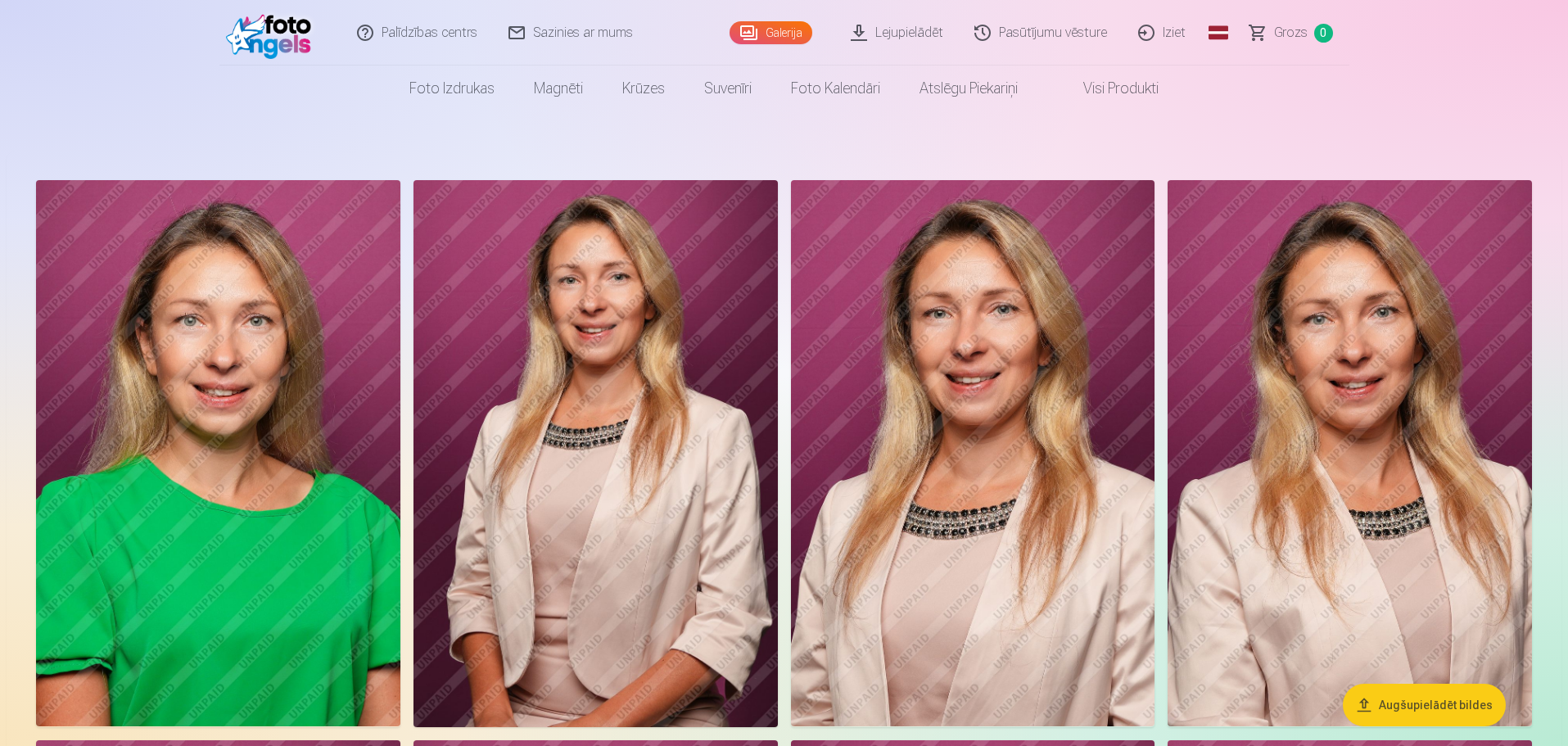
click at [1063, 32] on link "Pasūtījumu vēsture" at bounding box center [1041, 33] width 164 height 65
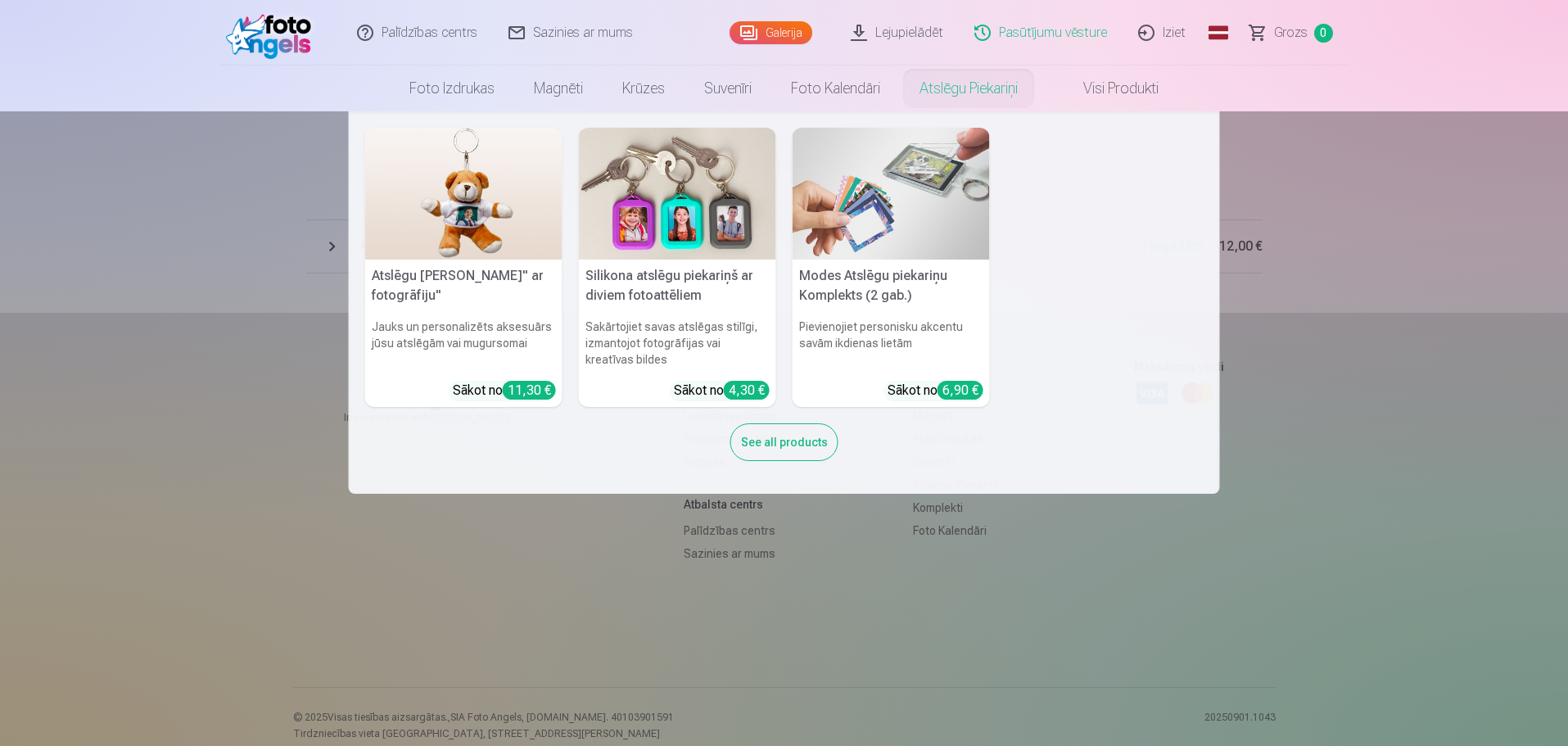
click at [1418, 189] on nav "Atslēgu piekariņš Lācītis" ar fotogrāfiju" Jauks un personalizēts aksesuārs jūs…" at bounding box center [784, 302] width 1568 height 382
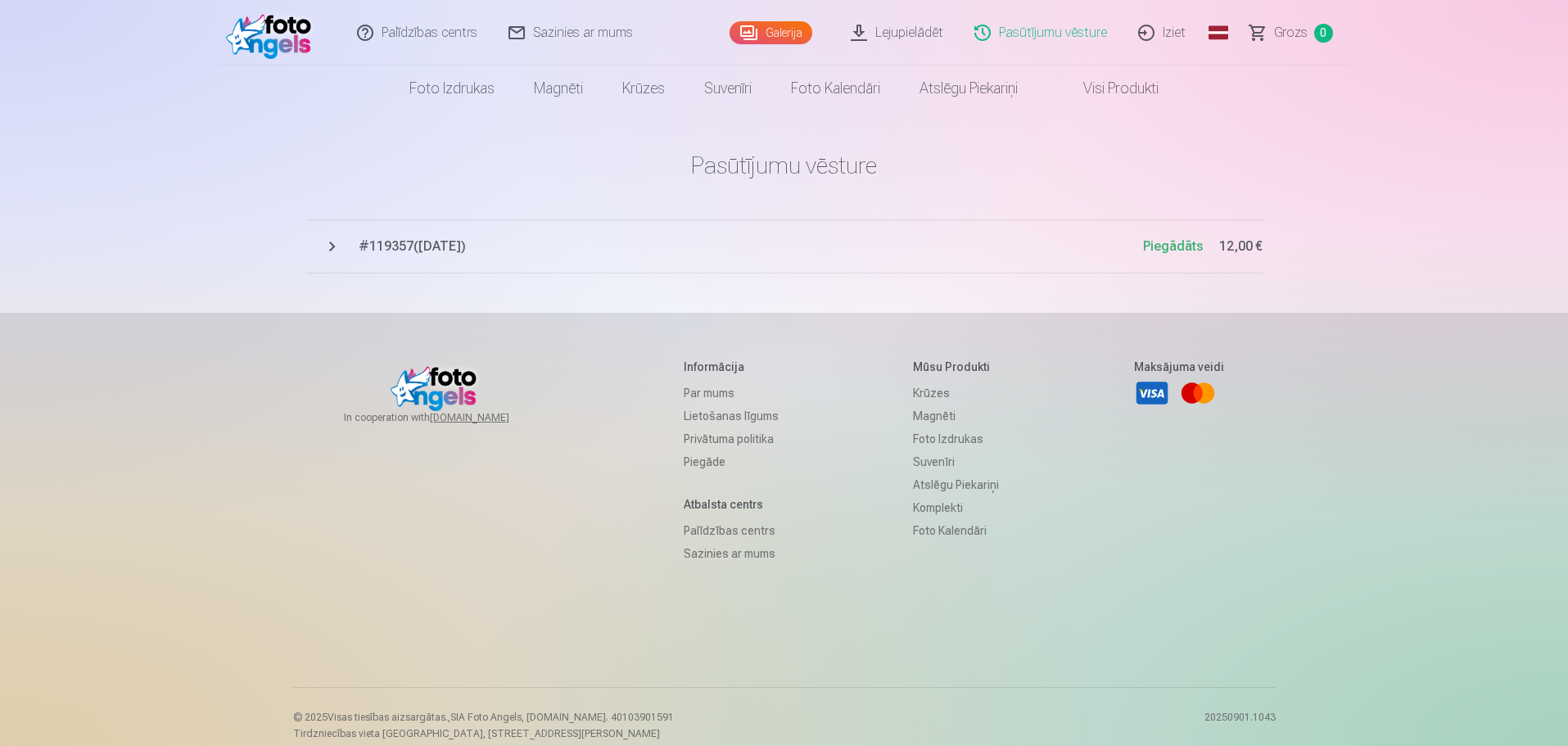
click at [1068, 39] on link "Pasūtījumu vēsture" at bounding box center [1041, 33] width 164 height 65
click at [453, 250] on span "# 119357 ( 3.09.2025 )" at bounding box center [750, 246] width 784 height 19
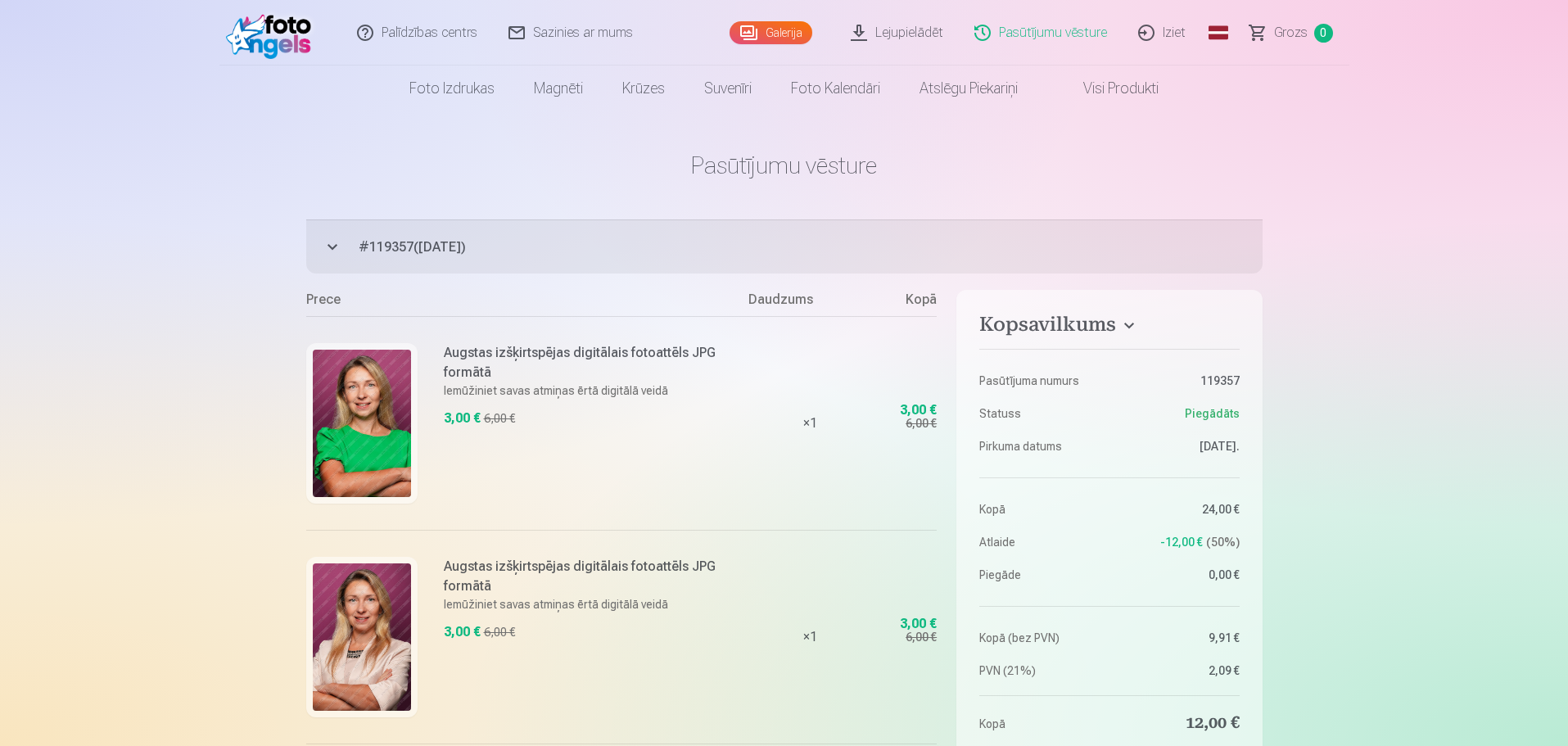
click at [1021, 35] on link "Pasūtījumu vēsture" at bounding box center [1041, 33] width 164 height 65
click at [904, 30] on link "Lejupielādēt" at bounding box center [898, 33] width 124 height 65
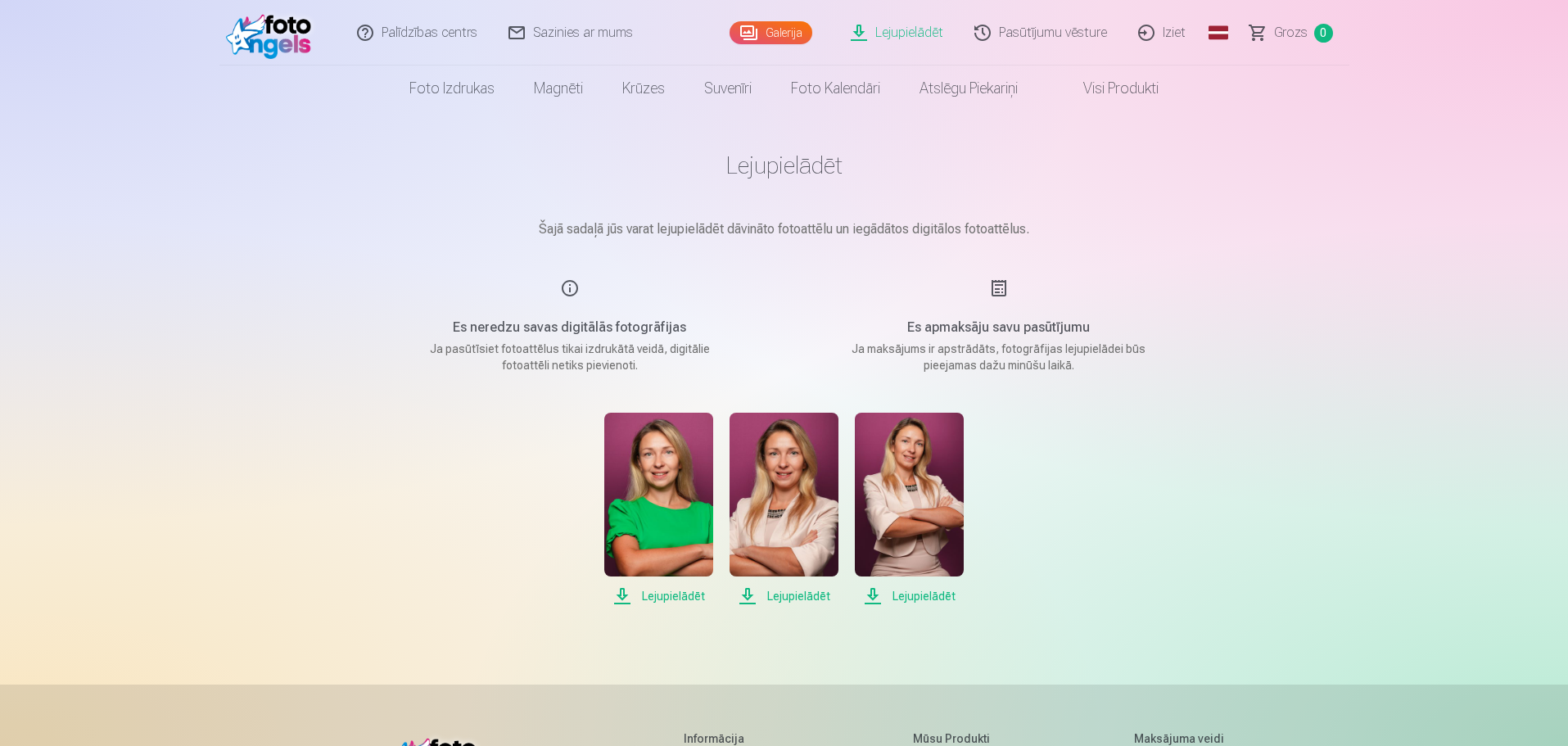
click at [658, 465] on img at bounding box center [658, 494] width 109 height 164
click at [1126, 579] on div "Lejupielādēt Lejupielādēt Lejupielādēt" at bounding box center [784, 509] width 819 height 193
click at [777, 31] on link "Galerija" at bounding box center [771, 33] width 83 height 23
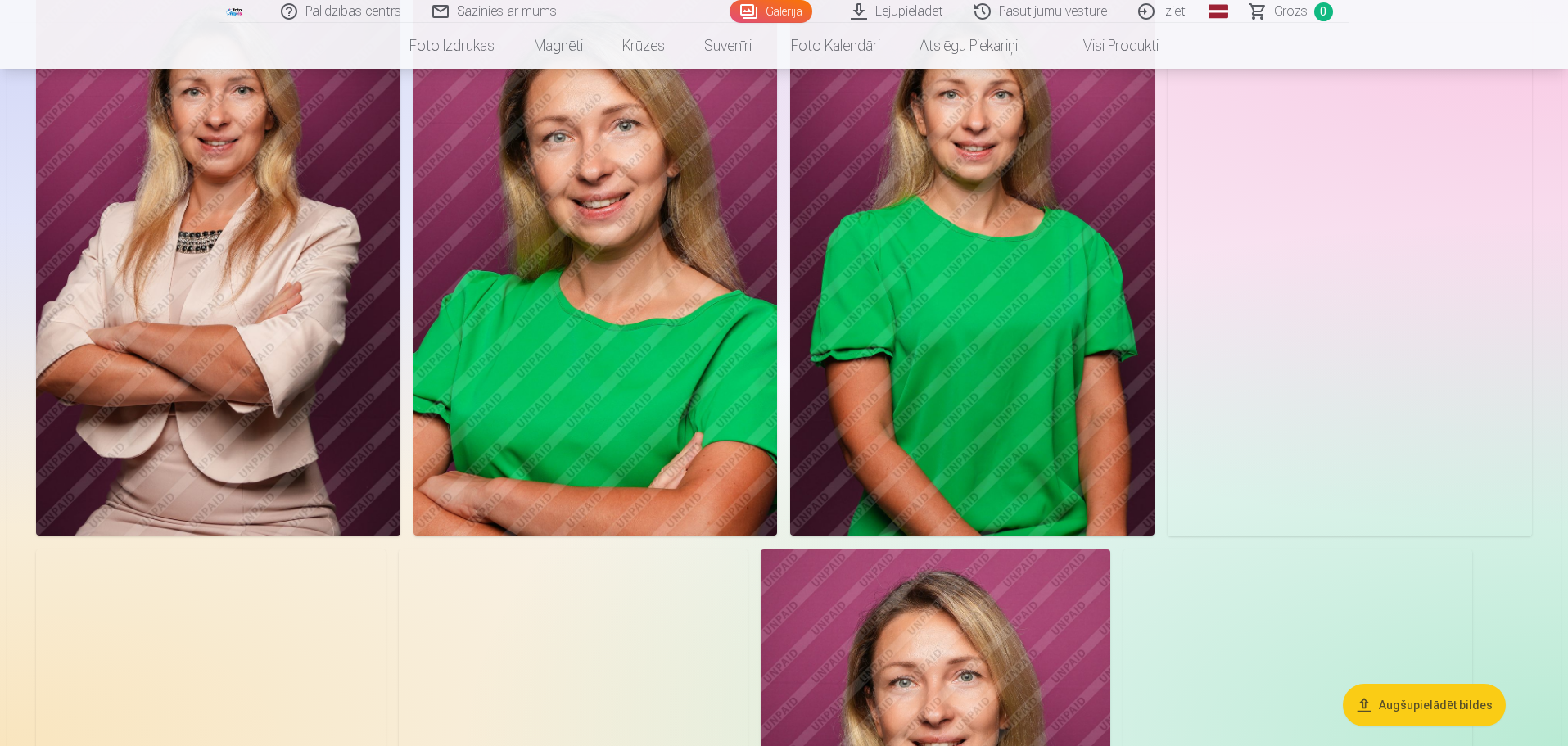
scroll to position [1474, 0]
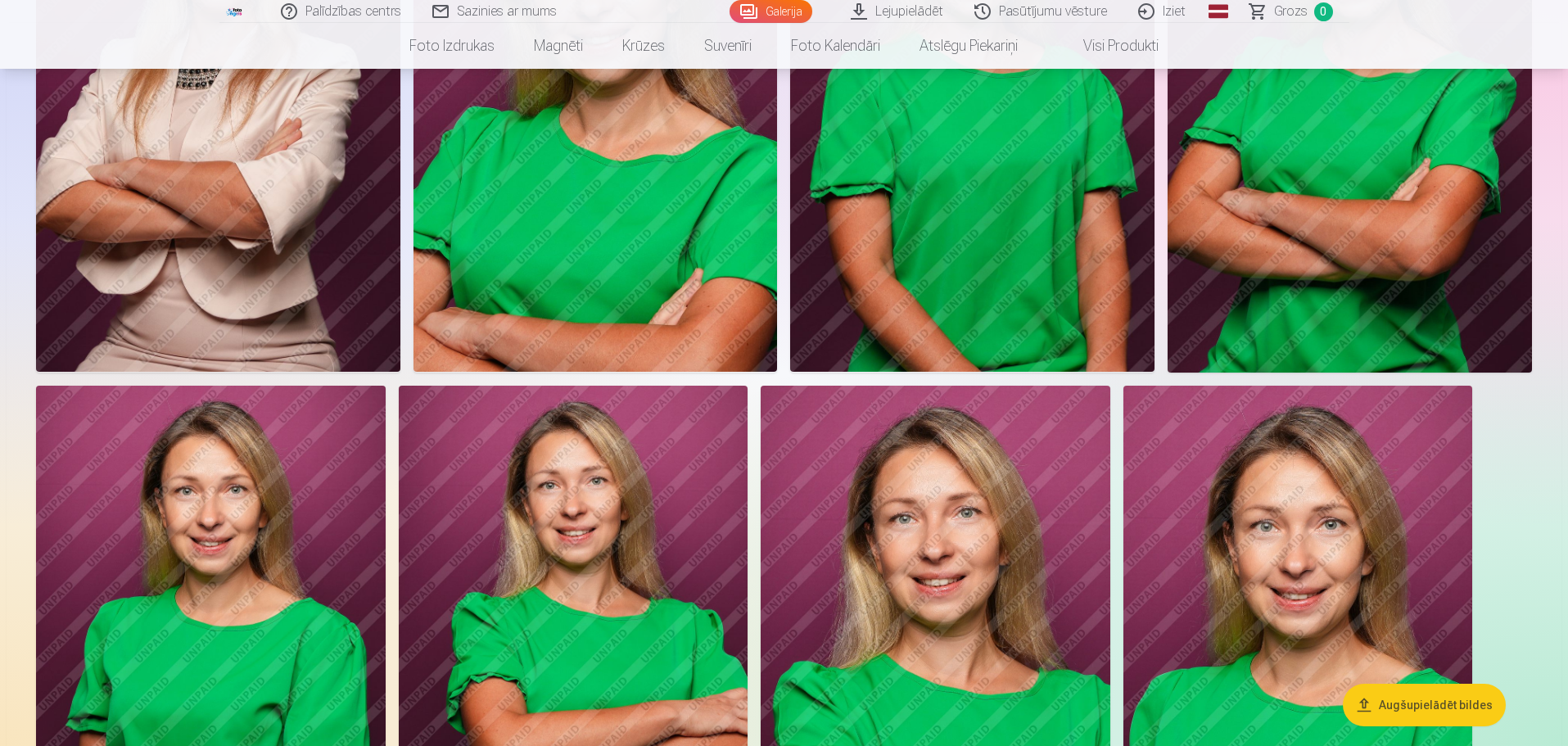
click at [526, 547] on img at bounding box center [573, 648] width 350 height 524
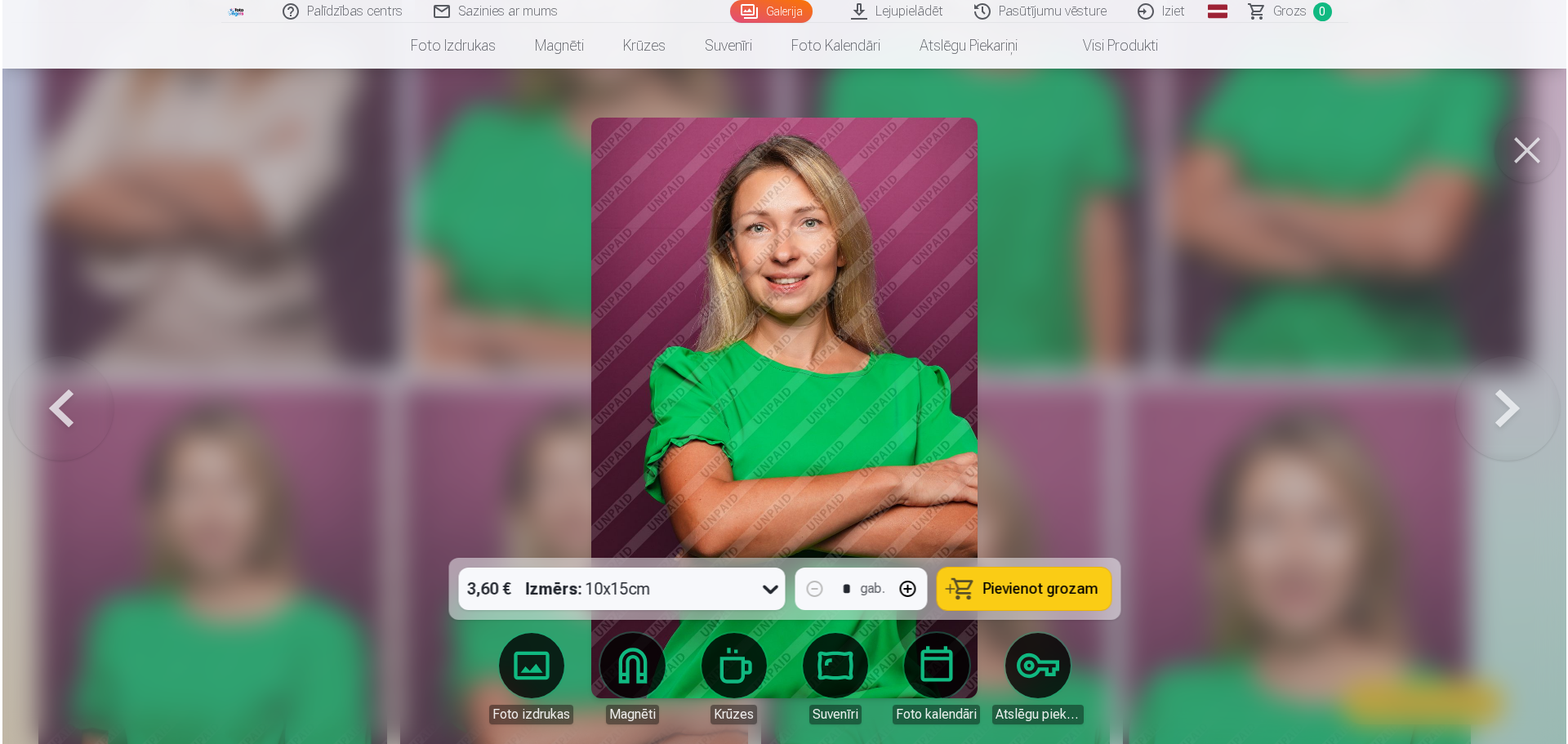
scroll to position [1473, 0]
click at [1509, 139] on button at bounding box center [1529, 150] width 65 height 65
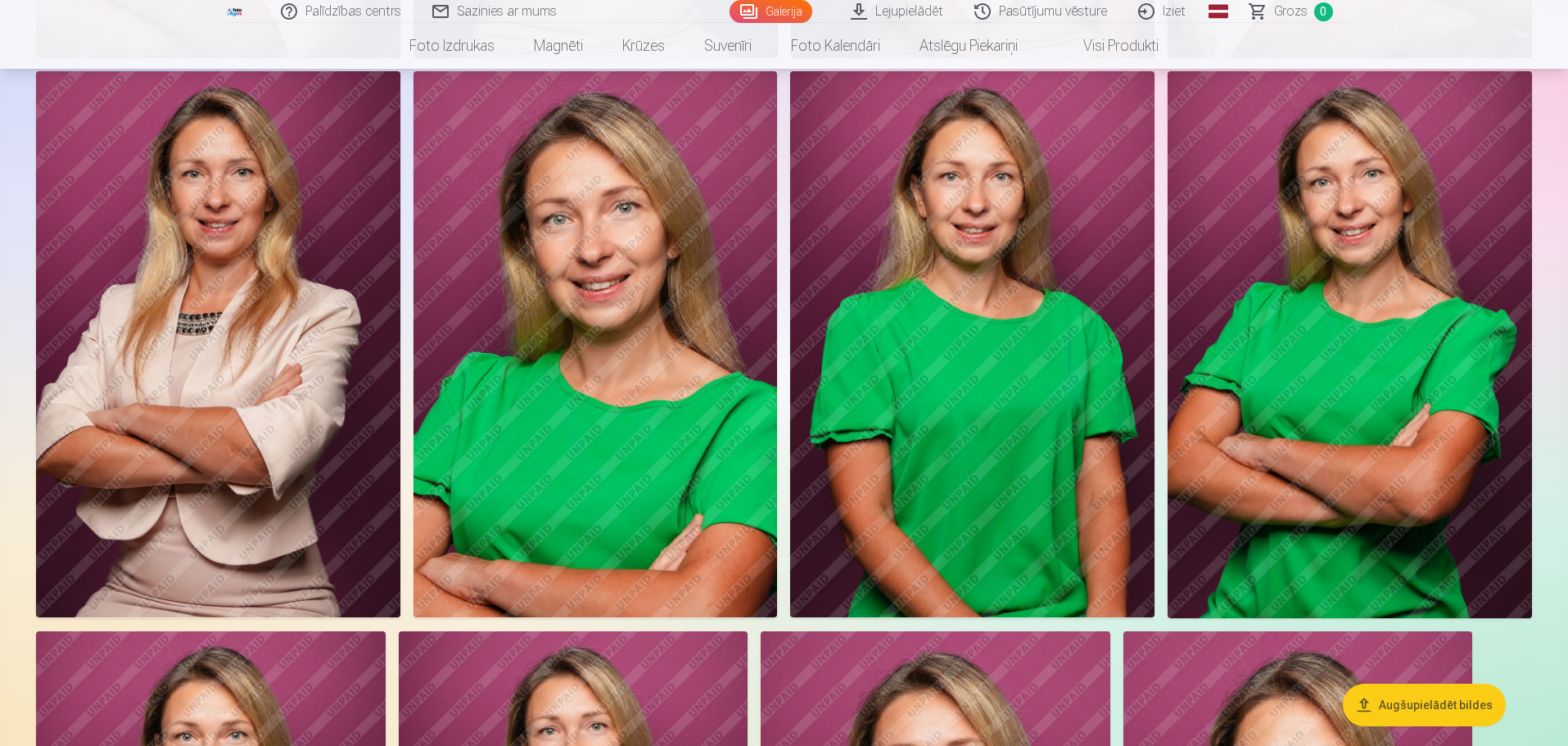
scroll to position [901, 0]
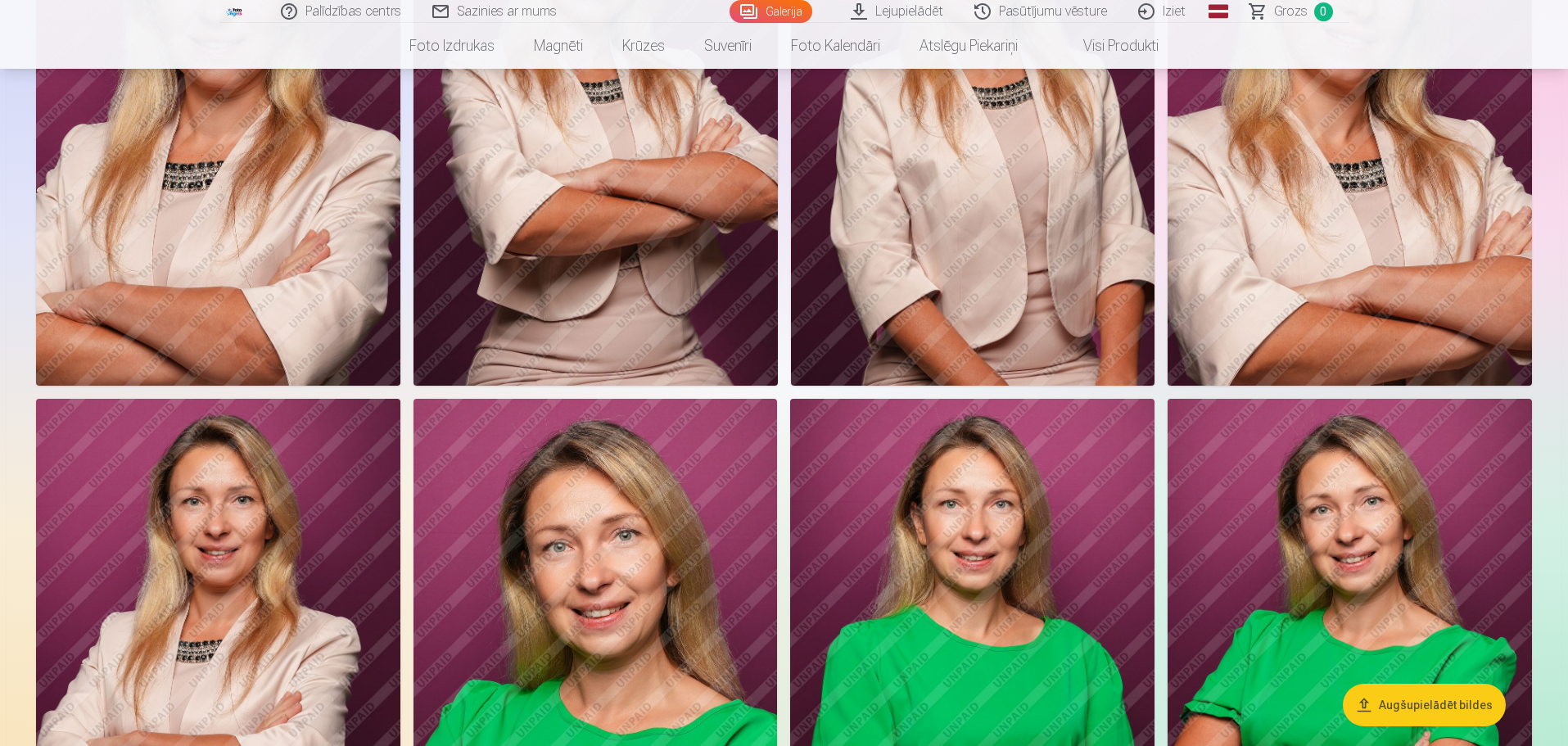
click at [567, 608] on img at bounding box center [595, 671] width 364 height 546
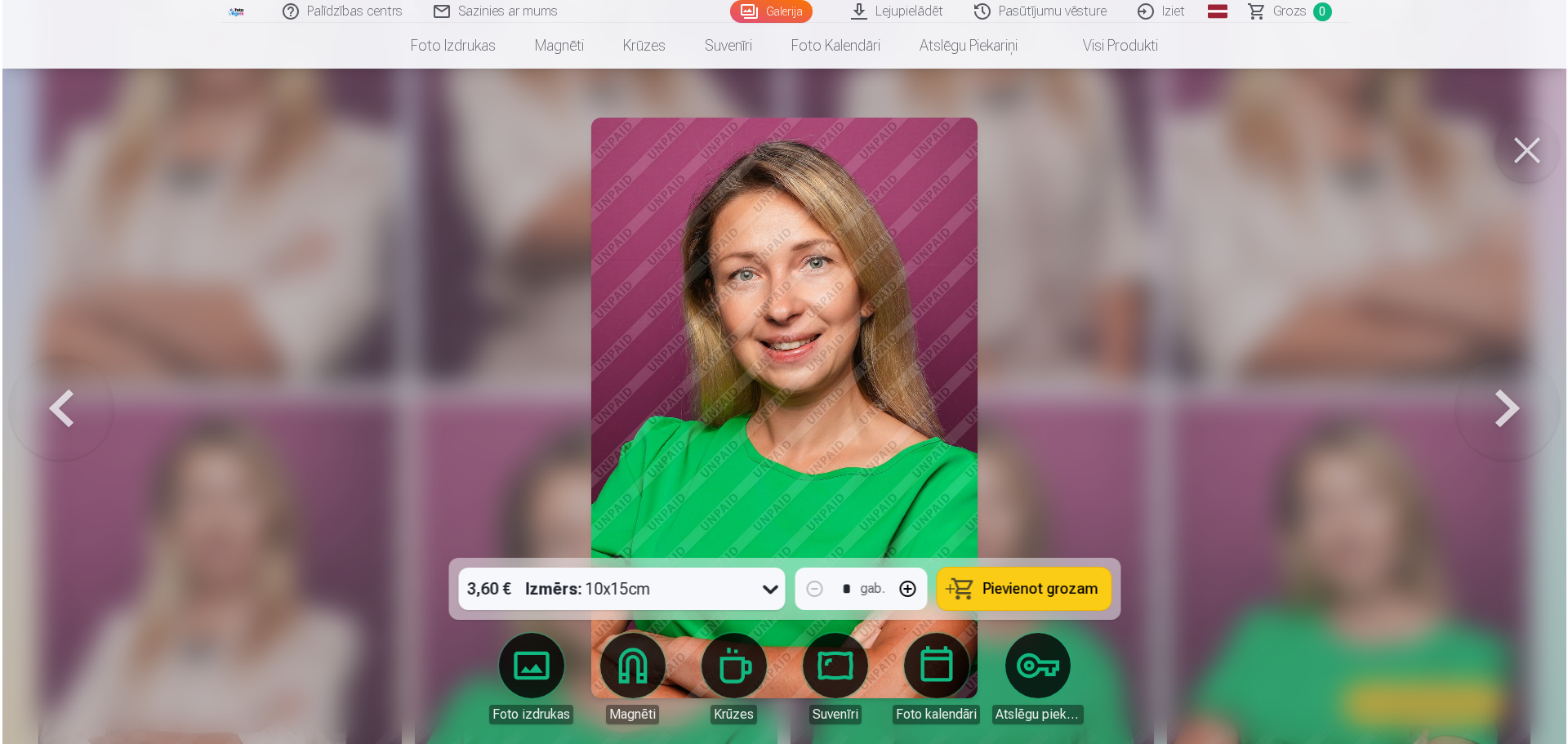
scroll to position [899, 0]
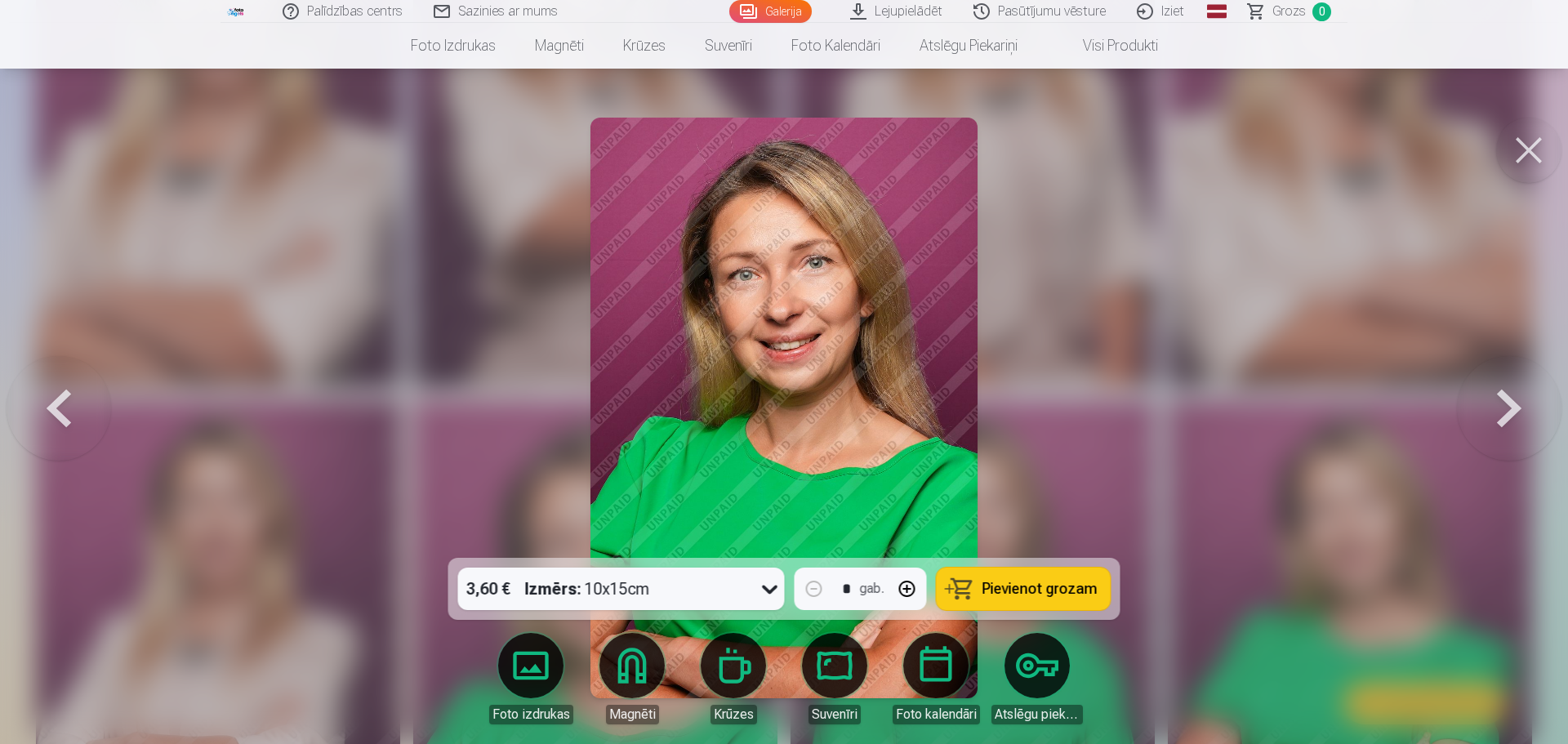
click at [1068, 591] on span "Pievienot grozam" at bounding box center [1040, 588] width 115 height 14
click at [1284, 18] on span "Grozs" at bounding box center [1289, 11] width 34 height 19
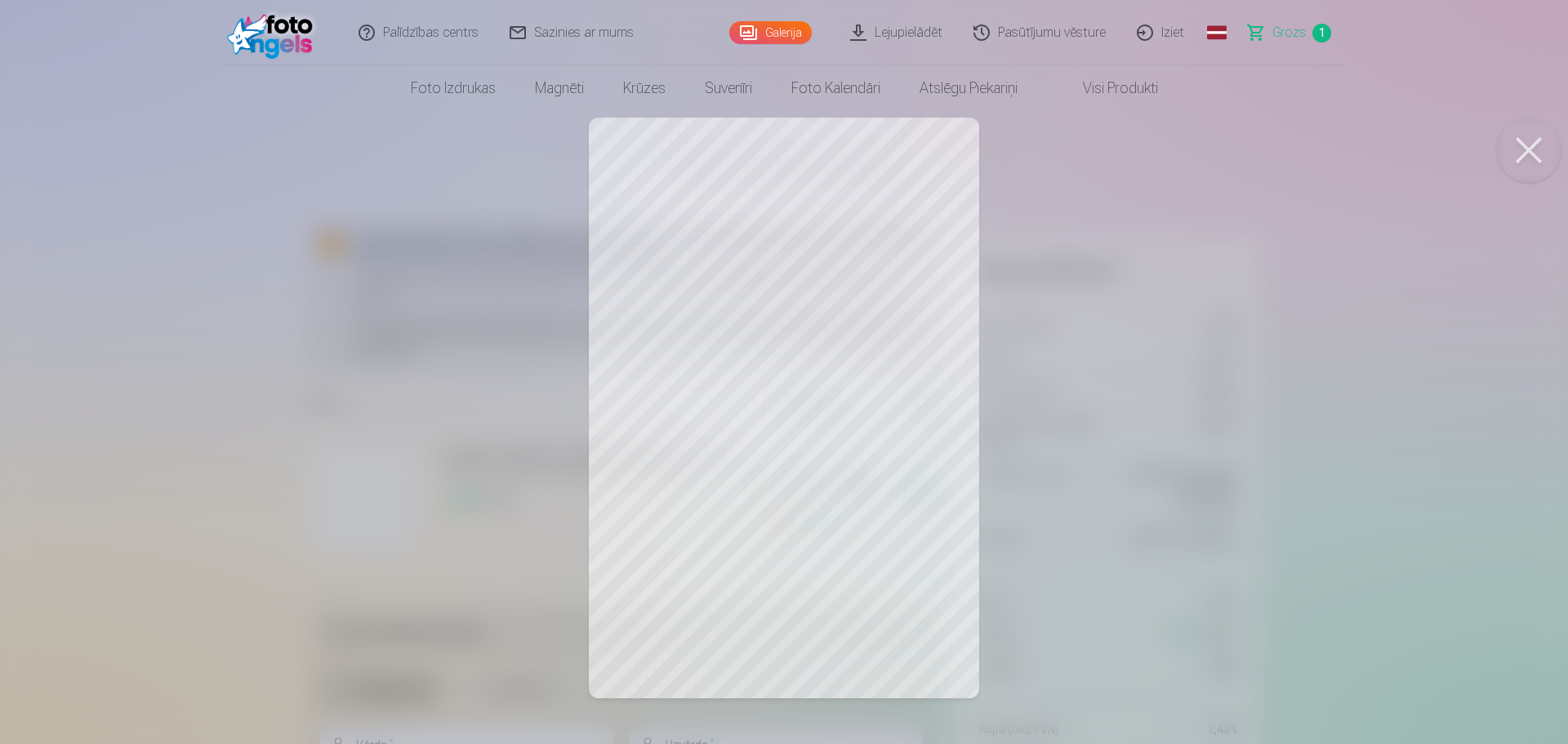
click at [1539, 158] on button at bounding box center [1529, 150] width 65 height 65
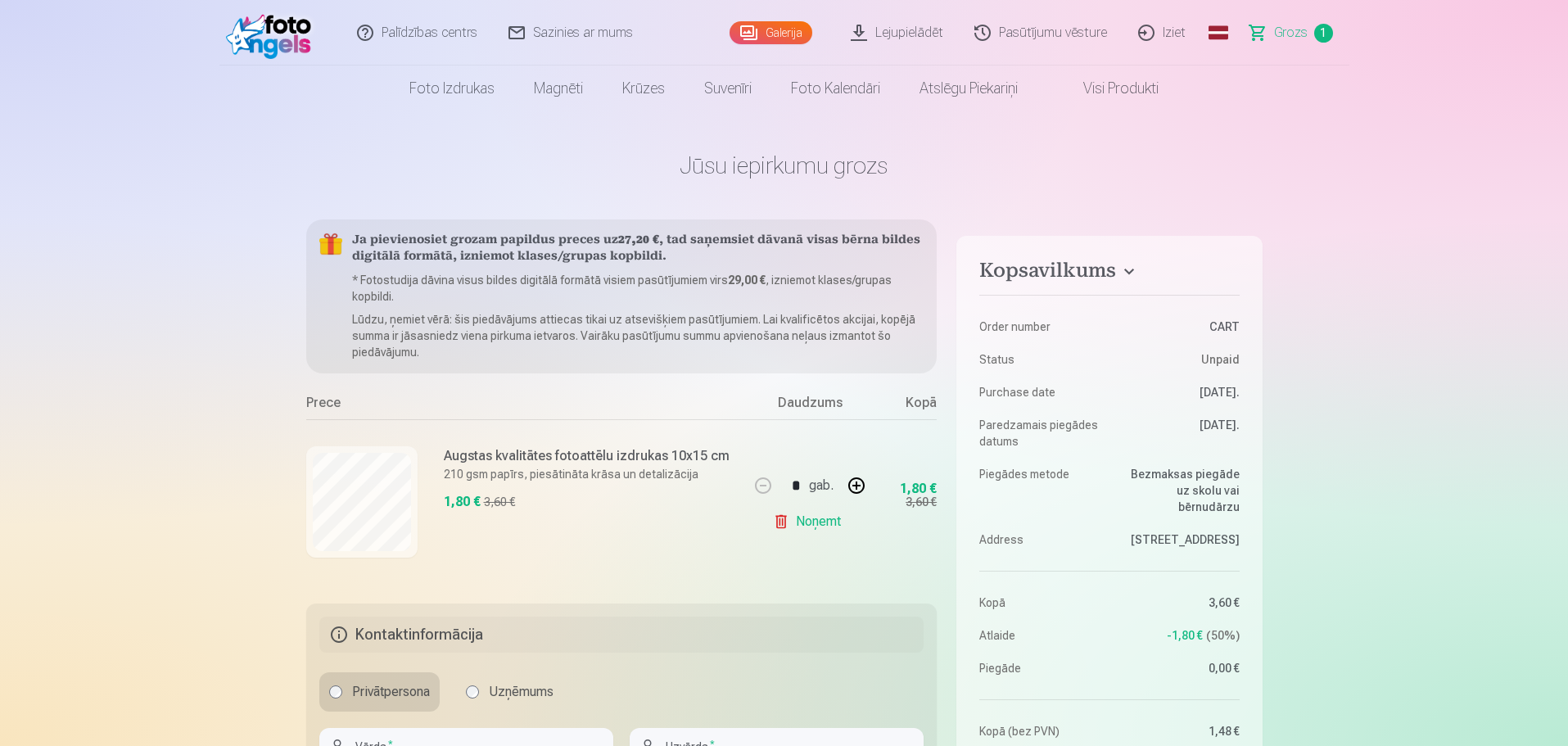
click at [785, 37] on link "Galerija" at bounding box center [771, 33] width 83 height 23
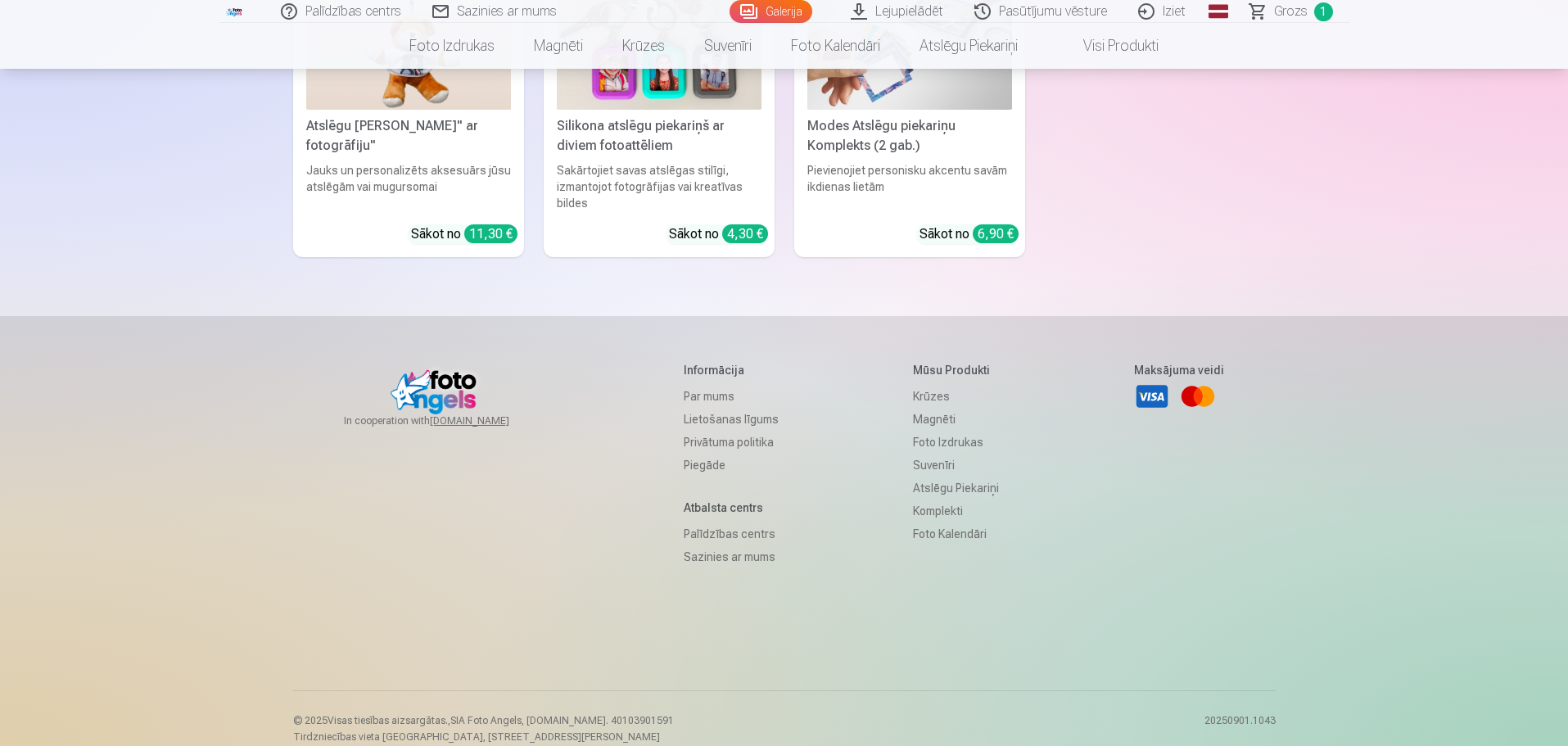
scroll to position [5890, 0]
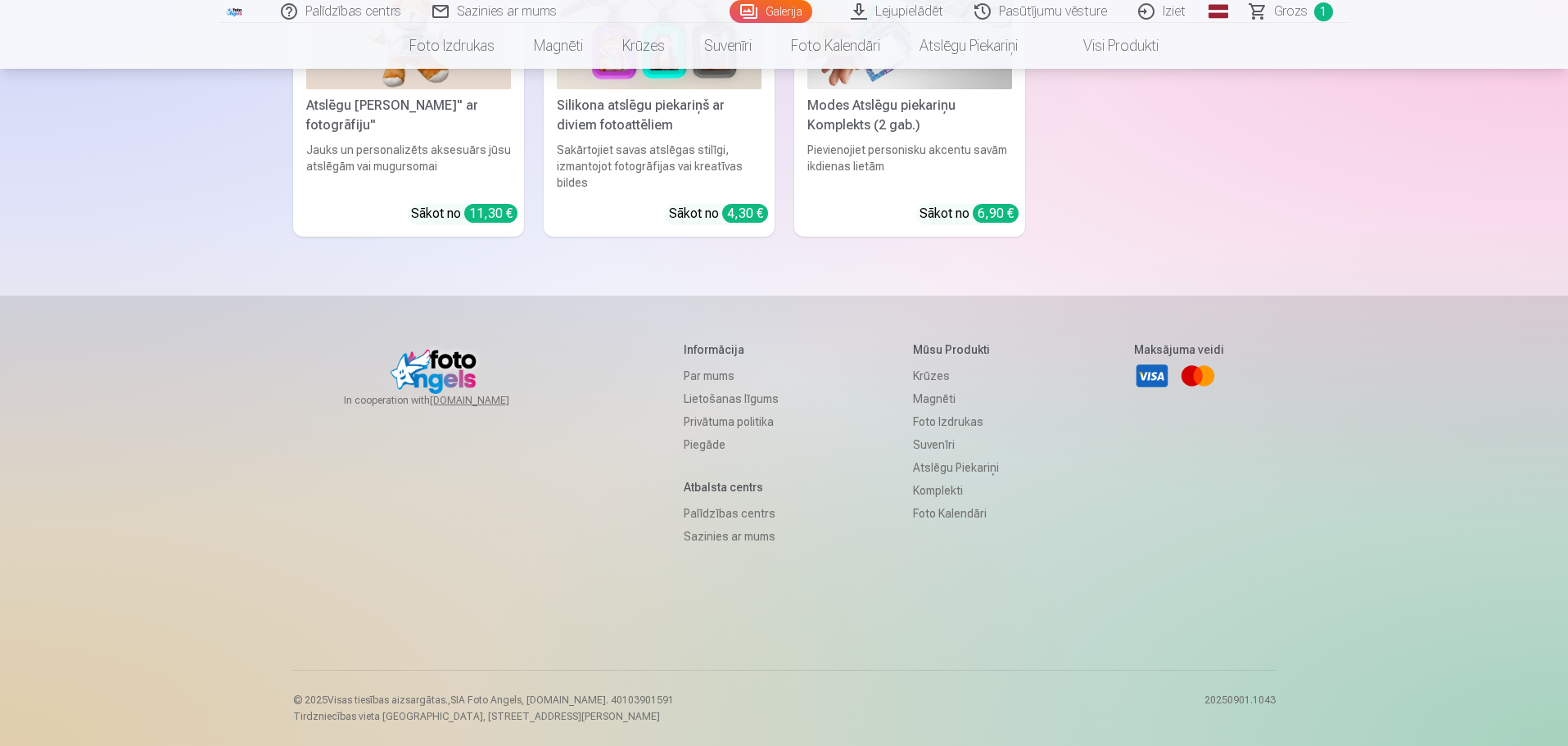
click at [776, 11] on link "Galerija" at bounding box center [771, 12] width 83 height 23
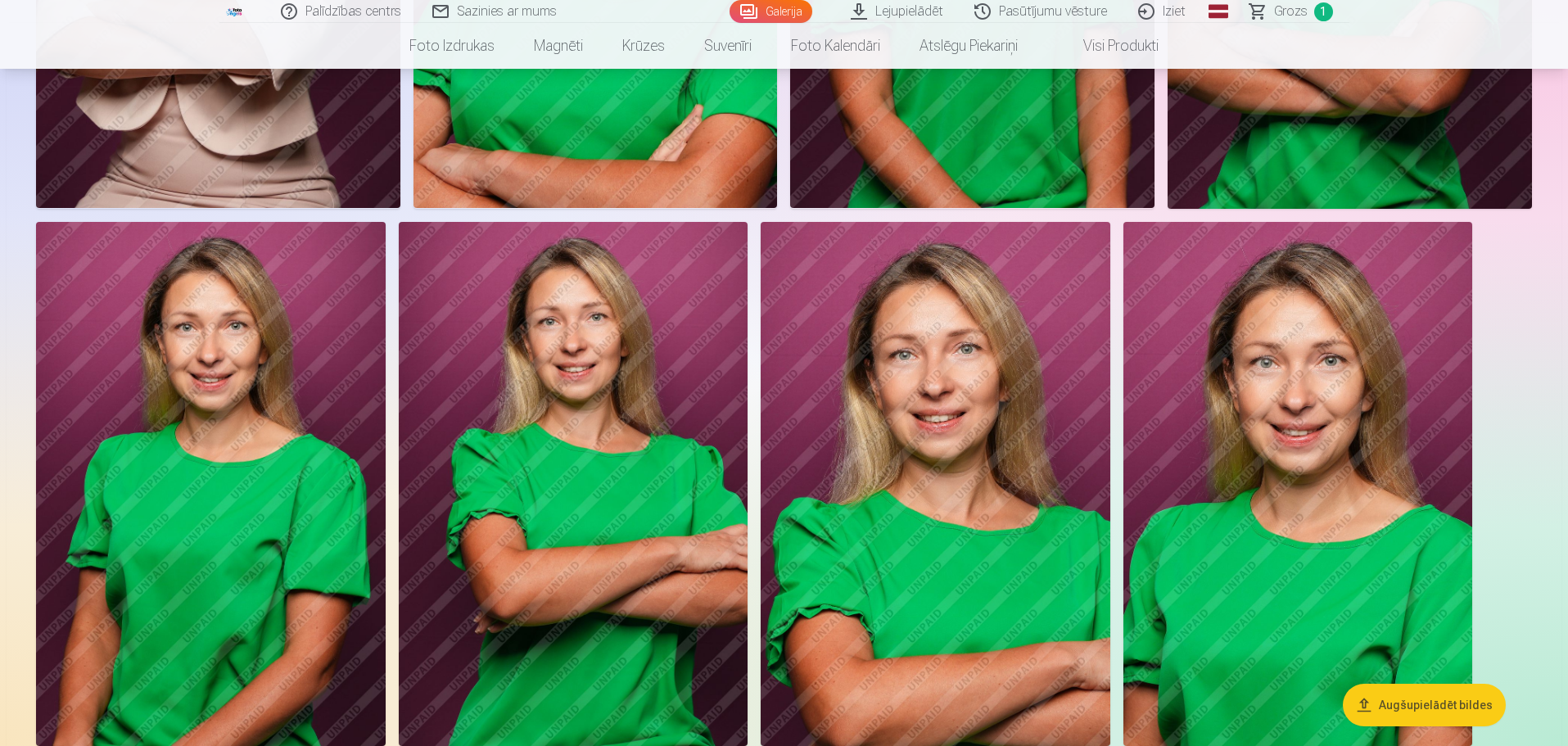
scroll to position [1228, 0]
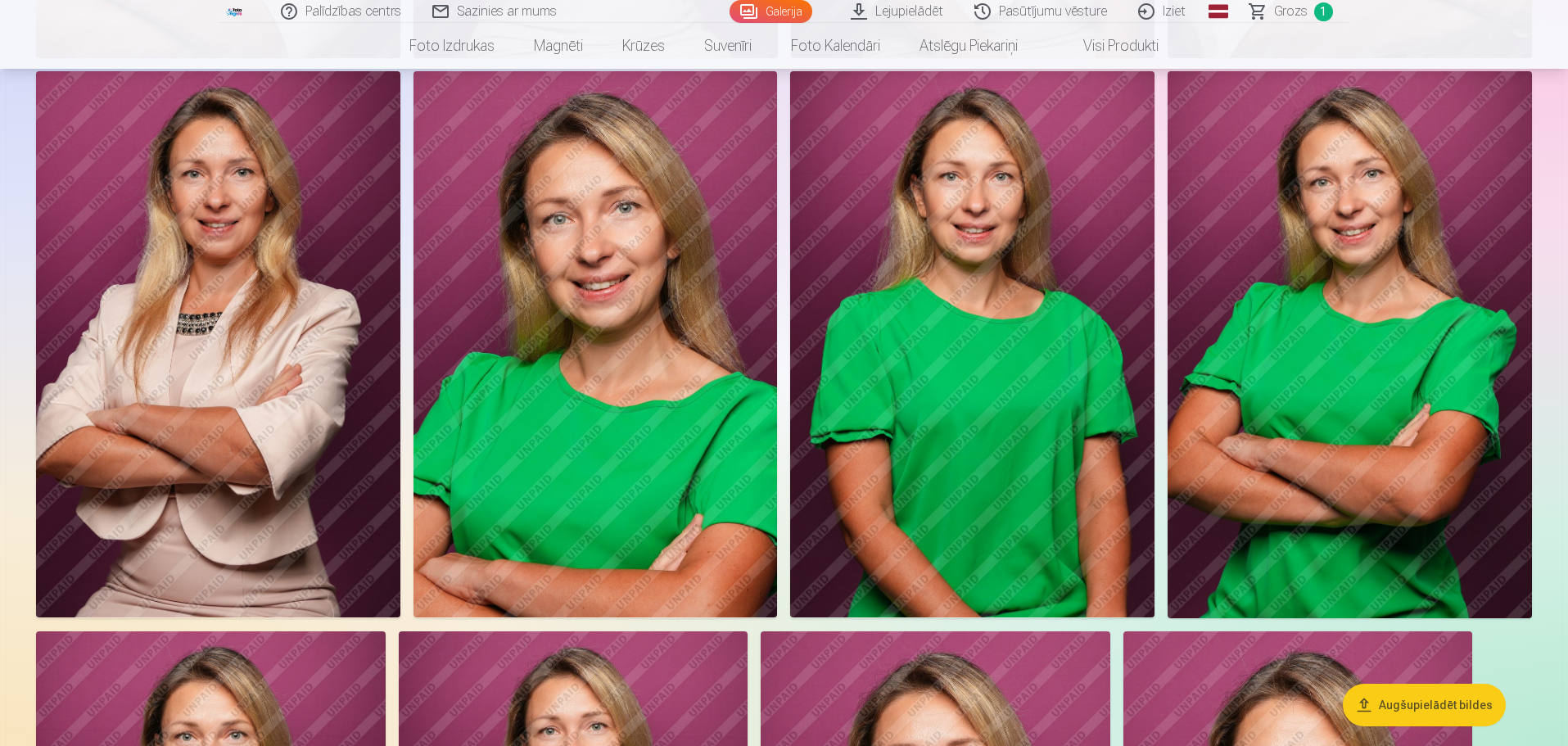
click at [1281, 12] on span "Grozs" at bounding box center [1291, 12] width 34 height 19
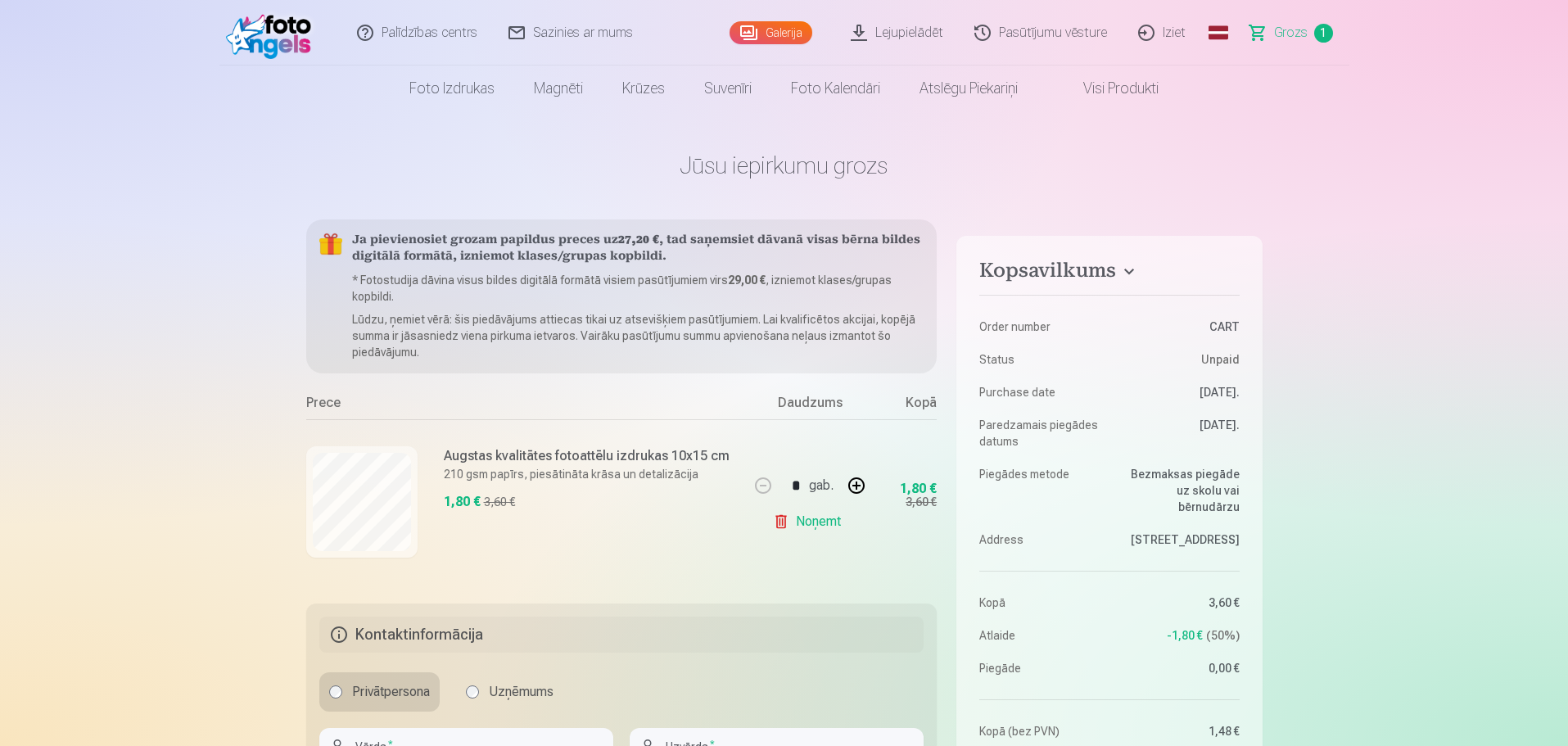
click at [809, 526] on link "Noņemt" at bounding box center [810, 521] width 75 height 33
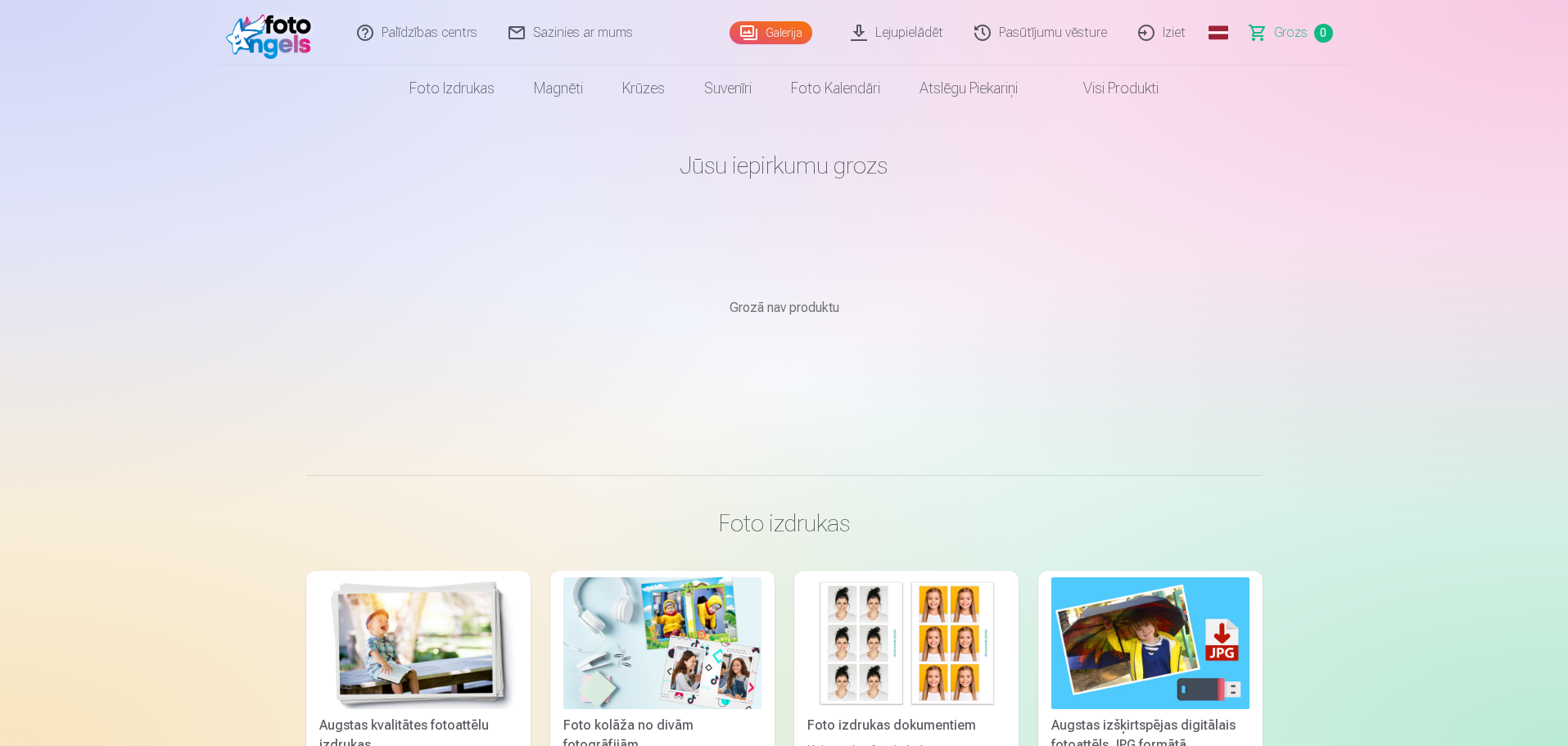
click at [1015, 36] on link "Pasūtījumu vēsture" at bounding box center [1041, 33] width 164 height 65
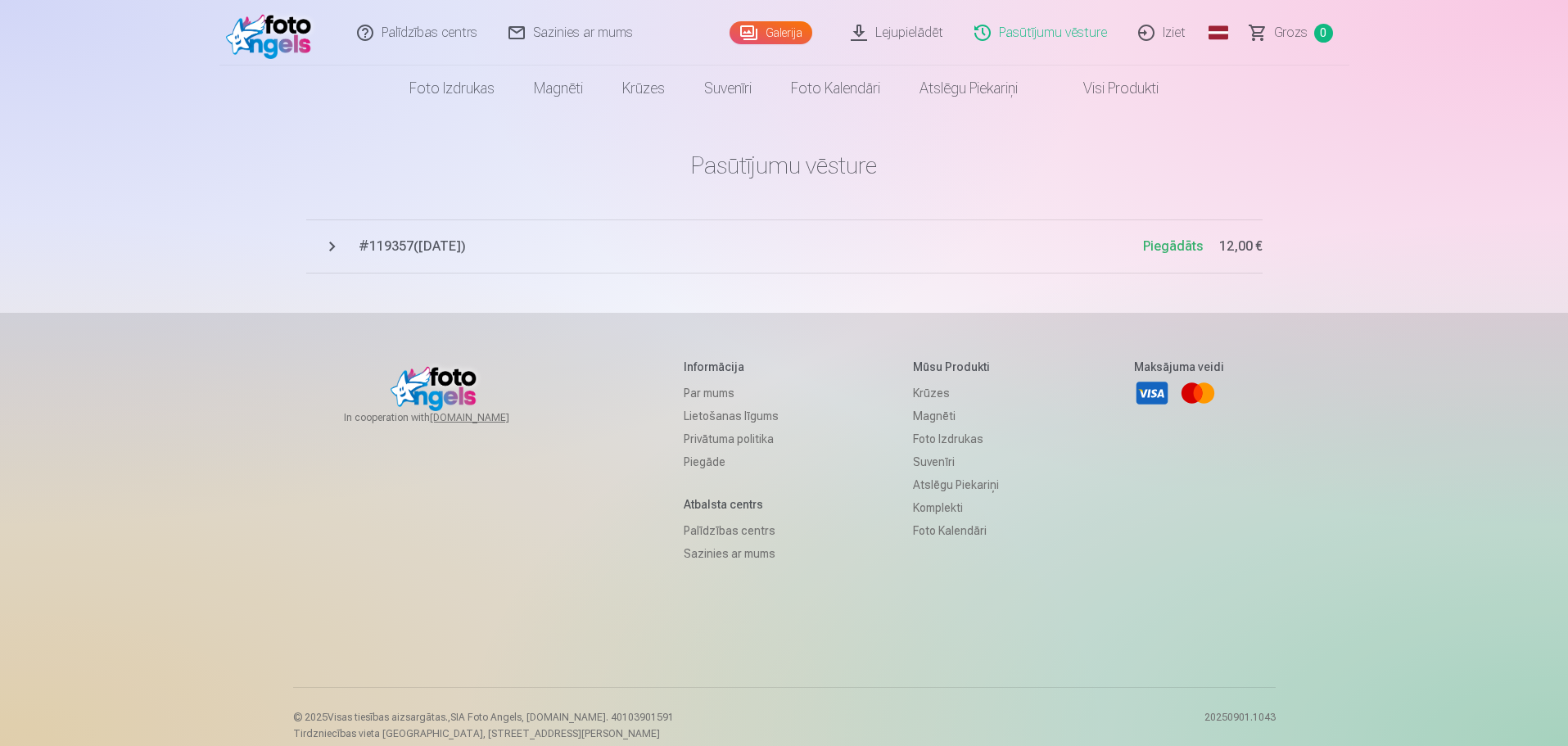
click at [802, 36] on link "Galerija" at bounding box center [771, 33] width 83 height 23
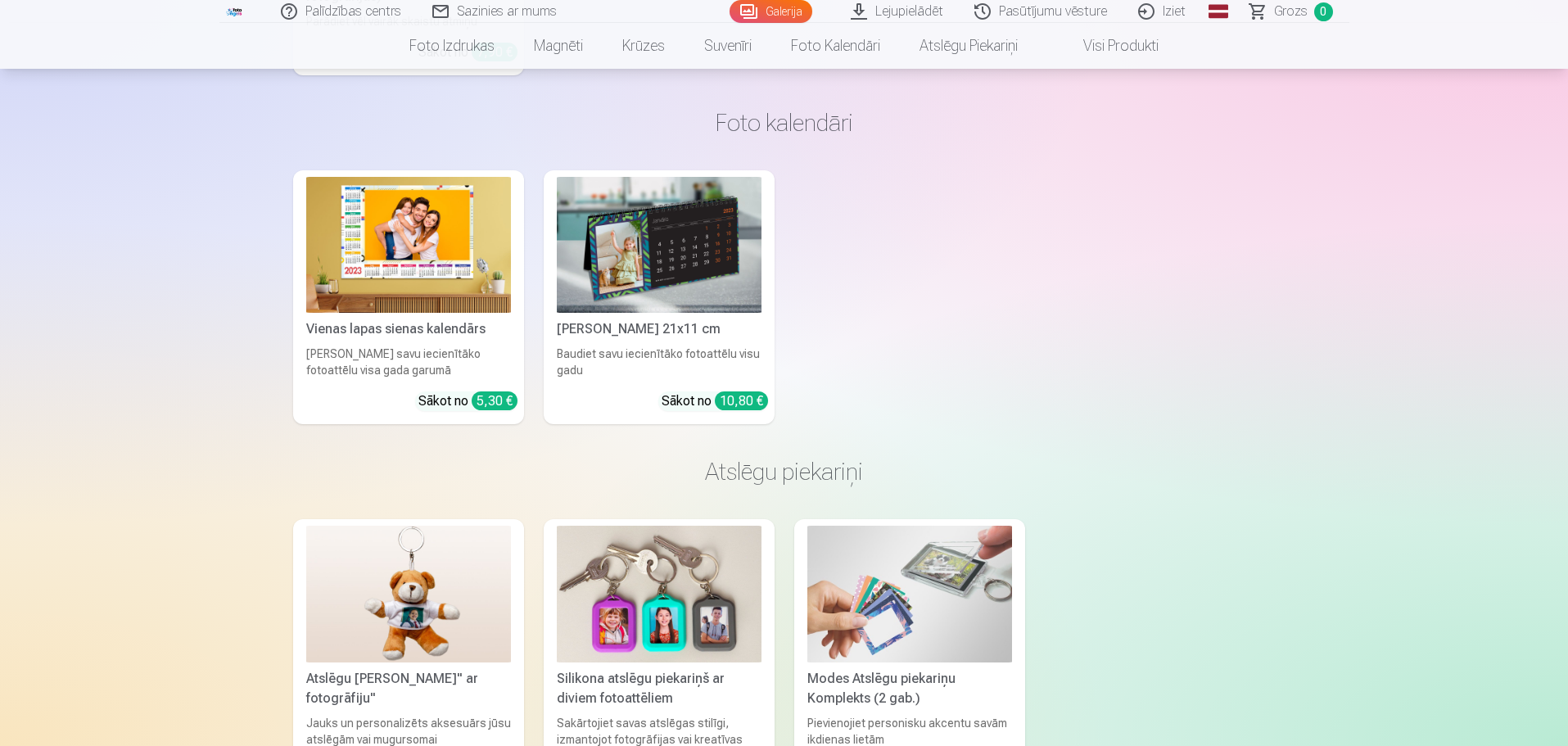
scroll to position [4908, 0]
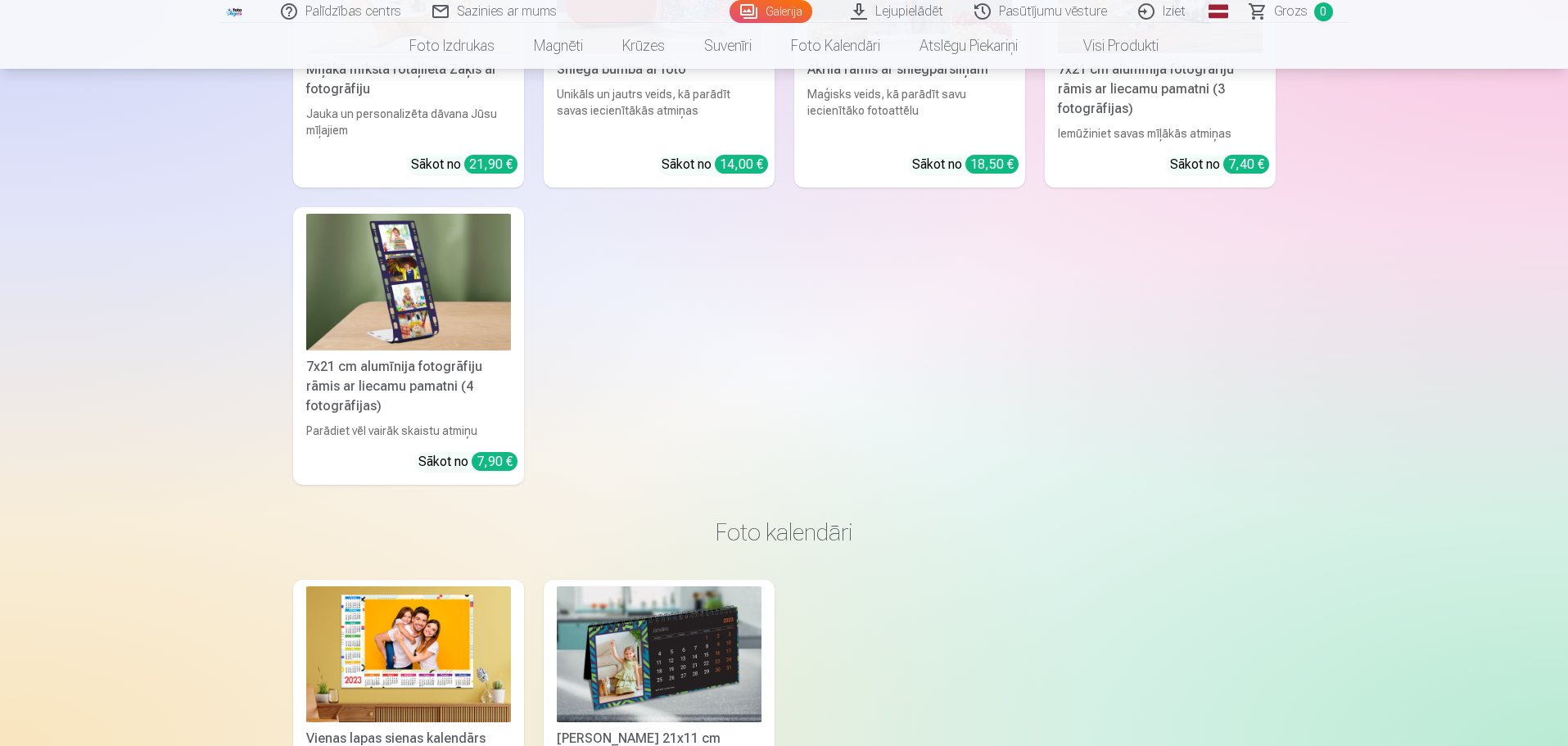
click at [765, 12] on link "Galerija" at bounding box center [771, 12] width 83 height 23
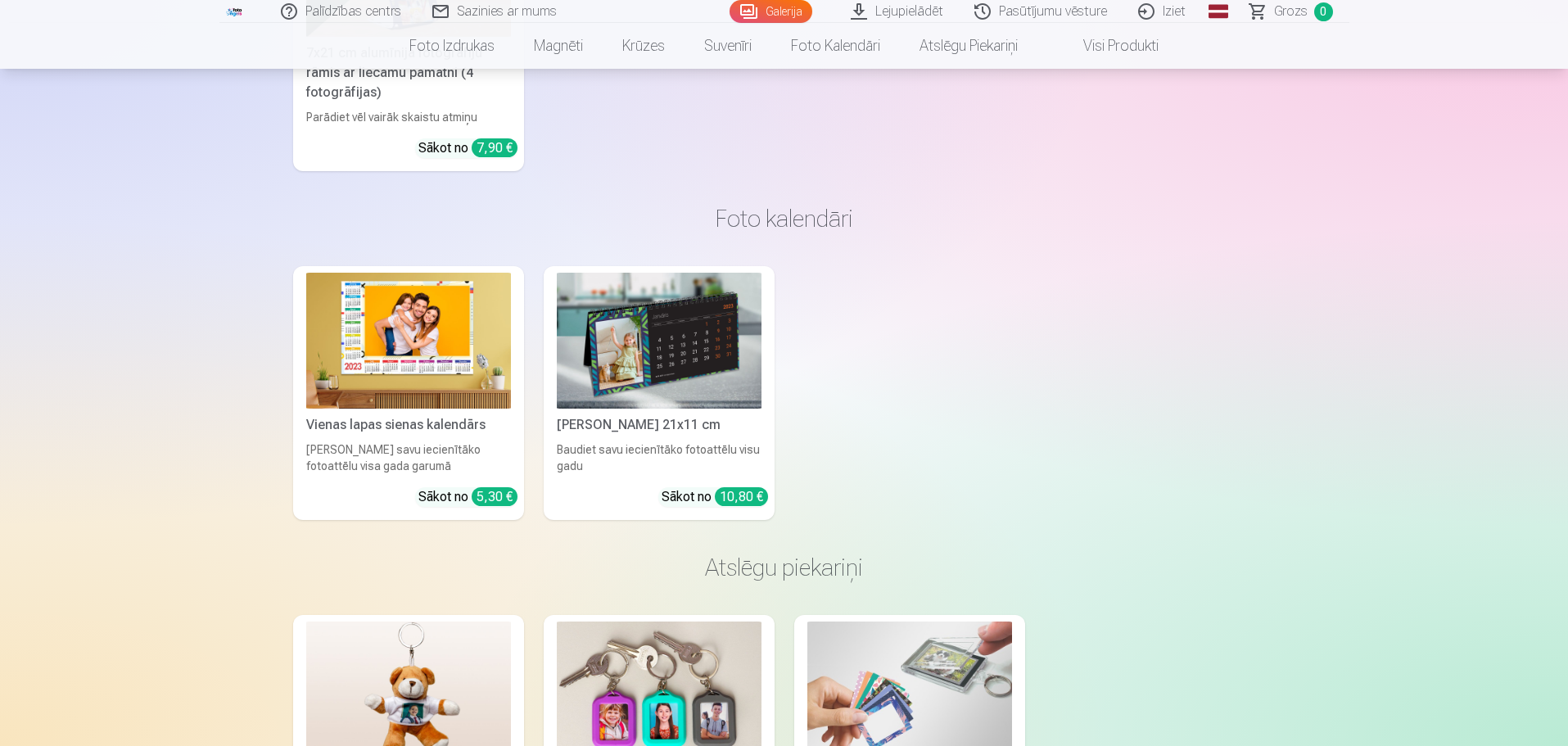
scroll to position [4895, 0]
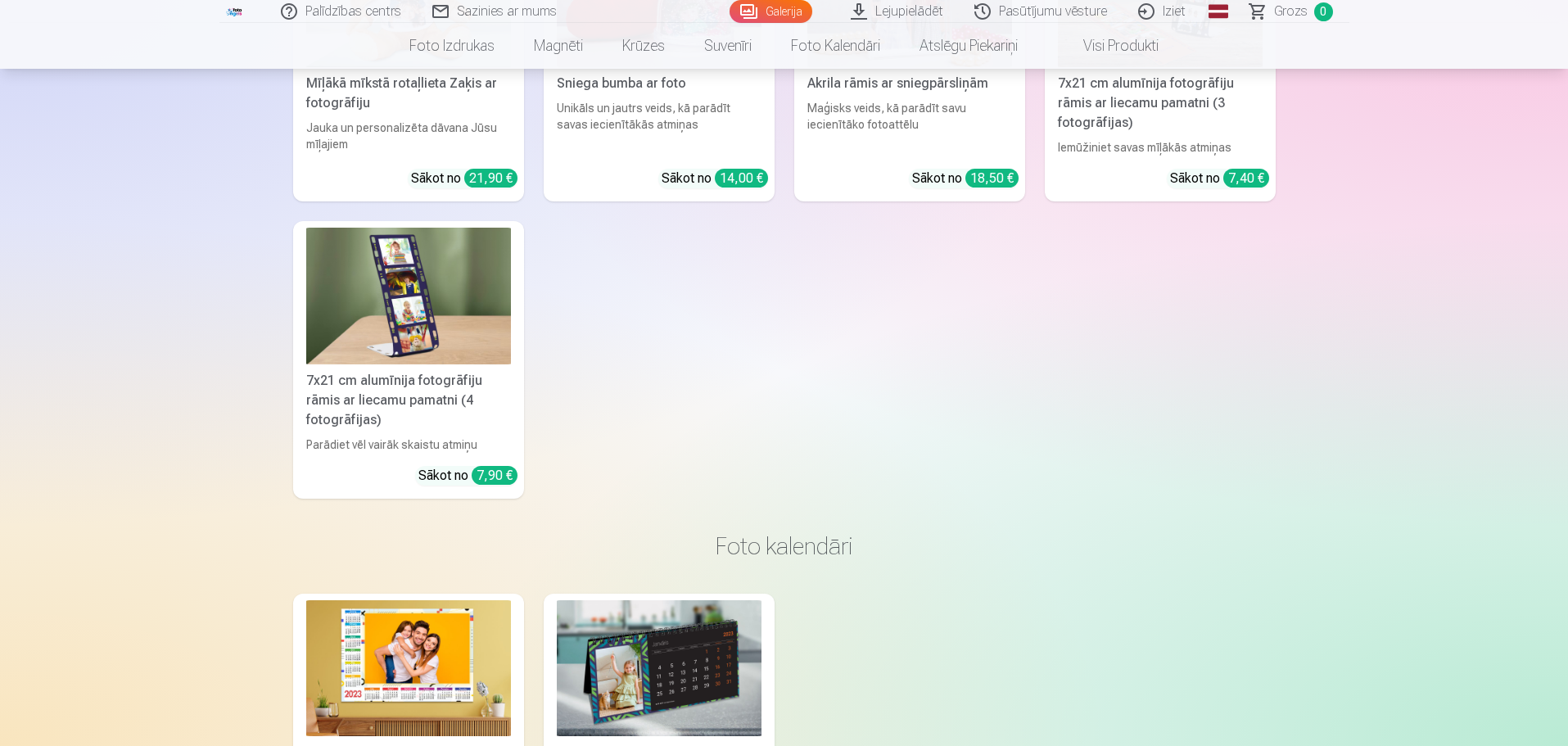
click at [761, 9] on link "Galerija" at bounding box center [771, 12] width 83 height 23
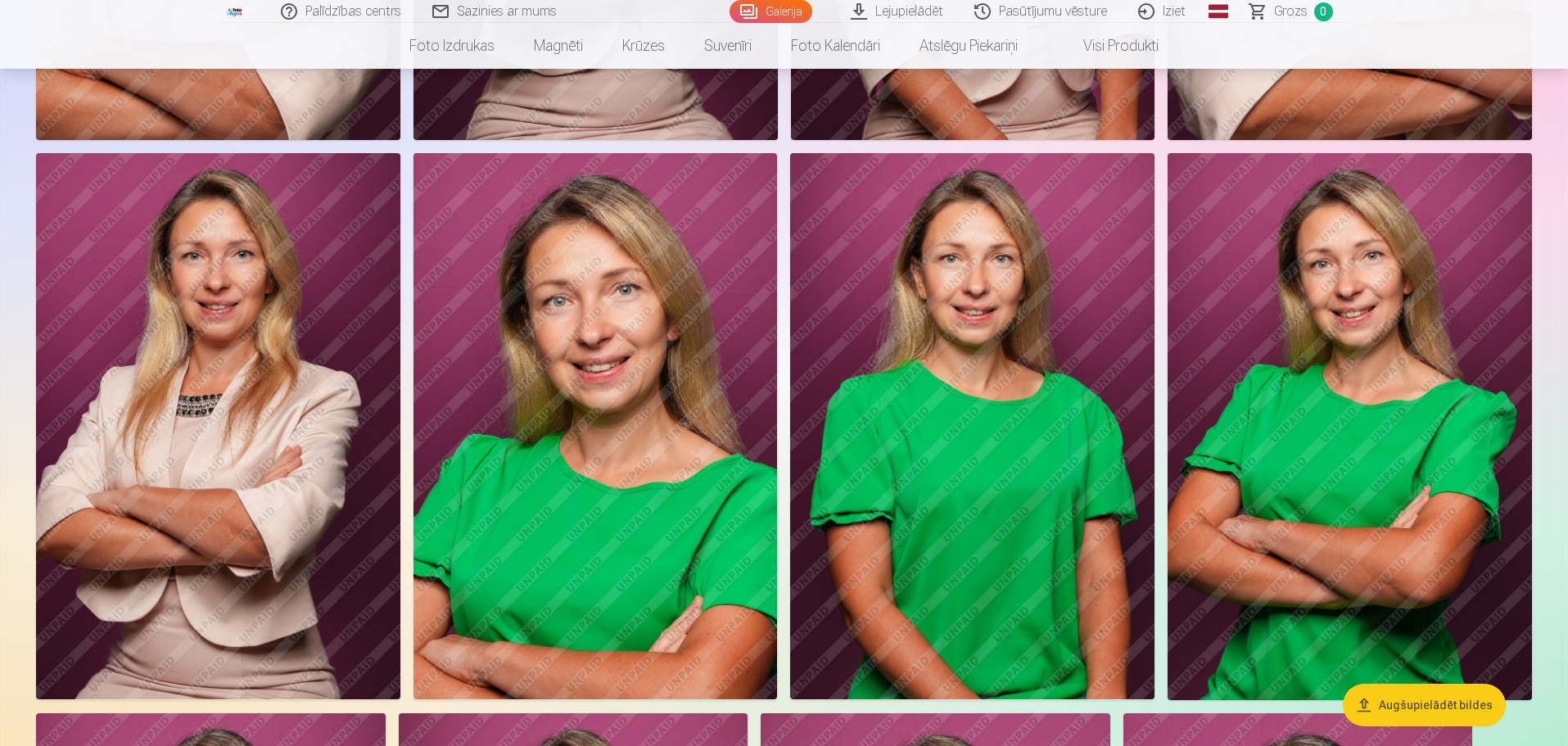
scroll to position [982, 0]
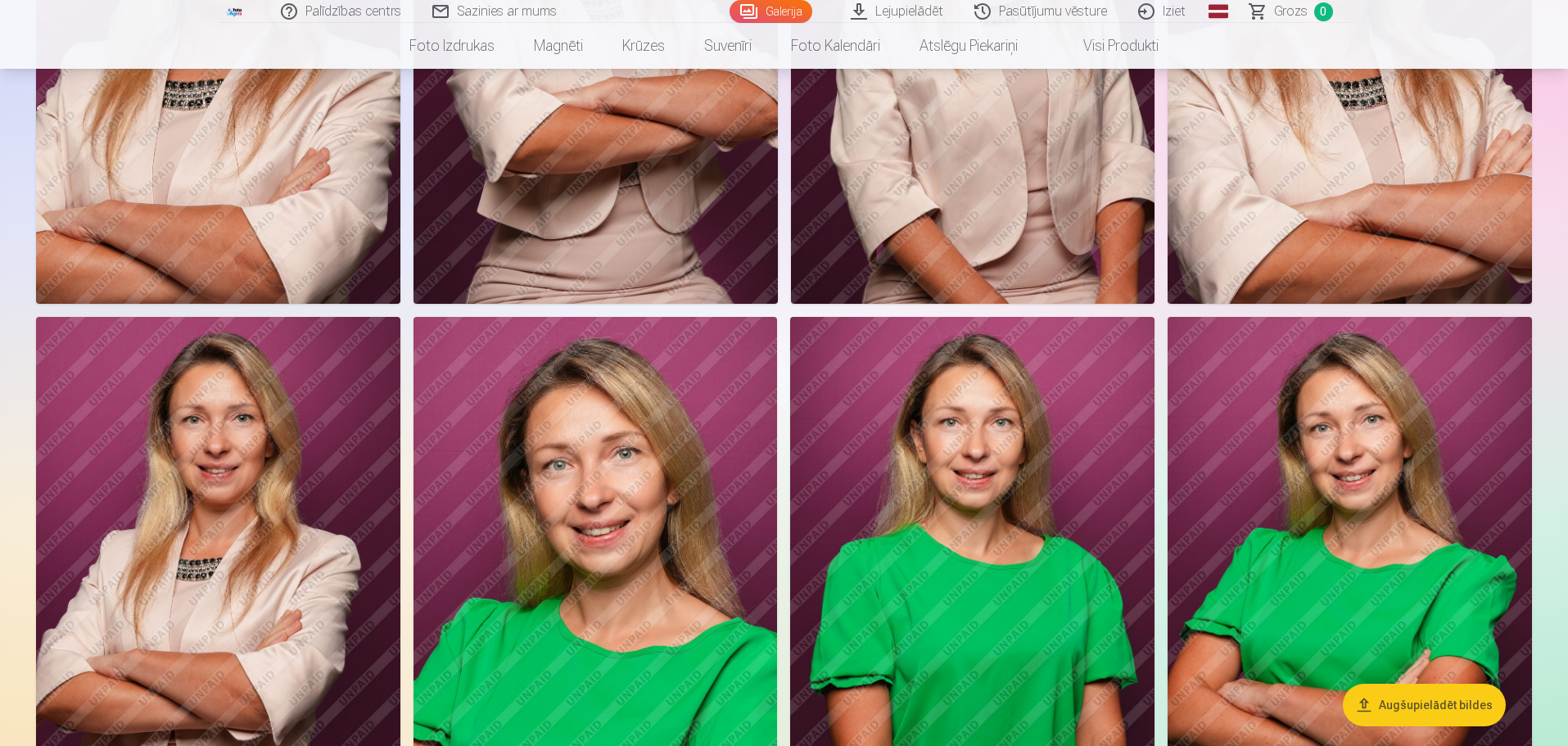
click at [789, 11] on link "Galerija" at bounding box center [771, 12] width 83 height 23
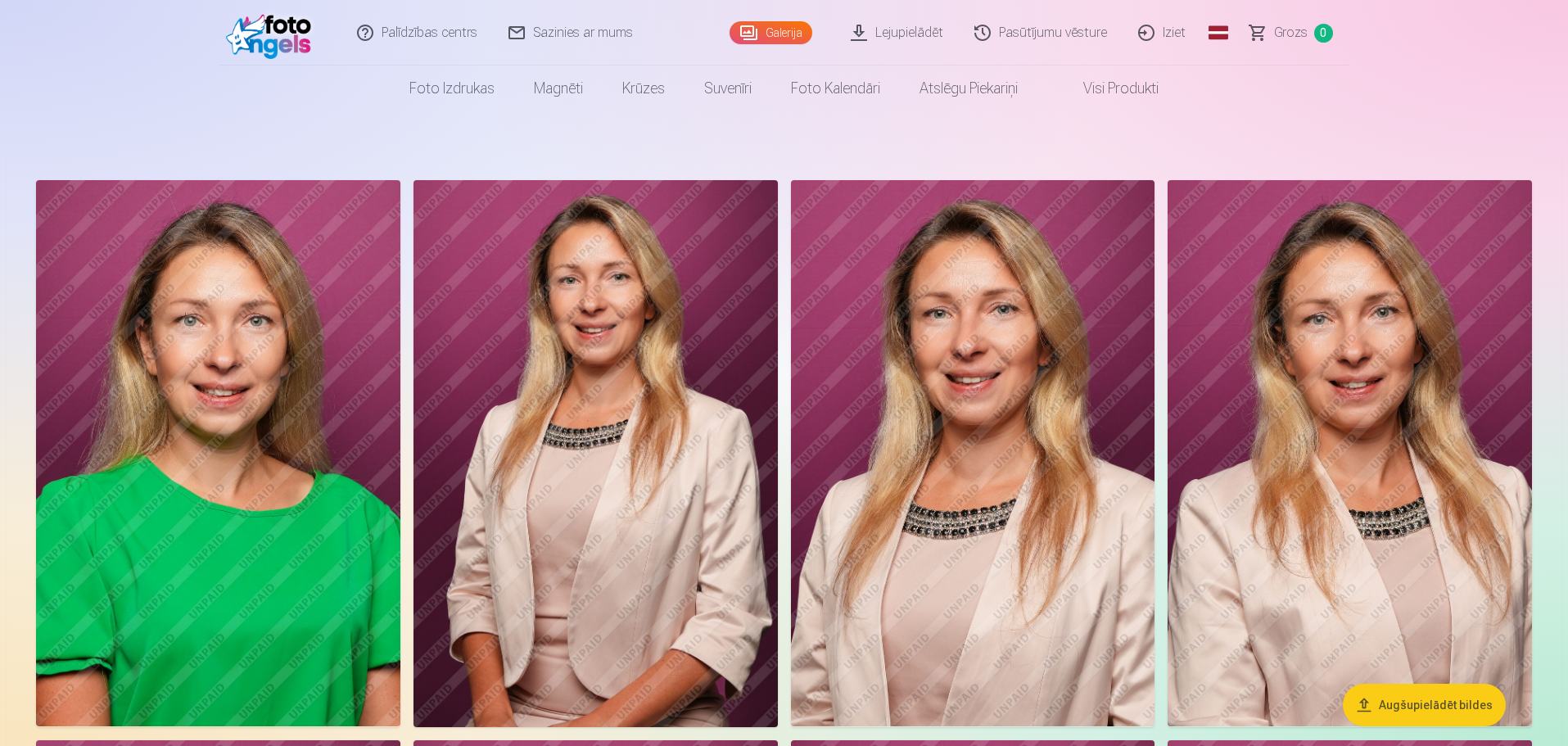
click at [878, 25] on link "Lejupielādēt" at bounding box center [898, 33] width 124 height 65
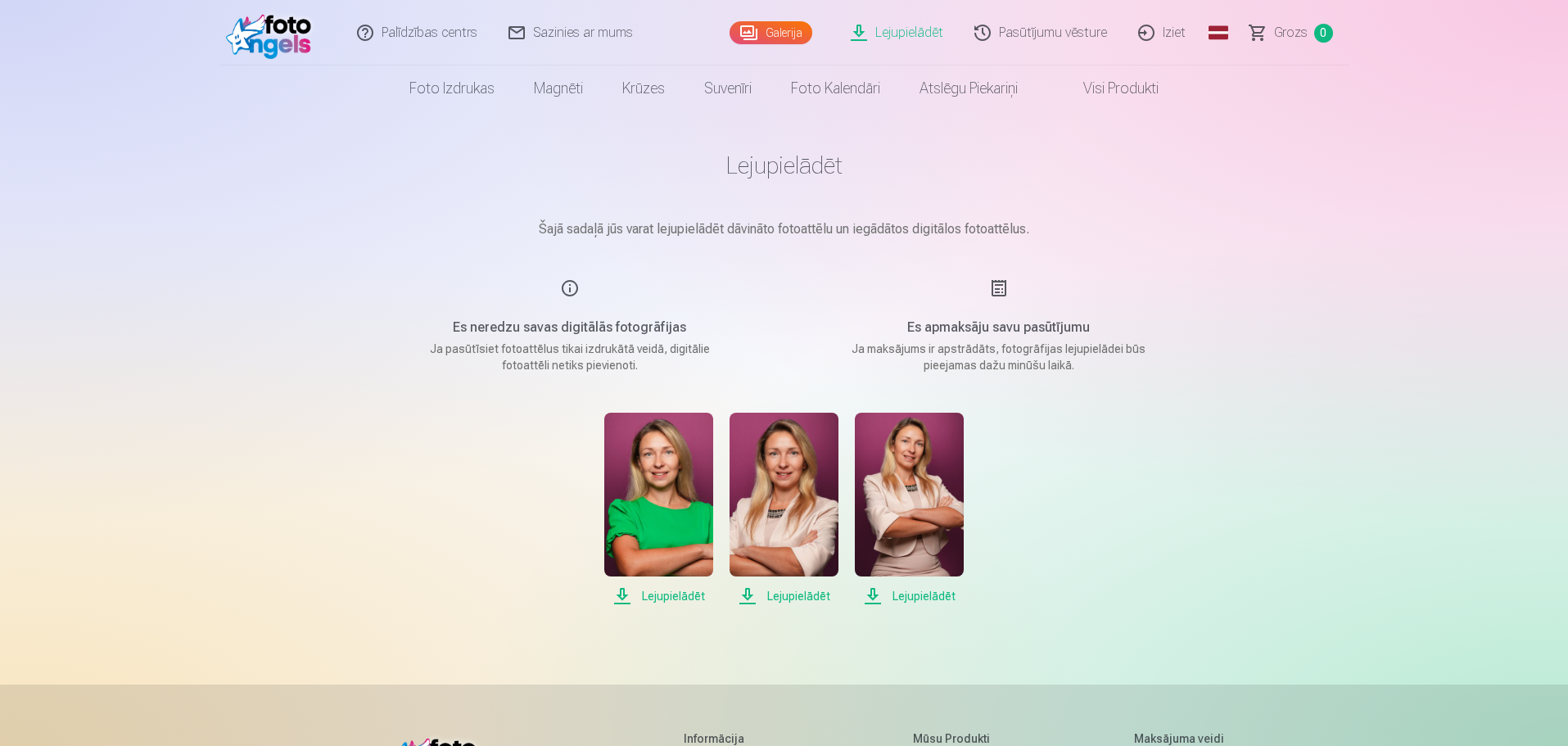
click at [741, 495] on img at bounding box center [784, 494] width 109 height 164
click at [750, 492] on img at bounding box center [784, 494] width 109 height 164
